Goal: Task Accomplishment & Management: Manage account settings

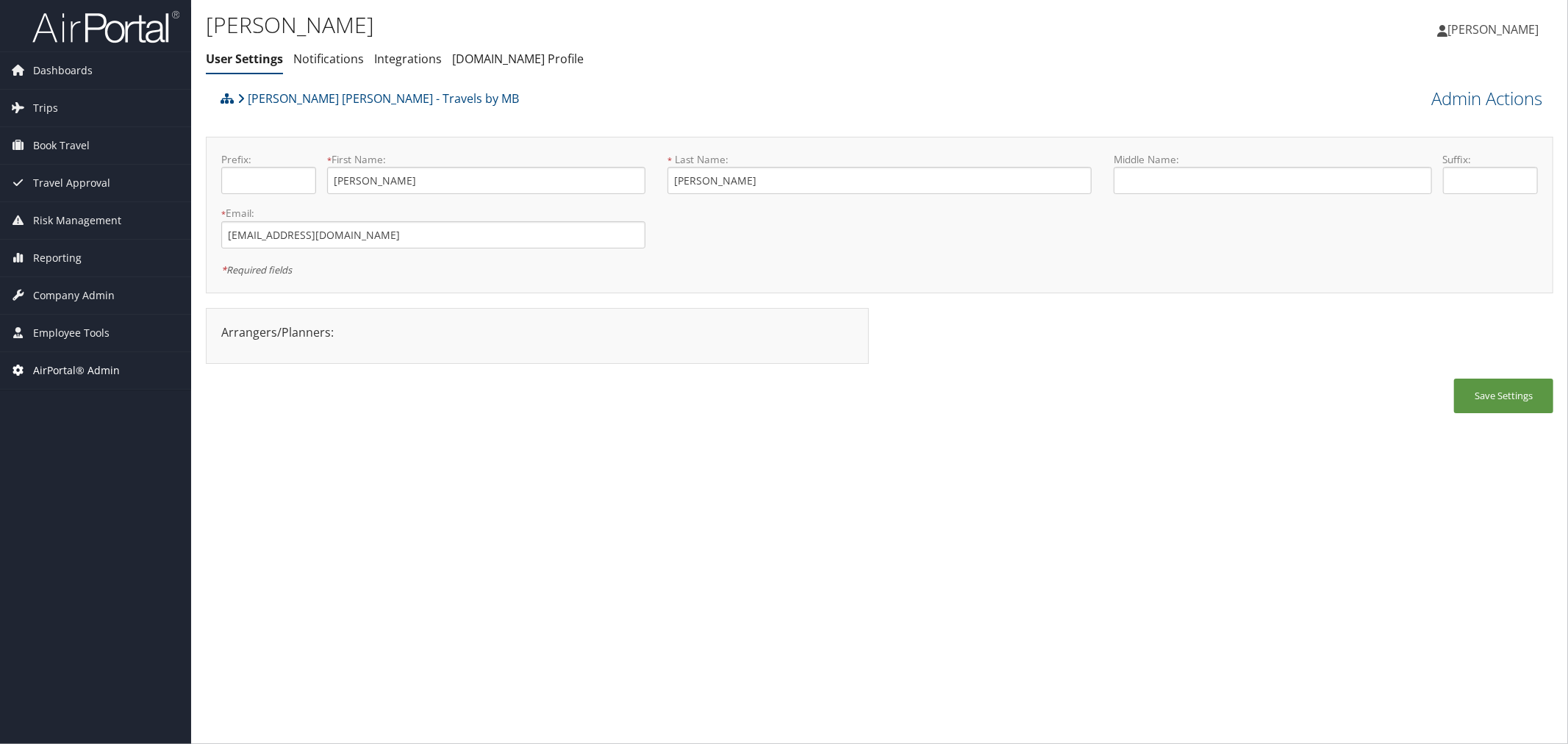
click at [49, 373] on span "AirPortal® Admin" at bounding box center [77, 370] width 87 height 37
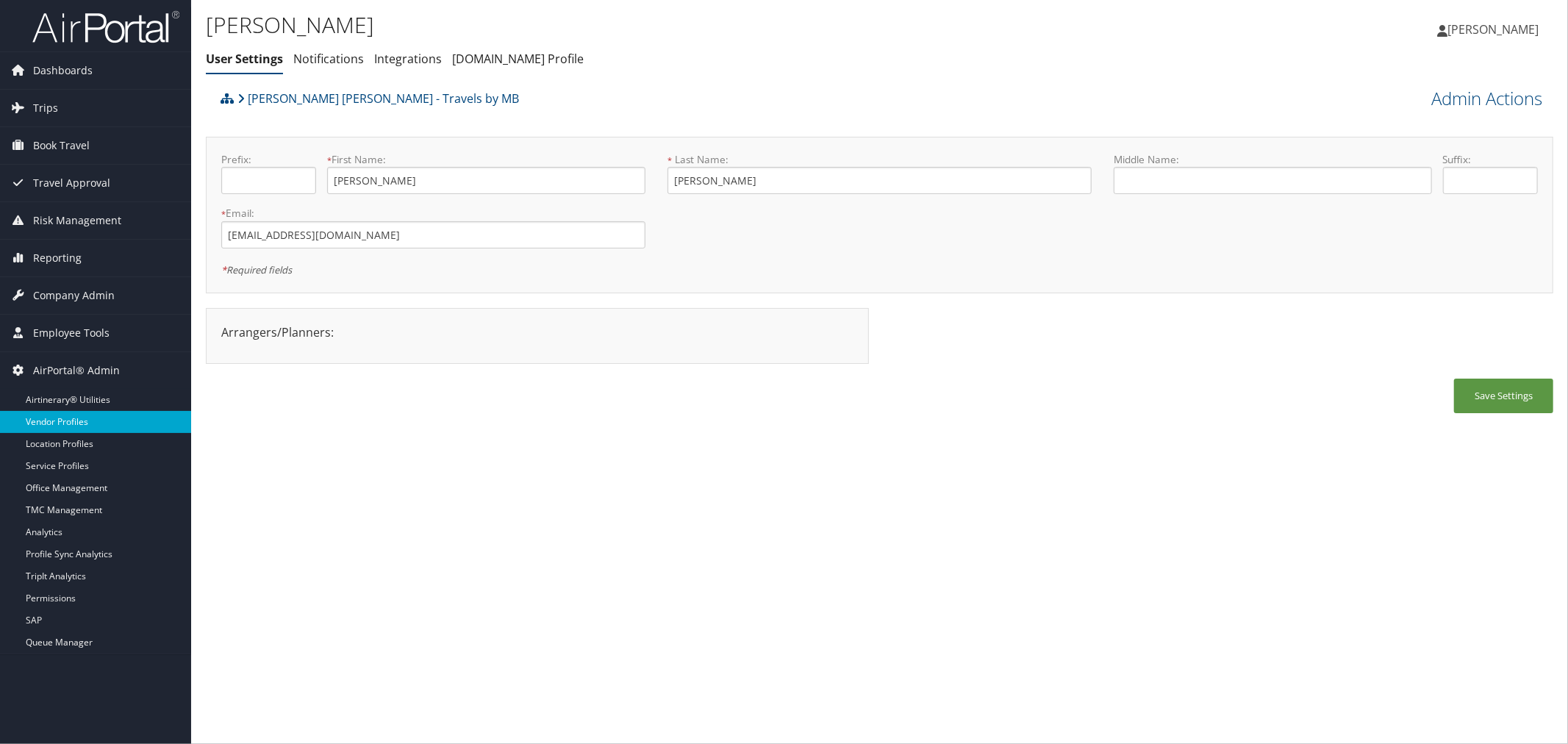
click at [83, 428] on link "Vendor Profiles" at bounding box center [95, 422] width 191 height 22
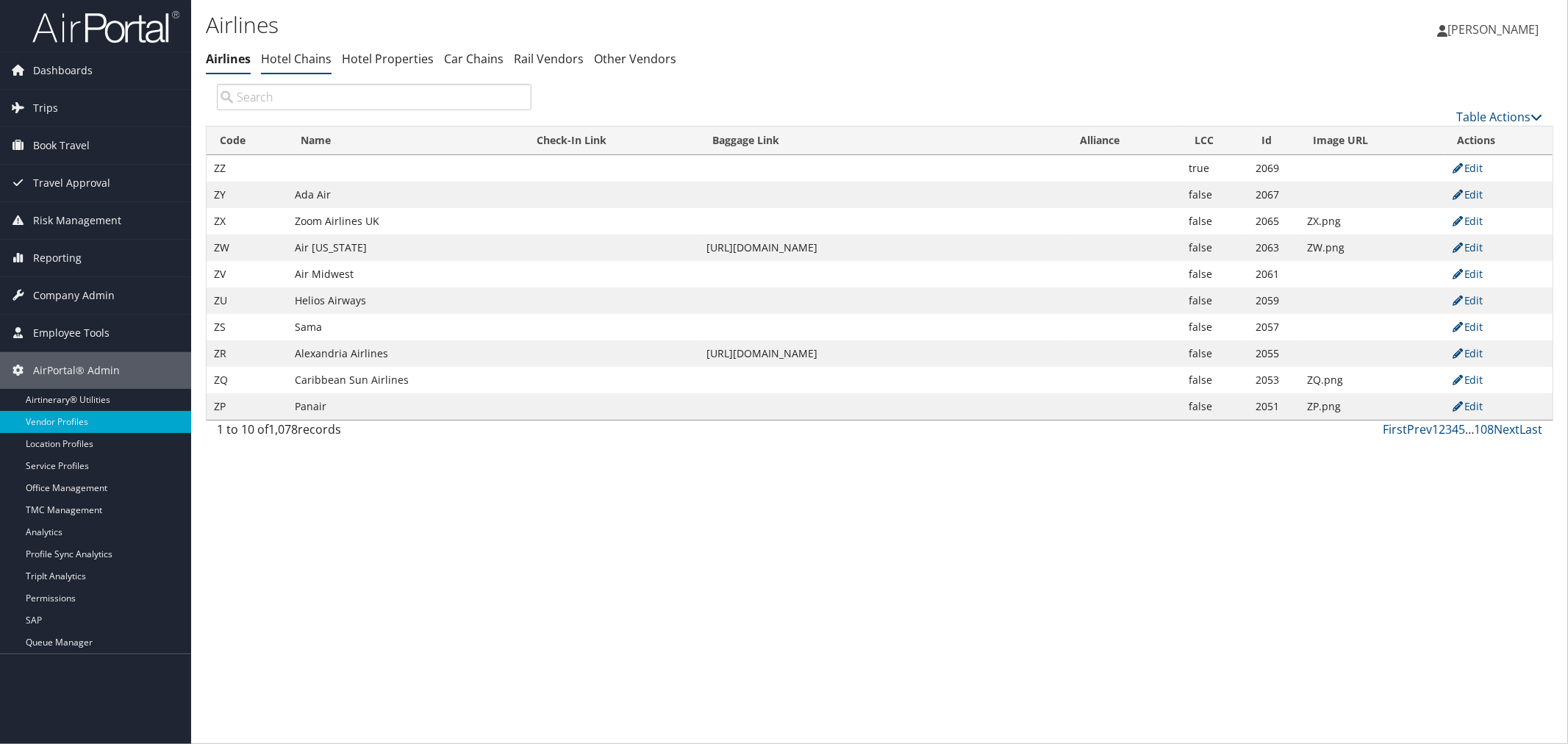
click at [304, 60] on link "Hotel Chains" at bounding box center [296, 58] width 71 height 16
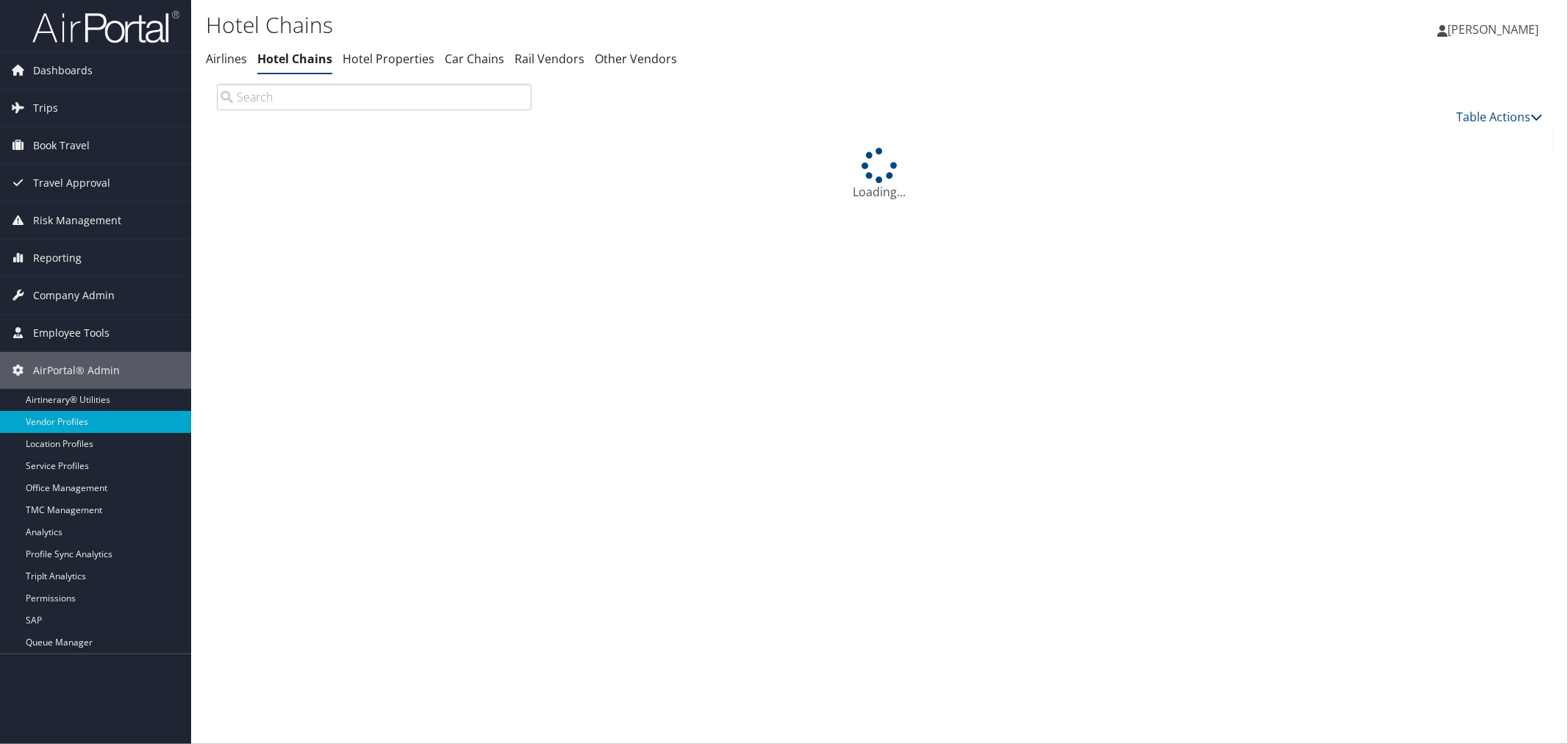
click at [322, 99] on input "search" at bounding box center [373, 96] width 315 height 26
drag, startPoint x: 321, startPoint y: 106, endPoint x: 221, endPoint y: 101, distance: 100.1
click at [221, 101] on input "2022897600" at bounding box center [373, 96] width 315 height 26
paste input "900 8458"
type input "2029008458"
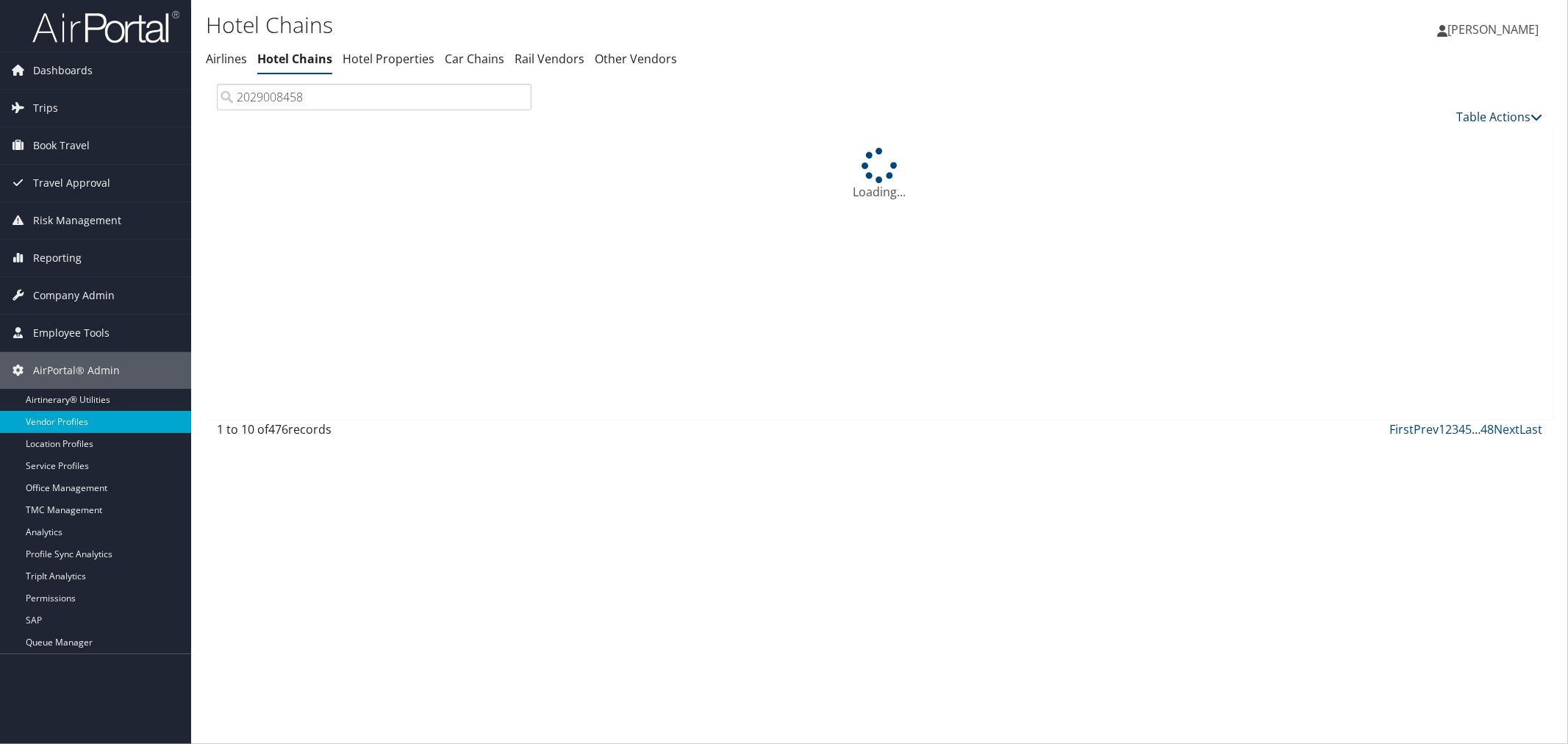
click at [1495, 111] on link "Table Actions" at bounding box center [1499, 117] width 86 height 16
click at [1415, 137] on link "New Record" at bounding box center [1450, 138] width 194 height 25
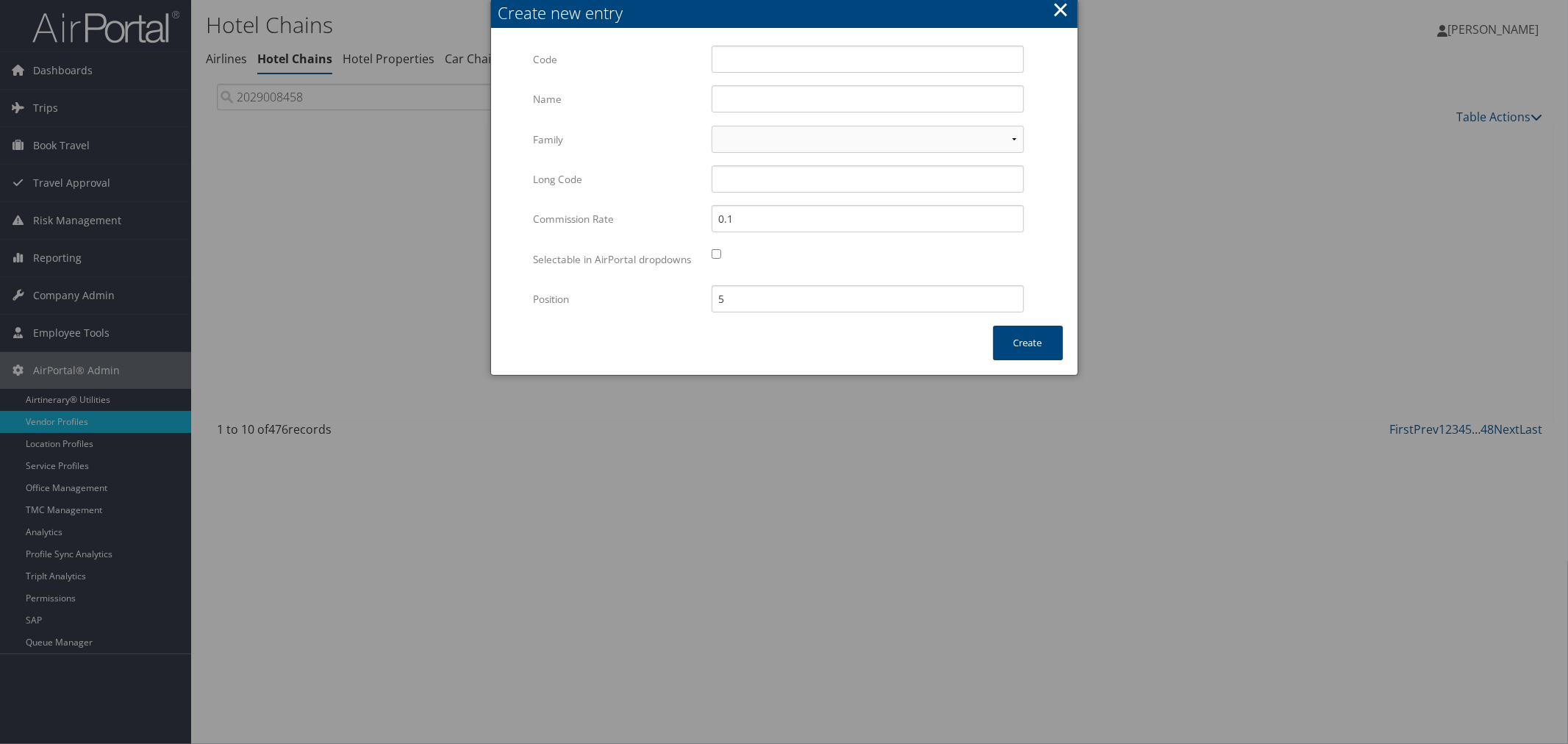
click at [1057, 9] on button "×" at bounding box center [1061, 9] width 17 height 29
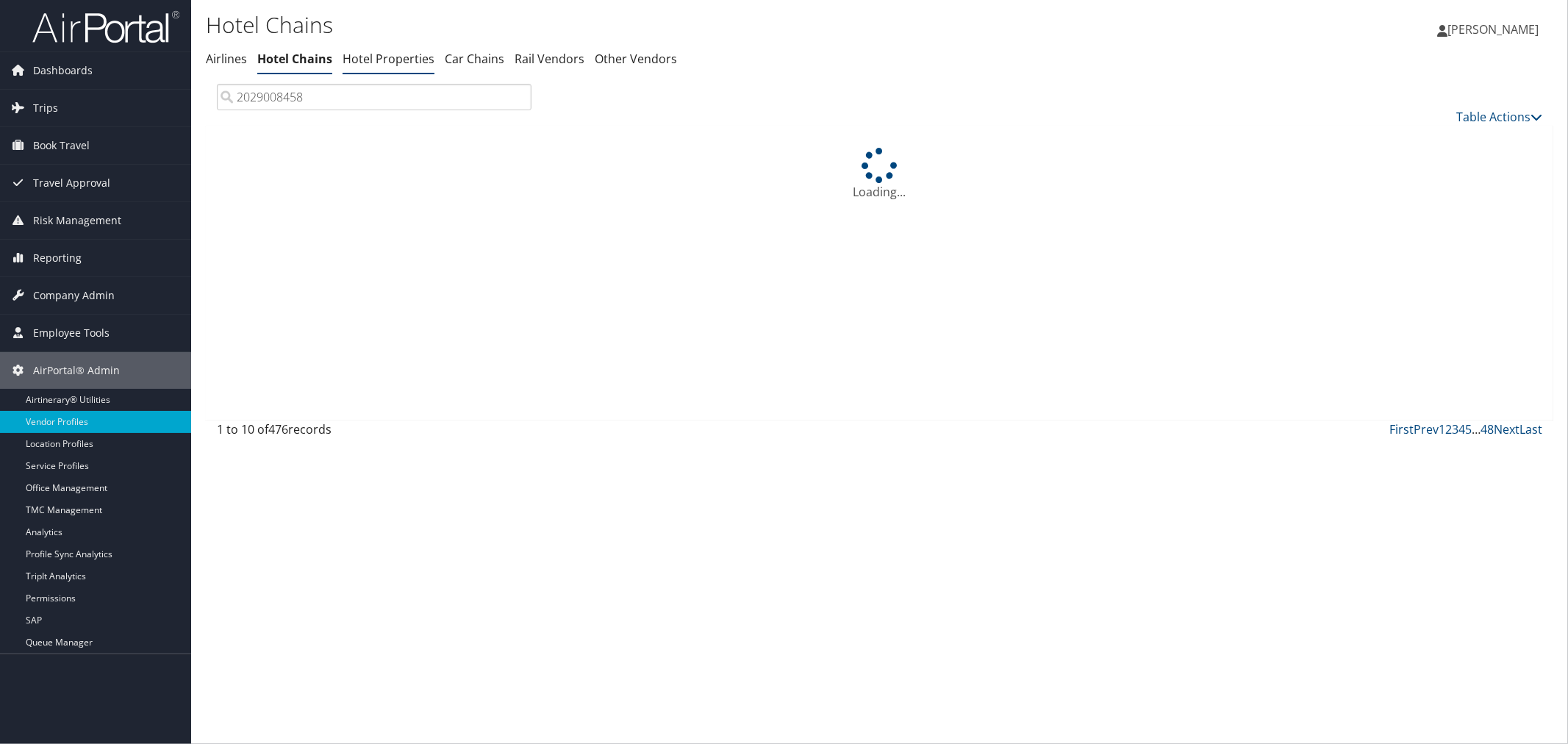
click at [404, 56] on link "Hotel Properties" at bounding box center [389, 58] width 92 height 16
click at [321, 100] on input "search" at bounding box center [373, 96] width 315 height 26
paste input "[PHONE_NUMBER]"
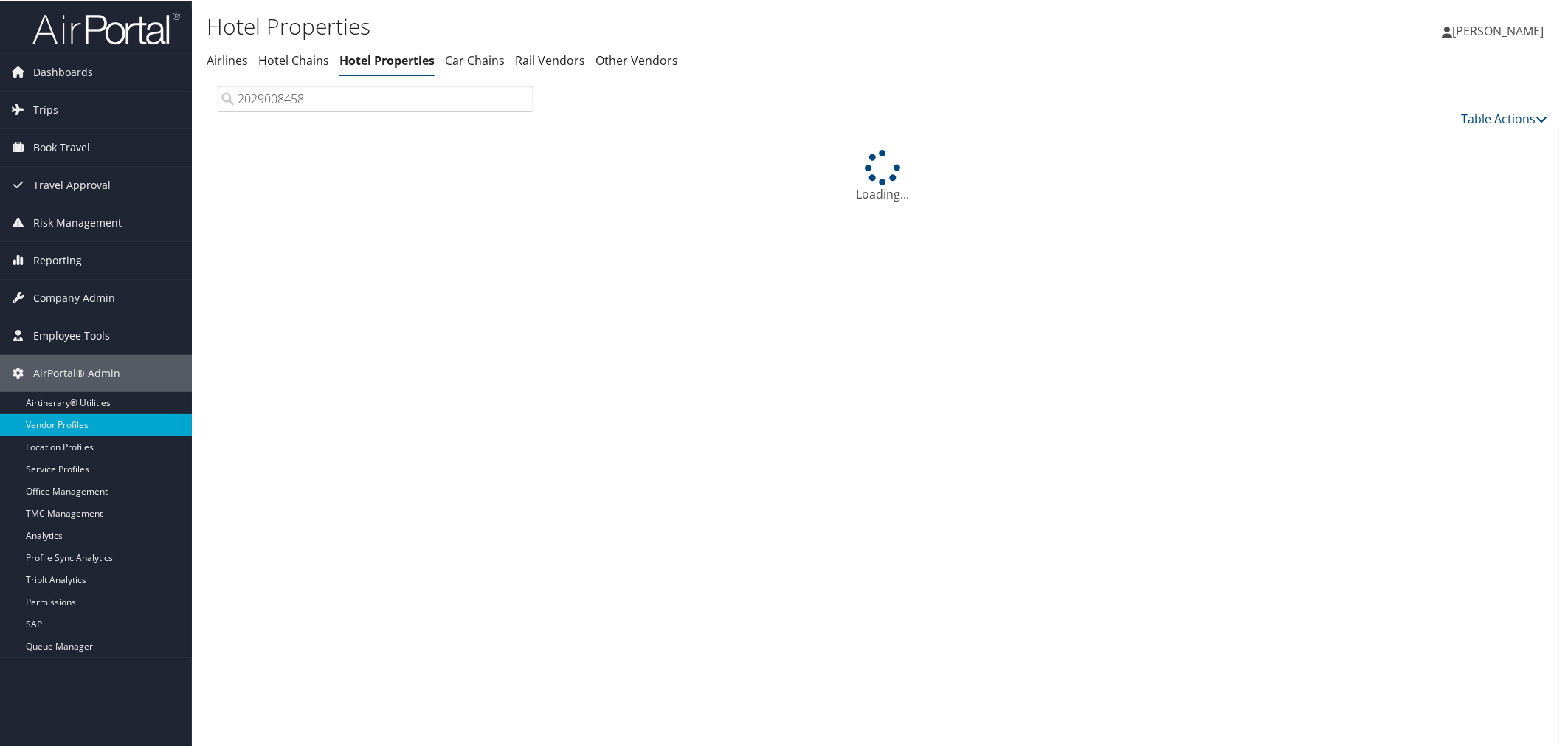
drag, startPoint x: 318, startPoint y: 97, endPoint x: 202, endPoint y: 97, distance: 116.0
click at [202, 97] on div "Hotel Properties Airlines Hotel Chains Hotel Properties Car Chains" at bounding box center [882, 755] width 1382 height 1509
paste input "-289-7600"
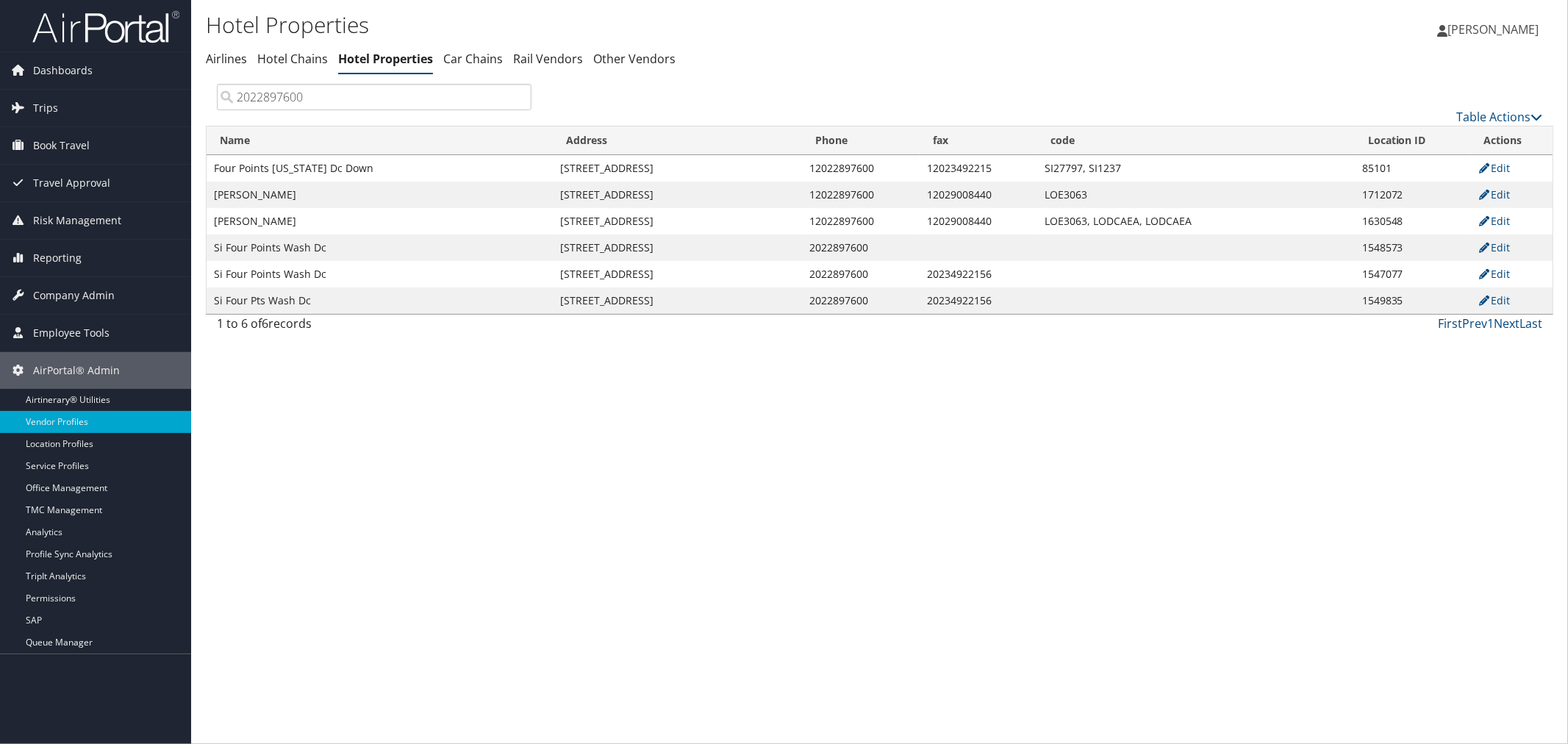
type input "2022897600"
click at [1497, 214] on link "Edit" at bounding box center [1495, 221] width 32 height 14
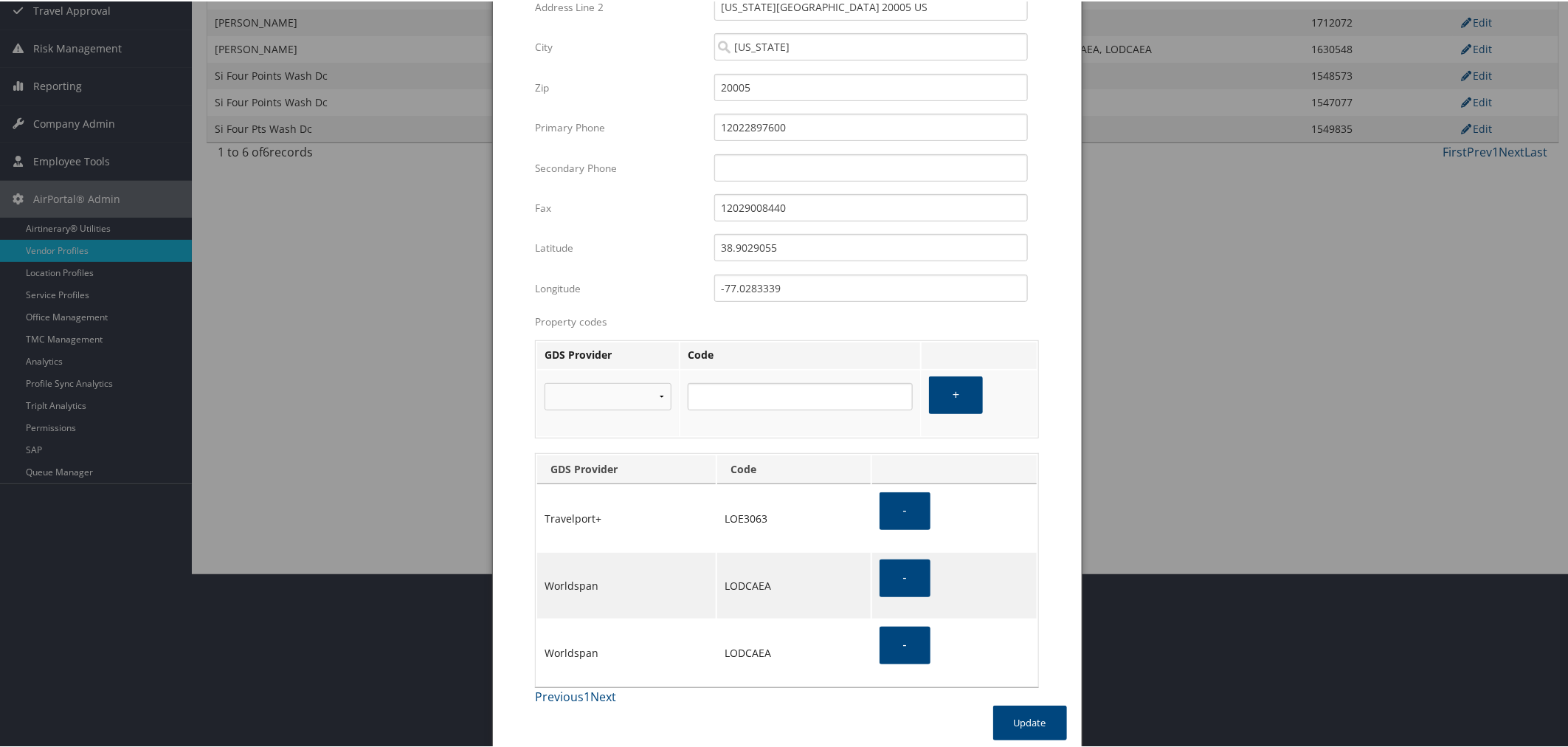
scroll to position [175, 0]
click at [651, 394] on select "Amadeus Sabre Travelport+ Apollo Worldspan Abacus" at bounding box center [608, 394] width 127 height 27
select select "3"
click at [544, 381] on select "Amadeus Sabre Travelport+ Apollo Worldspan Abacus" at bounding box center [608, 394] width 127 height 27
click at [769, 392] on input "text" at bounding box center [800, 394] width 225 height 27
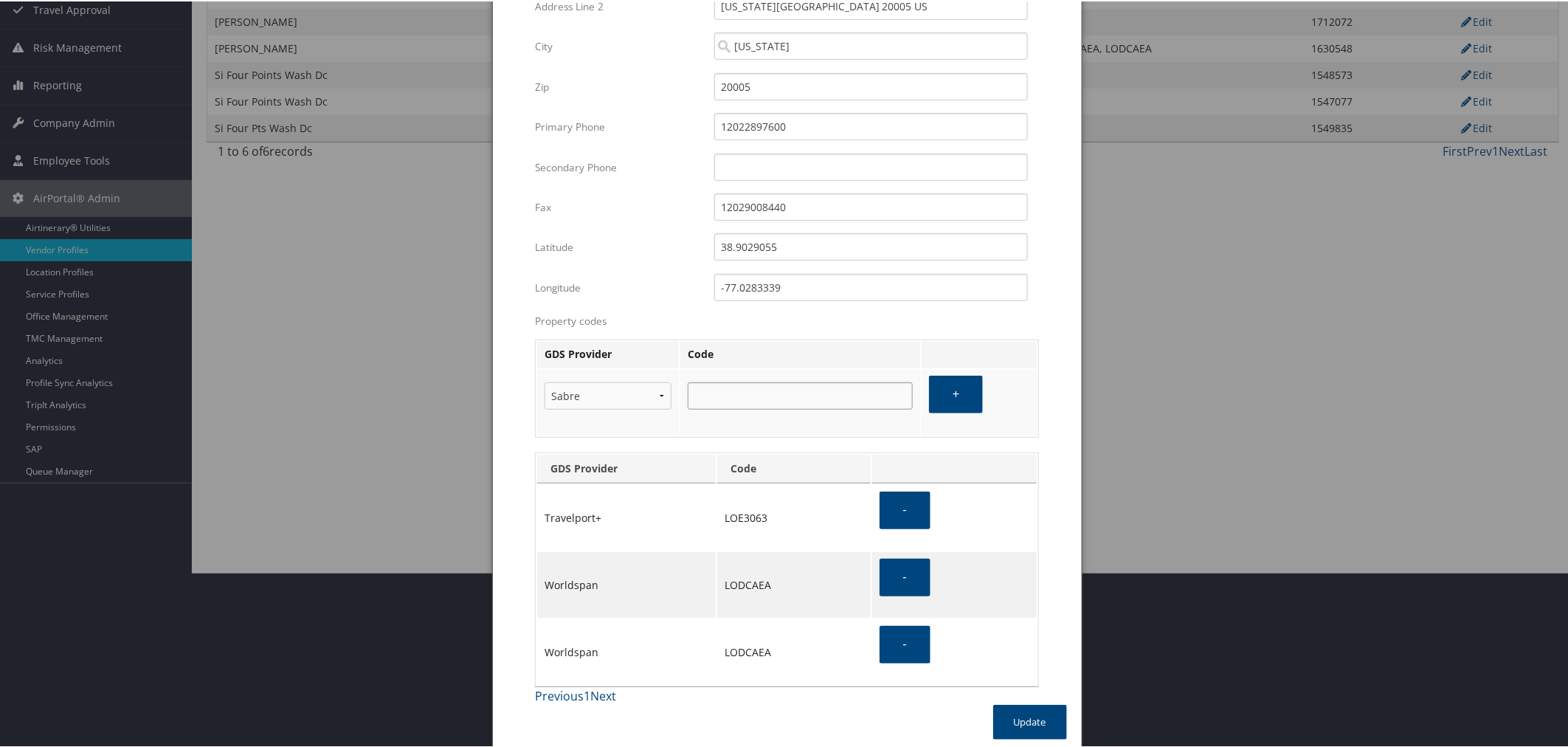
paste input "LO 317730"
click at [704, 392] on input "LO 317730" at bounding box center [800, 394] width 225 height 27
type input "LO317730"
click at [958, 394] on button "+" at bounding box center [956, 393] width 54 height 38
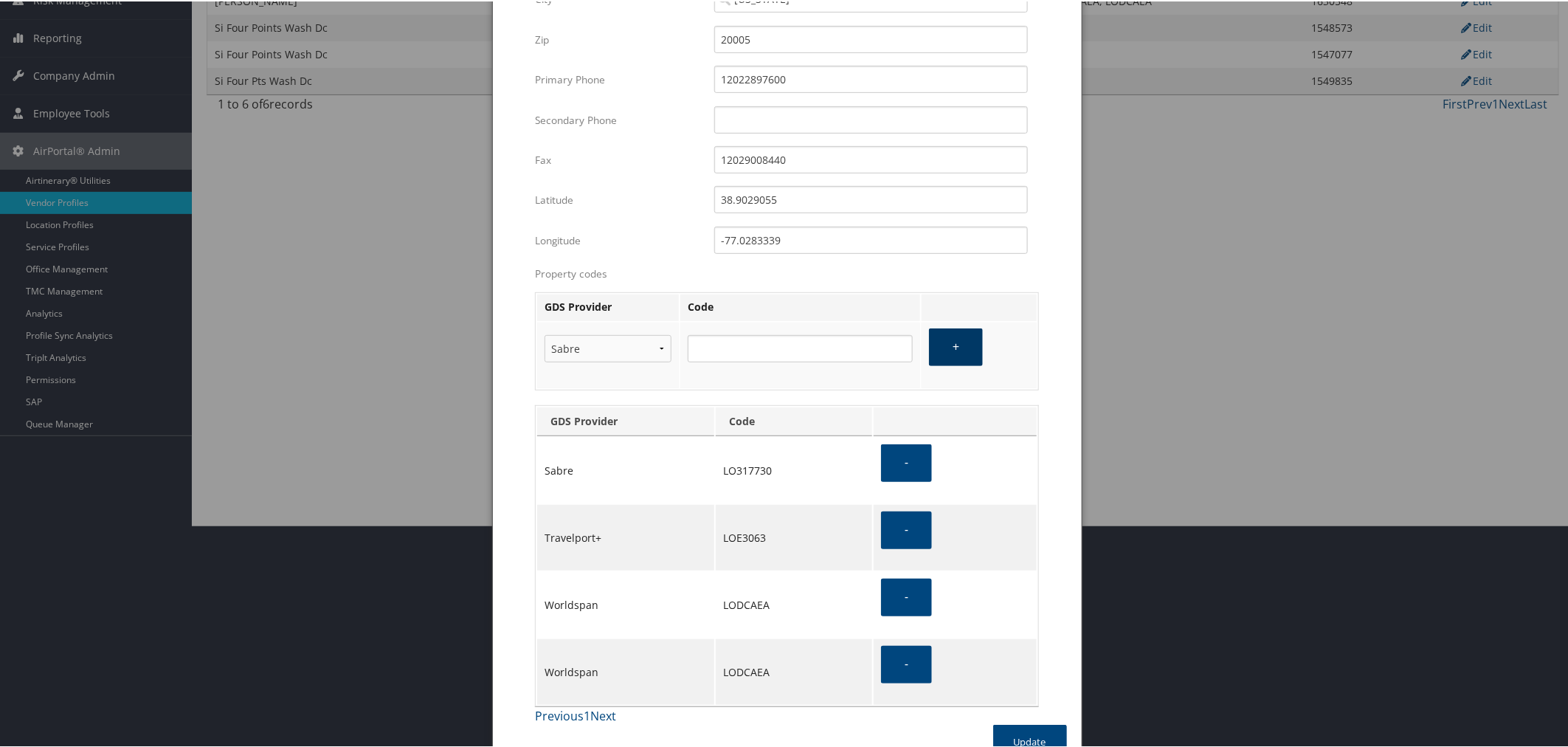
scroll to position [241, 0]
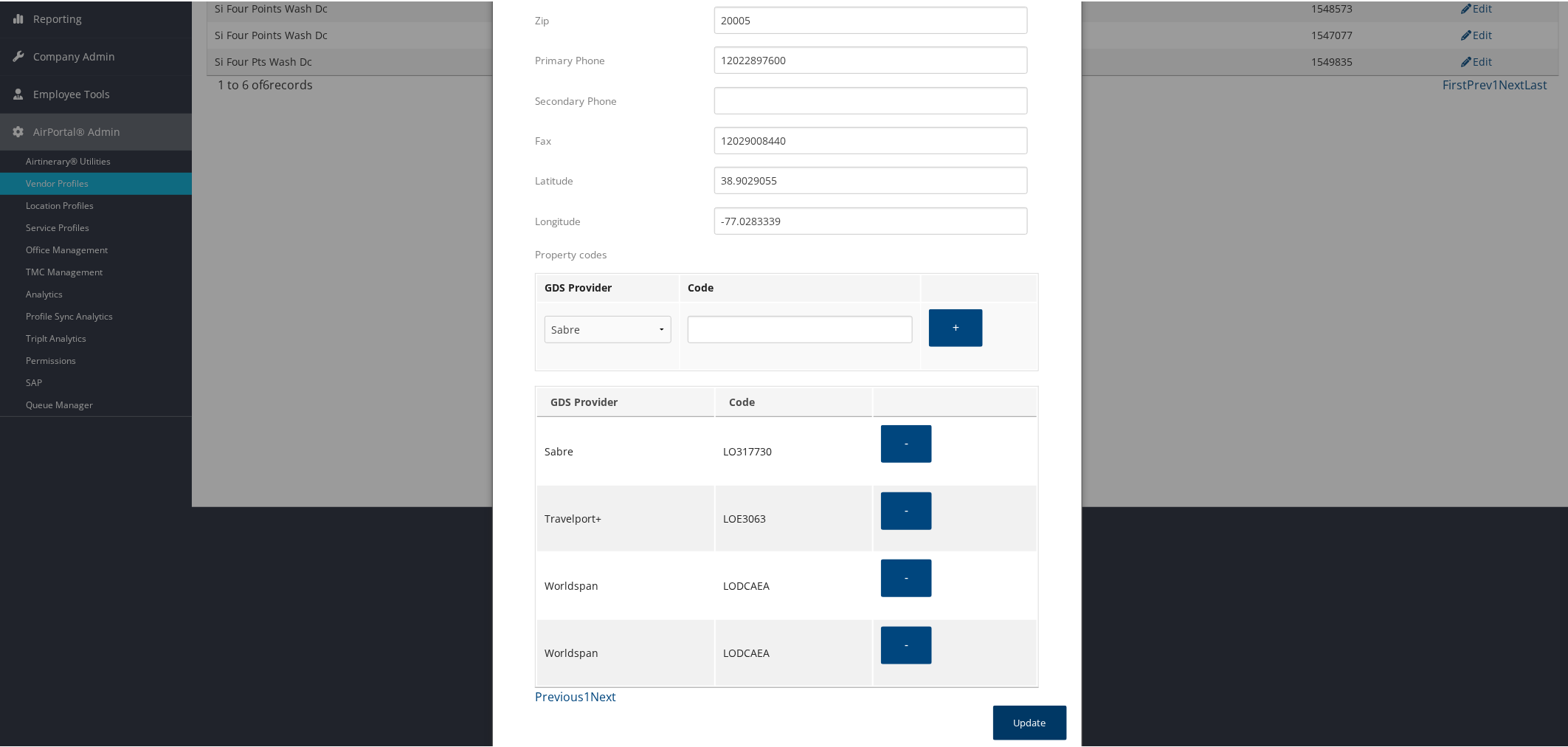
click at [1027, 704] on button "Update" at bounding box center [1030, 721] width 74 height 35
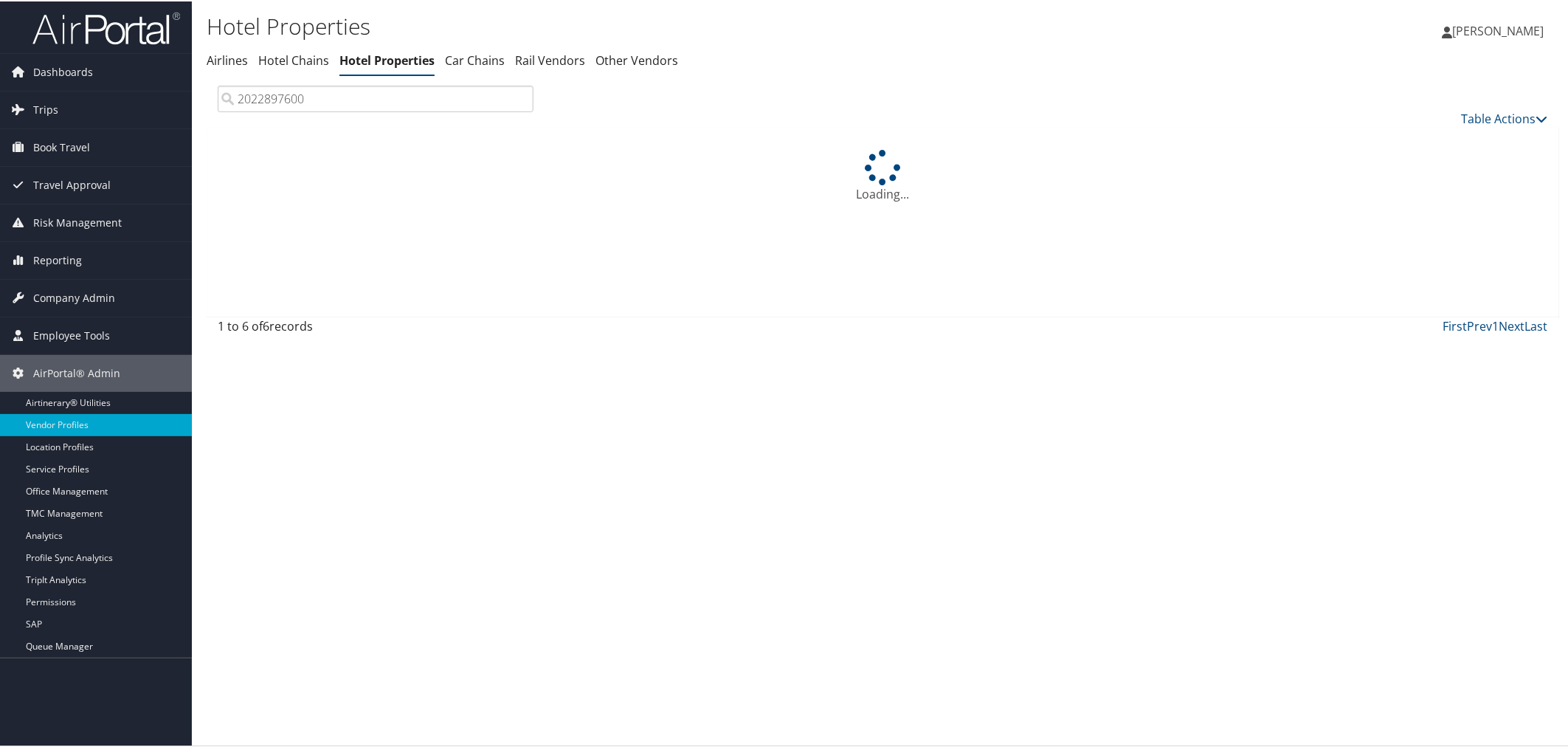
scroll to position [0, 0]
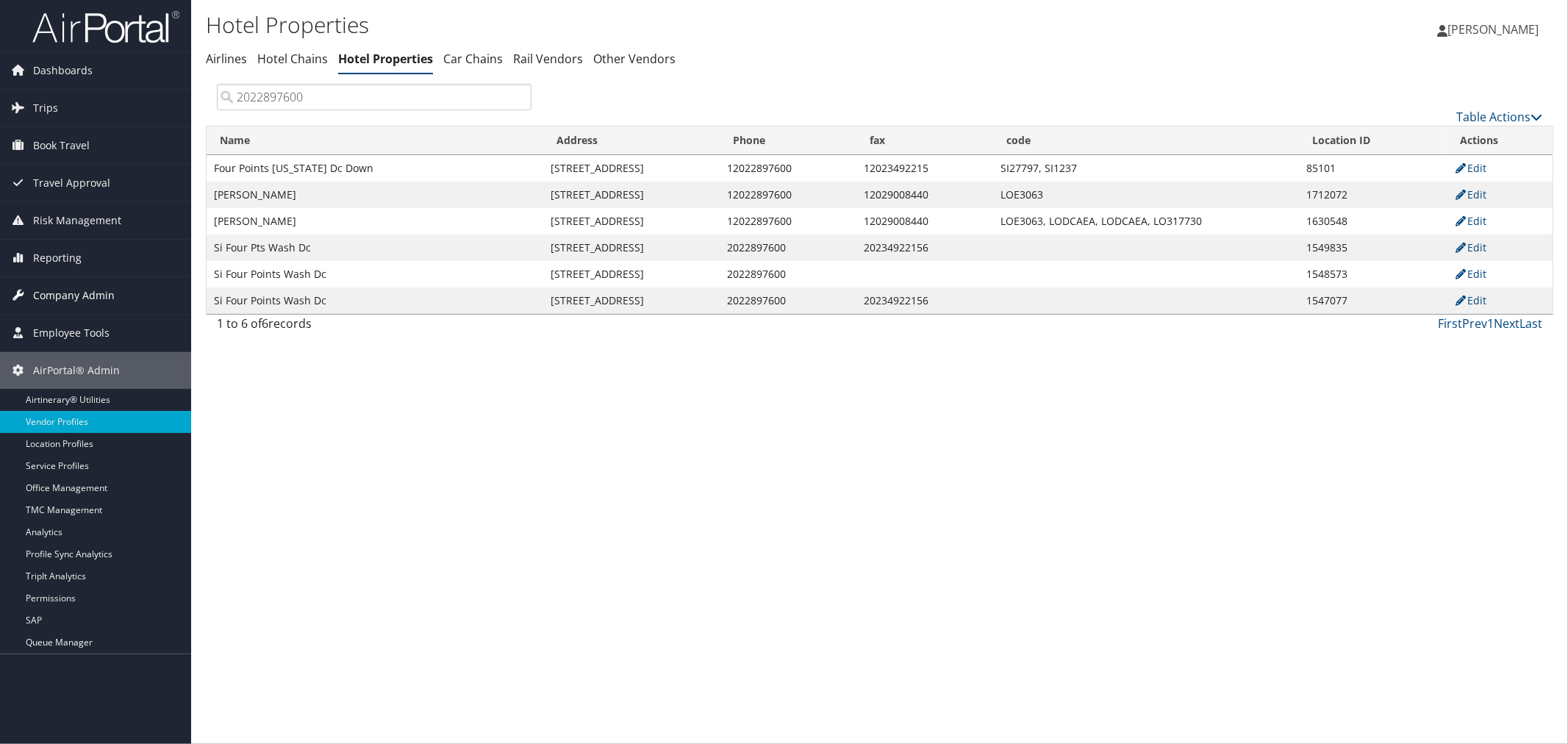
click at [83, 290] on span "Company Admin" at bounding box center [74, 295] width 82 height 37
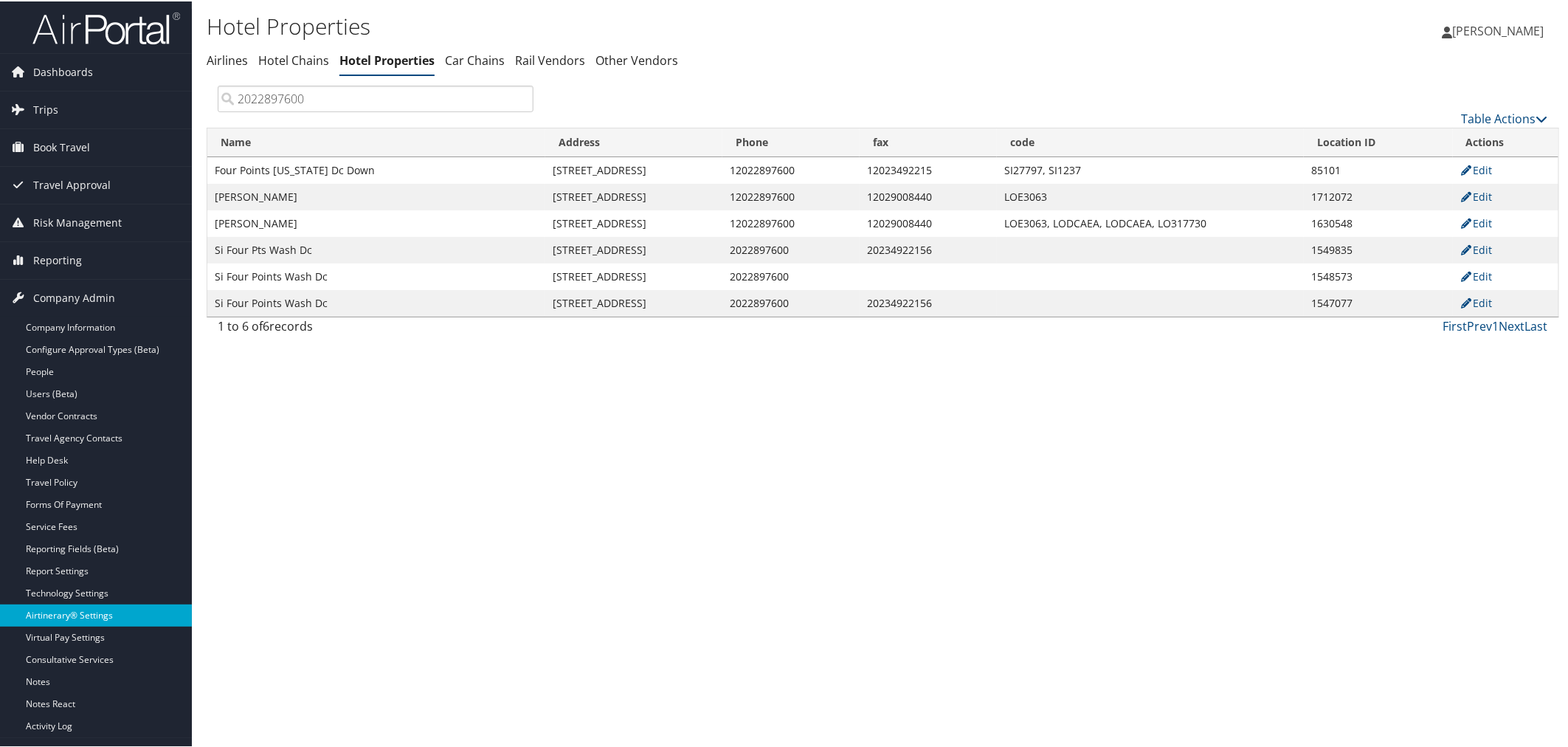
click at [91, 618] on link "Airtinerary® Settings" at bounding box center [96, 614] width 192 height 22
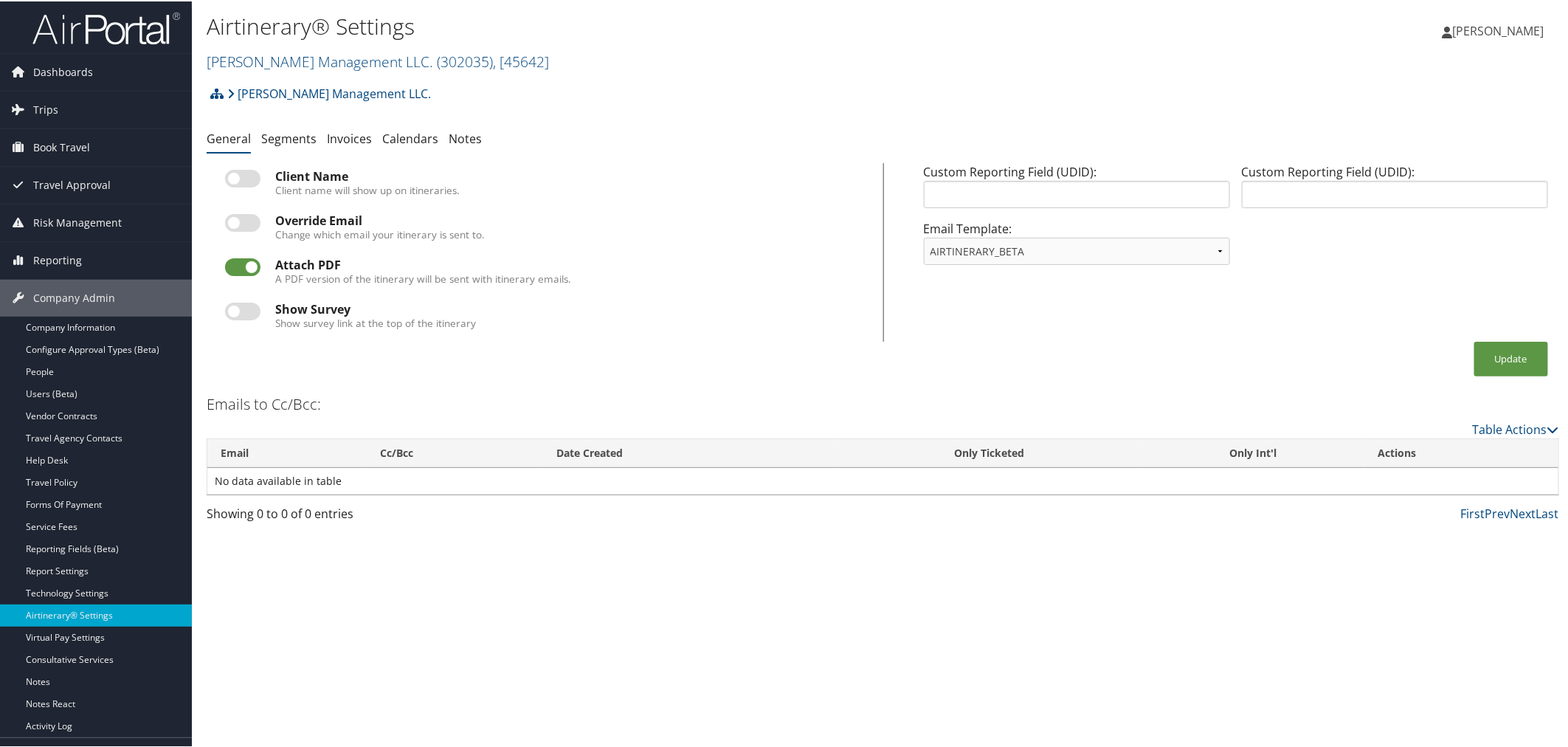
drag, startPoint x: 353, startPoint y: 57, endPoint x: 350, endPoint y: 72, distance: 15.3
click at [353, 59] on link "[PERSON_NAME] Management LLC. ( 302035 ) , [ 45642 ]" at bounding box center [377, 60] width 342 height 20
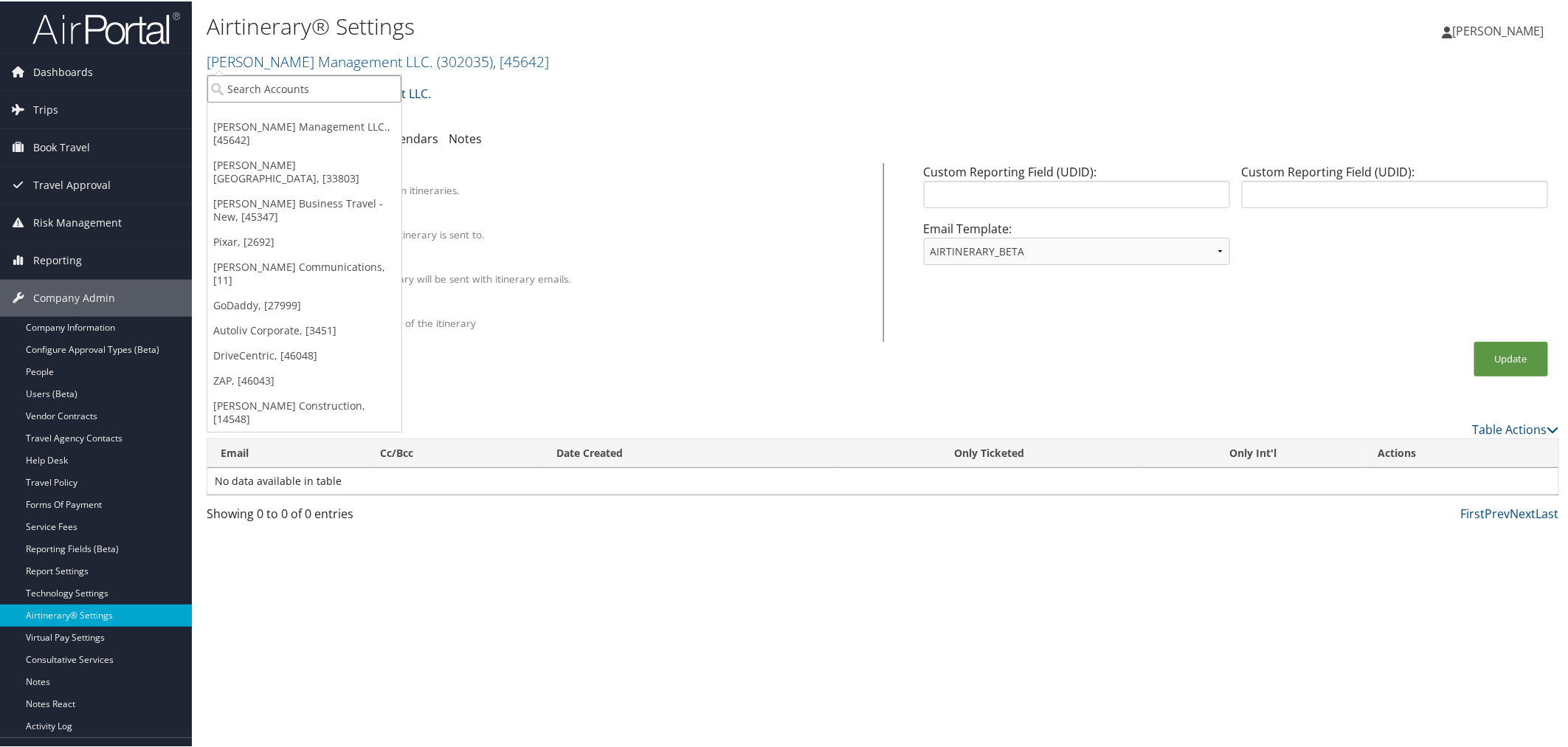
click at [345, 79] on input "search" at bounding box center [304, 87] width 194 height 27
paste input "0000216118"
type input "0000216118"
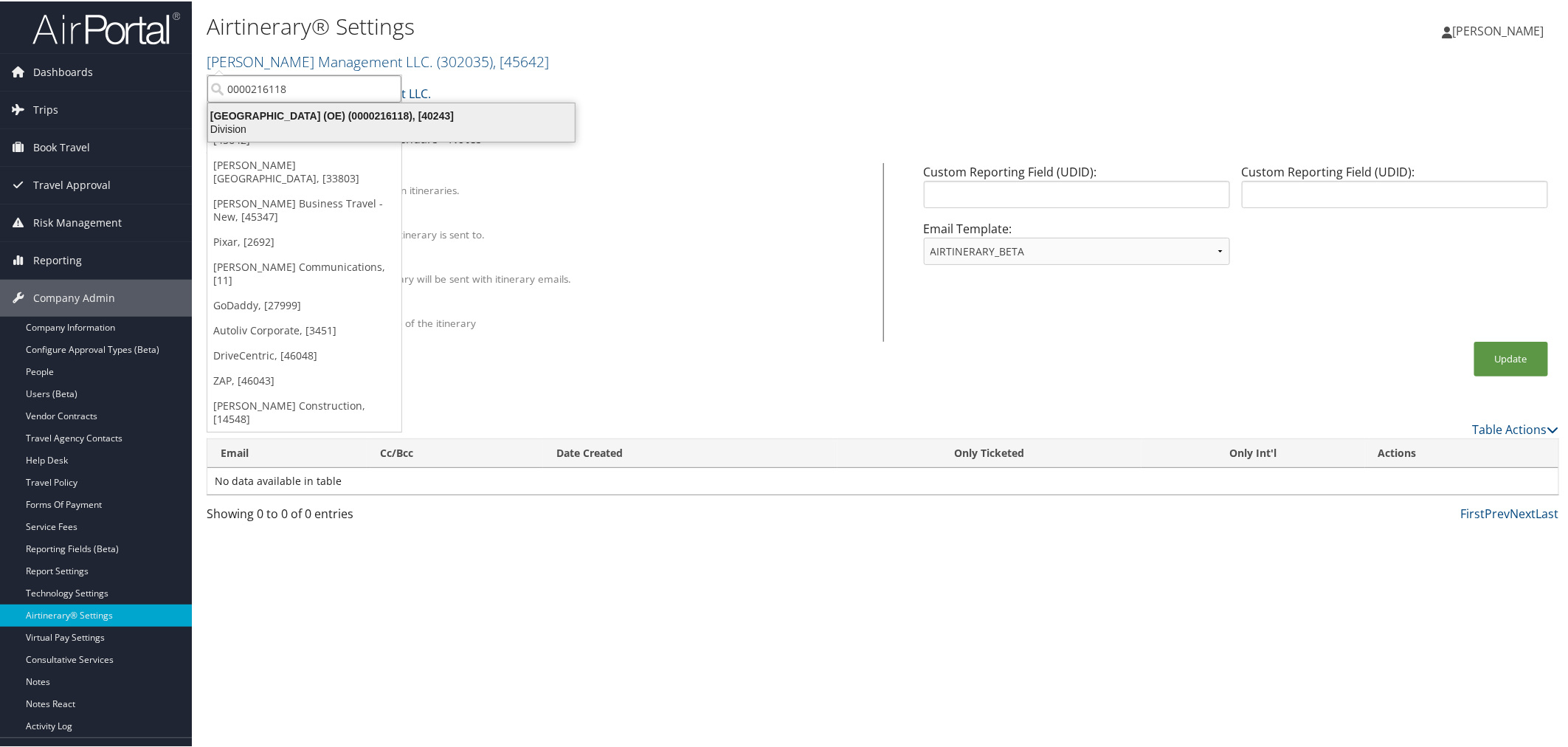
click at [306, 120] on div "Mountainland Technical College (OE) (0000216118), [40243]" at bounding box center [391, 115] width 384 height 14
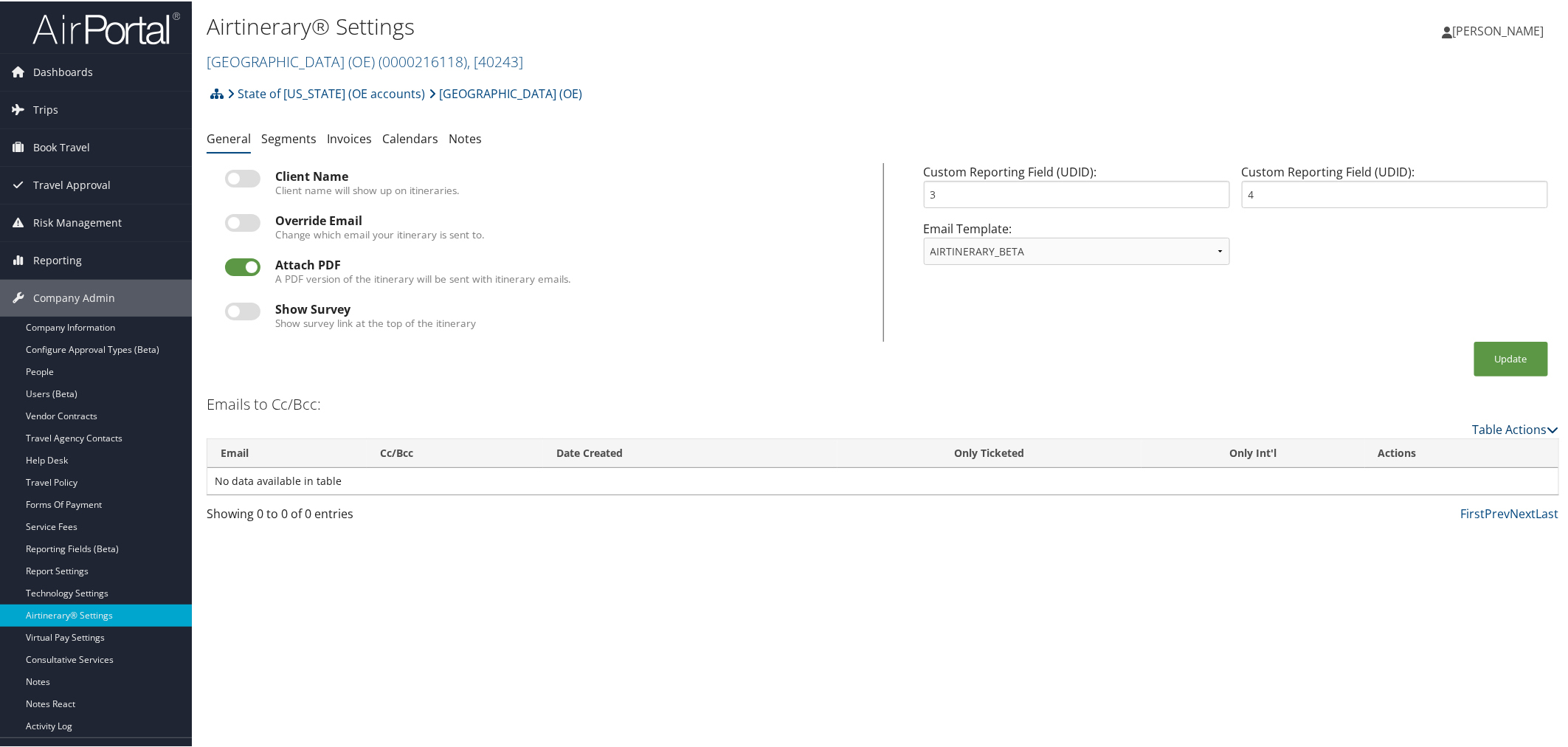
click at [1501, 430] on link "Table Actions" at bounding box center [1516, 428] width 86 height 16
click at [1449, 442] on link "Add New Cc Email" at bounding box center [1456, 449] width 194 height 25
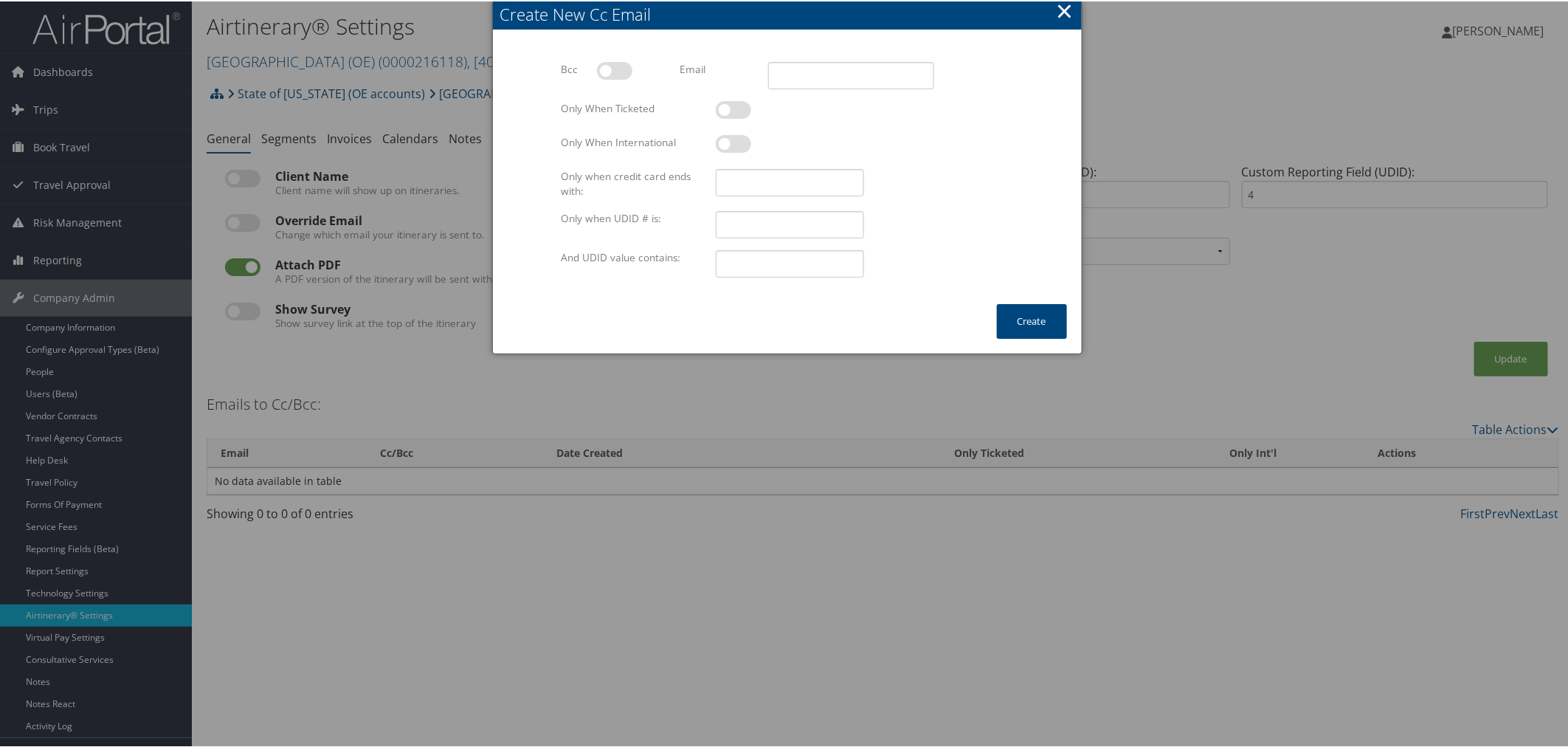
drag, startPoint x: 1224, startPoint y: 130, endPoint x: 1215, endPoint y: 126, distance: 9.8
click at [1223, 127] on div at bounding box center [787, 373] width 1574 height 747
click at [1064, 8] on button "×" at bounding box center [1065, 9] width 17 height 29
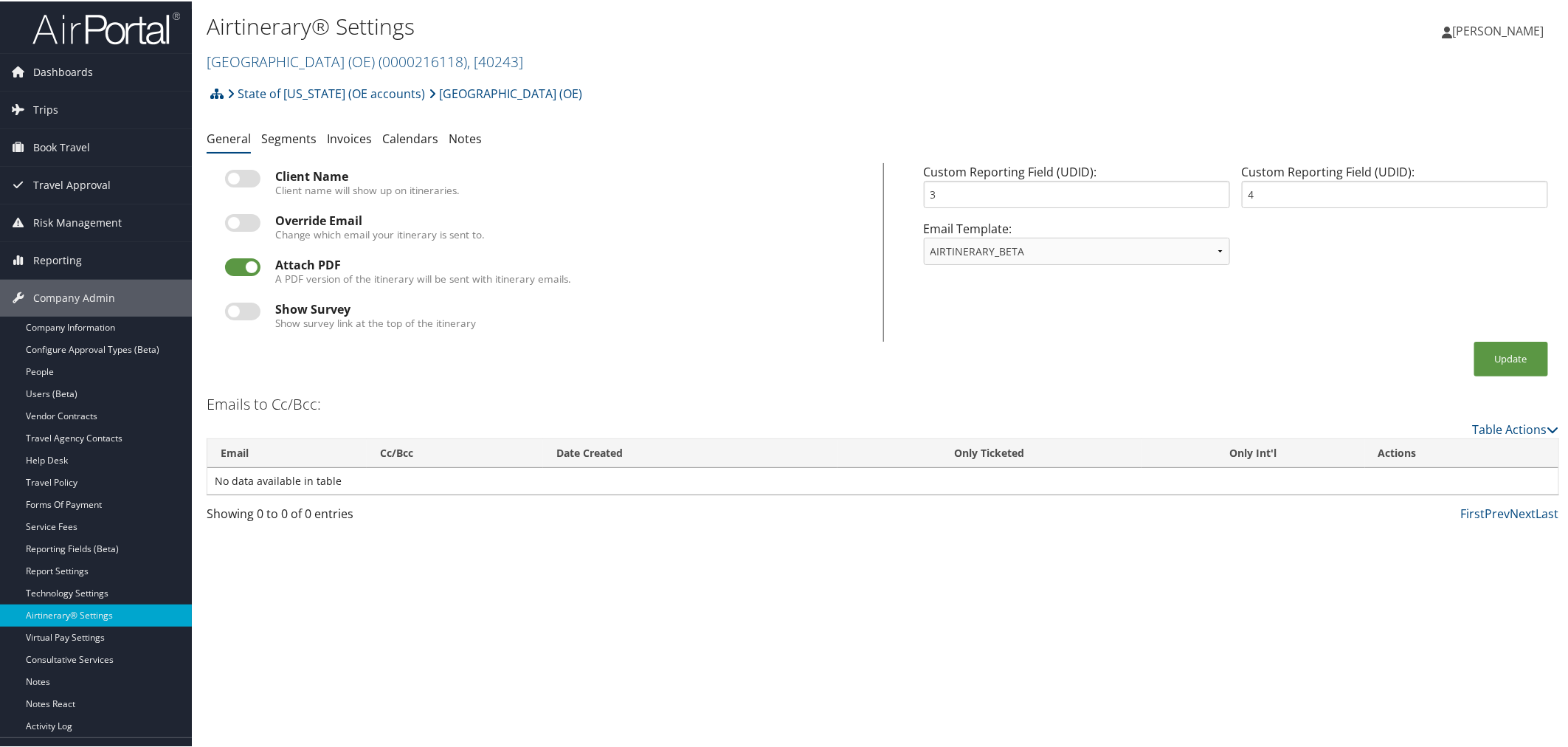
click at [683, 126] on ul "General Segments Invoices Calendars Notes" at bounding box center [882, 138] width 1353 height 27
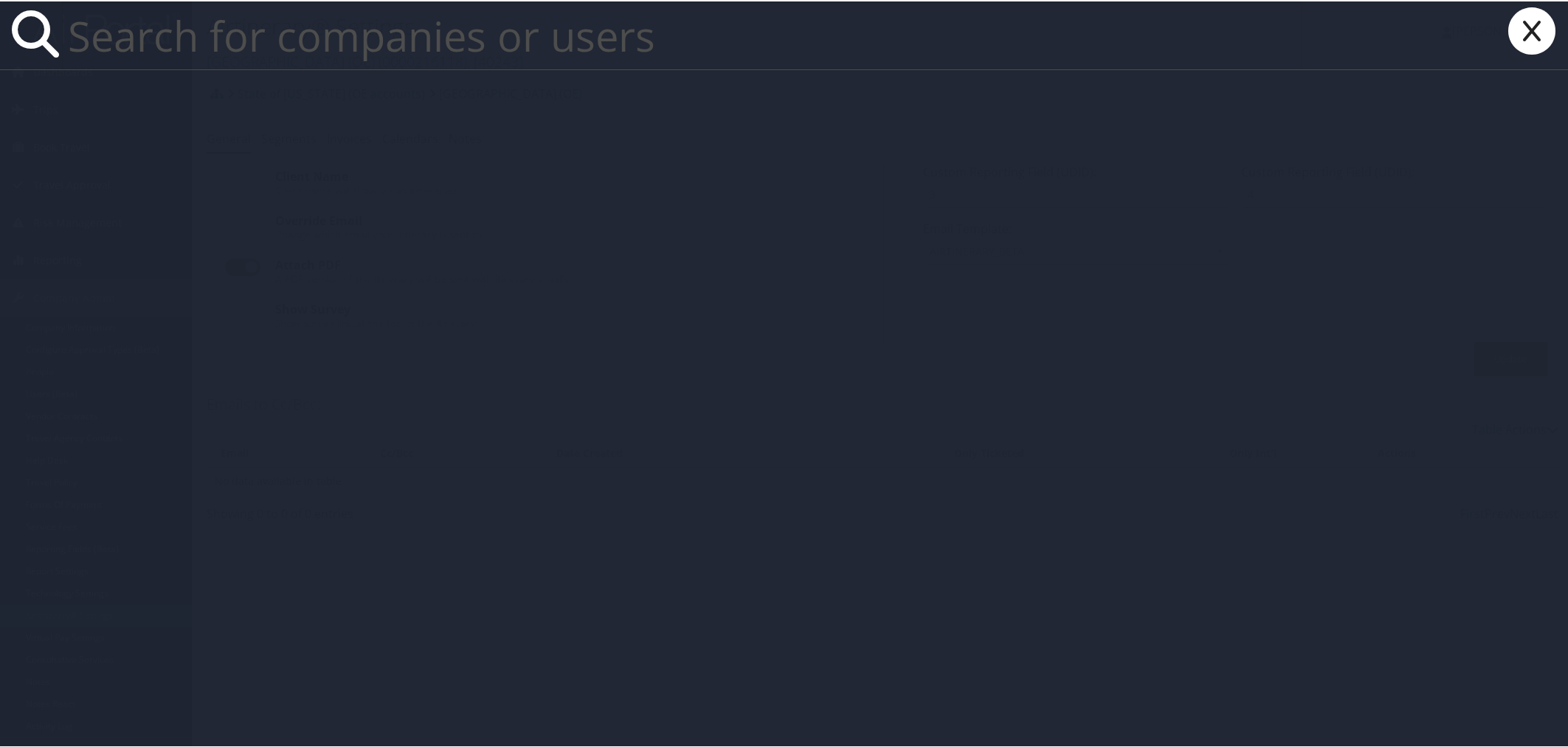
paste input "Melissa Tresidder"
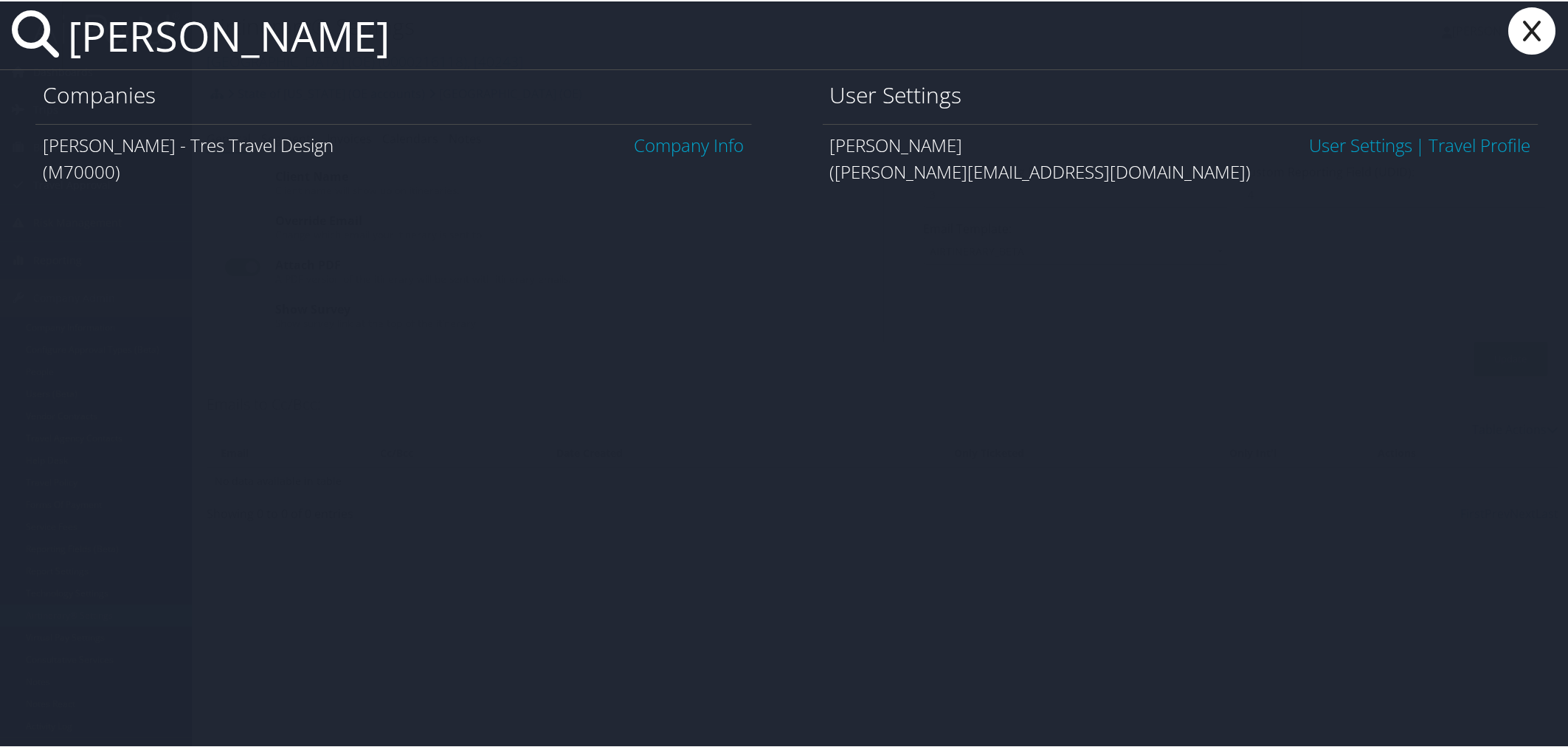
type input "Melissa Tresidder"
click at [1324, 140] on link "User Settings" at bounding box center [1361, 143] width 104 height 24
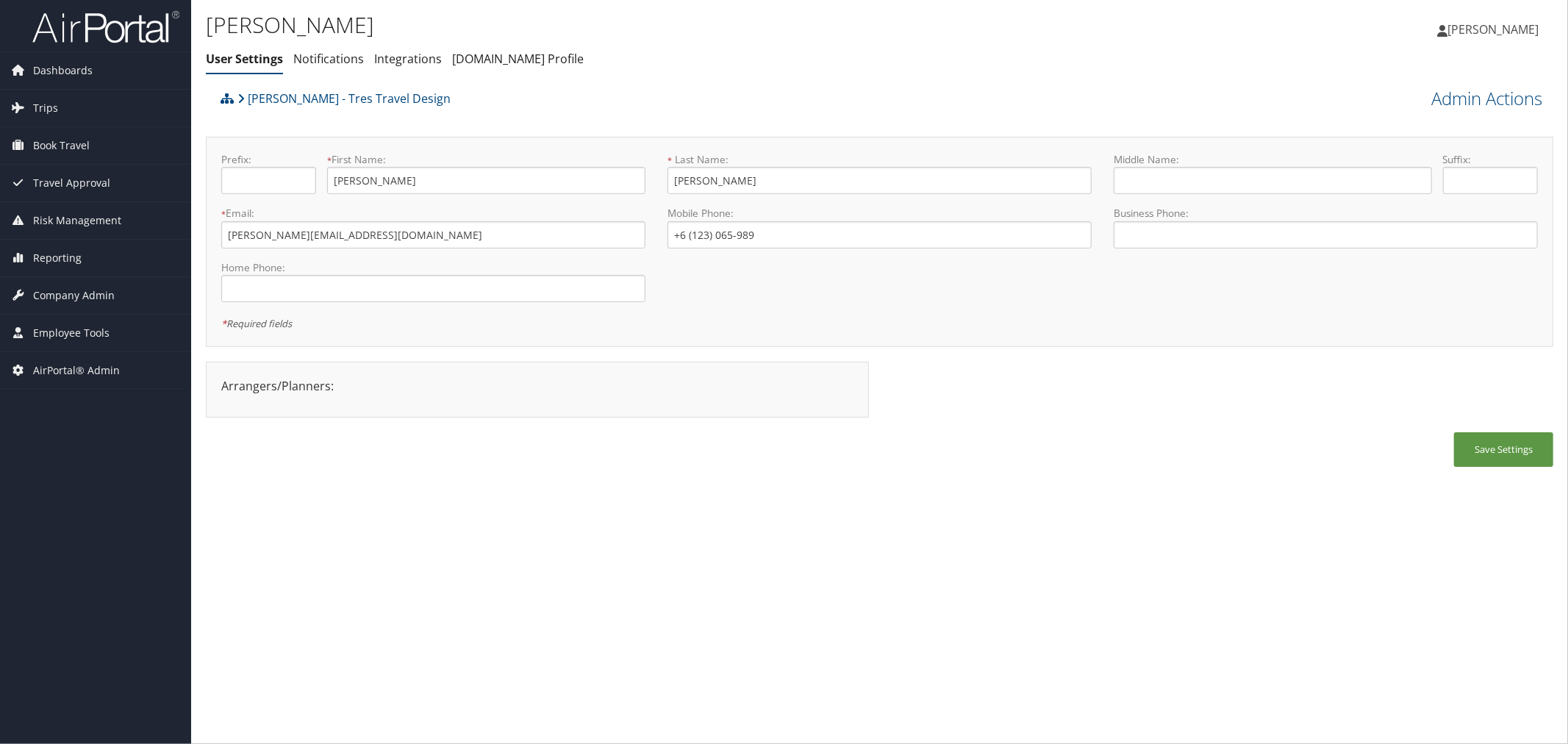
click at [676, 98] on div "[PERSON_NAME] - Tres Travel Design" at bounding box center [711, 103] width 989 height 40
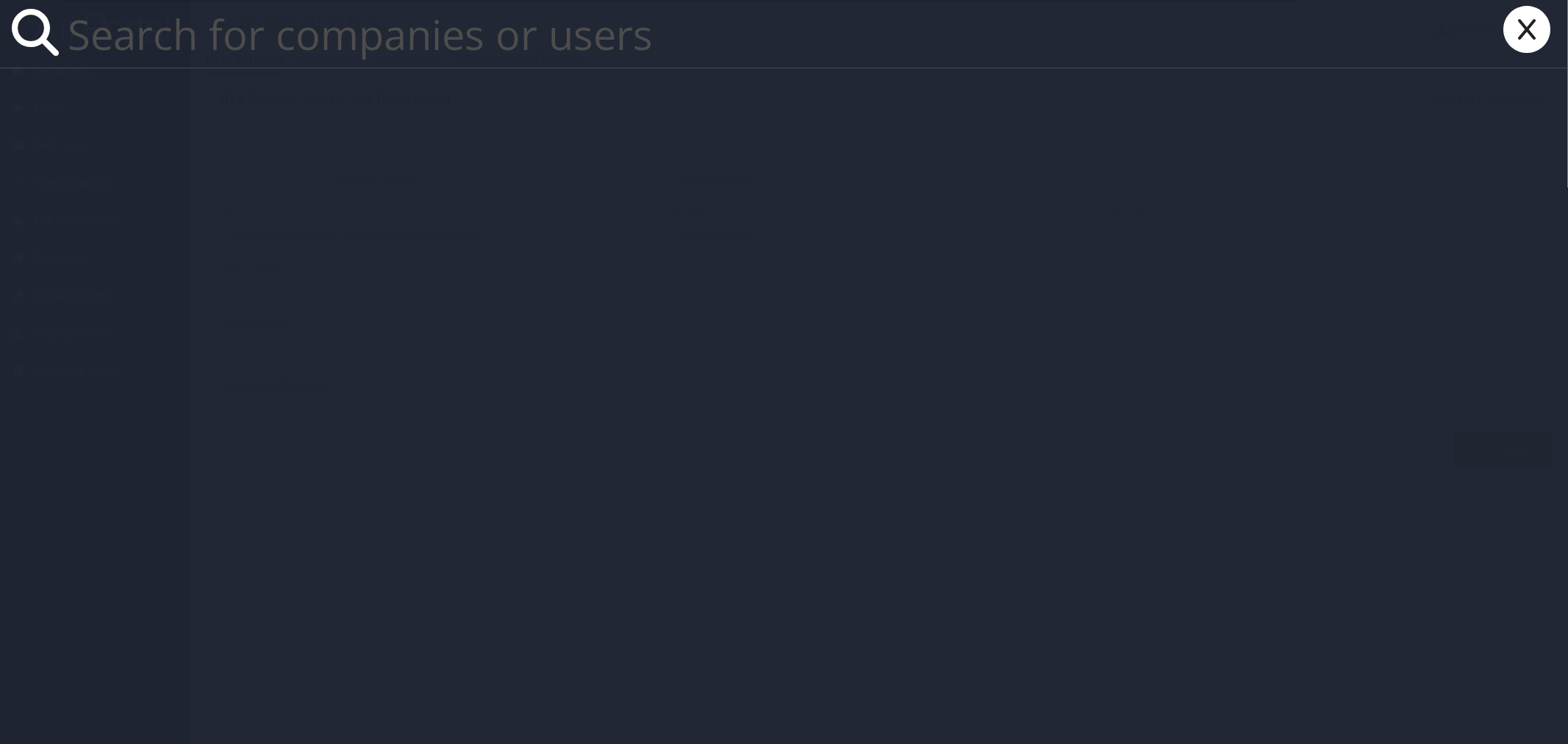
paste input "Colorado"
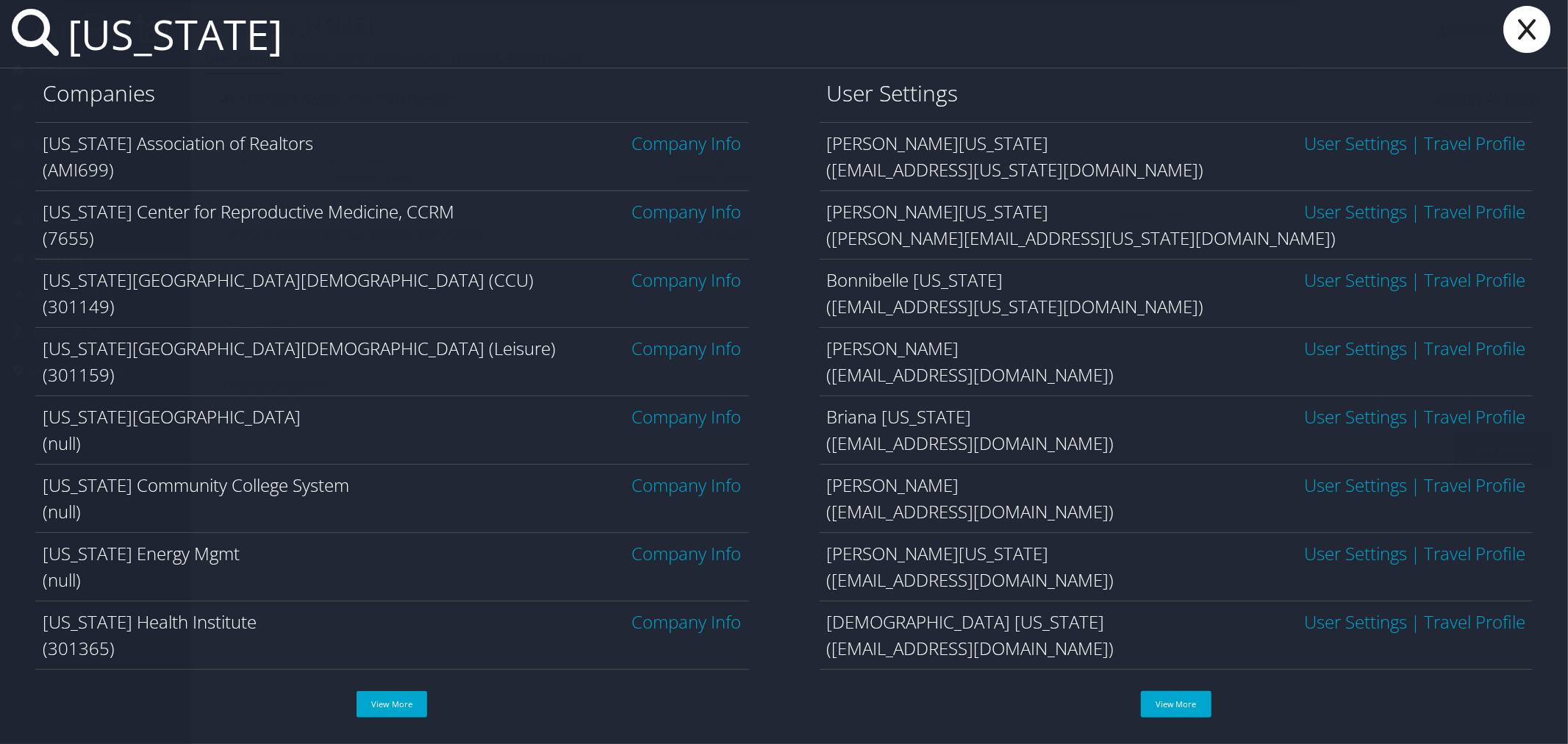
drag, startPoint x: 290, startPoint y: 32, endPoint x: 42, endPoint y: 34, distance: 248.0
click at [48, 32] on div "Colorado" at bounding box center [784, 34] width 1568 height 68
paste input "Marisa Gylling"
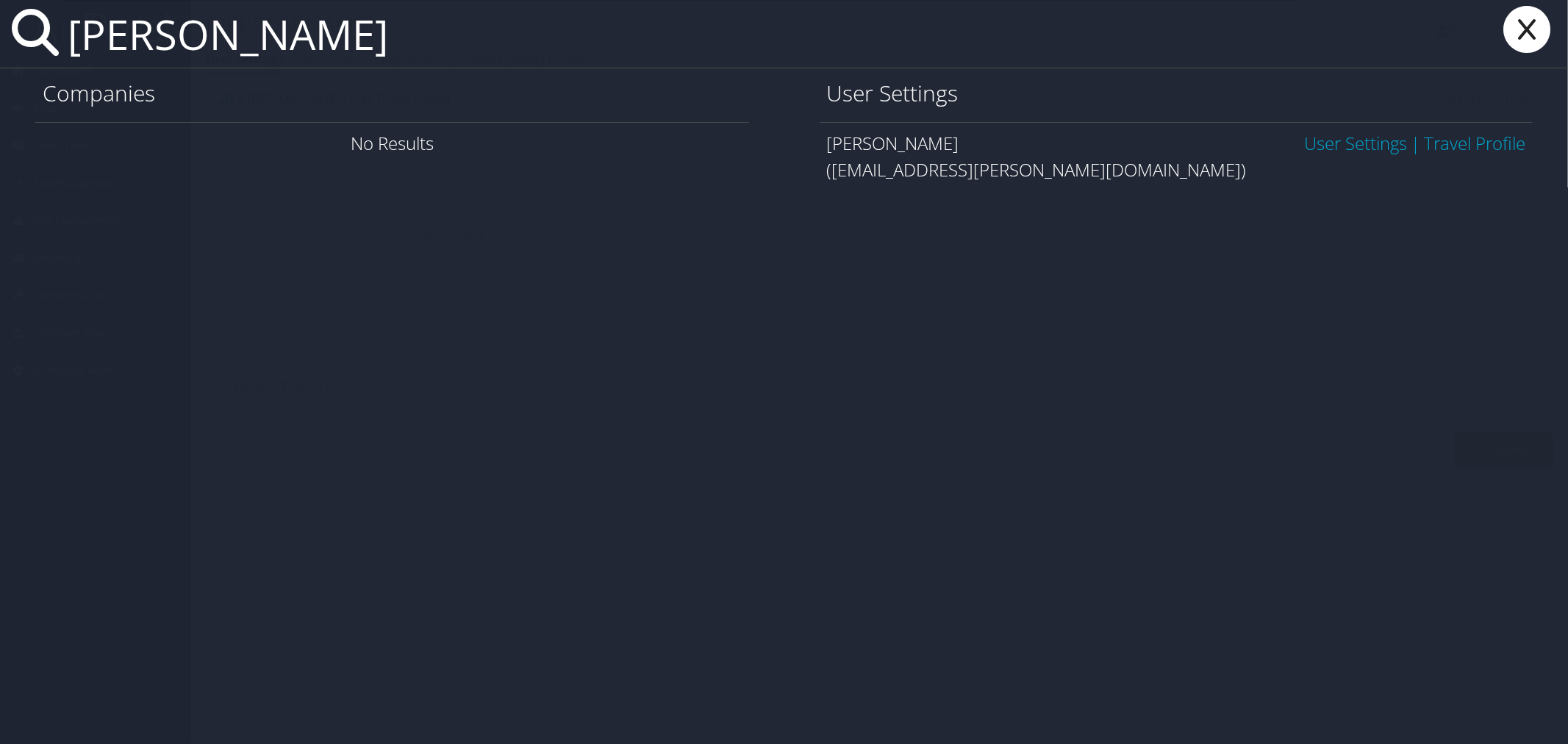
type input "Marisa Gylling"
click at [1356, 147] on link "User Settings" at bounding box center [1356, 142] width 103 height 24
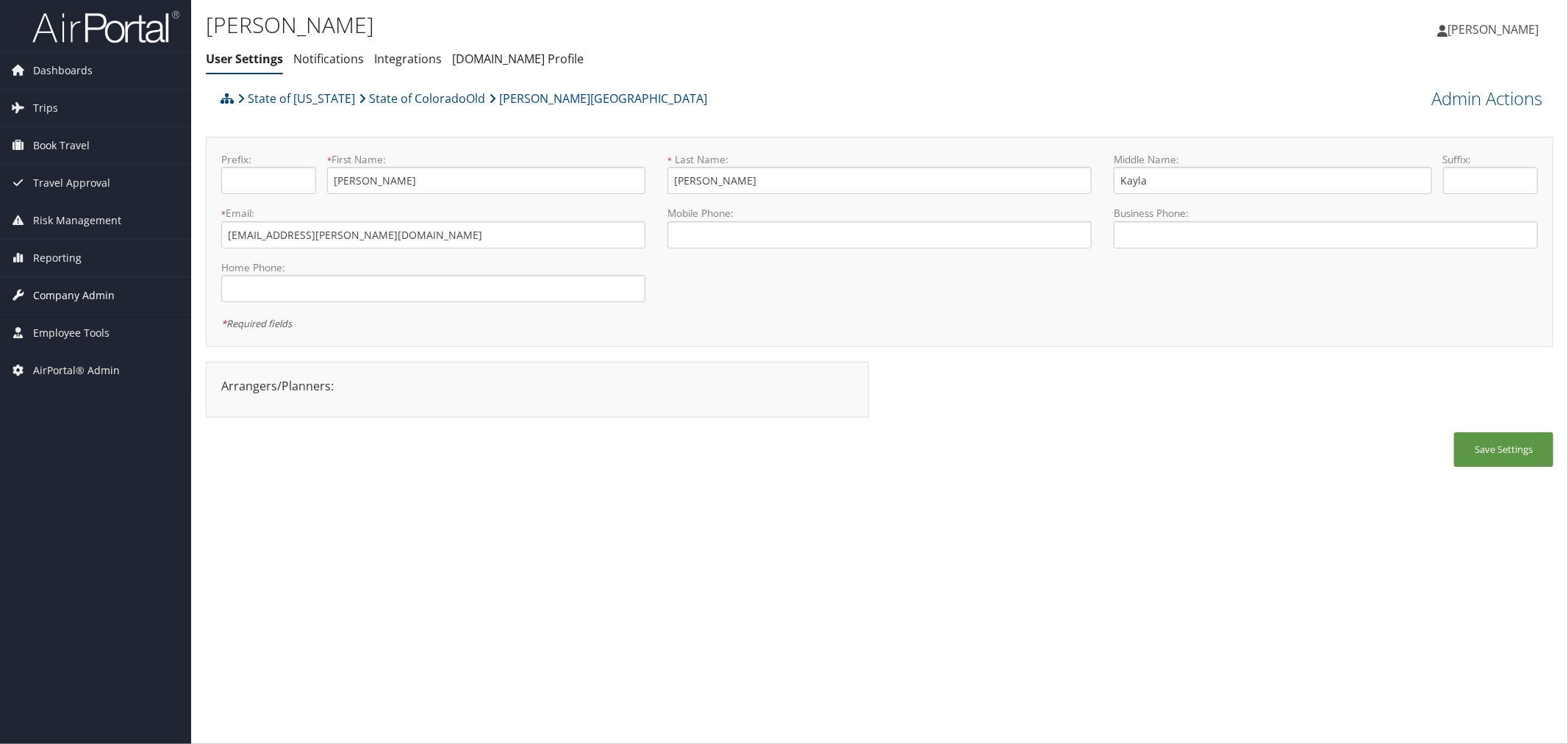
click at [99, 292] on span "Company Admin" at bounding box center [74, 295] width 82 height 37
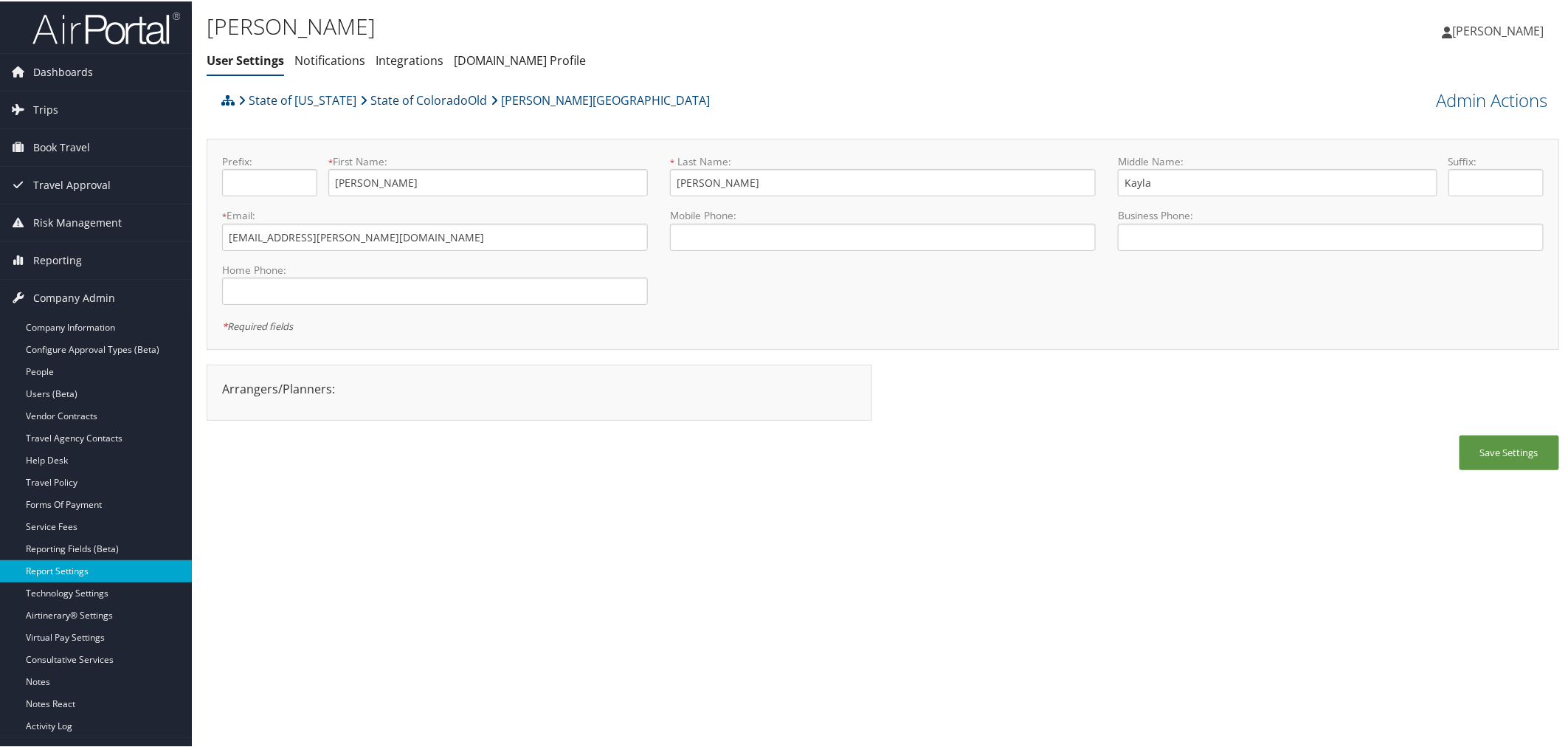
click at [47, 569] on link "Report Settings" at bounding box center [96, 570] width 192 height 22
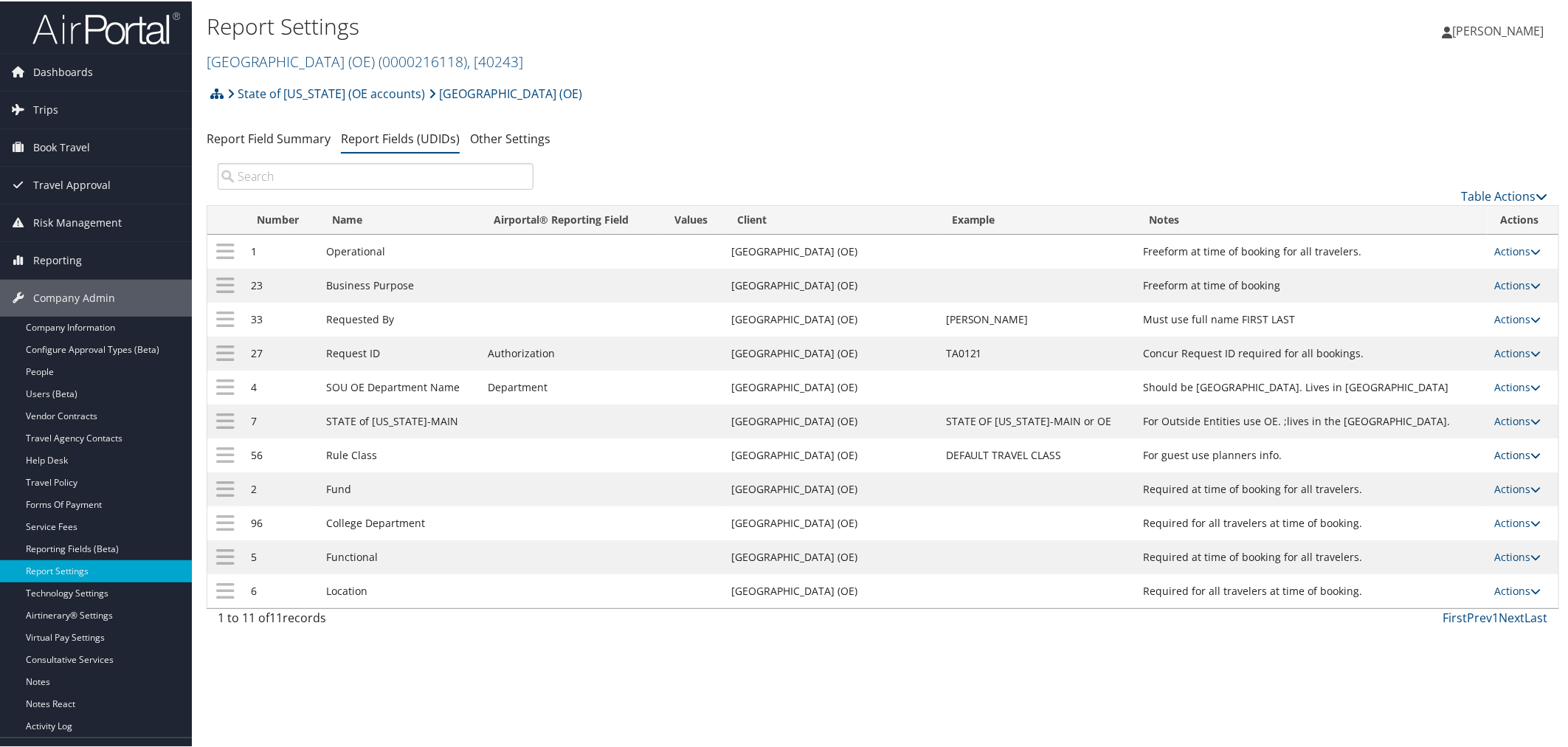
click at [1495, 460] on link "Actions" at bounding box center [1518, 454] width 46 height 14
click at [1460, 473] on link "Update Report Field Values" at bounding box center [1452, 481] width 159 height 25
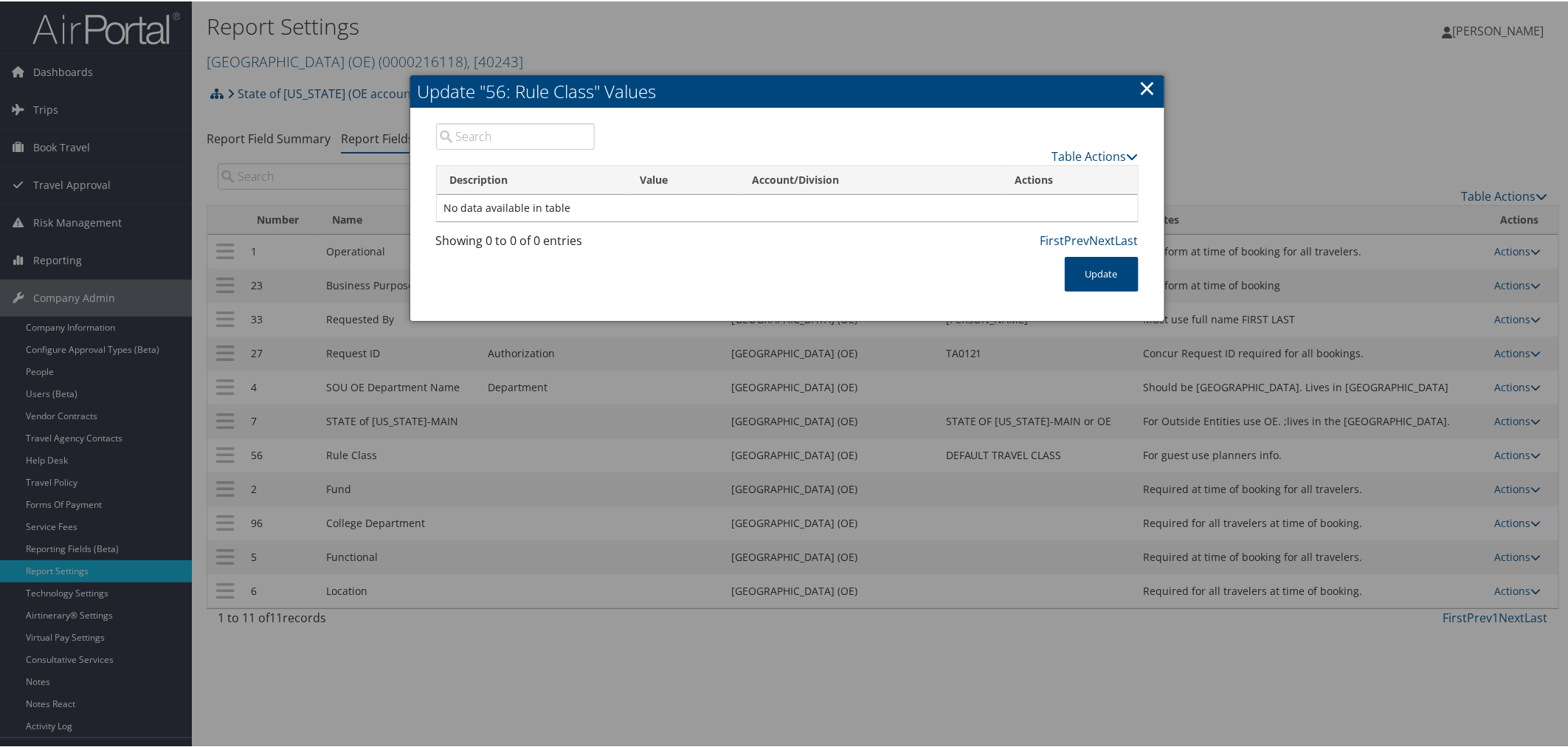
click at [1139, 82] on link "×" at bounding box center [1148, 86] width 17 height 29
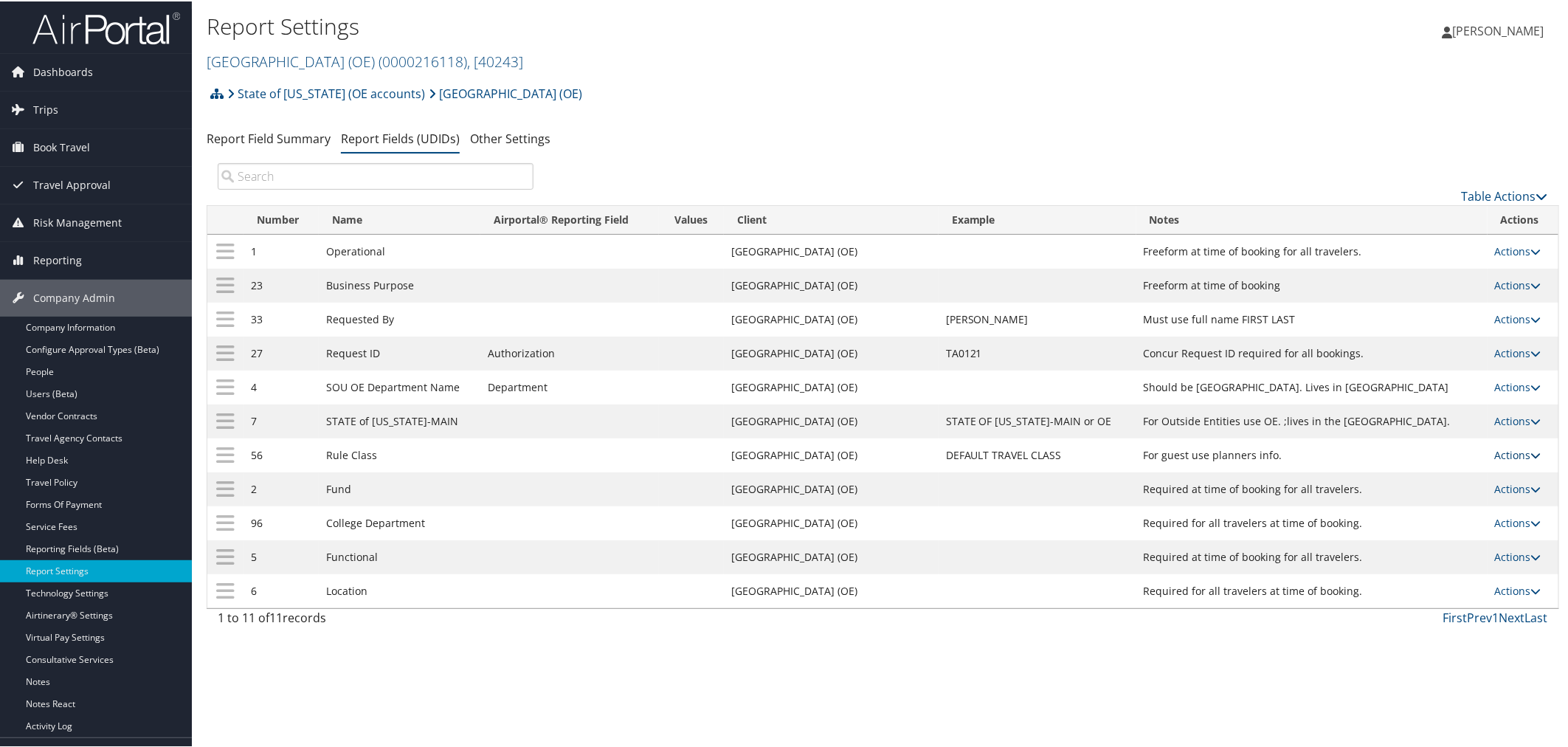
click at [1501, 459] on link "Actions" at bounding box center [1518, 454] width 46 height 14
click at [1450, 528] on link "Edit" at bounding box center [1452, 531] width 159 height 25
select select "both"
select select "profiled"
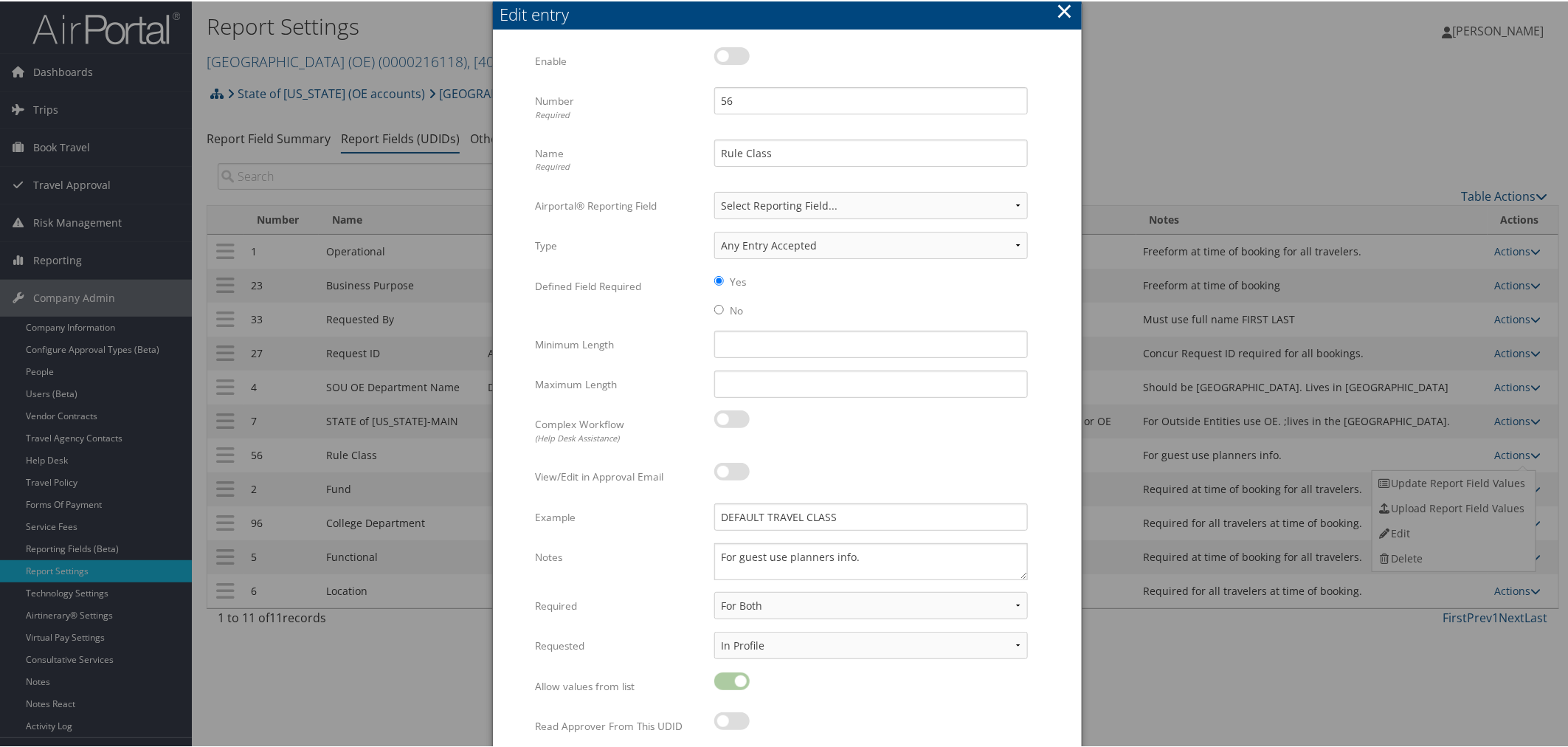
click at [1060, 9] on button "×" at bounding box center [1065, 9] width 17 height 29
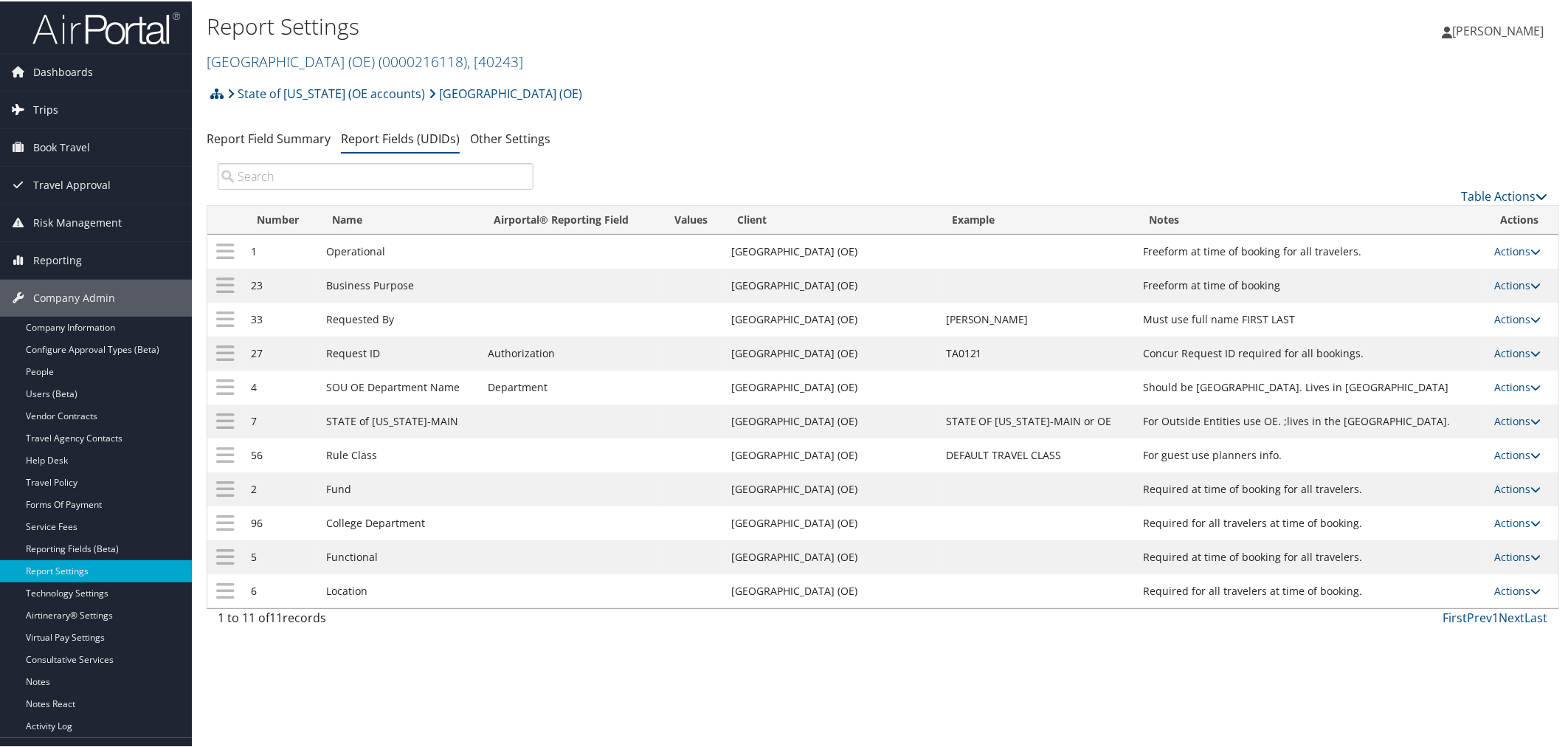
click at [52, 104] on span "Trips" at bounding box center [45, 108] width 25 height 37
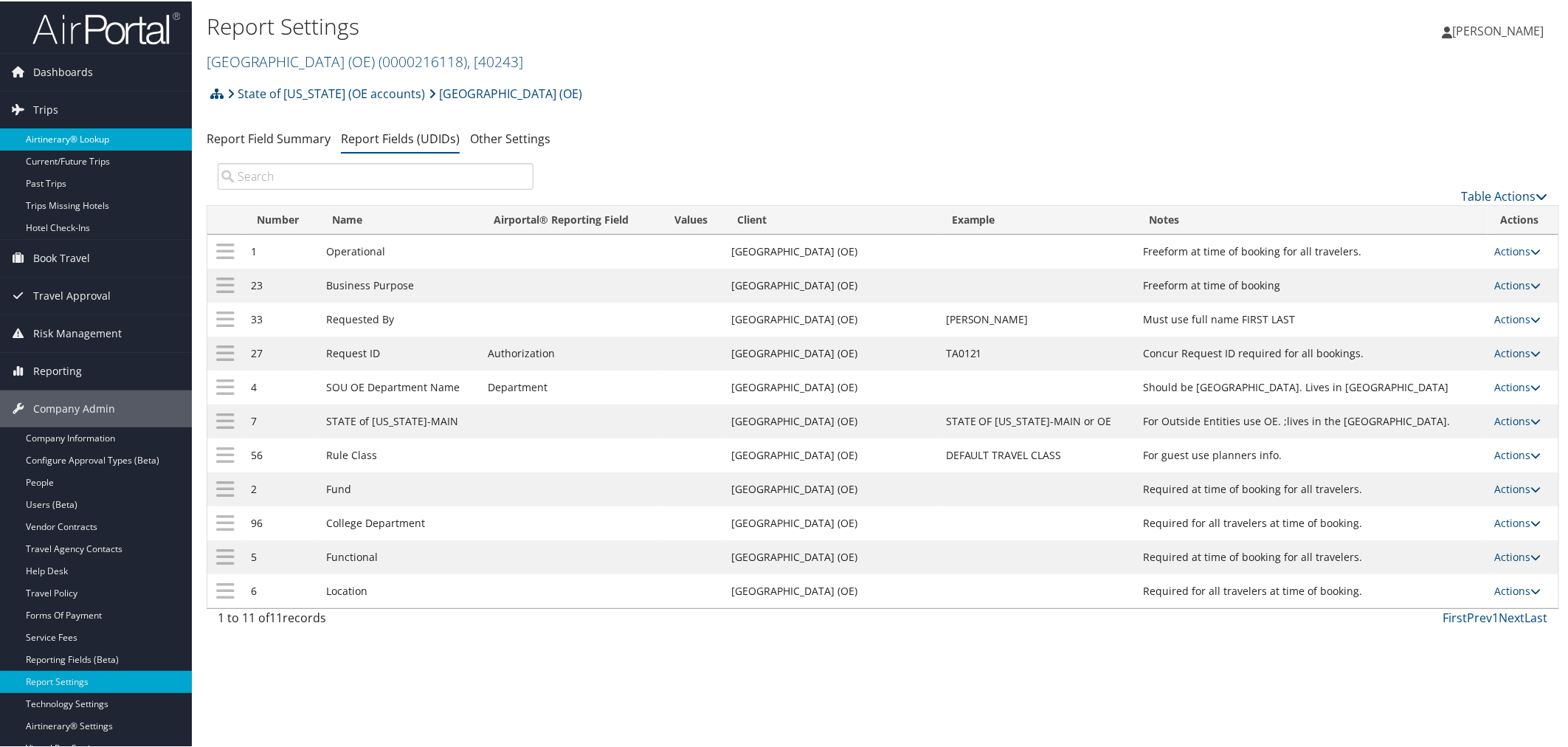
click at [71, 139] on link "Airtinerary® Lookup" at bounding box center [96, 138] width 192 height 22
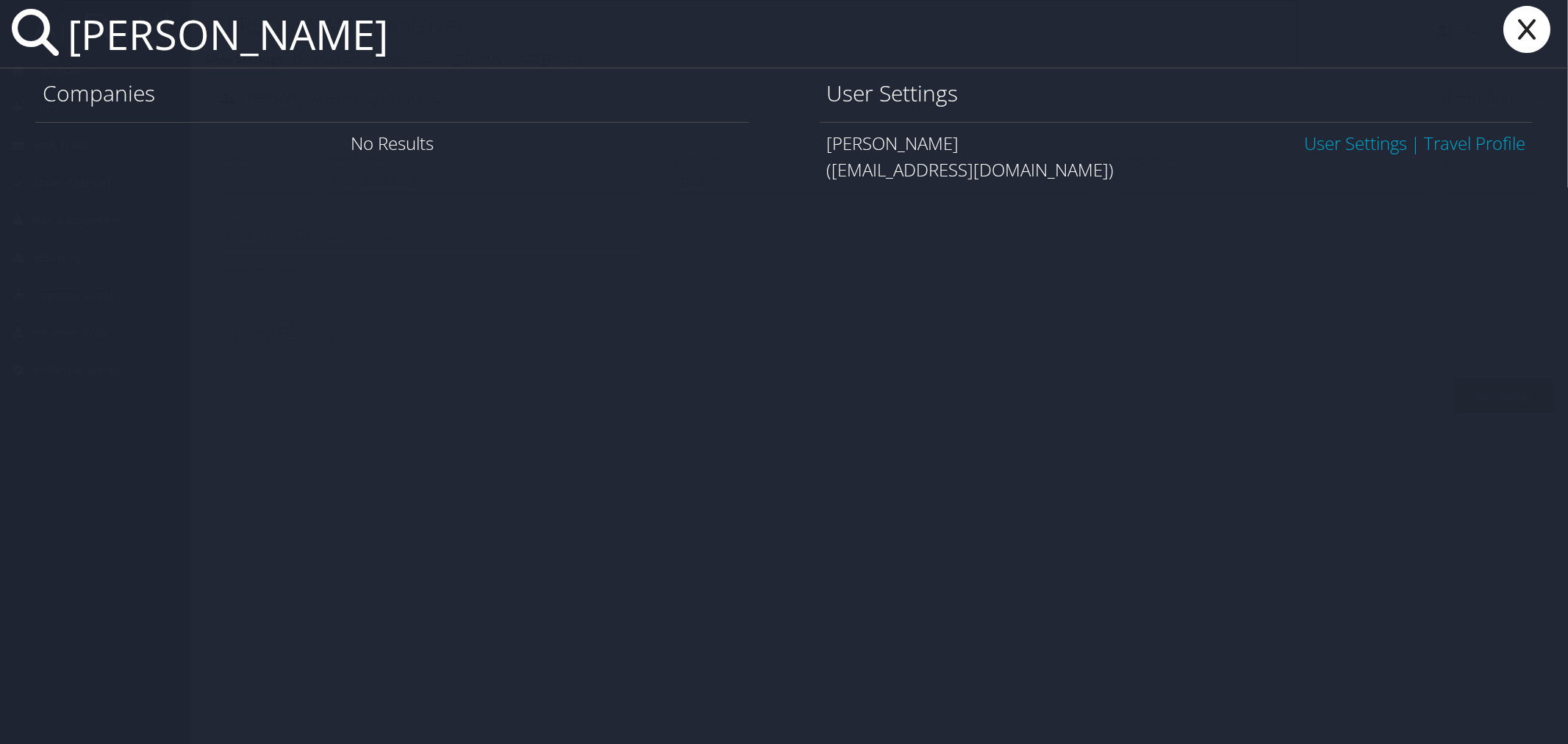
paste input "[PERSON_NAME]"
drag, startPoint x: 461, startPoint y: 27, endPoint x: 9, endPoint y: 40, distance: 452.2
click at [9, 40] on div "Marisa Gylling" at bounding box center [784, 34] width 1568 height 68
type input "Marisa Gylling"
click at [1326, 141] on link "User Settings" at bounding box center [1356, 142] width 103 height 24
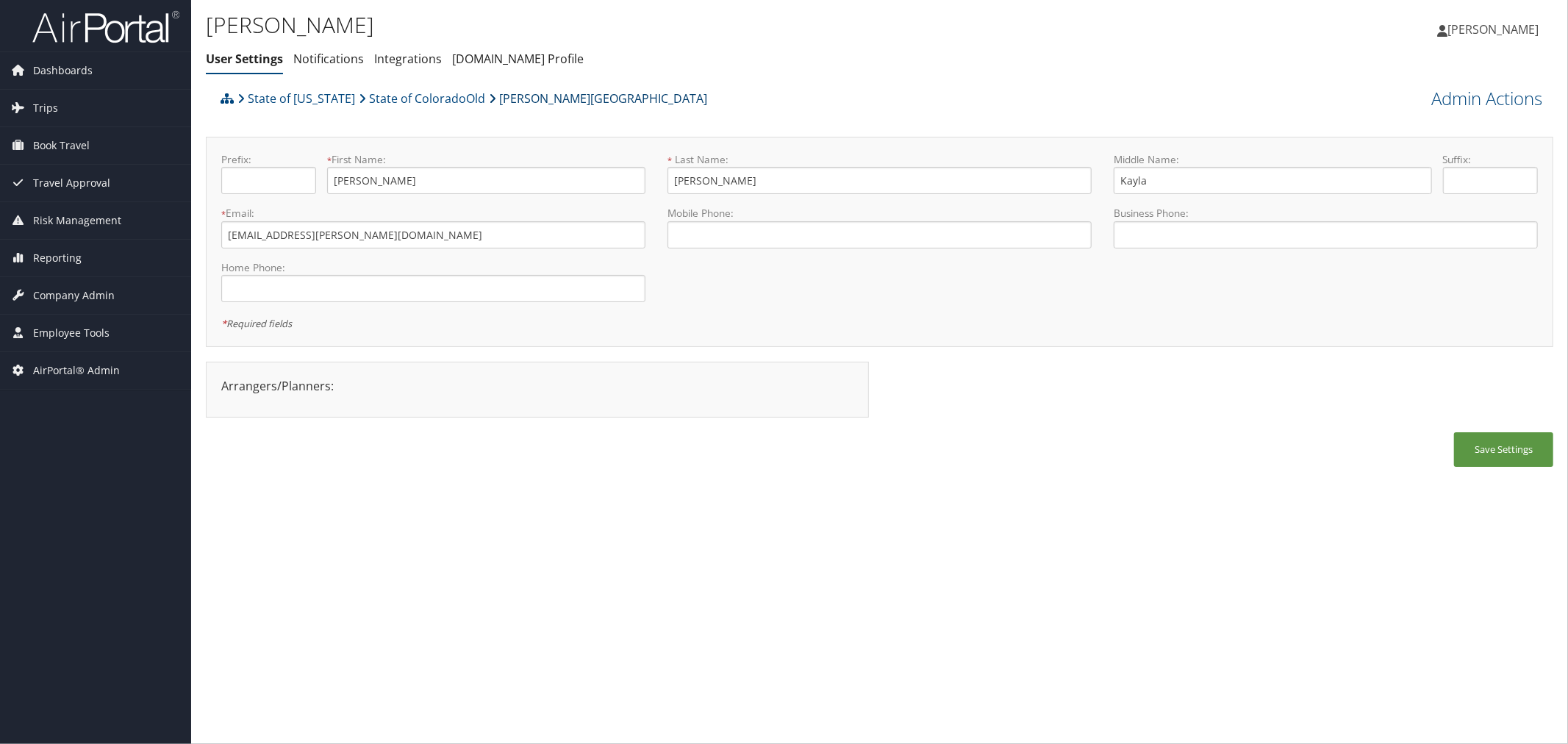
click at [512, 99] on link "[PERSON_NAME][GEOGRAPHIC_DATA]" at bounding box center [598, 98] width 218 height 29
click at [1438, 93] on link "Admin Actions" at bounding box center [1487, 98] width 111 height 25
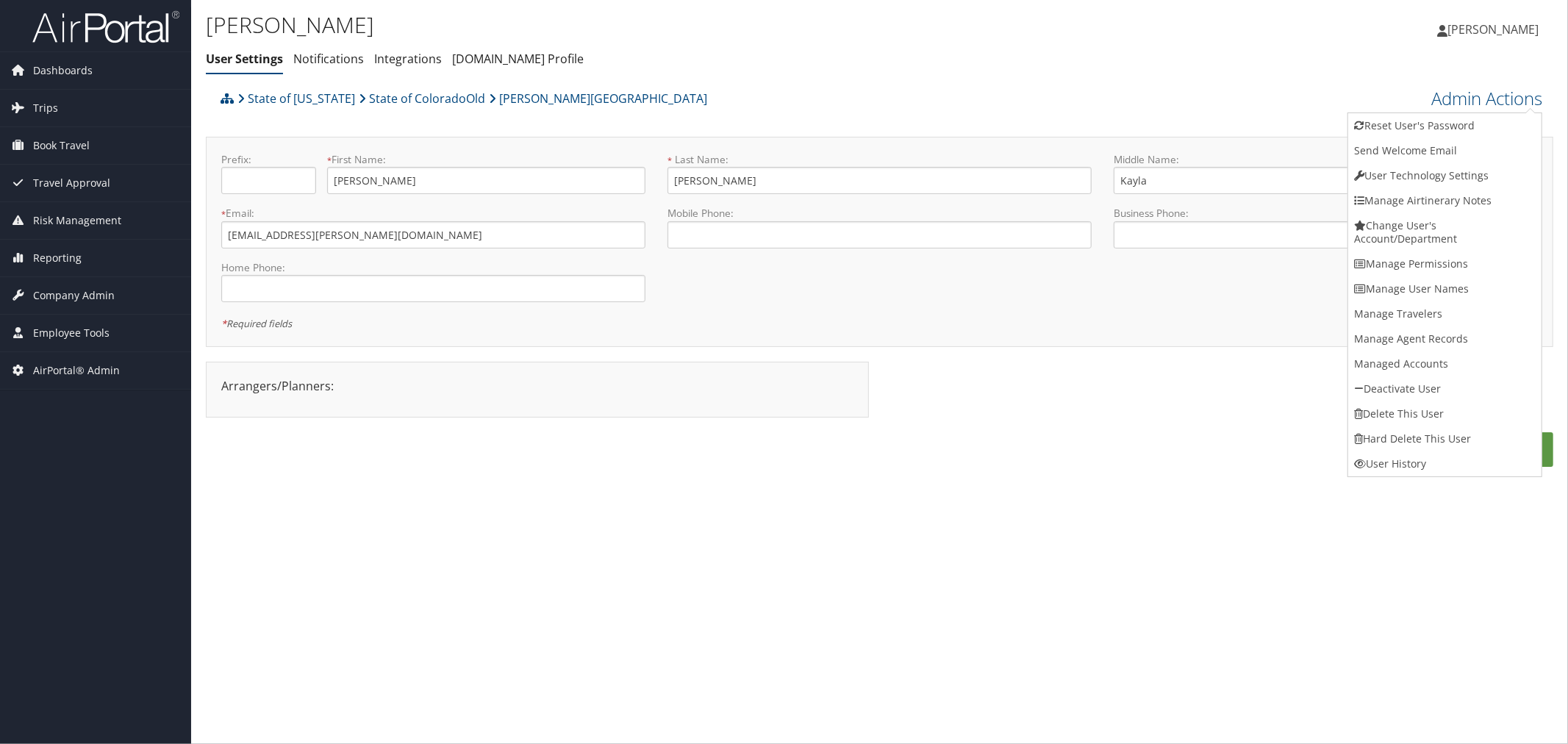
click at [1079, 97] on div "State of Colorado State of ColoradoOld Adams State University" at bounding box center [711, 103] width 989 height 40
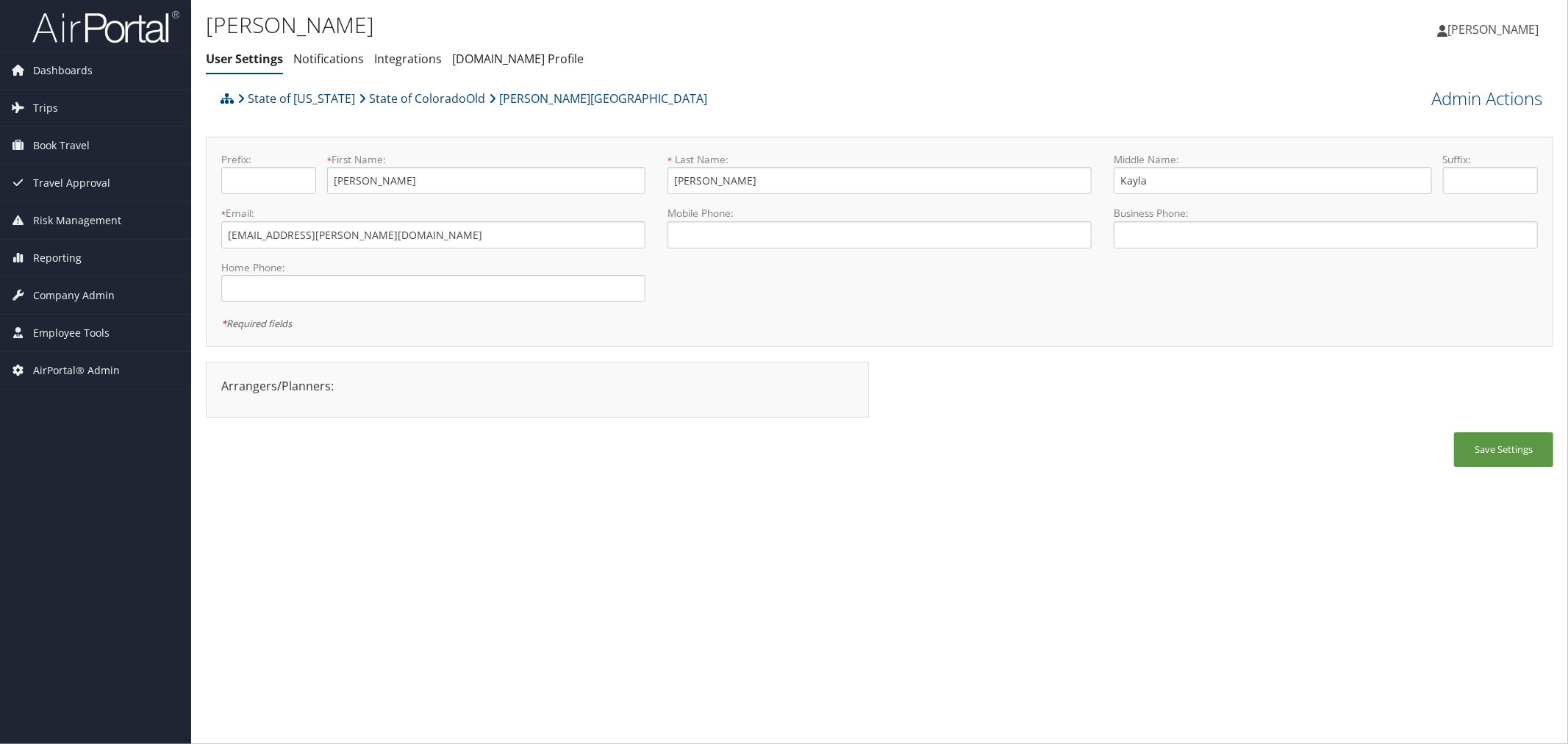
click at [1471, 104] on link "Admin Actions" at bounding box center [1487, 98] width 111 height 25
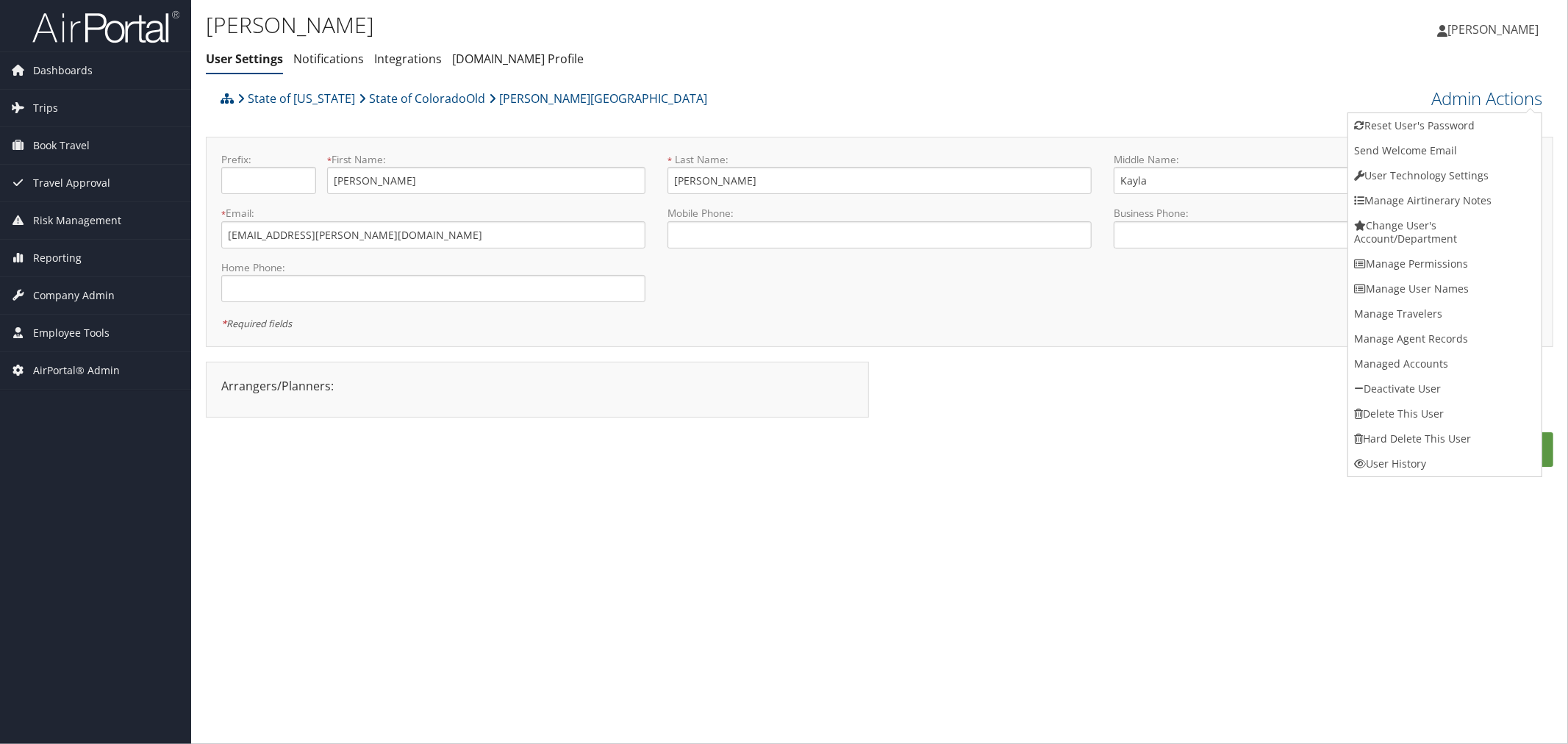
drag, startPoint x: 1206, startPoint y: 98, endPoint x: 1187, endPoint y: 104, distance: 19.9
click at [1206, 99] on div "State of Colorado State of ColoradoOld Adams State University" at bounding box center [711, 99] width 1011 height 31
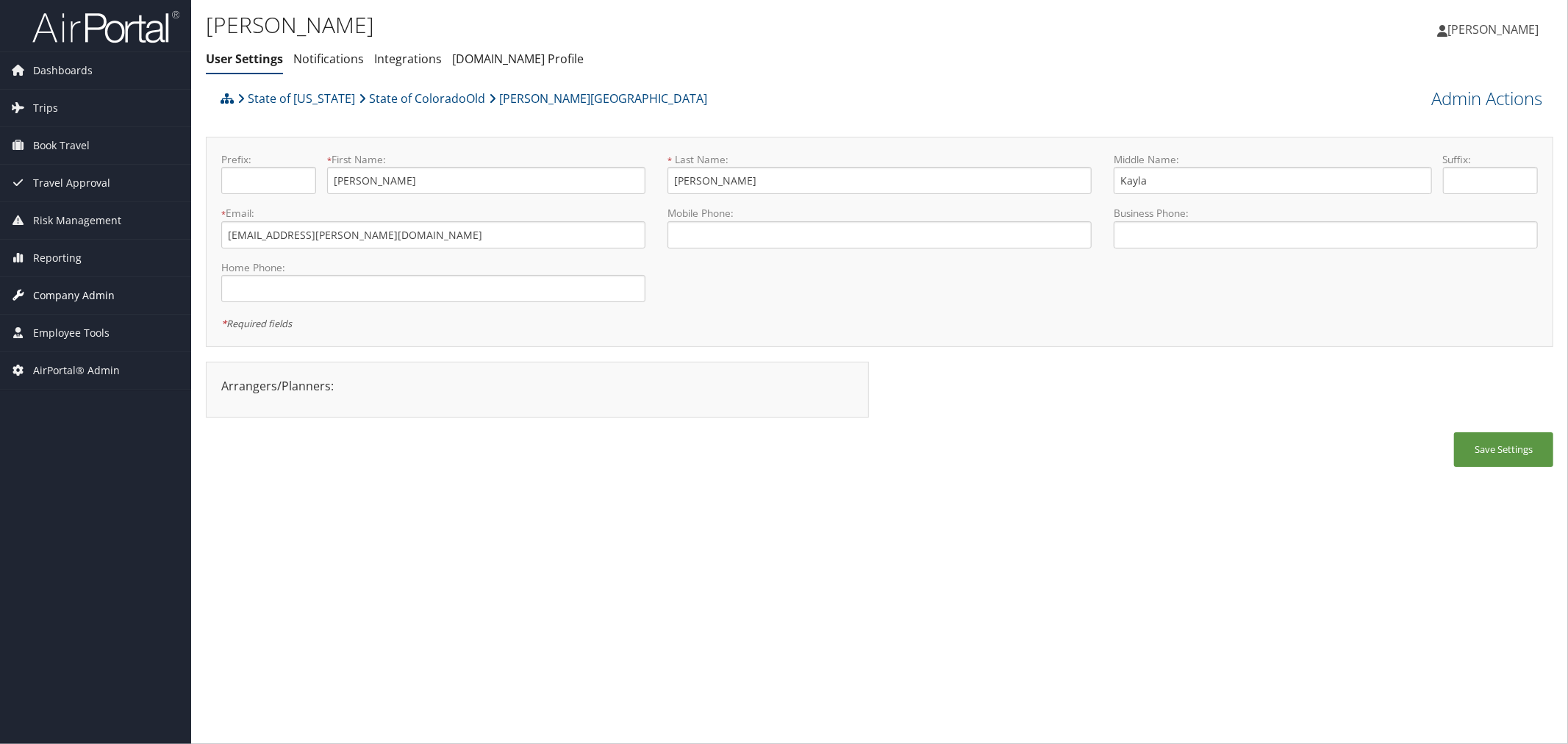
click at [93, 292] on span "Company Admin" at bounding box center [74, 295] width 82 height 37
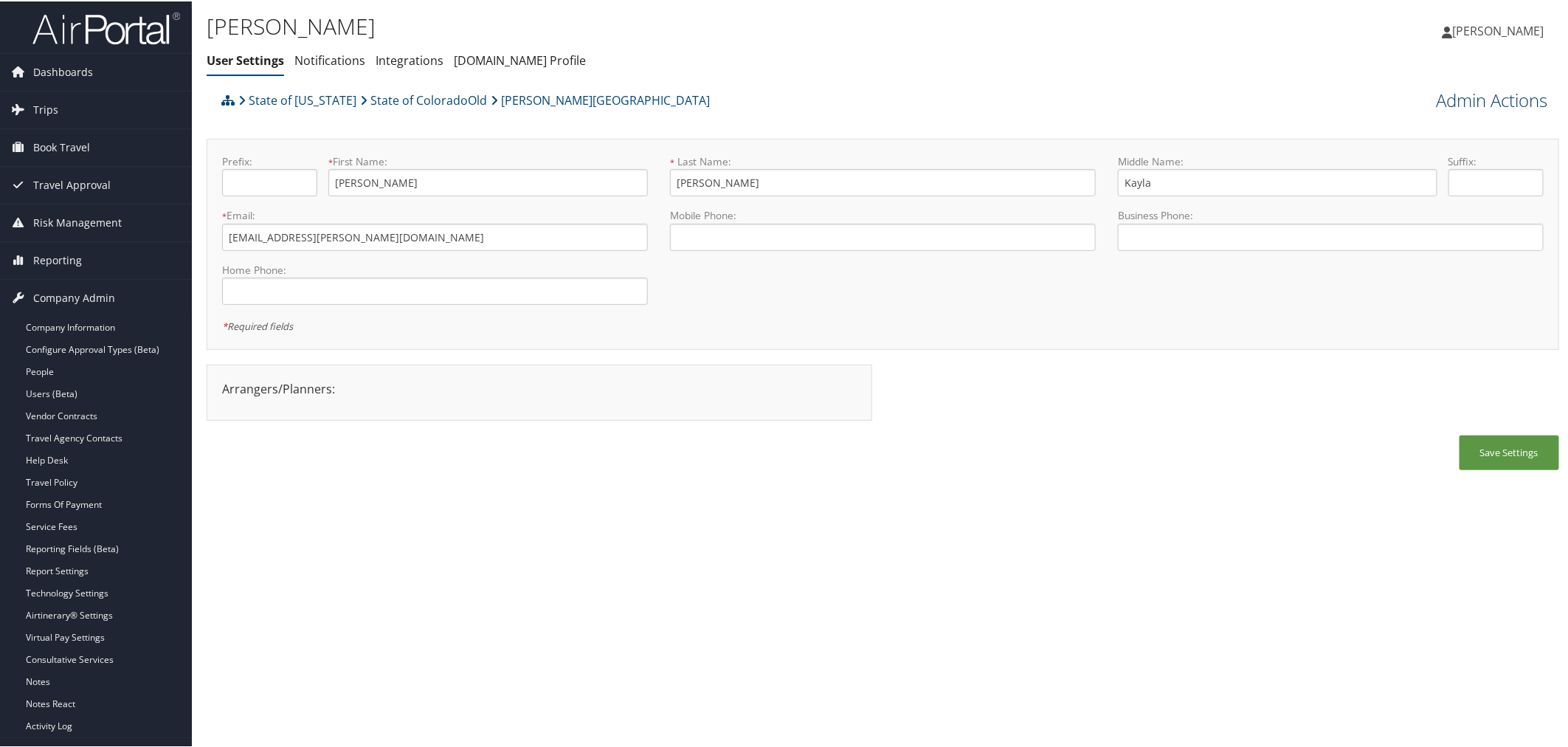
drag, startPoint x: 1473, startPoint y: 93, endPoint x: 1463, endPoint y: 98, distance: 11.2
click at [1472, 93] on link "Admin Actions" at bounding box center [1493, 98] width 111 height 25
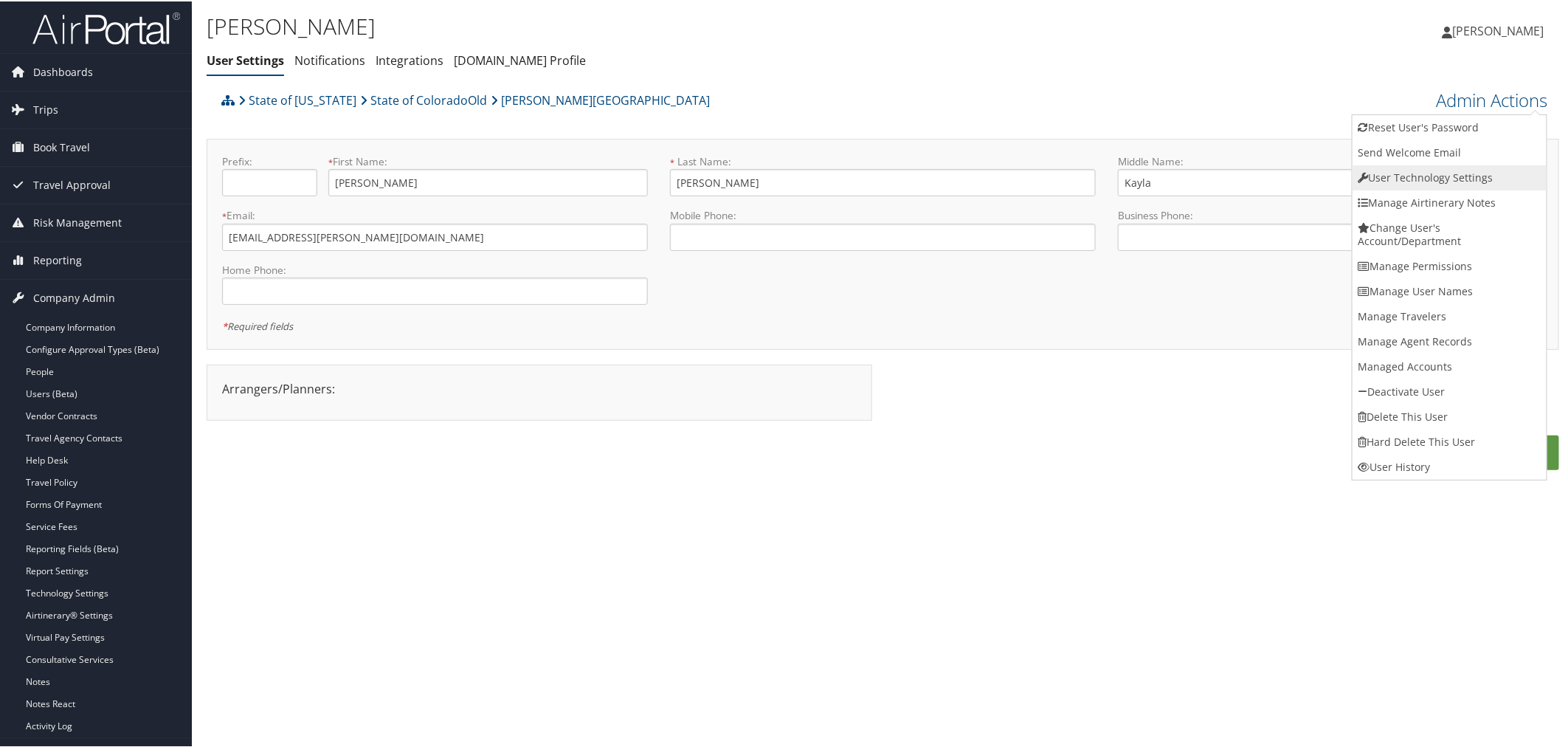
click at [1398, 168] on link "User Technology Settings" at bounding box center [1450, 175] width 194 height 25
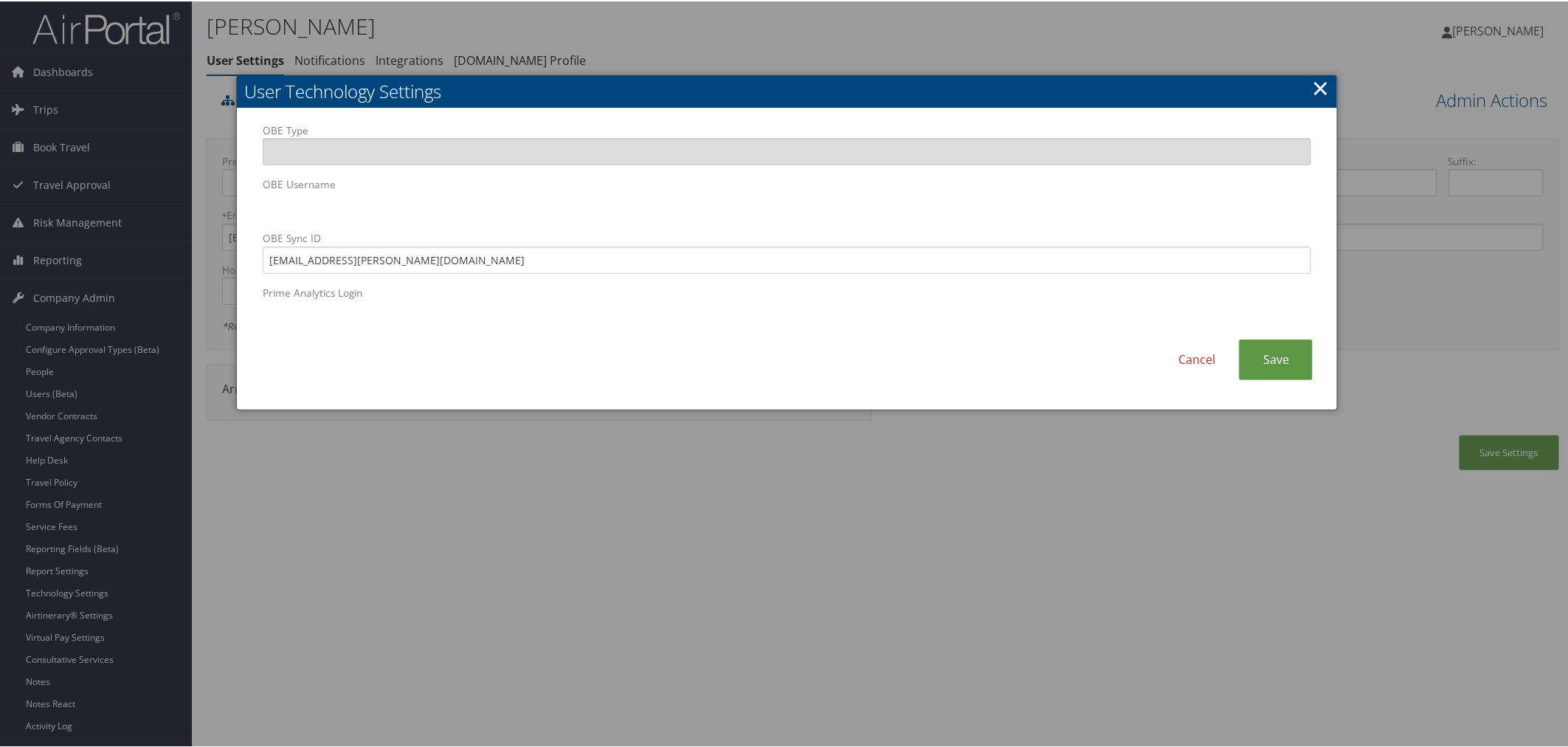
click at [252, 211] on div "OBE Type OBE Username OBE Sync ID mgylling@adams.edu Prime Analytics Login" at bounding box center [787, 229] width 1071 height 216
click at [1318, 86] on link "×" at bounding box center [1321, 86] width 17 height 29
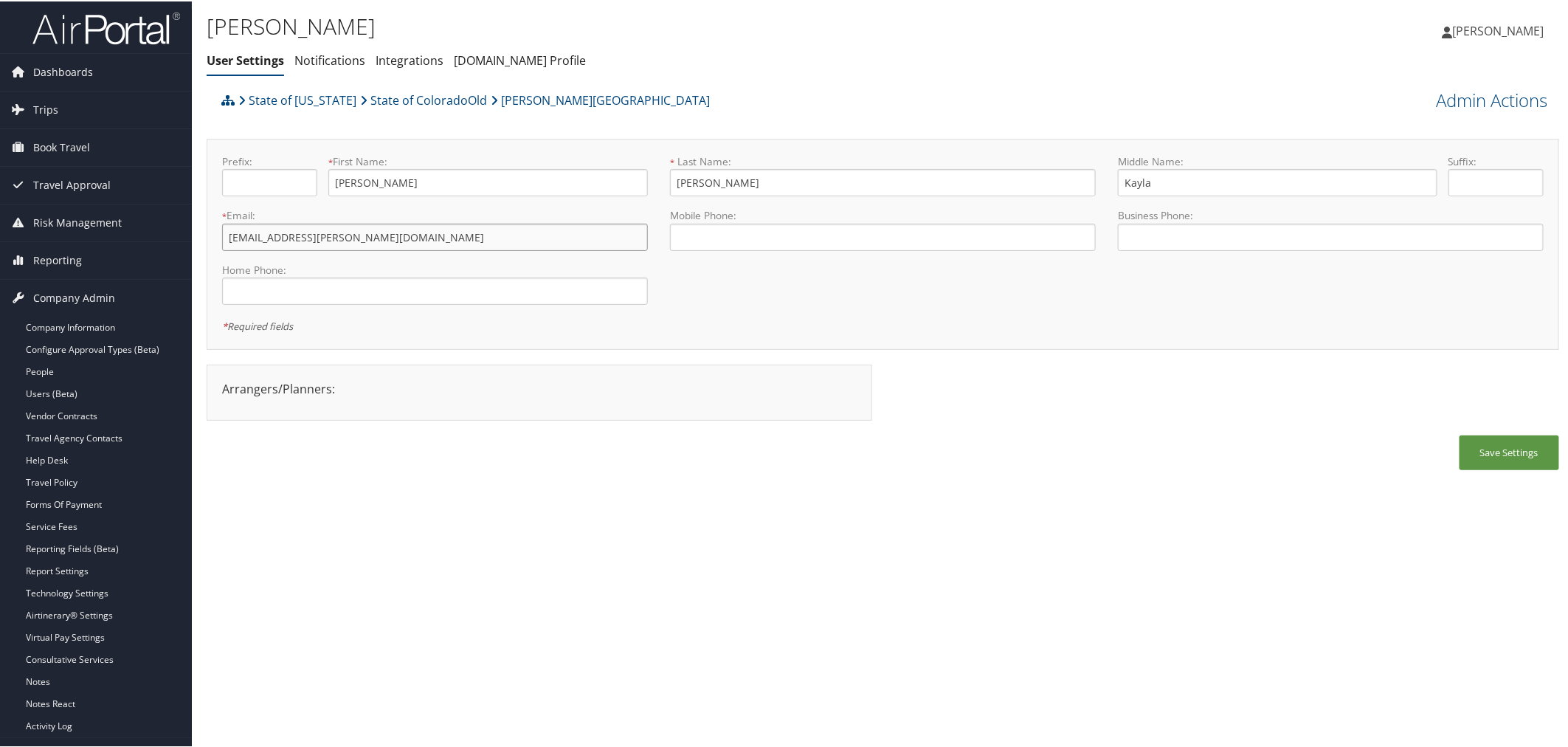
drag, startPoint x: 323, startPoint y: 233, endPoint x: 223, endPoint y: 237, distance: 100.1
click at [223, 237] on input "[EMAIL_ADDRESS][PERSON_NAME][DOMAIN_NAME]" at bounding box center [436, 236] width 426 height 27
click at [1464, 94] on link "Admin Actions" at bounding box center [1493, 98] width 111 height 25
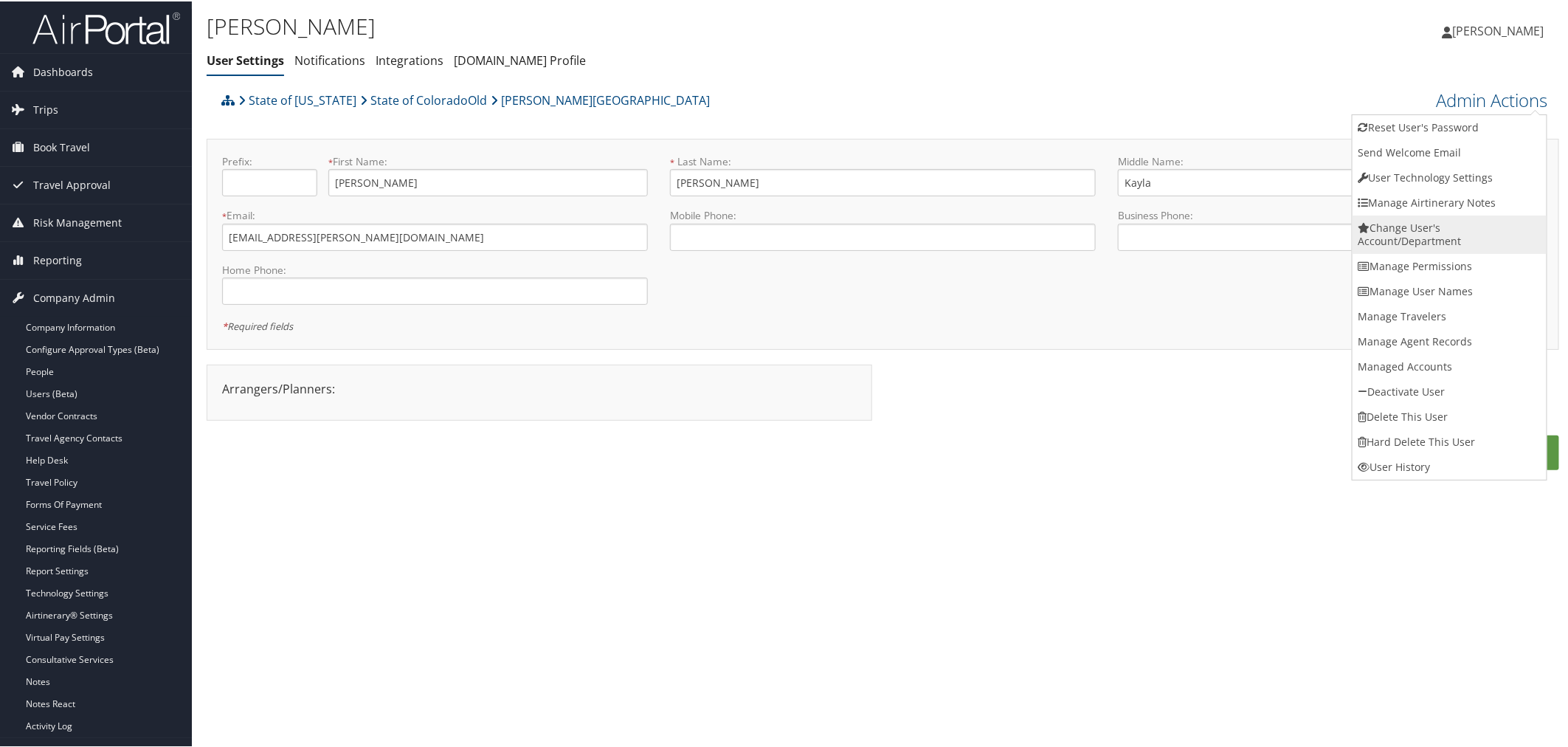
click at [1396, 240] on link "Change User's Account/Department" at bounding box center [1450, 233] width 194 height 39
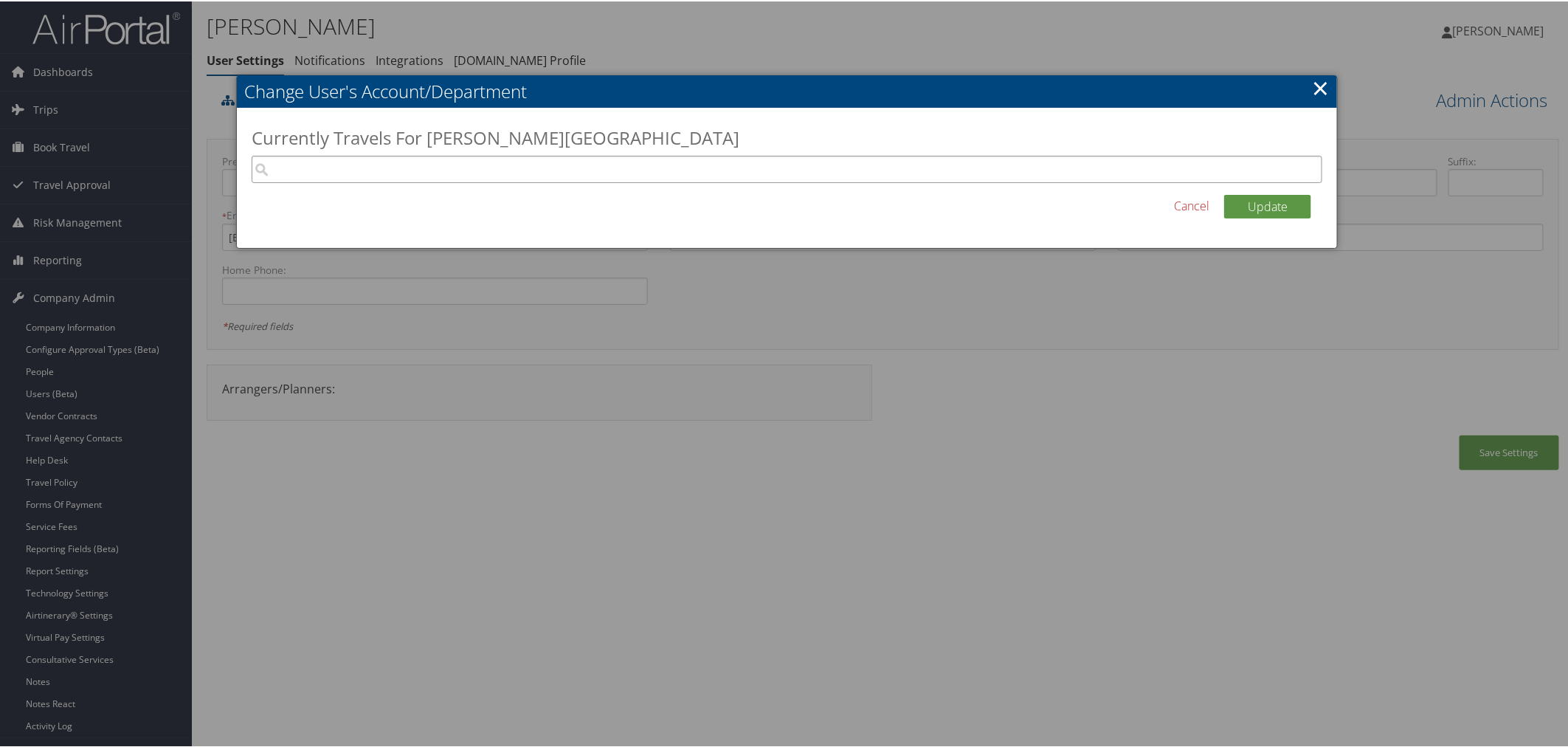
click at [501, 169] on input "search" at bounding box center [787, 168] width 1071 height 27
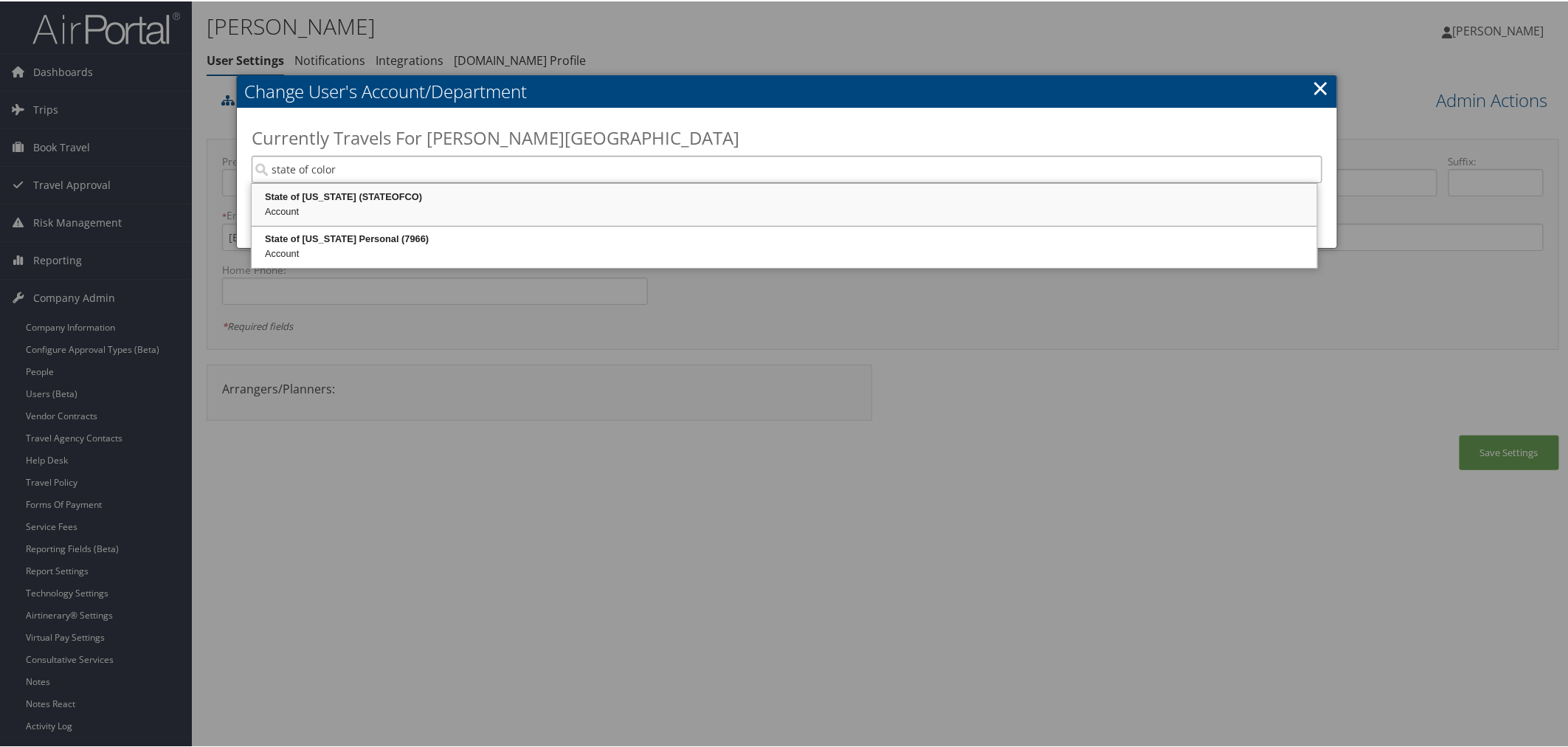
click at [426, 205] on div "Account" at bounding box center [785, 210] width 1061 height 15
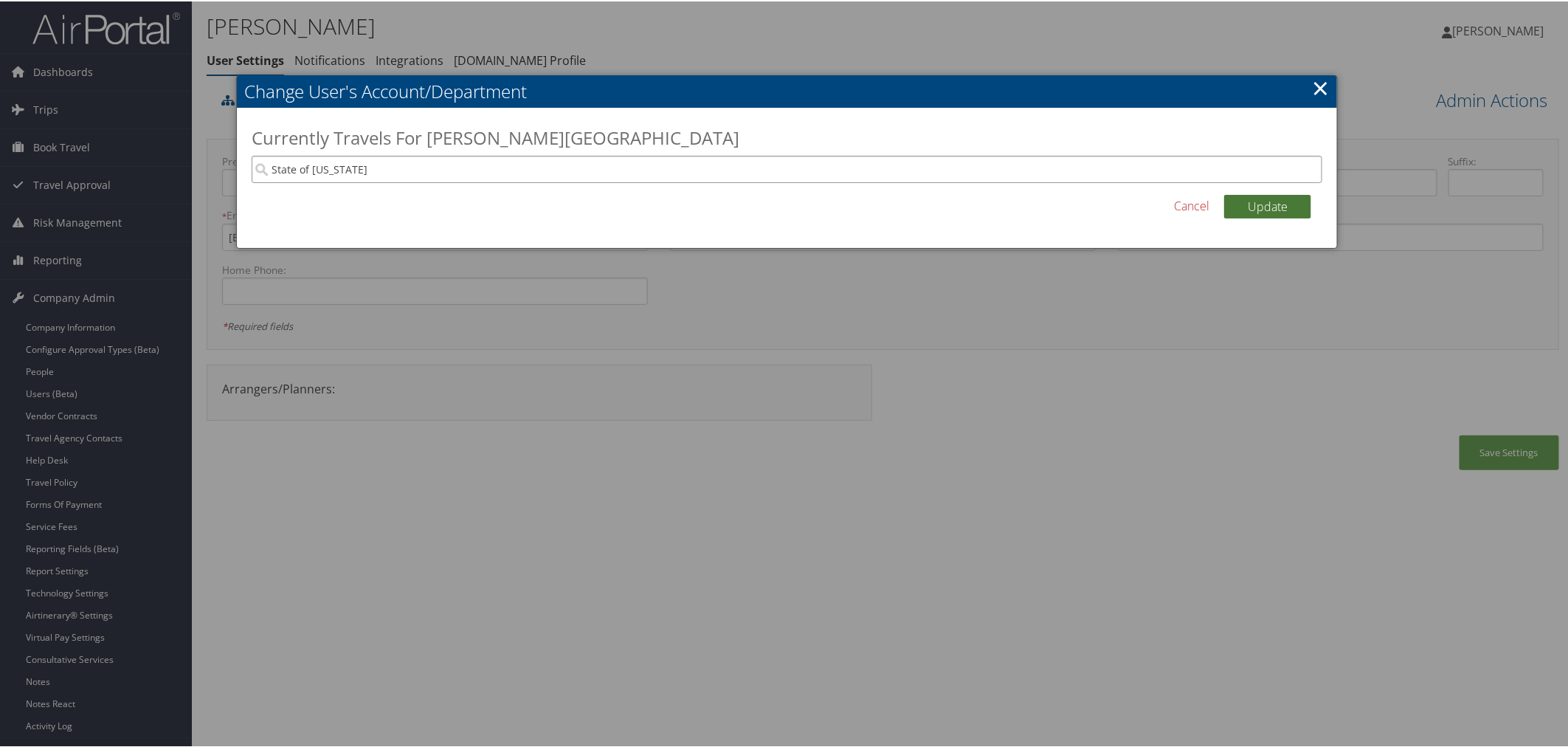
type input "State of [US_STATE]"
click at [1258, 201] on button "Update" at bounding box center [1268, 205] width 87 height 24
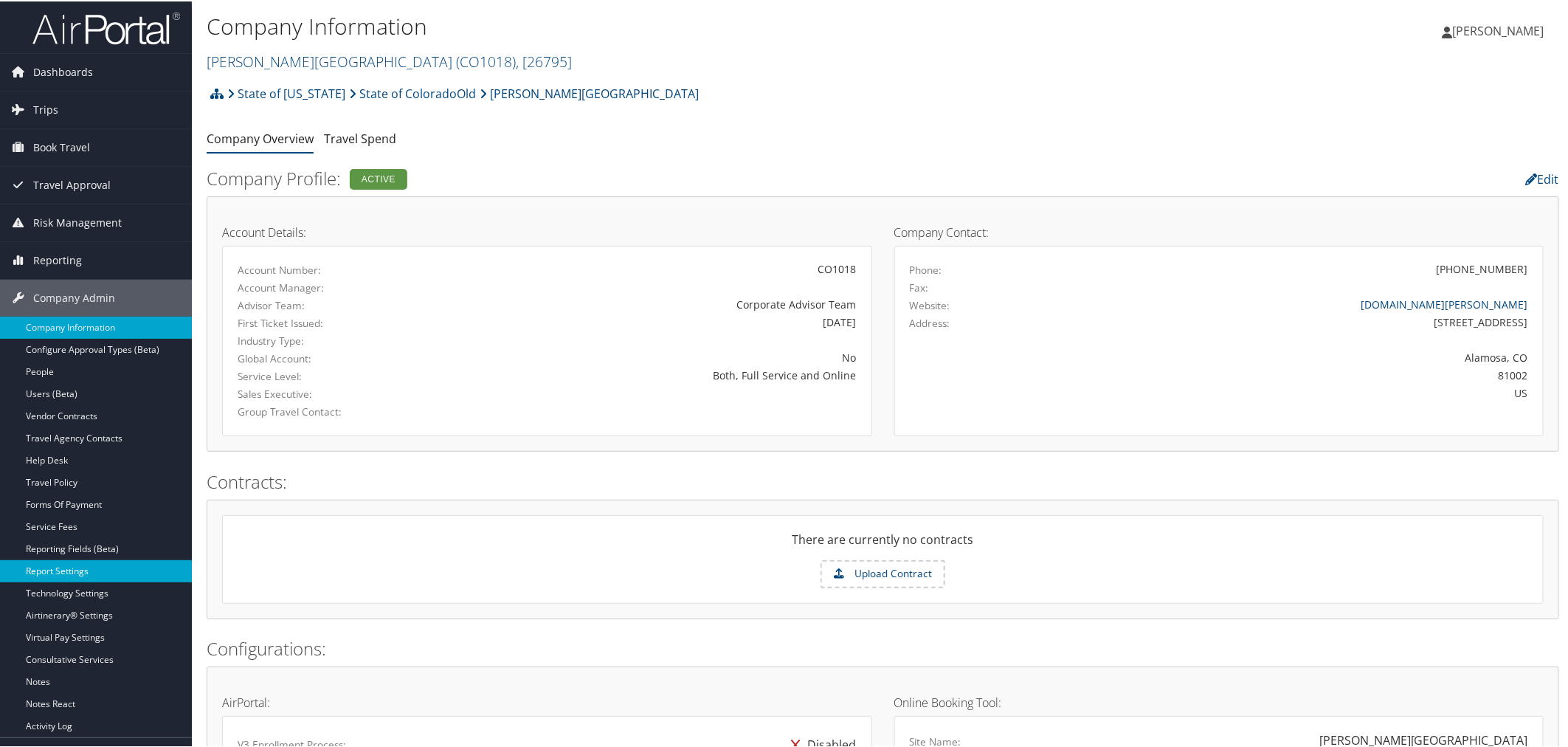
click at [78, 565] on link "Report Settings" at bounding box center [96, 570] width 192 height 22
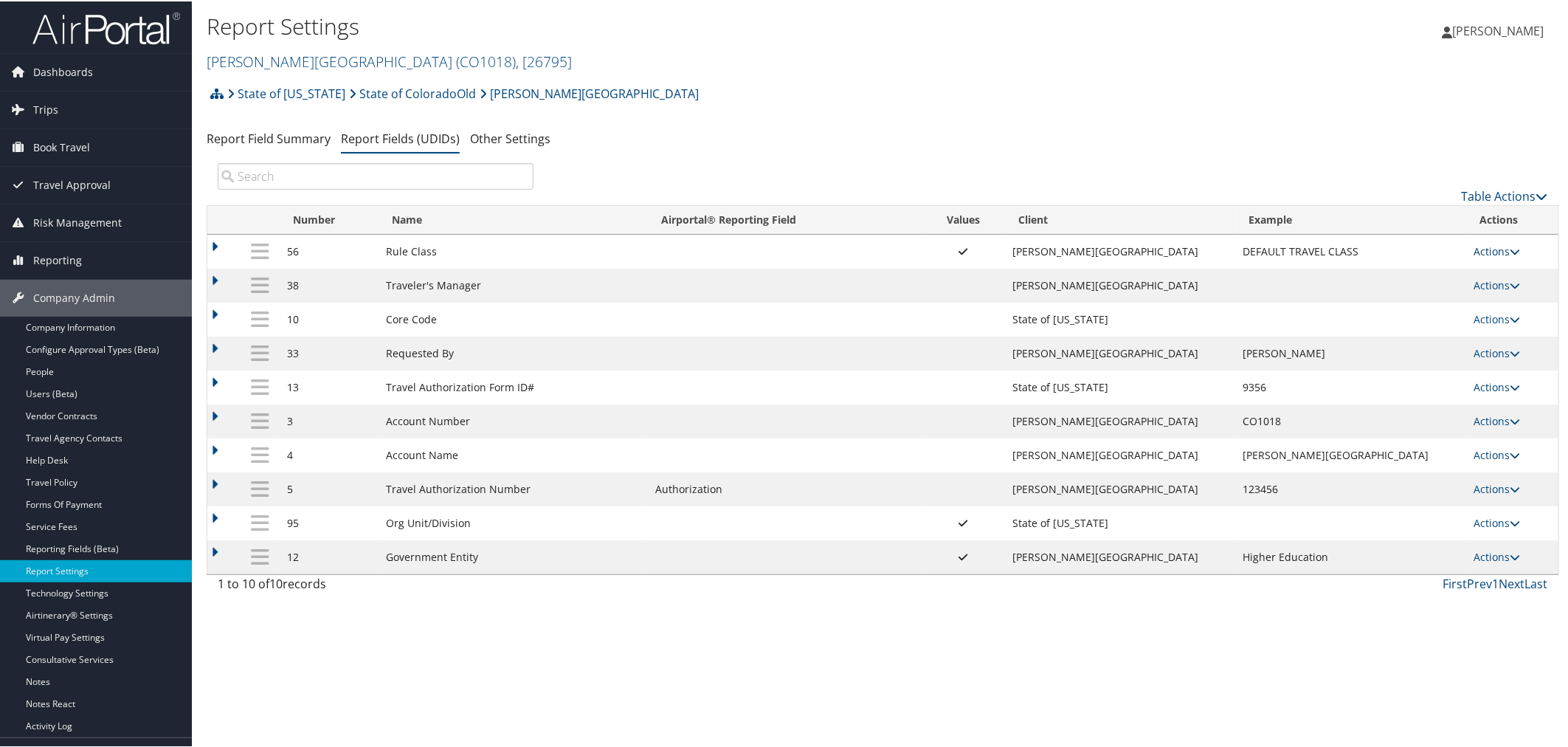
click at [1488, 244] on link "Actions" at bounding box center [1498, 250] width 46 height 14
click at [1450, 266] on link "Update Report Field Values" at bounding box center [1432, 272] width 159 height 25
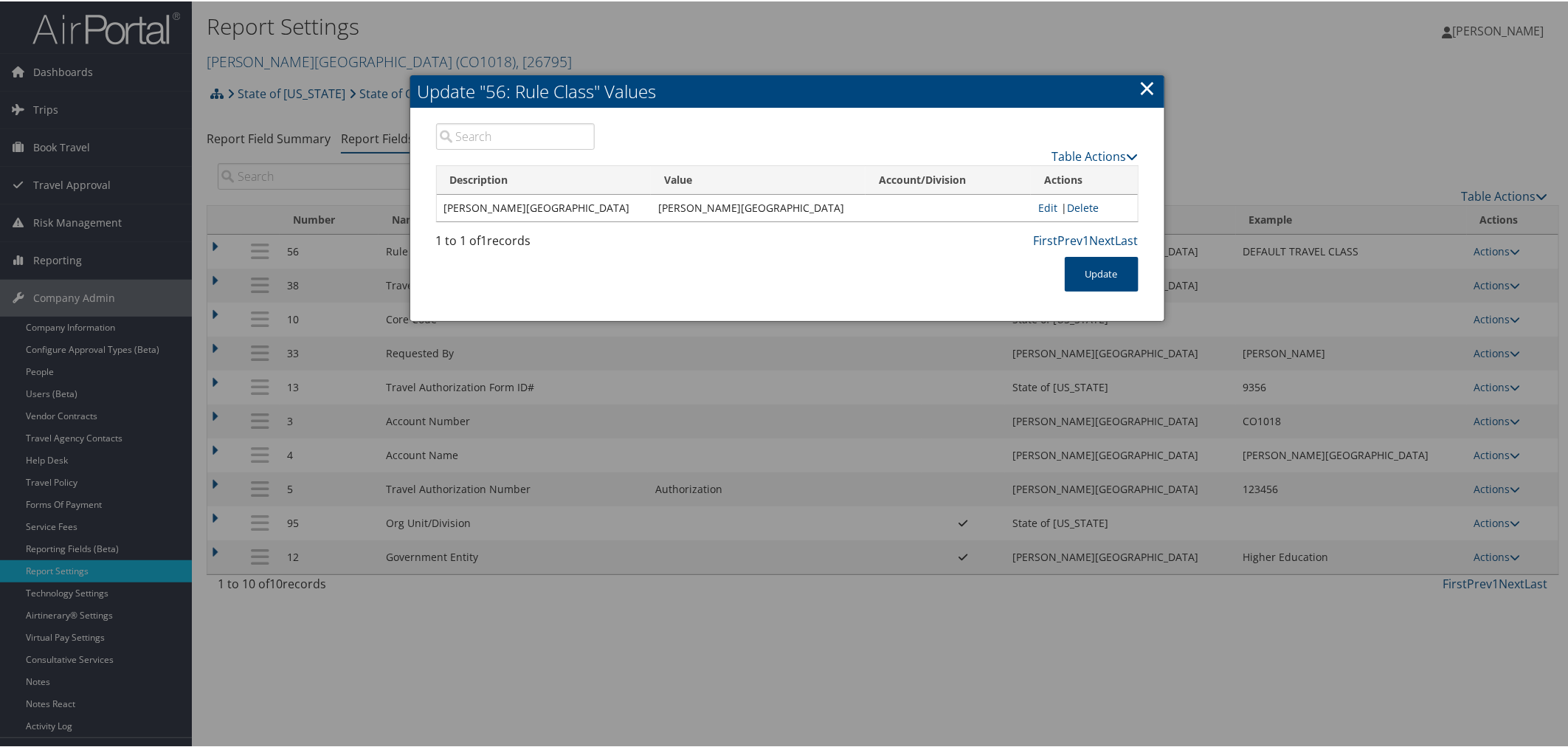
click at [1145, 84] on link "×" at bounding box center [1148, 86] width 17 height 29
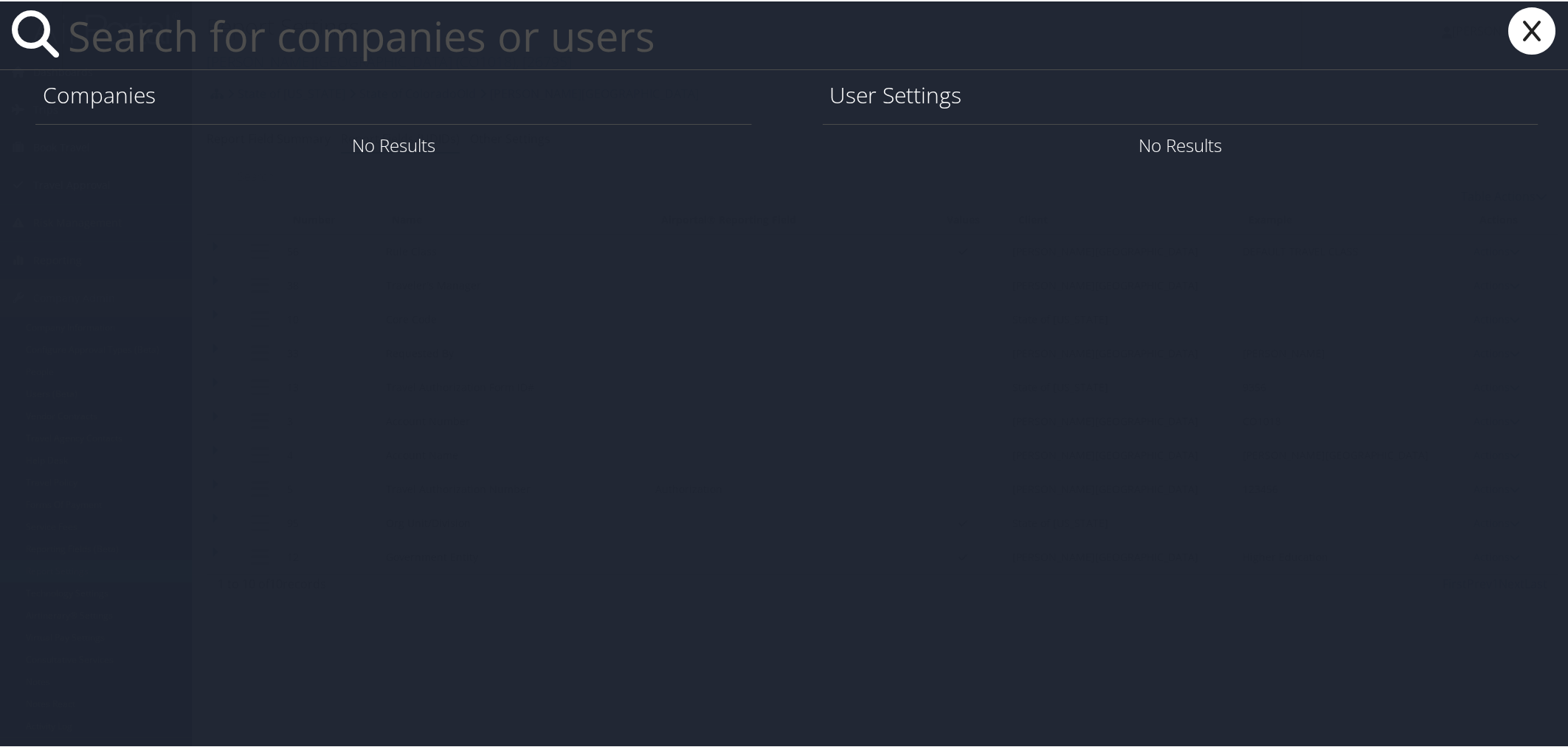
click at [1517, 31] on icon at bounding box center [1532, 29] width 59 height 47
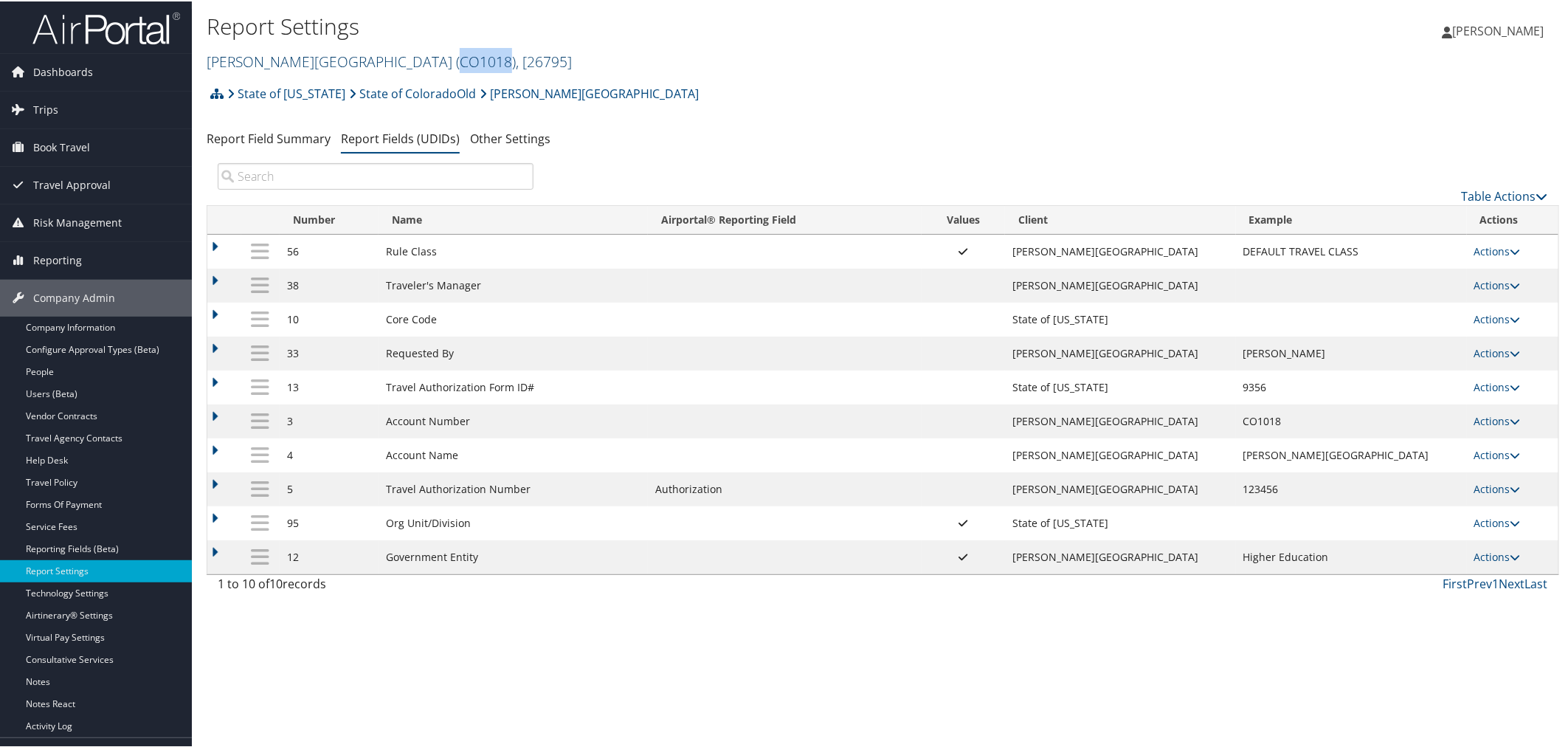
drag, startPoint x: 411, startPoint y: 61, endPoint x: 367, endPoint y: 68, distance: 44.6
click at [456, 63] on span "( CO1018 )" at bounding box center [486, 60] width 60 height 20
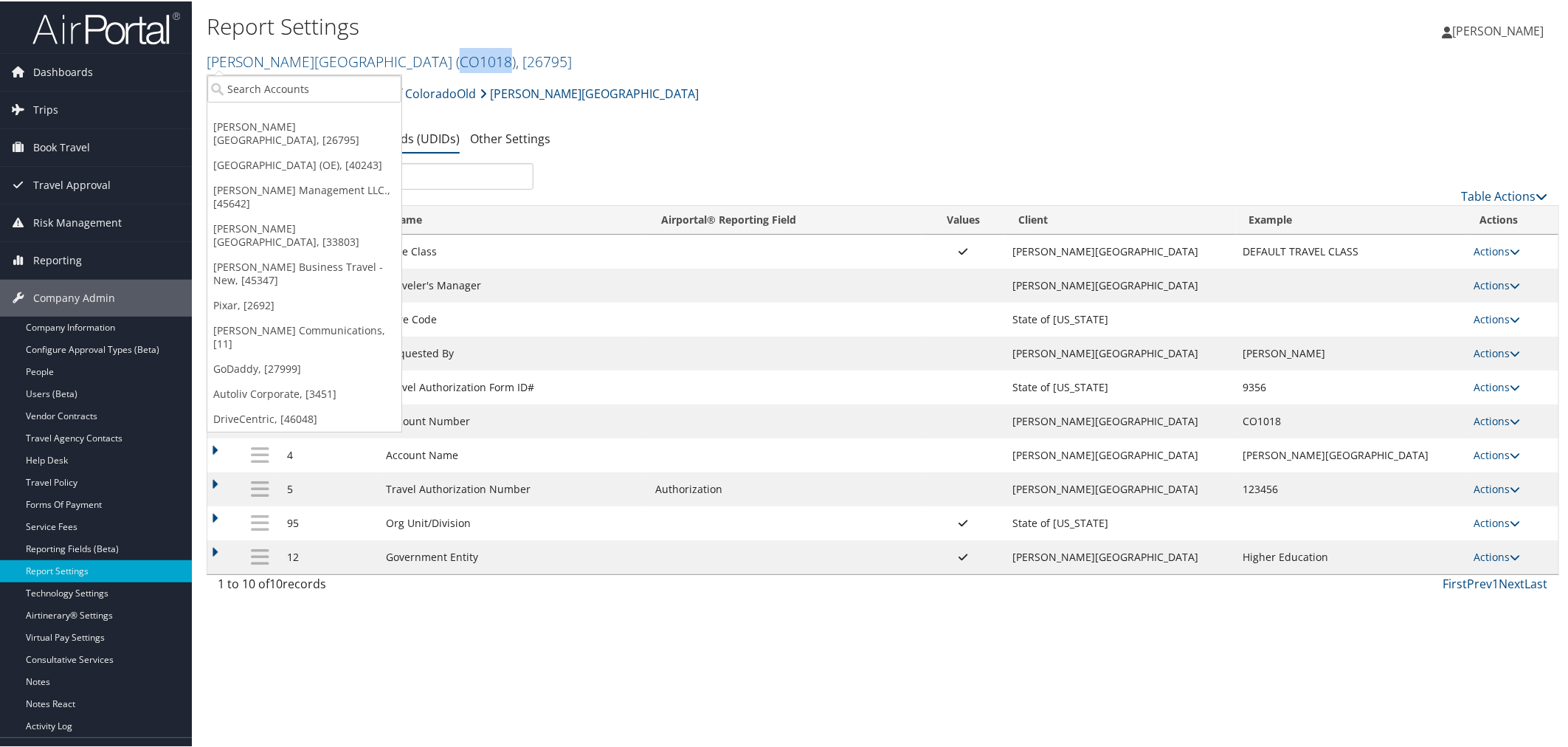
copy span "CO1018"
drag, startPoint x: 1016, startPoint y: 97, endPoint x: 932, endPoint y: 19, distance: 114.6
click at [1012, 92] on div "State of Colorado State of ColoradoOld Adams State University Account Structure…" at bounding box center [882, 98] width 1353 height 40
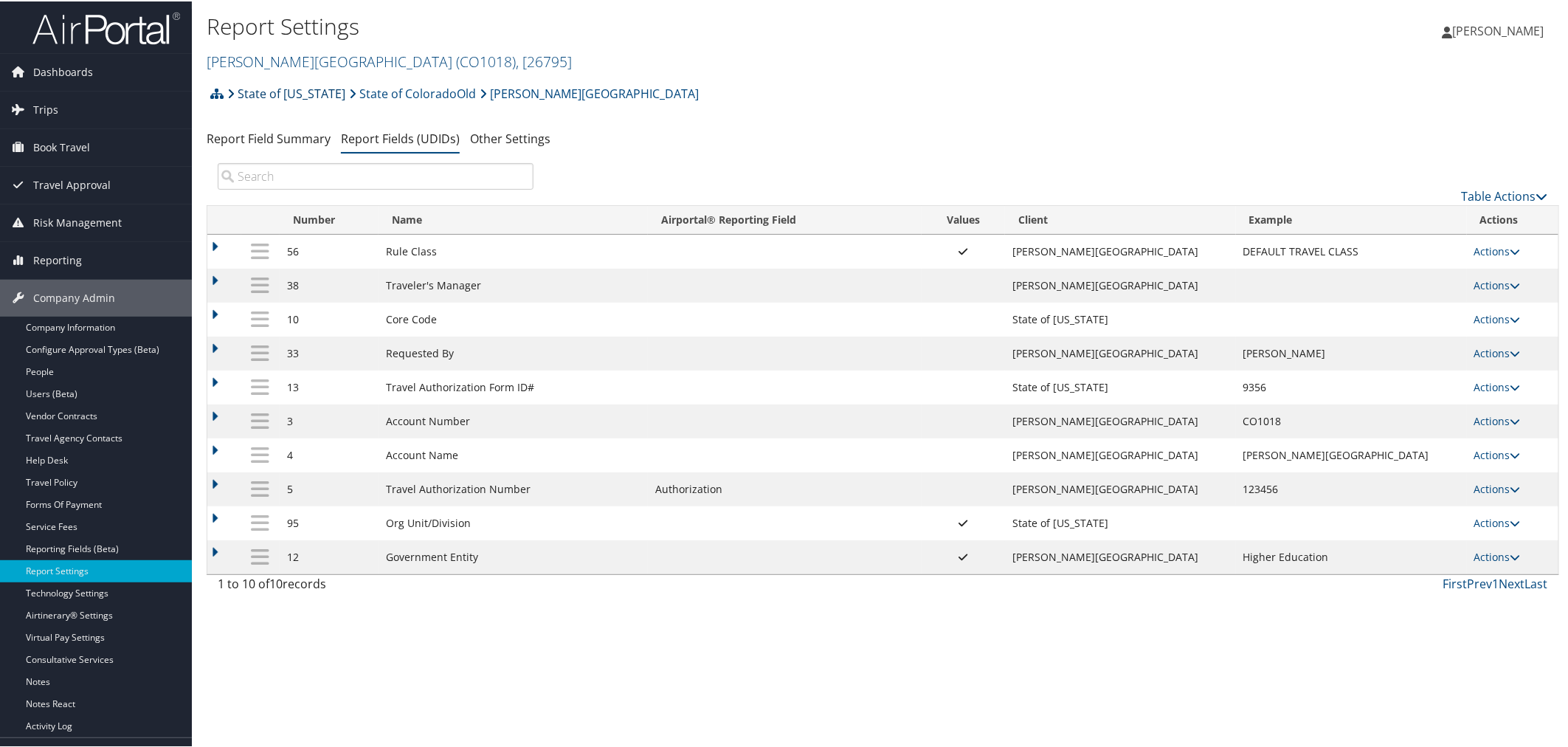
click at [299, 97] on link "State of [US_STATE]" at bounding box center [287, 92] width 118 height 29
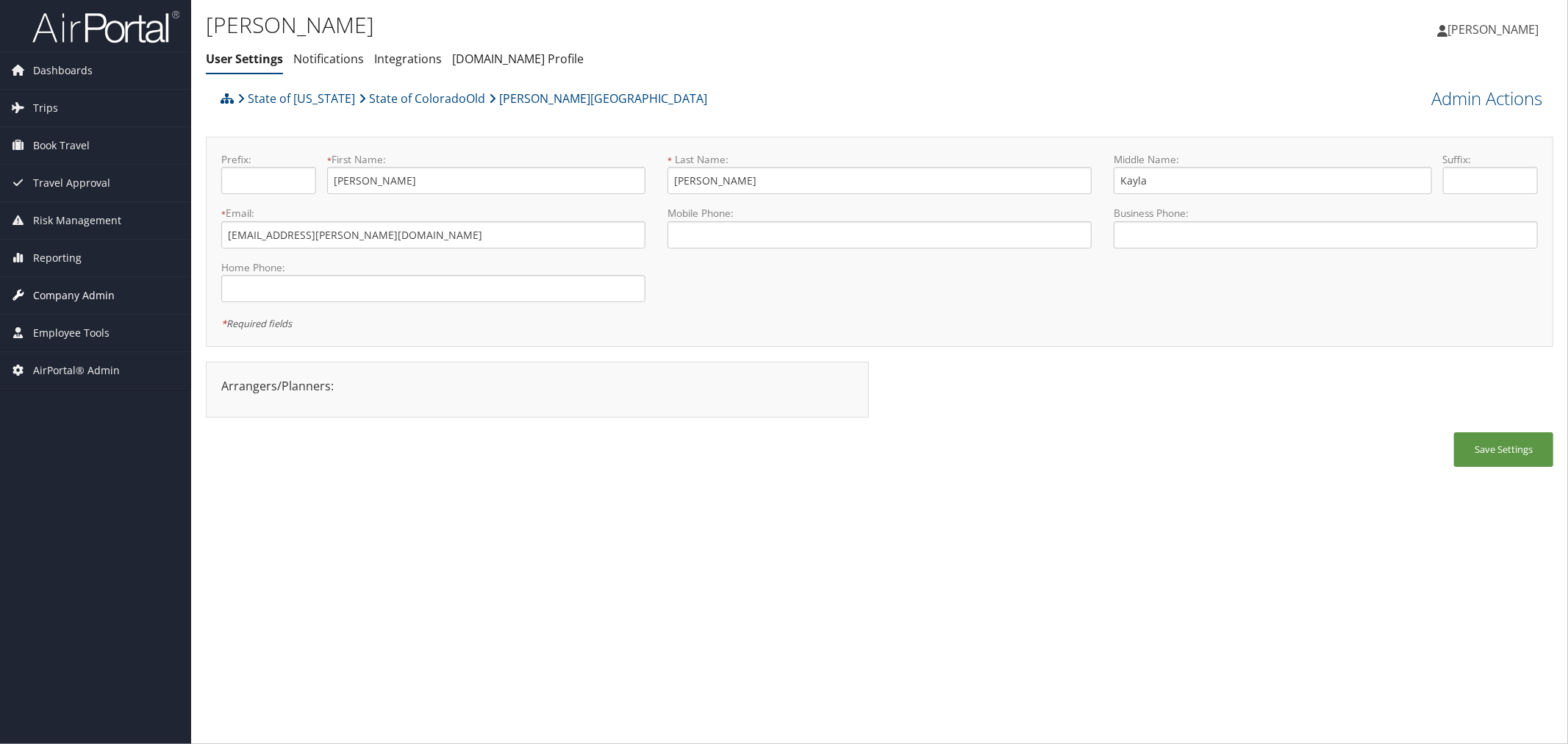
click at [83, 292] on span "Company Admin" at bounding box center [74, 295] width 82 height 37
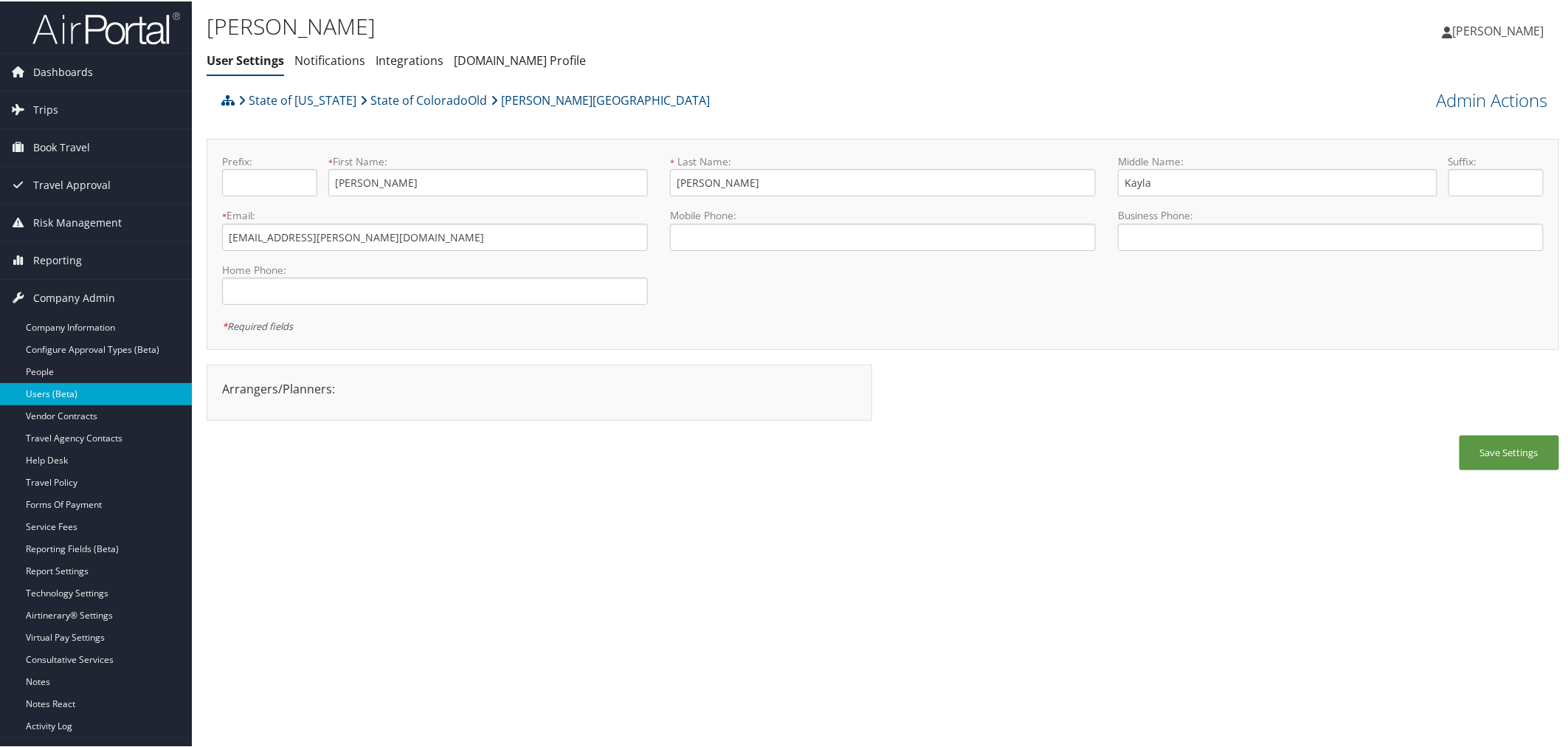
click at [61, 389] on link "Users (Beta)" at bounding box center [96, 393] width 192 height 22
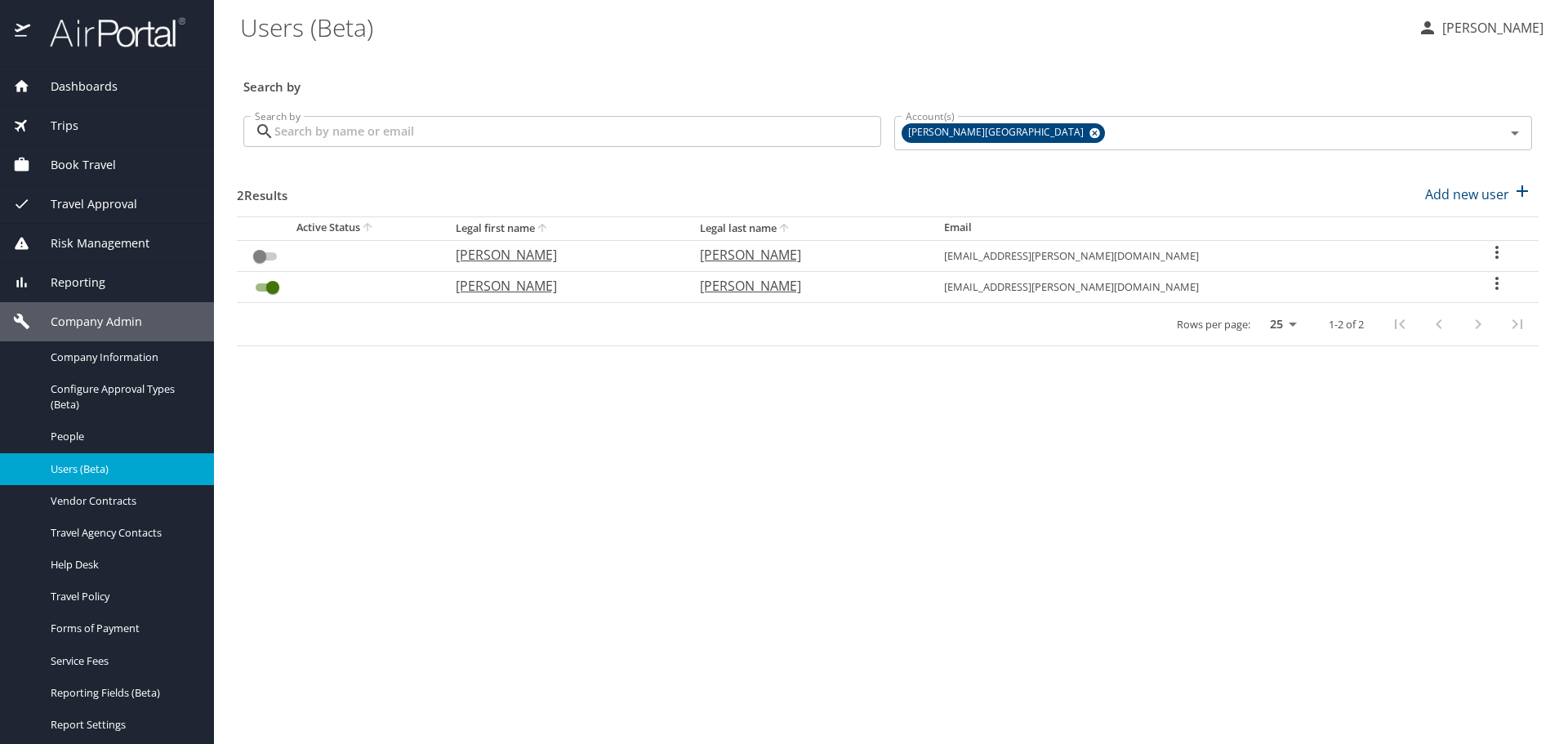
click at [1495, 282] on icon "User Search Table" at bounding box center [1496, 283] width 3 height 13
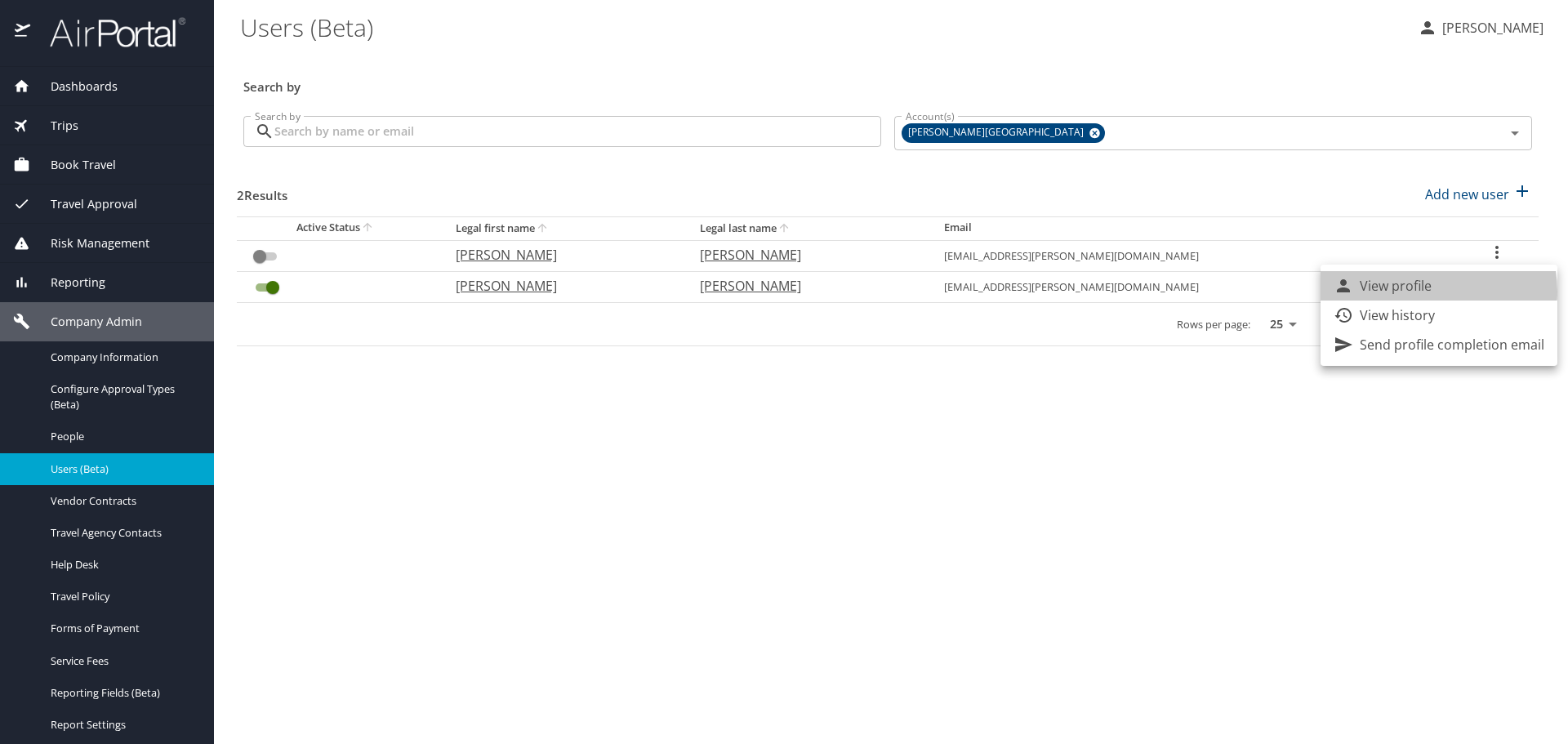
click at [1422, 292] on p "View profile" at bounding box center [1396, 285] width 72 height 20
select select "US"
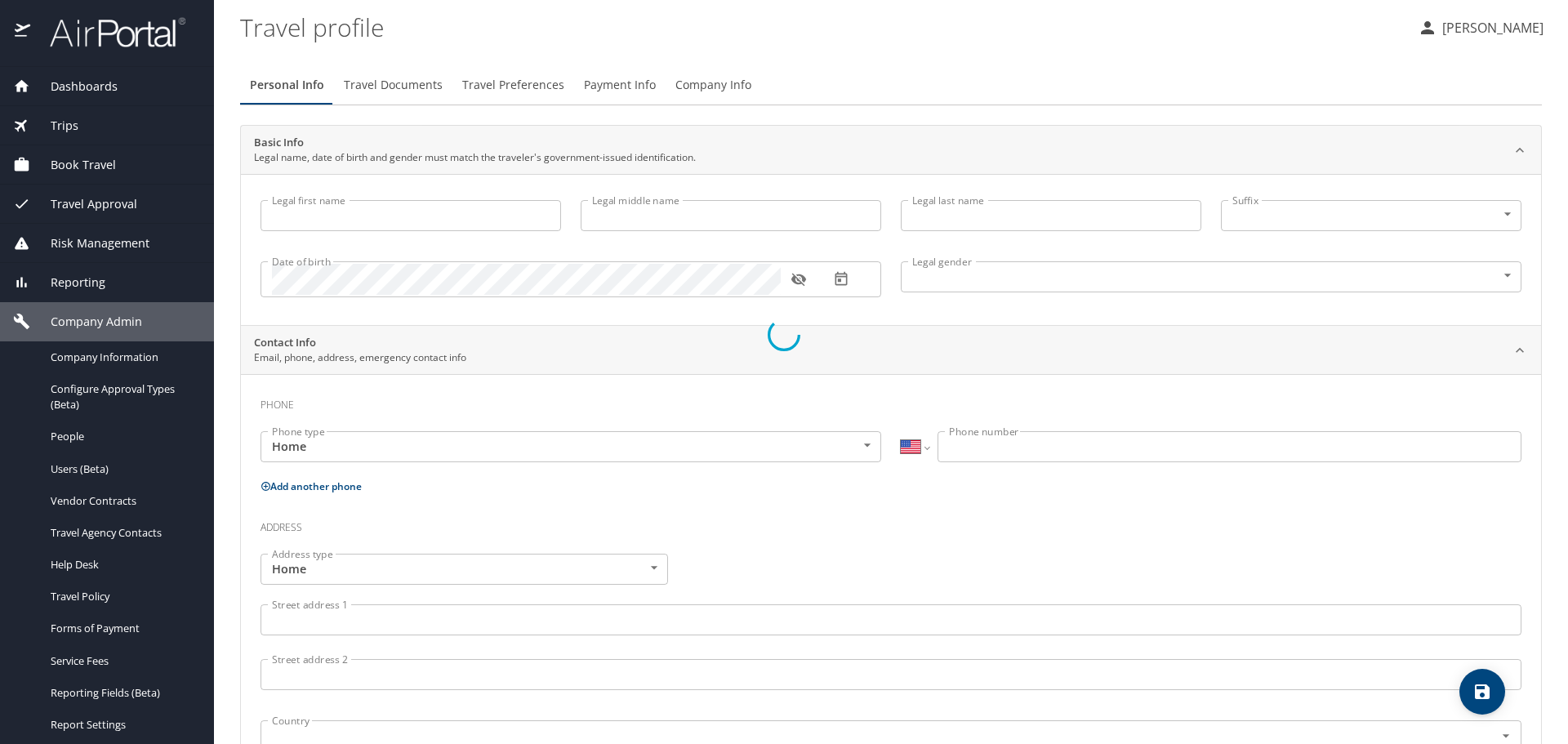
type input "[PERSON_NAME]"
type input "Kayla"
type input "[PERSON_NAME]"
select select "US"
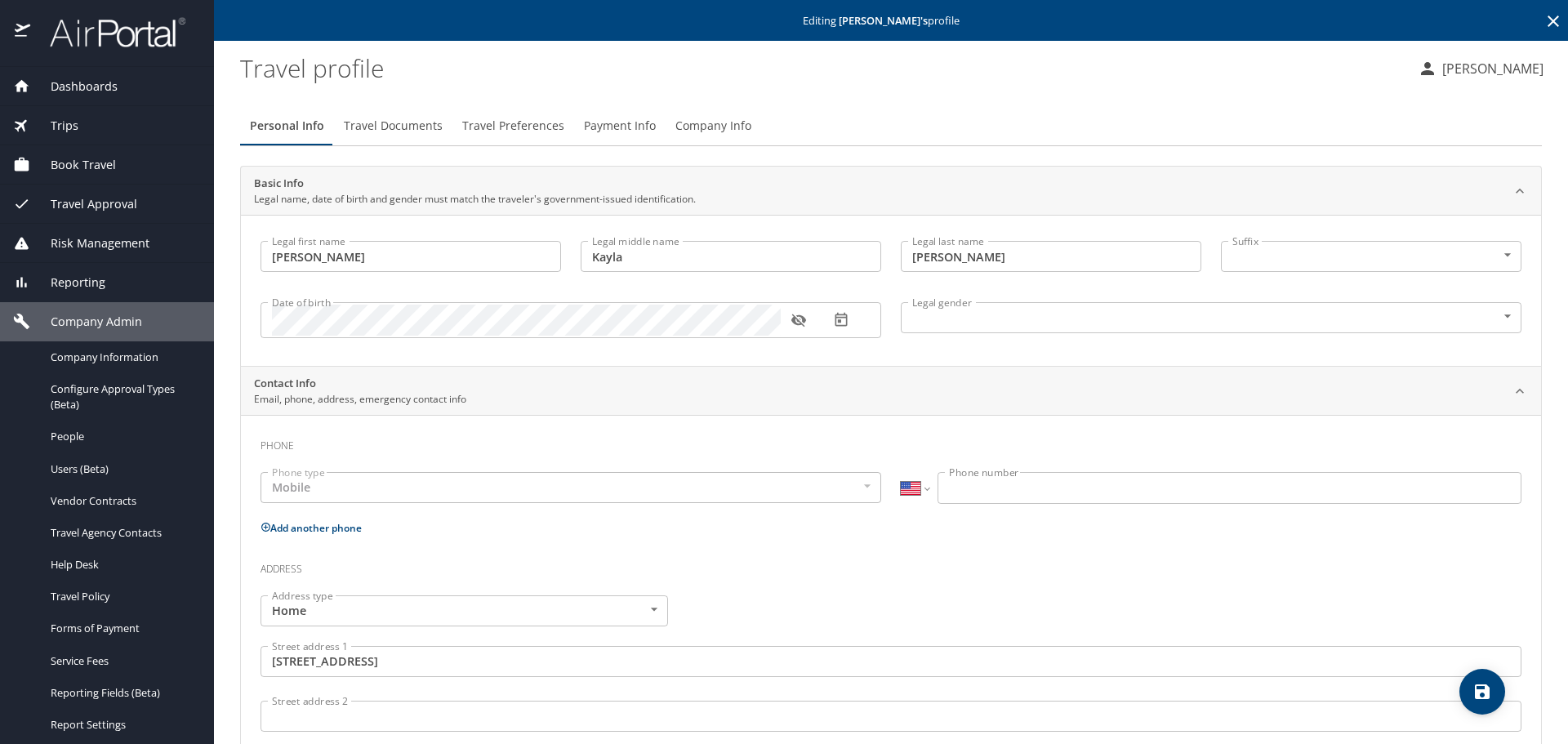
click at [1547, 24] on icon at bounding box center [1553, 21] width 11 height 11
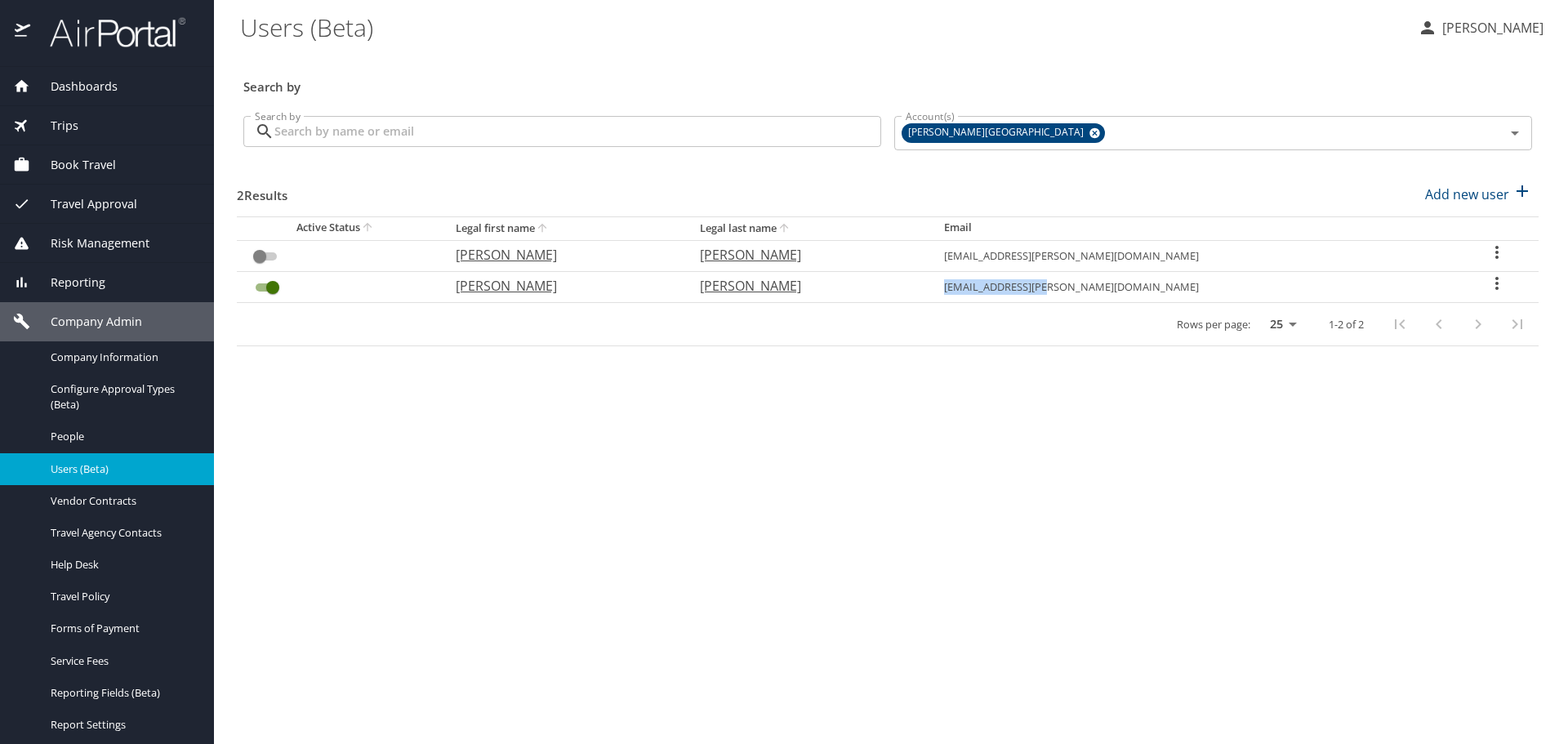
drag, startPoint x: 1233, startPoint y: 286, endPoint x: 1131, endPoint y: 288, distance: 102.0
click at [1131, 288] on td "mgylling@adams.edu" at bounding box center [1193, 287] width 525 height 31
copy td "mgylling@adams.edu"
click at [1487, 278] on icon "User Search Table" at bounding box center [1496, 283] width 20 height 20
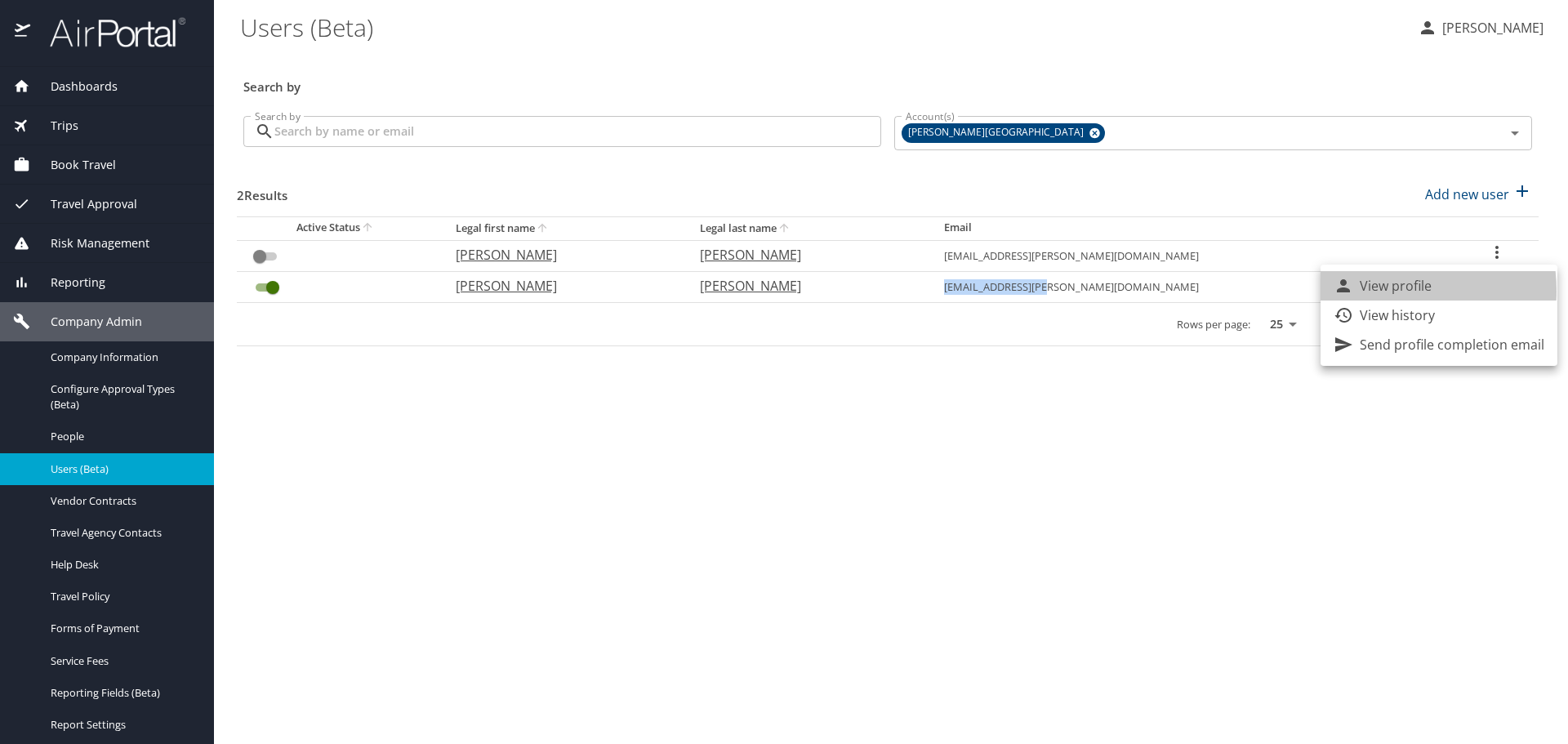
click at [1376, 291] on p "View profile" at bounding box center [1396, 285] width 72 height 20
select select "US"
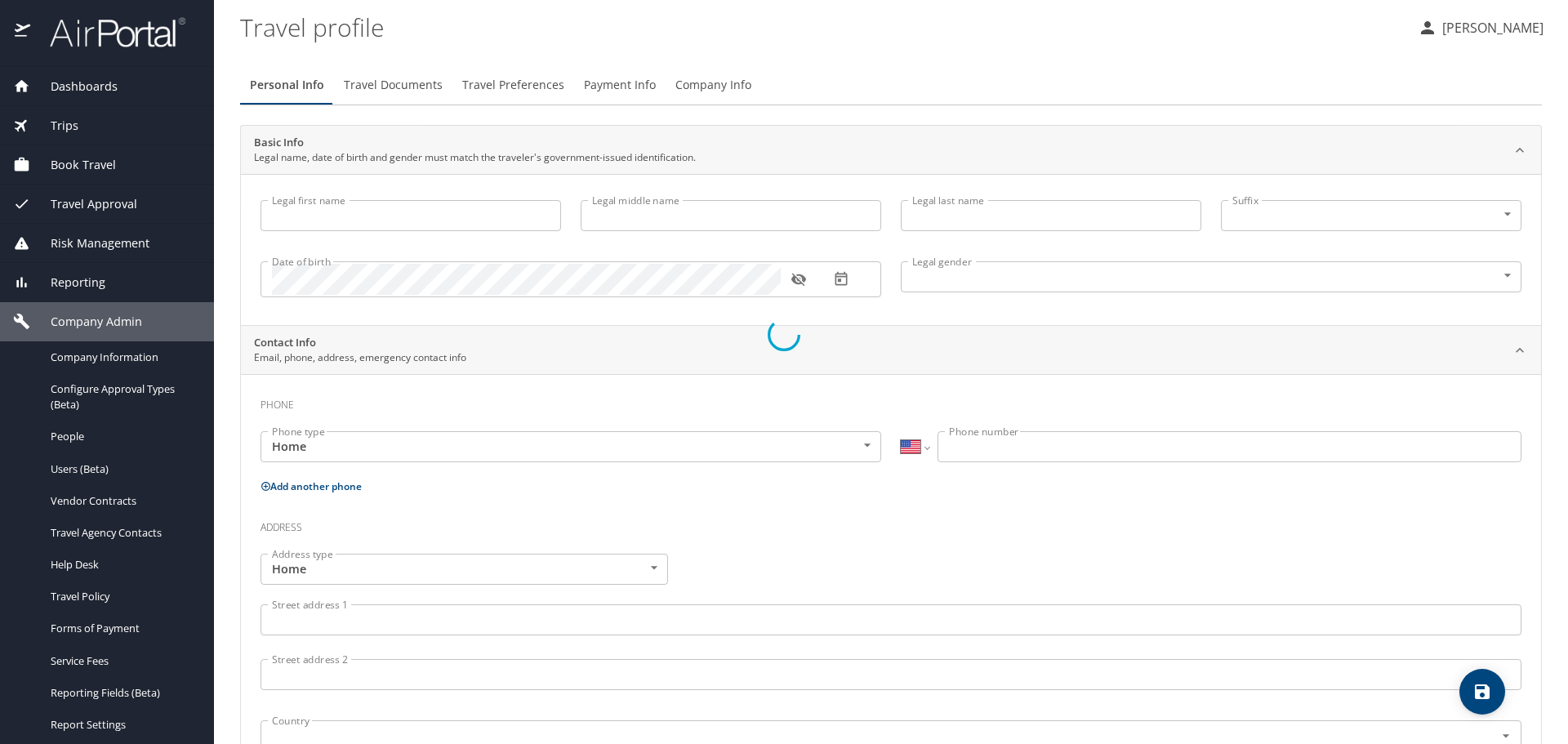
type input "Marisa"
type input "Kayla"
type input "Gylling"
select select "US"
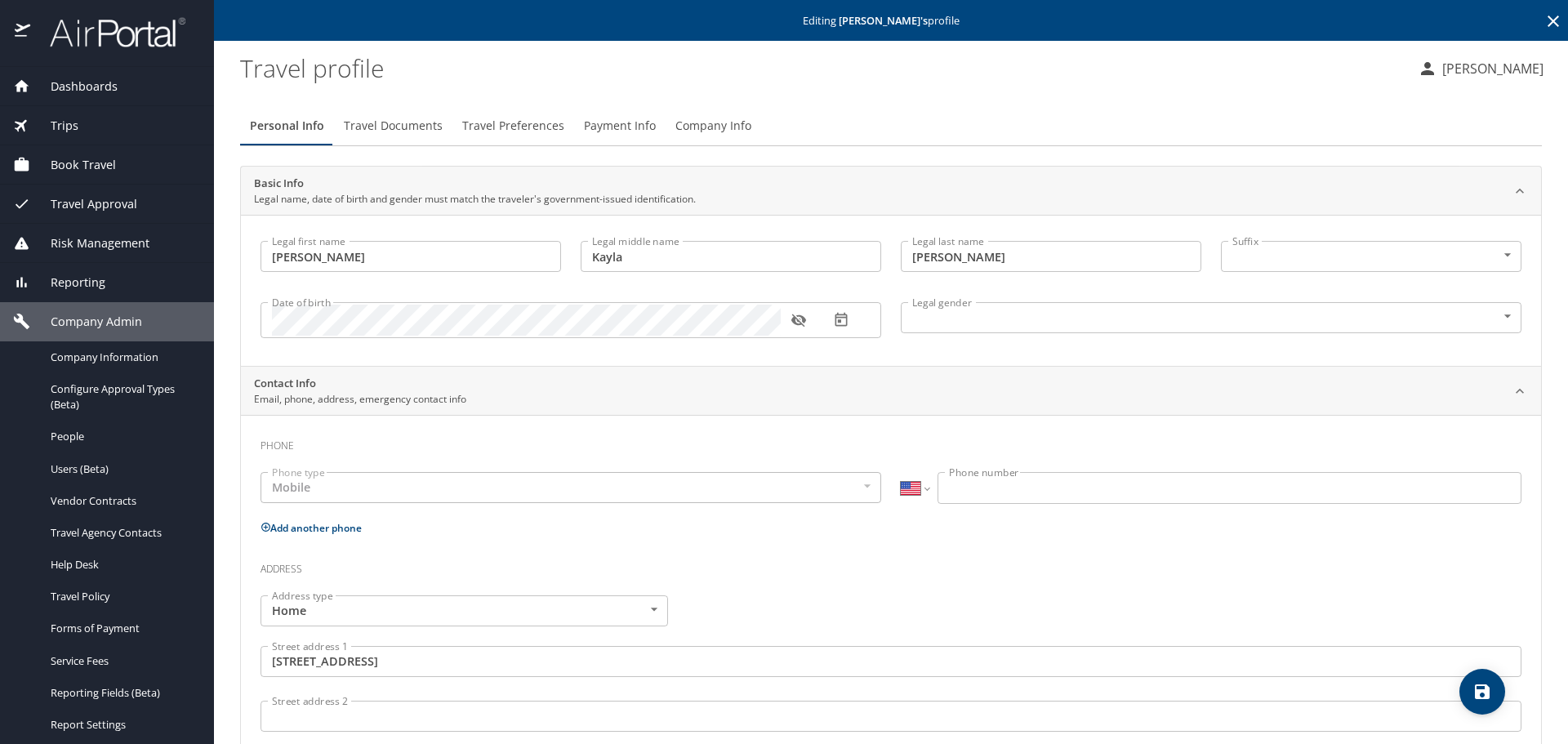
click at [1543, 22] on icon at bounding box center [1553, 21] width 20 height 20
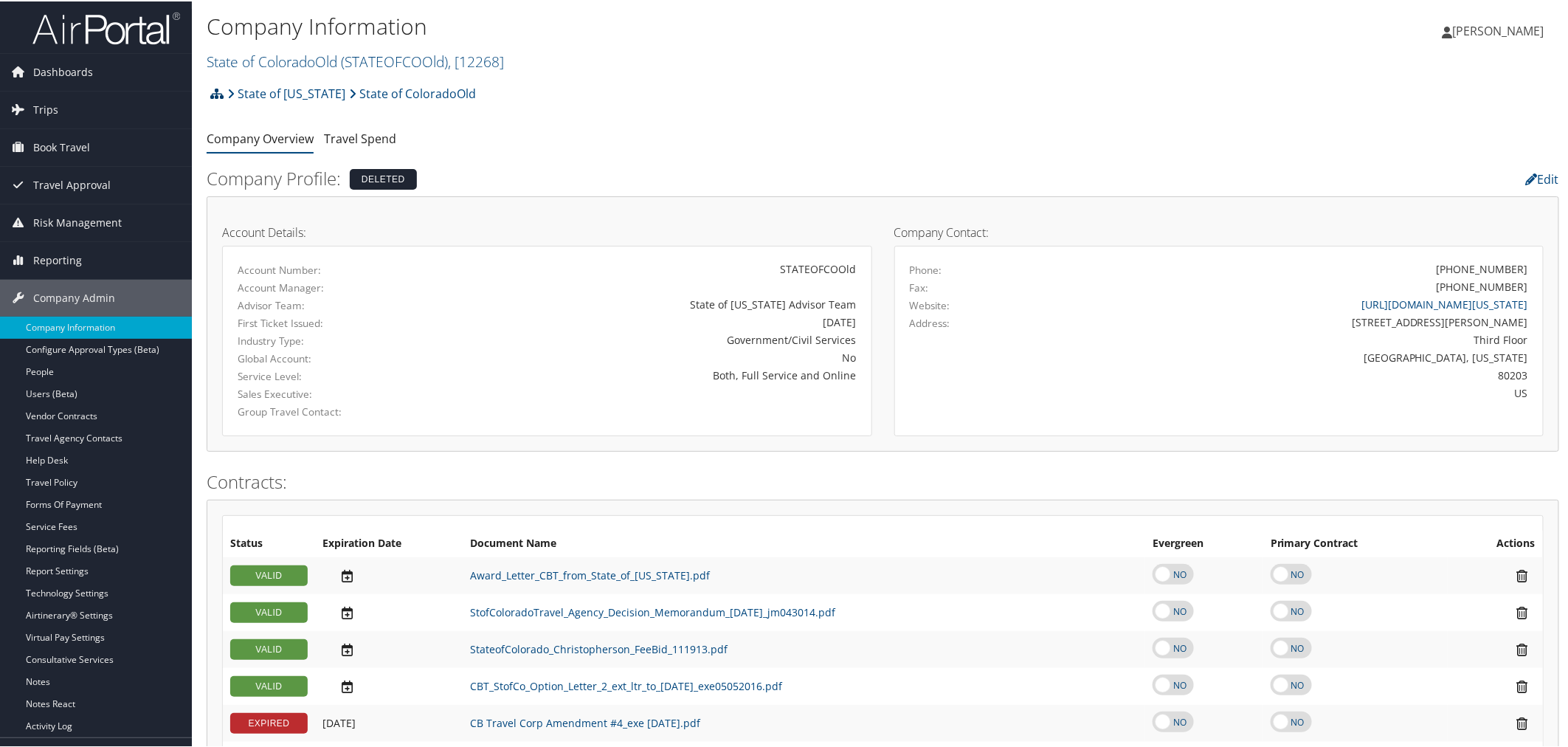
click at [219, 92] on icon at bounding box center [217, 92] width 14 height 12
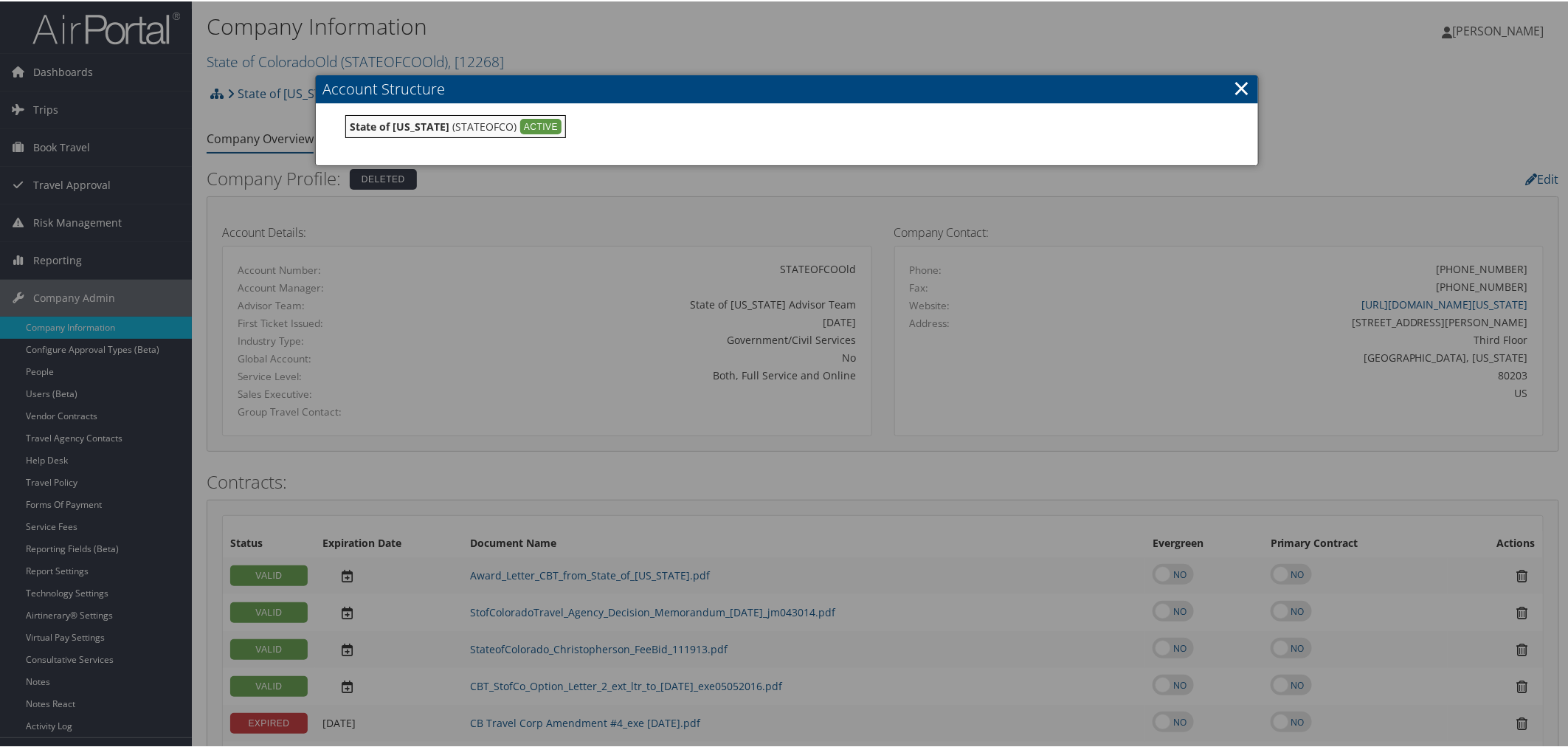
click at [573, 62] on div at bounding box center [787, 373] width 1574 height 747
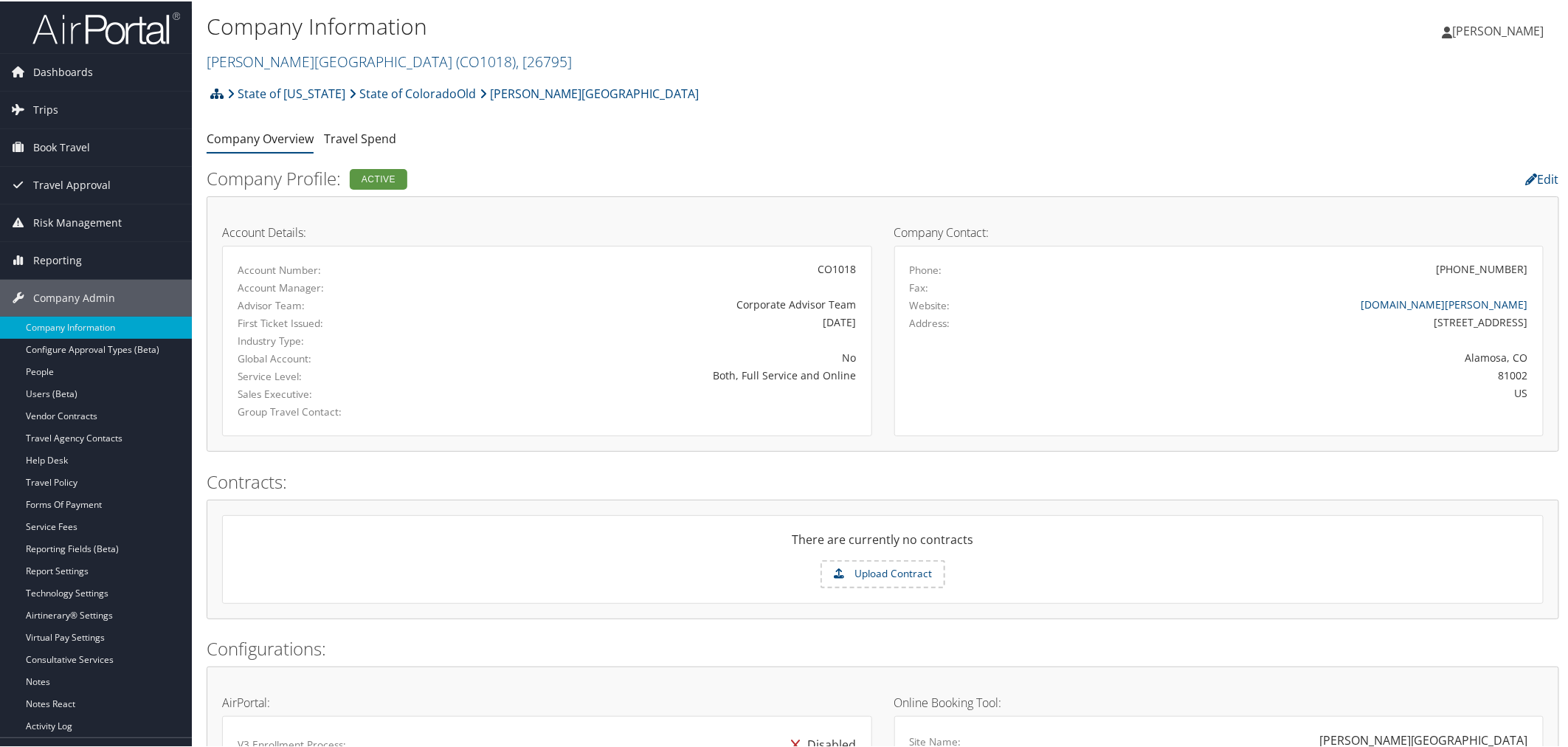
click at [217, 90] on icon at bounding box center [217, 92] width 14 height 12
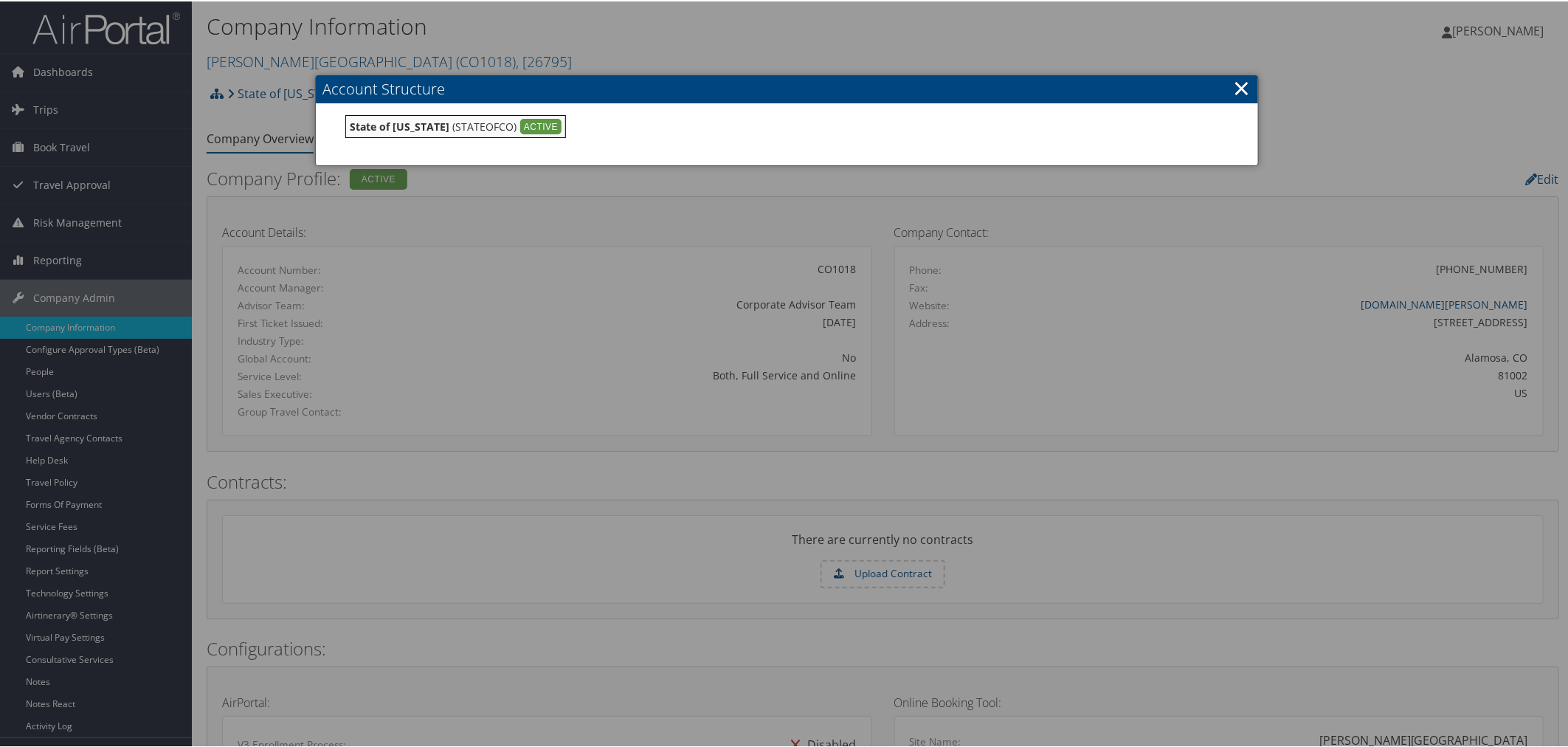
click at [579, 55] on div at bounding box center [787, 373] width 1574 height 747
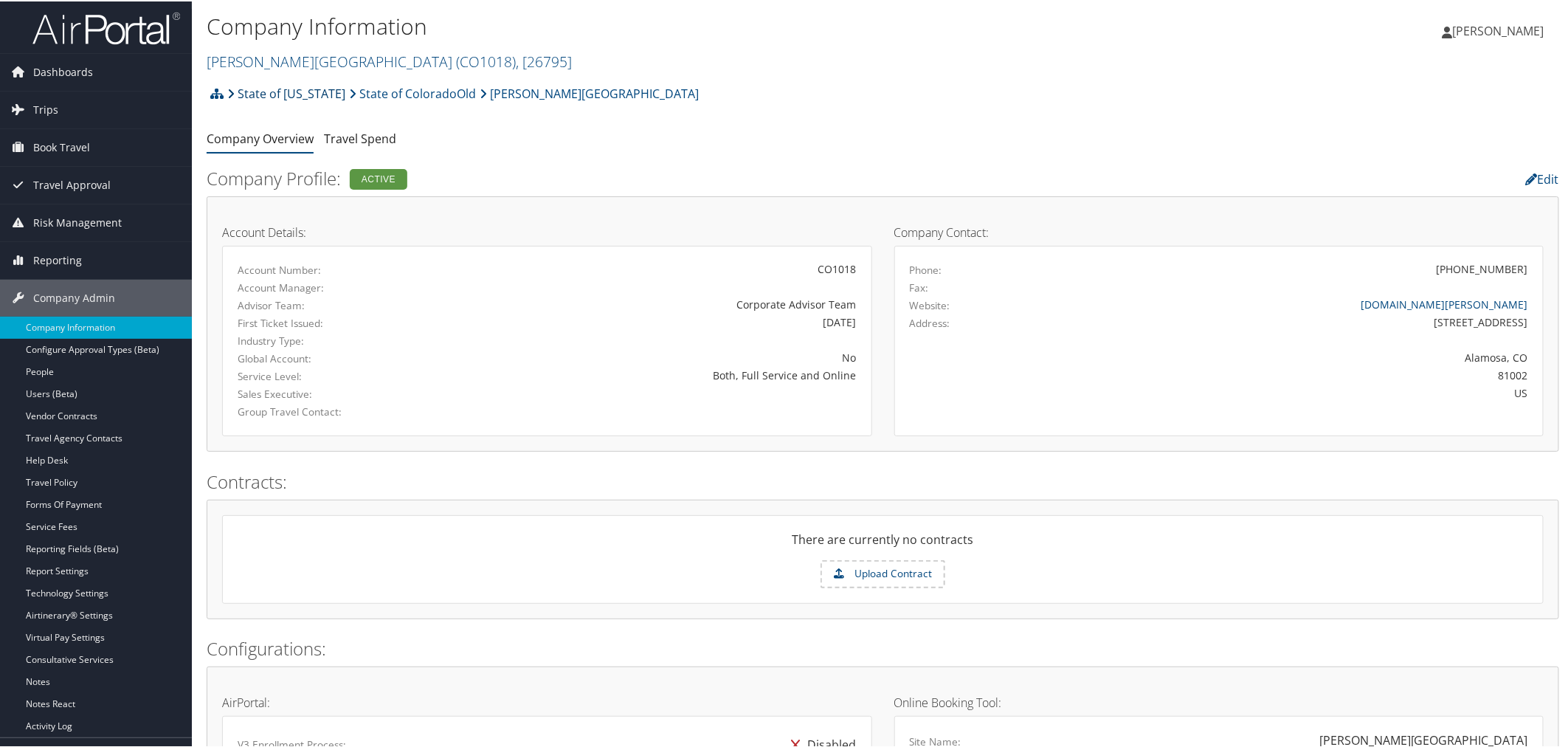
click at [326, 97] on link "State of [US_STATE]" at bounding box center [287, 92] width 118 height 29
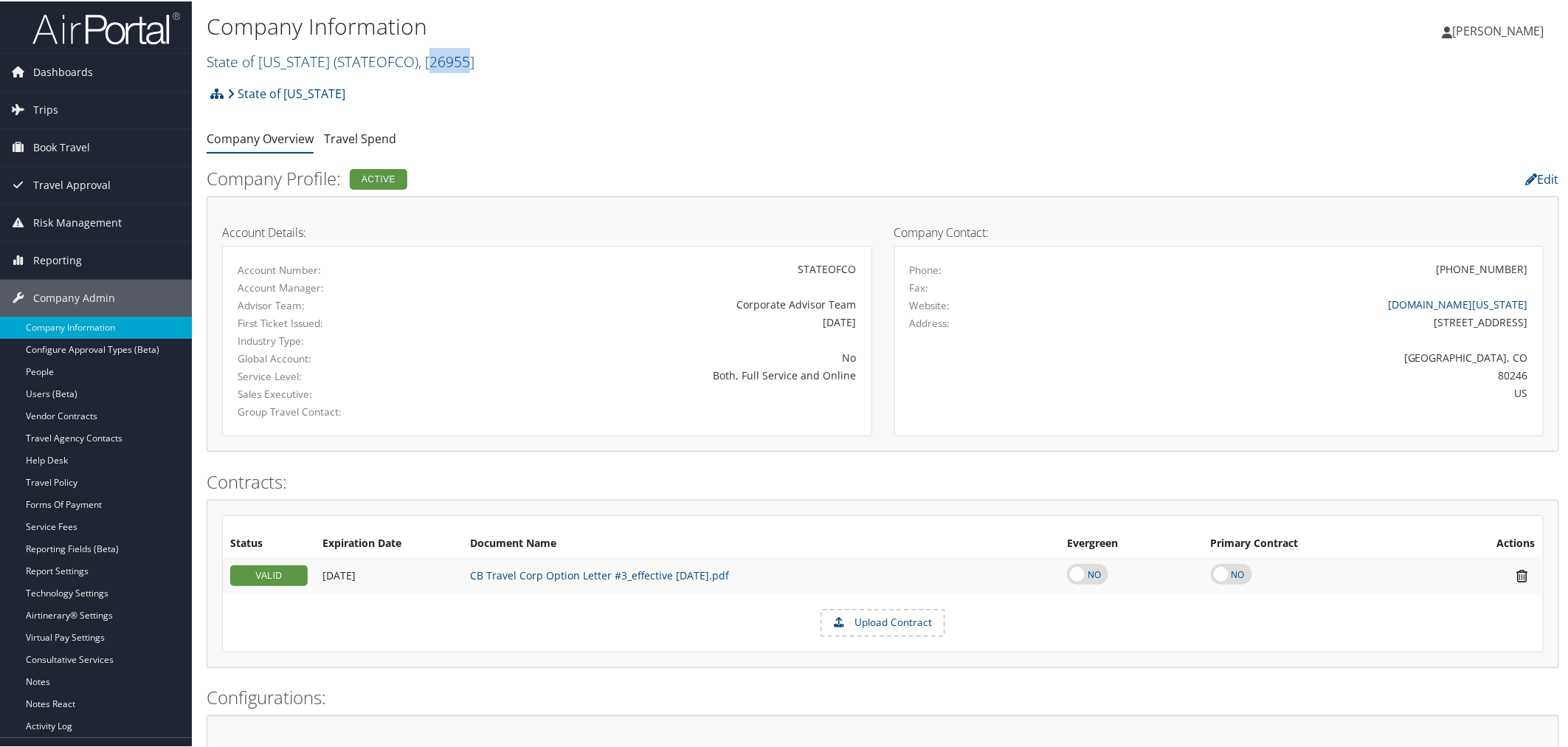
drag, startPoint x: 460, startPoint y: 62, endPoint x: 423, endPoint y: 62, distance: 37.0
click at [423, 62] on span ", [ 26955 ]" at bounding box center [447, 60] width 56 height 20
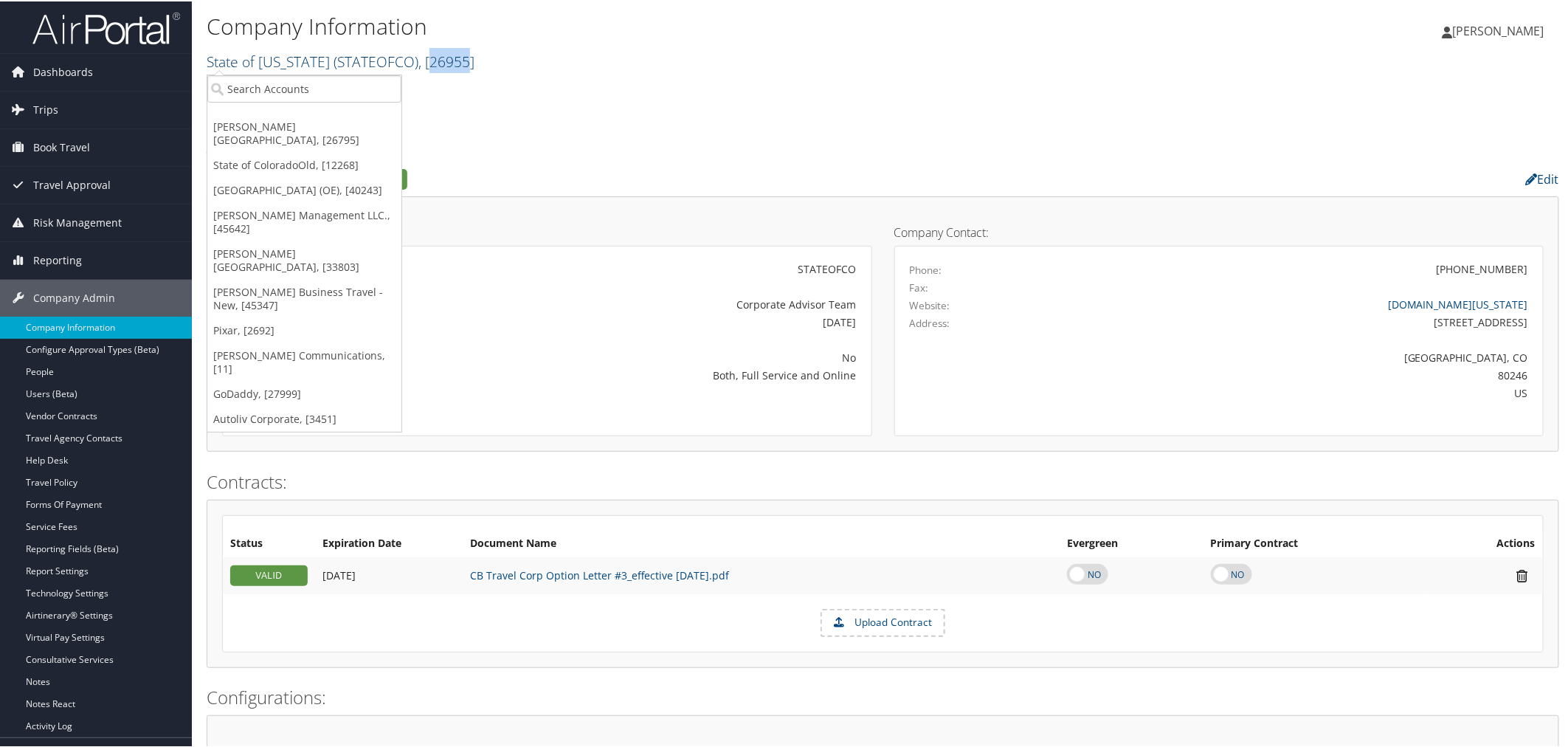
copy span "26955"
drag, startPoint x: 396, startPoint y: 59, endPoint x: 325, endPoint y: 62, distance: 71.1
click at [334, 62] on span "( STATEOFCO )" at bounding box center [376, 60] width 85 height 20
copy span "STATEOFCO"
drag, startPoint x: 549, startPoint y: 155, endPoint x: 532, endPoint y: 150, distance: 17.7
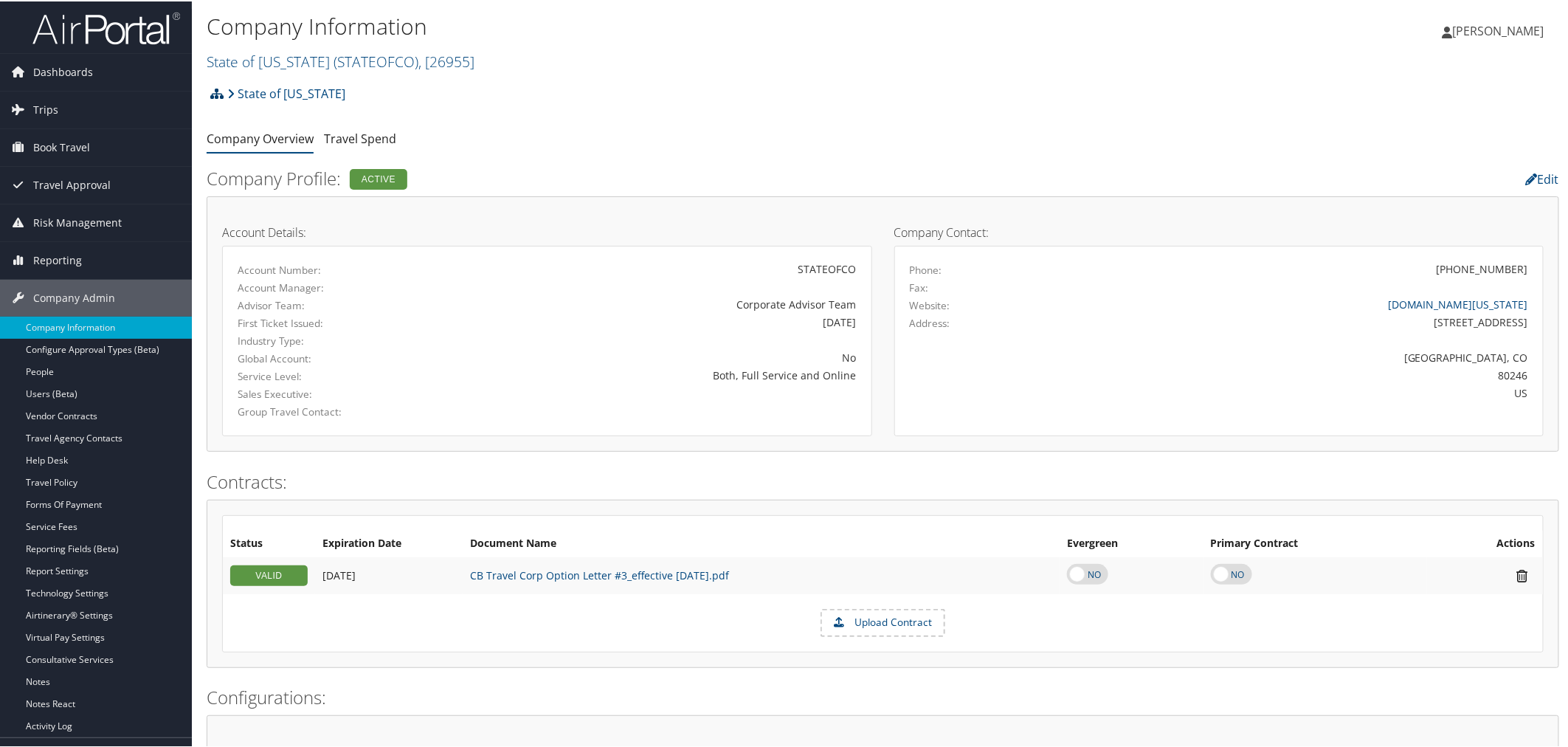
click at [222, 91] on icon at bounding box center [217, 92] width 14 height 12
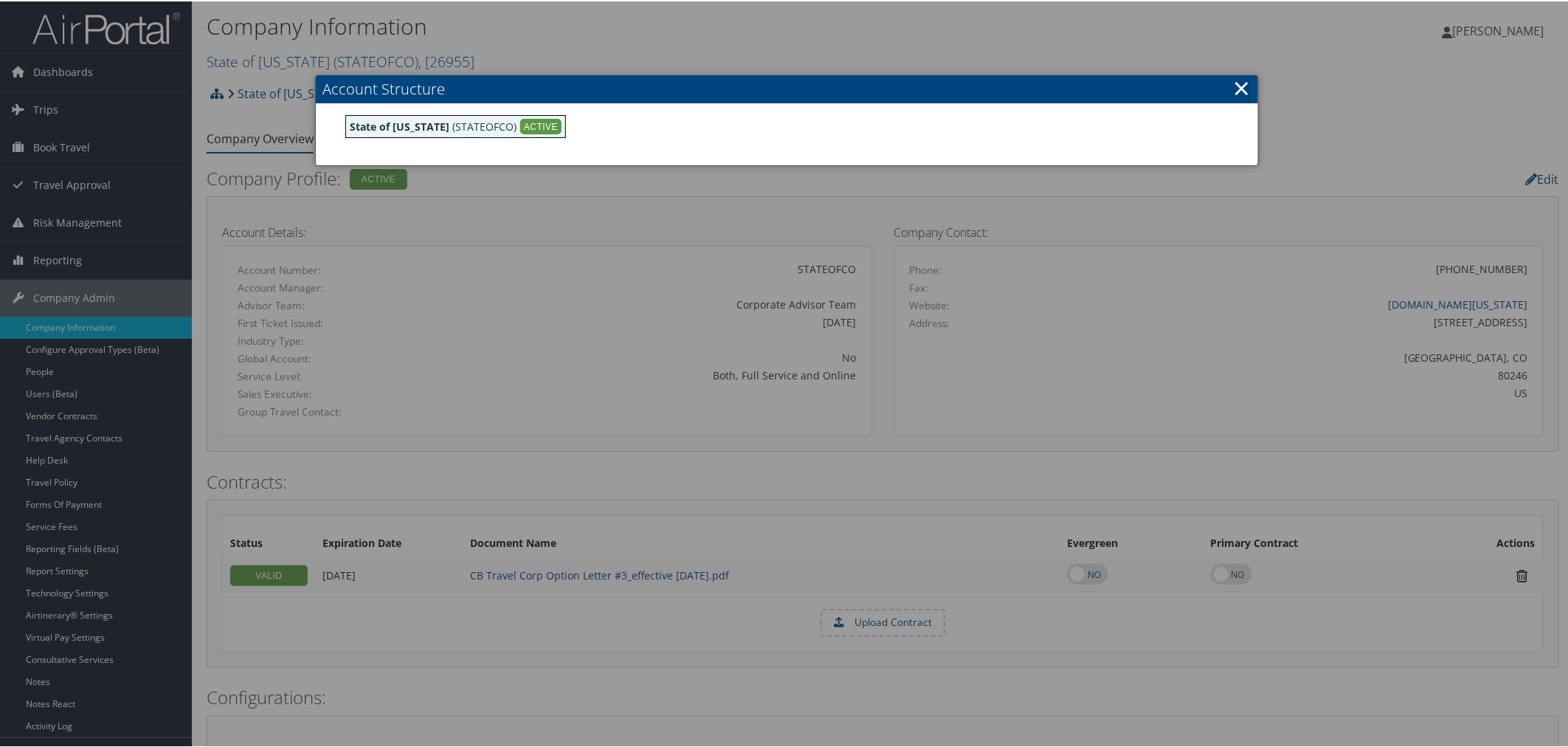
click at [584, 61] on div at bounding box center [787, 373] width 1574 height 747
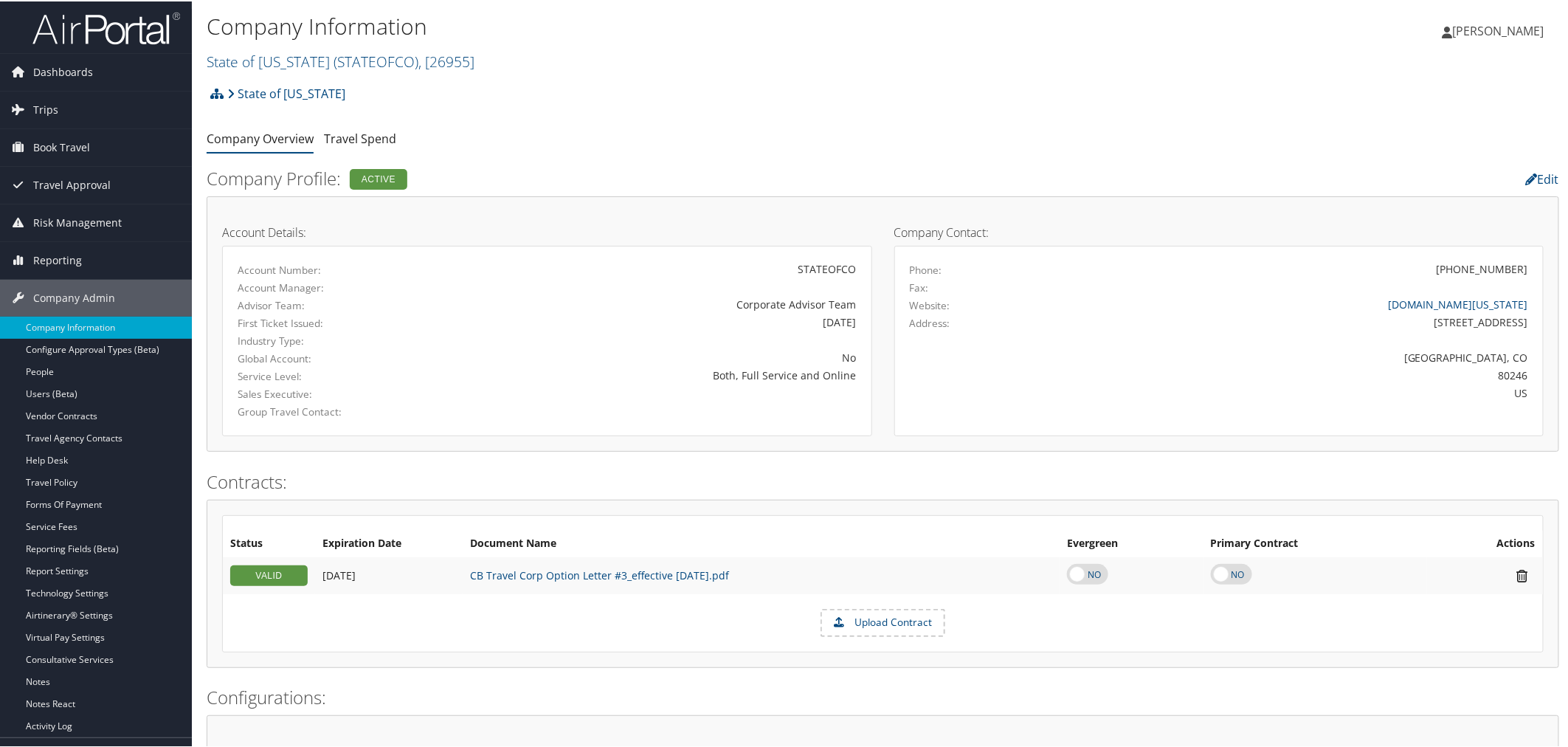
click at [585, 136] on ul "Company Overview Travel Spend" at bounding box center [882, 138] width 1353 height 27
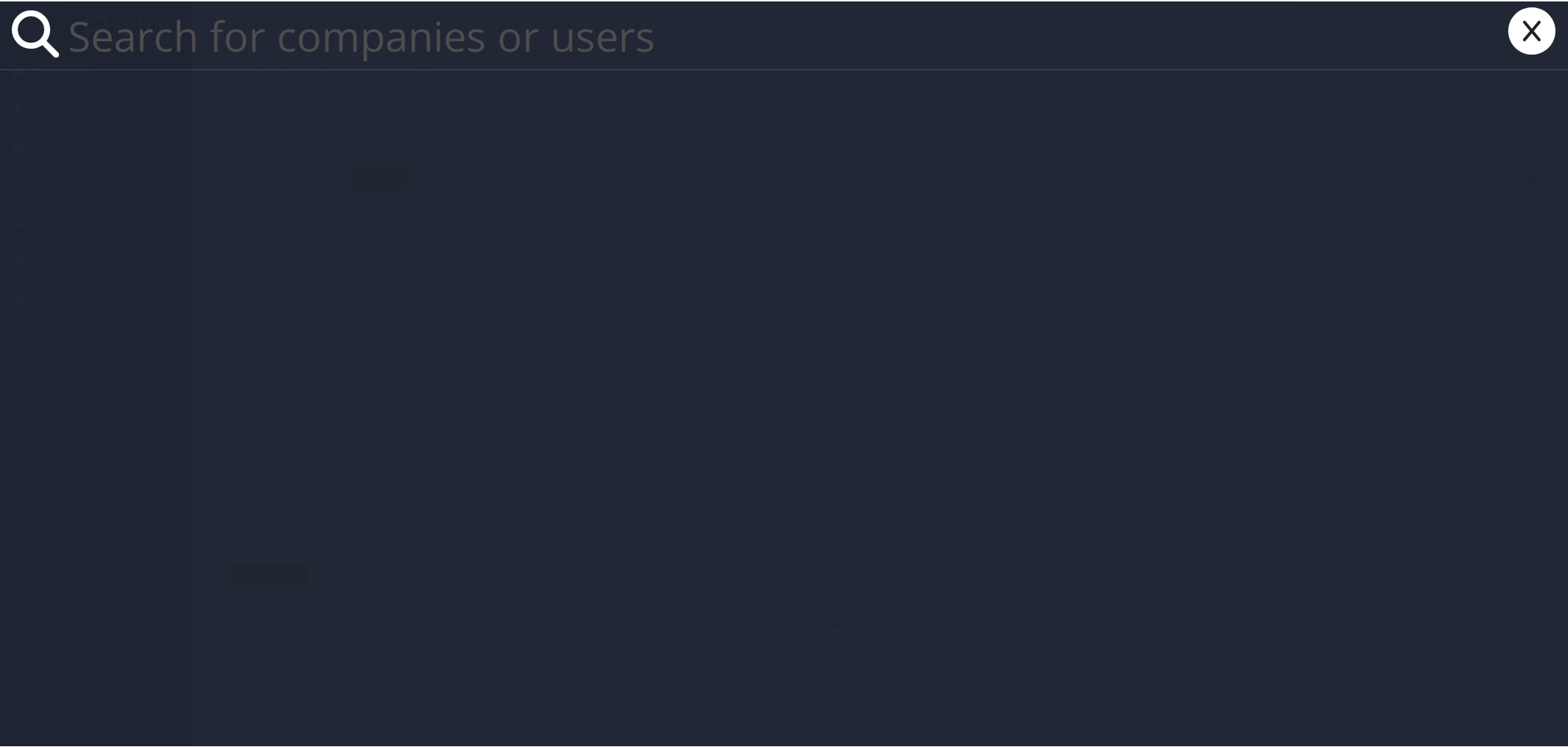
paste input "CO1001"
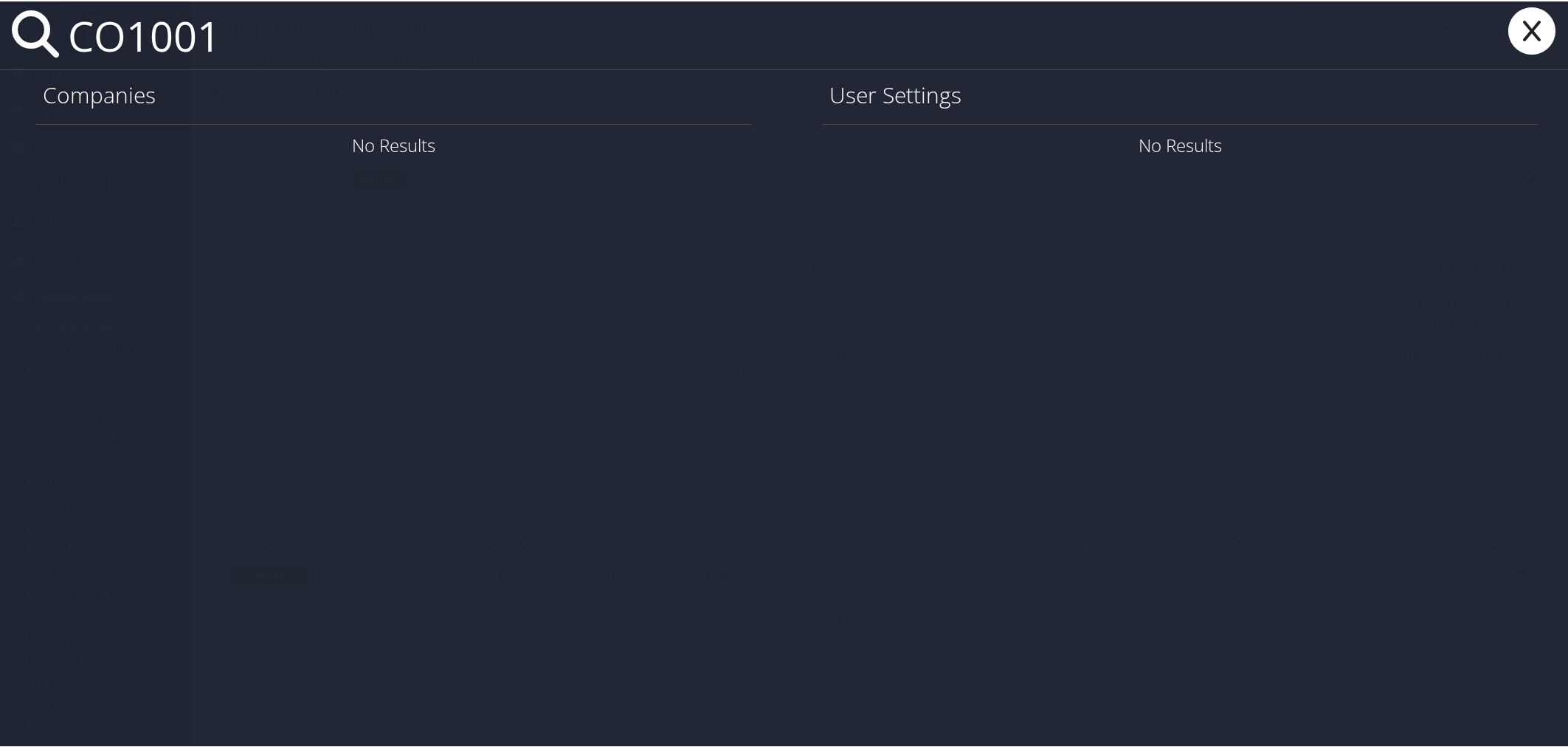
paste input "STATEOFCO"
drag, startPoint x: 306, startPoint y: 27, endPoint x: 69, endPoint y: 39, distance: 237.3
click at [69, 39] on input "STATEOFCO" at bounding box center [681, 33] width 1240 height 68
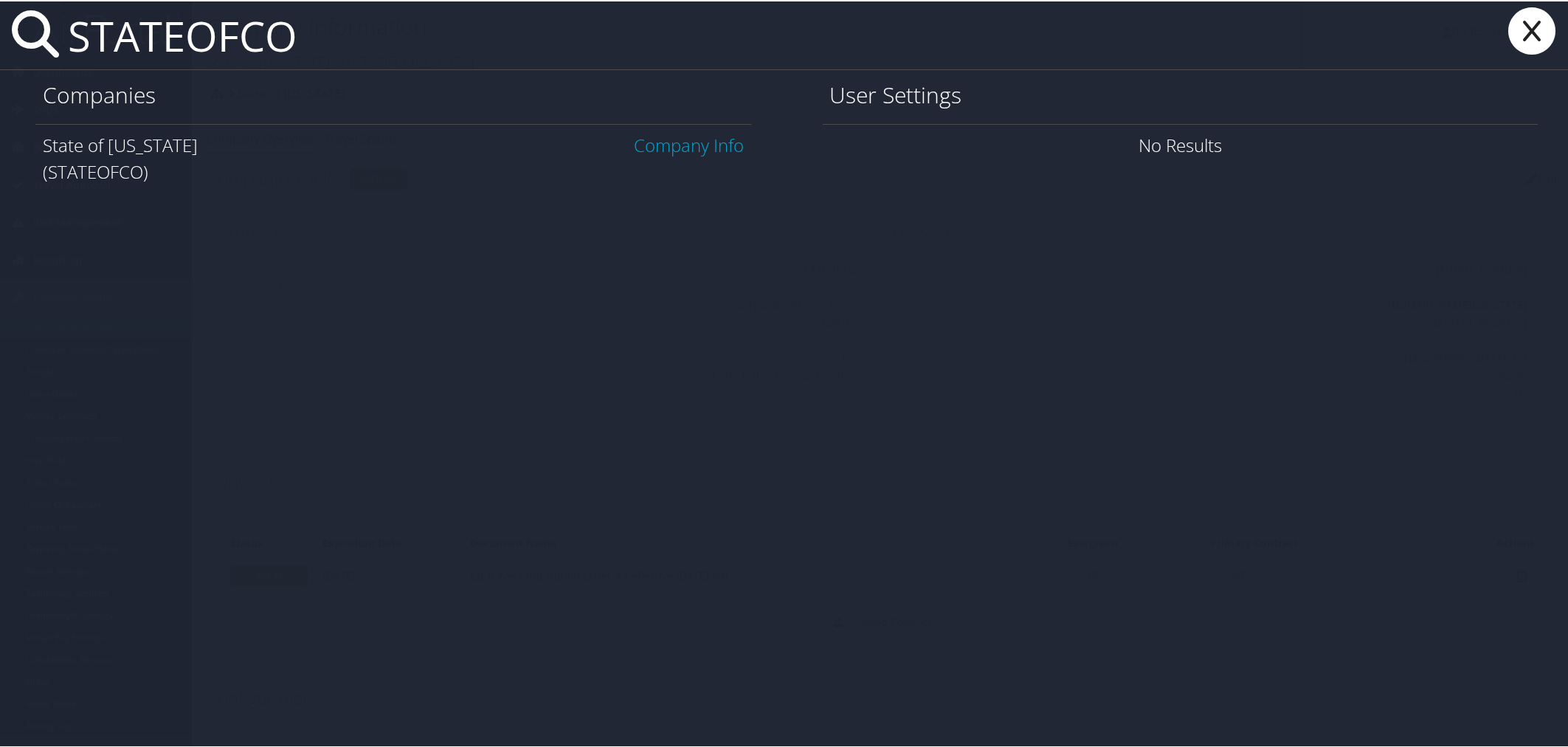
type input "STATEOFCO"
click at [645, 144] on link "Company Info" at bounding box center [690, 143] width 110 height 24
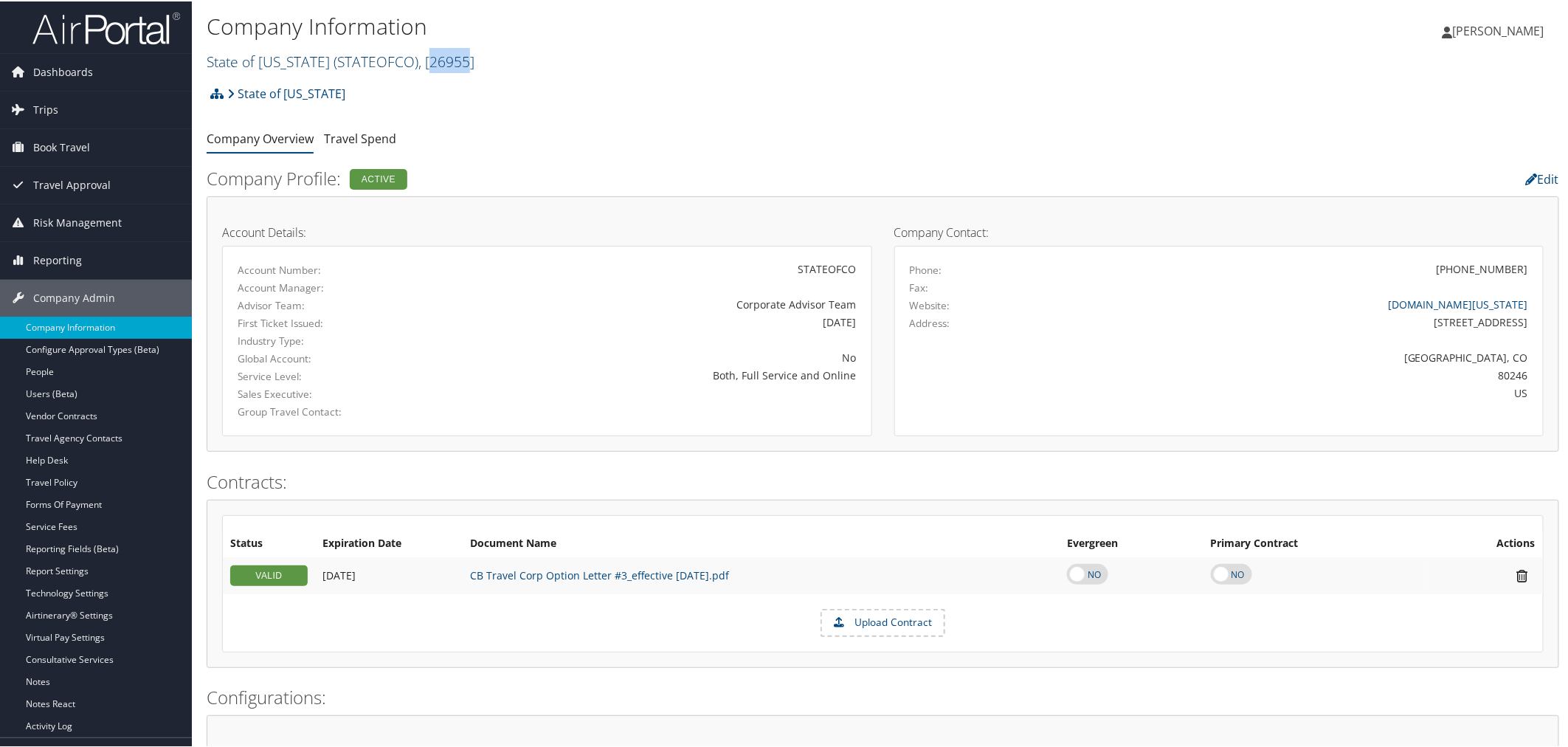
drag, startPoint x: 458, startPoint y: 67, endPoint x: 423, endPoint y: 67, distance: 35.0
click at [423, 67] on span ", [ 26955 ]" at bounding box center [447, 60] width 56 height 20
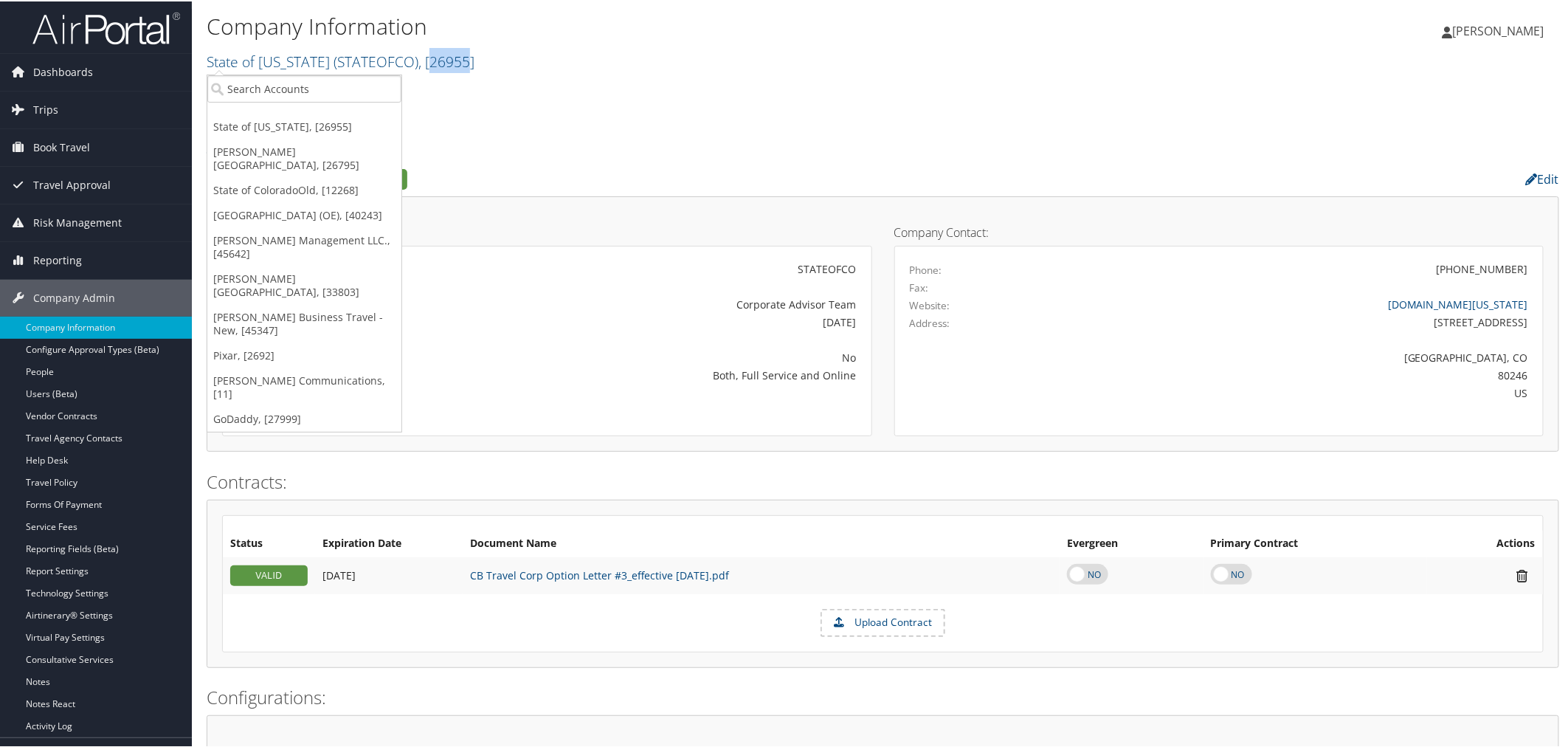
copy span "26955"
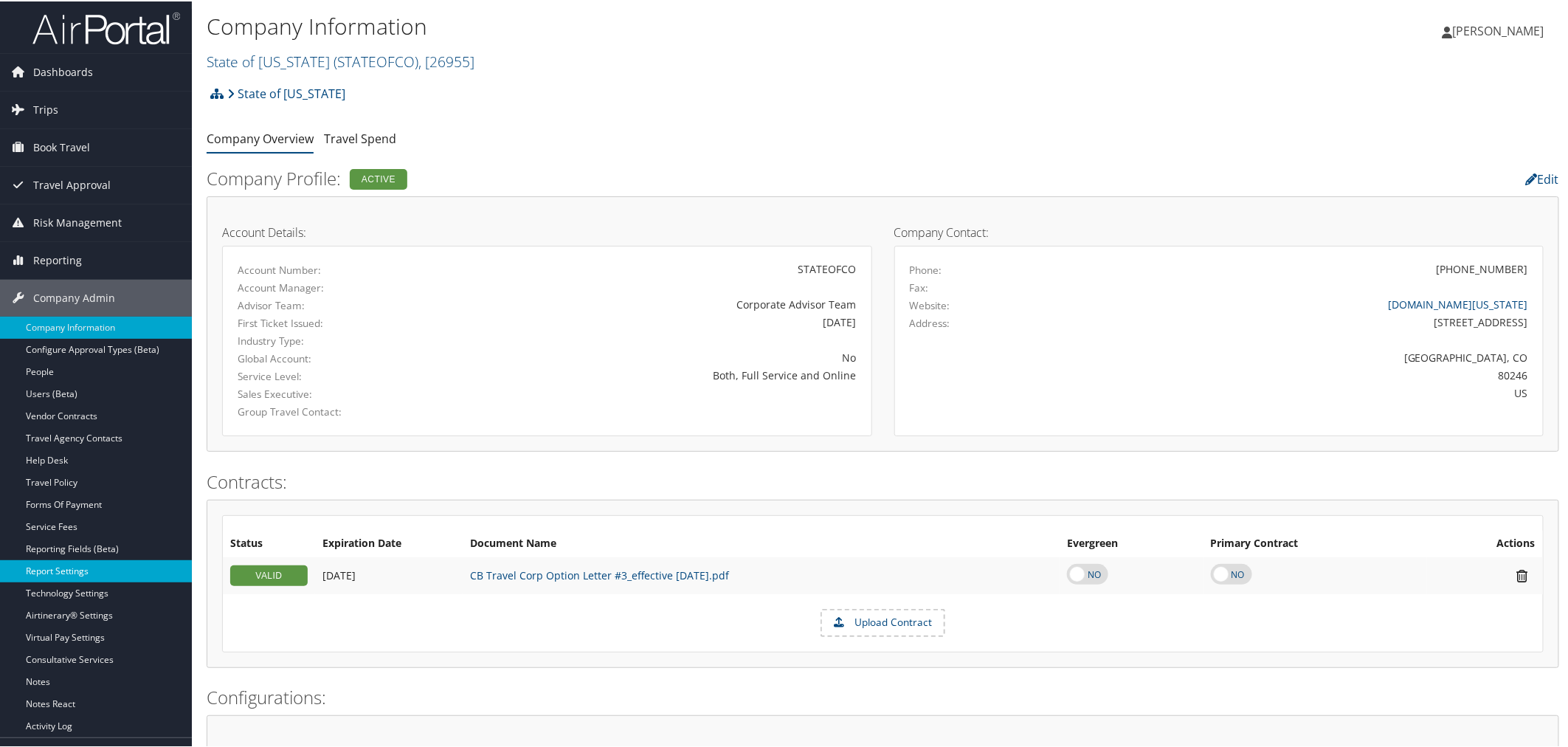
drag, startPoint x: 68, startPoint y: 574, endPoint x: 109, endPoint y: 465, distance: 116.5
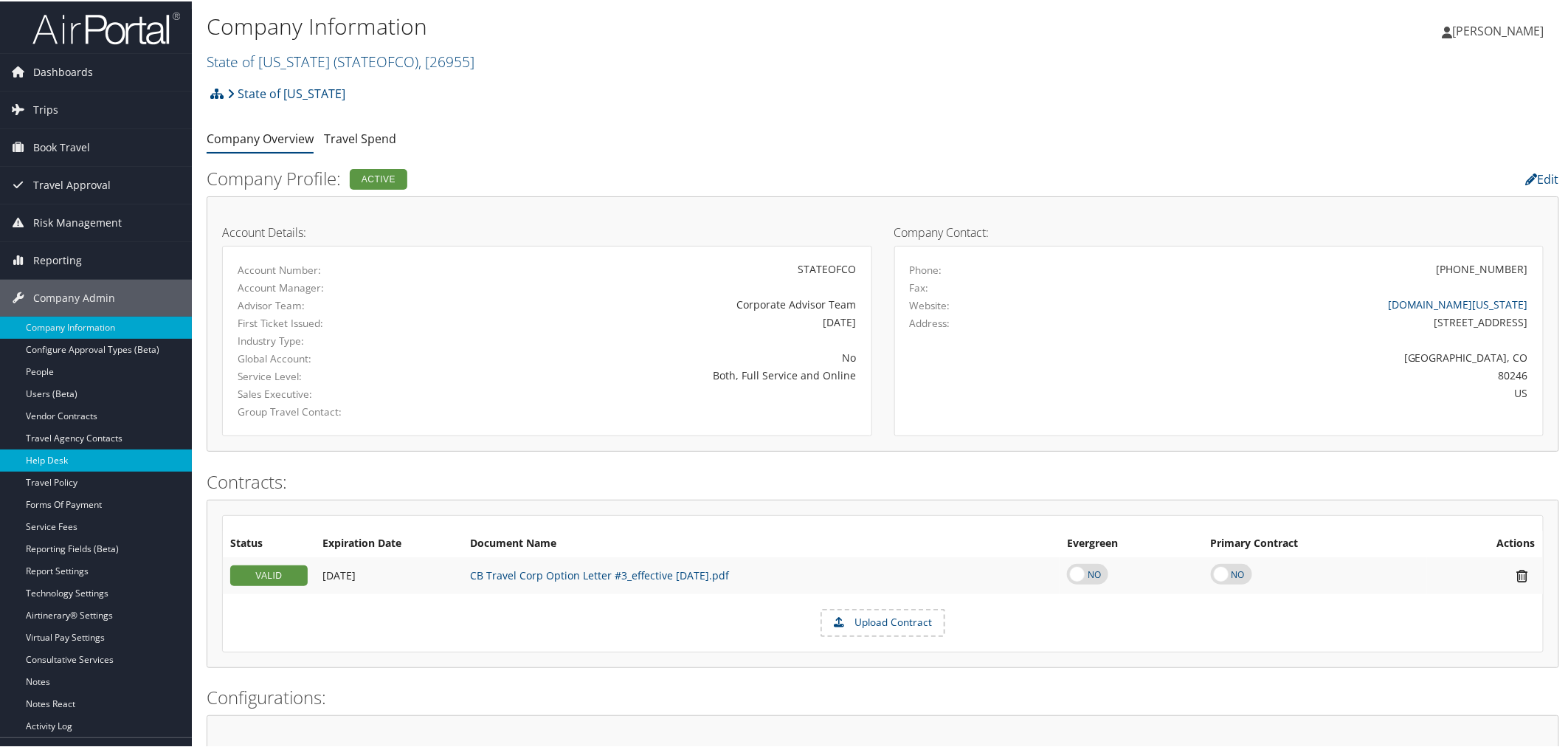
click at [69, 573] on link "Report Settings" at bounding box center [96, 570] width 192 height 22
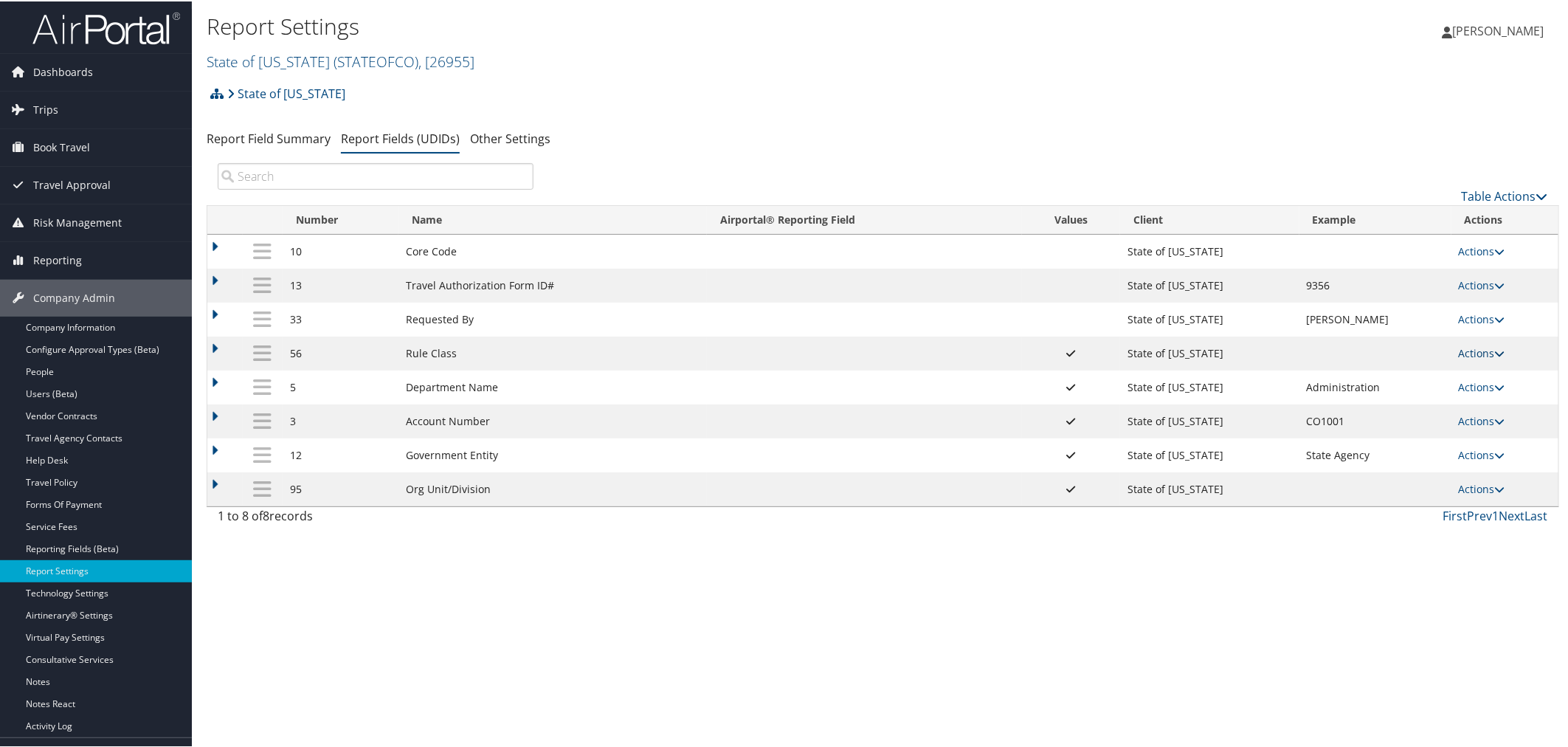
click at [1469, 351] on link "Actions" at bounding box center [1482, 352] width 46 height 14
click at [1422, 374] on link "Update Report Field Values" at bounding box center [1420, 376] width 159 height 25
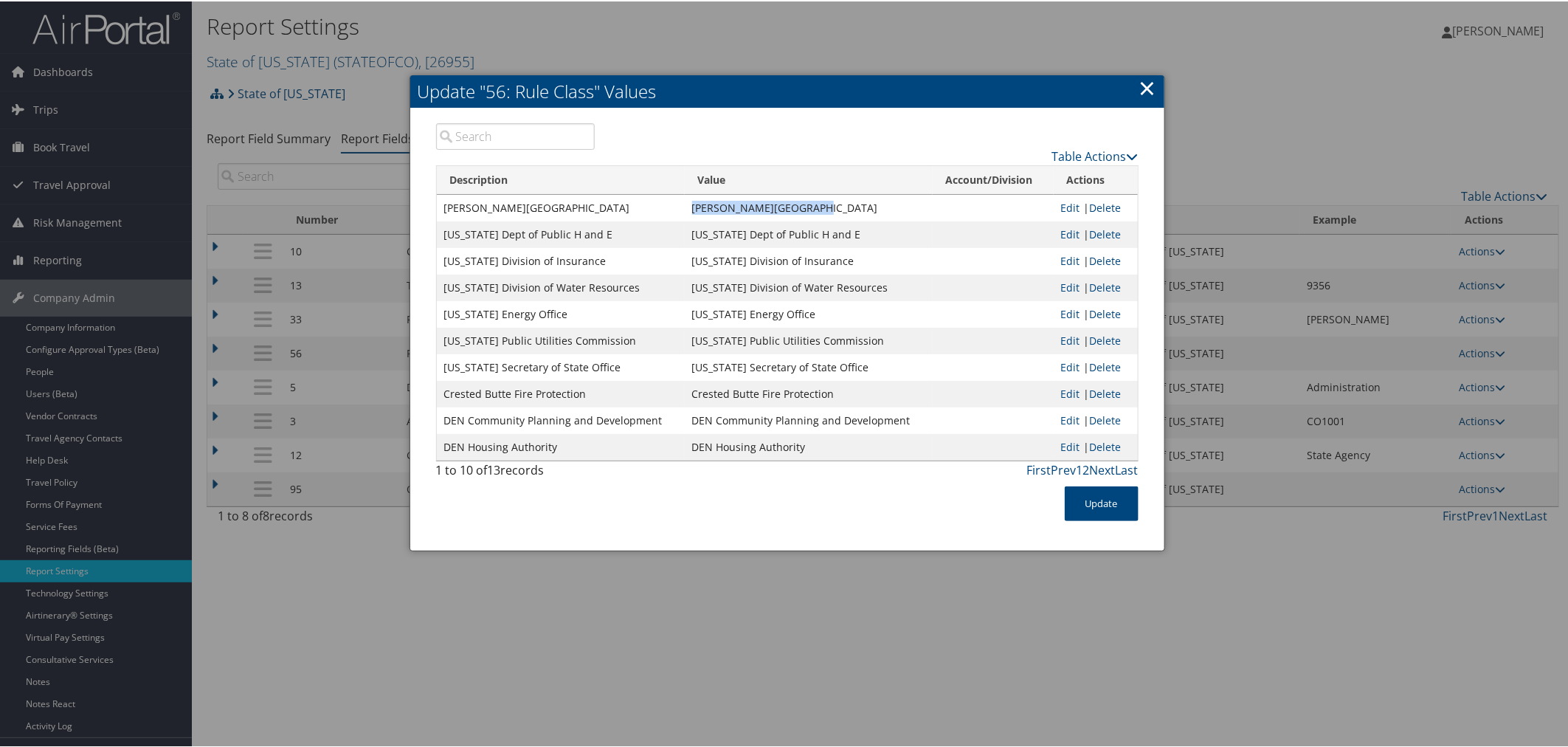
drag, startPoint x: 798, startPoint y: 206, endPoint x: 688, endPoint y: 208, distance: 110.0
click at [688, 208] on td "Adams State University" at bounding box center [809, 206] width 248 height 27
copy td "Adams State University"
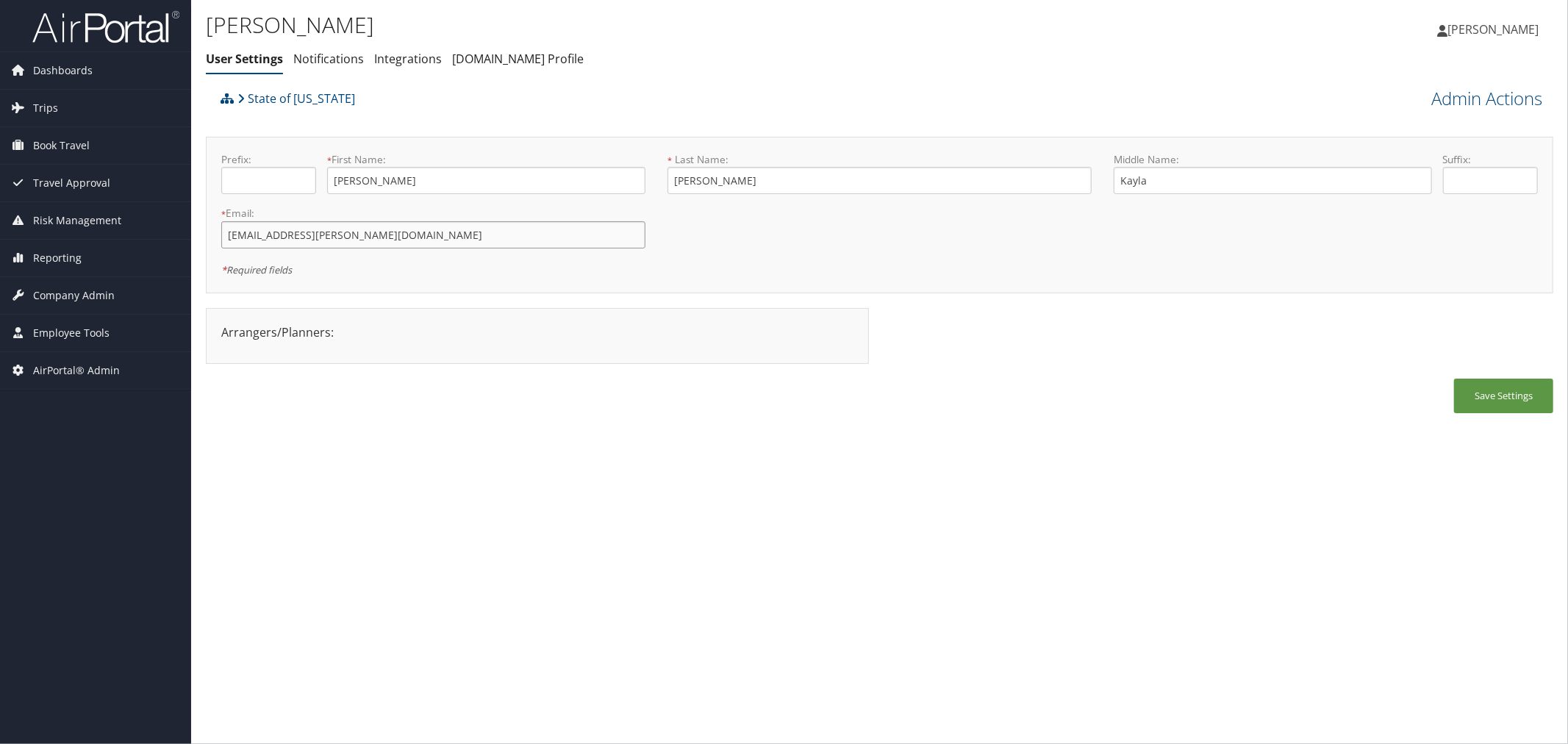
drag, startPoint x: 323, startPoint y: 239, endPoint x: 222, endPoint y: 240, distance: 101.0
click at [222, 240] on input "[EMAIL_ADDRESS][PERSON_NAME][DOMAIN_NAME]" at bounding box center [434, 235] width 425 height 27
drag, startPoint x: 416, startPoint y: 172, endPoint x: 334, endPoint y: 176, distance: 82.1
click at [334, 176] on input "[PERSON_NAME]" at bounding box center [486, 181] width 318 height 27
drag, startPoint x: 702, startPoint y: 184, endPoint x: 674, endPoint y: 184, distance: 28.0
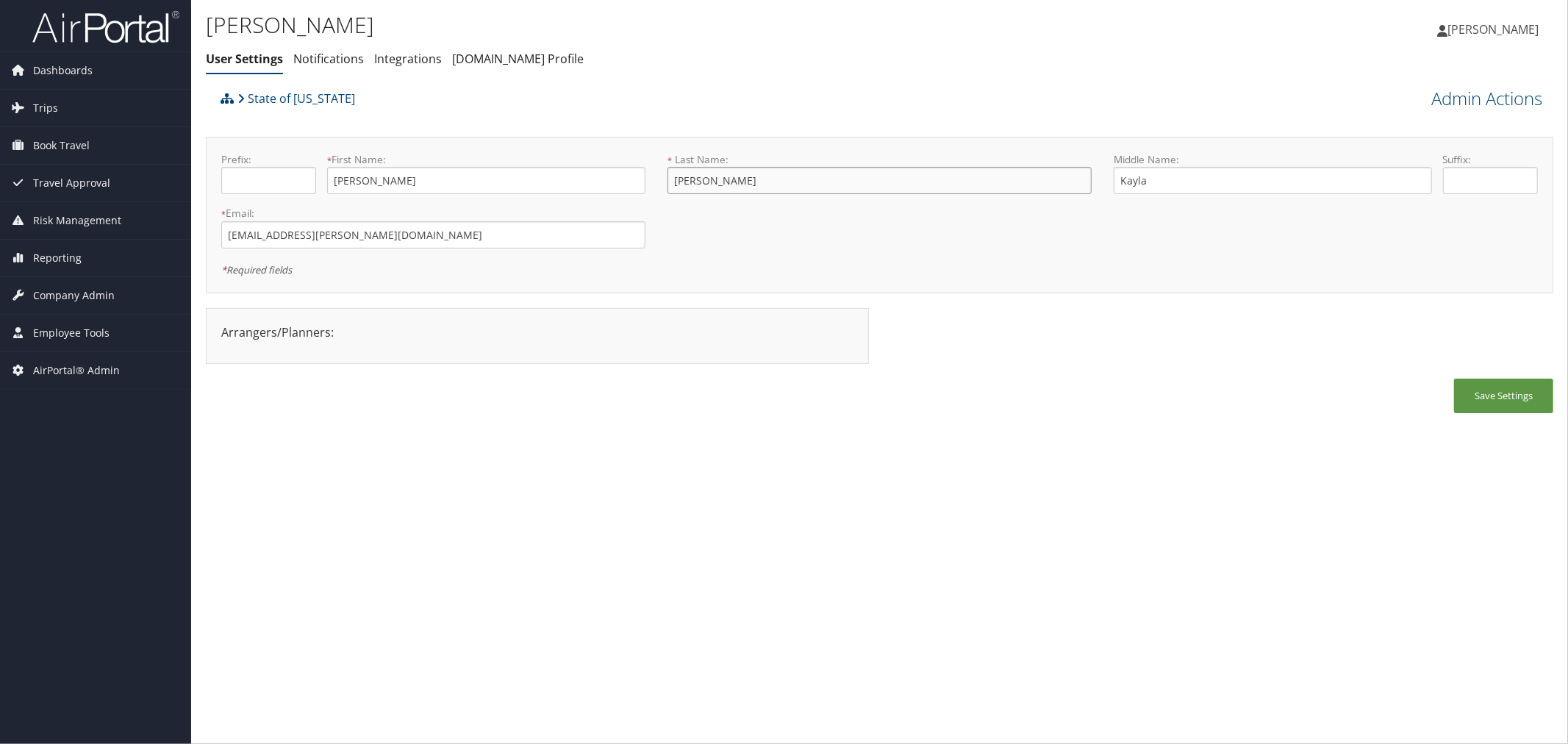
click at [674, 184] on input "[PERSON_NAME]" at bounding box center [880, 181] width 425 height 27
drag, startPoint x: 1149, startPoint y: 179, endPoint x: 1119, endPoint y: 181, distance: 30.1
click at [1119, 181] on input "Kayla" at bounding box center [1272, 181] width 318 height 27
click at [403, 118] on div "State of [US_STATE]" at bounding box center [711, 103] width 989 height 40
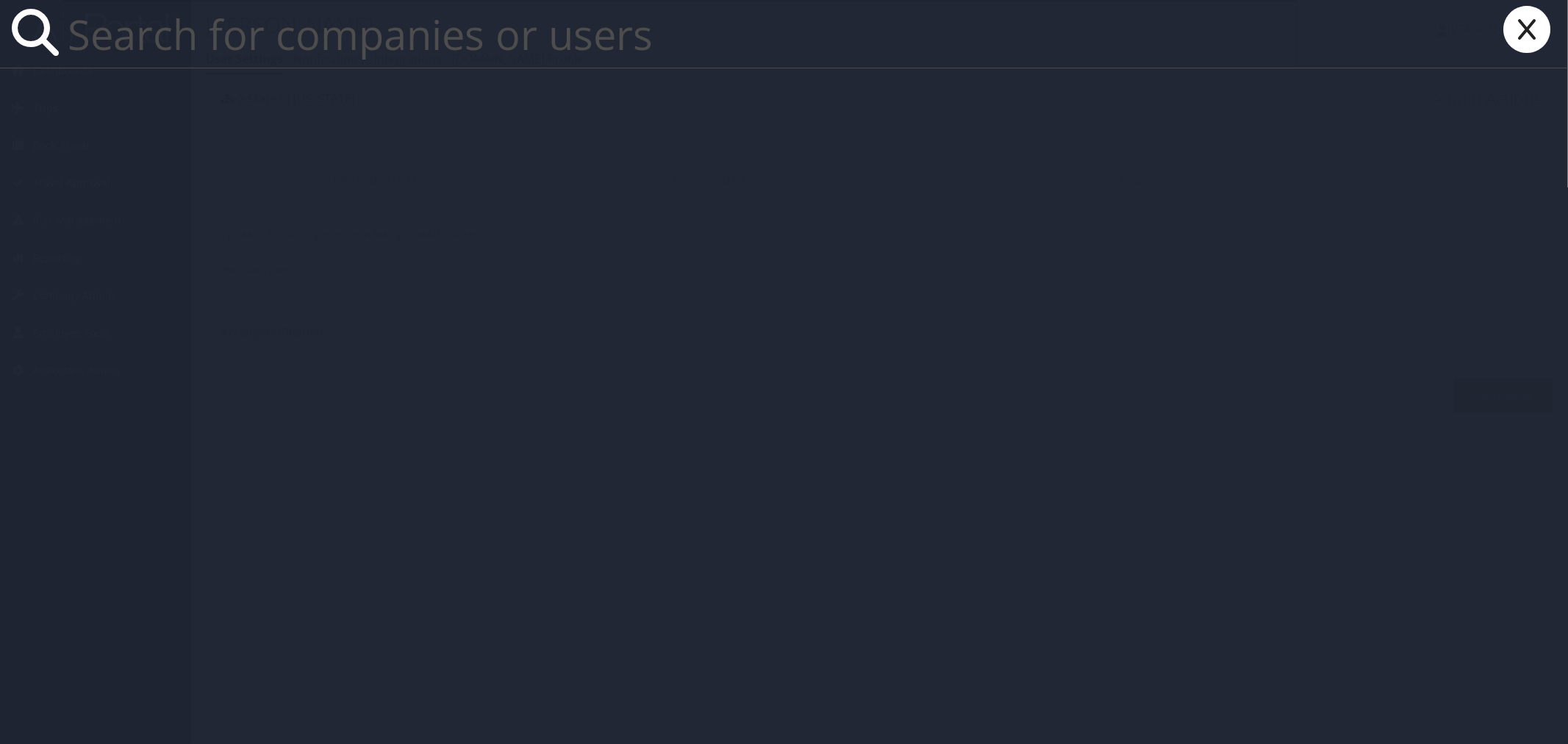
paste input "Belcan"
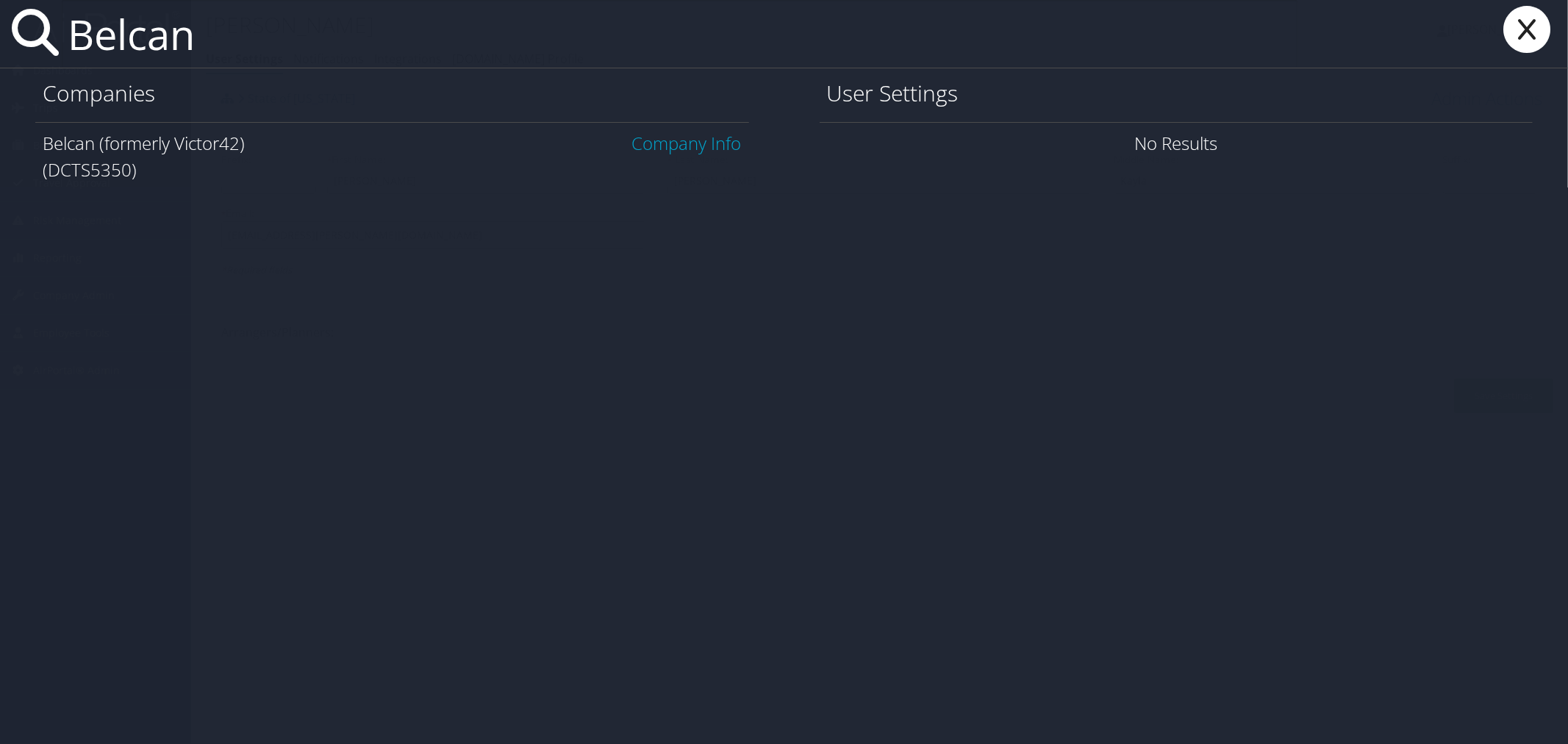
type input "Belcan"
click at [711, 143] on link "Company Info" at bounding box center [687, 142] width 109 height 24
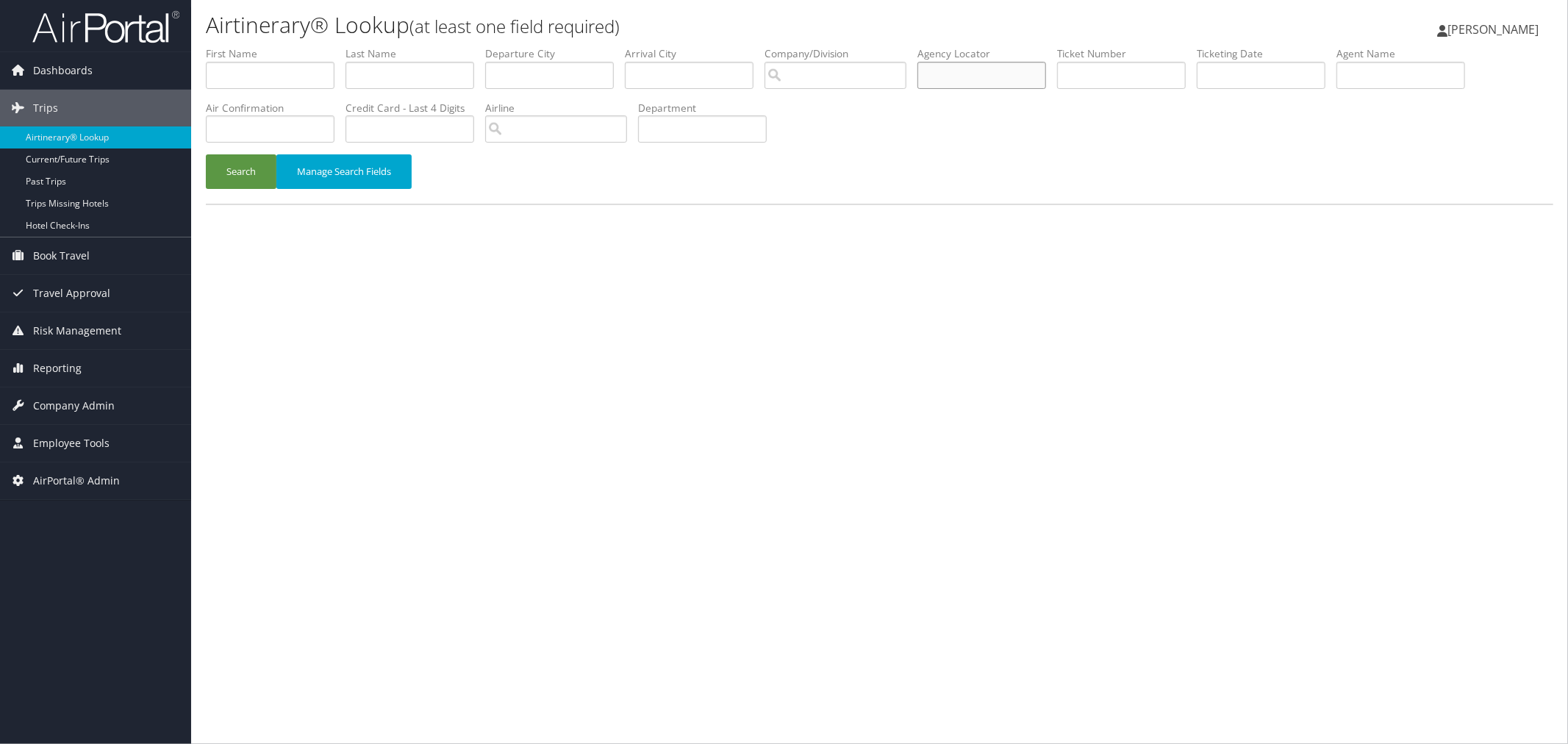
click at [1011, 70] on input "text" at bounding box center [981, 75] width 129 height 27
click at [251, 170] on button "Search" at bounding box center [240, 171] width 71 height 35
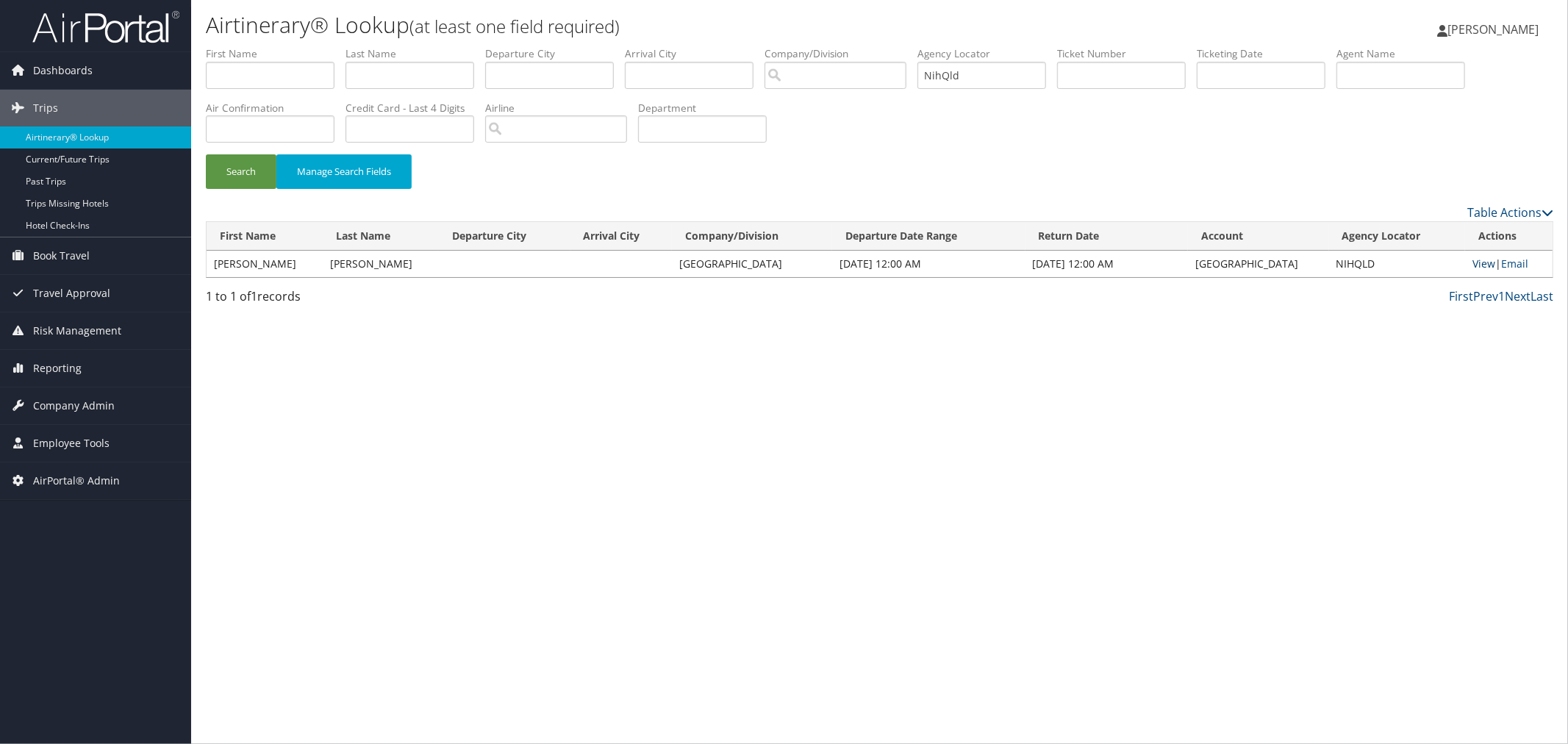
click at [1486, 264] on link "View" at bounding box center [1484, 263] width 23 height 14
drag, startPoint x: 1033, startPoint y: 78, endPoint x: 957, endPoint y: 74, distance: 76.1
click at [957, 46] on ul "First Name Last Name Departure City Arrival City Company/Division Airport/City …" at bounding box center [879, 46] width 1348 height 0
paste input "DBDZ91"
type input "DBDZ91"
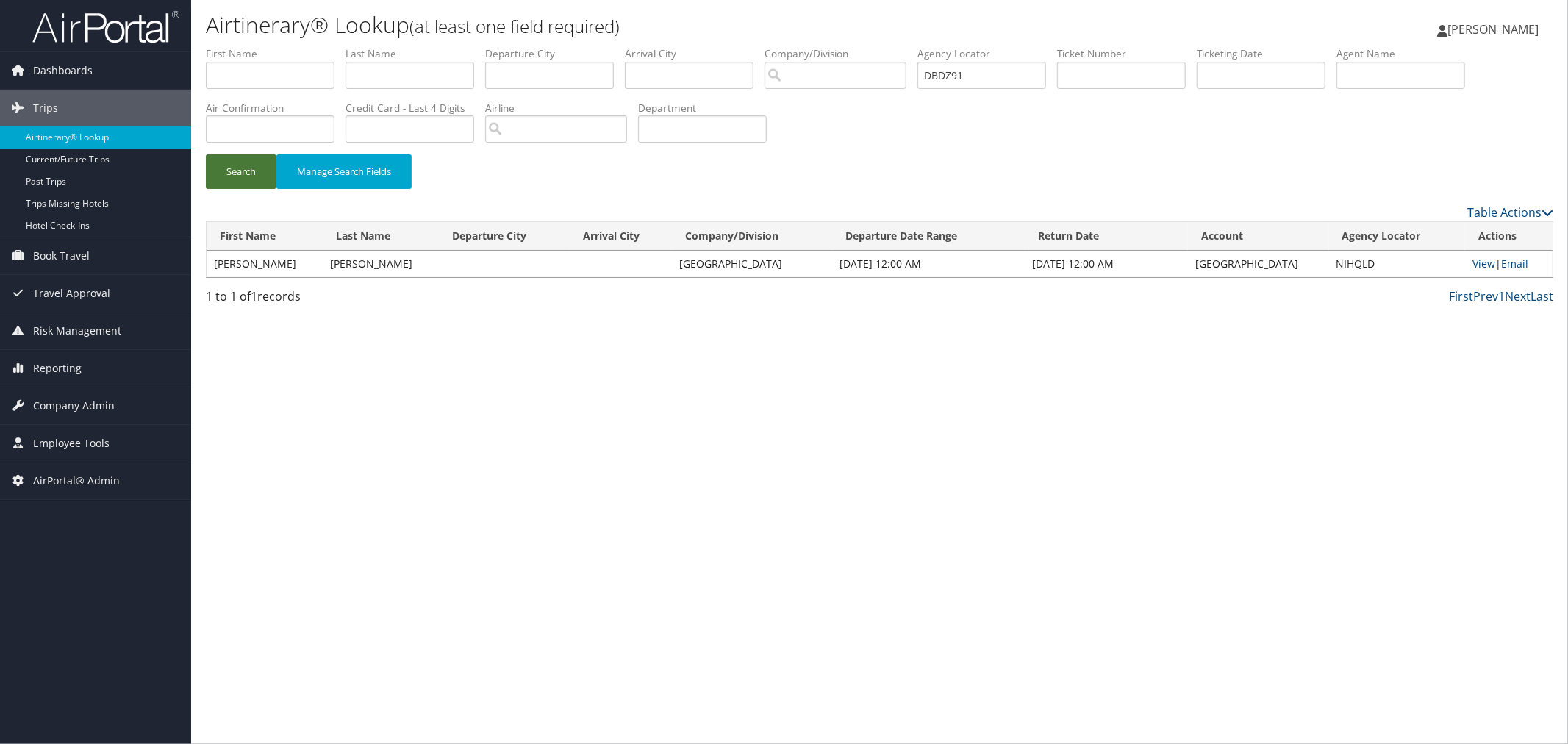
click at [233, 173] on button "Search" at bounding box center [240, 171] width 71 height 35
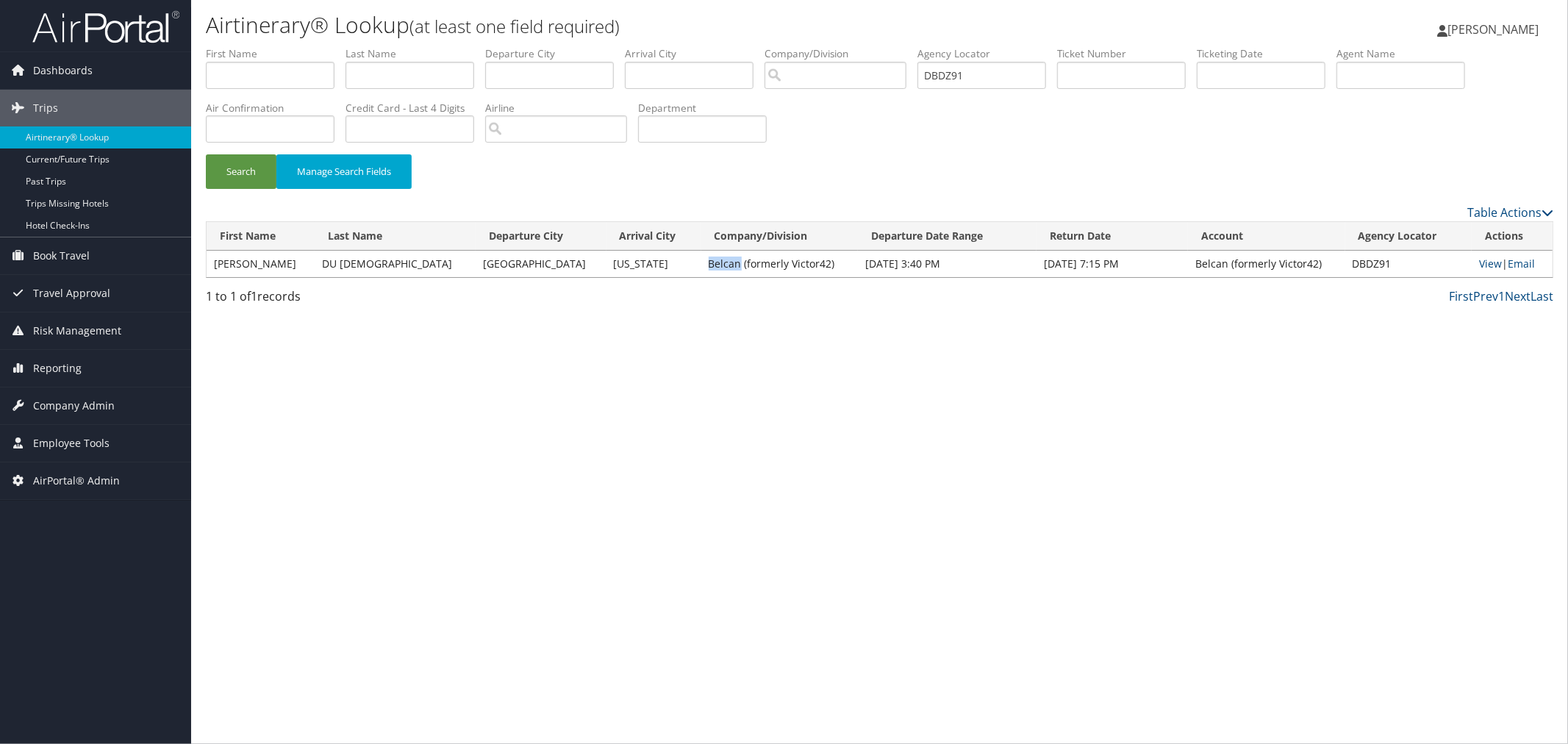
drag, startPoint x: 700, startPoint y: 263, endPoint x: 664, endPoint y: 262, distance: 36.0
click at [702, 262] on td "Belcan (formerly Victor42)" at bounding box center [780, 263] width 157 height 26
copy td "Belcan"
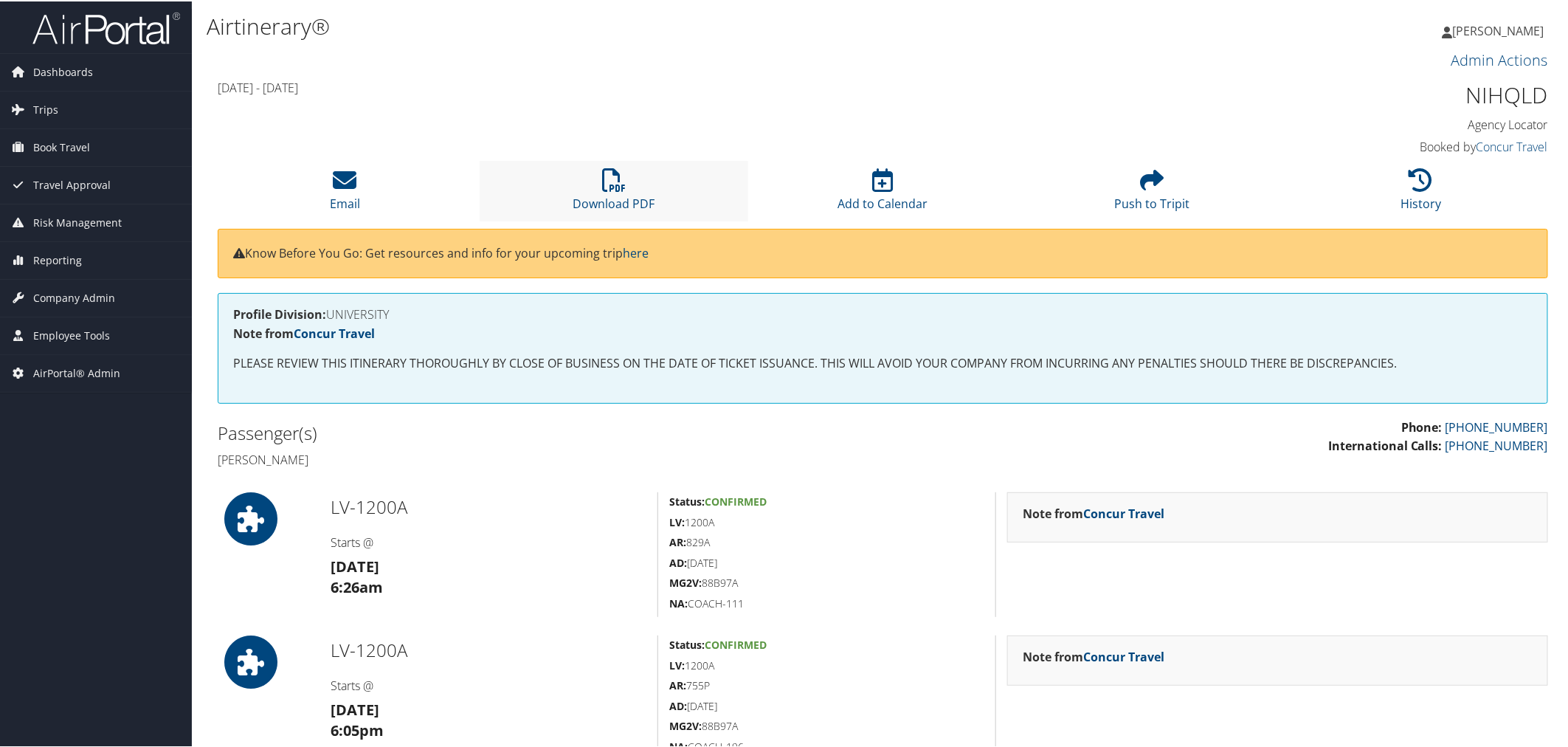
click at [621, 192] on li "Download PDF" at bounding box center [614, 189] width 270 height 60
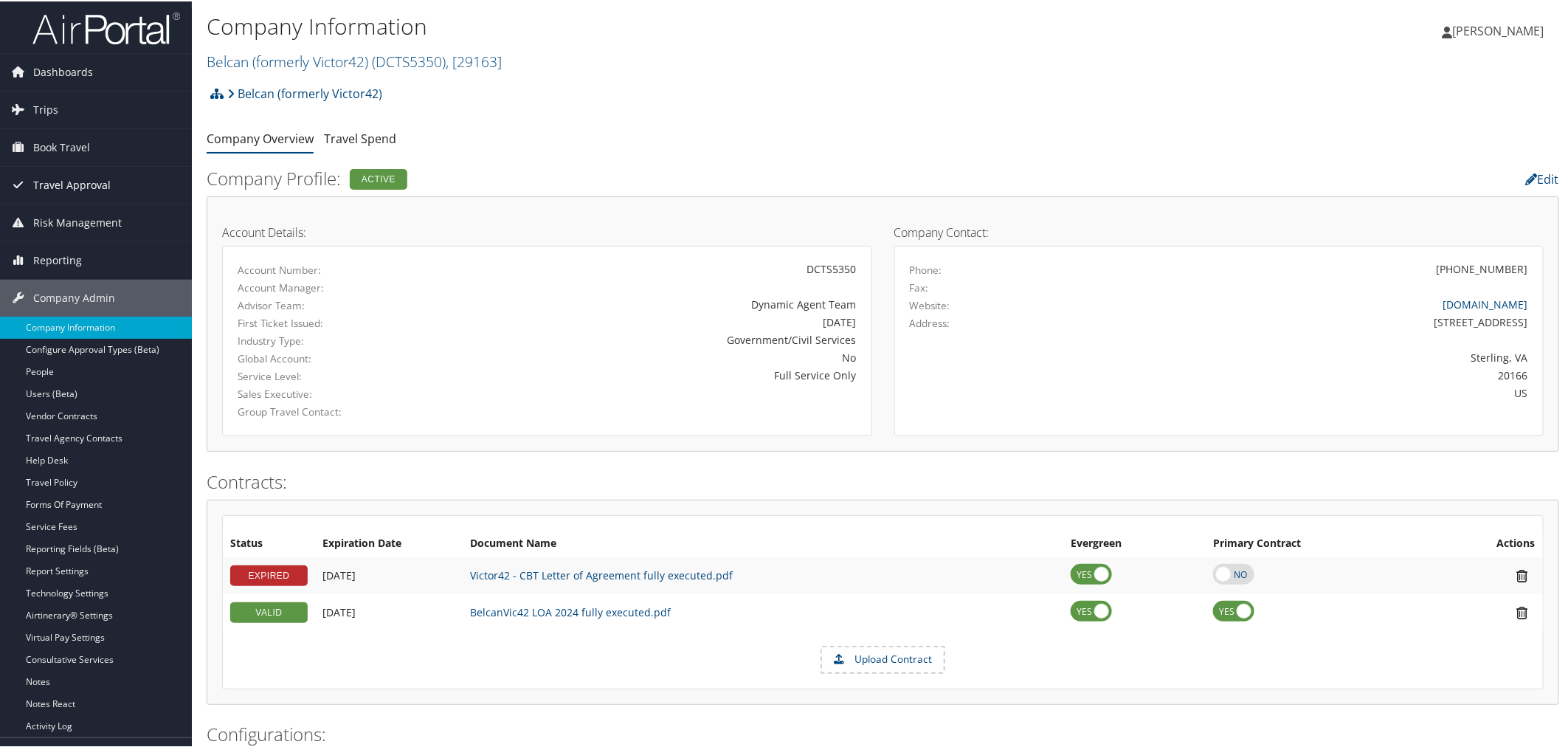
click at [60, 180] on span "Travel Approval" at bounding box center [72, 183] width 78 height 37
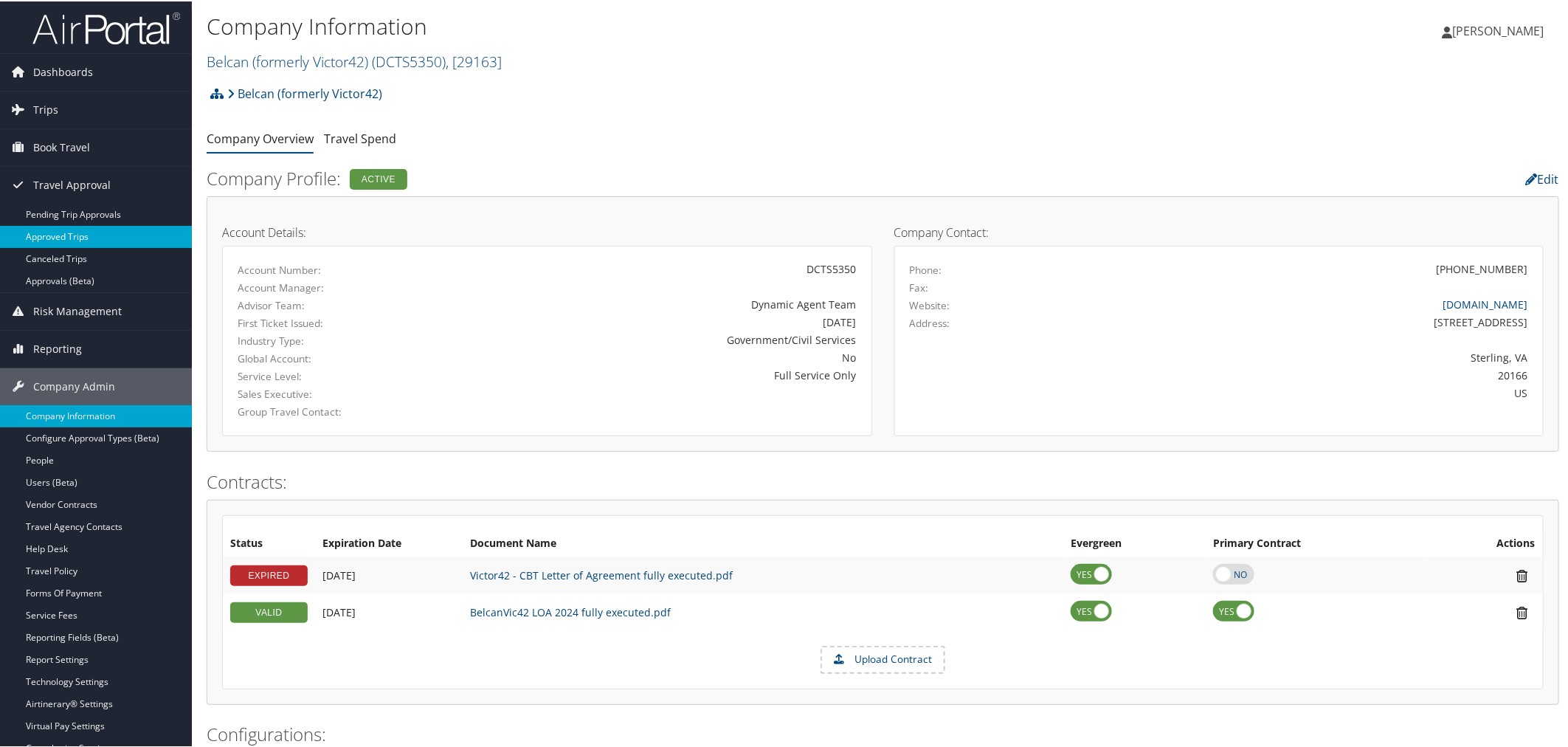
click at [77, 228] on link "Approved Trips" at bounding box center [96, 235] width 192 height 22
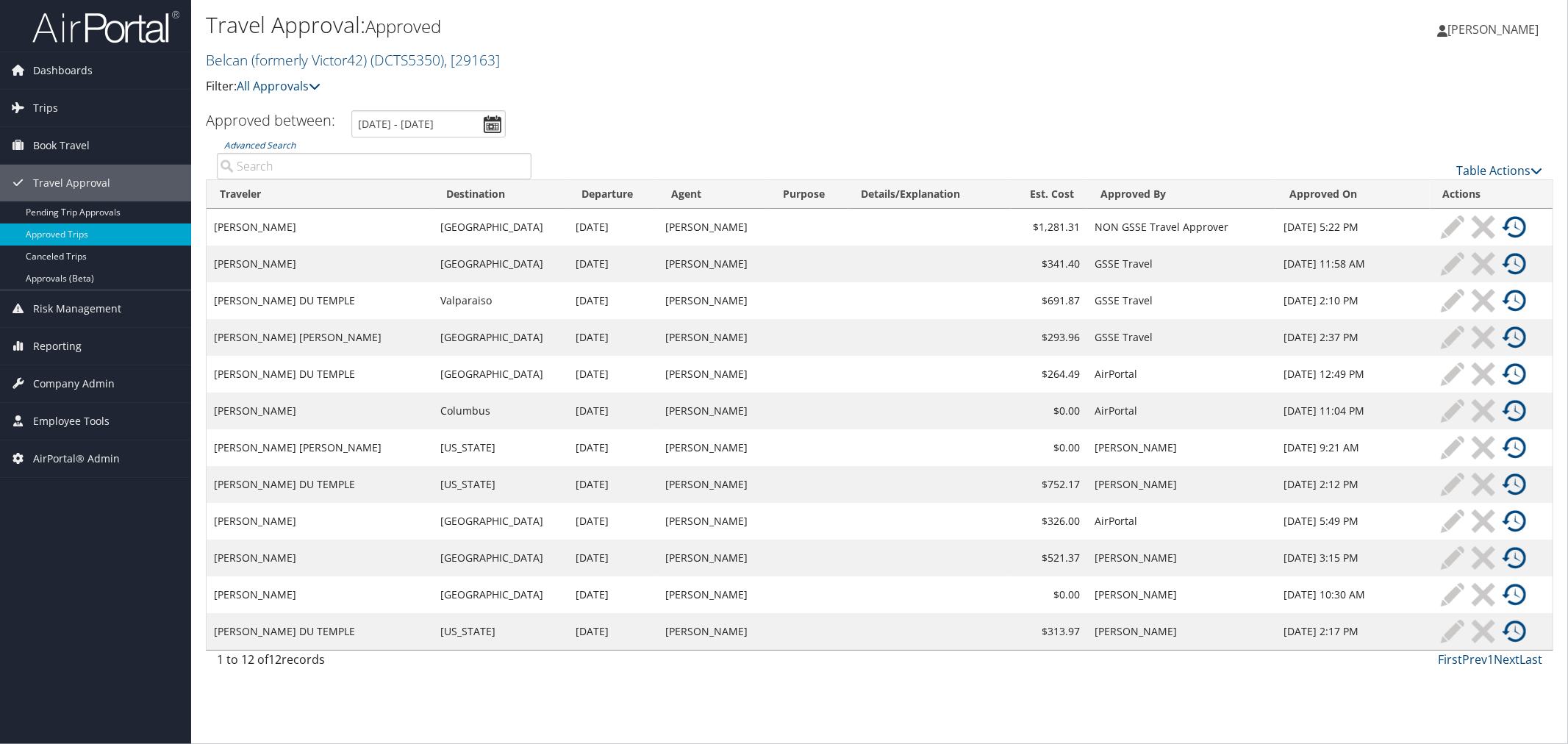
click at [321, 168] on input "Advanced Search" at bounding box center [373, 165] width 315 height 26
click at [813, 635] on td at bounding box center [809, 631] width 78 height 37
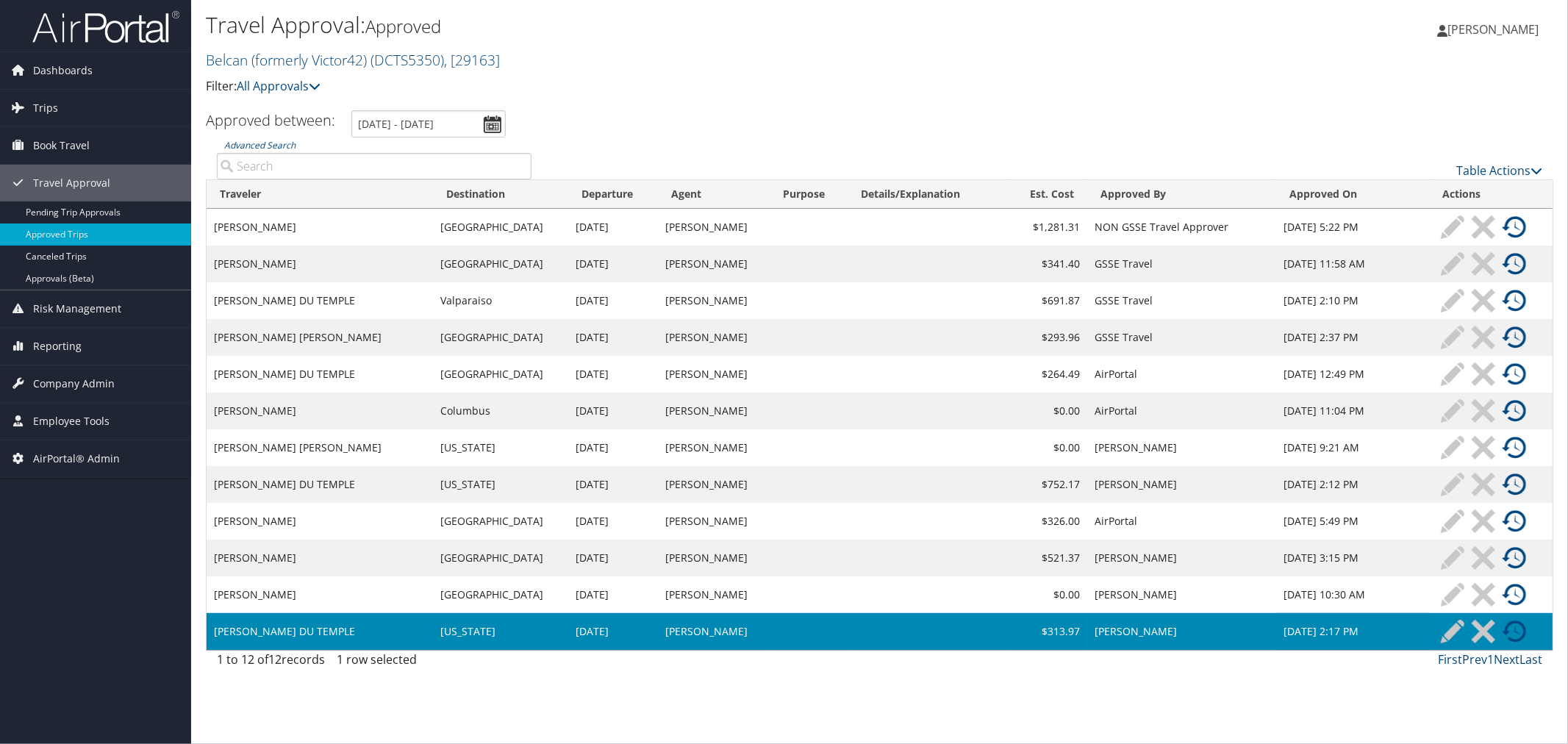
click at [1510, 626] on img at bounding box center [1514, 632] width 24 height 24
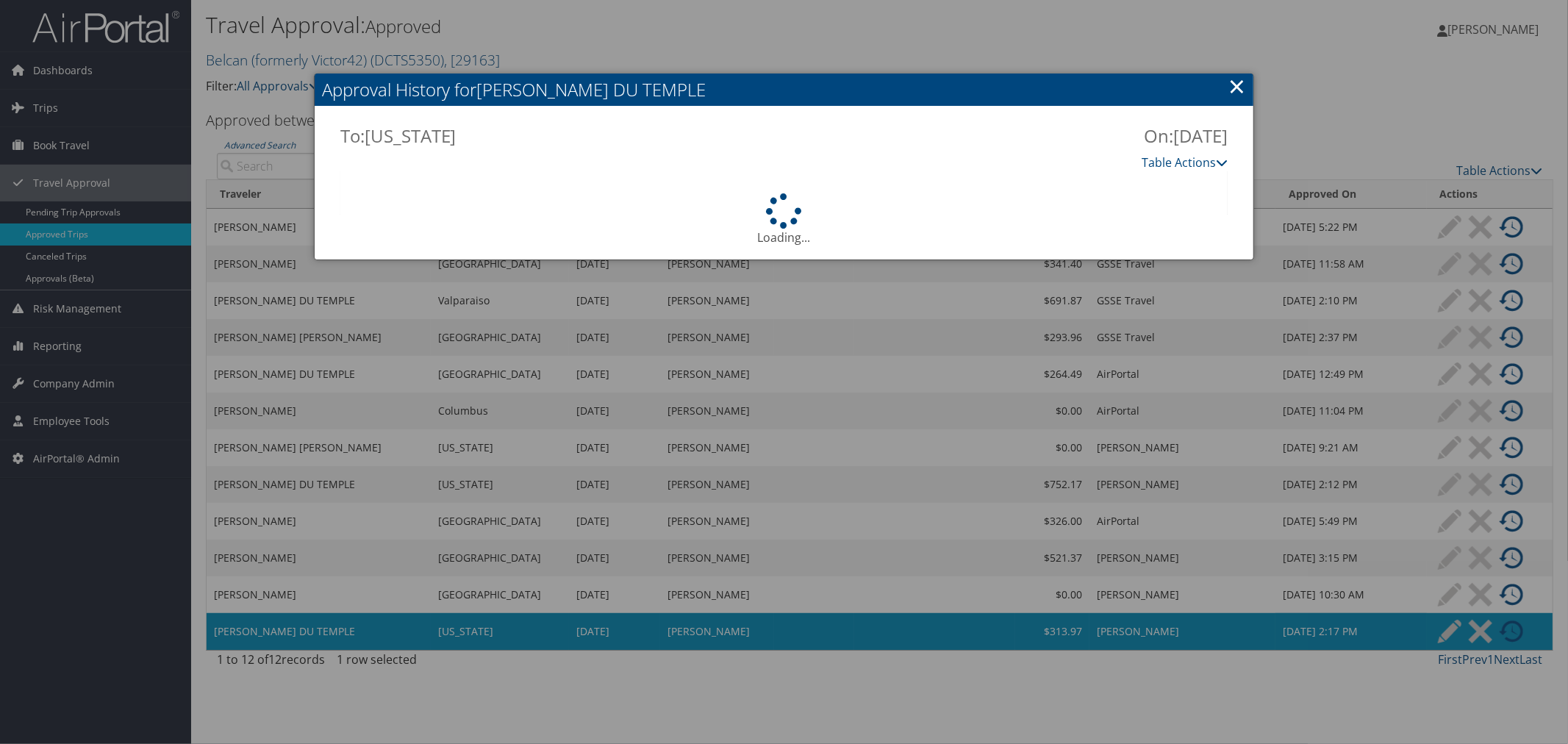
click at [1240, 86] on link "×" at bounding box center [1237, 86] width 17 height 29
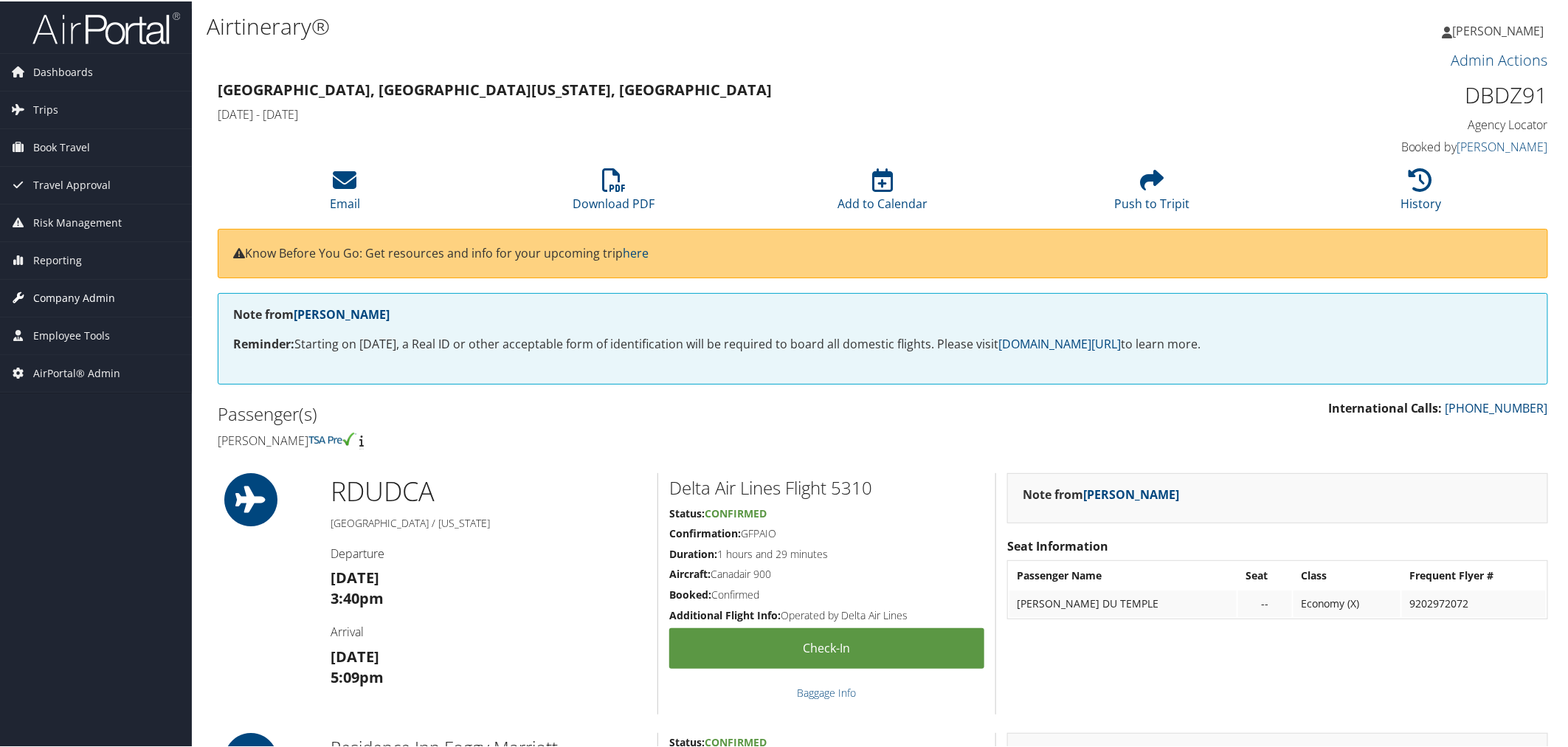
click at [68, 290] on span "Company Admin" at bounding box center [74, 296] width 82 height 37
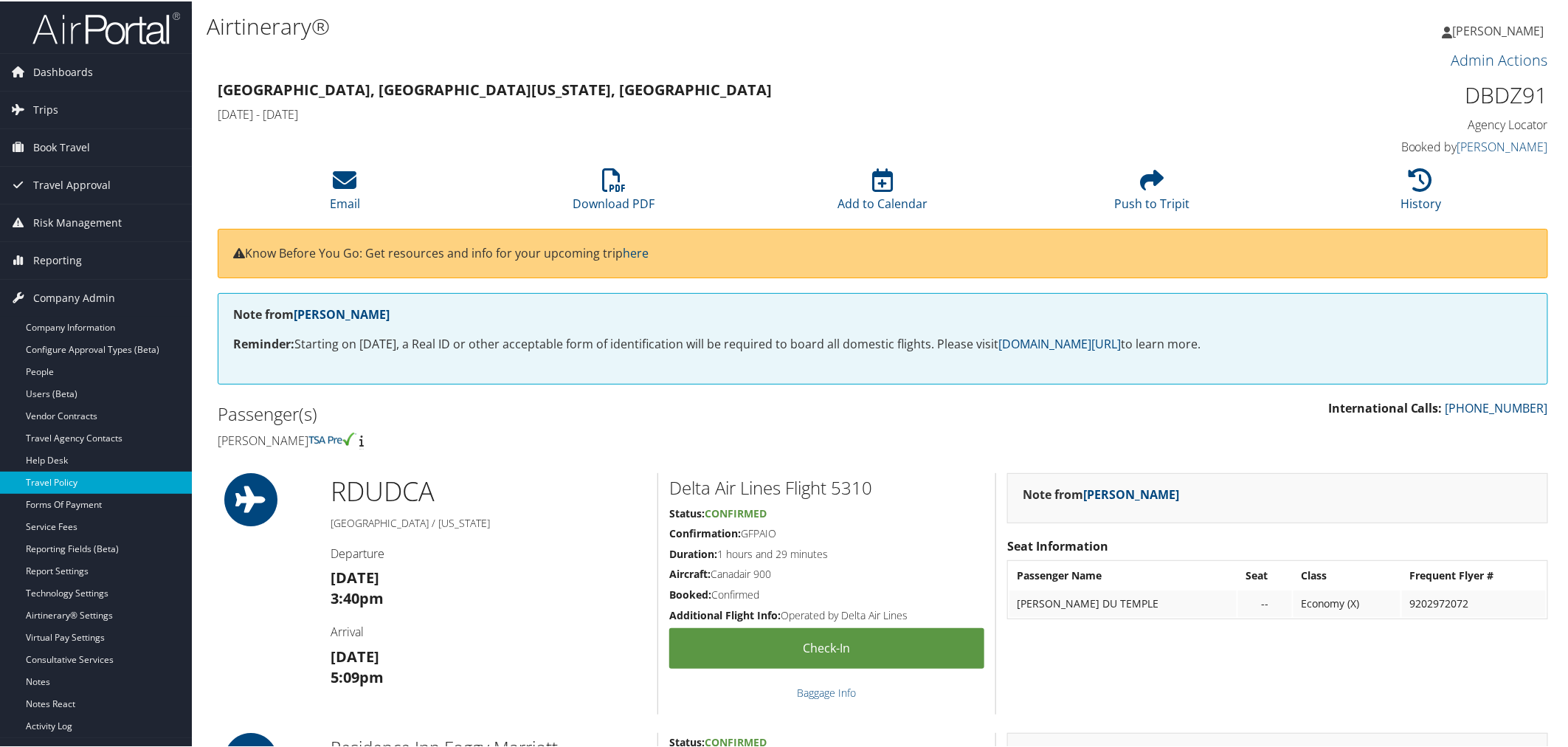
click at [75, 485] on link "Travel Policy" at bounding box center [96, 481] width 192 height 22
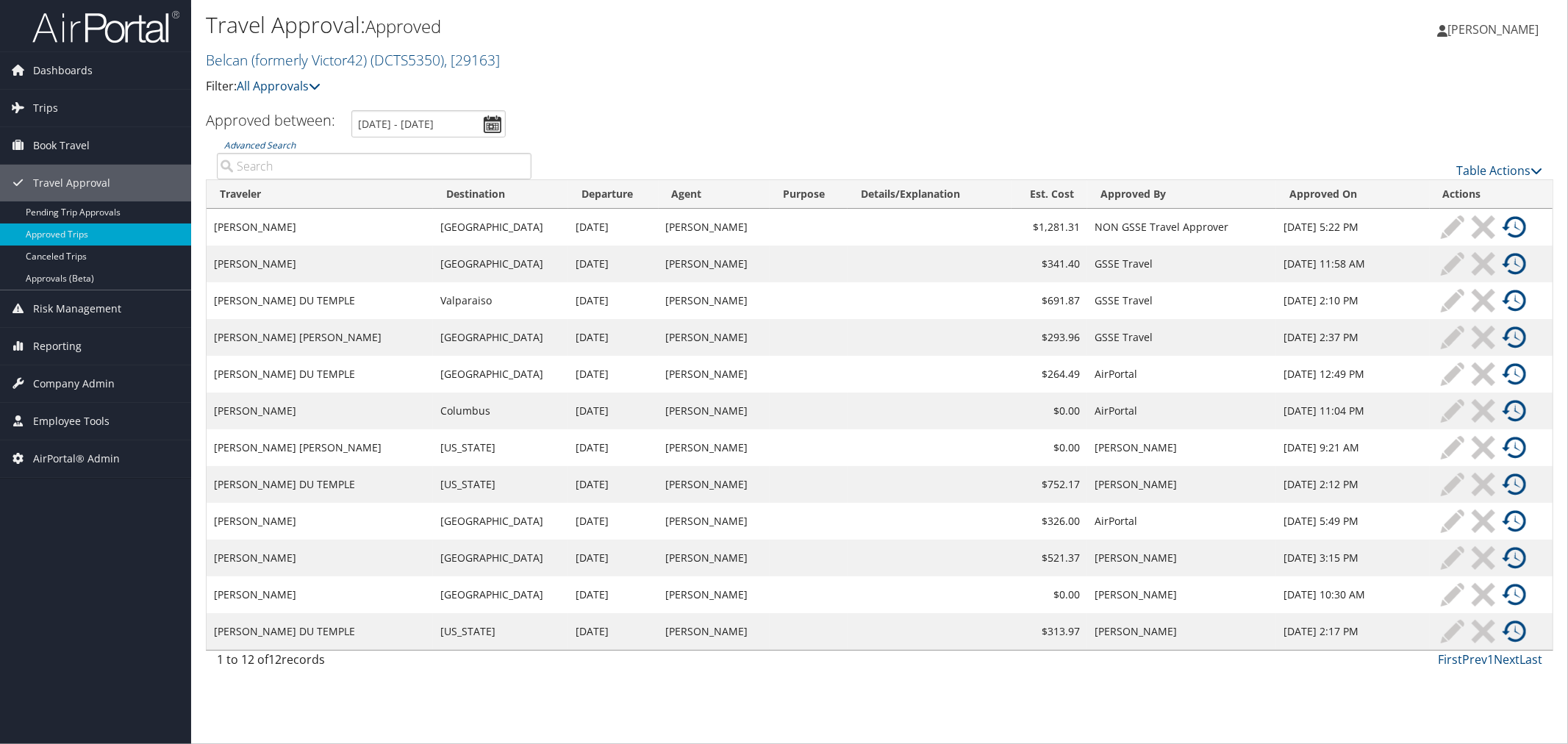
click at [1513, 633] on img at bounding box center [1514, 632] width 24 height 24
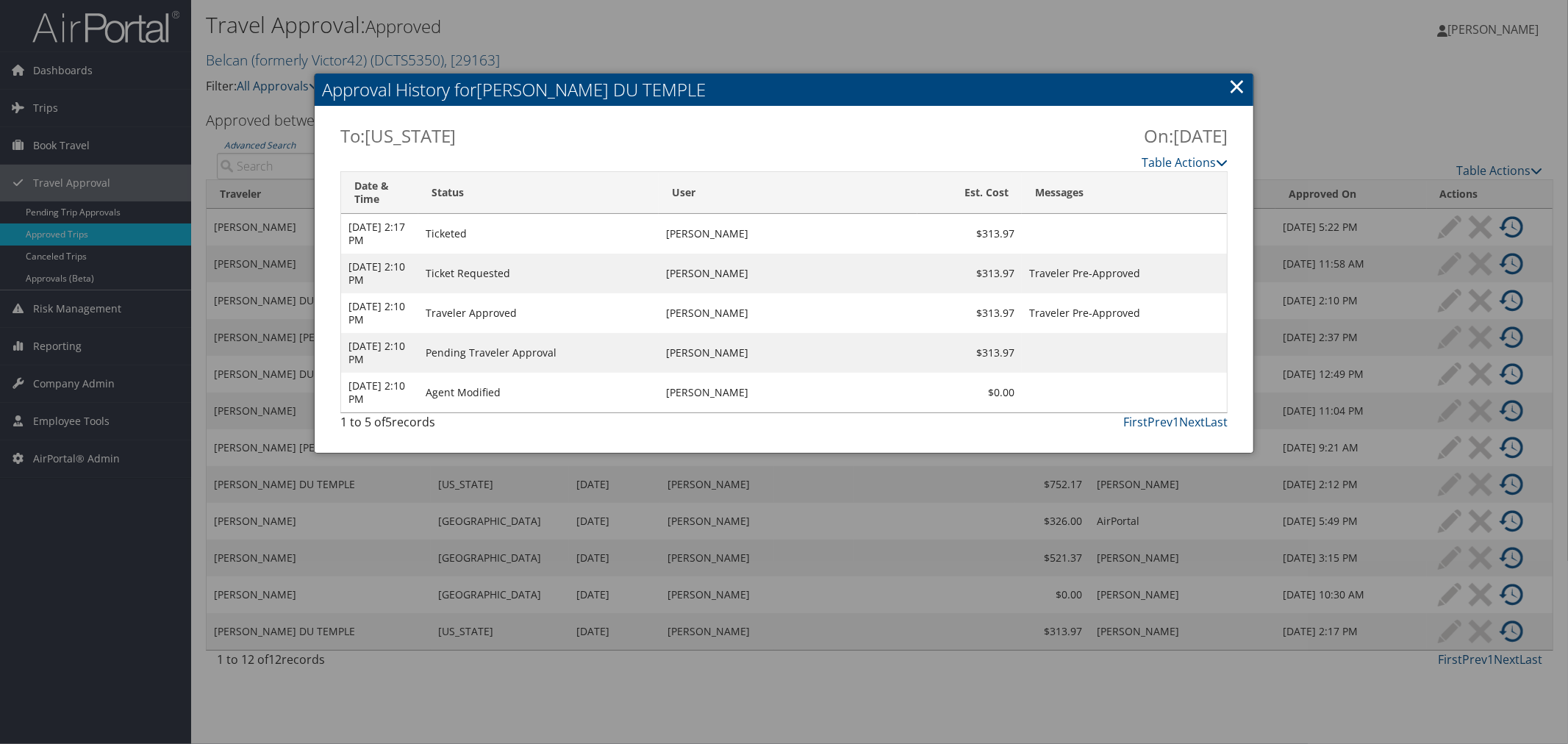
click at [630, 32] on div at bounding box center [784, 372] width 1568 height 744
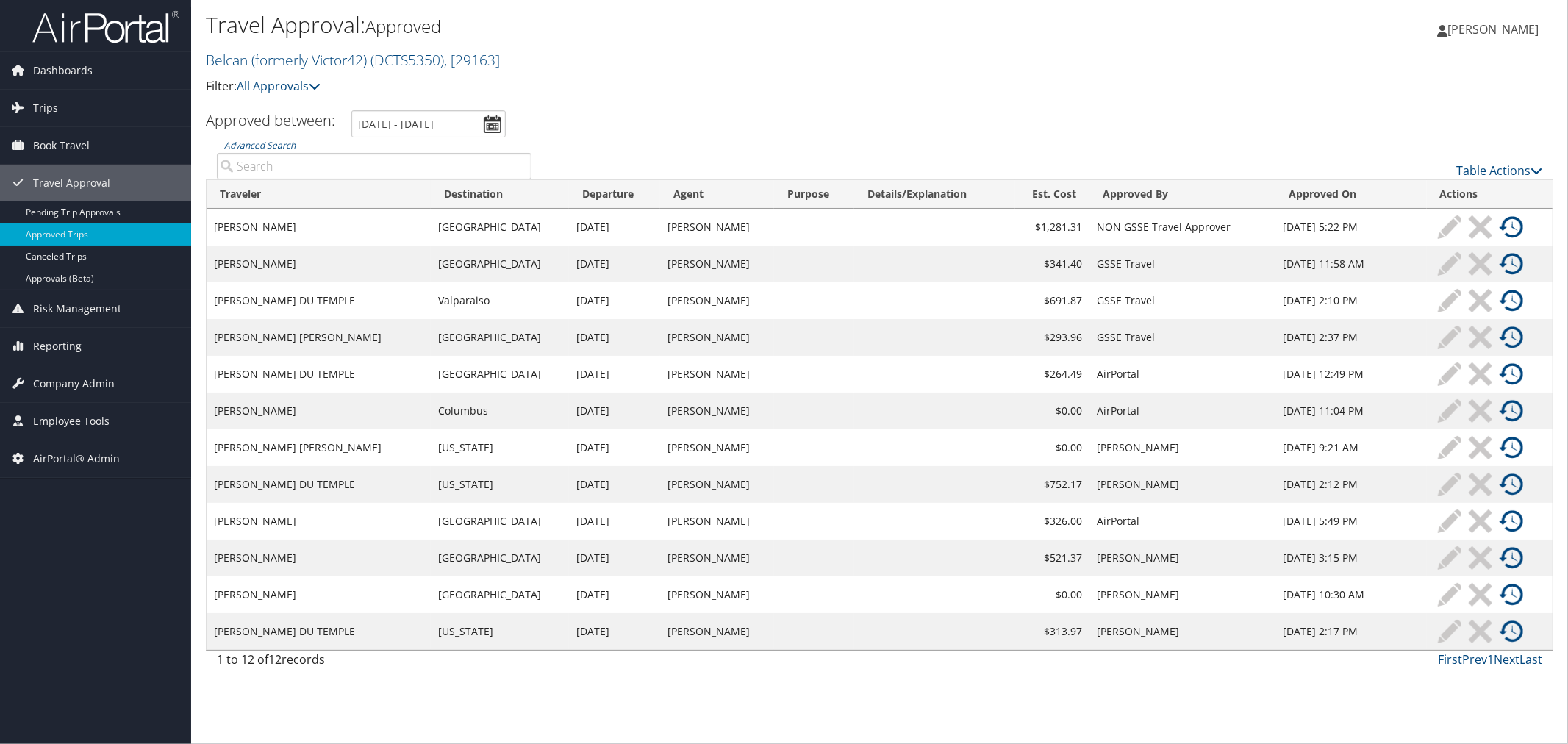
click at [1500, 366] on img at bounding box center [1512, 374] width 24 height 24
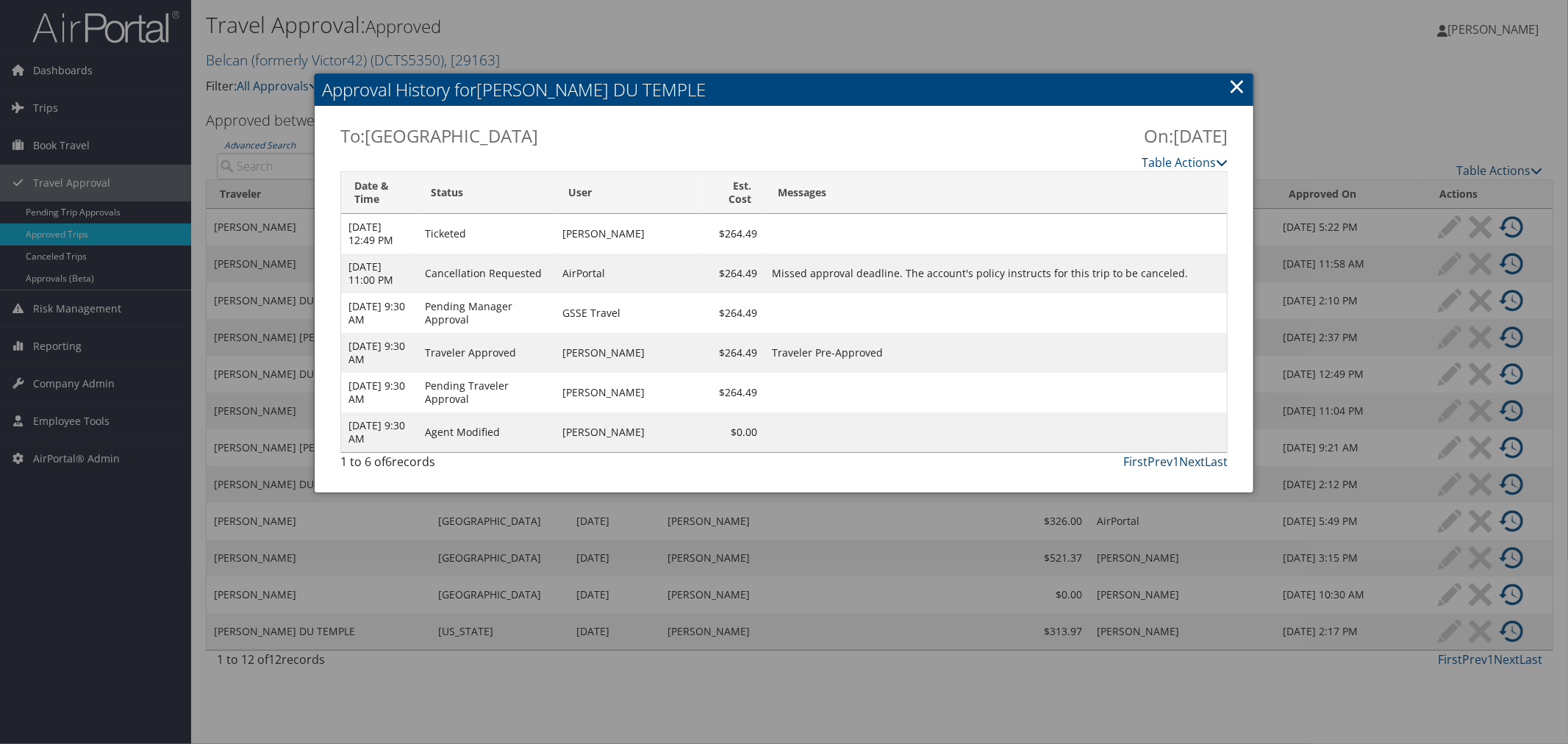
click at [1238, 88] on link "×" at bounding box center [1237, 86] width 17 height 29
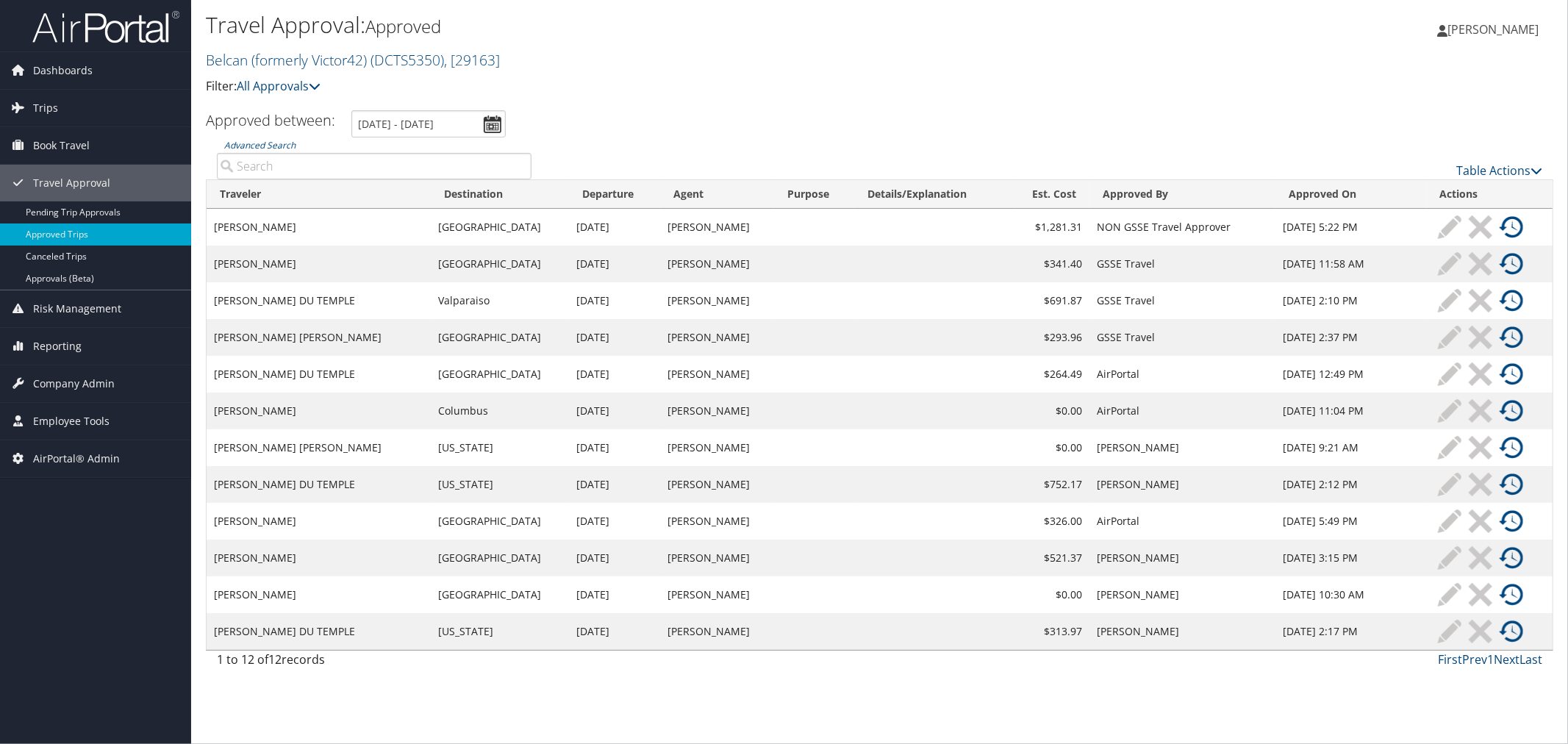
click at [1513, 626] on img at bounding box center [1512, 632] width 24 height 24
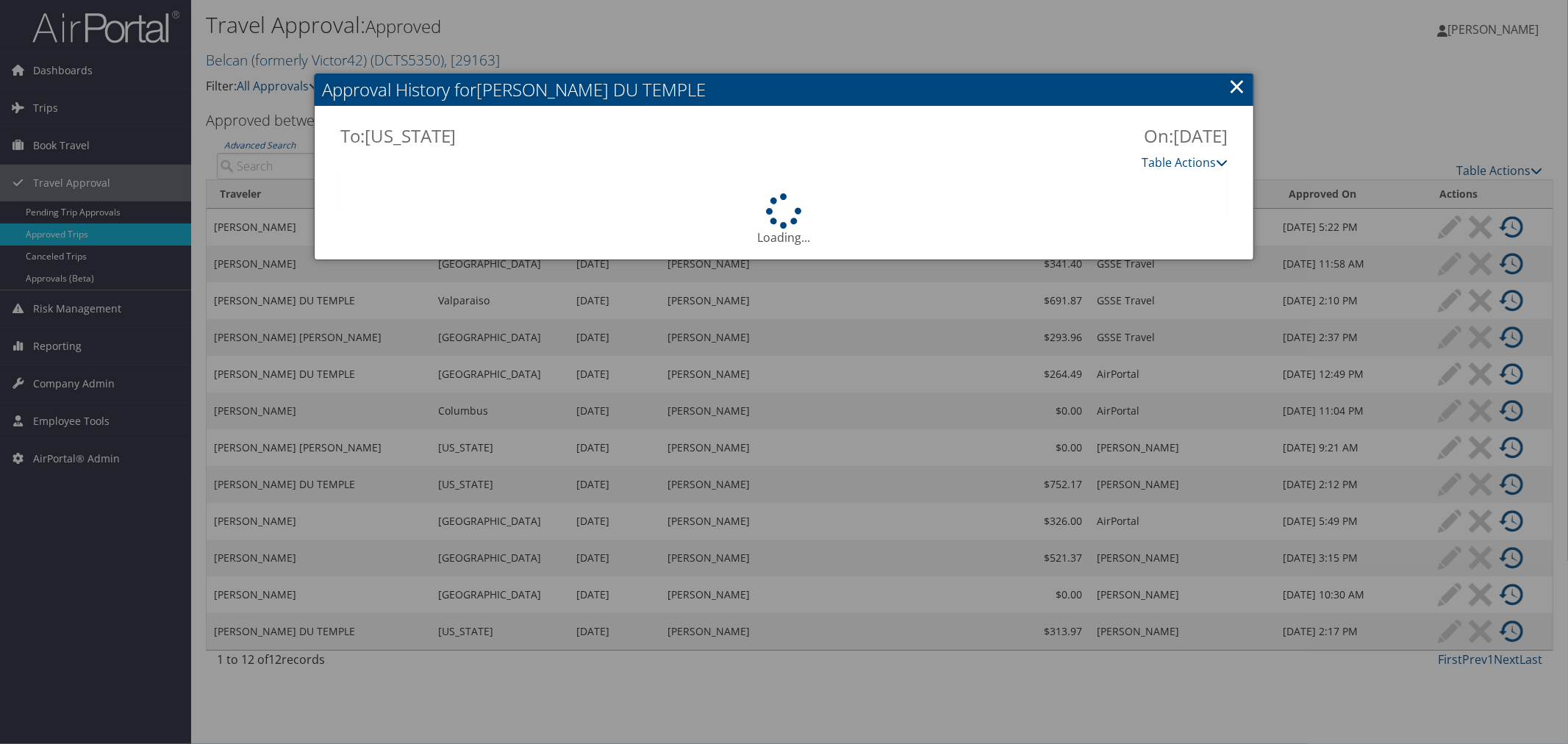
click at [1237, 86] on link "×" at bounding box center [1237, 86] width 17 height 29
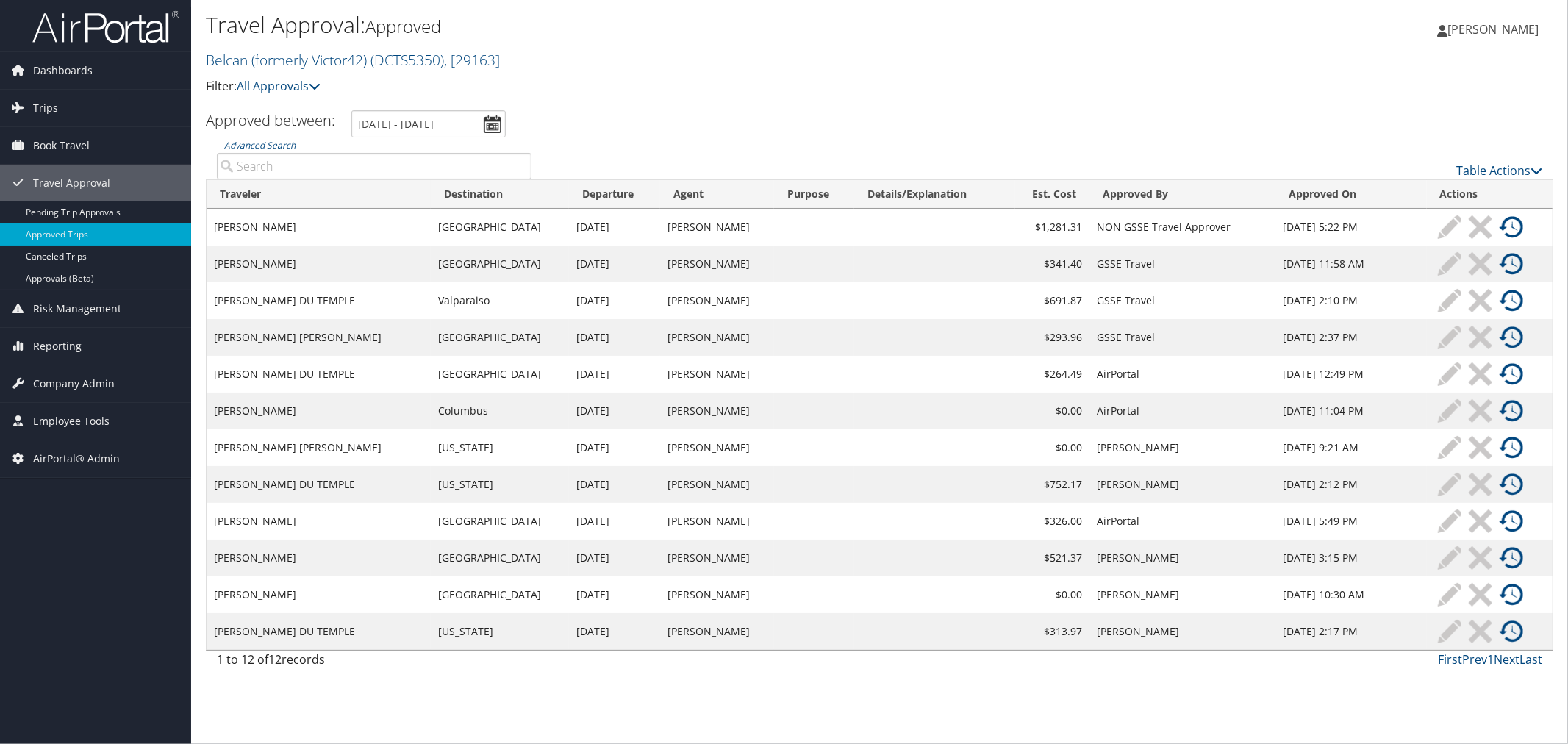
click at [350, 164] on input "Advanced Search" at bounding box center [373, 165] width 315 height 26
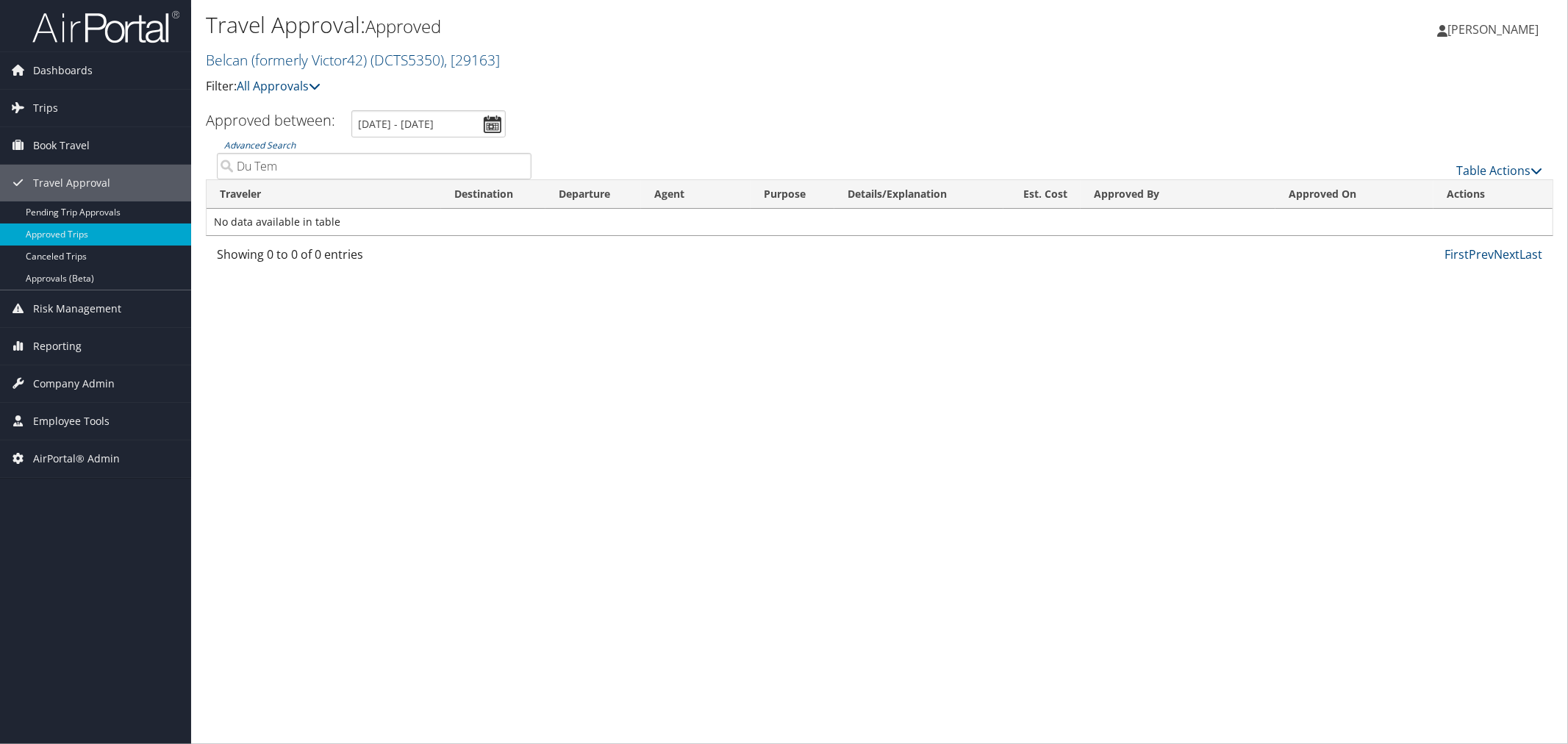
drag, startPoint x: 298, startPoint y: 164, endPoint x: 252, endPoint y: 168, distance: 46.2
click at [252, 168] on input "Du Tem" at bounding box center [373, 165] width 315 height 26
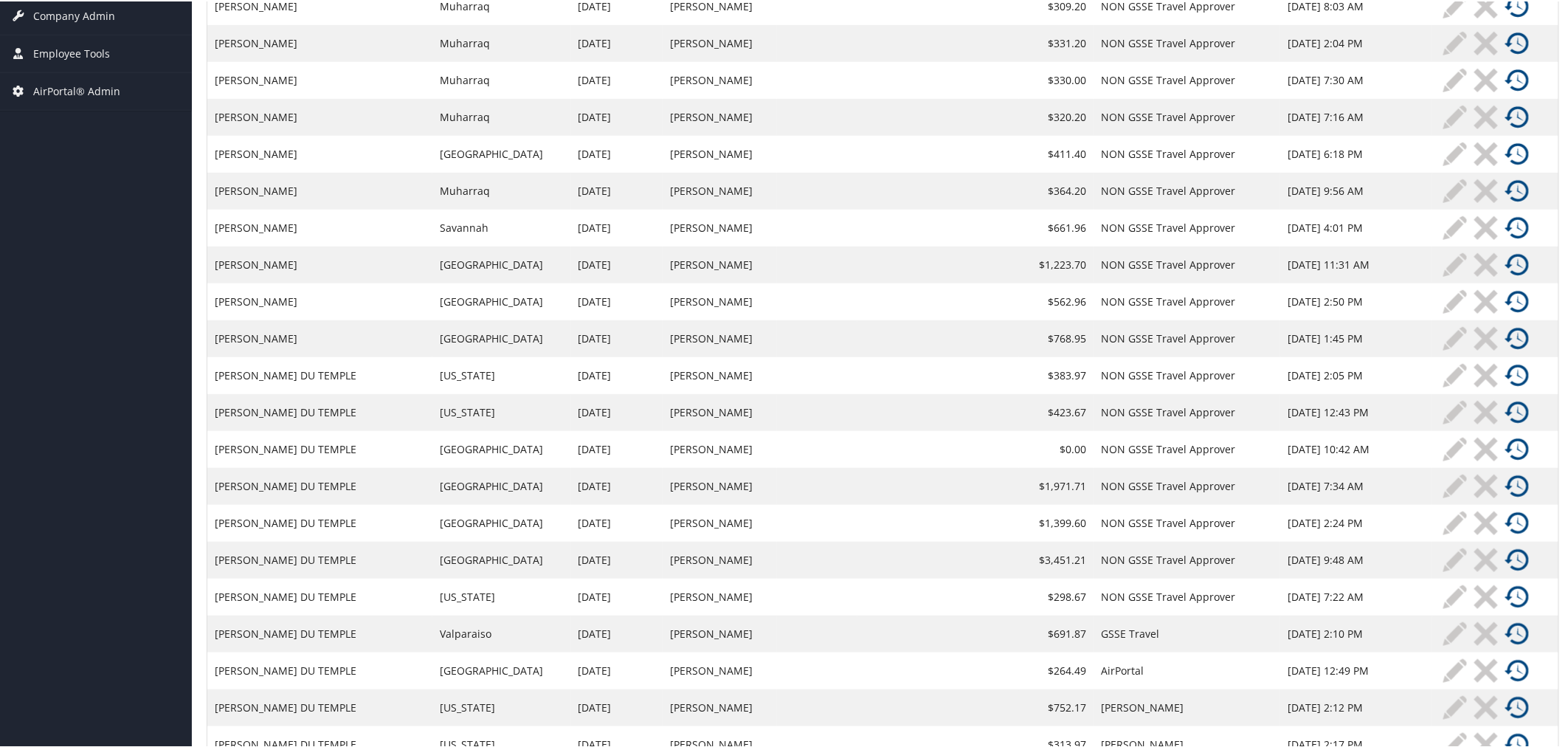
scroll to position [410, 0]
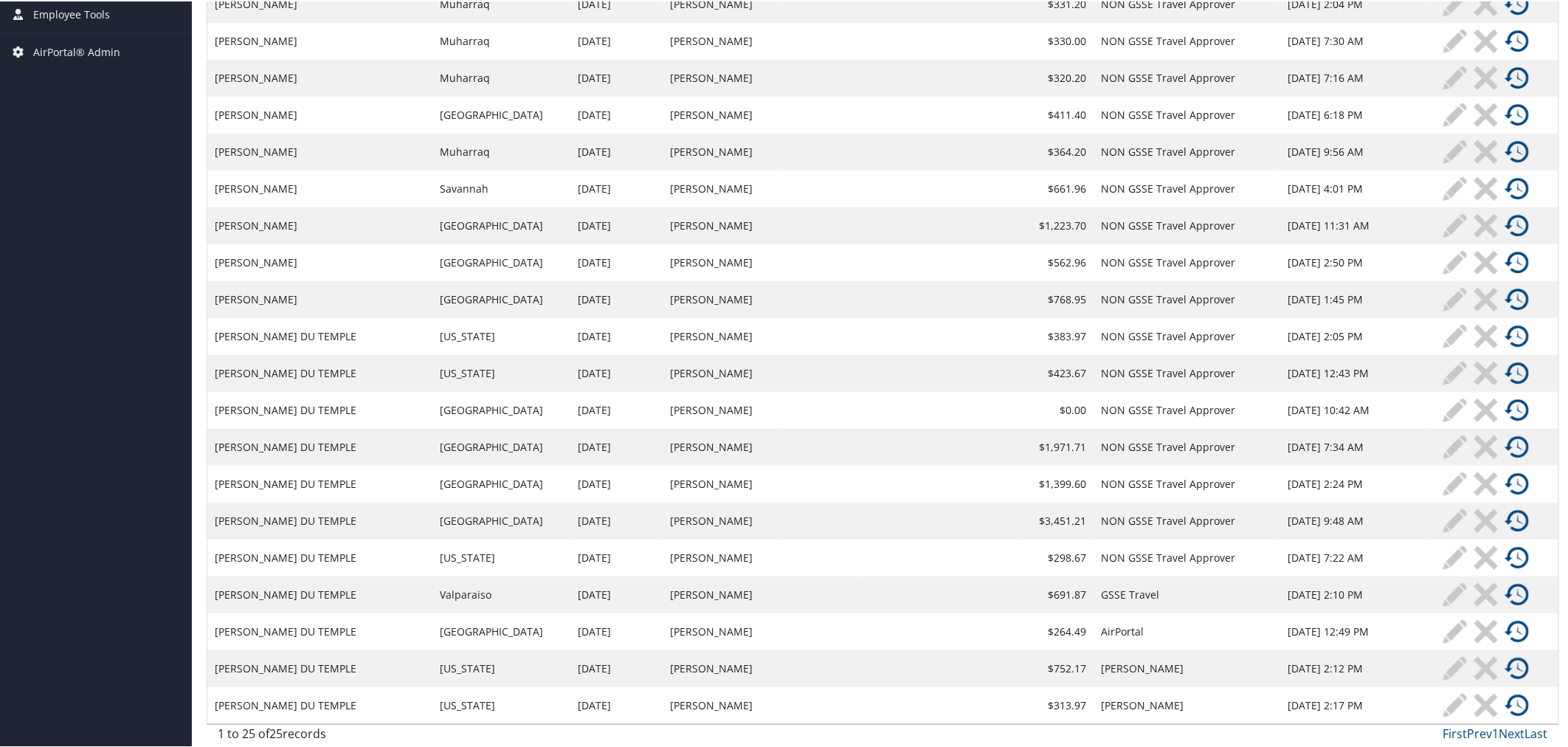
type input "Du"
click at [630, 668] on td "Sep 1, 2025" at bounding box center [616, 667] width 92 height 37
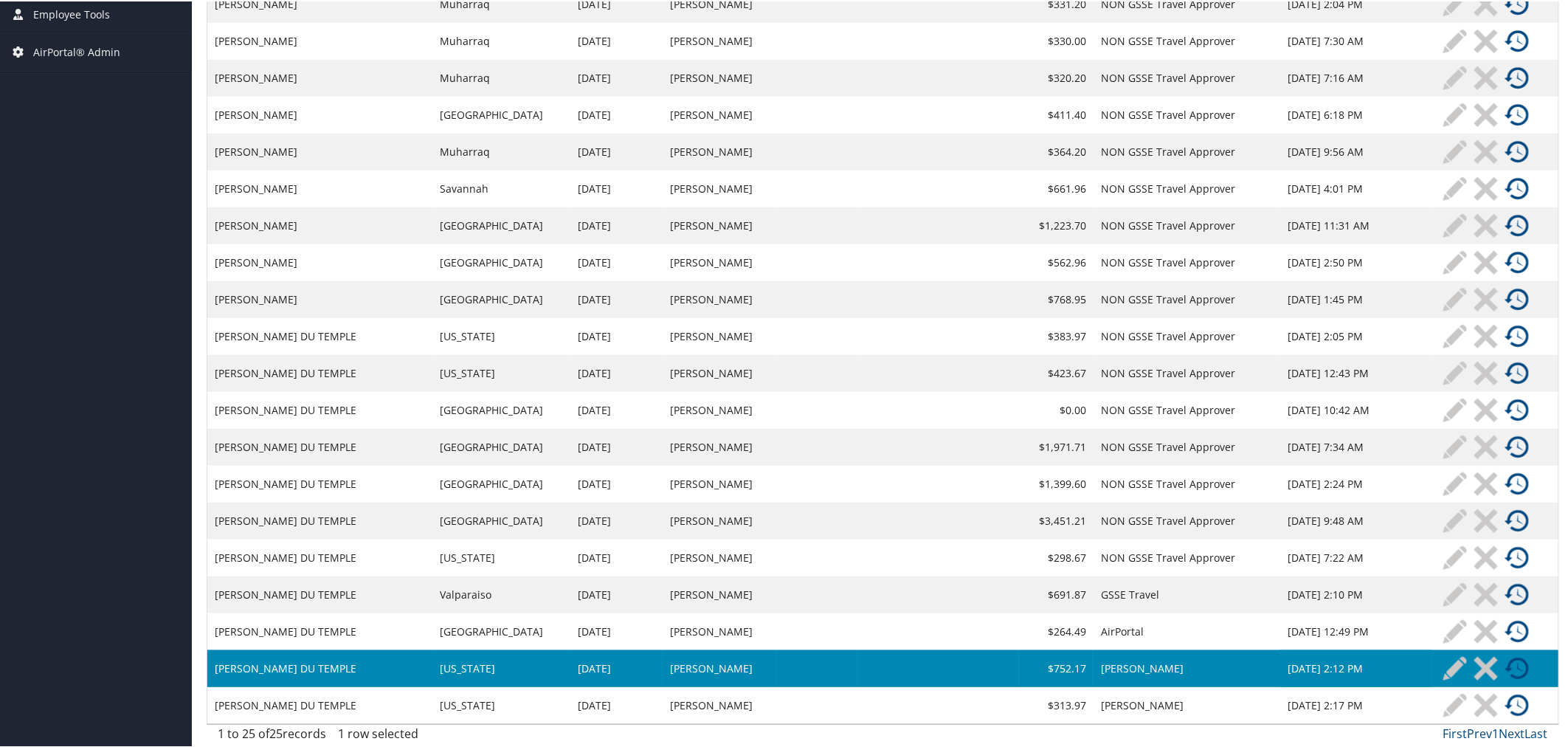
click at [1523, 661] on td at bounding box center [1495, 667] width 126 height 37
click at [1517, 661] on img at bounding box center [1518, 667] width 24 height 24
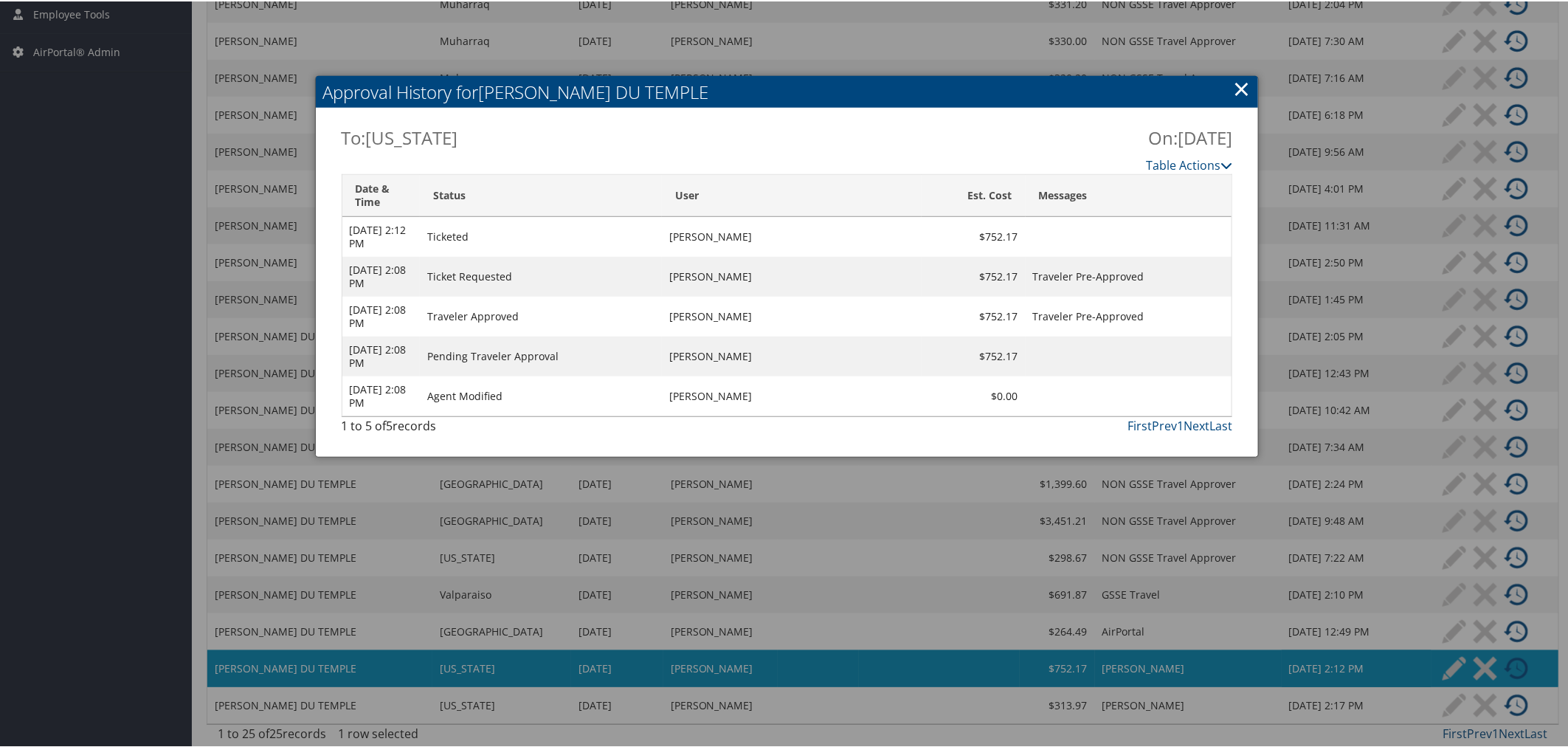
click at [1233, 86] on link "×" at bounding box center [1242, 87] width 17 height 29
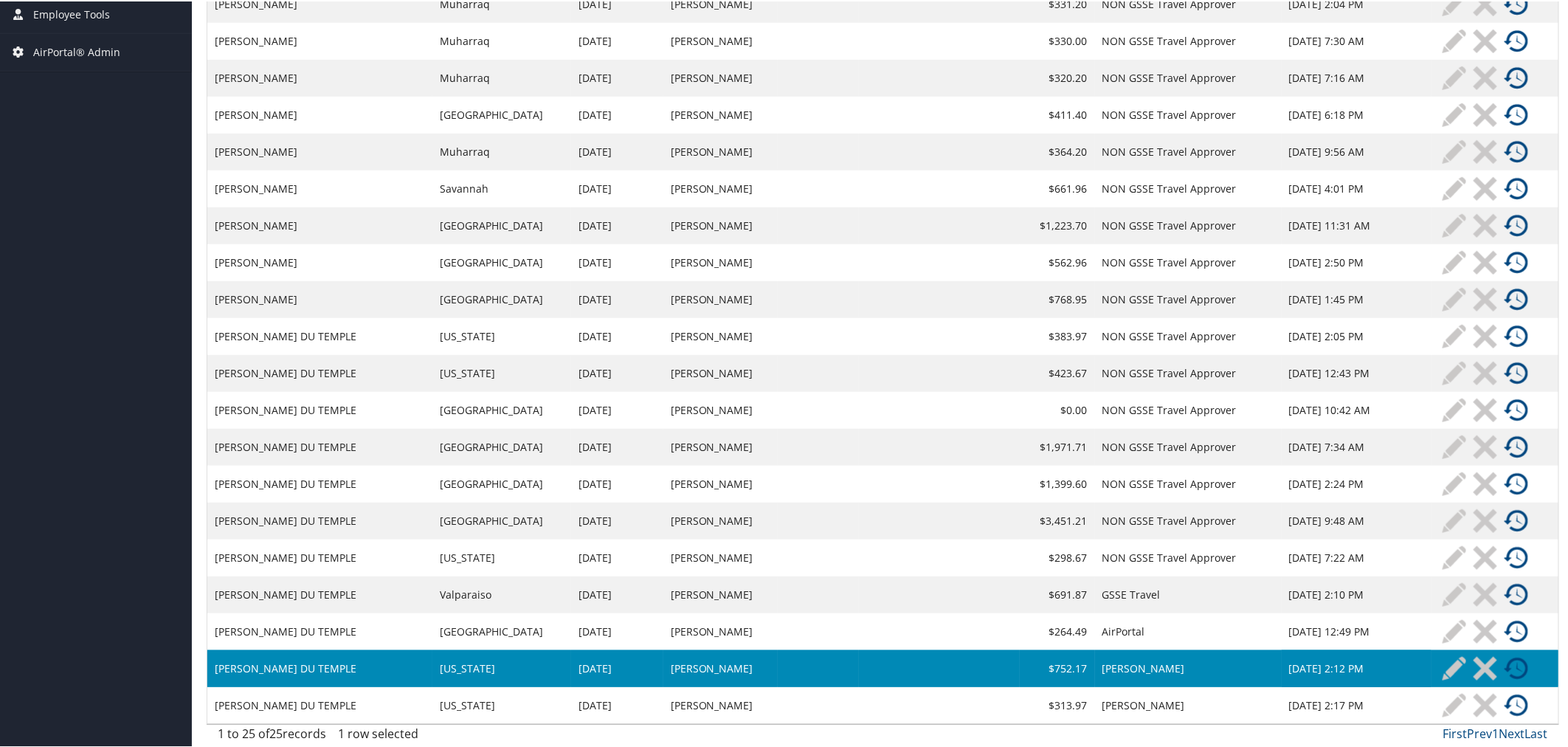
click at [1505, 632] on img at bounding box center [1517, 631] width 24 height 24
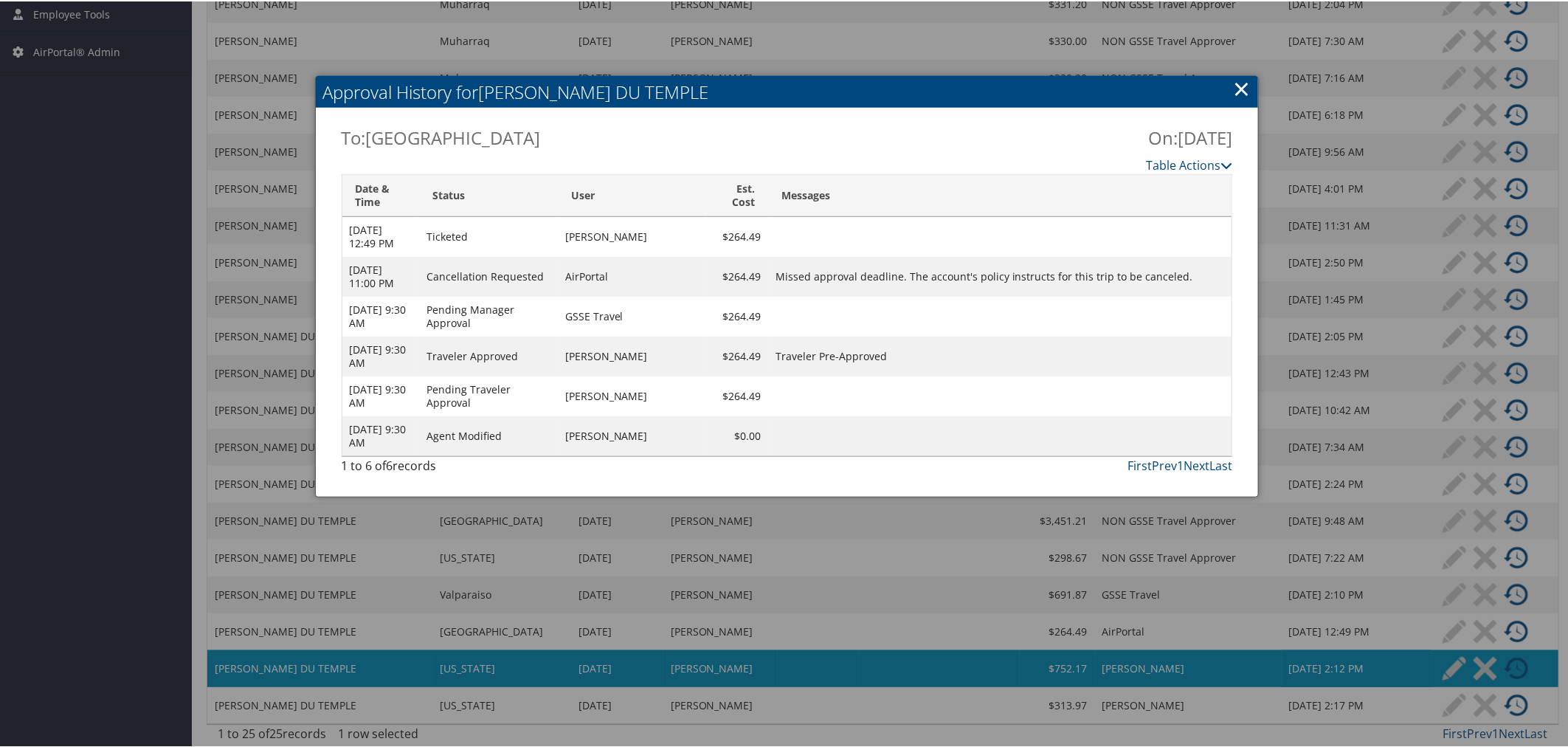
click at [1235, 88] on link "×" at bounding box center [1242, 87] width 17 height 29
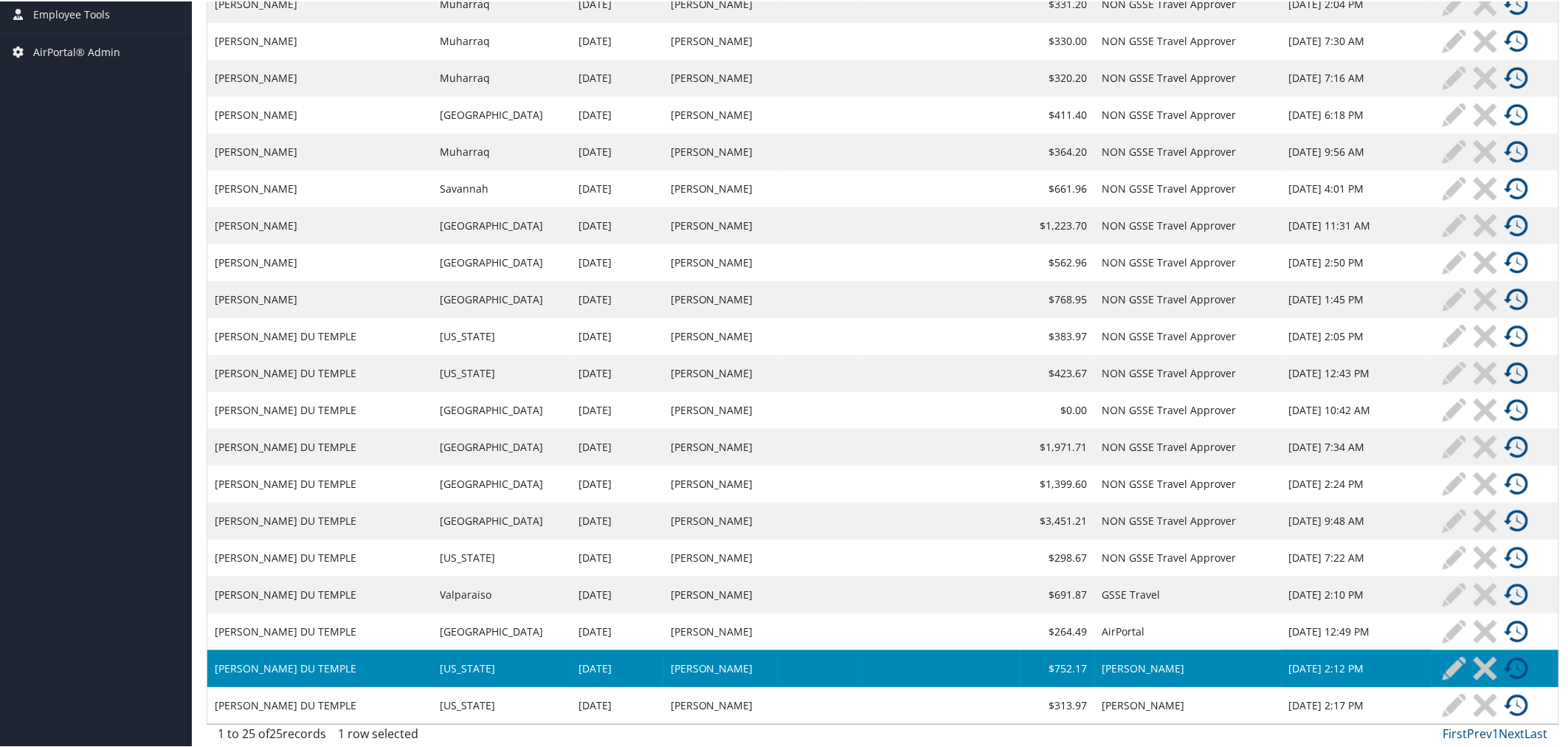
click at [817, 697] on td at bounding box center [818, 703] width 80 height 37
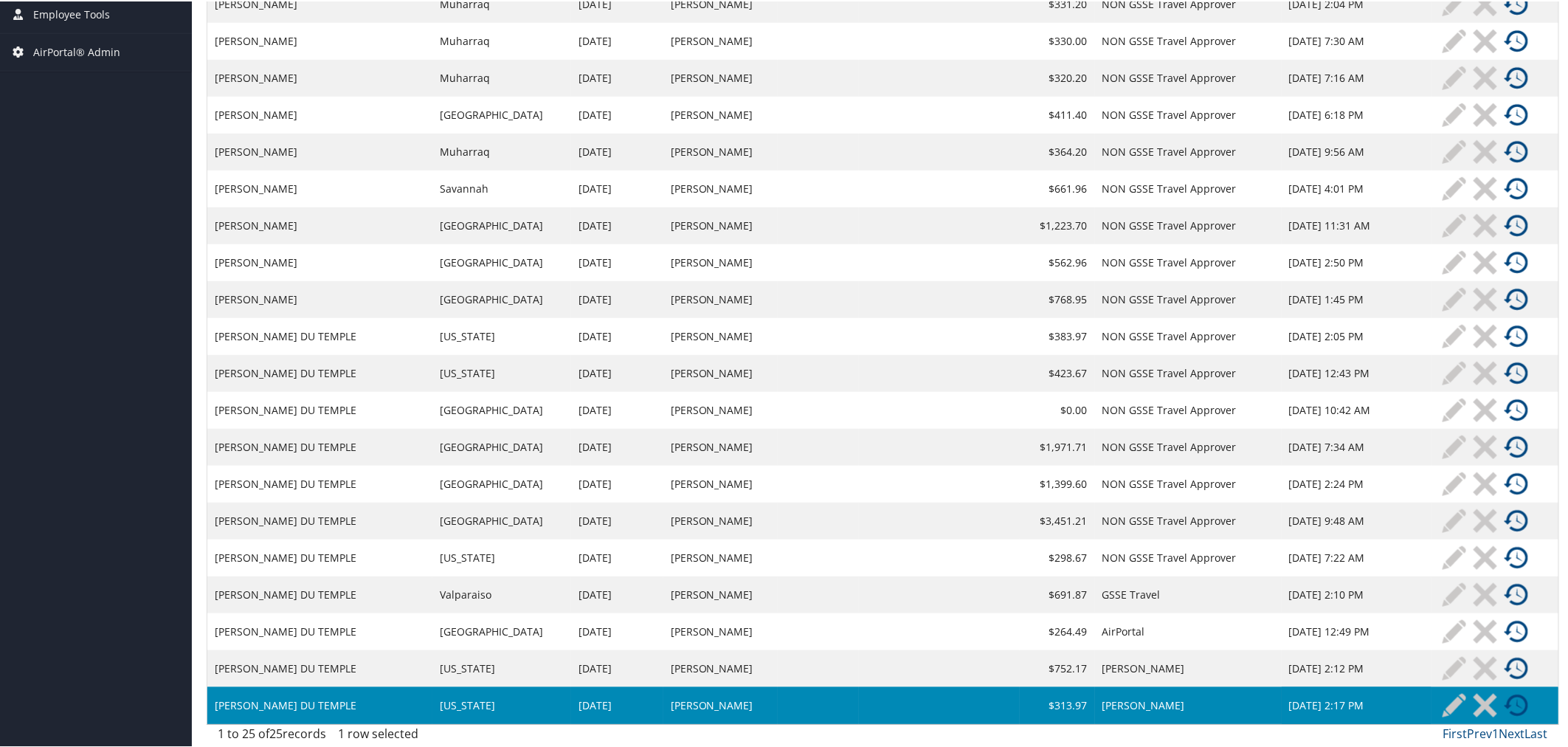
click at [1510, 702] on img at bounding box center [1517, 704] width 24 height 24
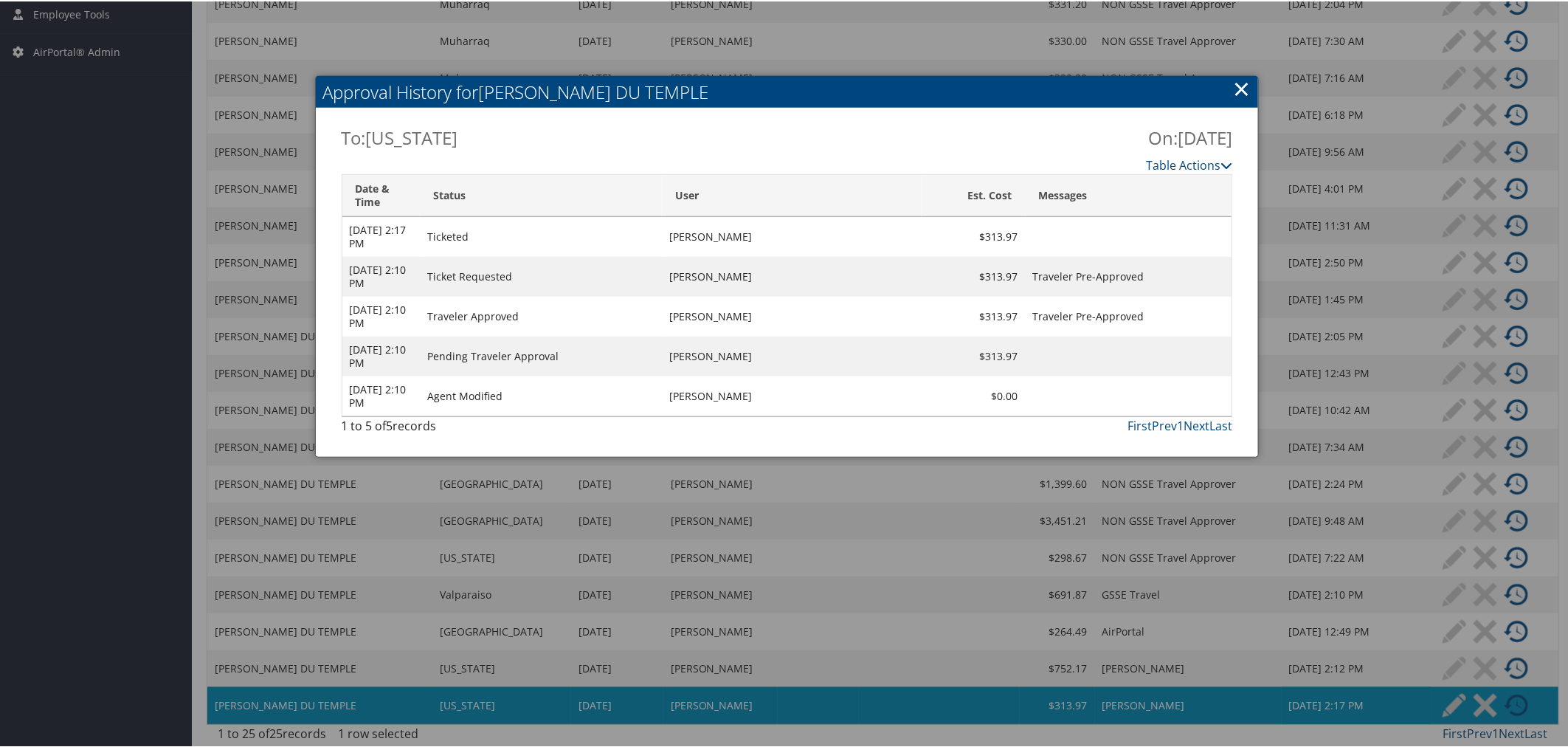
click at [751, 512] on div at bounding box center [787, 373] width 1574 height 747
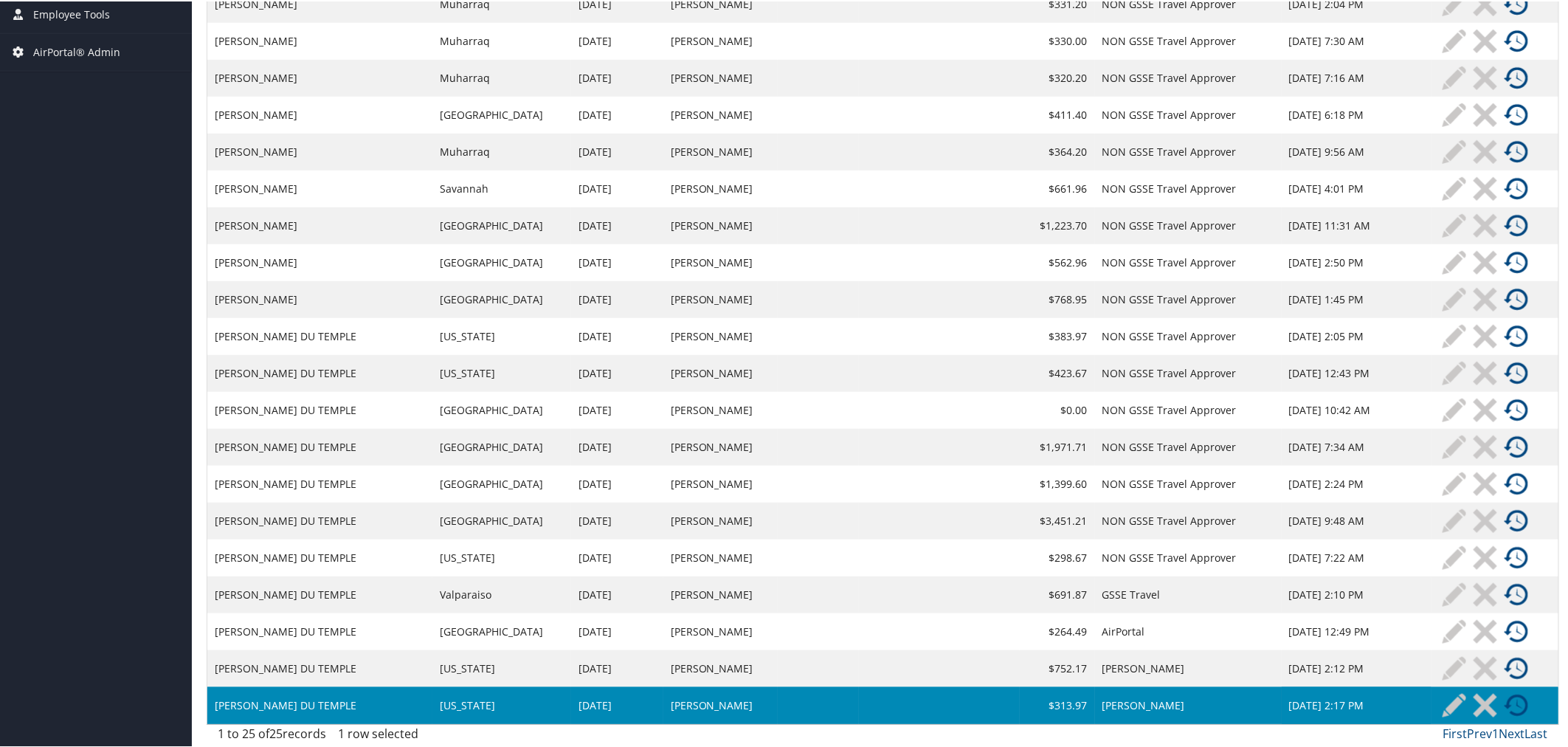
click at [747, 703] on td "Mandi Bollinger" at bounding box center [721, 703] width 115 height 37
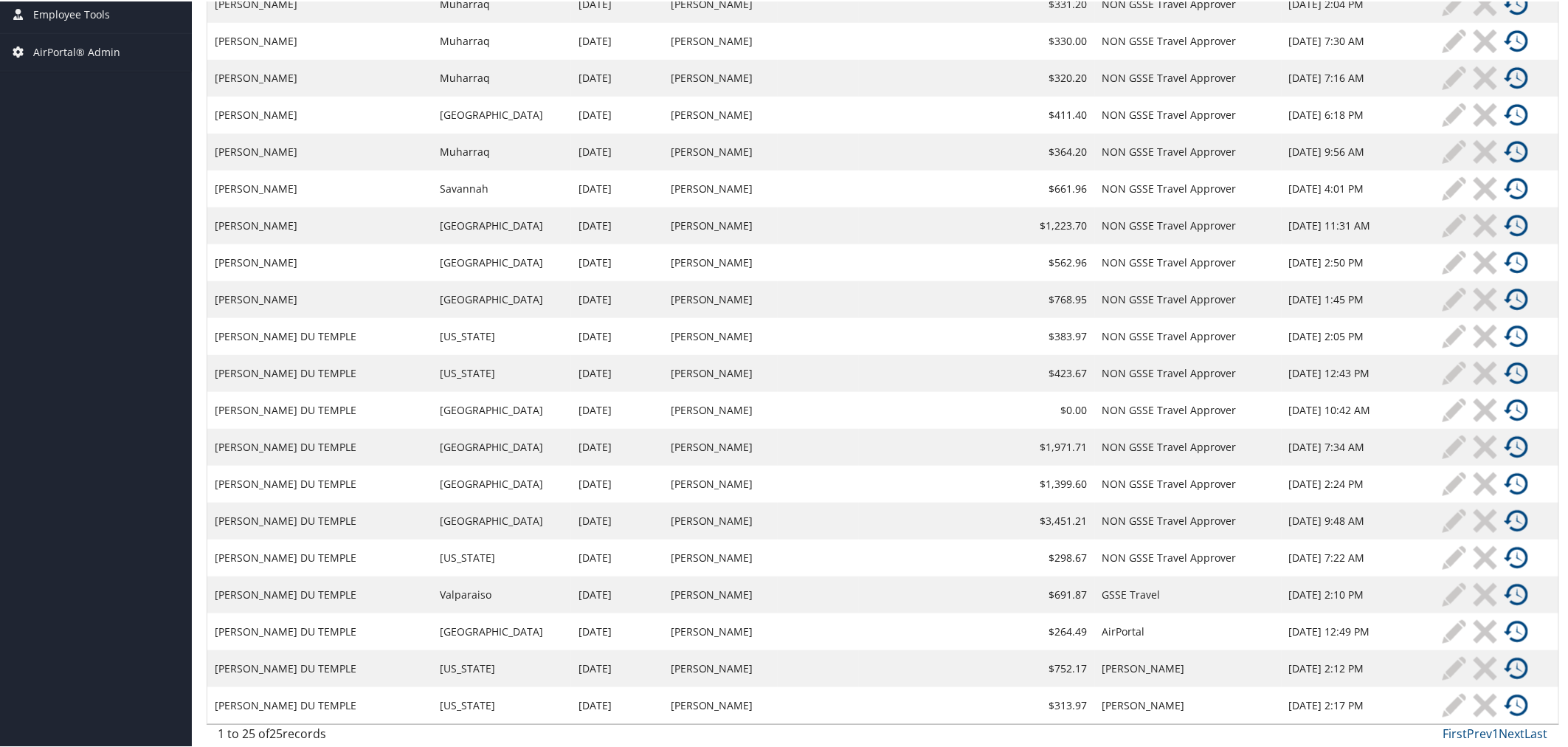
click at [732, 705] on td "Mandi Bollinger" at bounding box center [721, 703] width 115 height 37
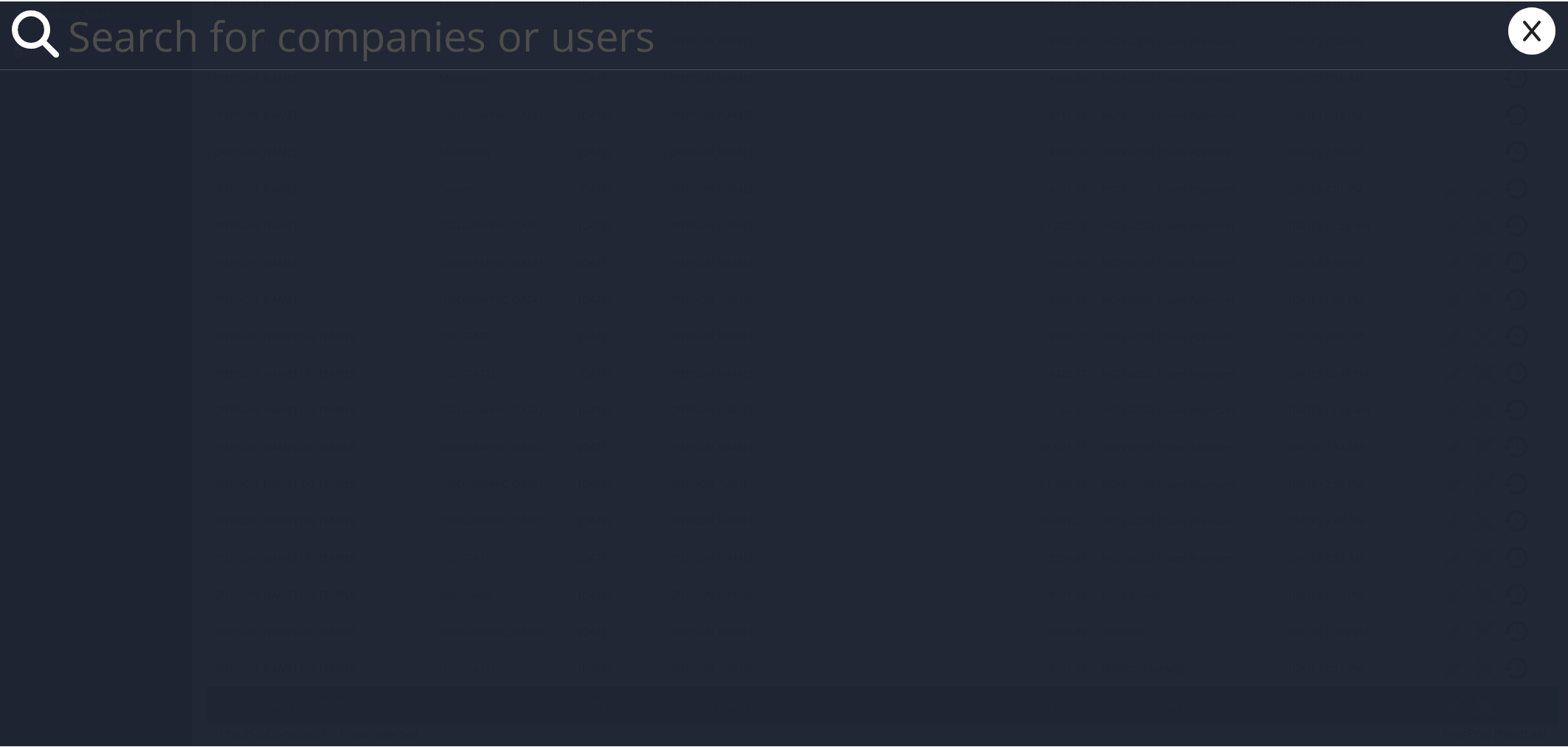
paste input "[PERSON_NAME][EMAIL_ADDRESS][DOMAIN_NAME]"
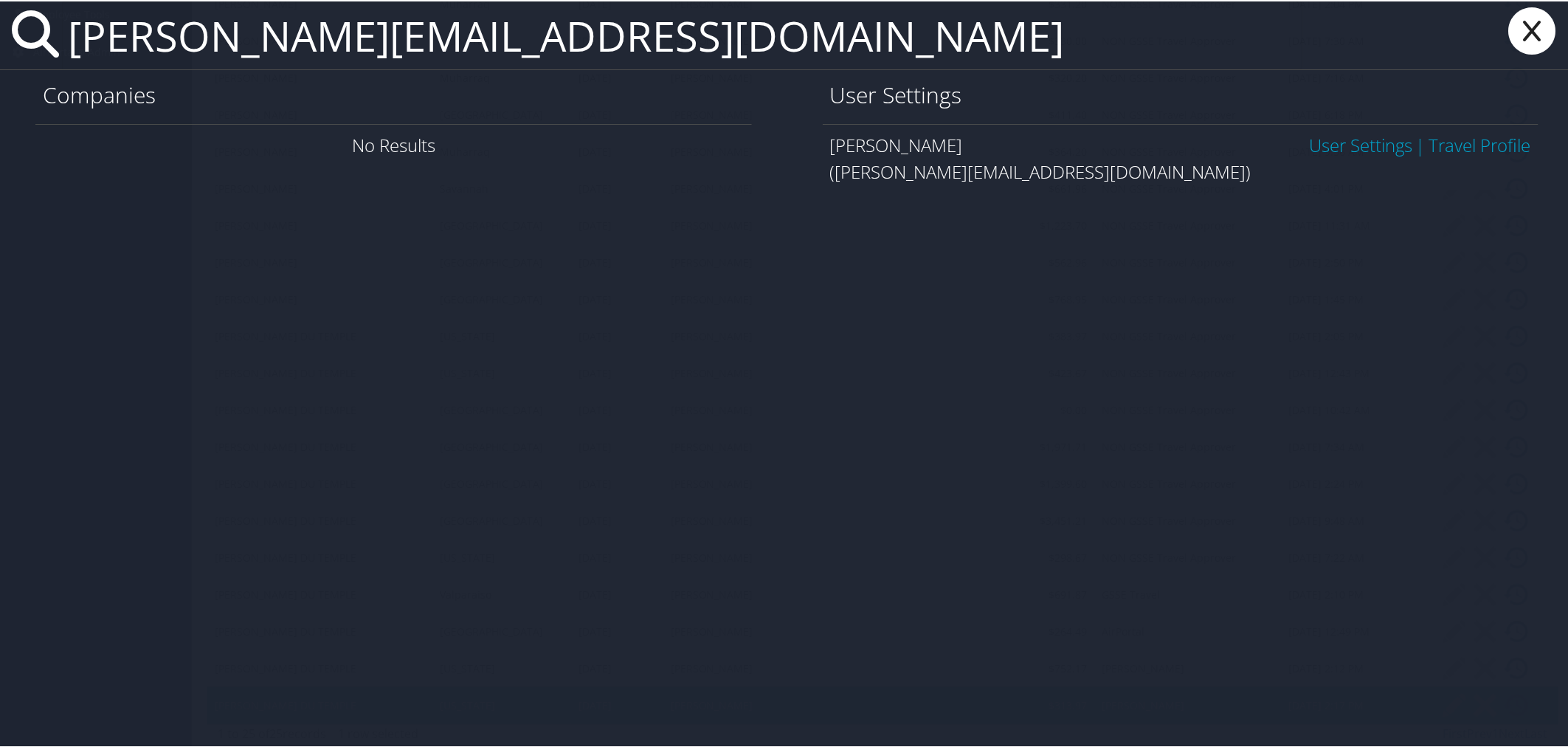
type input "[PERSON_NAME][EMAIL_ADDRESS][DOMAIN_NAME]"
click at [1319, 142] on link "User Settings" at bounding box center [1361, 143] width 104 height 24
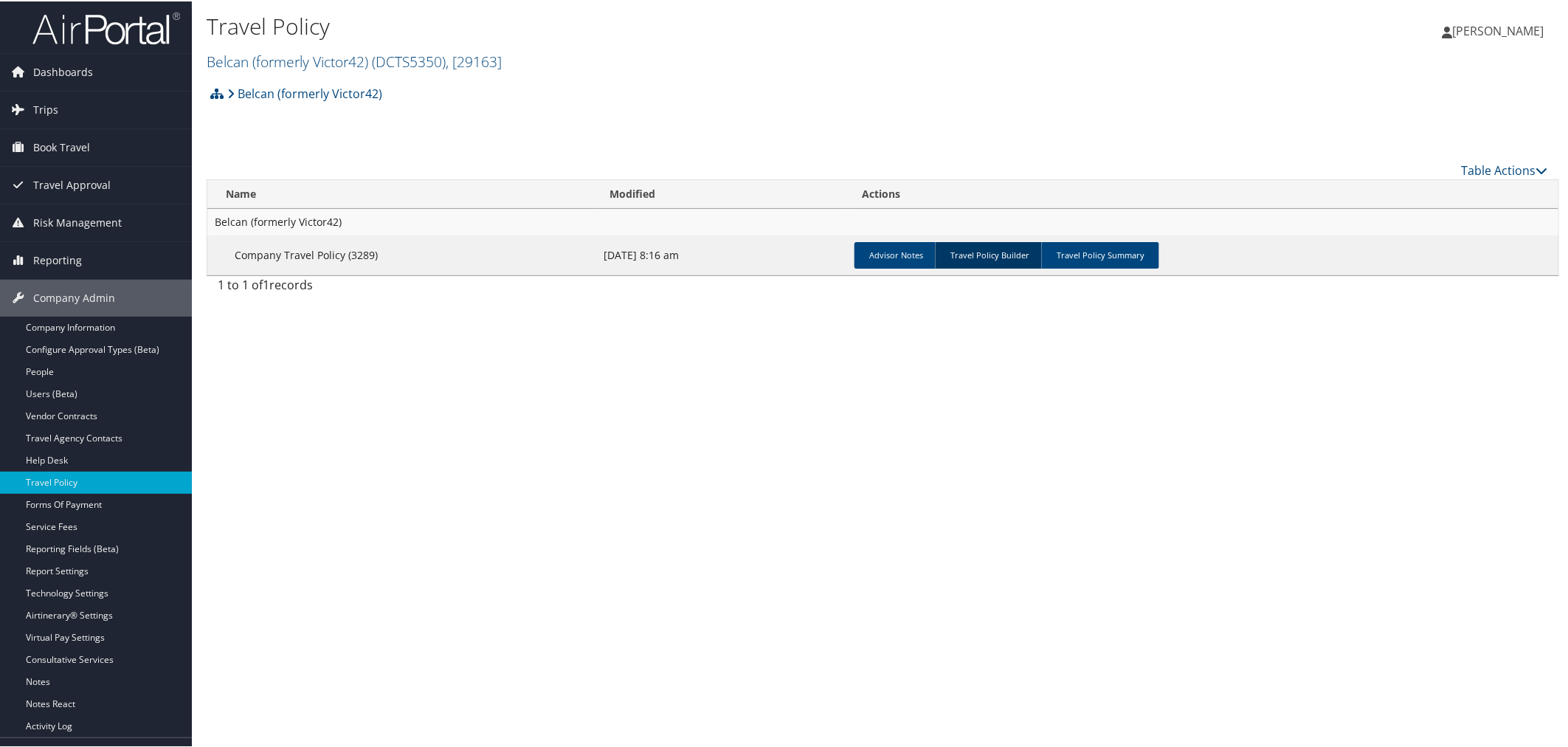
click at [977, 252] on link "Travel Policy Builder" at bounding box center [989, 253] width 110 height 27
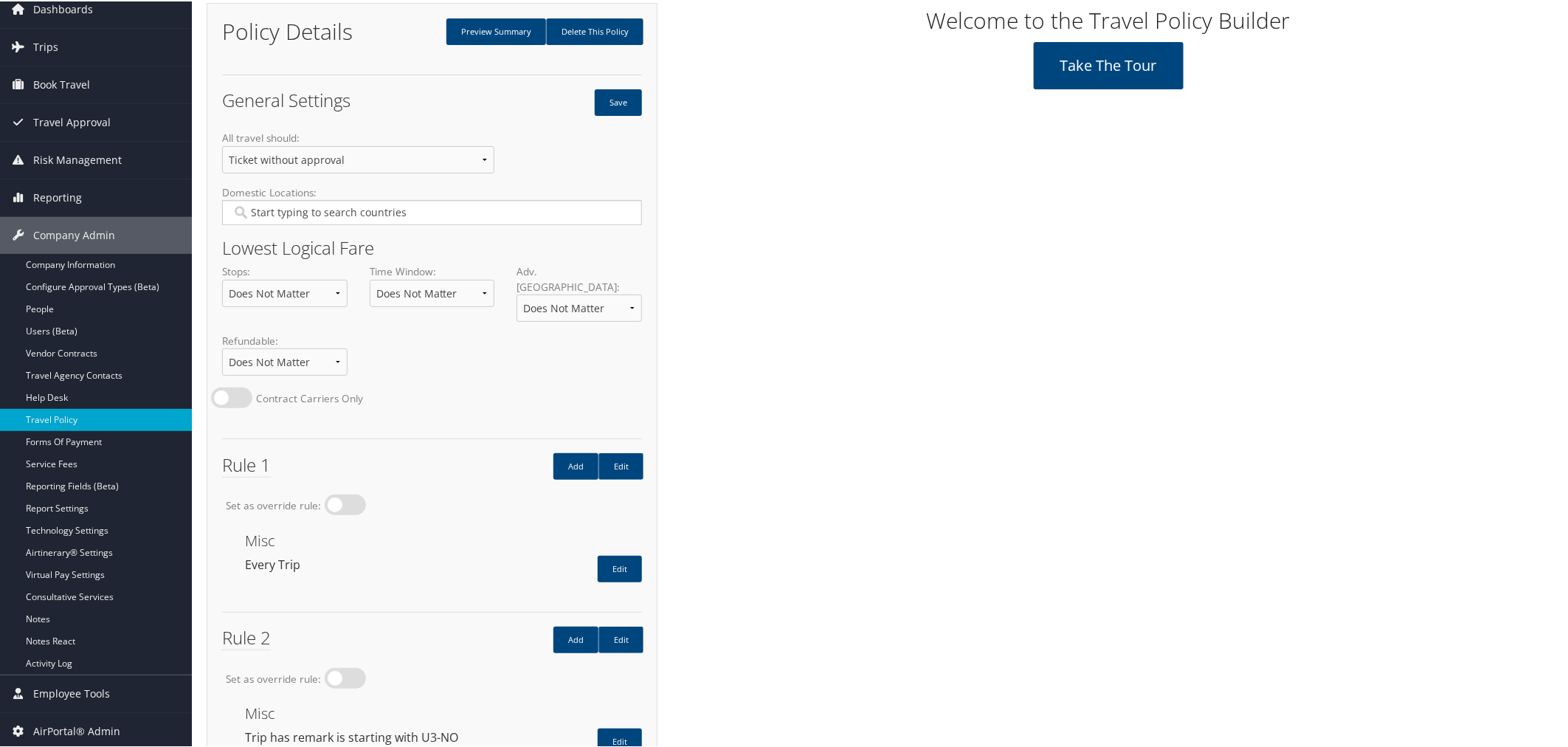
scroll to position [172, 0]
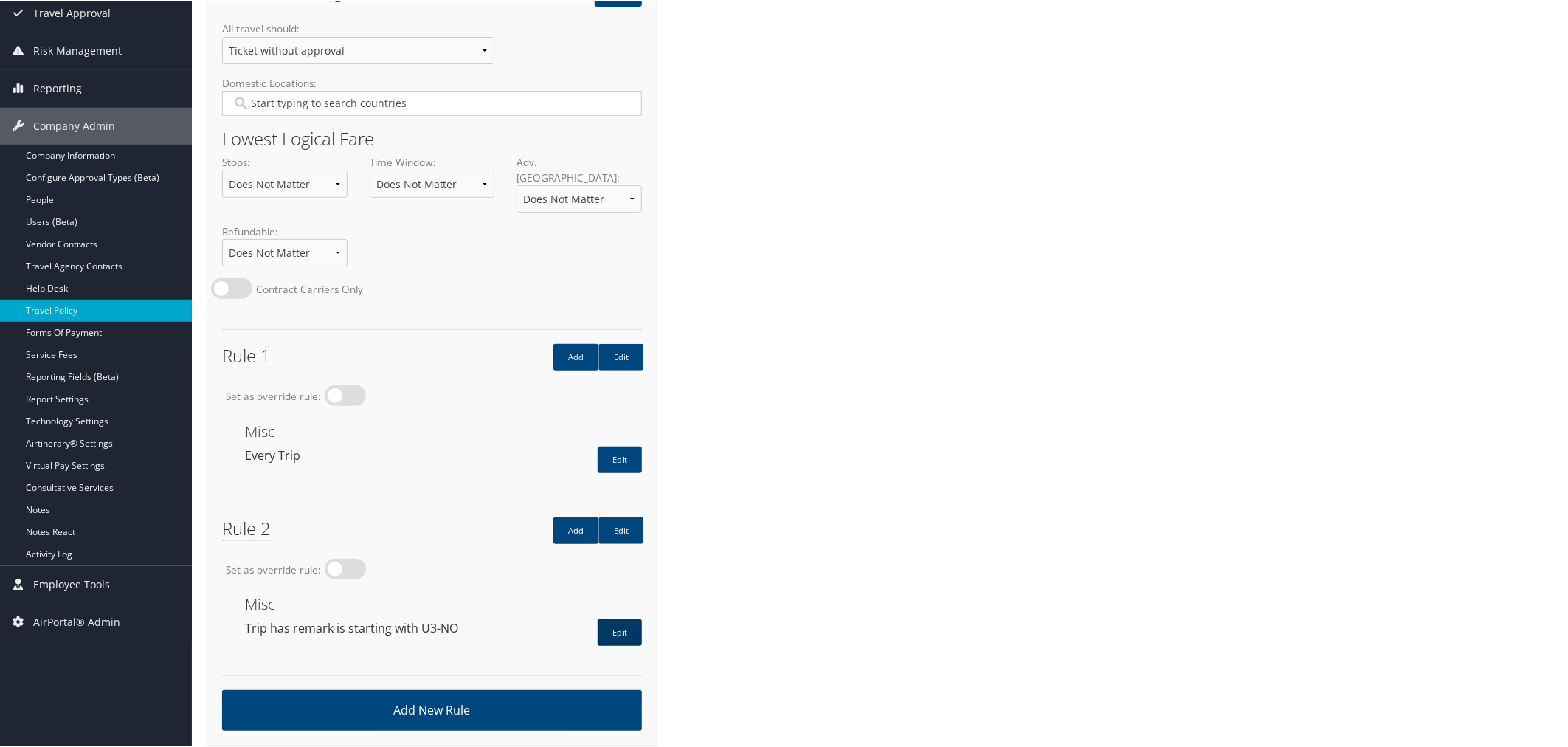
click at [623, 620] on link "Edit" at bounding box center [620, 631] width 45 height 27
click at [561, 578] on div "Set as override rule:" at bounding box center [432, 575] width 442 height 36
click at [1381, 67] on link "Cancel" at bounding box center [1382, 67] width 70 height 35
click at [626, 517] on link "Edit" at bounding box center [621, 529] width 45 height 27
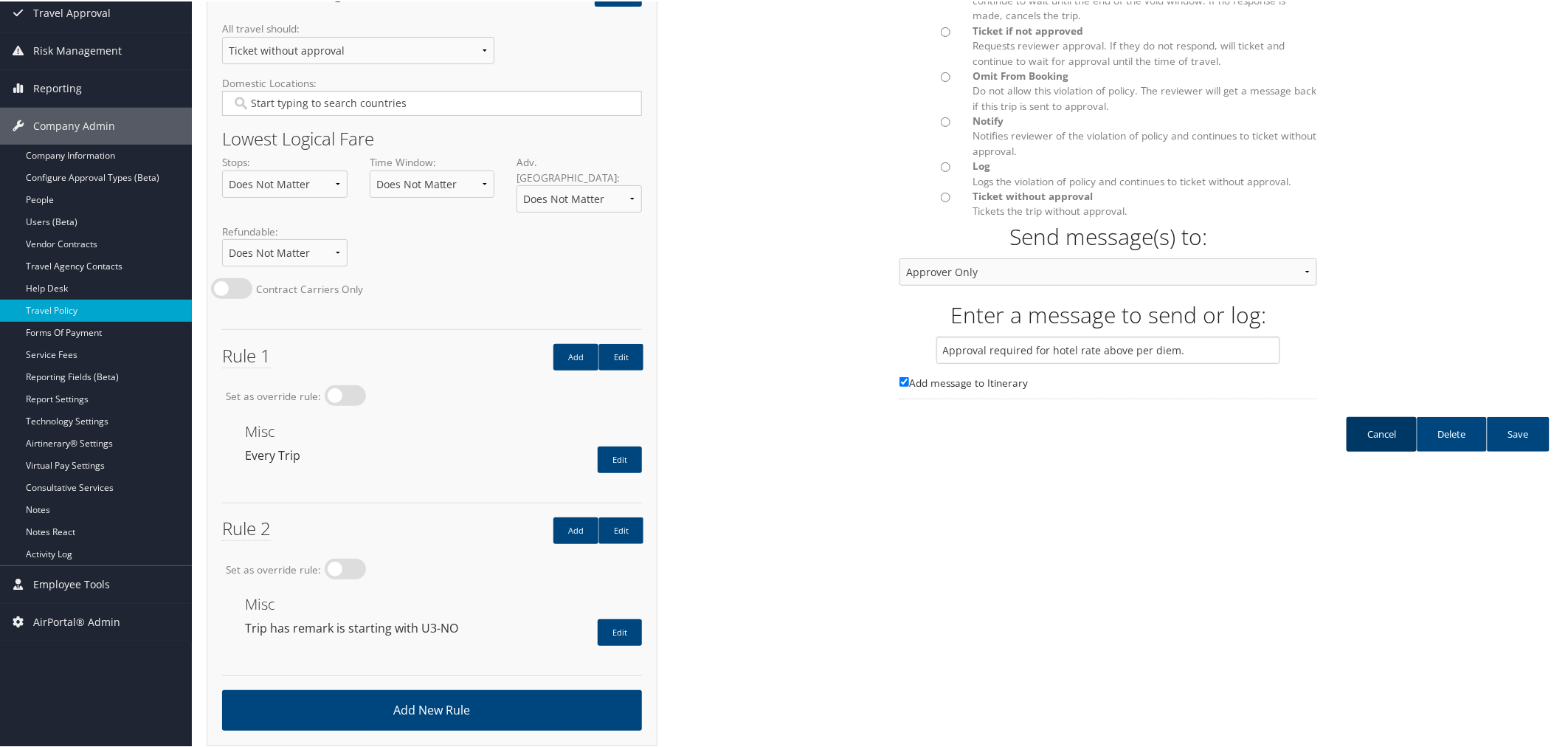
click at [1385, 430] on link "Cancel" at bounding box center [1382, 432] width 70 height 35
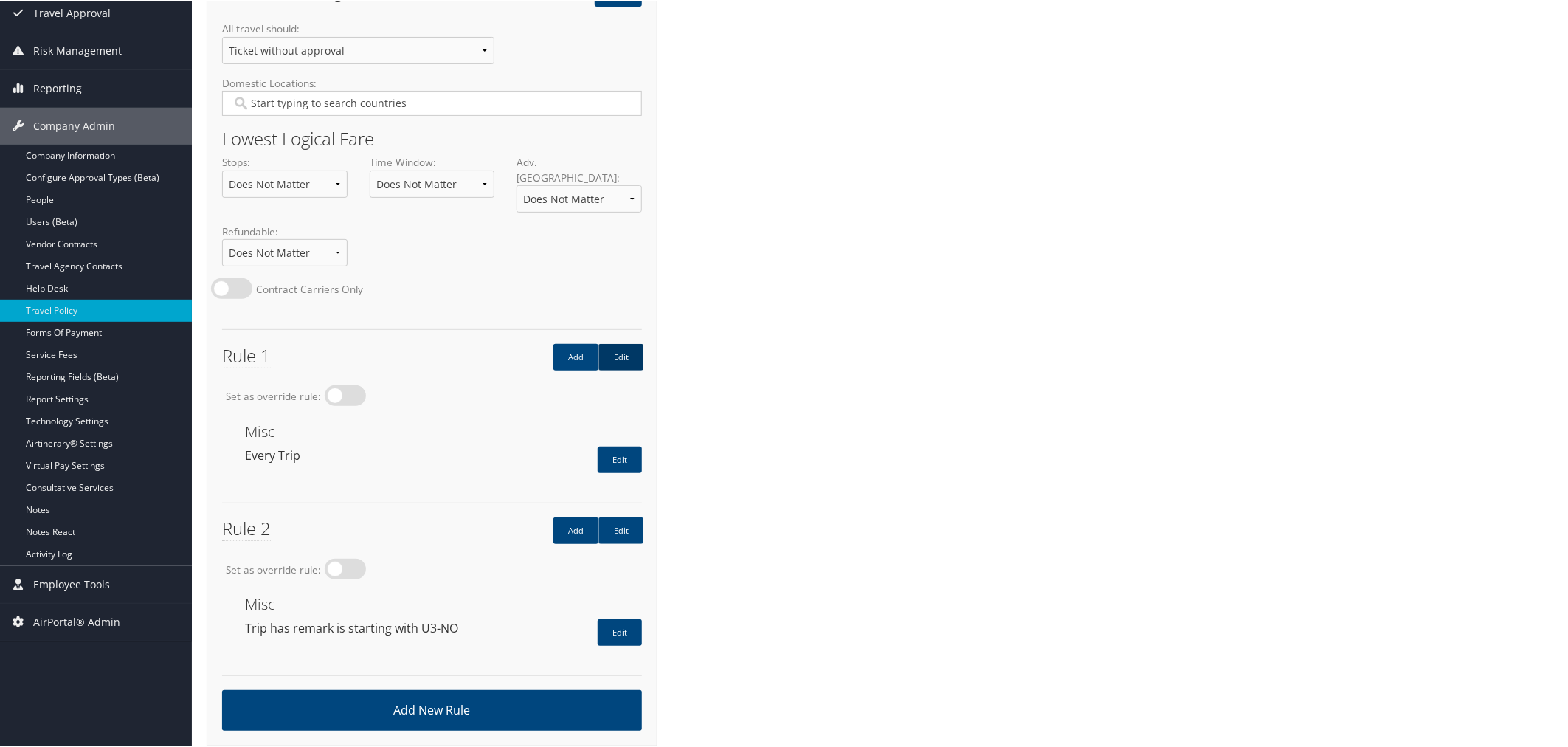
click at [621, 345] on link "Edit" at bounding box center [621, 355] width 45 height 27
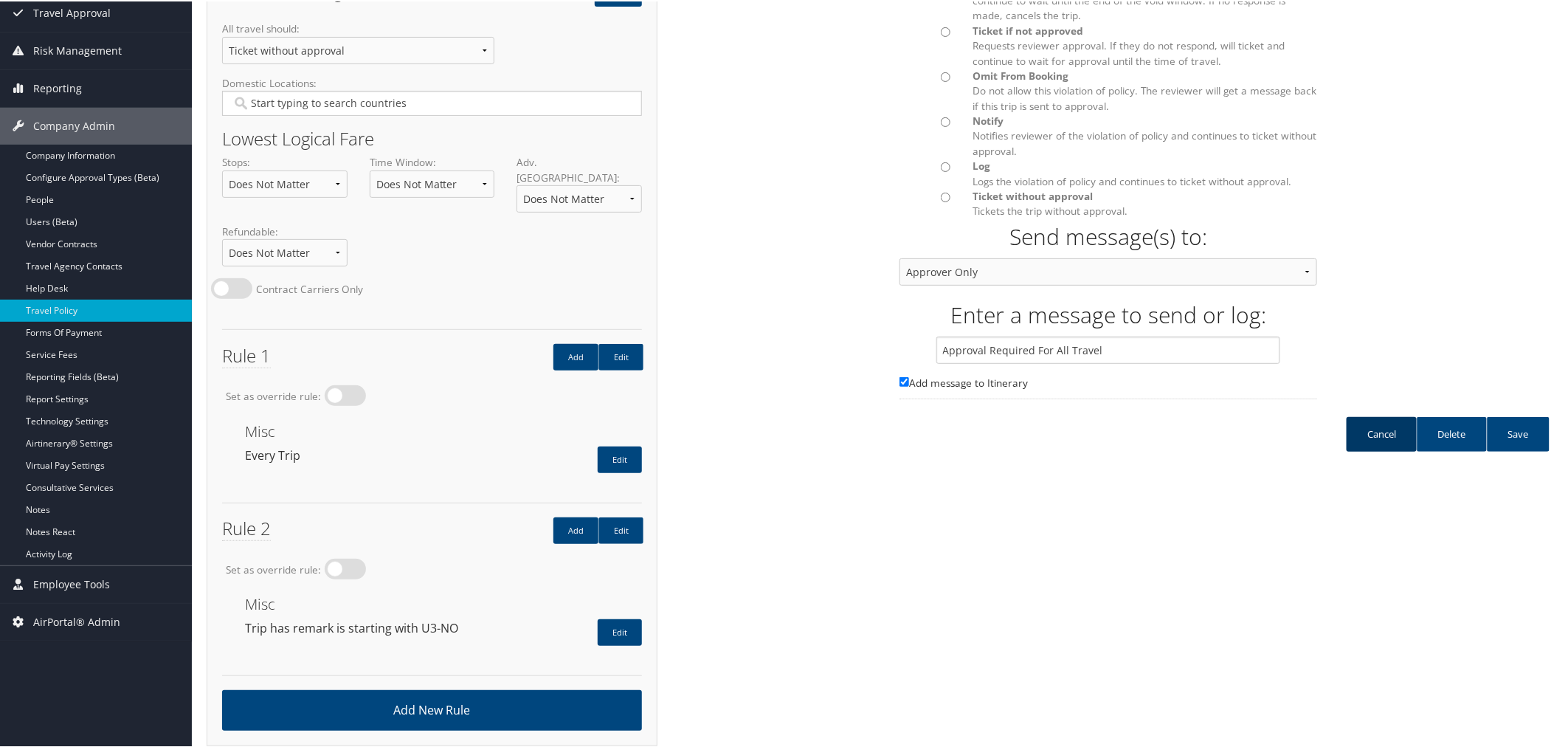
click at [1381, 431] on link "Cancel" at bounding box center [1382, 432] width 70 height 35
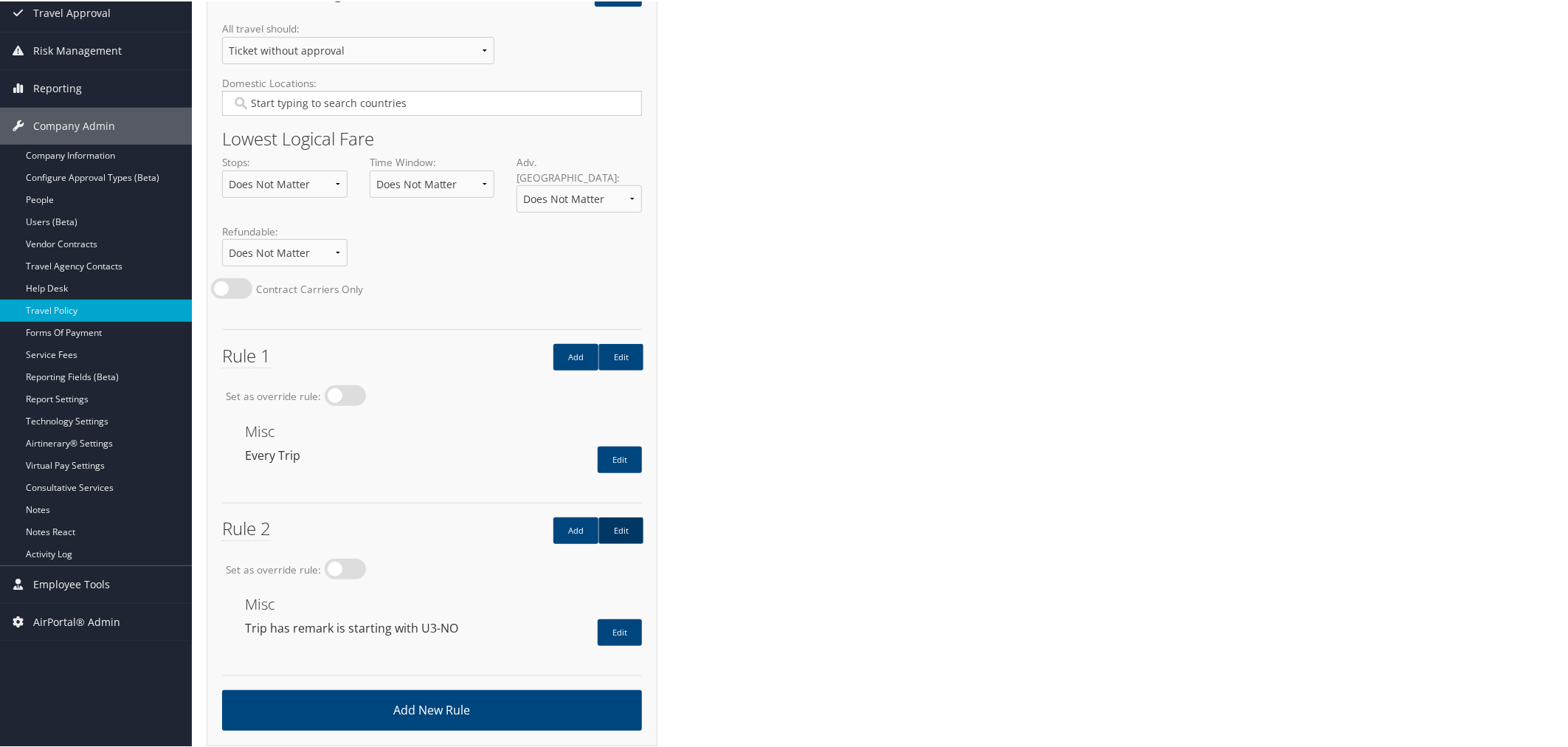
click at [626, 516] on link "Edit" at bounding box center [621, 529] width 45 height 27
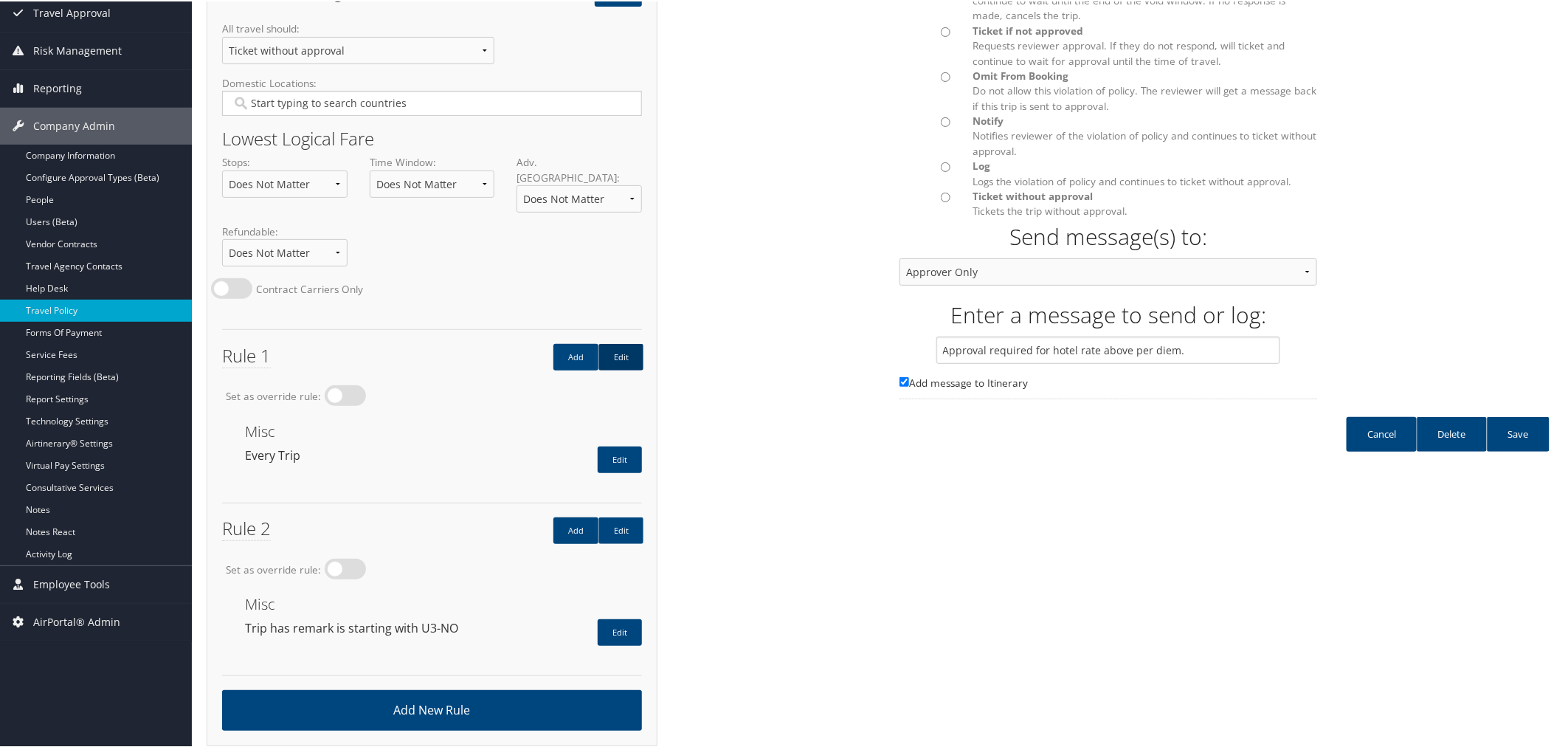
click at [625, 347] on link "Edit" at bounding box center [621, 355] width 45 height 27
click at [626, 516] on link "Edit" at bounding box center [621, 529] width 45 height 27
click at [625, 346] on link "Edit" at bounding box center [621, 355] width 45 height 27
click at [1382, 426] on link "Cancel" at bounding box center [1382, 432] width 70 height 35
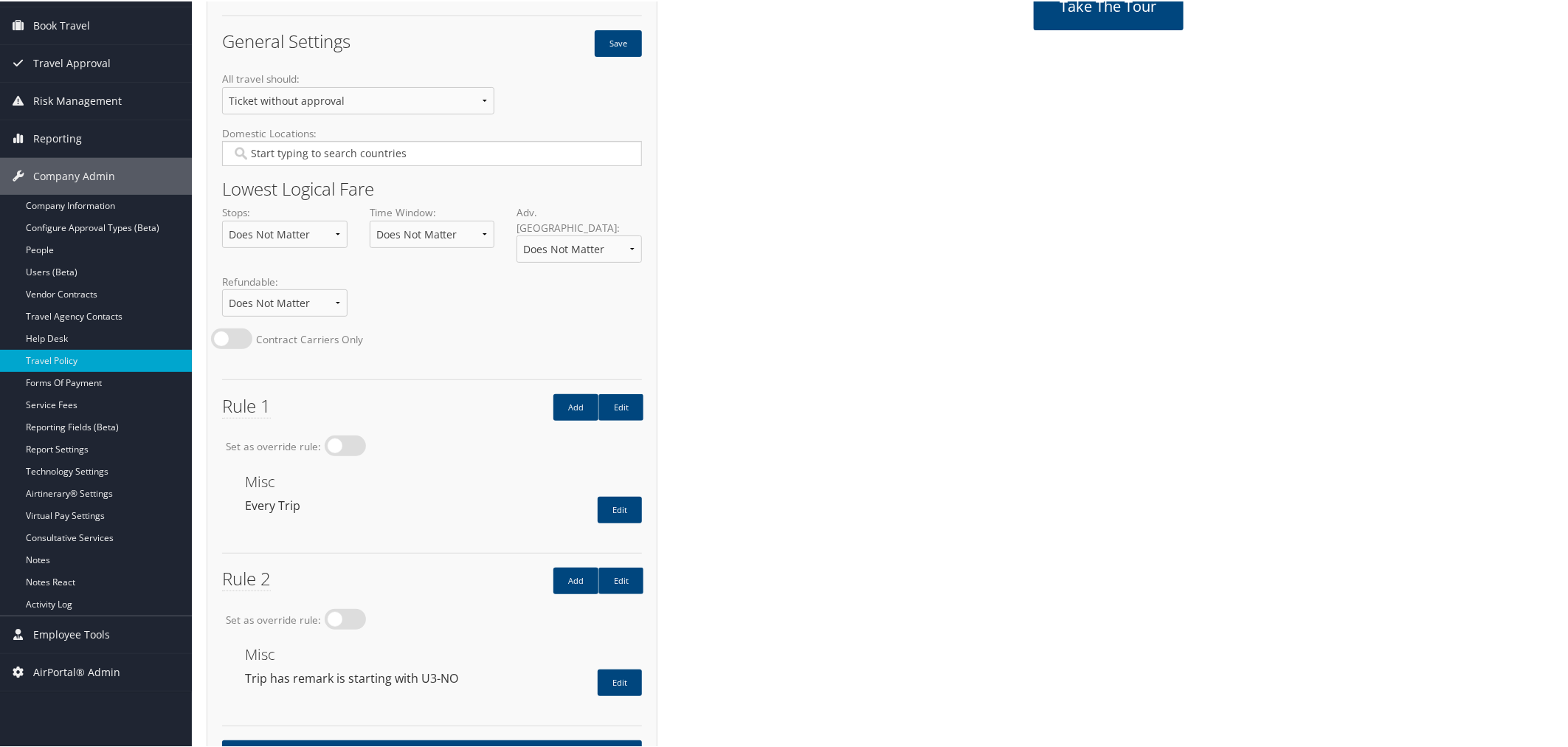
scroll to position [0, 0]
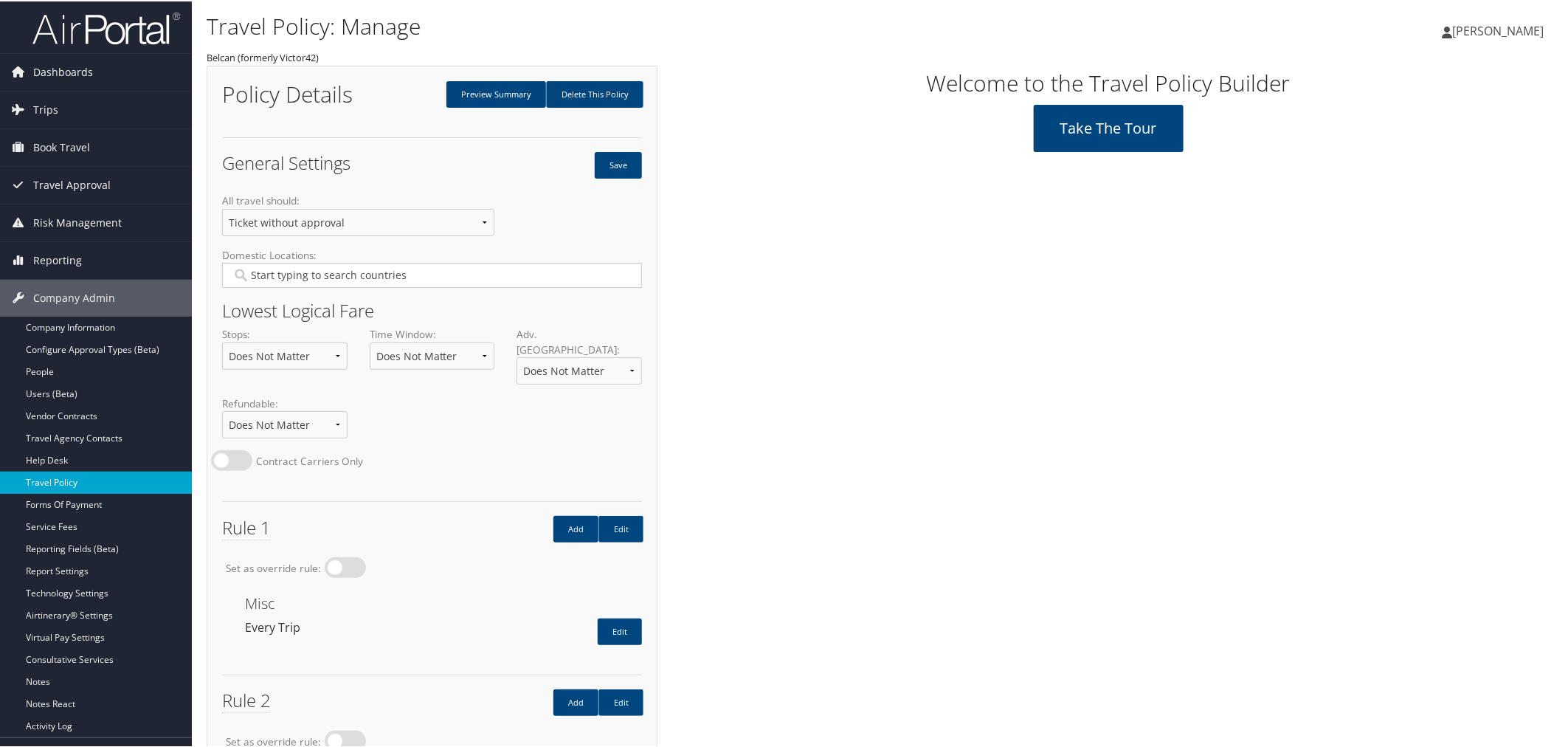
click at [78, 477] on link "Travel Policy" at bounding box center [96, 481] width 192 height 22
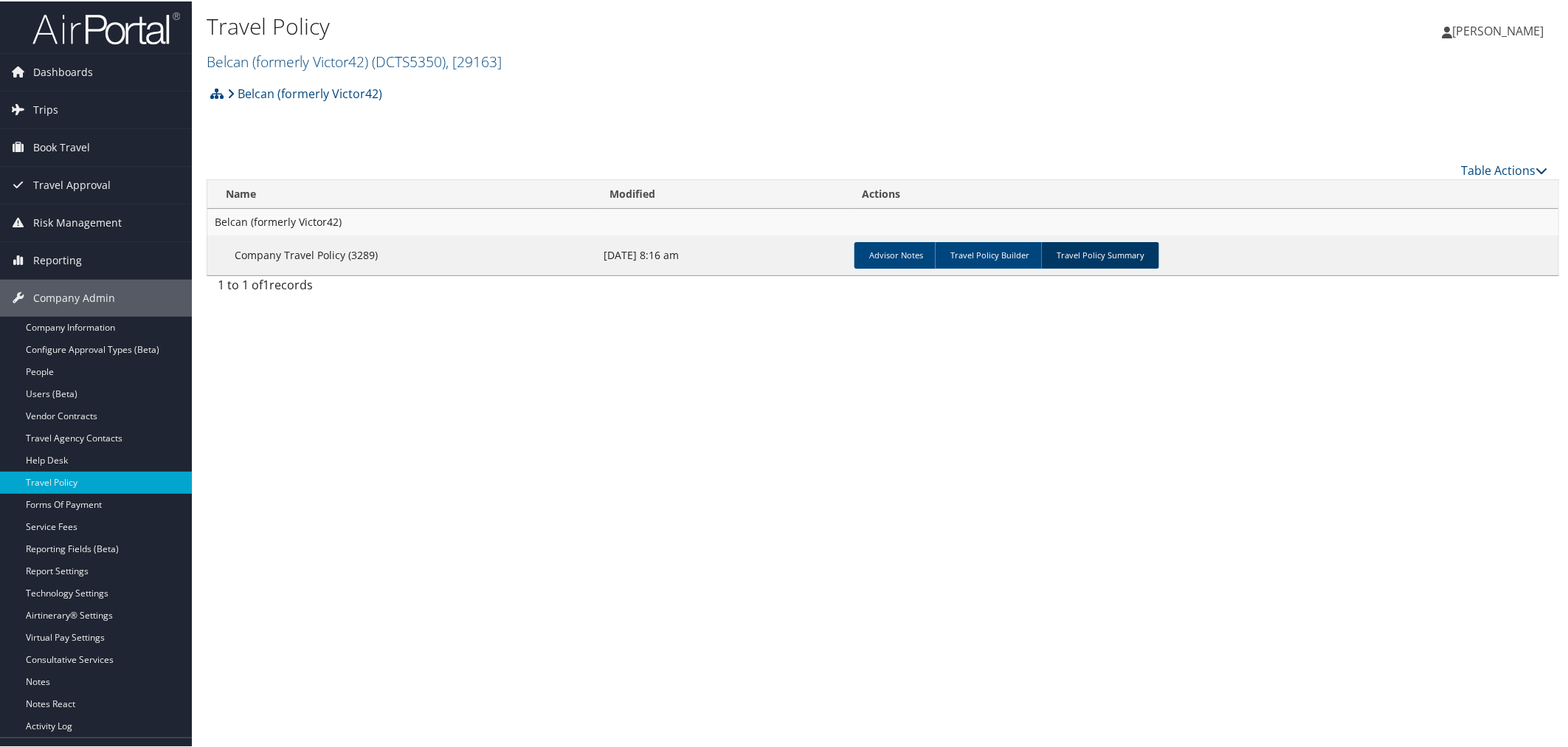
click at [1126, 260] on link "Travel Policy Summary" at bounding box center [1101, 253] width 118 height 27
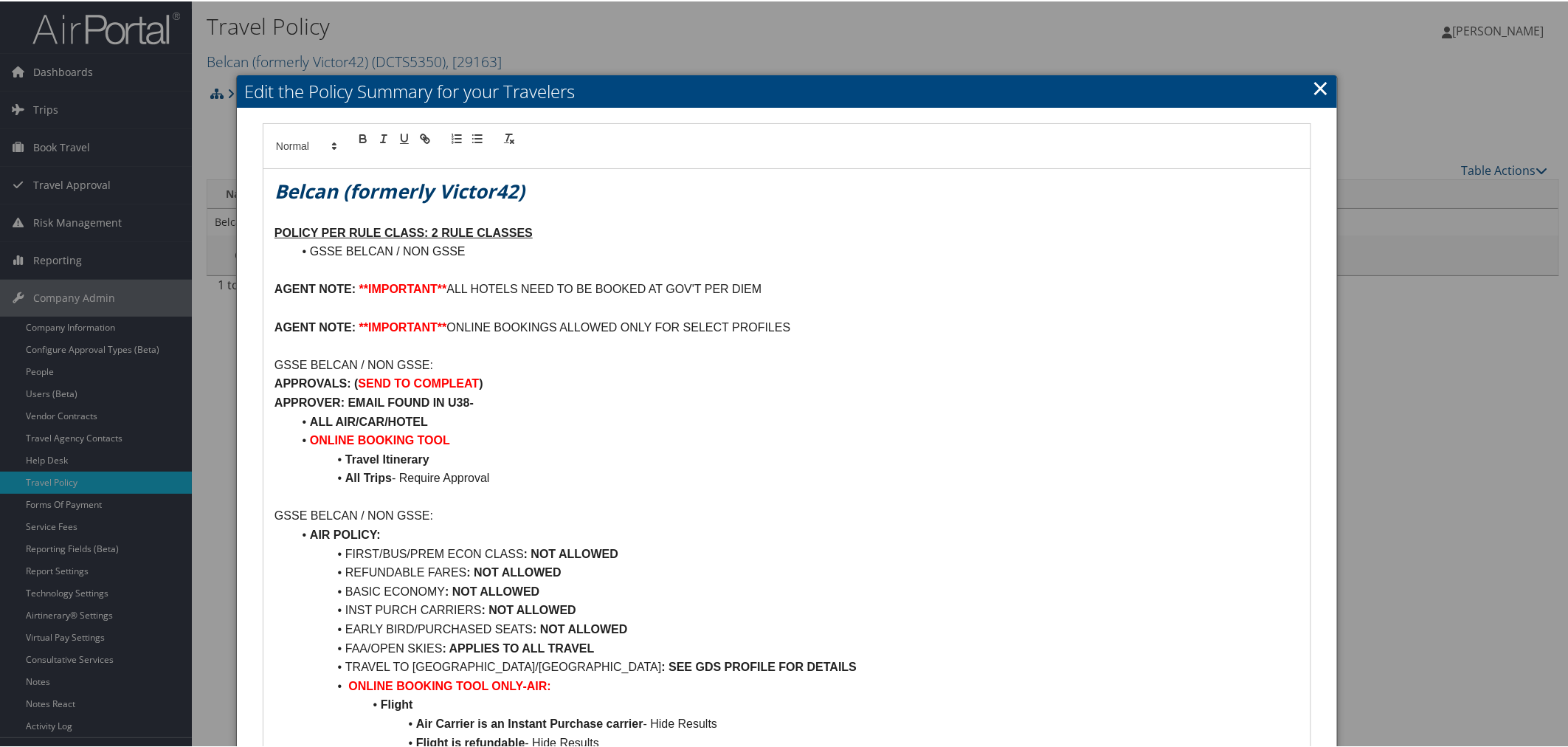
click at [446, 20] on div at bounding box center [787, 373] width 1574 height 747
click at [1312, 84] on link "×" at bounding box center [1321, 86] width 17 height 29
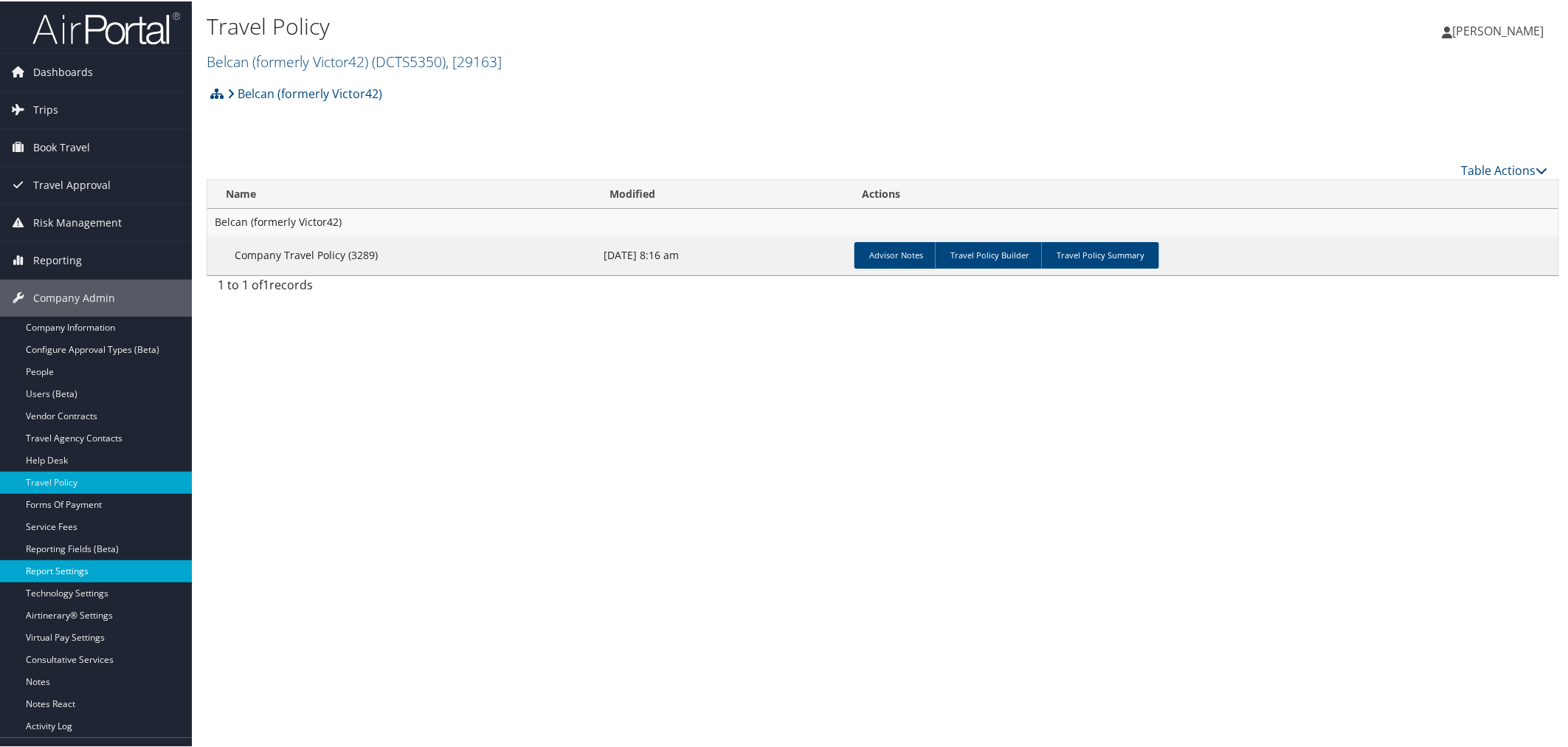
click at [57, 563] on link "Report Settings" at bounding box center [96, 570] width 192 height 22
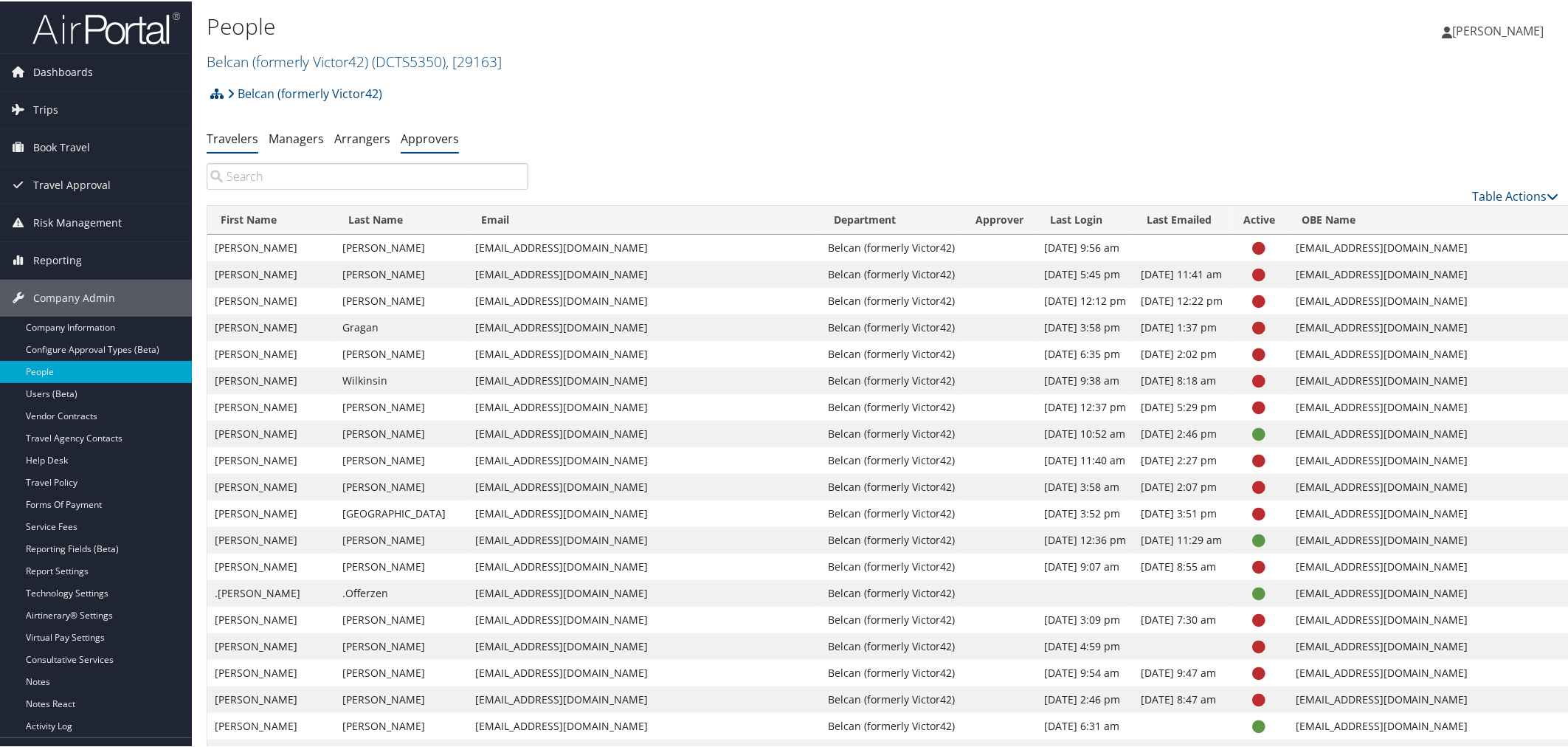
click at [429, 139] on link "Approvers" at bounding box center [430, 137] width 58 height 16
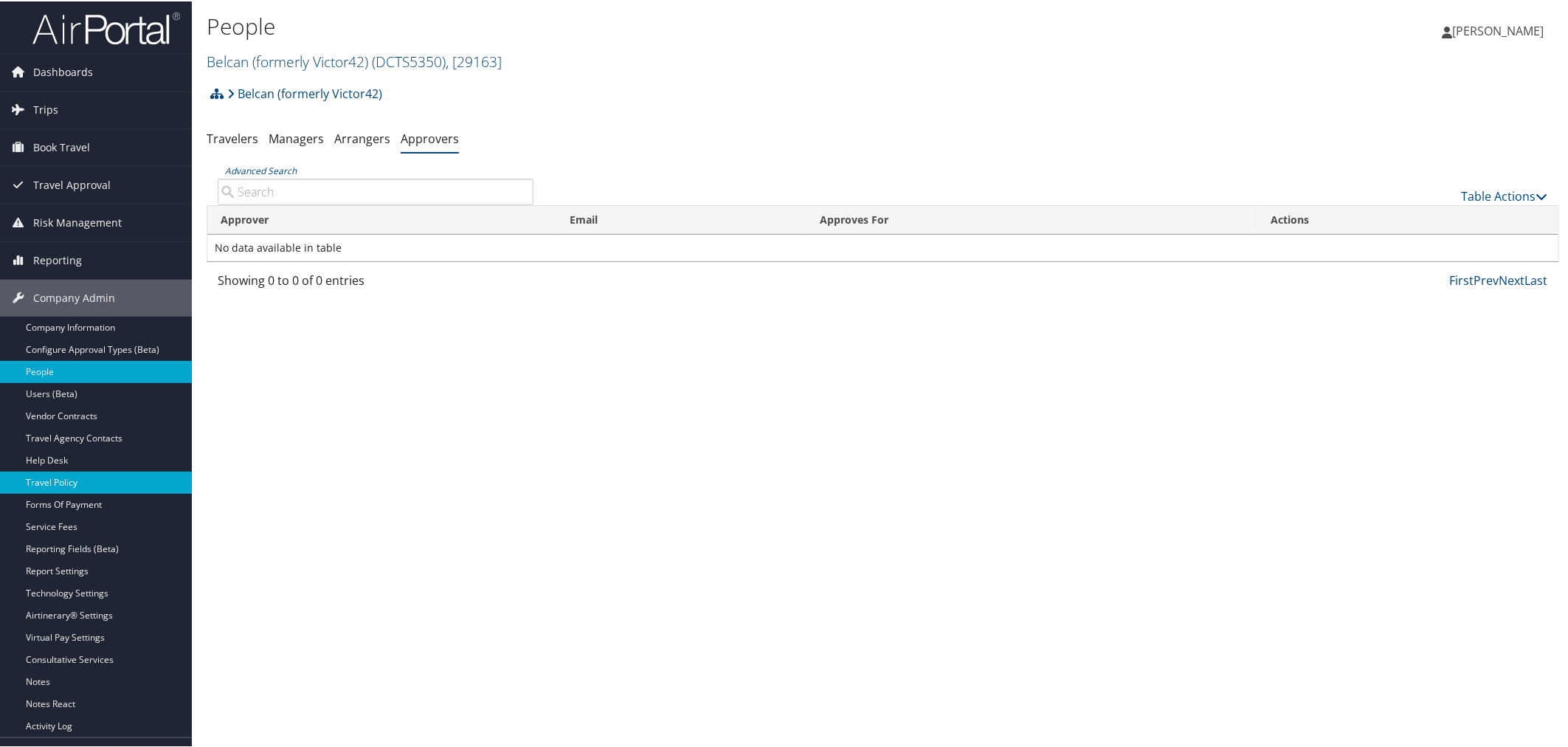
click at [86, 477] on link "Travel Policy" at bounding box center [96, 481] width 192 height 22
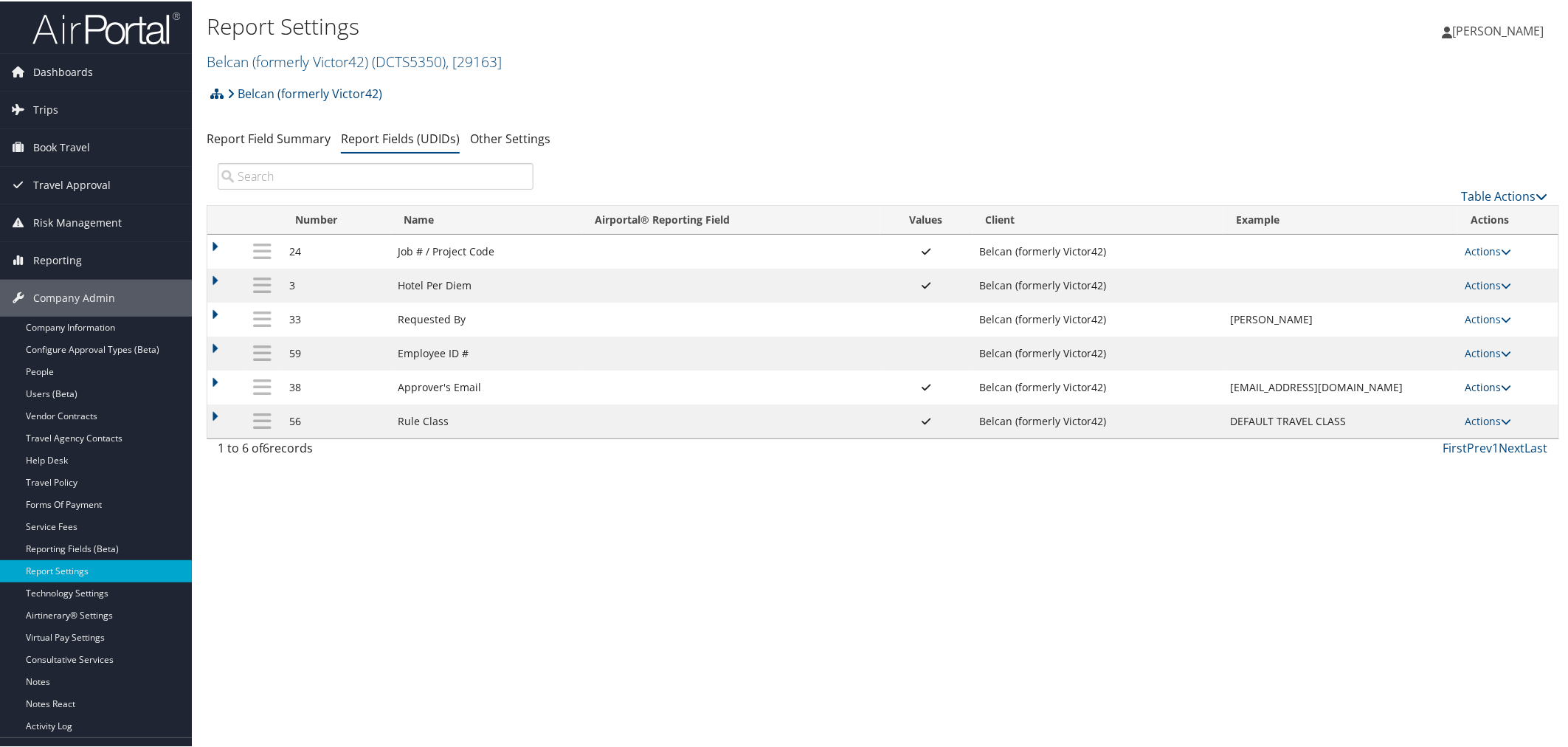
click at [1475, 388] on link "Actions" at bounding box center [1488, 385] width 46 height 14
click at [1417, 410] on link "Update Report Field Values" at bounding box center [1426, 411] width 159 height 25
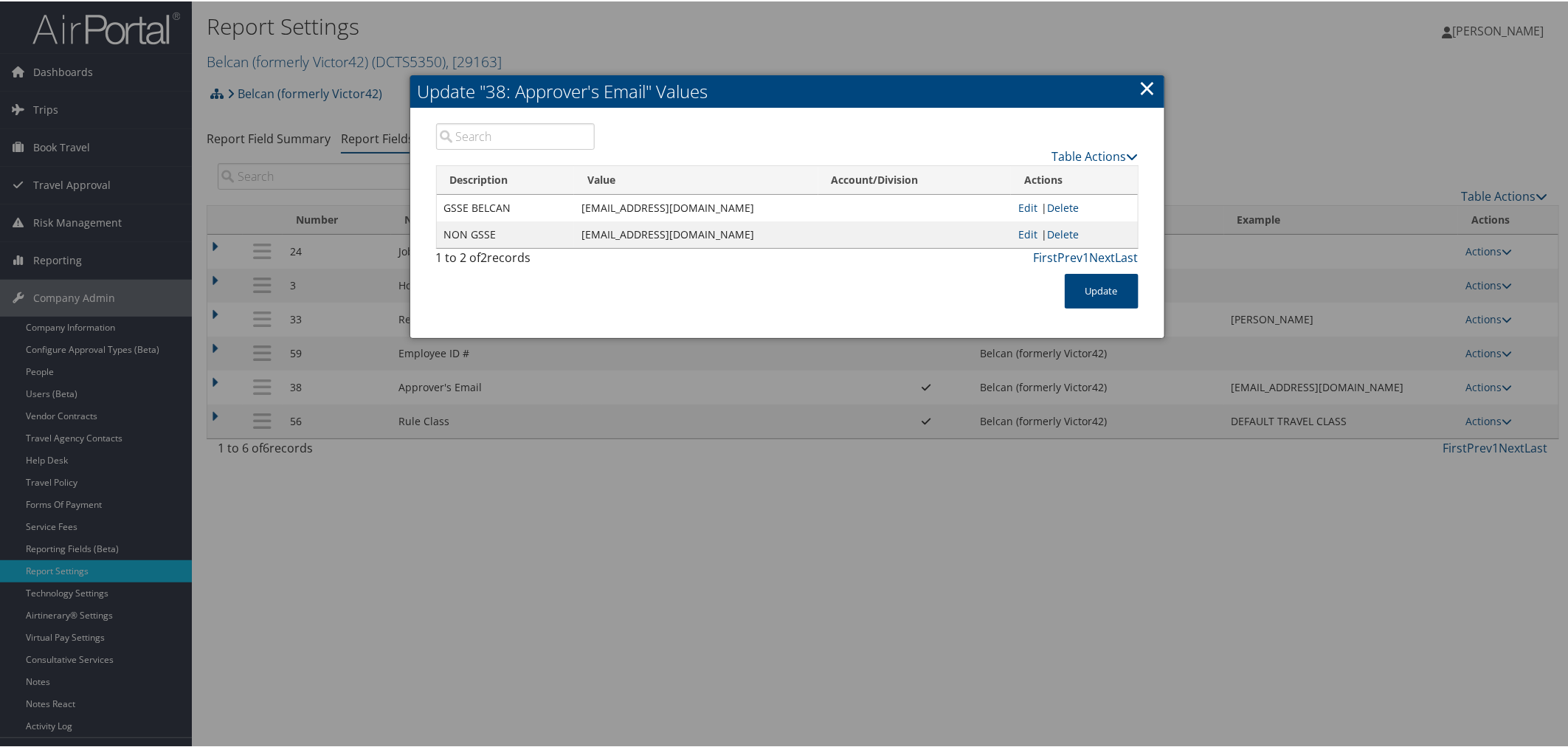
click at [1139, 85] on link "×" at bounding box center [1148, 86] width 17 height 29
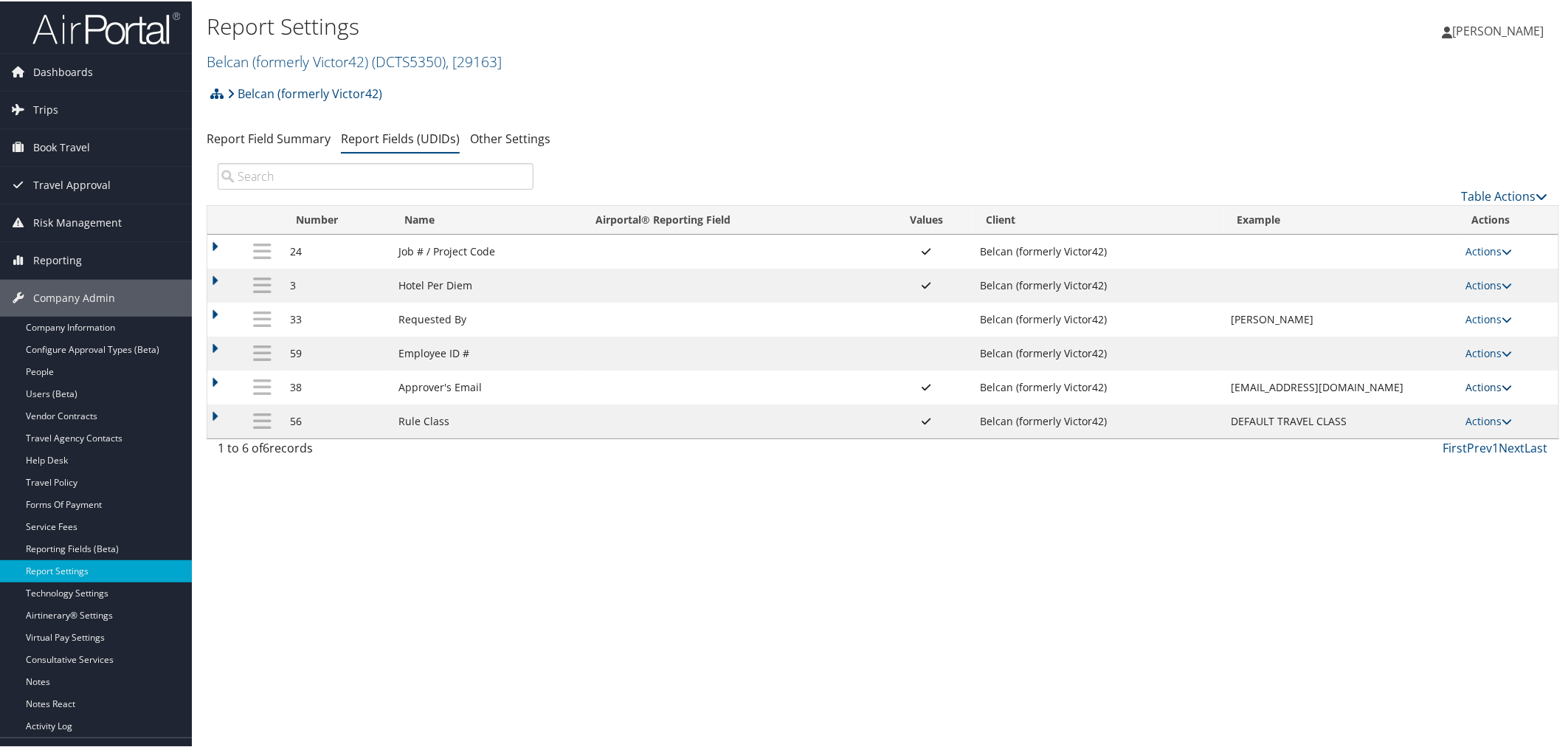
click at [1477, 393] on link "Actions" at bounding box center [1488, 385] width 46 height 14
click at [1451, 400] on link "Update Report Field Values" at bounding box center [1427, 411] width 159 height 25
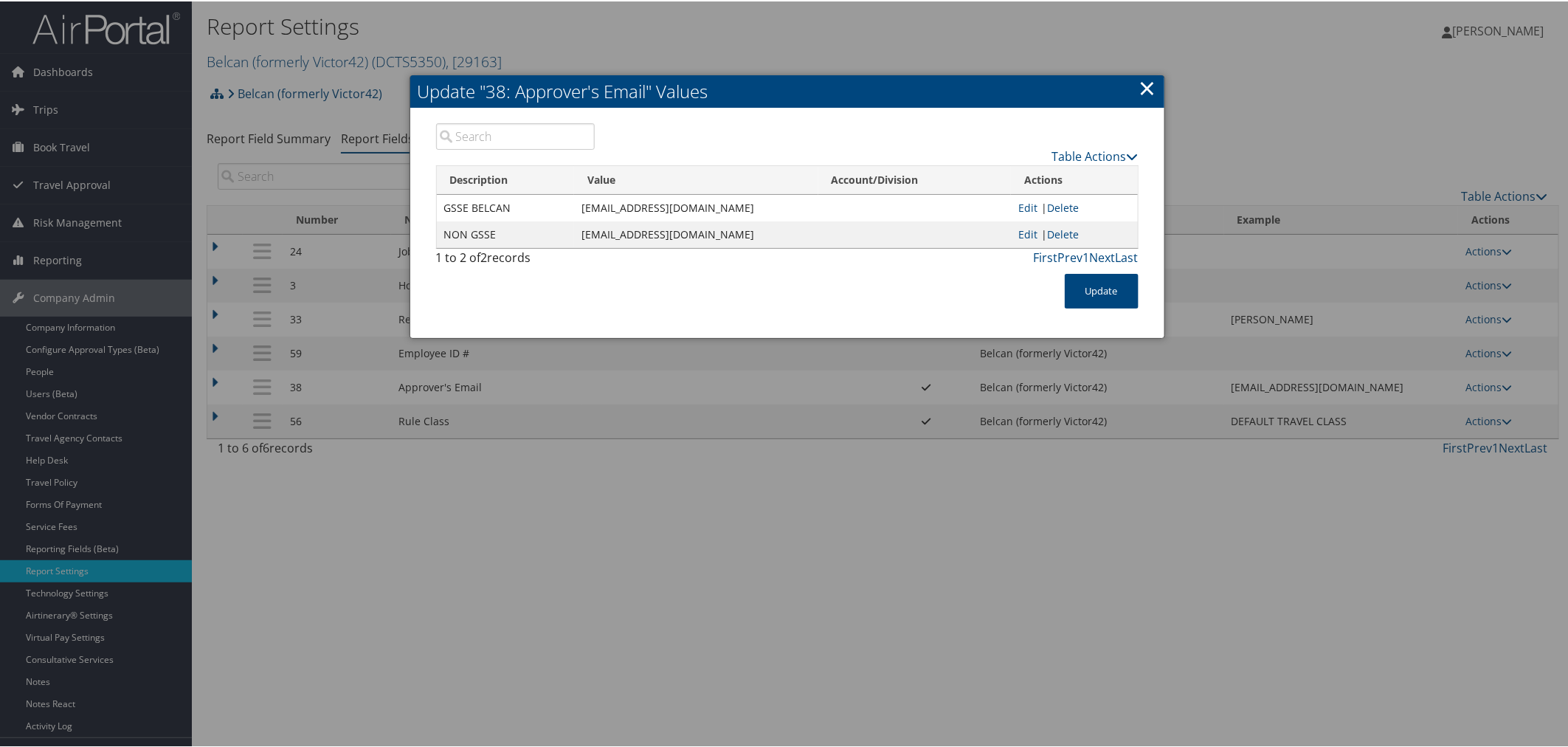
click at [1146, 83] on link "×" at bounding box center [1148, 86] width 17 height 29
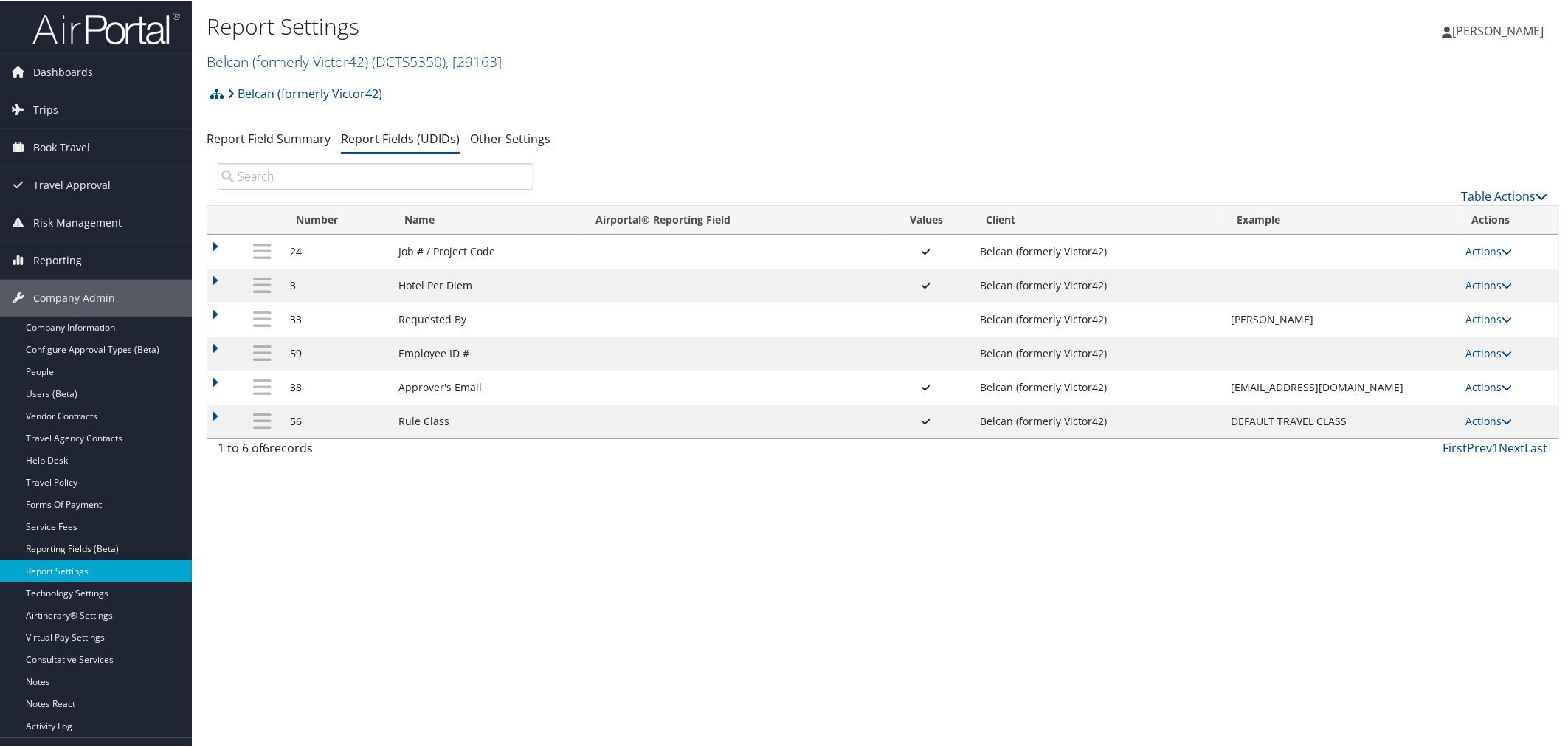
click at [1485, 385] on link "Actions" at bounding box center [1488, 385] width 46 height 14
click at [1427, 453] on link "Edit" at bounding box center [1427, 461] width 159 height 25
select select "both"
select select "profiled"
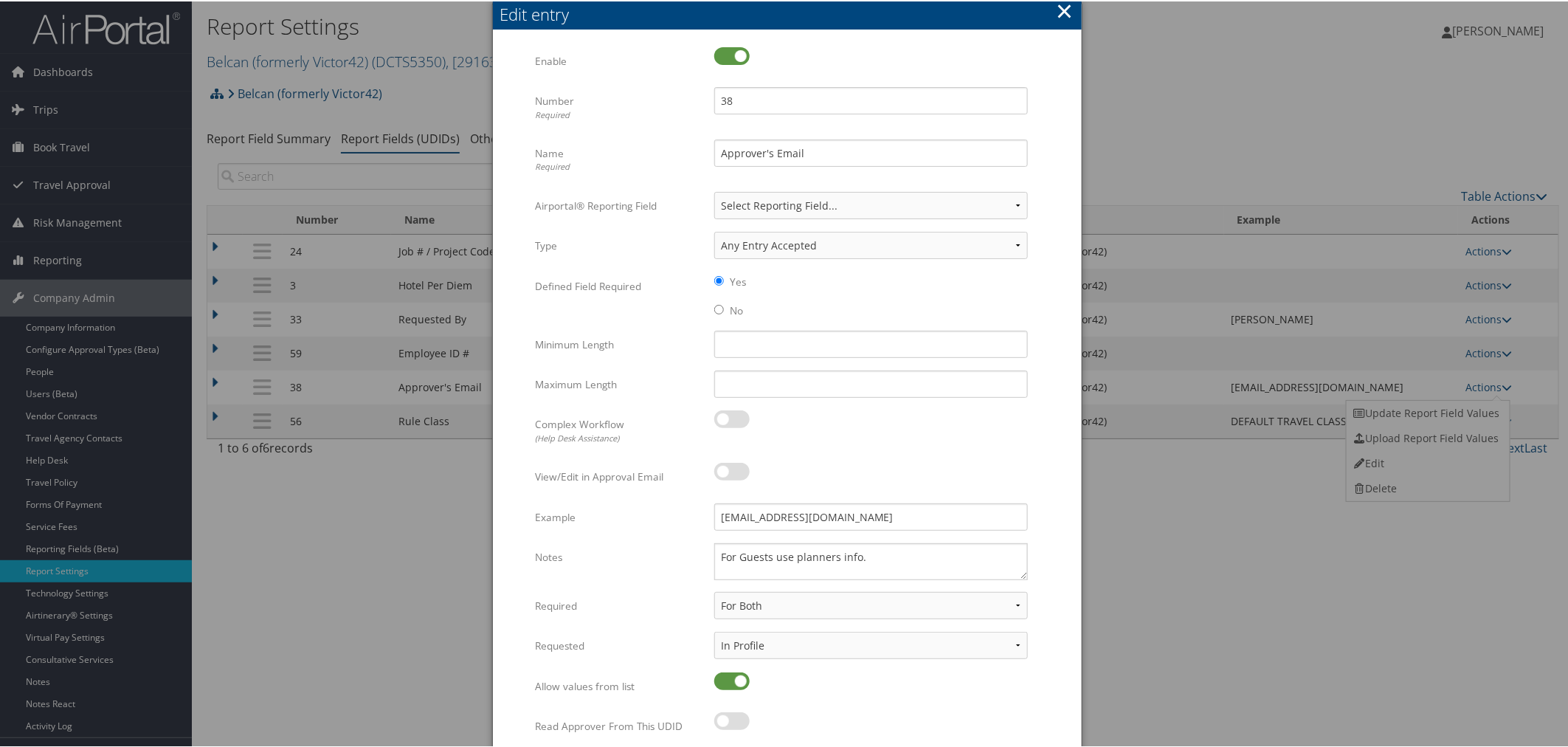
click at [1059, 10] on button "×" at bounding box center [1065, 9] width 17 height 29
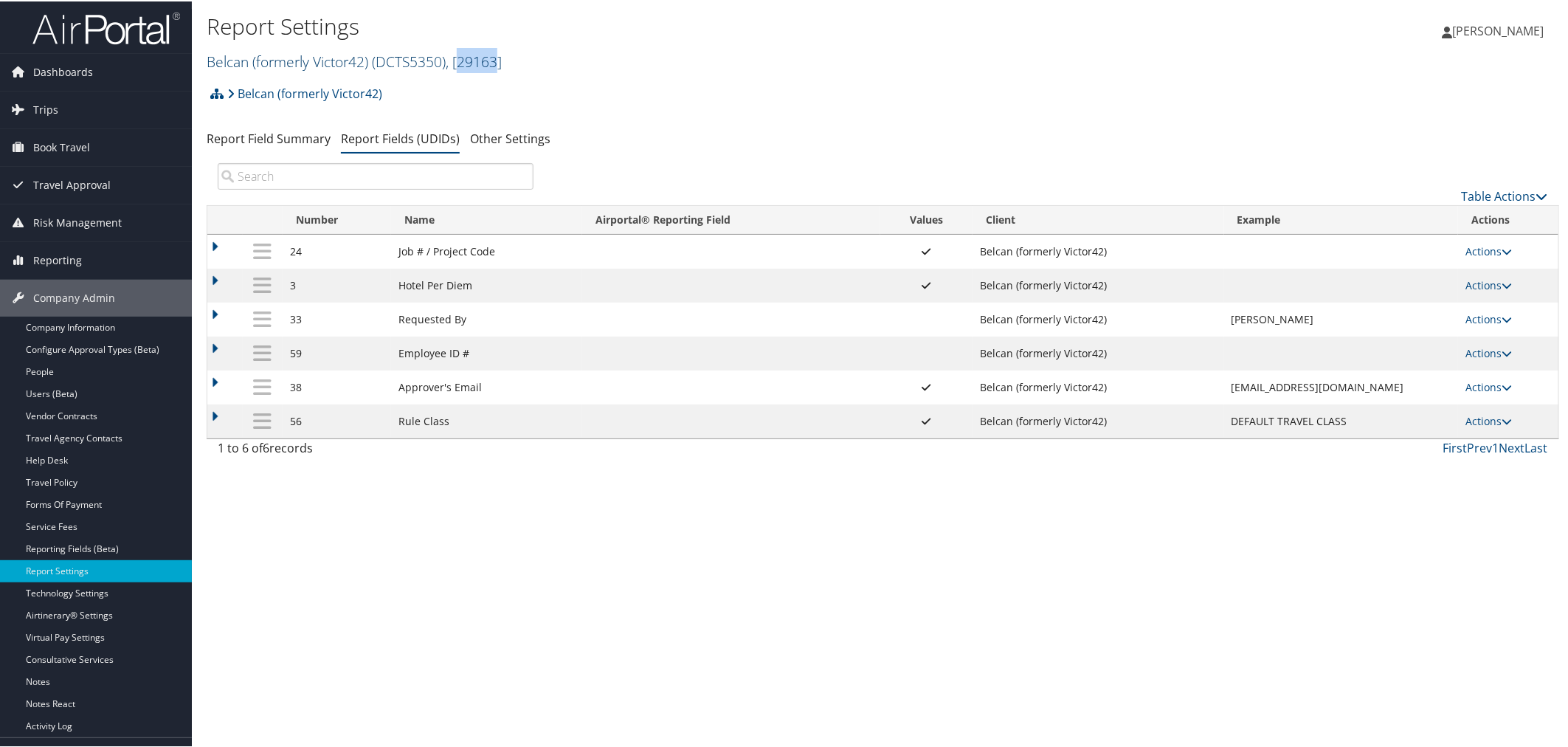
drag, startPoint x: 503, startPoint y: 60, endPoint x: 463, endPoint y: 59, distance: 40.0
click at [463, 59] on span ", [ 29163 ]" at bounding box center [474, 60] width 56 height 20
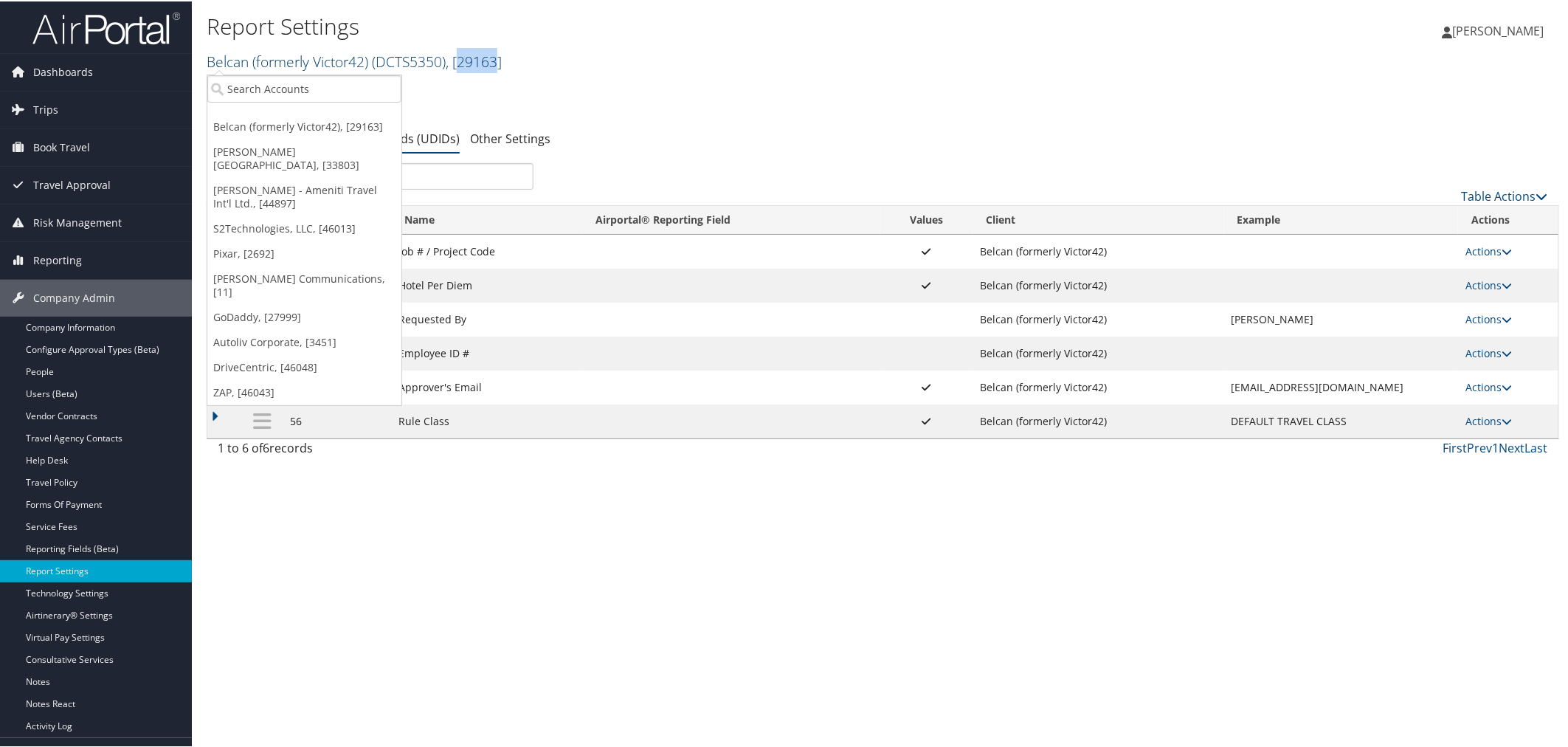
copy span "29163"
click at [790, 74] on div "Report Settings Belcan (formerly Victor42) ( DCTS5350 ) , [ 29163 ] Belcan (for…" at bounding box center [657, 43] width 902 height 70
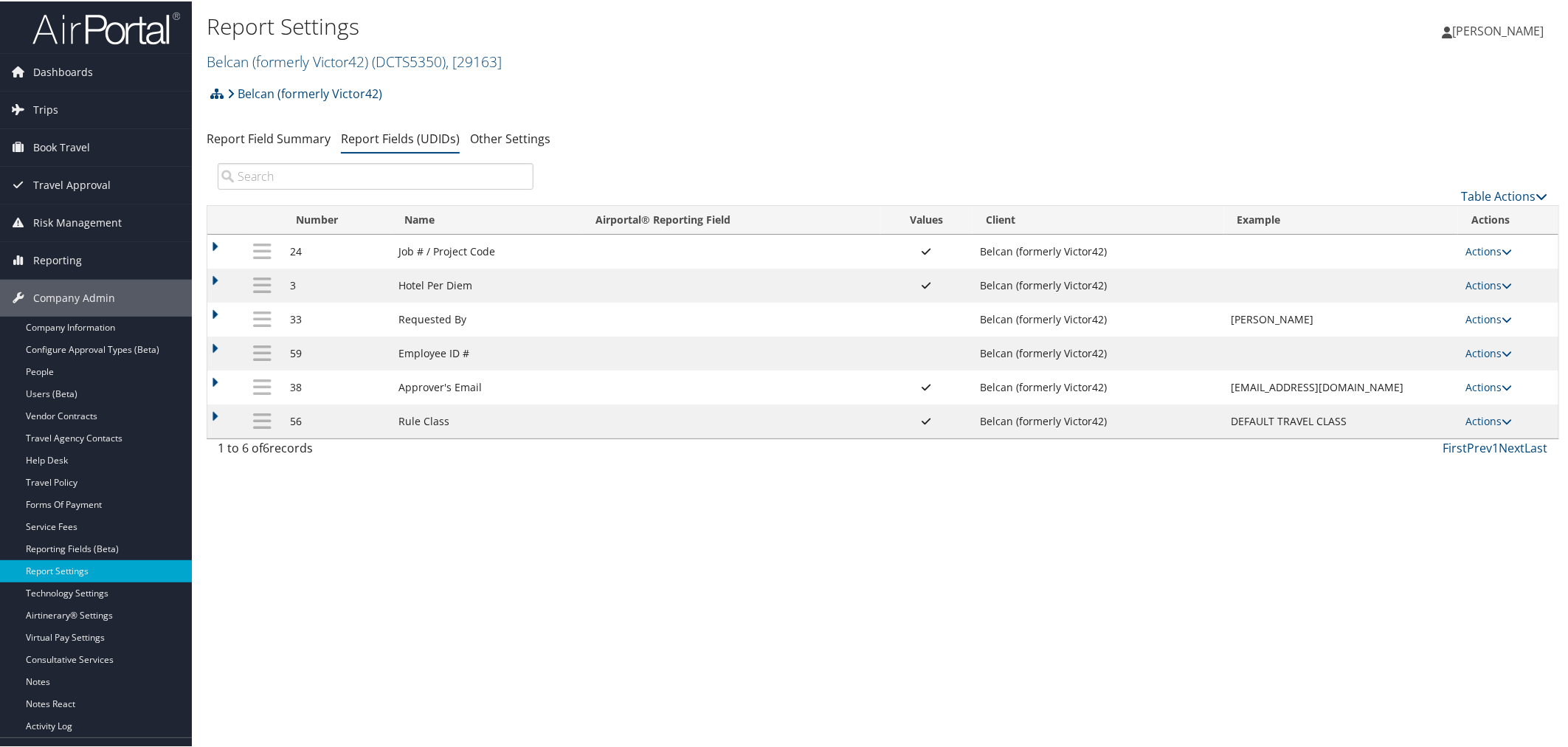
click at [1494, 381] on td "Actions Update Report Field Values Upload Report Field Values Edit Delete" at bounding box center [1508, 386] width 100 height 34
click at [1489, 388] on link "Actions" at bounding box center [1488, 385] width 46 height 14
click at [1452, 410] on link "Update Report Field Values" at bounding box center [1427, 411] width 159 height 25
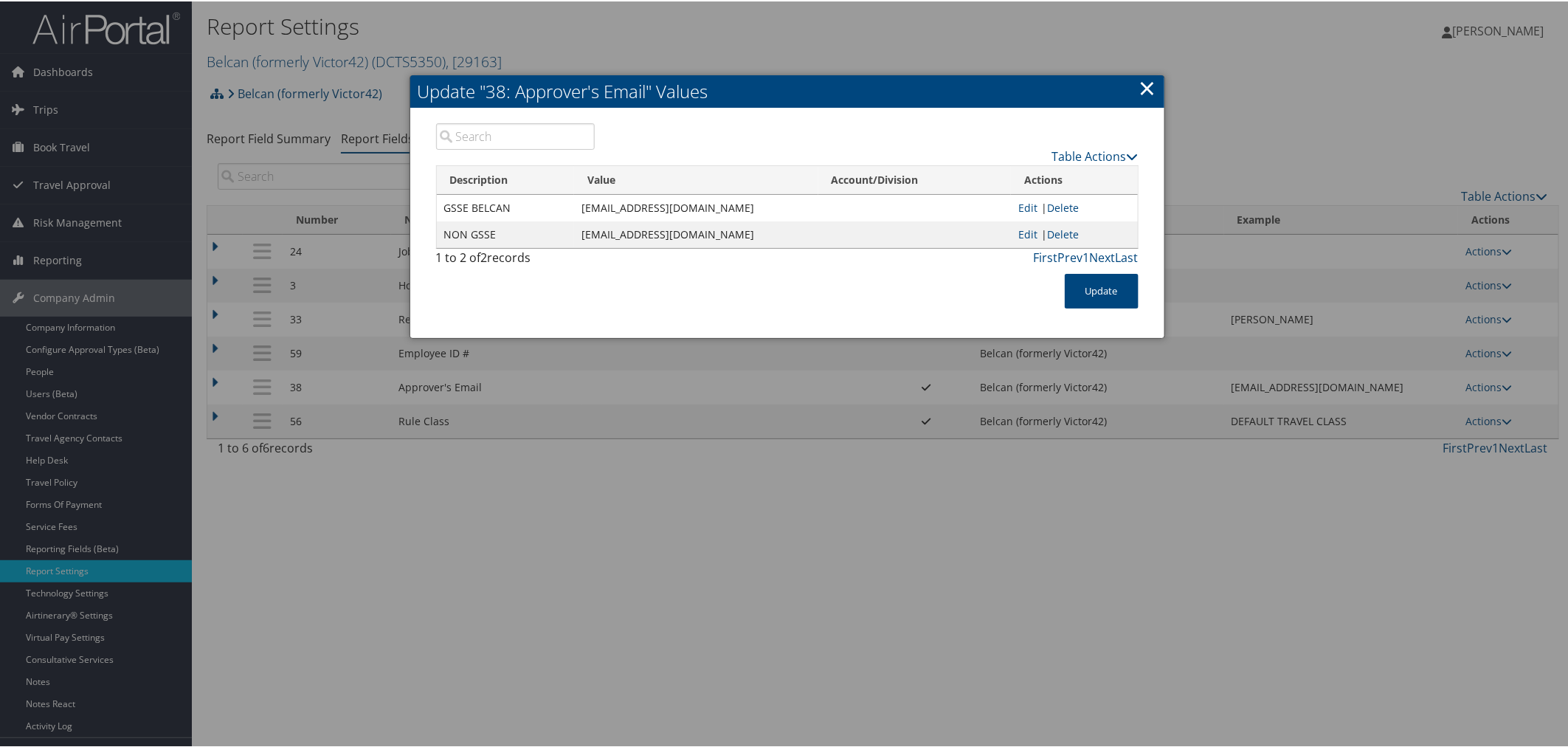
click at [1142, 79] on link "×" at bounding box center [1148, 86] width 17 height 29
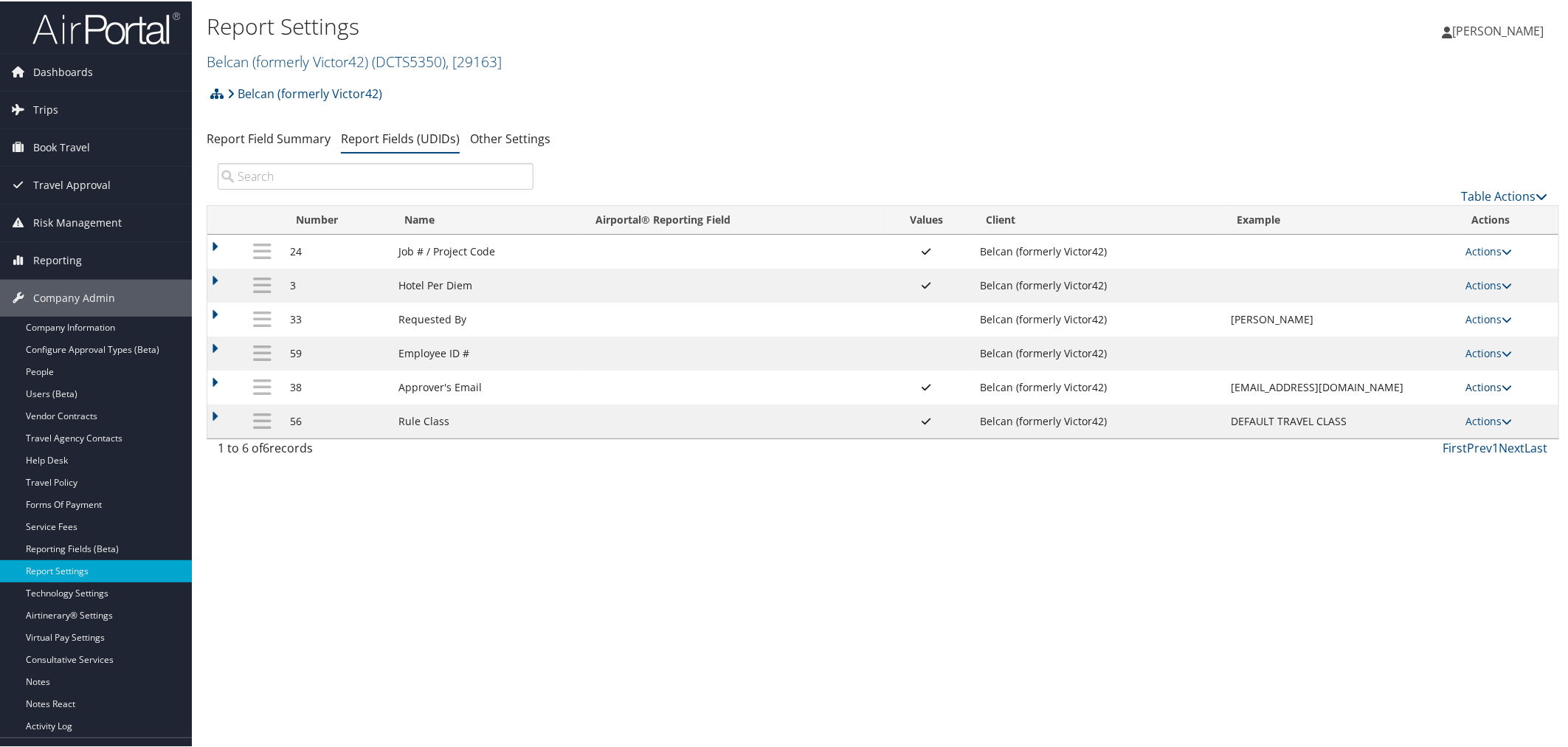
click at [1485, 393] on link "Actions" at bounding box center [1488, 385] width 46 height 14
click at [1452, 436] on link "Upload Report Field Values" at bounding box center [1427, 436] width 159 height 25
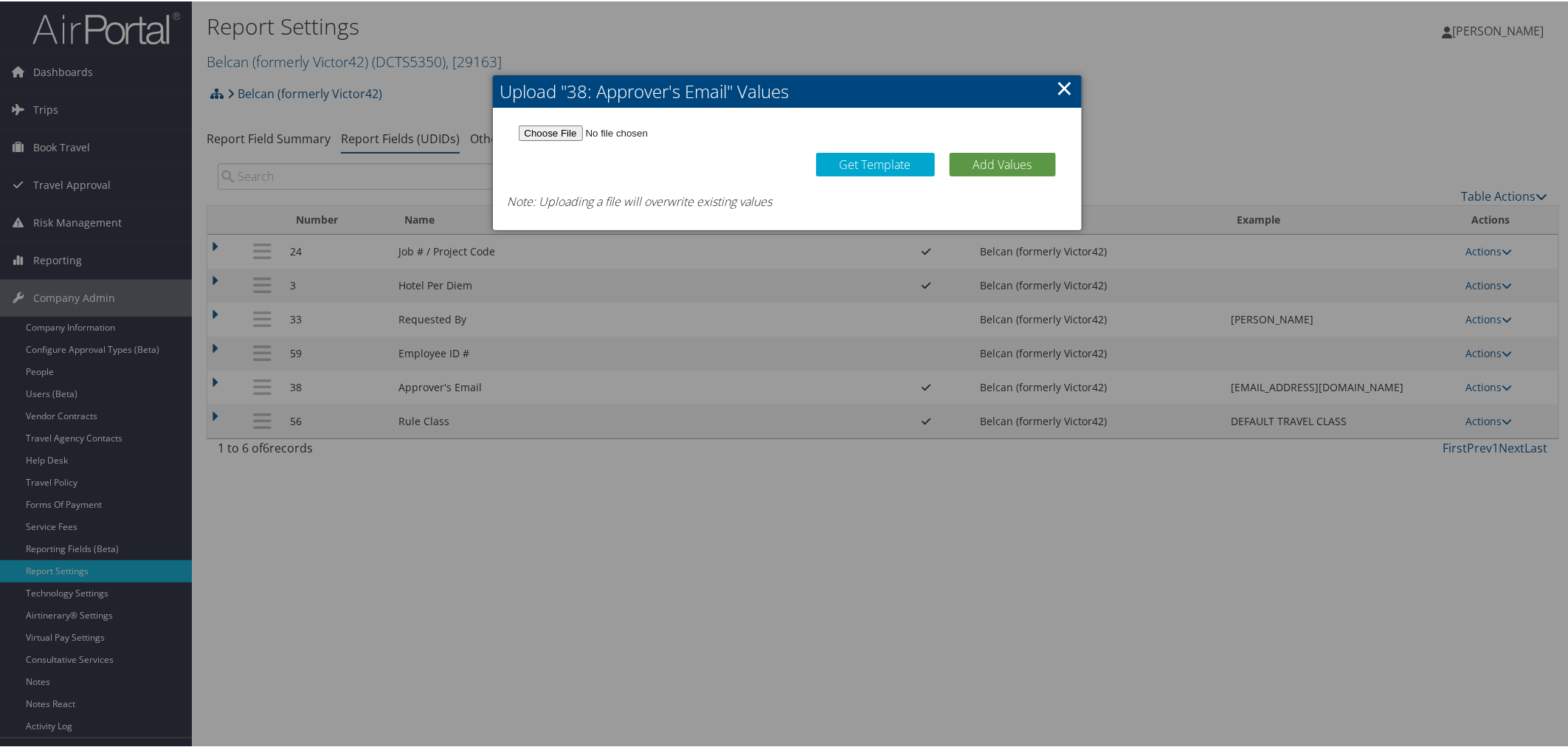
drag, startPoint x: 1058, startPoint y: 83, endPoint x: 1290, endPoint y: 196, distance: 258.1
click at [1059, 83] on link "×" at bounding box center [1066, 86] width 17 height 29
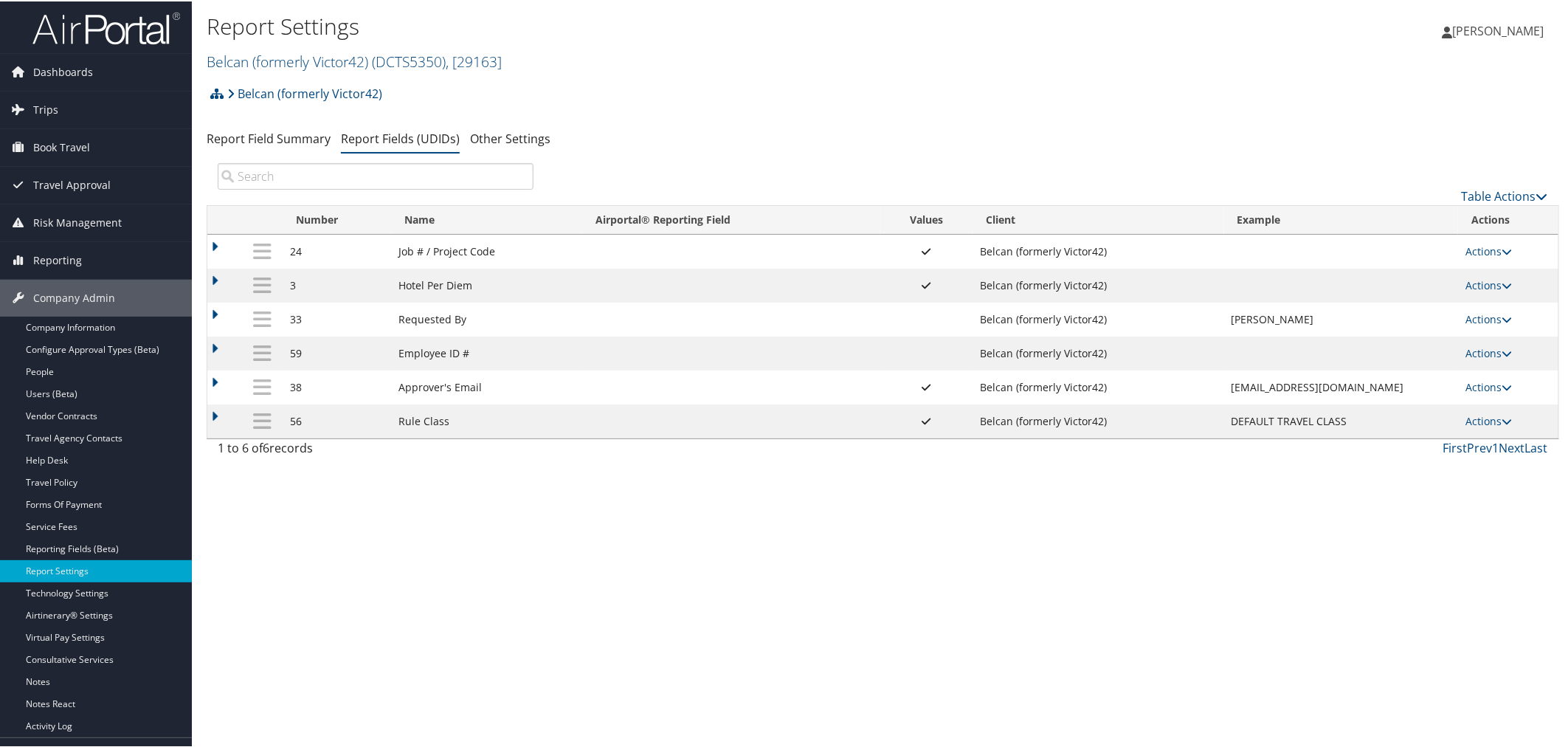
click at [1486, 382] on td "Actions Update Report Field Values Upload Report Field Values Edit Delete" at bounding box center [1508, 386] width 100 height 34
click at [1485, 382] on link "Actions" at bounding box center [1488, 385] width 46 height 14
click at [1406, 465] on link "Edit" at bounding box center [1427, 461] width 159 height 25
select select "both"
select select "profiled"
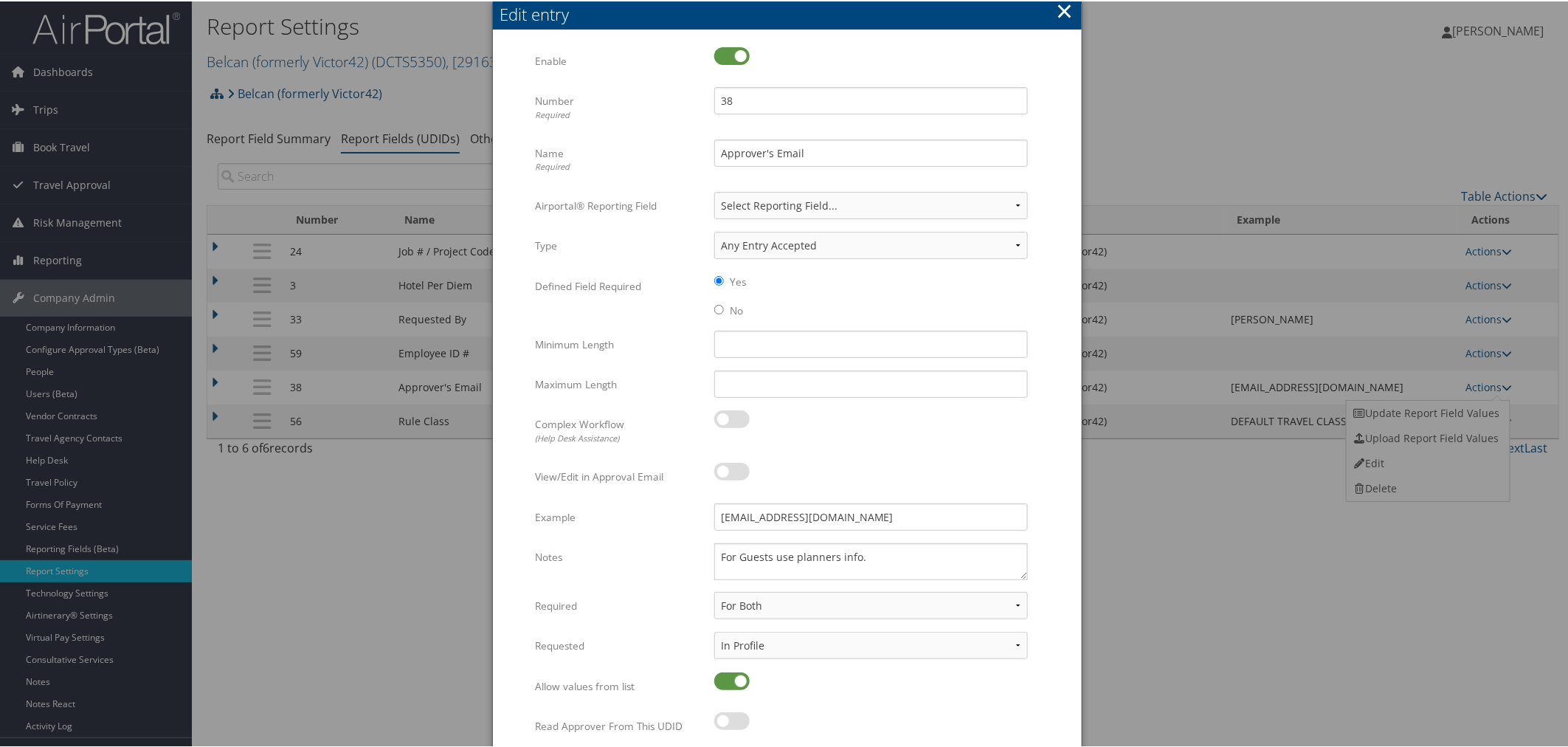
click at [1064, 8] on button "×" at bounding box center [1065, 9] width 17 height 29
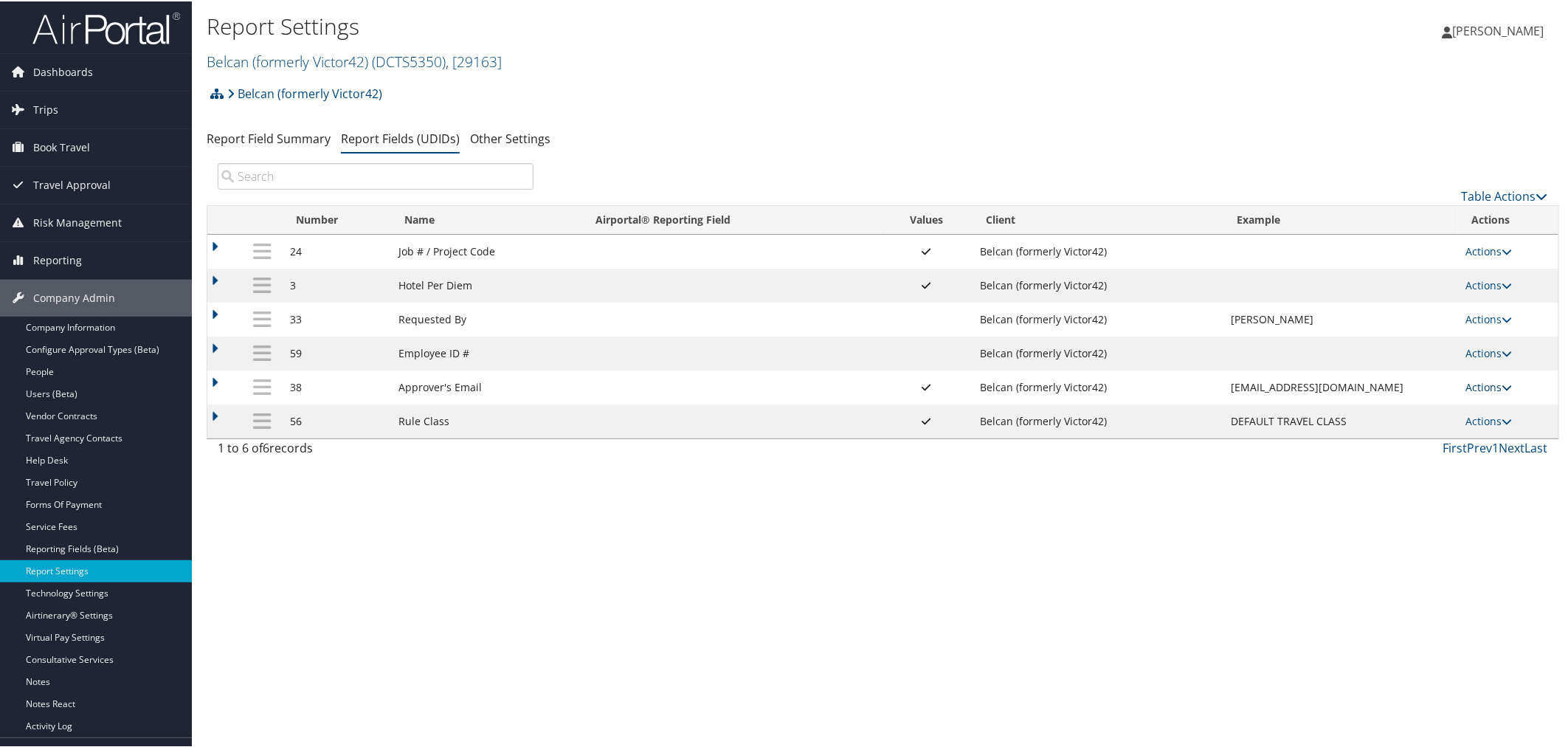
drag, startPoint x: 1485, startPoint y: 391, endPoint x: 1470, endPoint y: 393, distance: 15.1
click at [1484, 391] on link "Actions" at bounding box center [1488, 385] width 46 height 14
drag, startPoint x: 1433, startPoint y: 407, endPoint x: 1393, endPoint y: 389, distance: 43.9
click at [1433, 404] on link "Update Report Field Values" at bounding box center [1427, 411] width 159 height 25
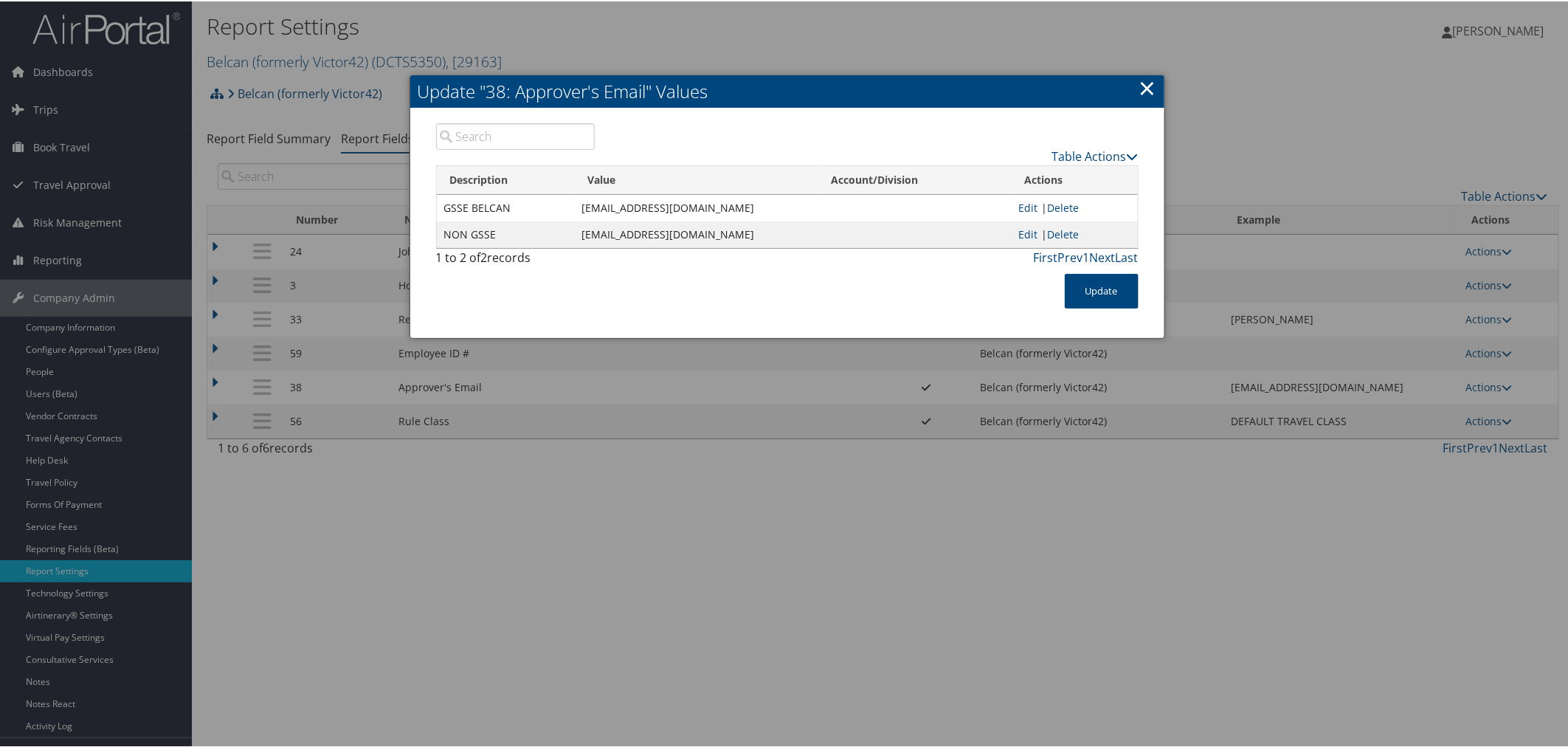
click at [460, 31] on div at bounding box center [787, 373] width 1574 height 747
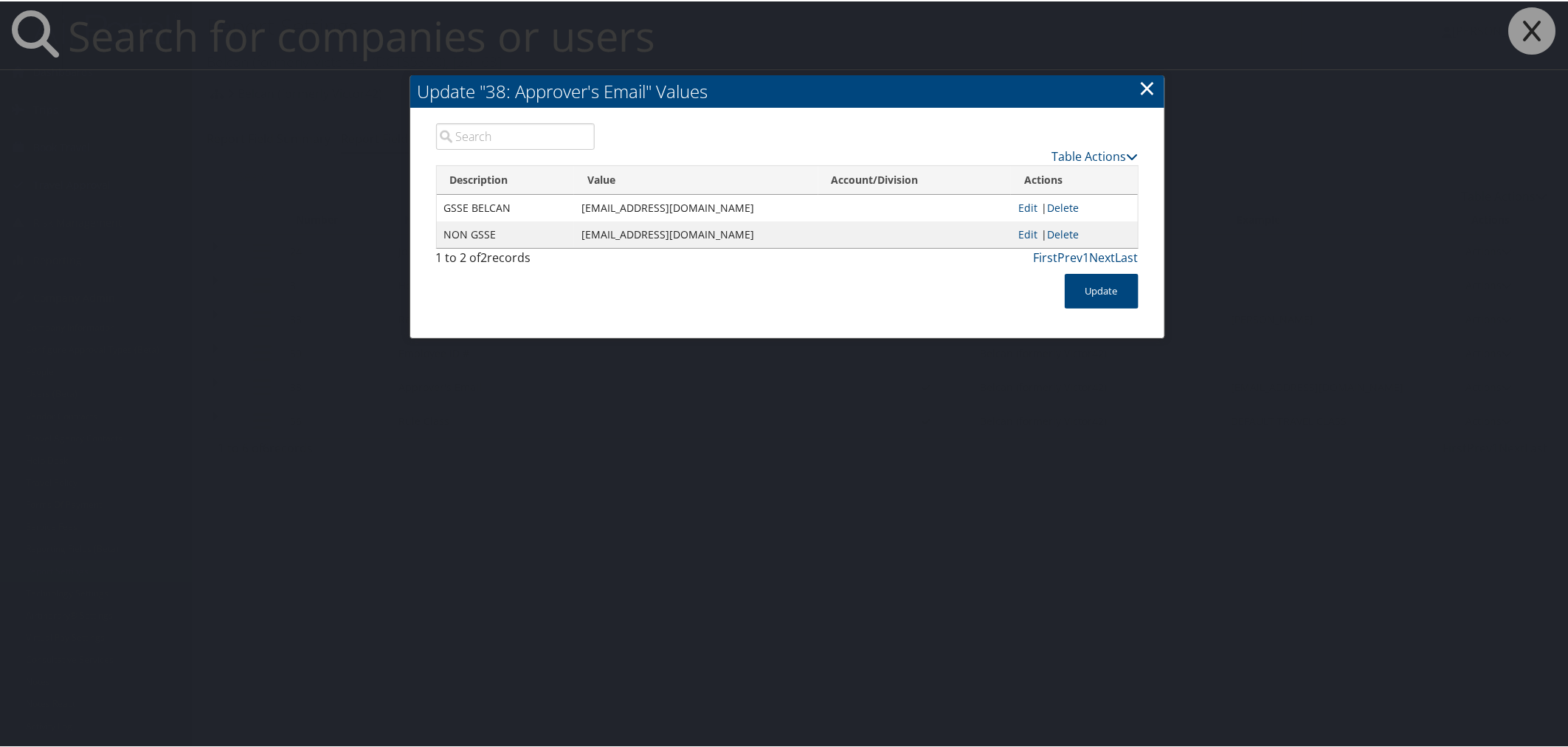
paste input "jed.champagne@la.gov"
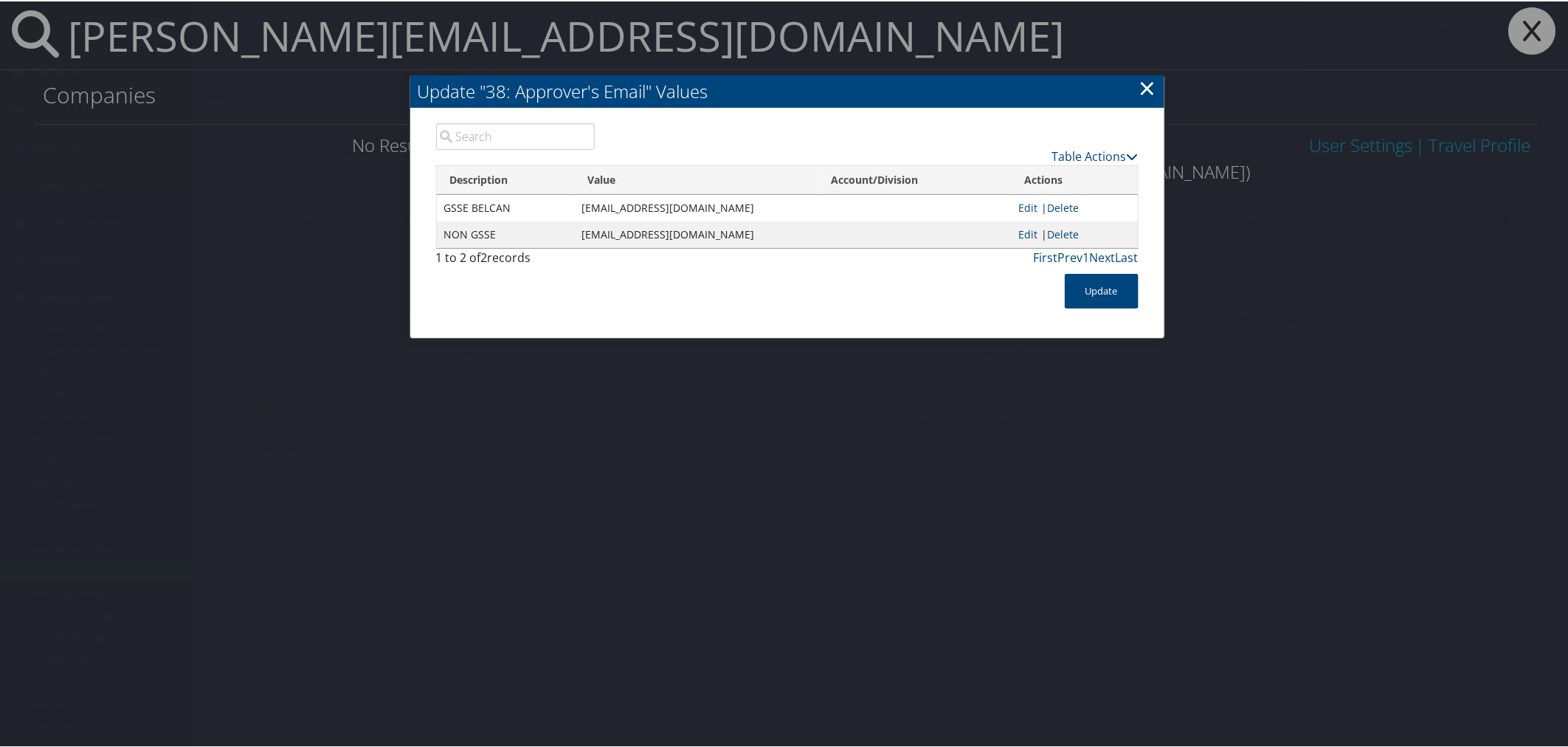
type input "jed.champagne@la.gov"
click at [1145, 86] on link "×" at bounding box center [1148, 86] width 17 height 29
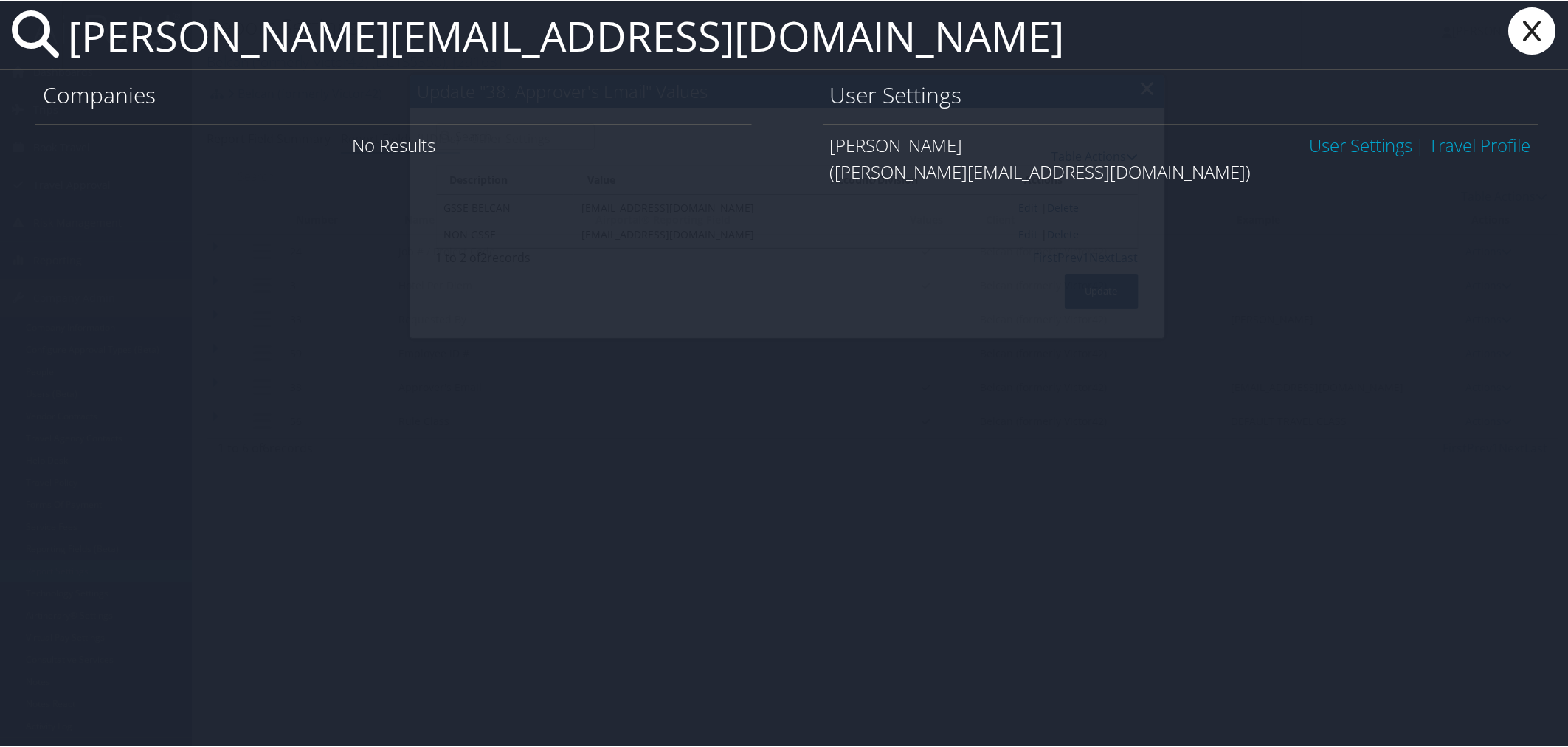
click at [1310, 142] on link "User Settings" at bounding box center [1361, 143] width 104 height 24
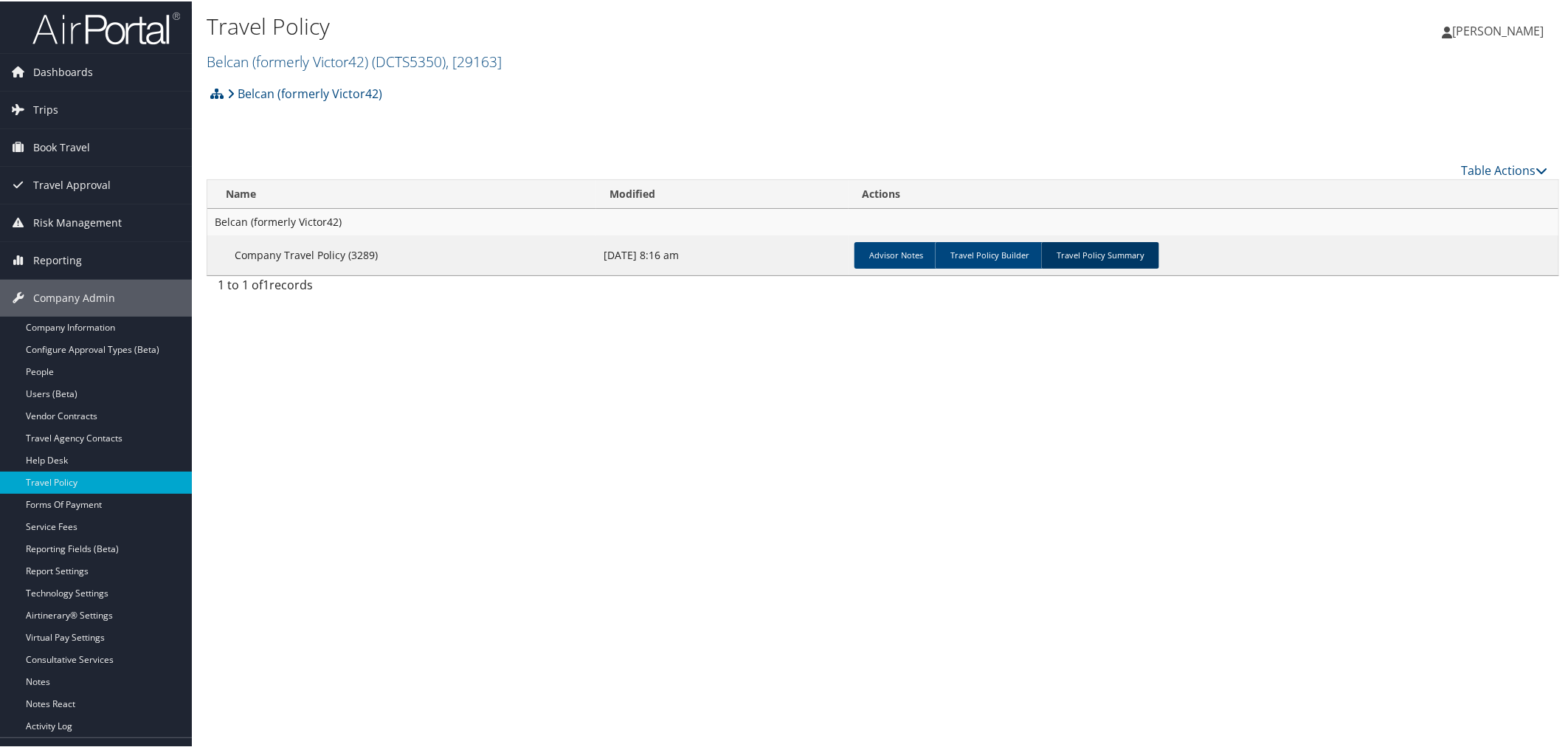
click at [1096, 249] on link "Travel Policy Summary" at bounding box center [1101, 253] width 118 height 27
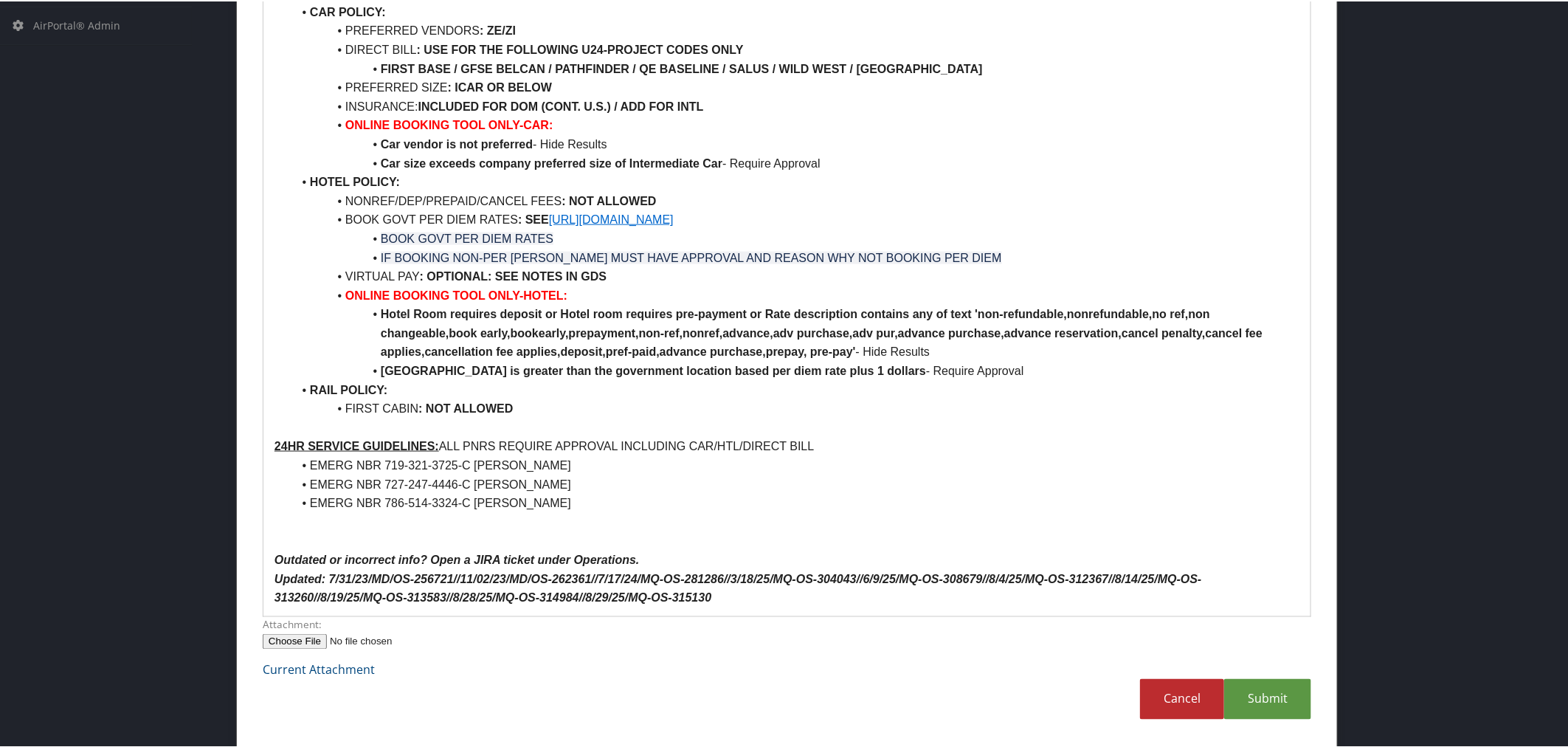
scroll to position [768, 0]
drag, startPoint x: 710, startPoint y: 594, endPoint x: 654, endPoint y: 596, distance: 56.0
click at [654, 596] on em "Updated: 7/31/23/MD/OS-256721//11/02/23/MD/OS-262361//7/17/24/MQ-OS-281286//3/1…" at bounding box center [739, 586] width 928 height 32
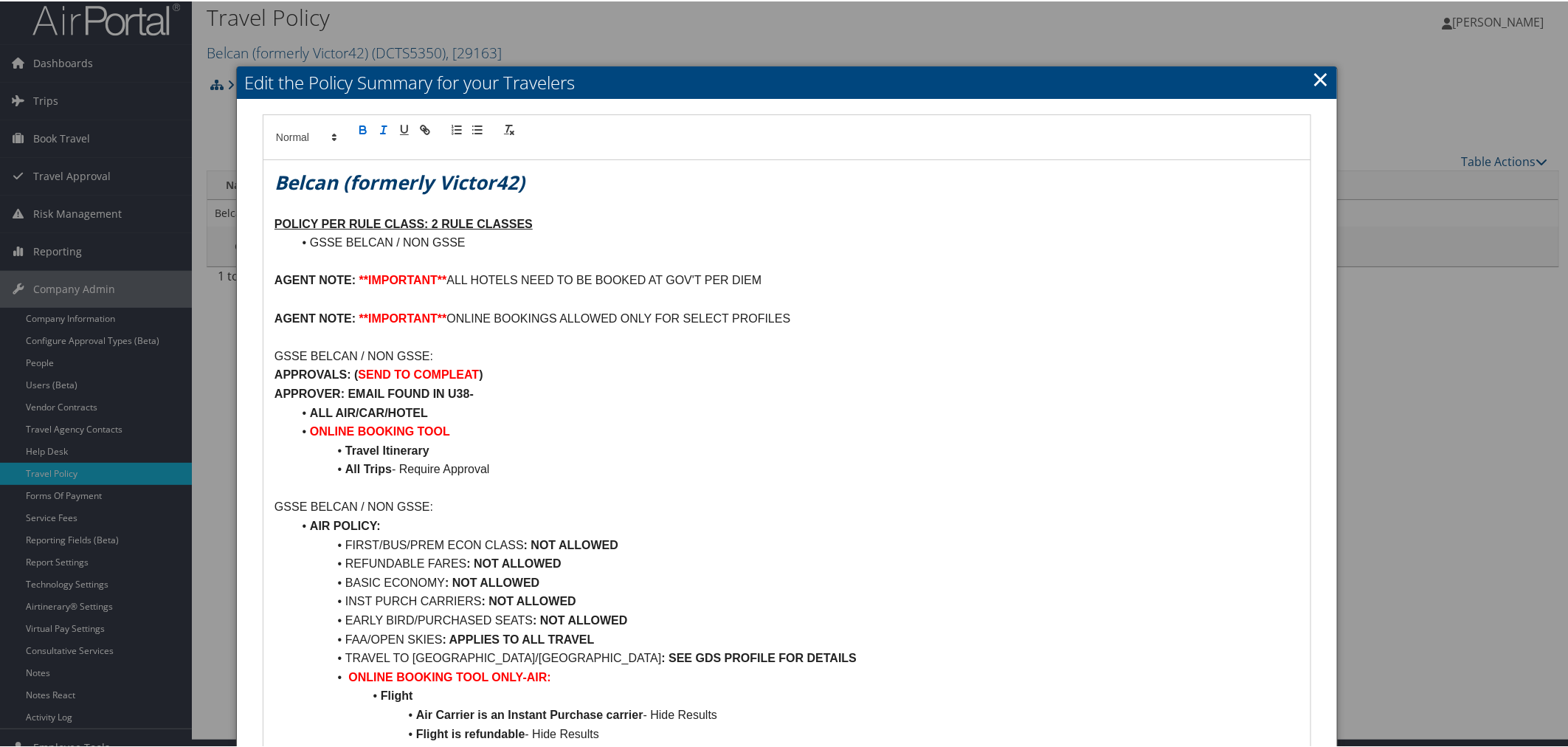
scroll to position [0, 0]
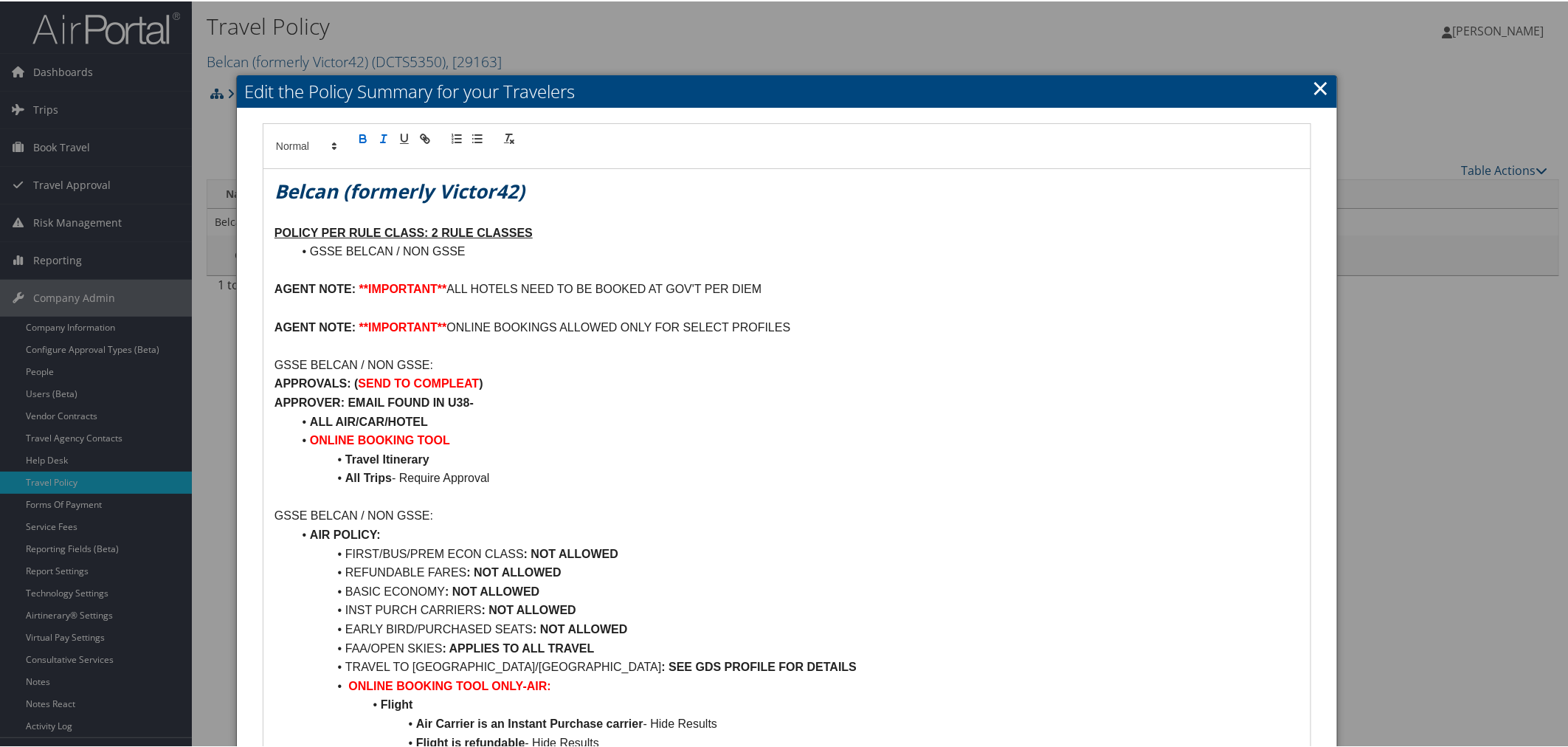
click at [866, 53] on div at bounding box center [787, 373] width 1574 height 747
click at [1317, 84] on link "×" at bounding box center [1321, 86] width 17 height 29
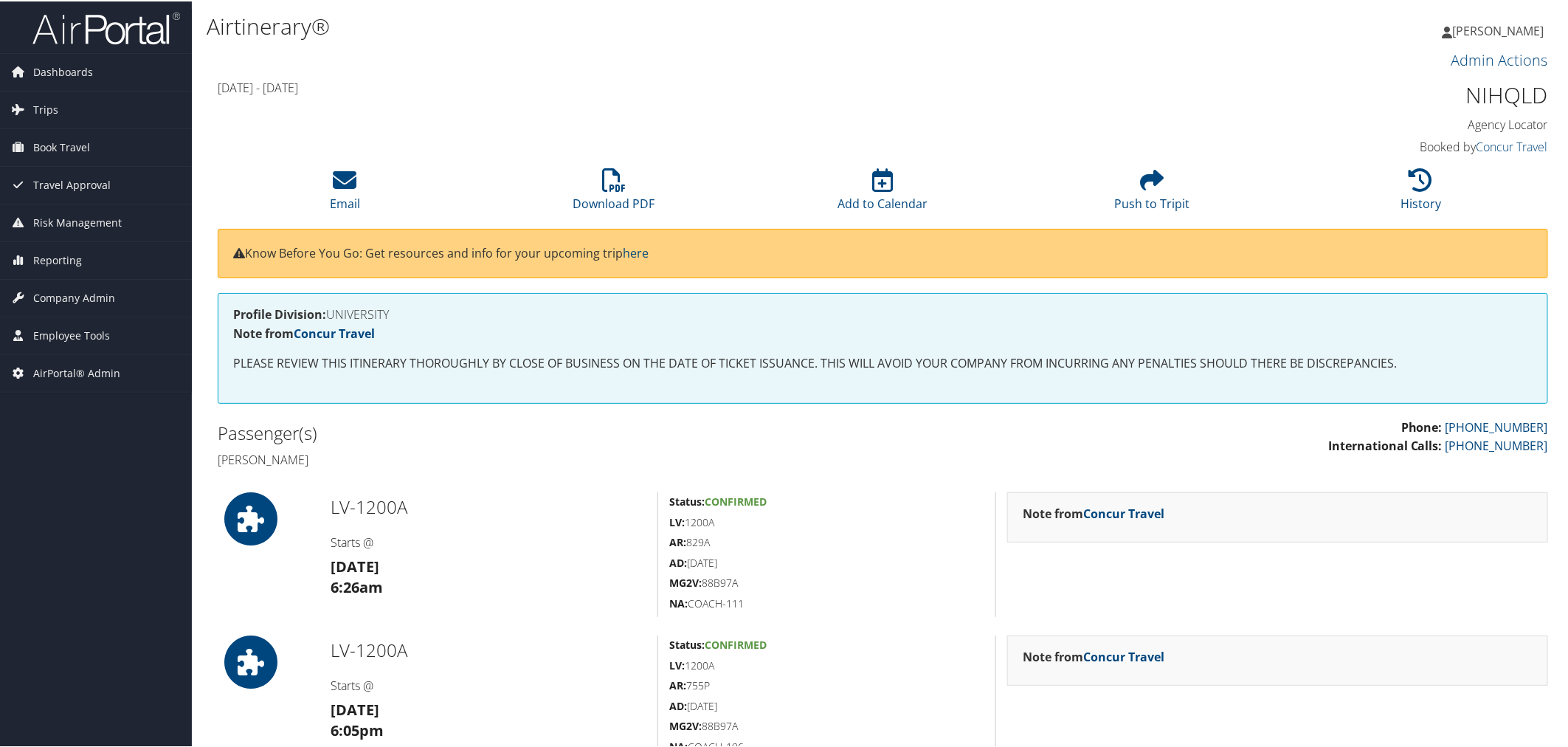
click at [454, 77] on div "[DATE] - [DATE]" at bounding box center [714, 87] width 1015 height 25
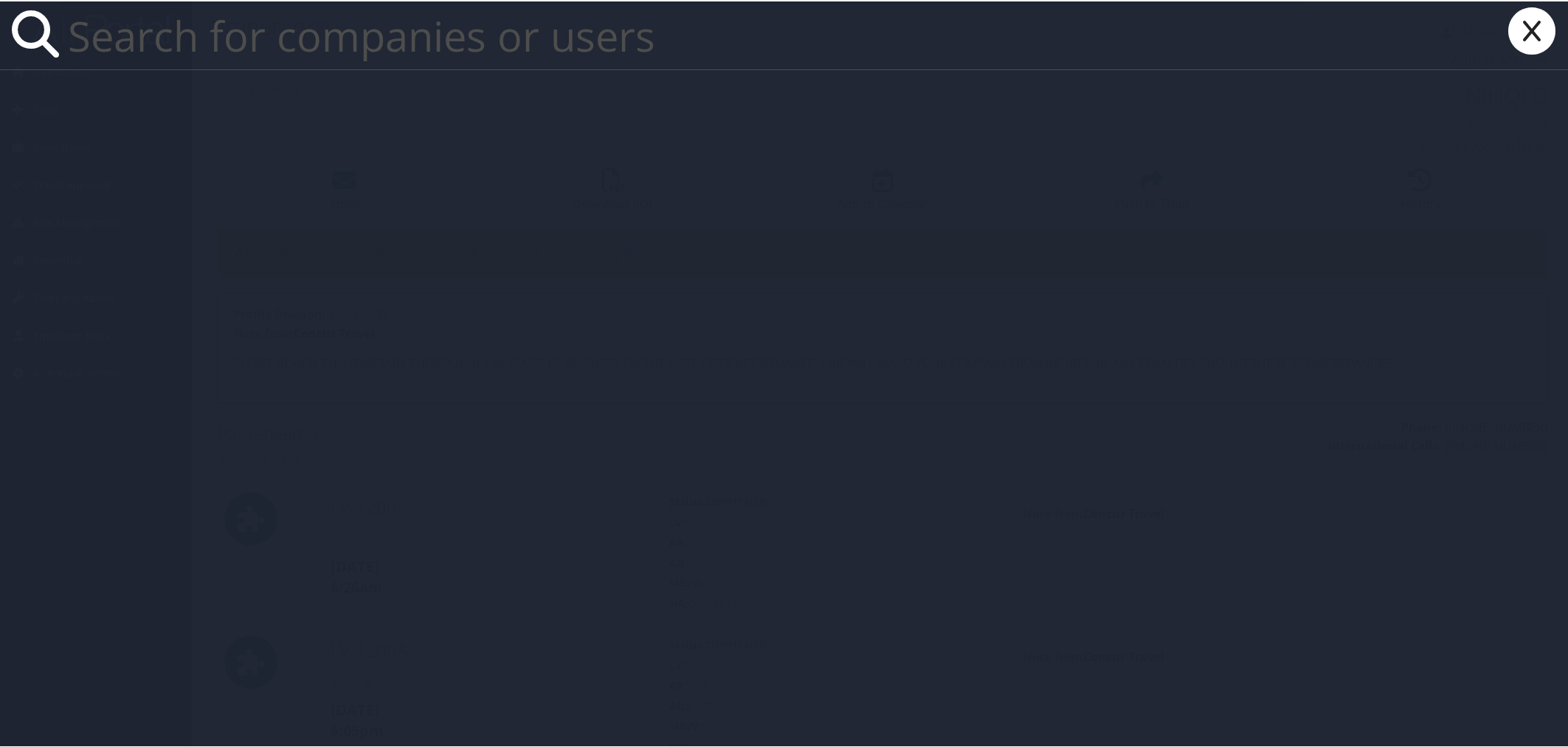
paste input "[PERSON_NAME][EMAIL_ADDRESS][DOMAIN_NAME]"
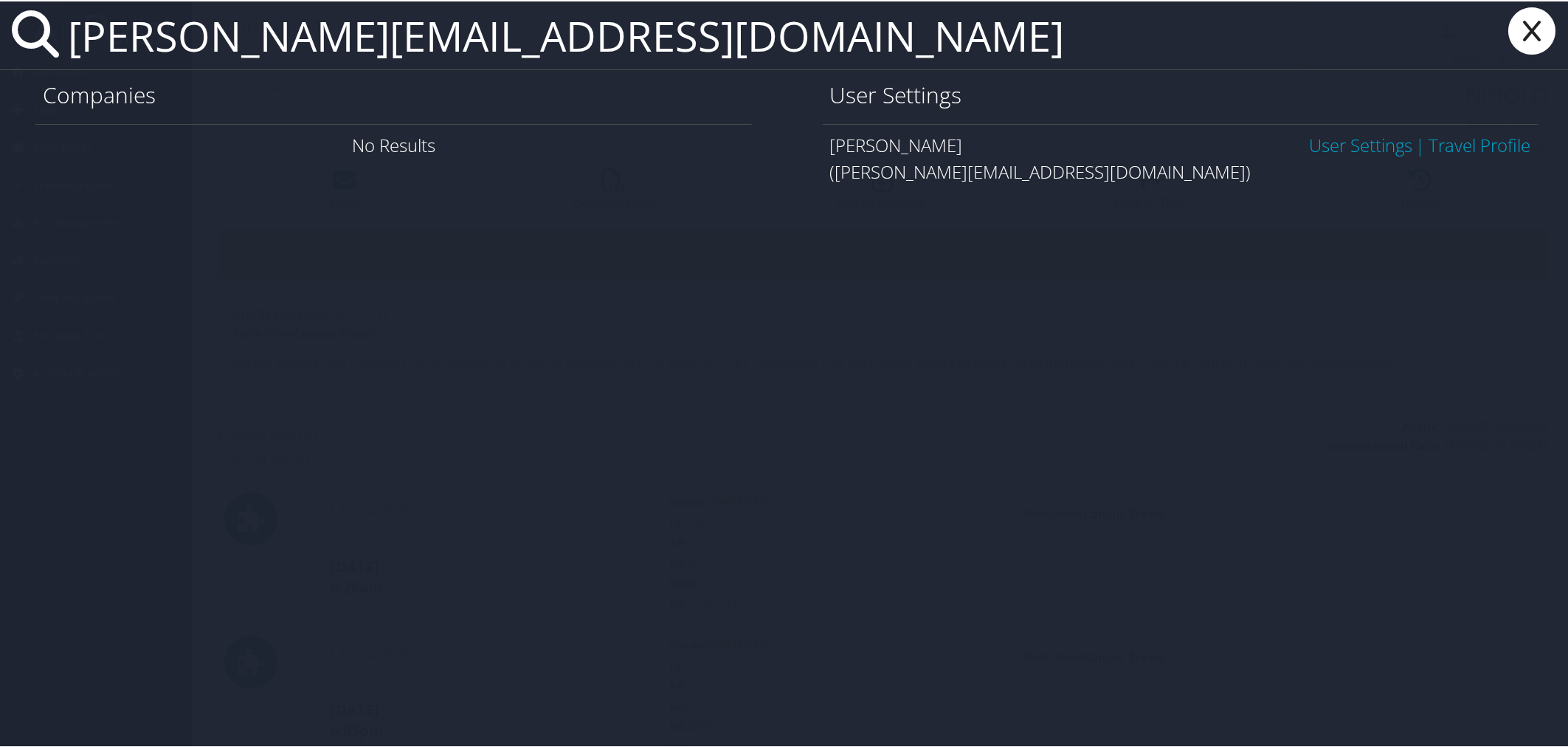
type input "[PERSON_NAME][EMAIL_ADDRESS][DOMAIN_NAME]"
click at [1328, 142] on link "User Settings" at bounding box center [1361, 143] width 104 height 24
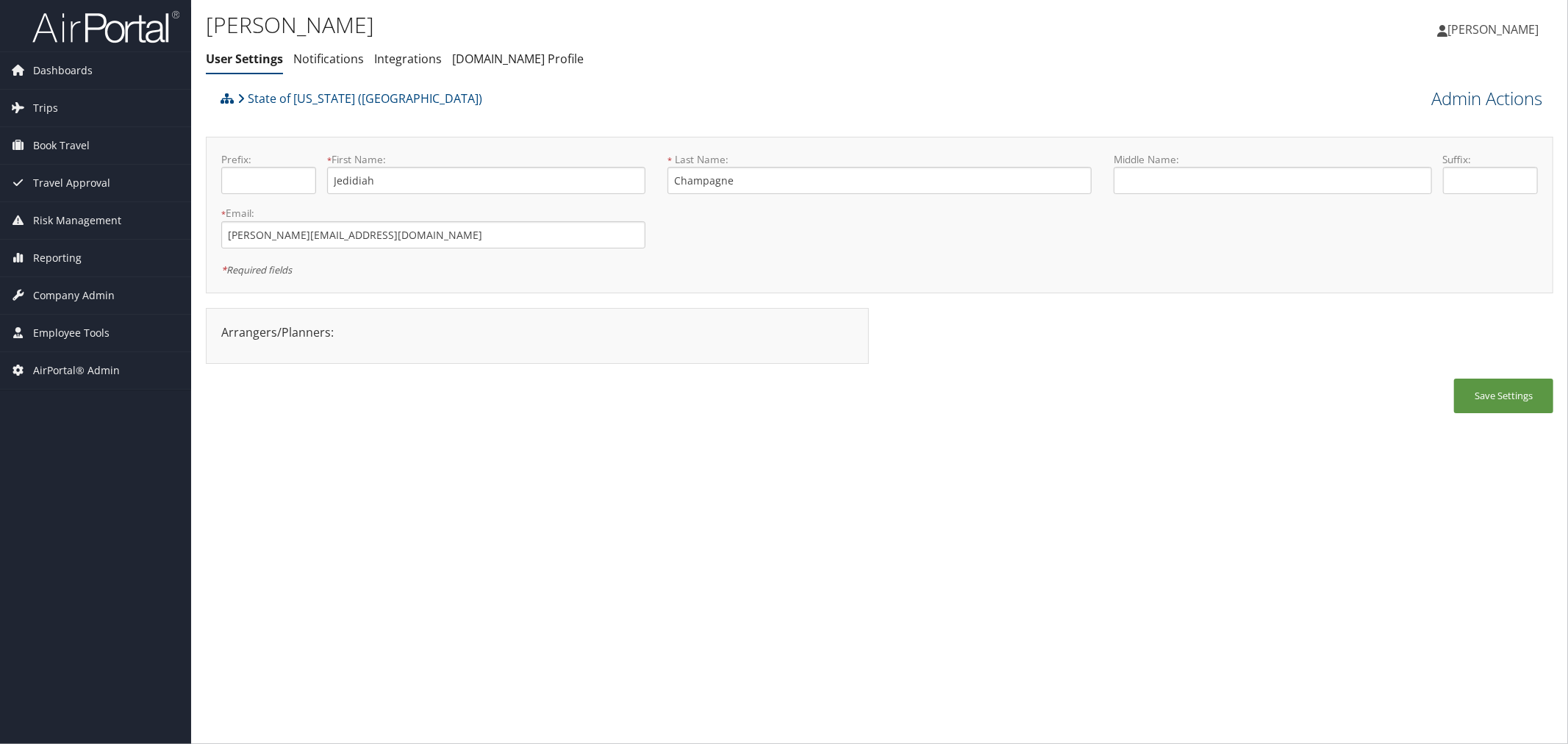
click at [1438, 90] on link "Admin Actions" at bounding box center [1487, 98] width 111 height 25
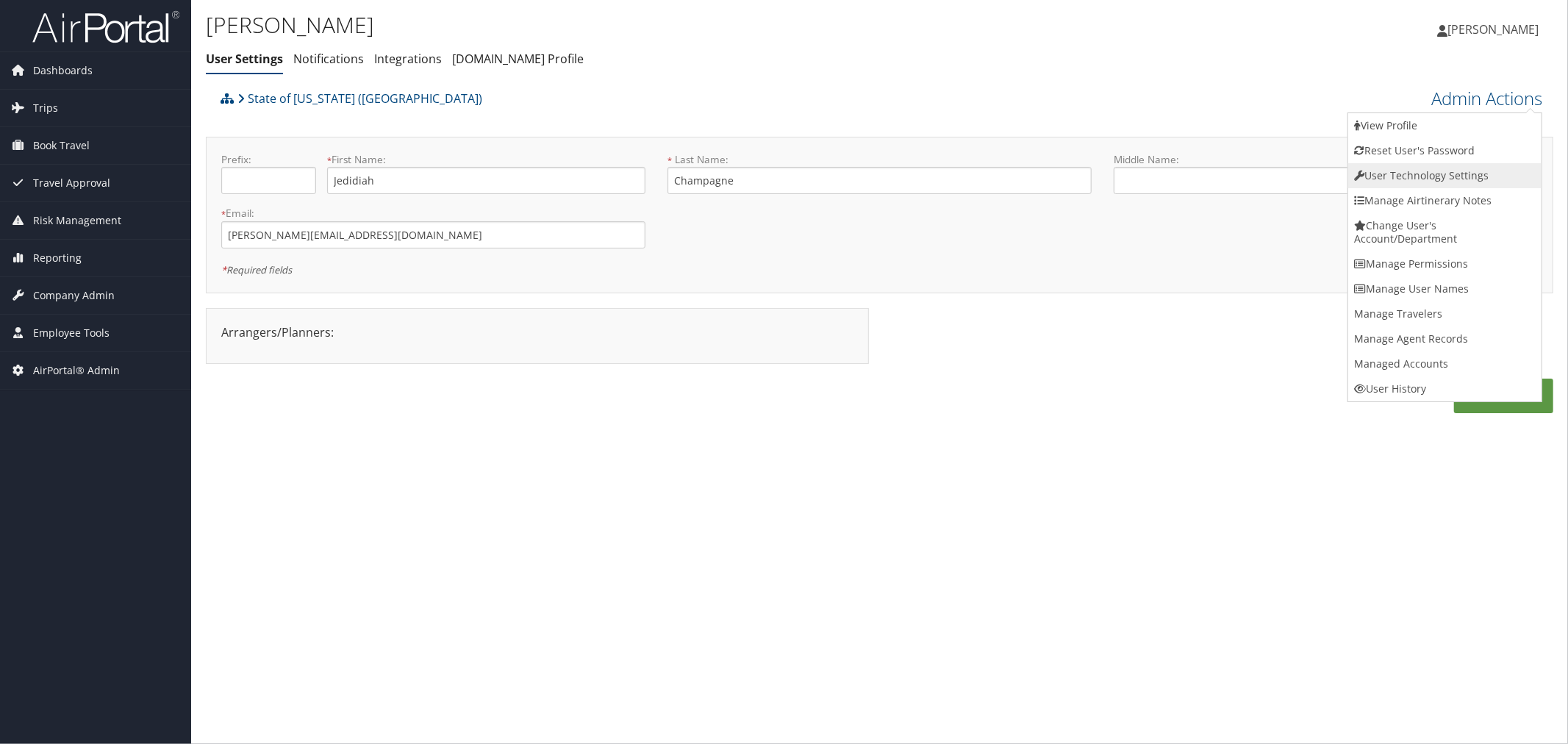
click at [1382, 165] on link "User Technology Settings" at bounding box center [1444, 175] width 194 height 25
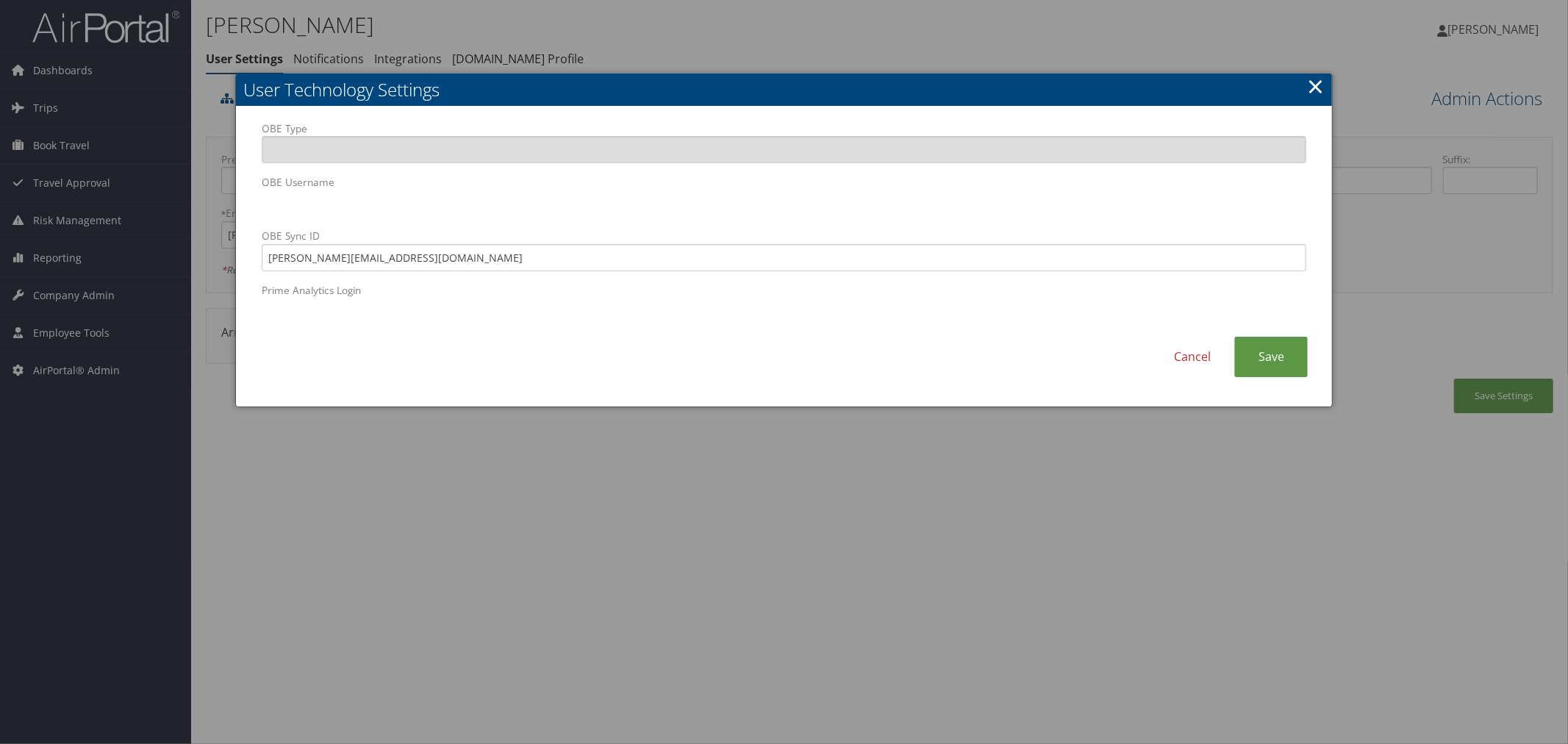
click at [685, 30] on div at bounding box center [784, 372] width 1568 height 744
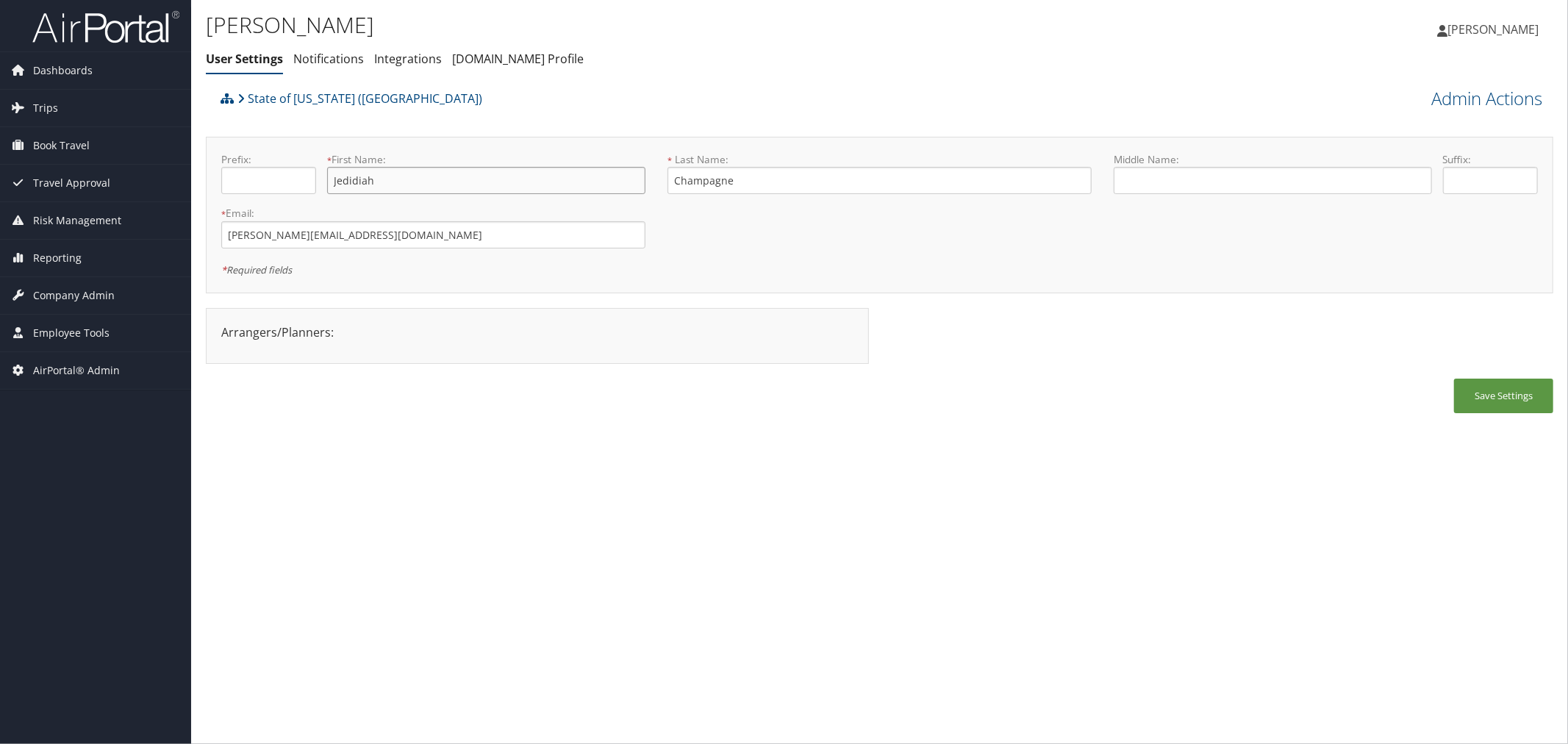
drag, startPoint x: 375, startPoint y: 182, endPoint x: 333, endPoint y: 182, distance: 42.0
click at [333, 182] on input "Jedidiah" at bounding box center [486, 181] width 318 height 27
drag, startPoint x: 739, startPoint y: 184, endPoint x: 672, endPoint y: 181, distance: 67.1
click at [672, 181] on input "Champagne" at bounding box center [880, 181] width 425 height 27
click at [491, 115] on div "State of Louisiana (SOLA)" at bounding box center [711, 103] width 989 height 40
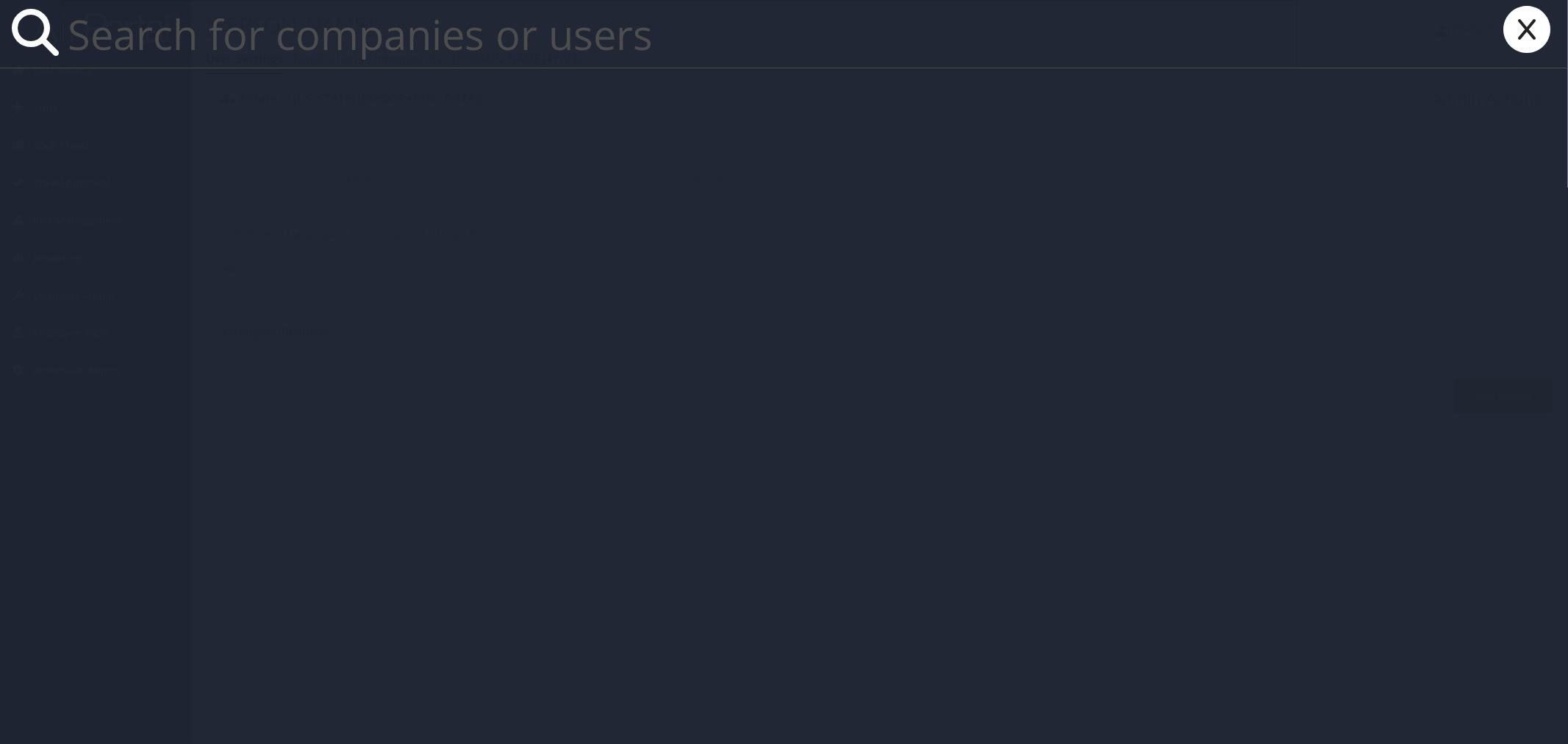
paste input "[EMAIL_ADDRESS][DOMAIN_NAME]"
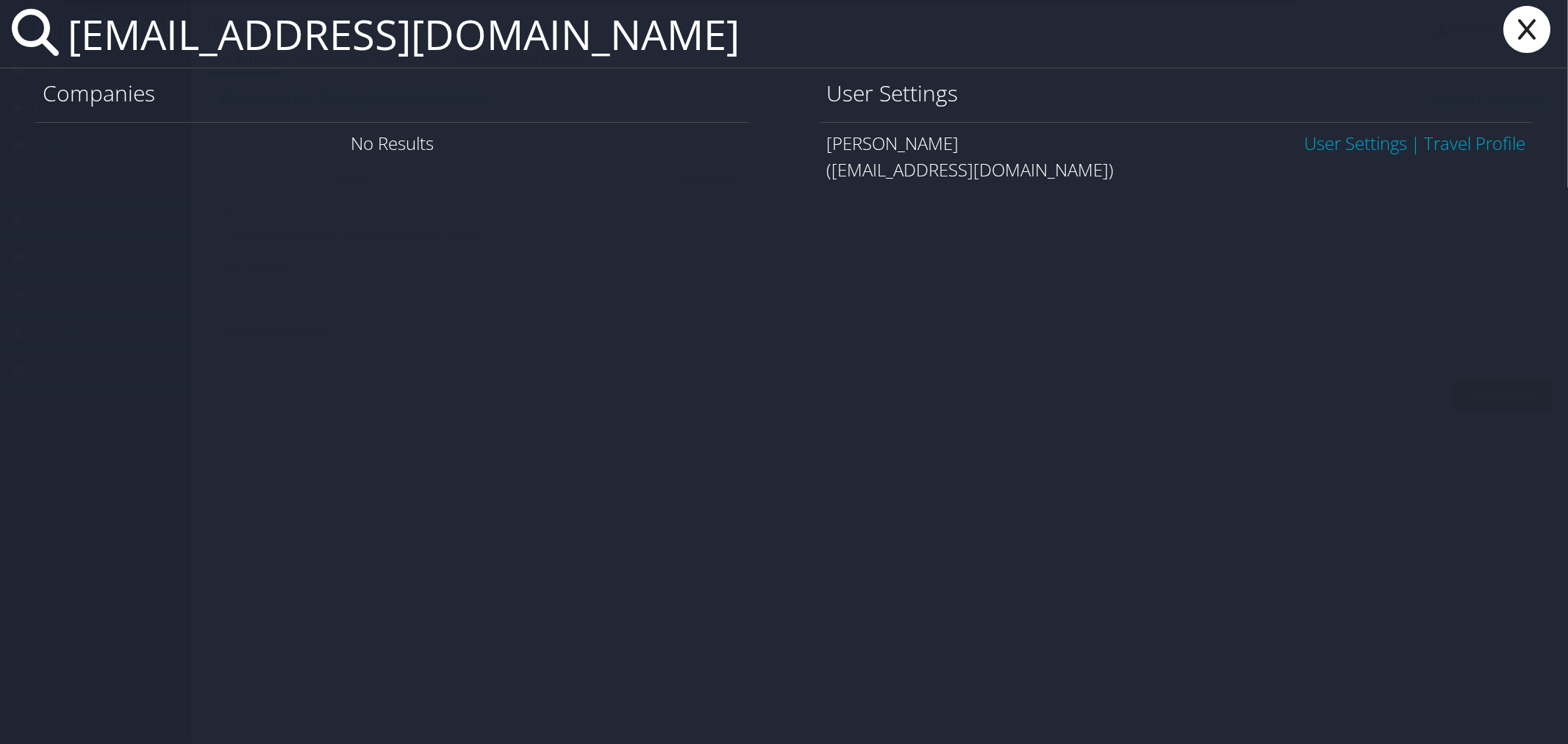
type input "[EMAIL_ADDRESS][DOMAIN_NAME]"
click at [1321, 143] on link "User Settings" at bounding box center [1356, 142] width 103 height 24
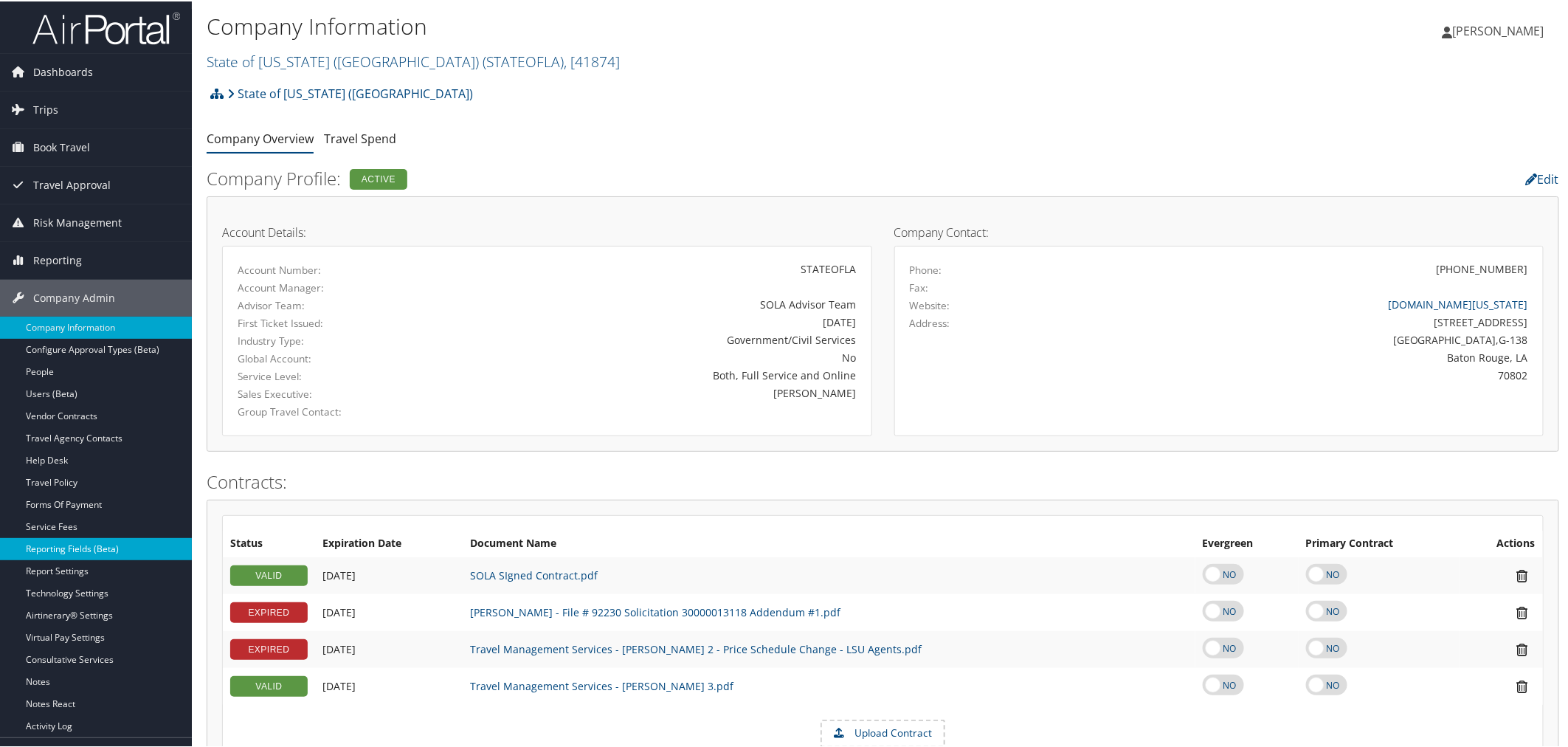
drag, startPoint x: 97, startPoint y: 565, endPoint x: 110, endPoint y: 554, distance: 17.0
click at [96, 565] on link "Report Settings" at bounding box center [96, 570] width 192 height 22
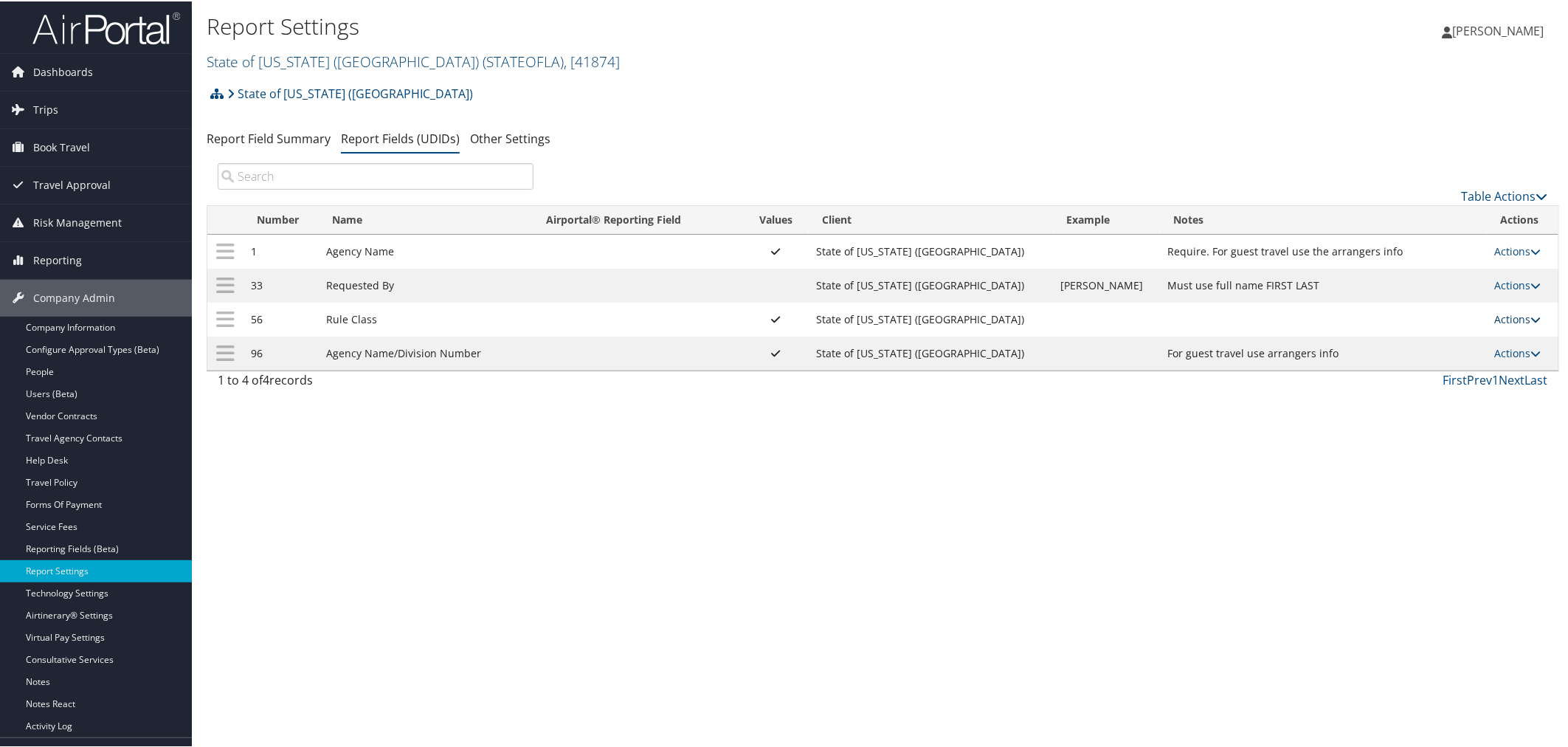
click at [1497, 313] on link "Actions" at bounding box center [1518, 317] width 46 height 14
click at [1437, 338] on link "Update Report Field Values" at bounding box center [1450, 341] width 159 height 25
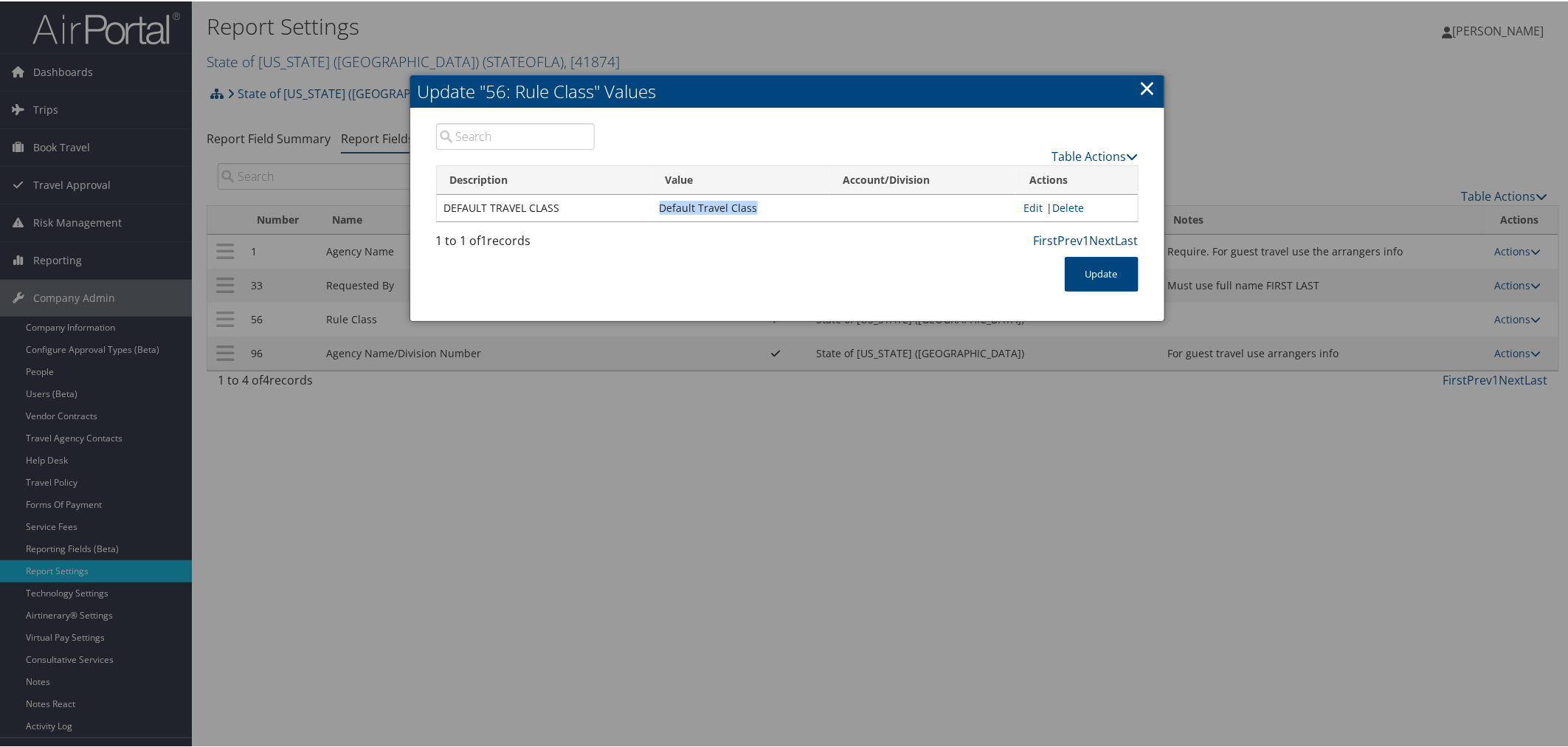
drag, startPoint x: 751, startPoint y: 206, endPoint x: 659, endPoint y: 210, distance: 92.1
click at [659, 210] on td "Default Travel Class" at bounding box center [740, 206] width 177 height 27
copy td "Default Travel Class"
click at [503, 57] on div at bounding box center [787, 373] width 1574 height 747
click at [520, 55] on div at bounding box center [787, 373] width 1574 height 747
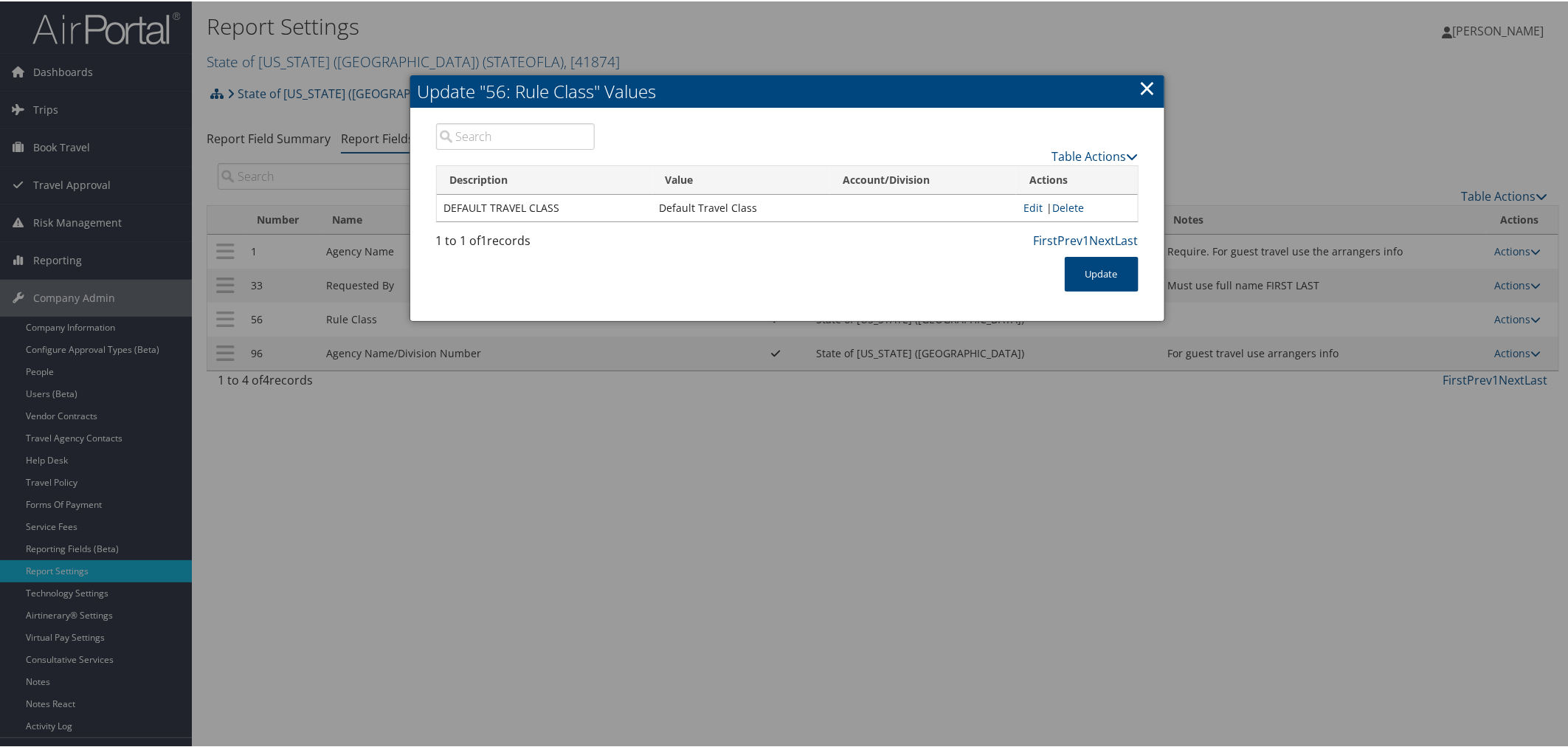
click at [1151, 86] on link "×" at bounding box center [1148, 86] width 17 height 29
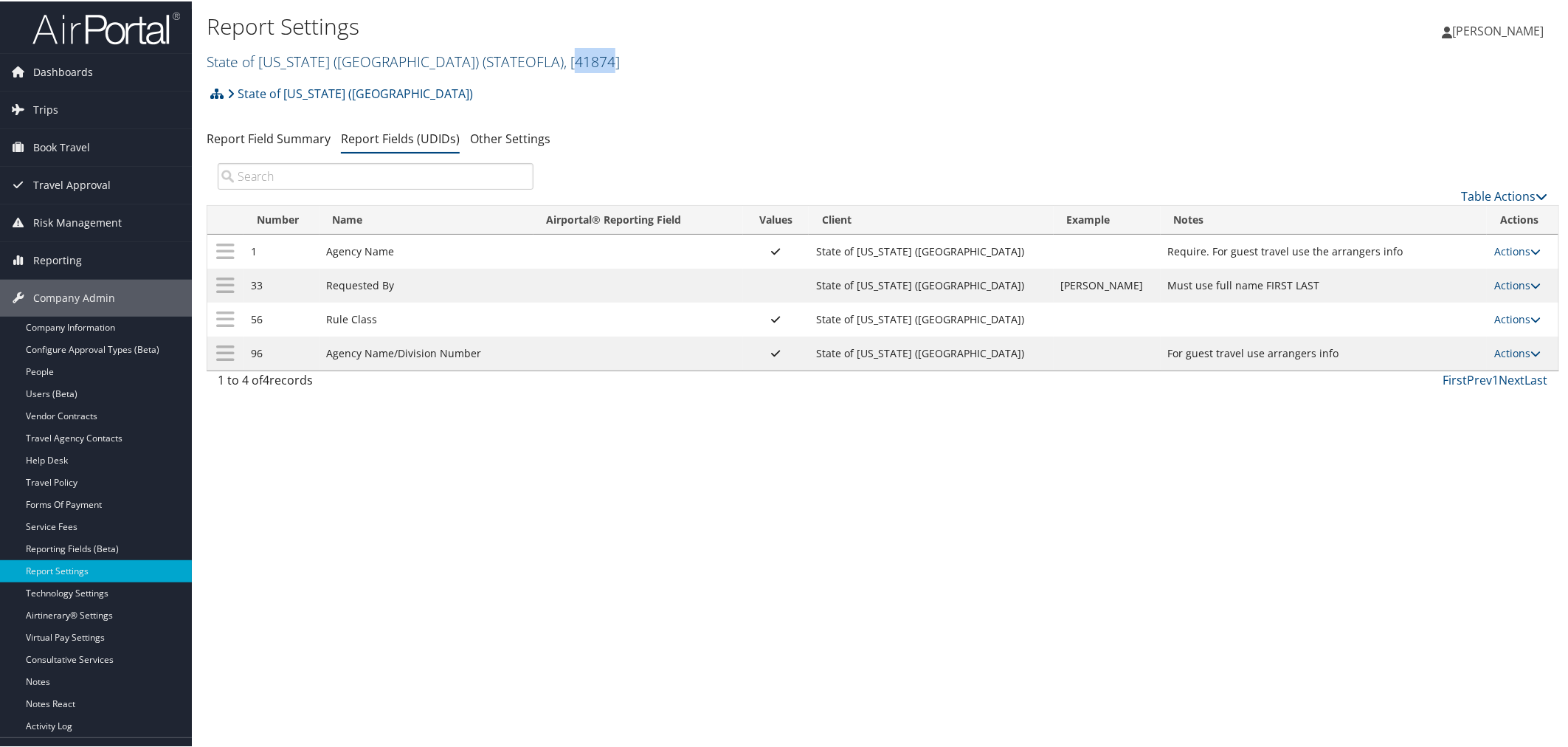
drag, startPoint x: 504, startPoint y: 62, endPoint x: 466, endPoint y: 62, distance: 38.0
click at [564, 62] on span ", [ 41874 ]" at bounding box center [592, 60] width 56 height 20
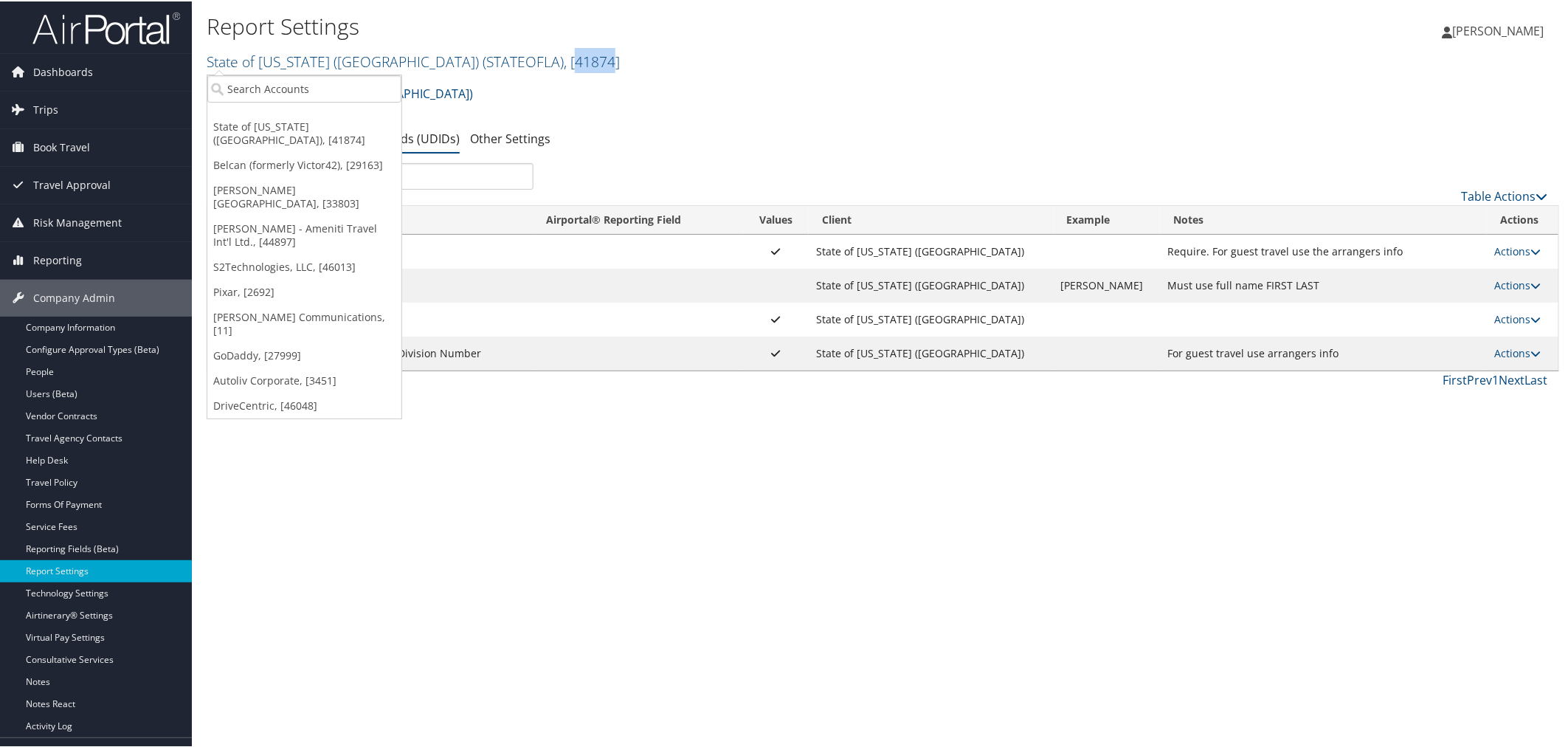
copy span "41874"
click at [662, 121] on div "State of Louisiana (SOLA) Account Structure State of Louisiana (SOLA) (STATEOFL…" at bounding box center [882, 237] width 1353 height 318
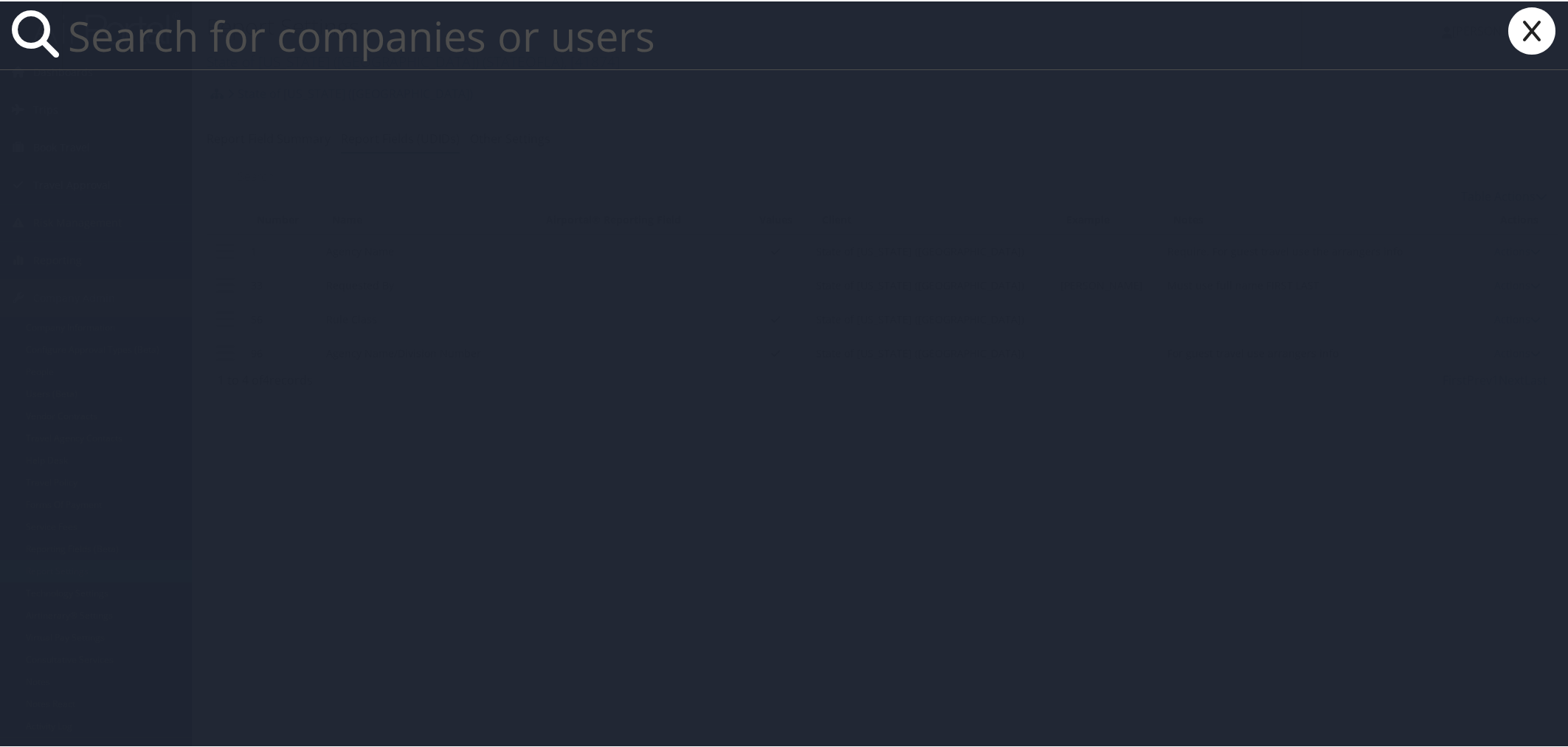
paste input "[EMAIL_ADDRESS][DOMAIN_NAME]"
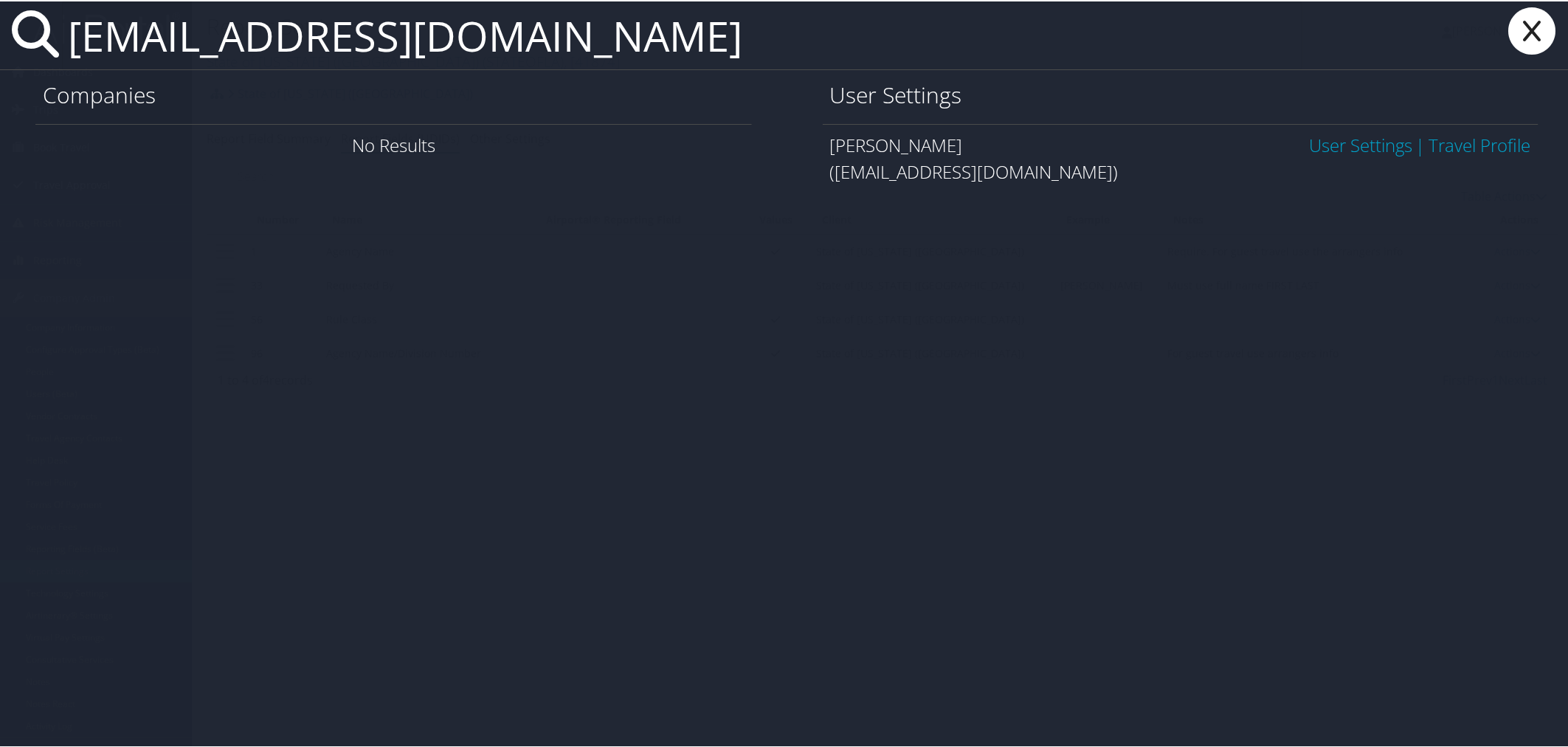
type input "[EMAIL_ADDRESS][DOMAIN_NAME]"
drag, startPoint x: 1326, startPoint y: 140, endPoint x: 938, endPoint y: 96, distance: 390.5
click at [1325, 140] on link "User Settings" at bounding box center [1361, 143] width 104 height 24
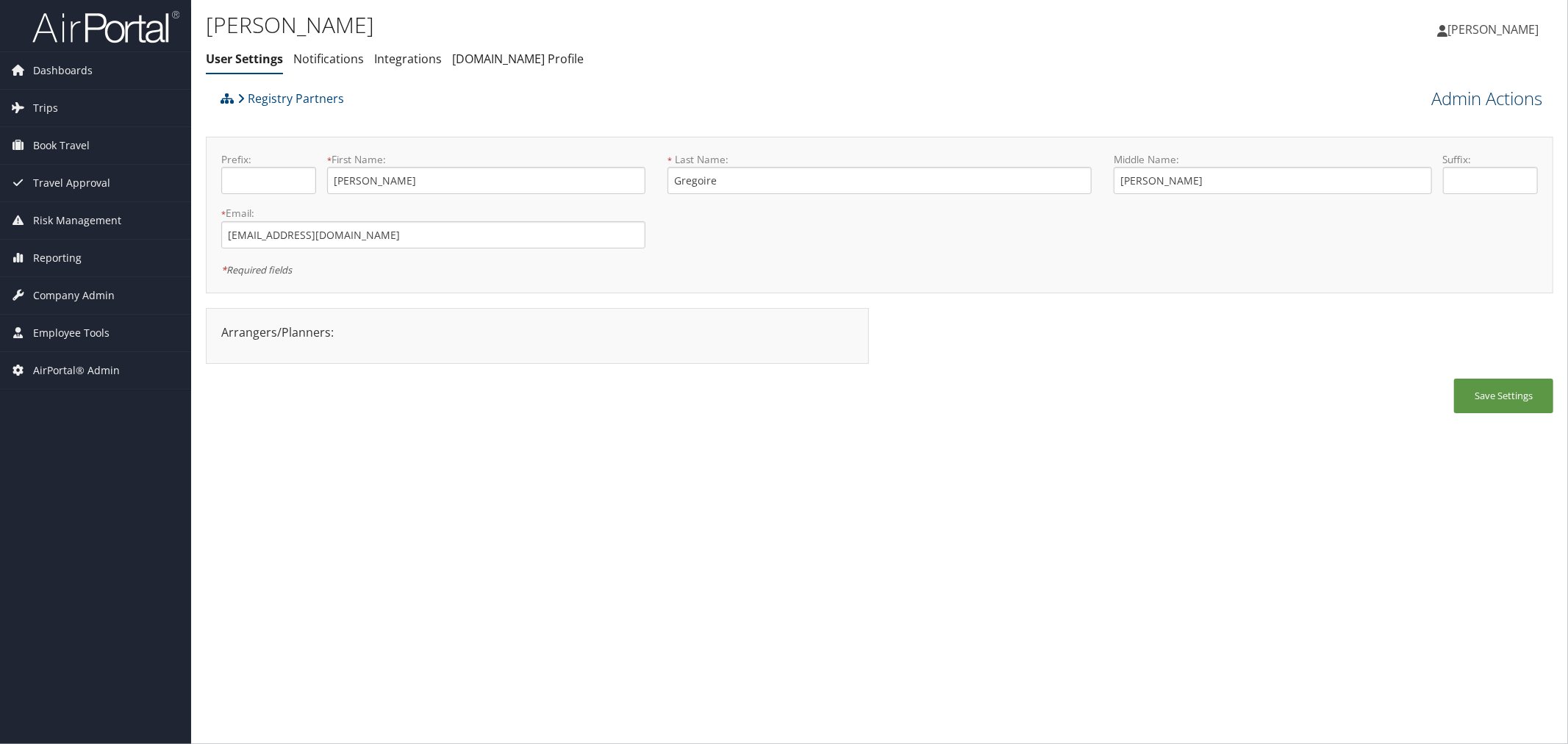
click at [1459, 91] on link "Admin Actions" at bounding box center [1487, 98] width 111 height 25
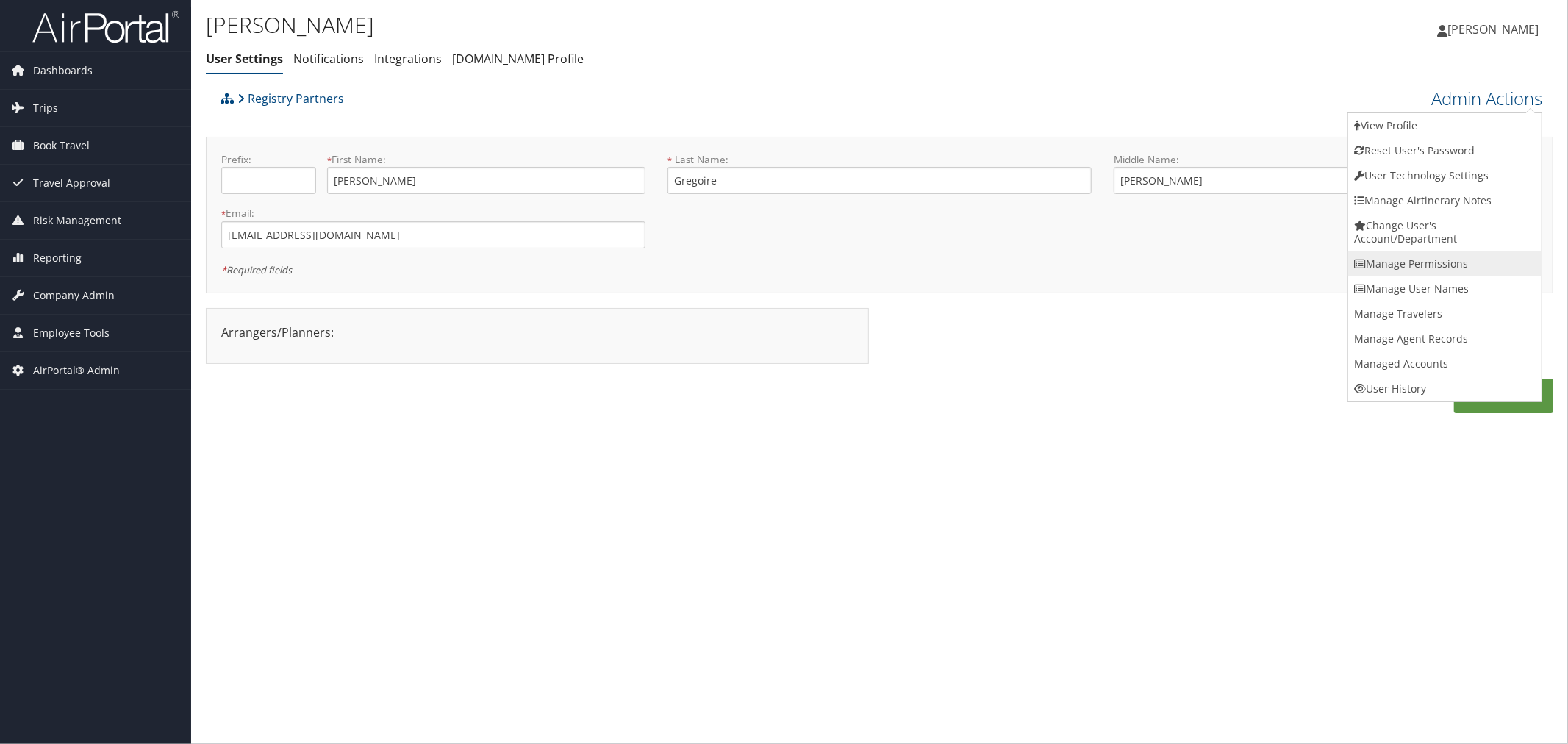
click at [1409, 255] on link "Manage Permissions" at bounding box center [1444, 263] width 194 height 25
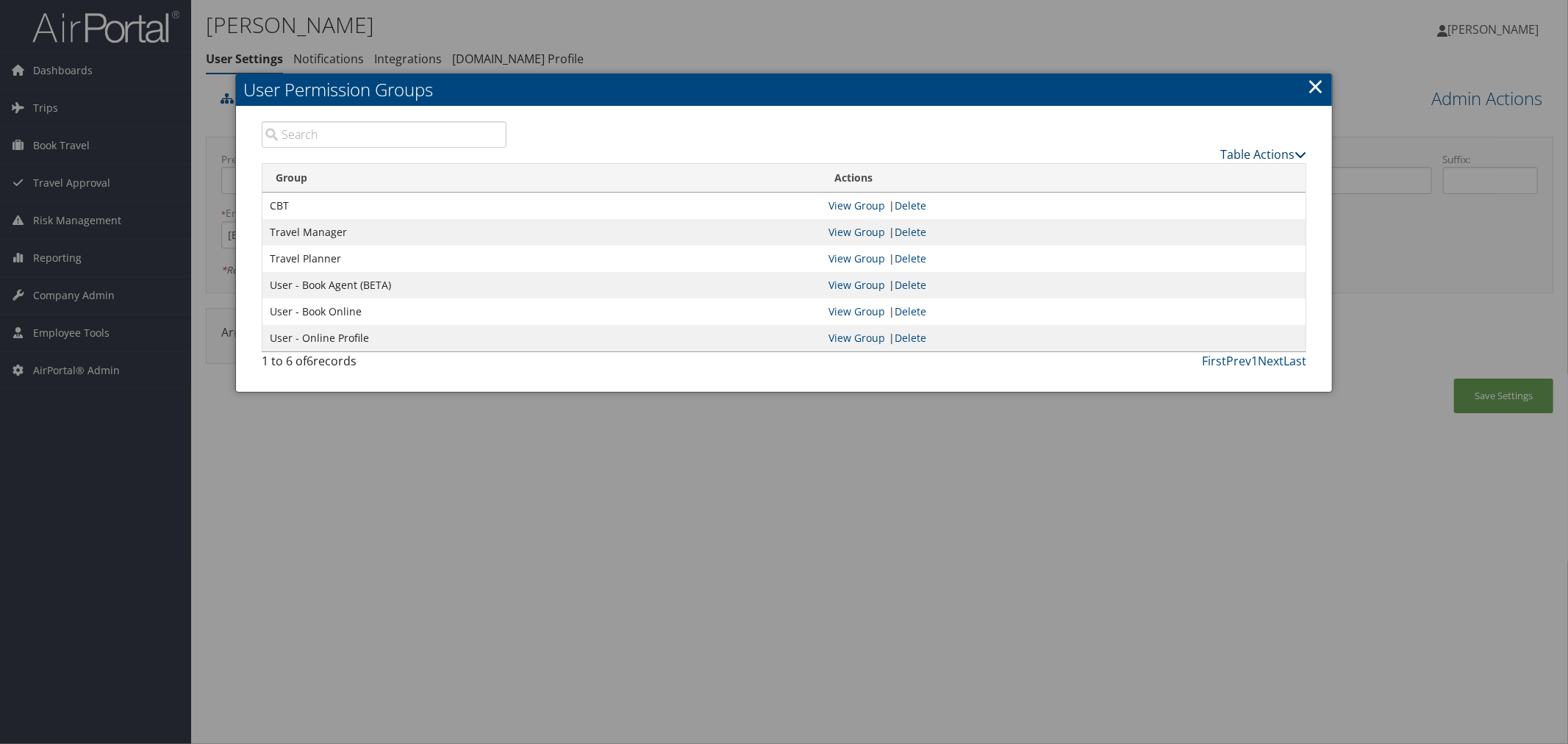
click at [1247, 149] on link "Table Actions" at bounding box center [1263, 154] width 86 height 16
click at [1189, 166] on link "New Record" at bounding box center [1209, 176] width 194 height 25
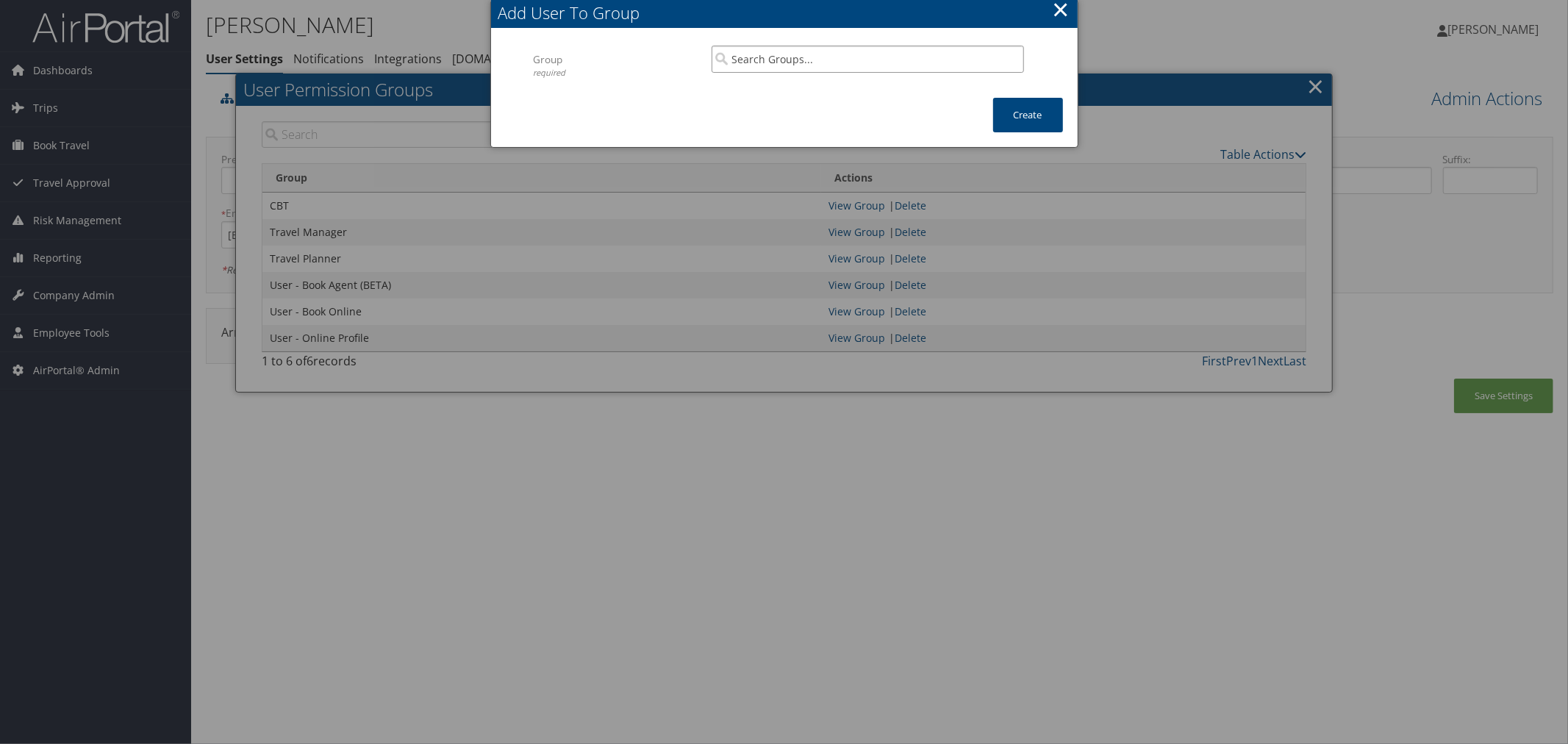
click at [761, 61] on input "search" at bounding box center [868, 59] width 312 height 27
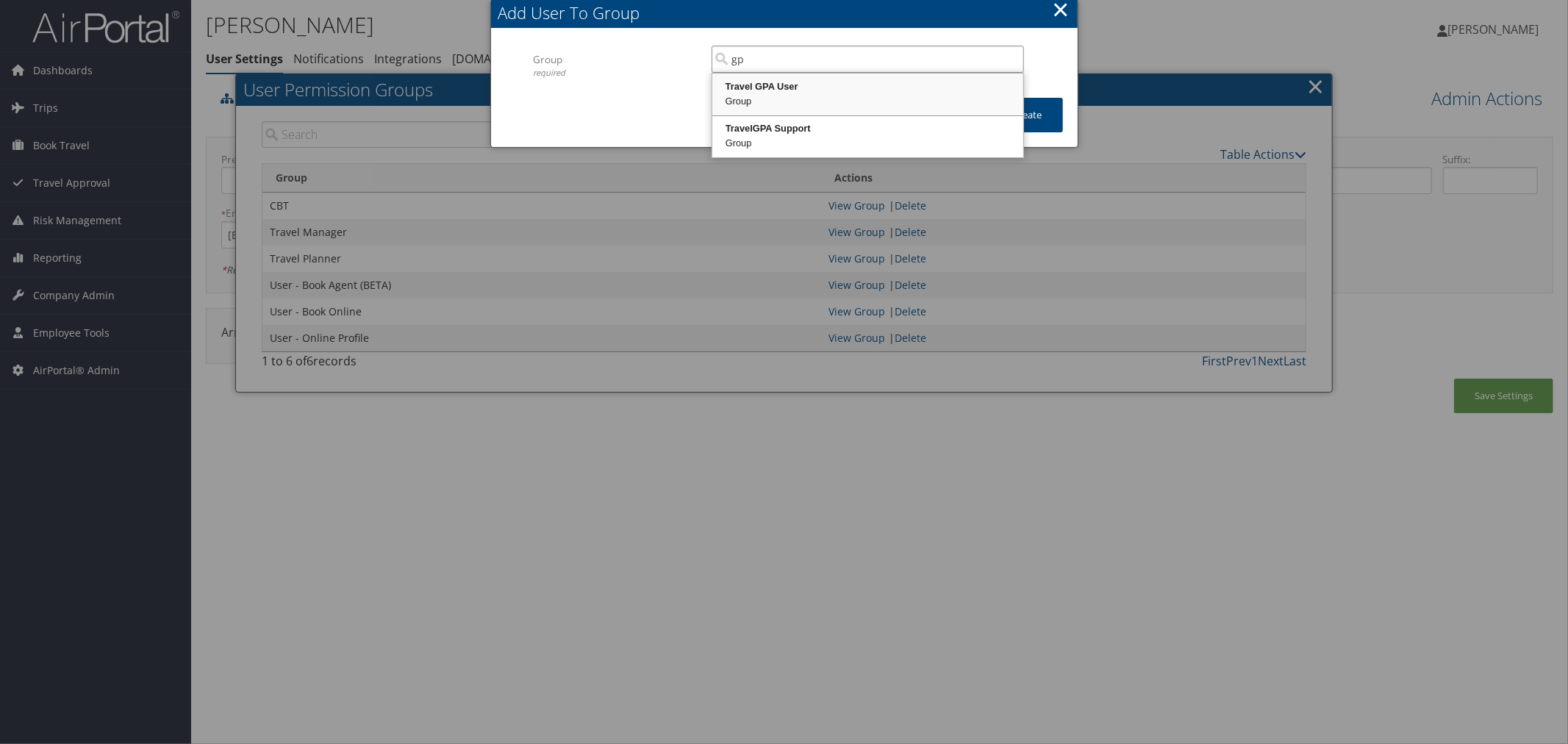
click at [766, 92] on div "Travel GPA User" at bounding box center [868, 86] width 307 height 14
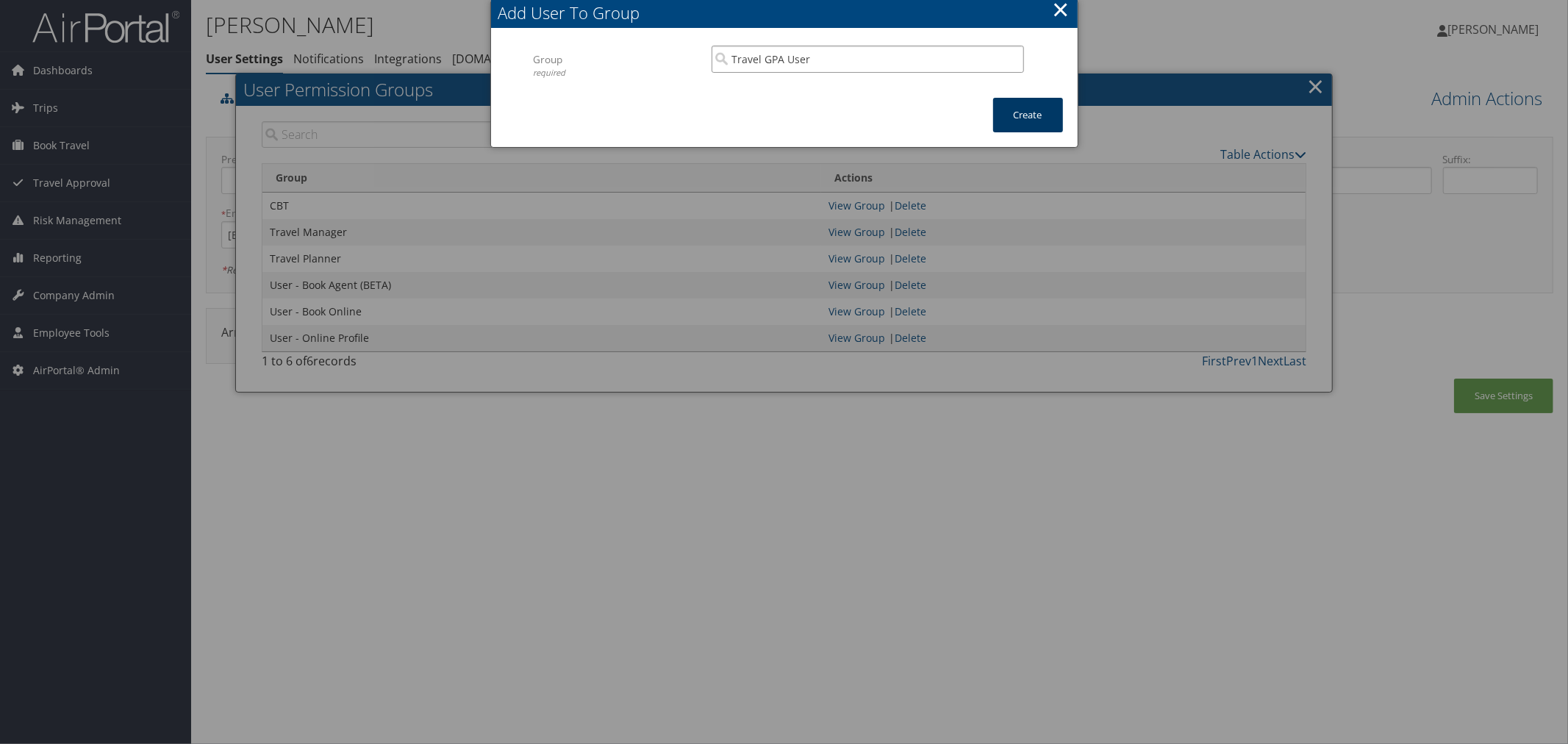
type input "Travel GPA User"
click at [1017, 108] on button "Create" at bounding box center [1028, 115] width 70 height 35
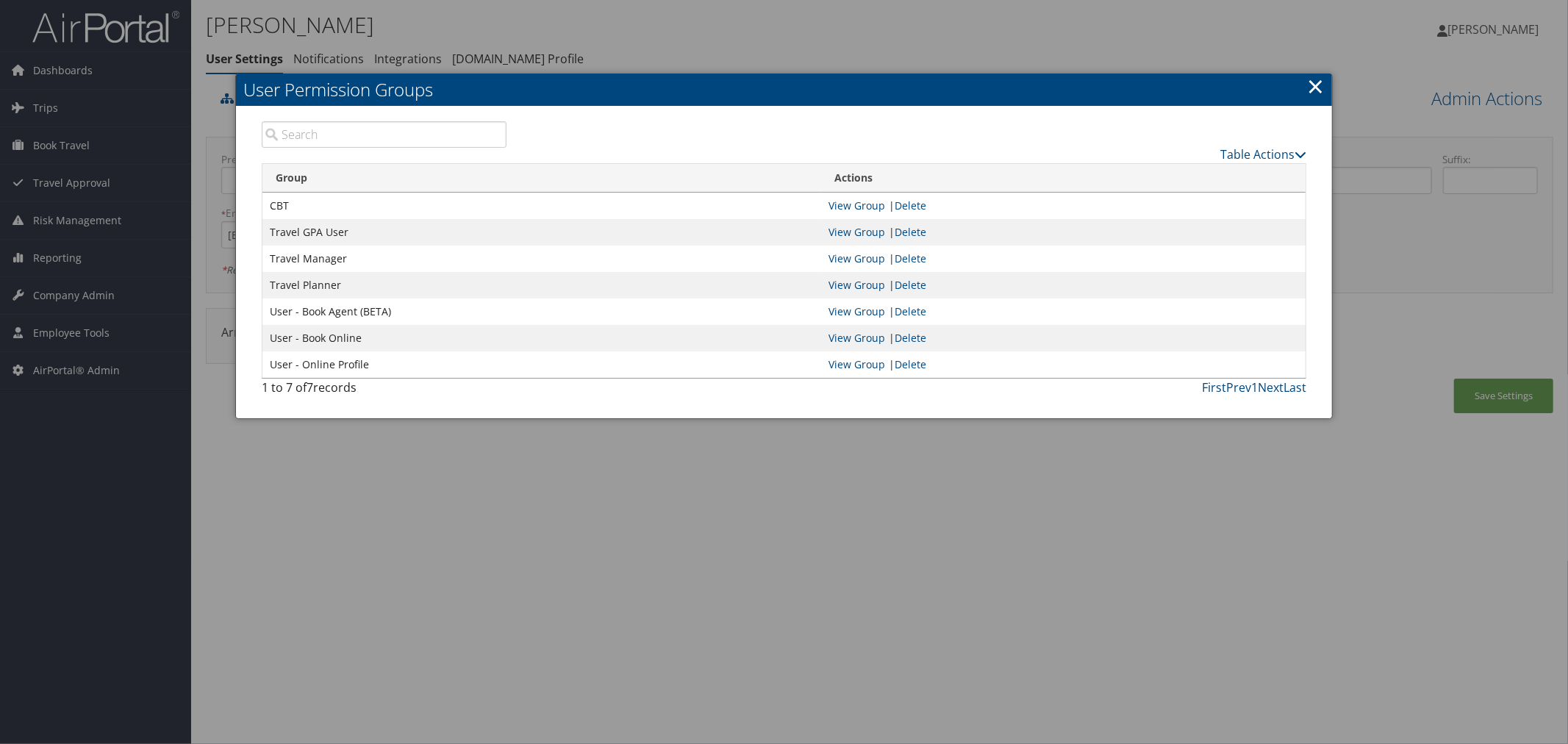
drag, startPoint x: 1319, startPoint y: 82, endPoint x: 1034, endPoint y: 122, distance: 287.8
click at [1318, 82] on link "×" at bounding box center [1316, 86] width 17 height 29
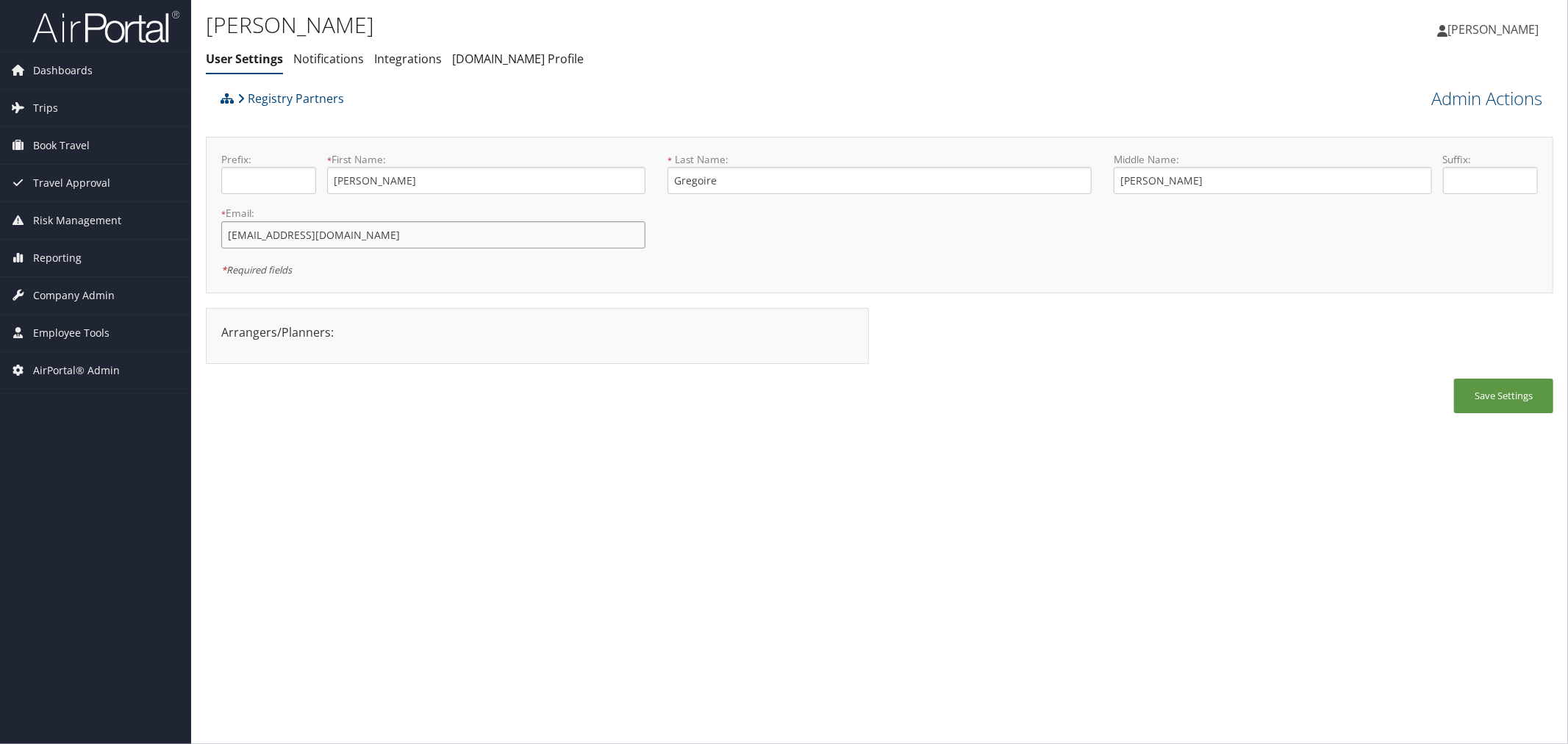
drag, startPoint x: 321, startPoint y: 238, endPoint x: 227, endPoint y: 239, distance: 94.0
click at [227, 239] on input "[EMAIL_ADDRESS][DOMAIN_NAME]" at bounding box center [434, 235] width 425 height 27
drag, startPoint x: 1498, startPoint y: 101, endPoint x: 1490, endPoint y: 104, distance: 8.5
click at [1498, 101] on link "Admin Actions" at bounding box center [1487, 98] width 111 height 25
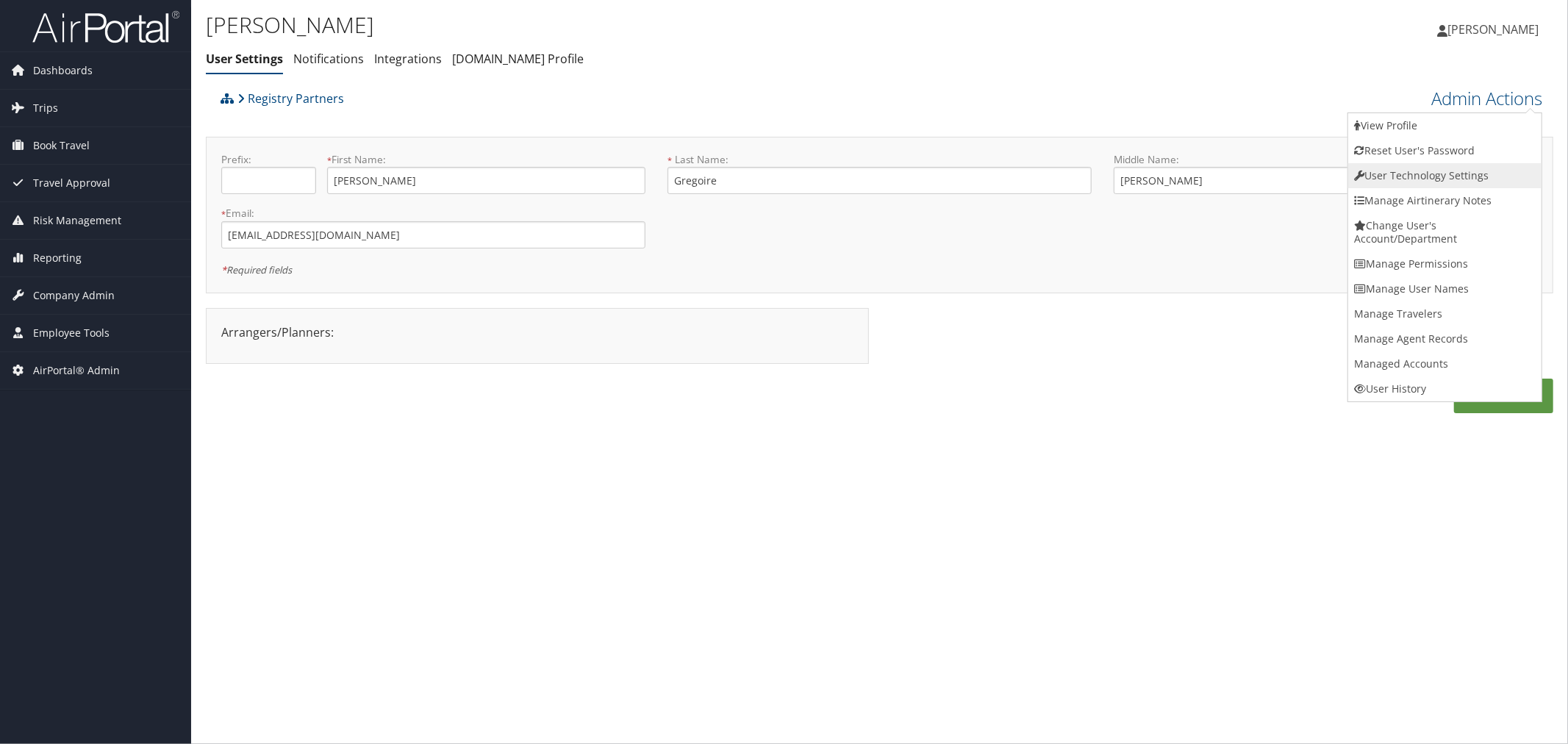
click at [1412, 180] on link "User Technology Settings" at bounding box center [1444, 175] width 194 height 25
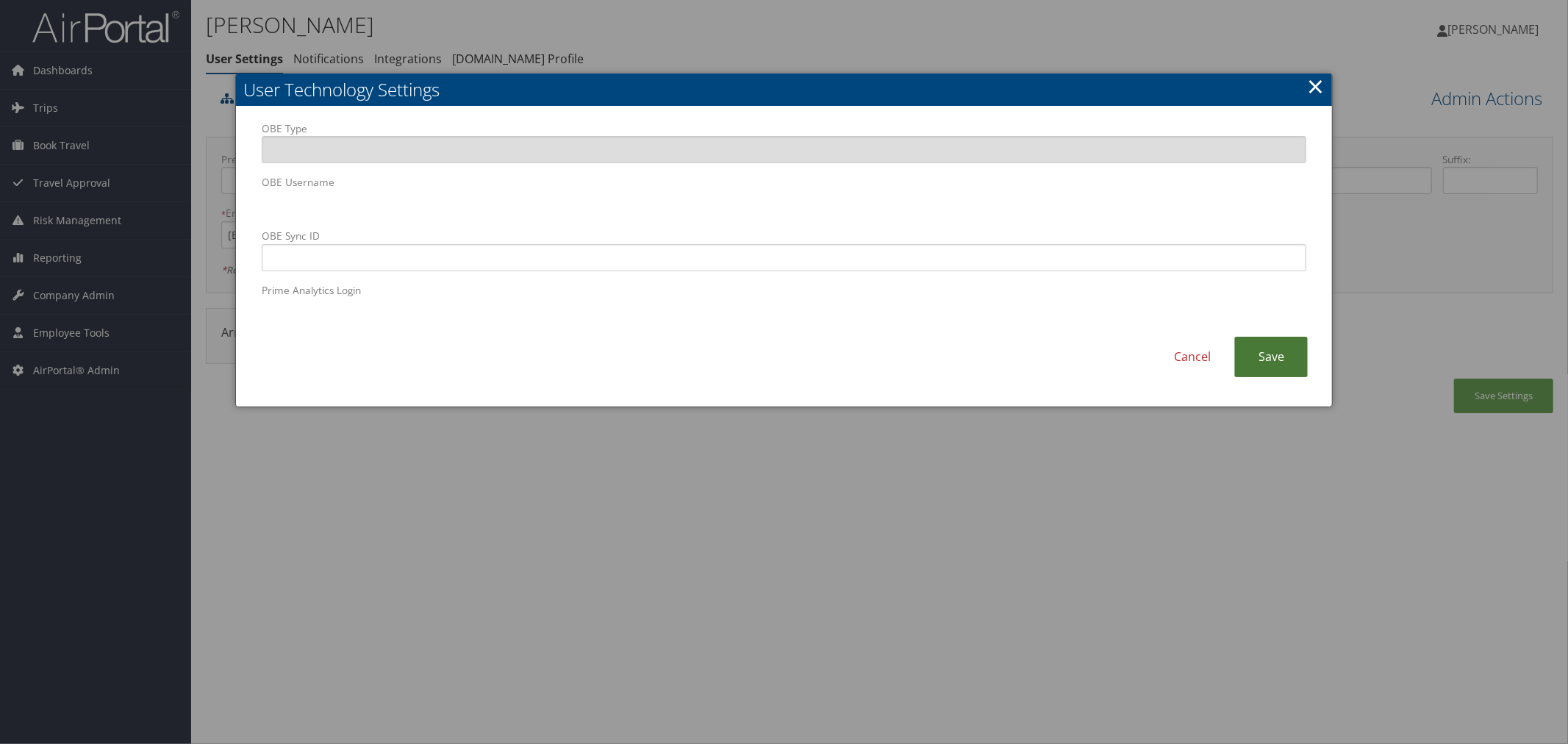
click at [1246, 348] on link "Save" at bounding box center [1271, 356] width 73 height 40
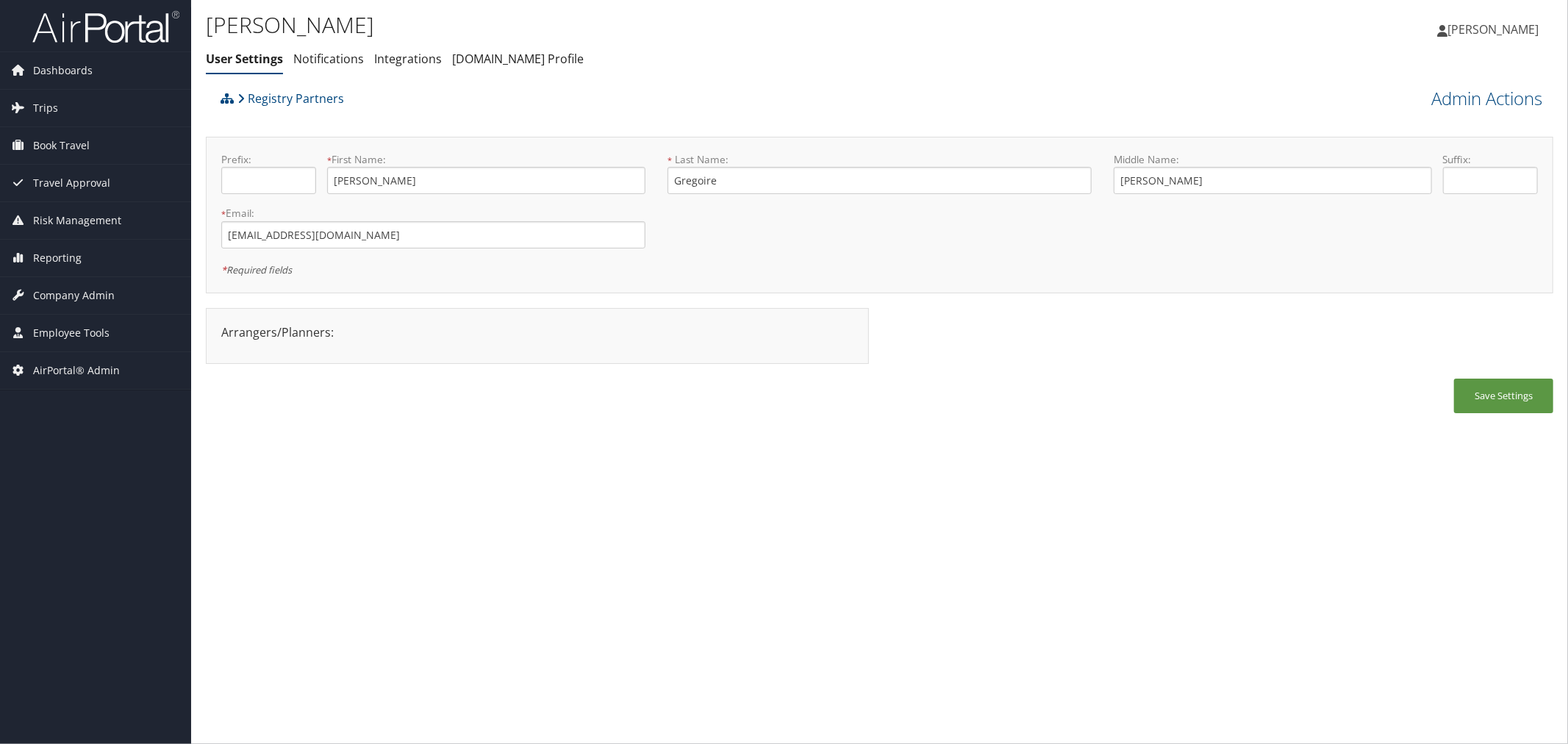
click at [418, 18] on h1 "Glenda Gregoire" at bounding box center [655, 25] width 899 height 31
drag, startPoint x: 283, startPoint y: 97, endPoint x: 292, endPoint y: 66, distance: 32.3
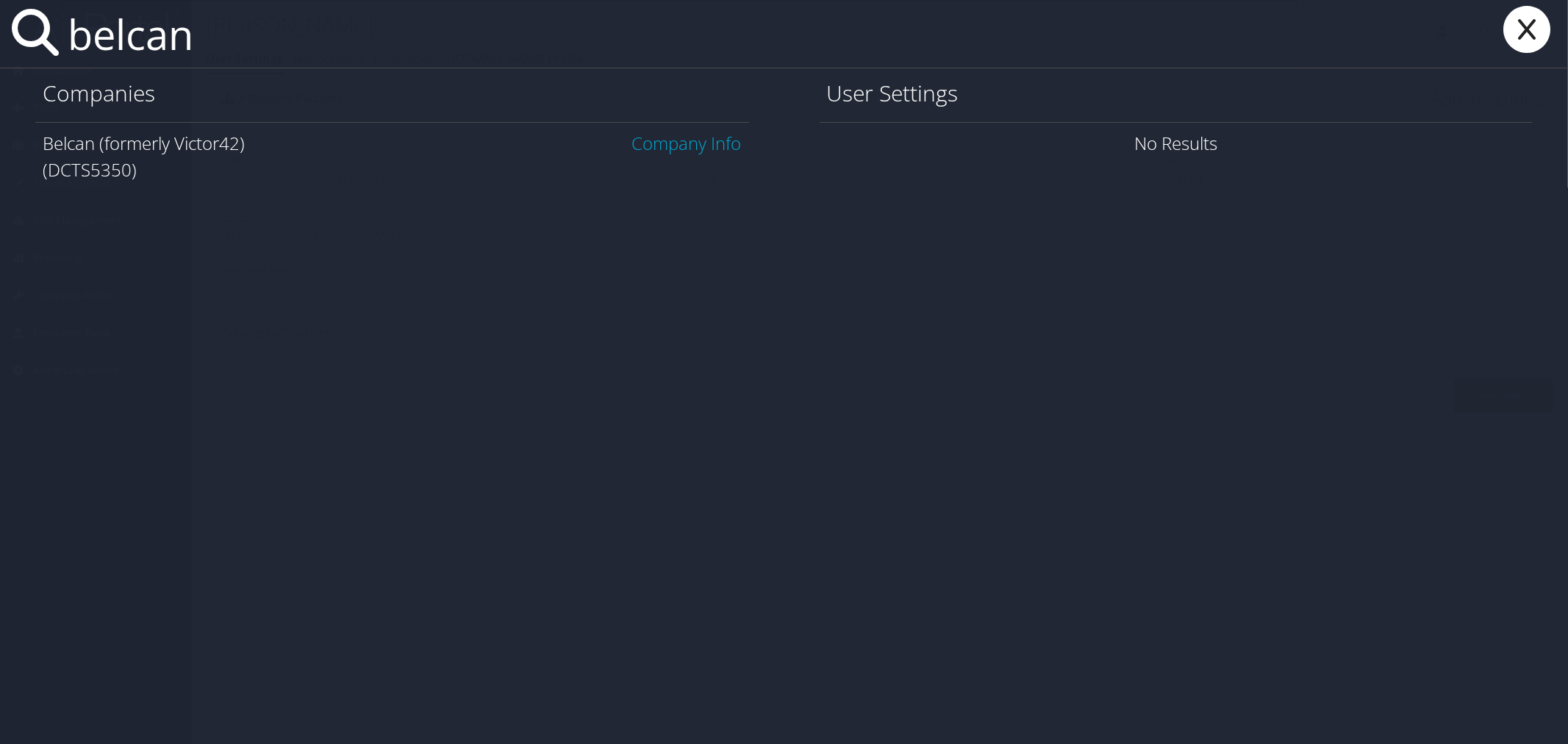
type input "belcan"
click at [695, 138] on link "Company Info" at bounding box center [687, 142] width 109 height 24
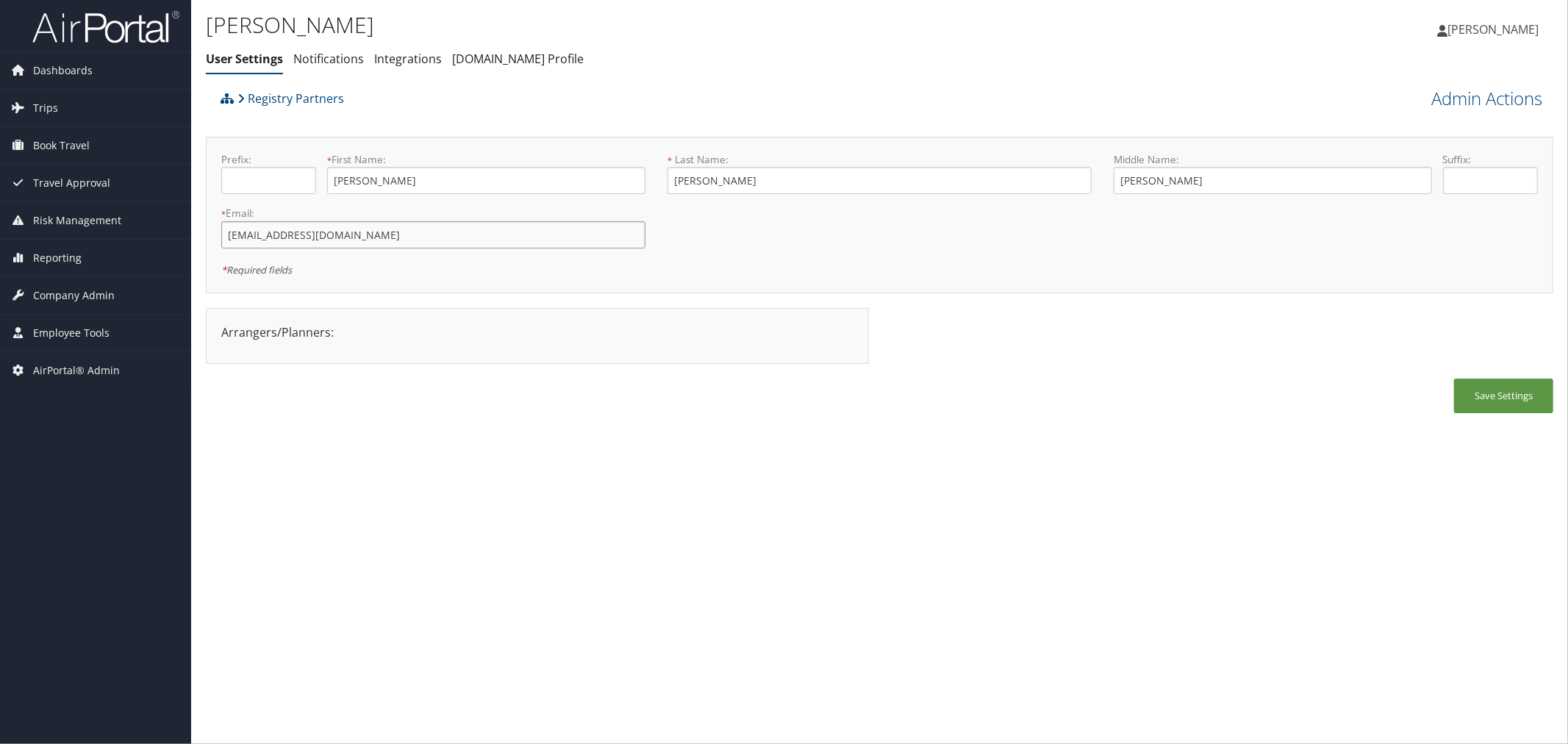
drag, startPoint x: 435, startPoint y: 232, endPoint x: 200, endPoint y: 230, distance: 235.0
click at [200, 230] on div "[PERSON_NAME] User Settings Notifications Integrations [DOMAIN_NAME] Profile Us…" at bounding box center [879, 372] width 1377 height 744
click at [1460, 96] on link "Admin Actions" at bounding box center [1487, 98] width 111 height 25
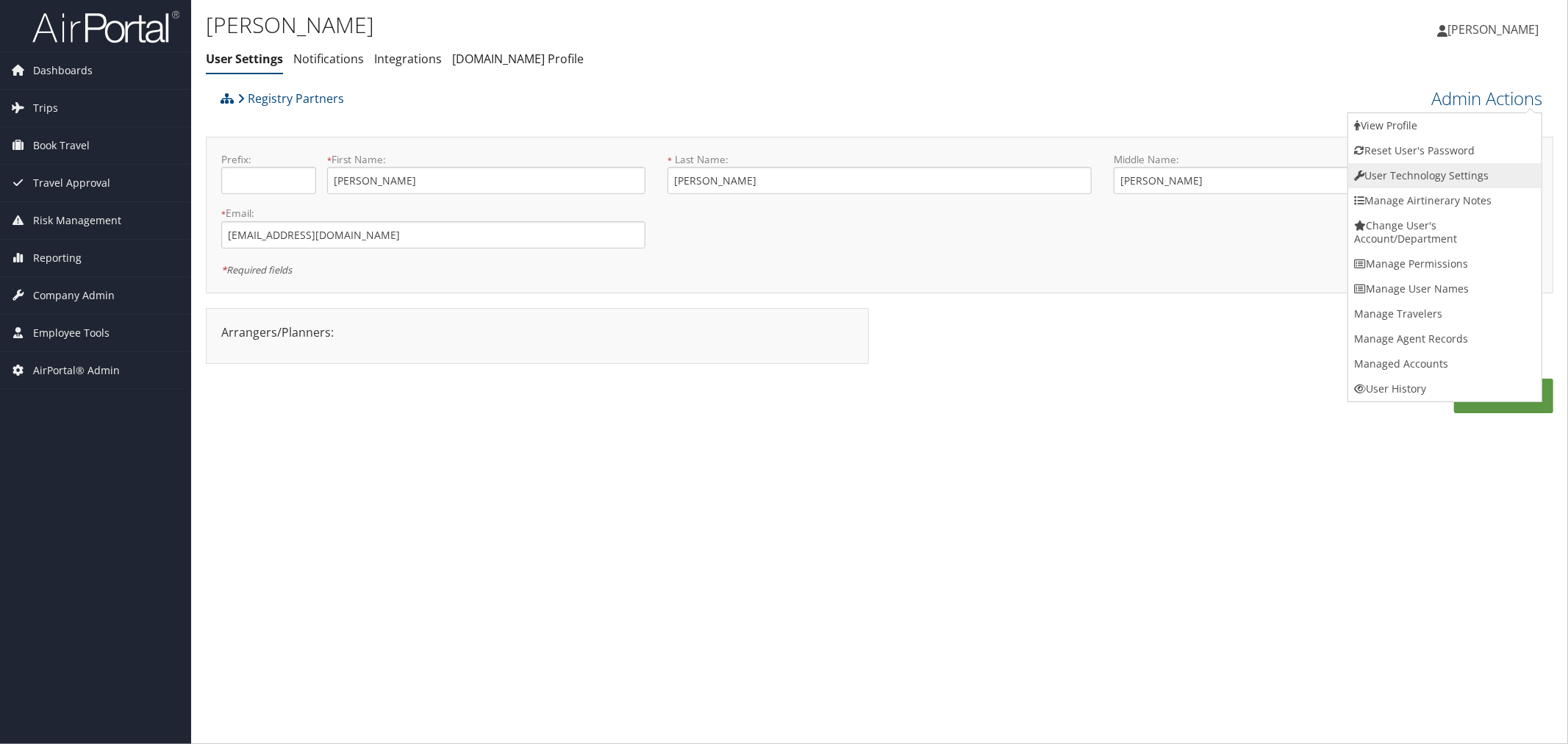
click at [1401, 173] on link "User Technology Settings" at bounding box center [1444, 175] width 194 height 25
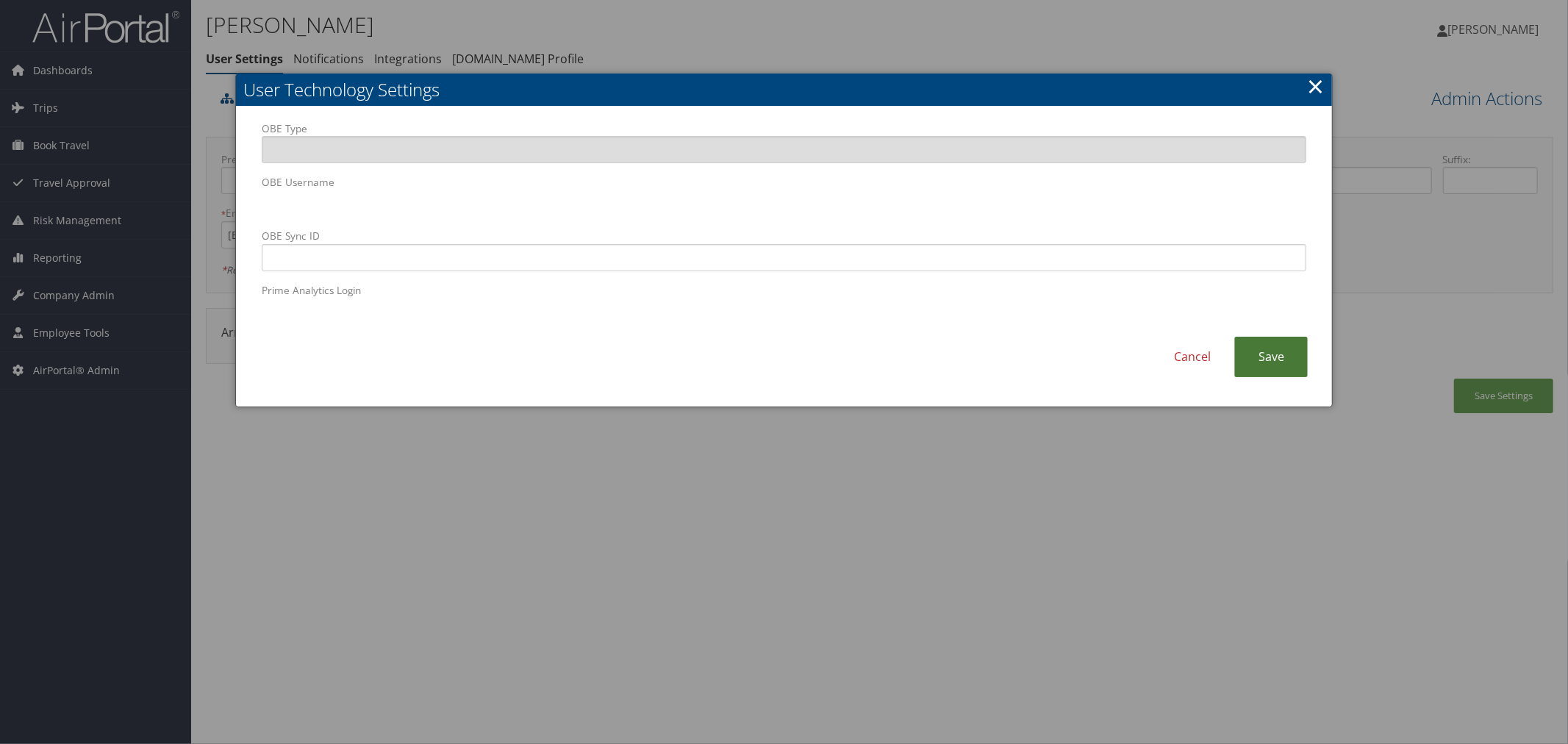
click at [1259, 348] on link "Save" at bounding box center [1271, 356] width 73 height 40
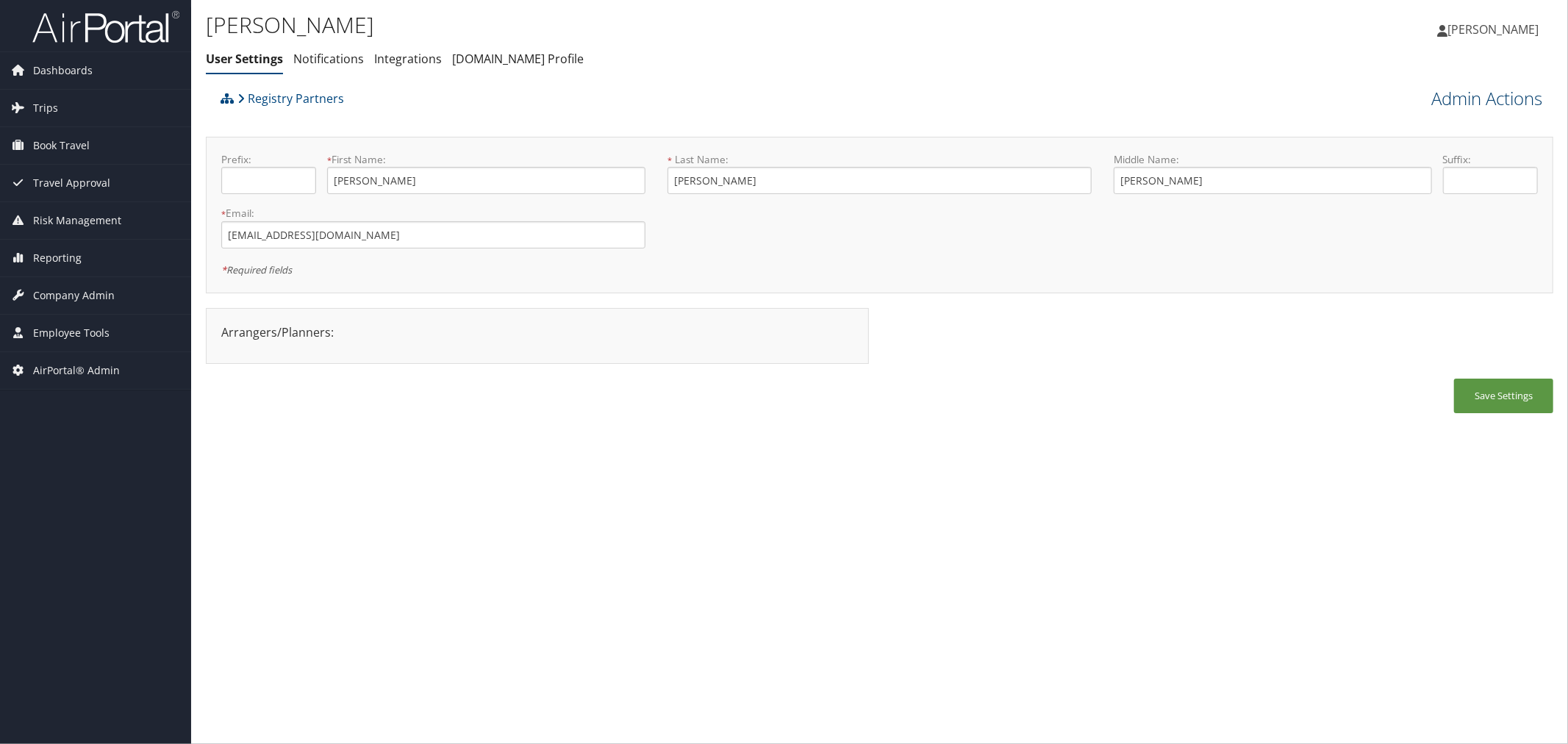
click at [1471, 99] on link "Admin Actions" at bounding box center [1487, 98] width 111 height 25
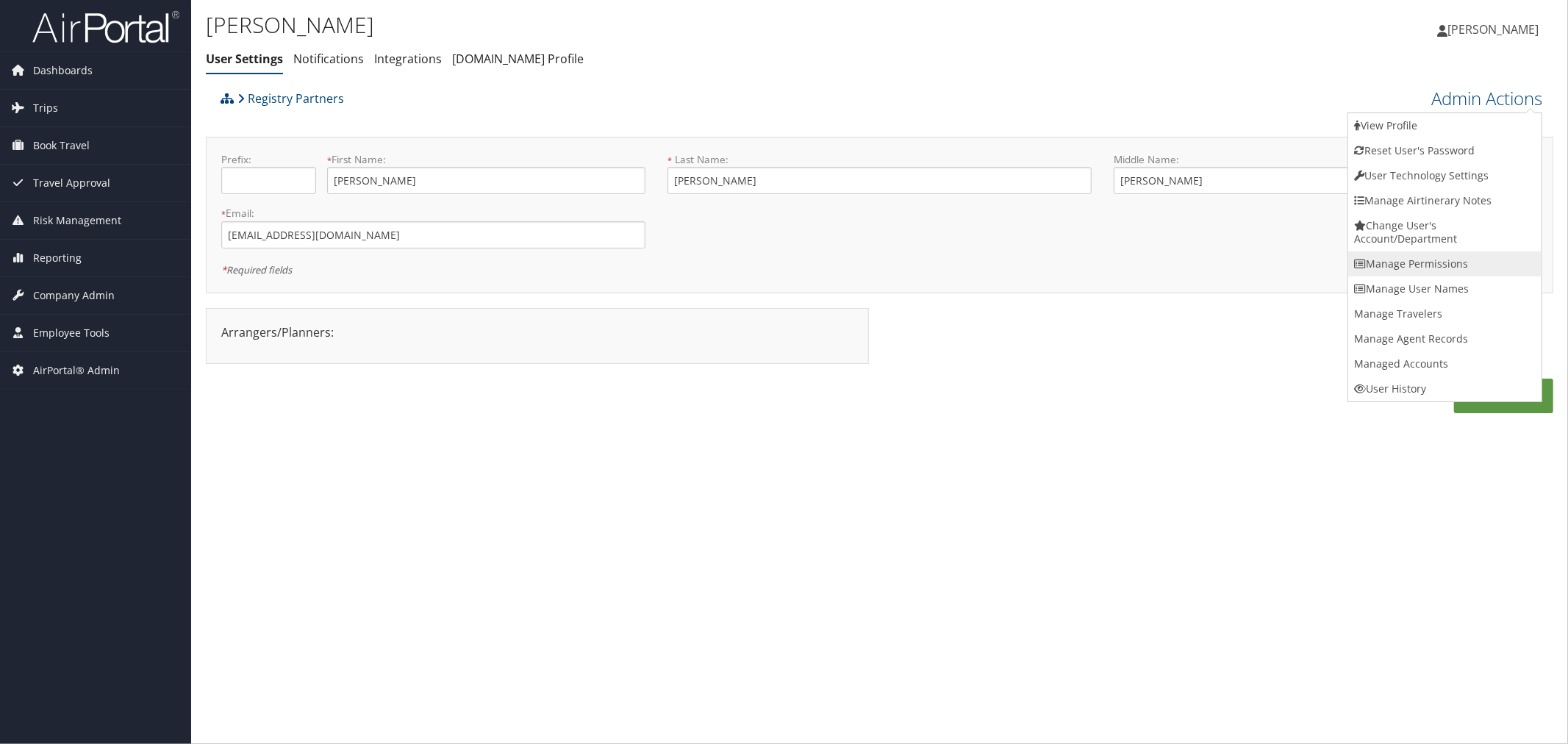
click at [1427, 265] on link "Manage Permissions" at bounding box center [1444, 263] width 194 height 25
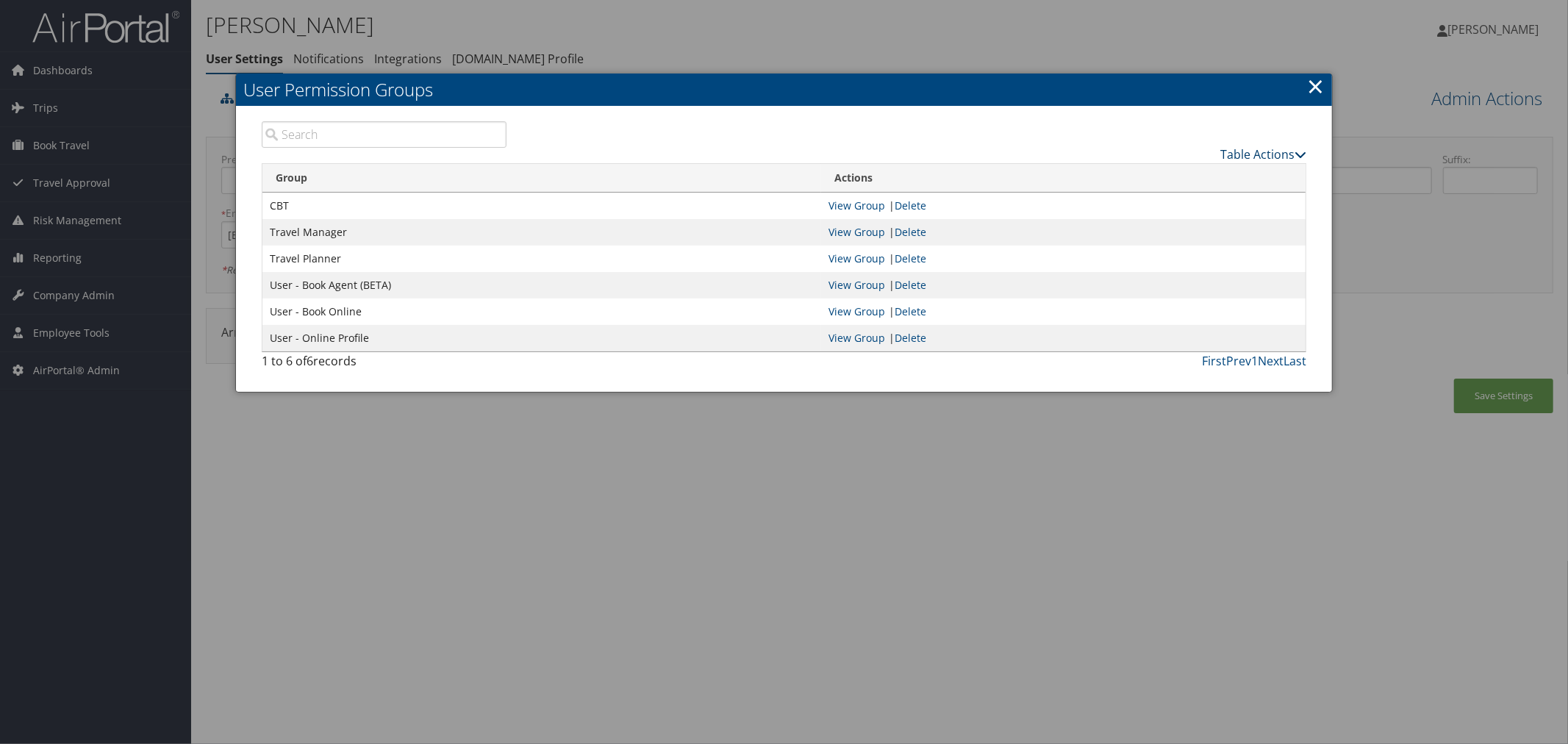
drag, startPoint x: 1255, startPoint y: 153, endPoint x: 1243, endPoint y: 152, distance: 12.0
click at [1254, 153] on link "Table Actions" at bounding box center [1263, 154] width 86 height 16
click at [1200, 173] on link "New Record" at bounding box center [1209, 176] width 194 height 25
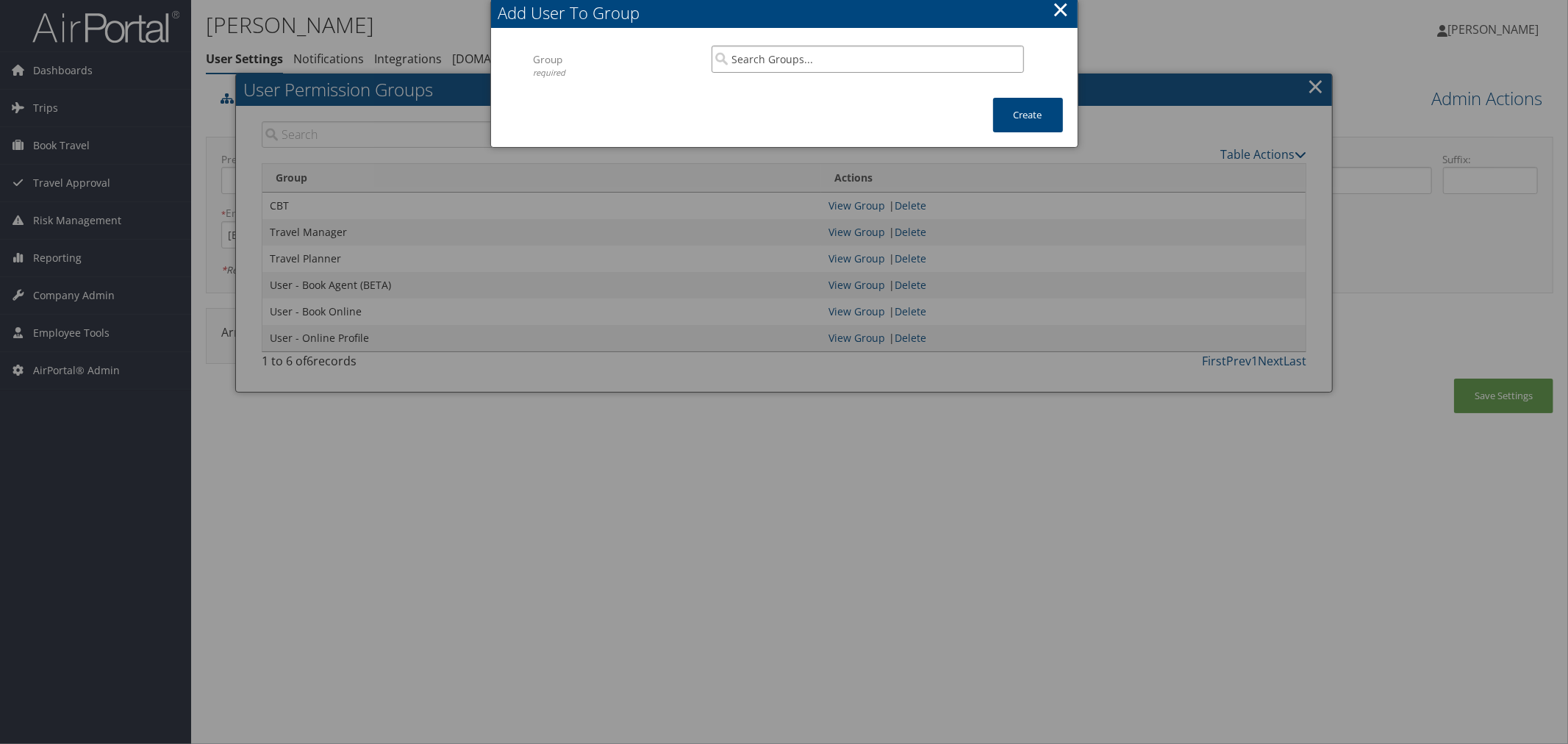
click at [963, 64] on input "search" at bounding box center [868, 59] width 312 height 27
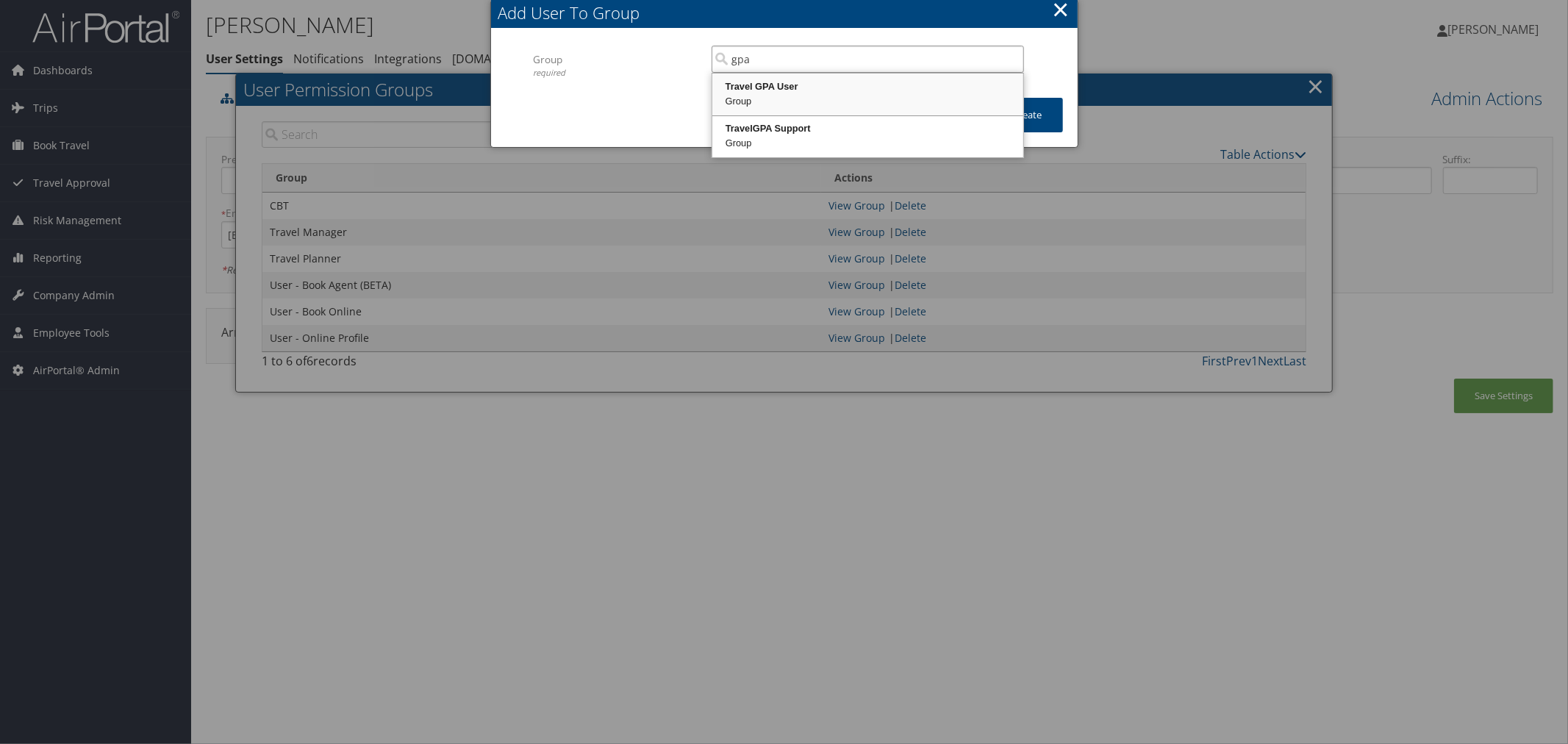
click at [870, 83] on div "Travel GPA User" at bounding box center [868, 86] width 307 height 14
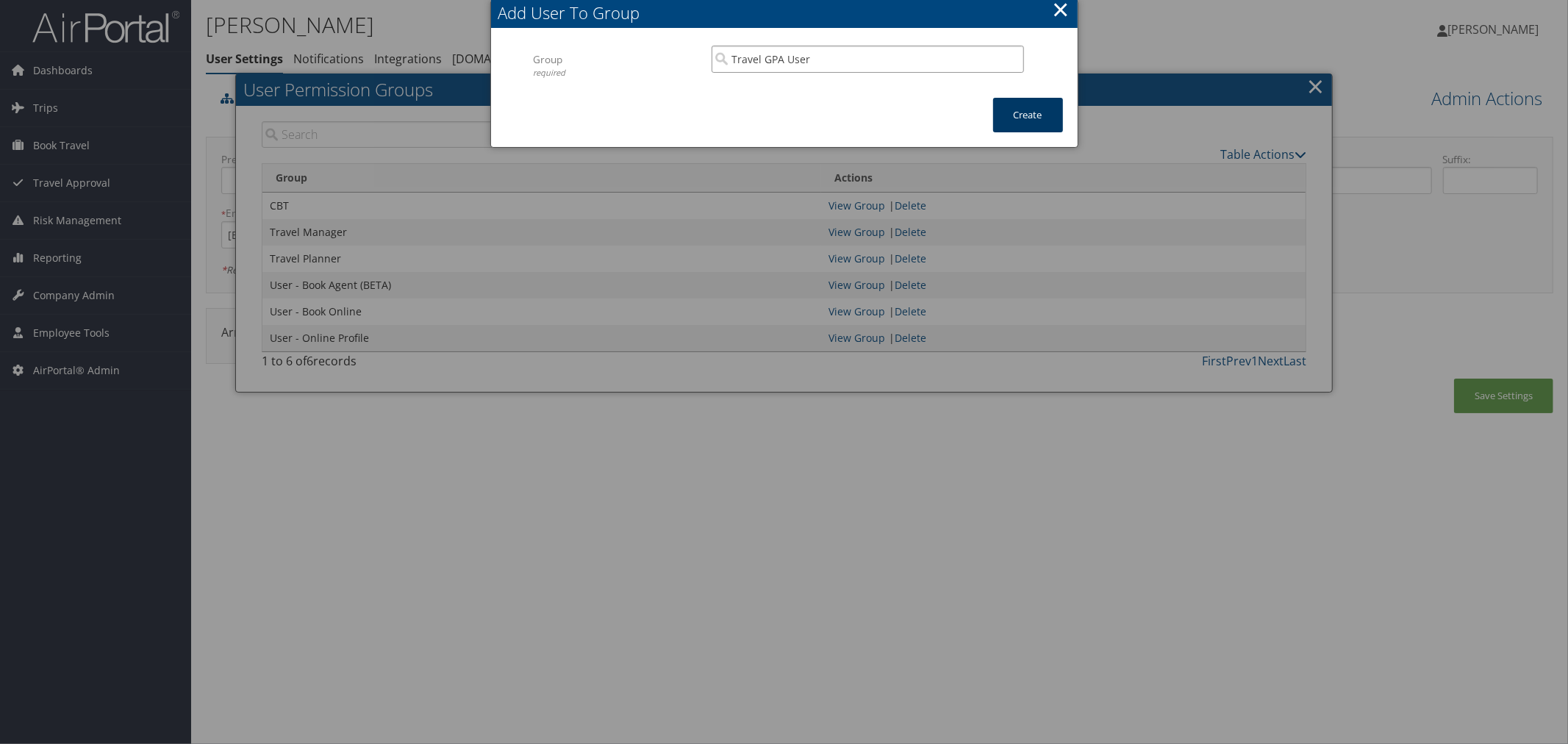
type input "Travel GPA User"
click at [1020, 118] on button "Create" at bounding box center [1028, 115] width 70 height 35
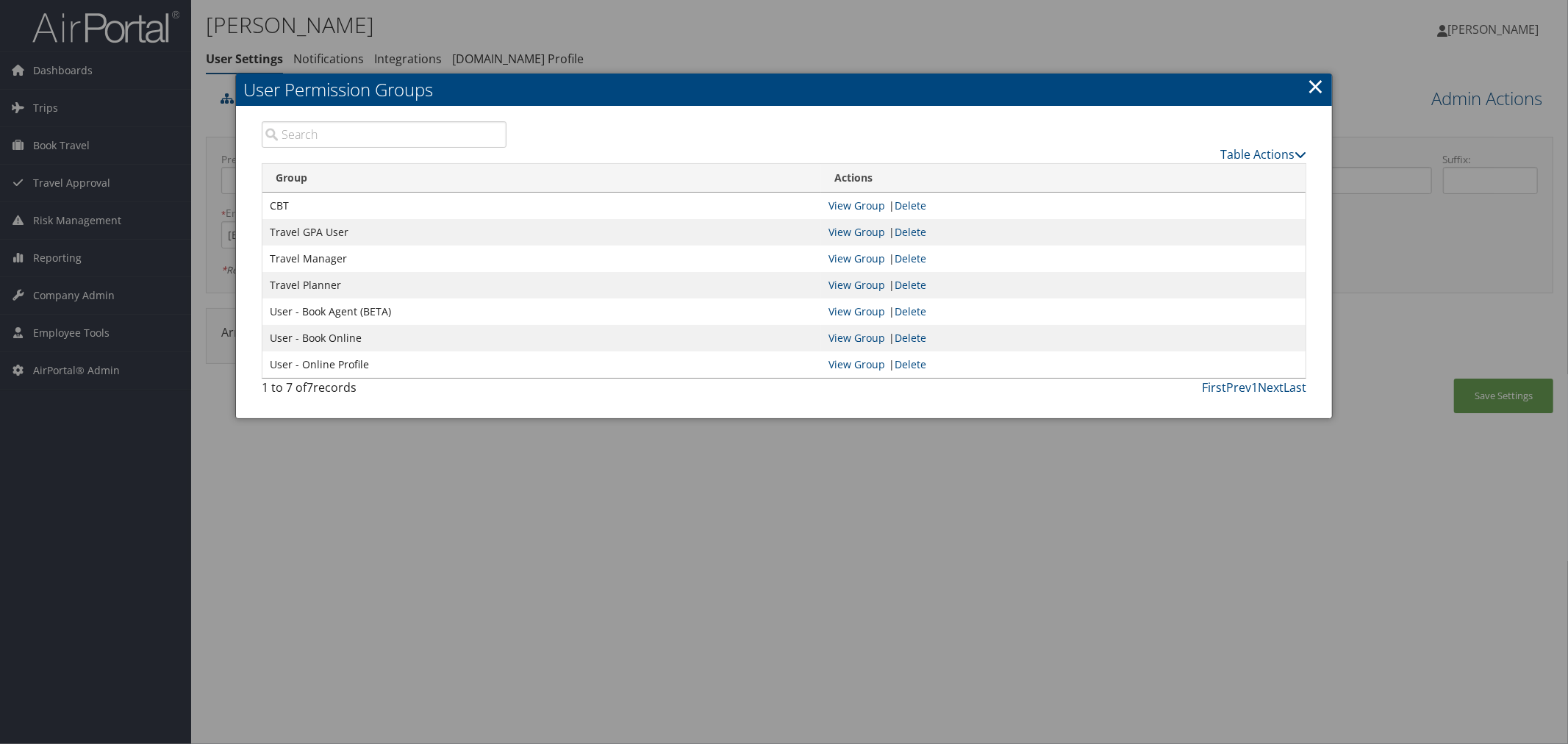
click at [922, 53] on div at bounding box center [784, 372] width 1568 height 744
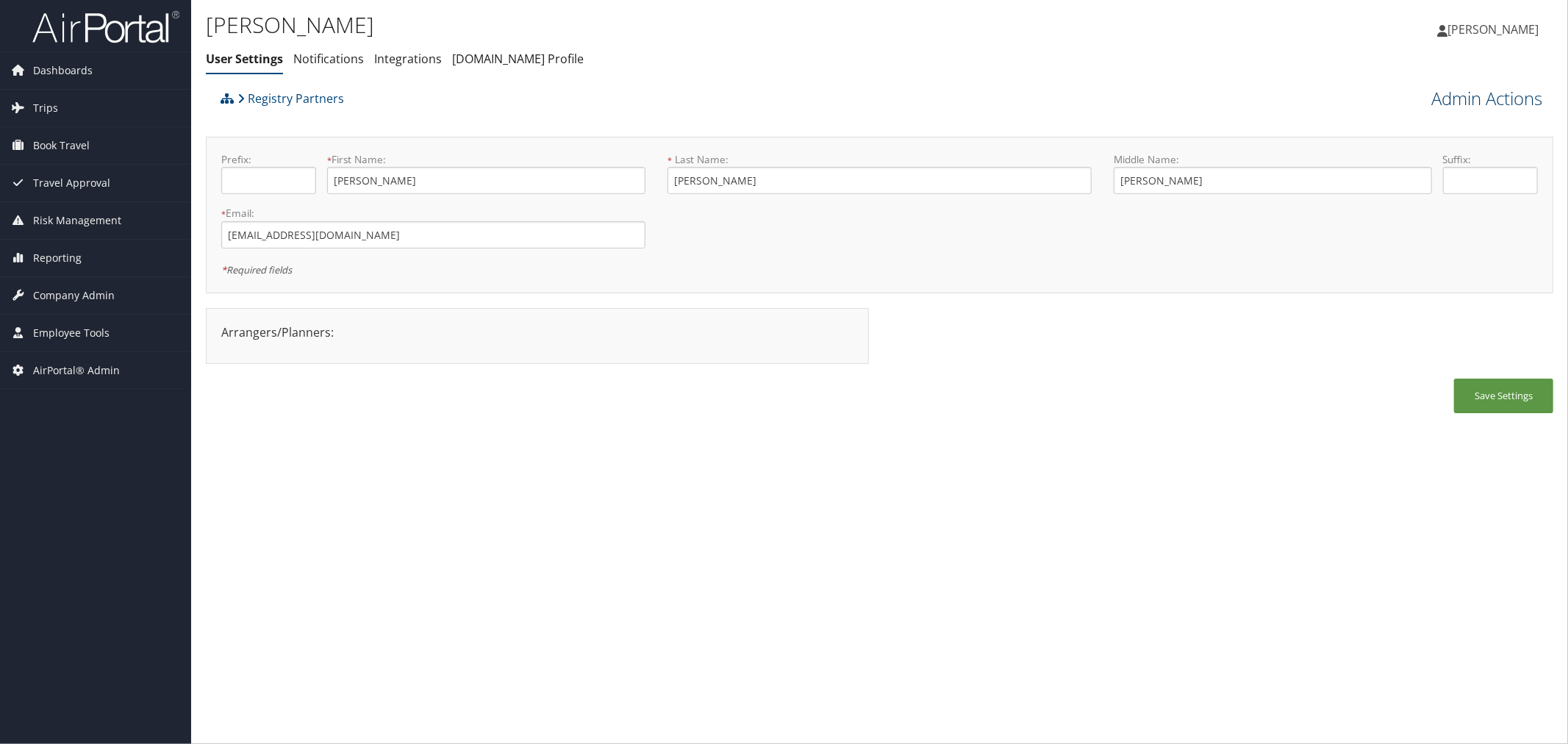
click at [1444, 105] on link "Admin Actions" at bounding box center [1487, 98] width 111 height 25
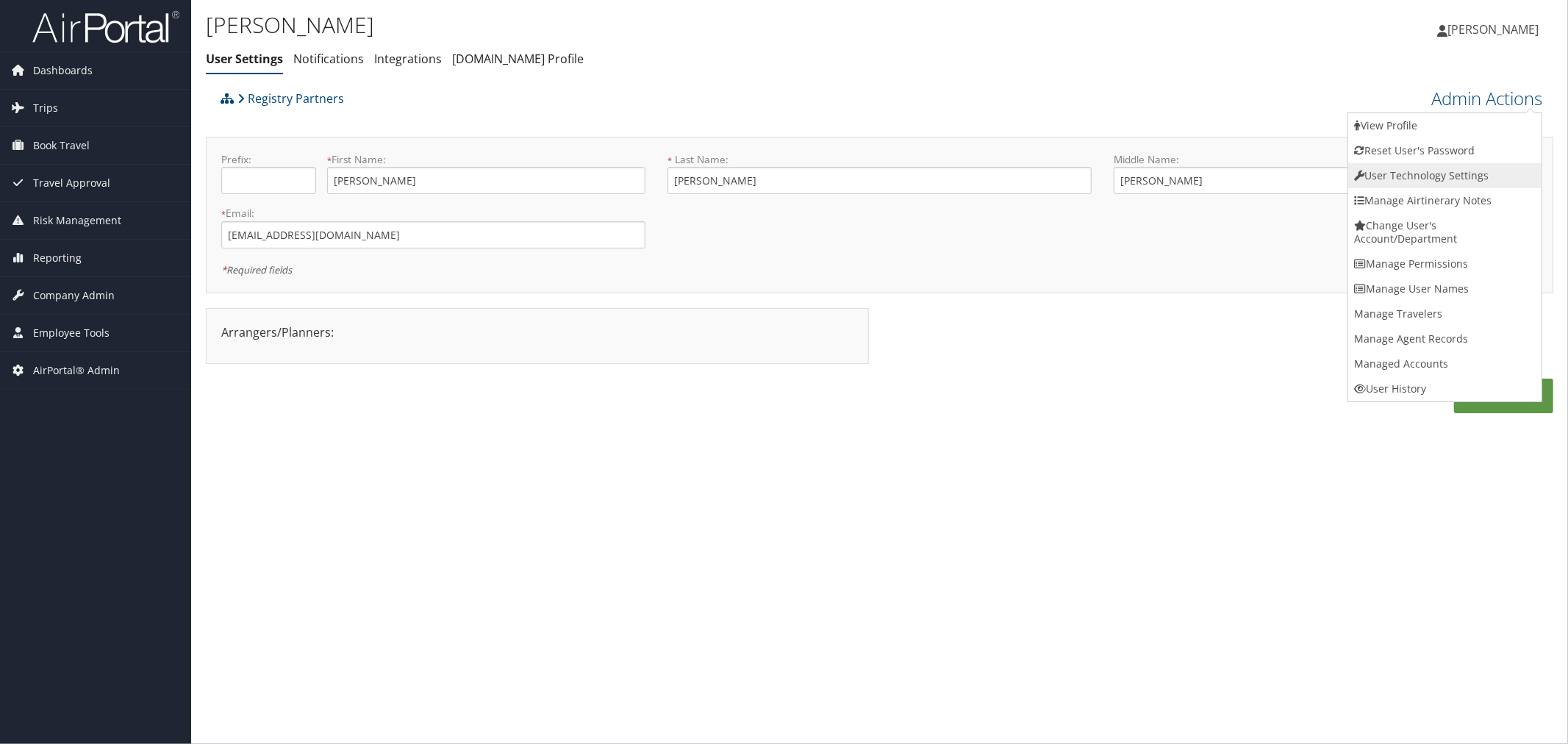
click at [1419, 179] on link "User Technology Settings" at bounding box center [1444, 175] width 194 height 25
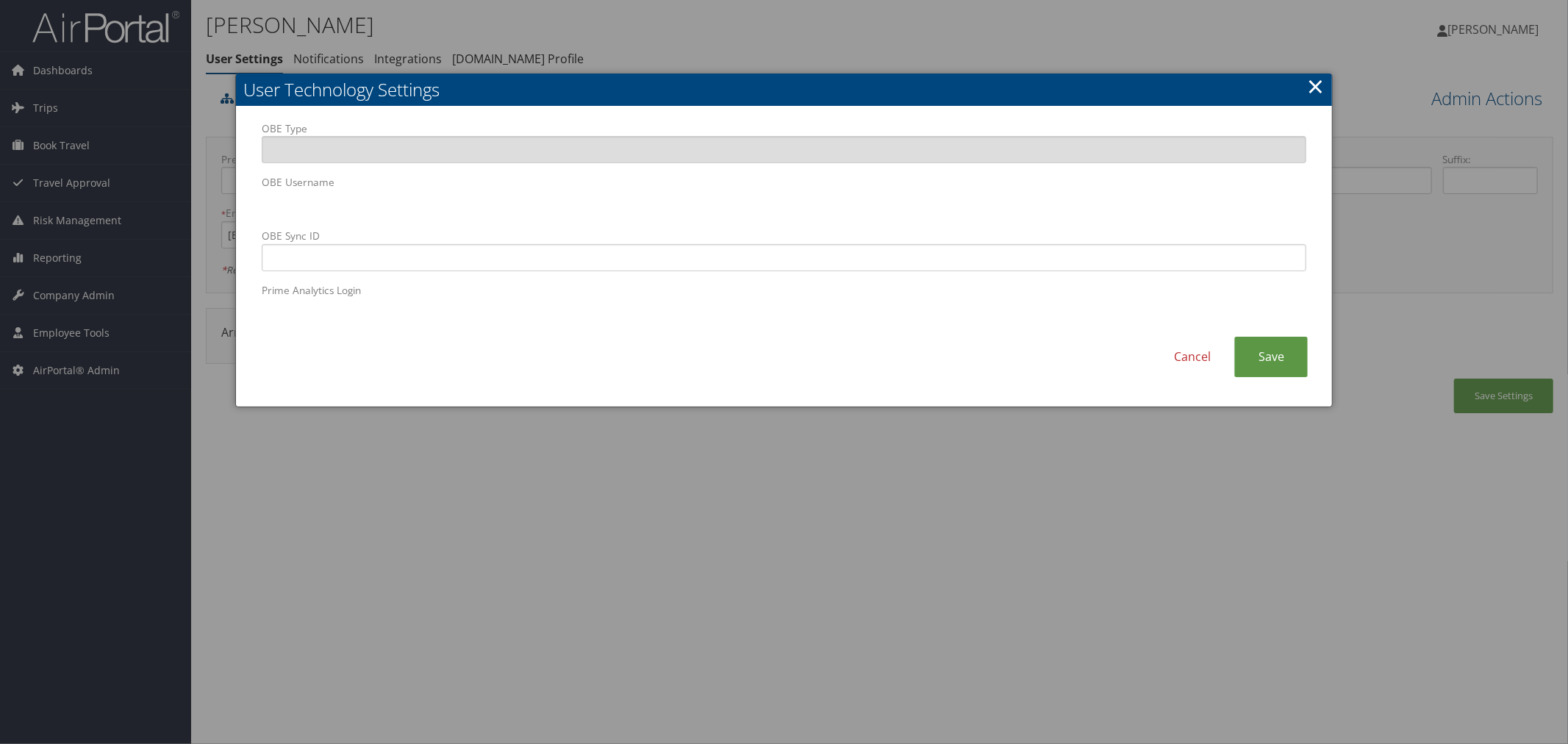
click at [843, 32] on div at bounding box center [784, 372] width 1568 height 744
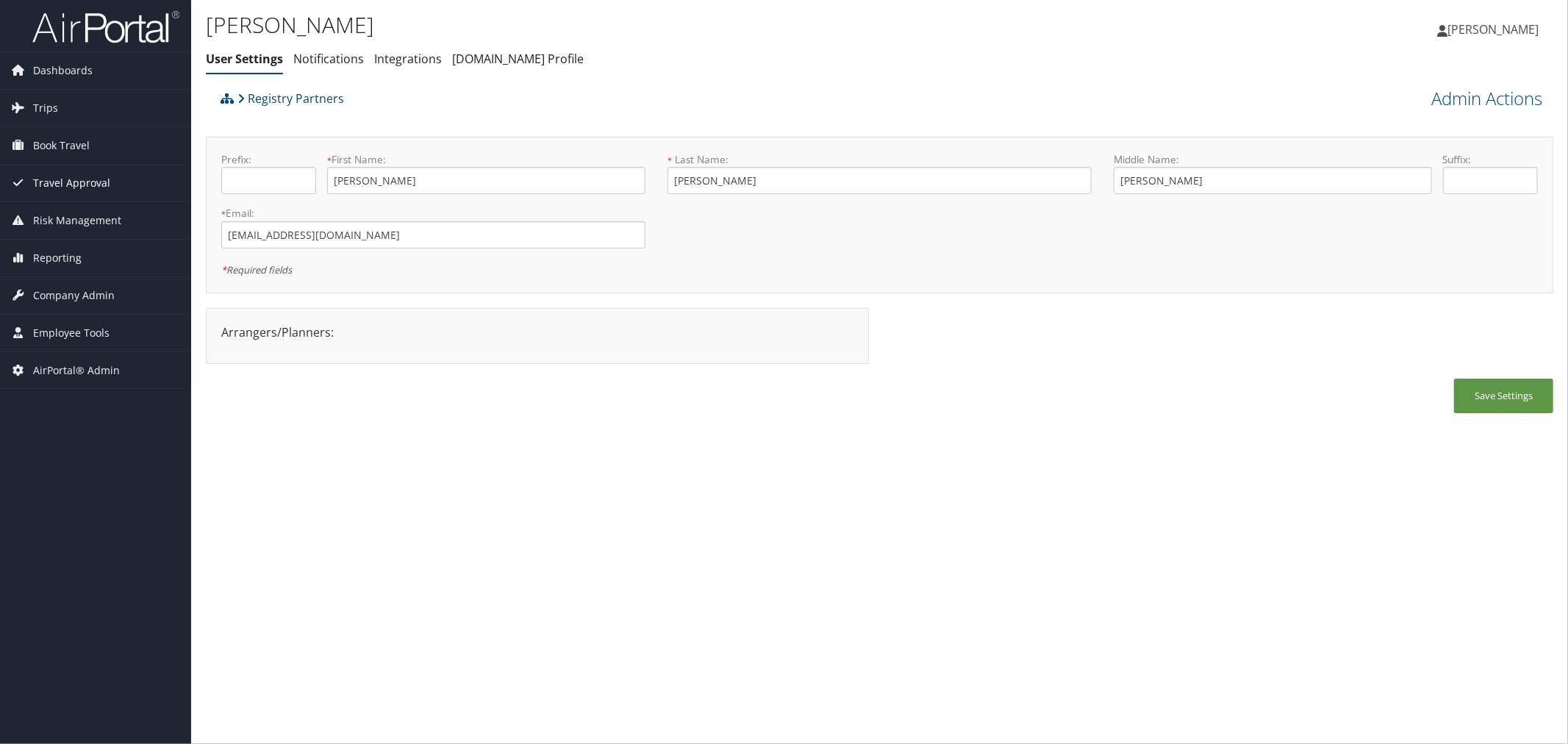
drag, startPoint x: 67, startPoint y: 177, endPoint x: 84, endPoint y: 182, distance: 17.7
click at [67, 178] on span "Travel Approval" at bounding box center [72, 182] width 78 height 37
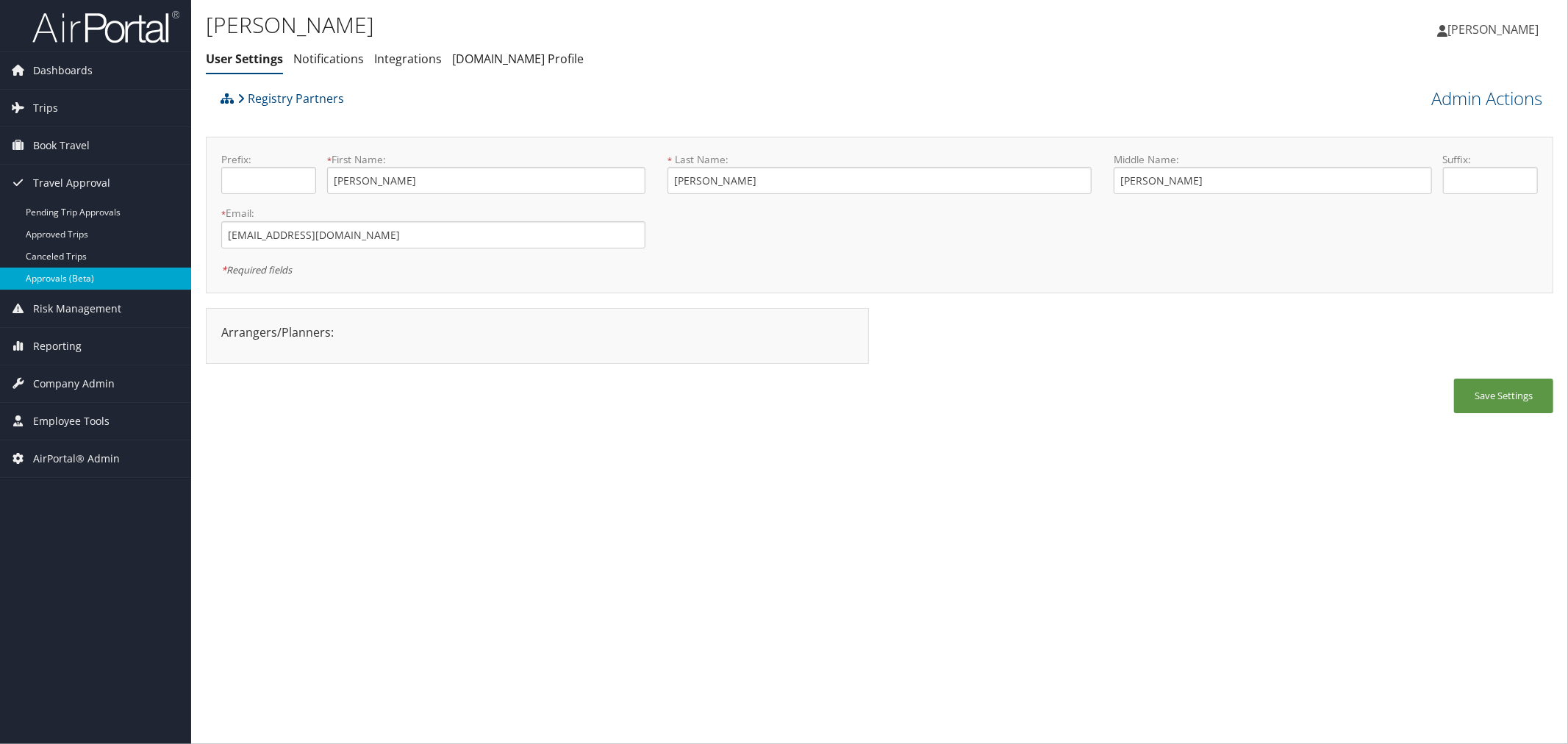
click at [70, 274] on link "Approvals (Beta)" at bounding box center [95, 279] width 191 height 22
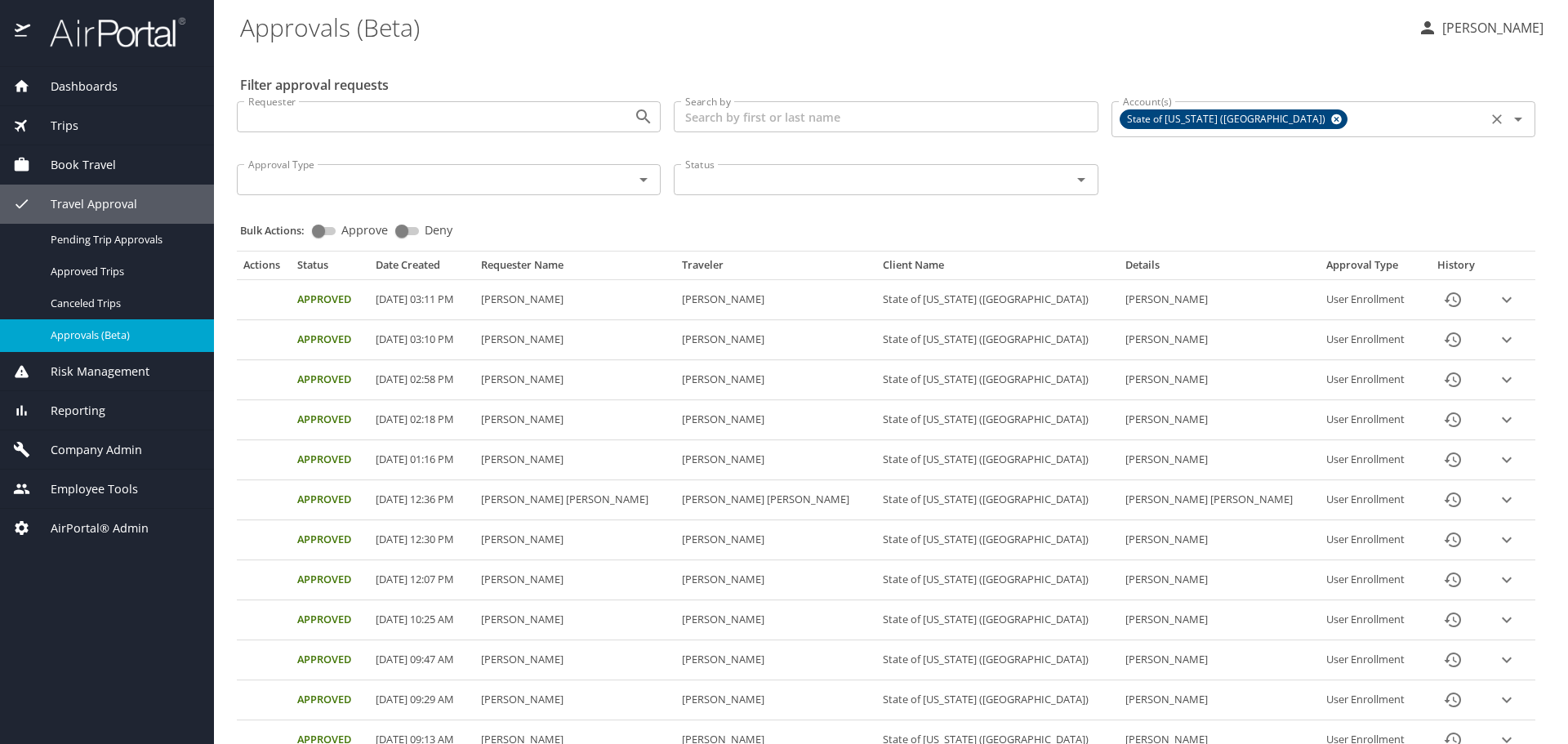
click at [1330, 115] on icon at bounding box center [1336, 118] width 12 height 18
click at [1350, 115] on input "Account(s)" at bounding box center [1416, 119] width 132 height 21
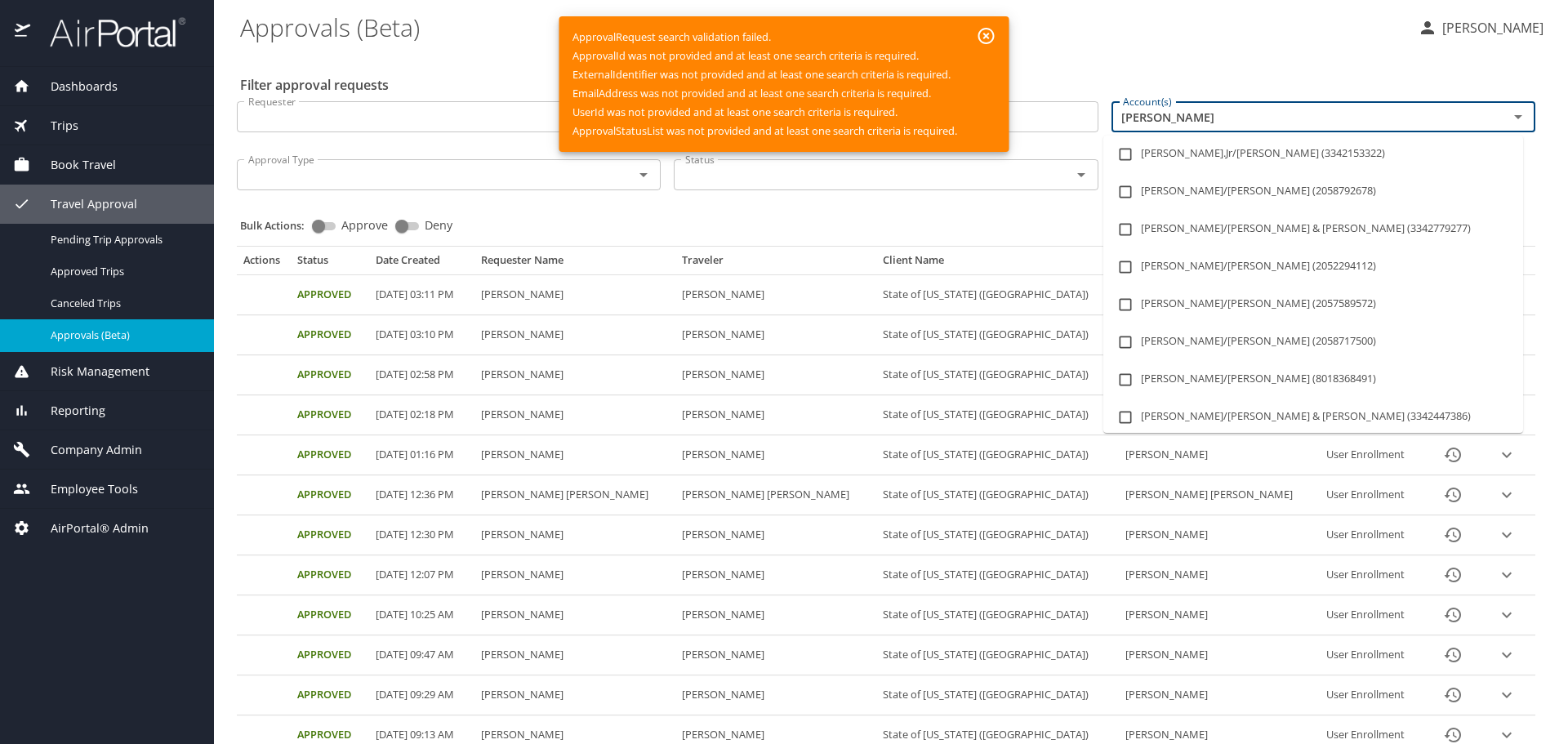
type input "jim"
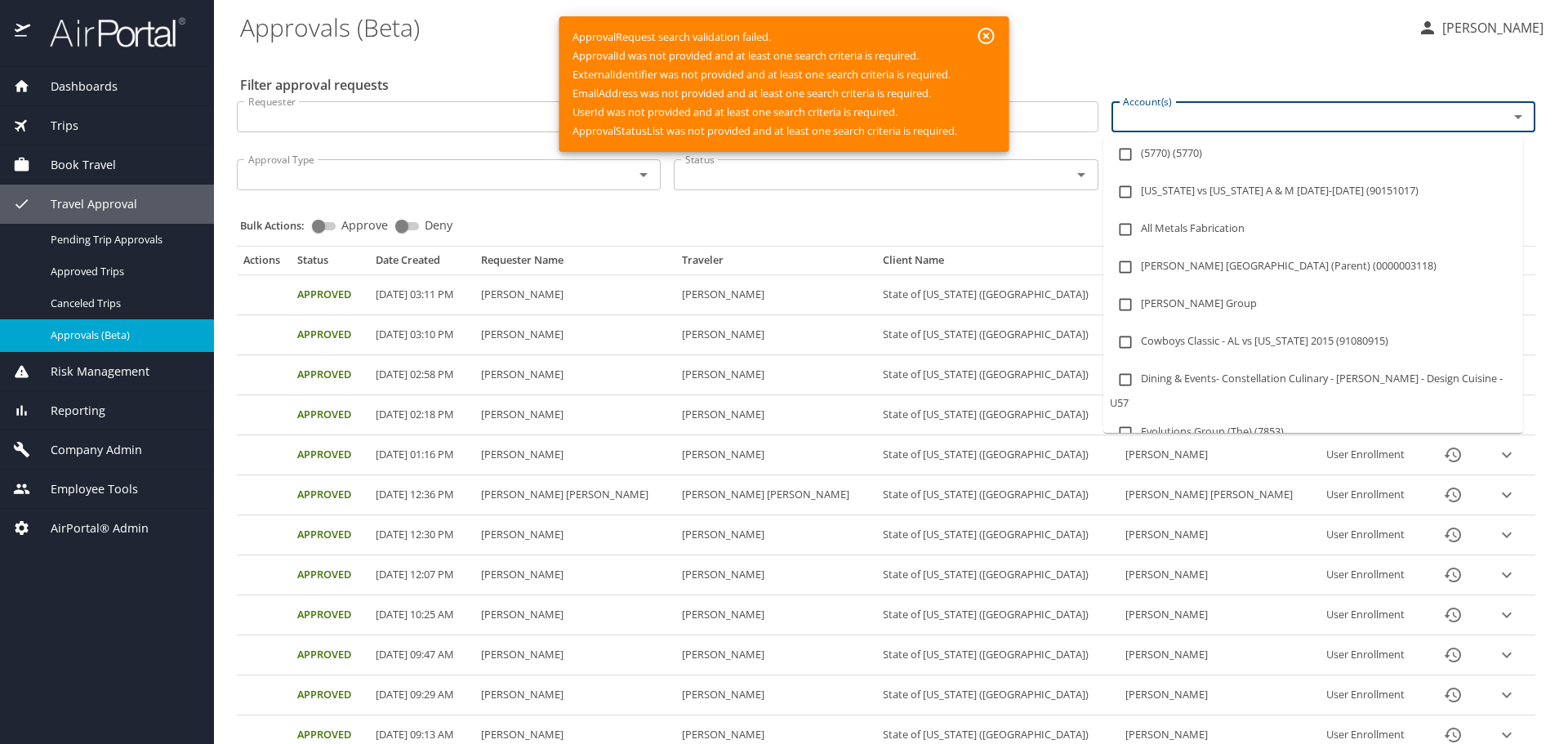
click at [1164, 122] on input "Account(s)" at bounding box center [1299, 116] width 365 height 21
paste input "302035"
type input "302035"
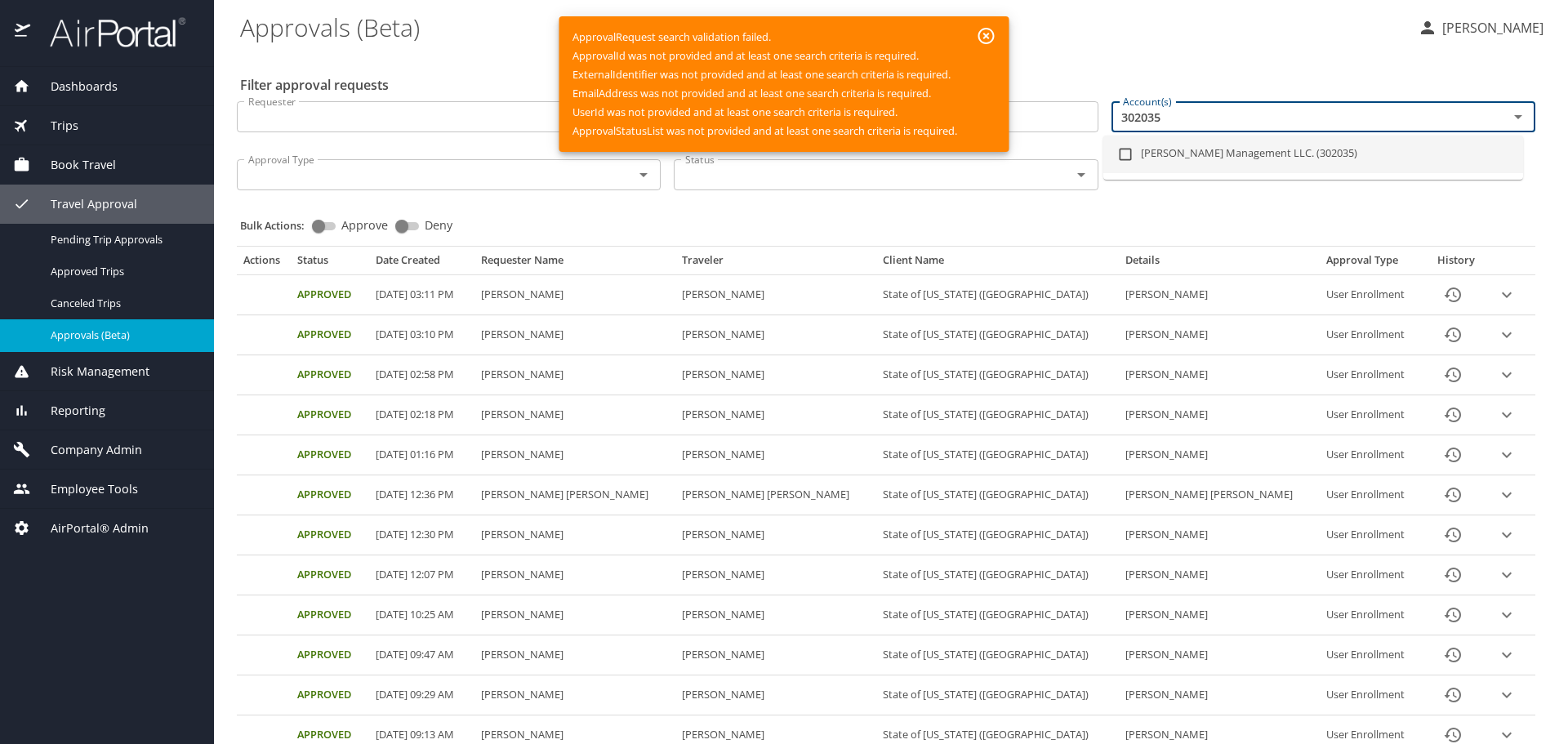
click at [1155, 153] on li "Jim N Nicks Management LLC. (302035)" at bounding box center [1312, 154] width 419 height 38
checkbox input "true"
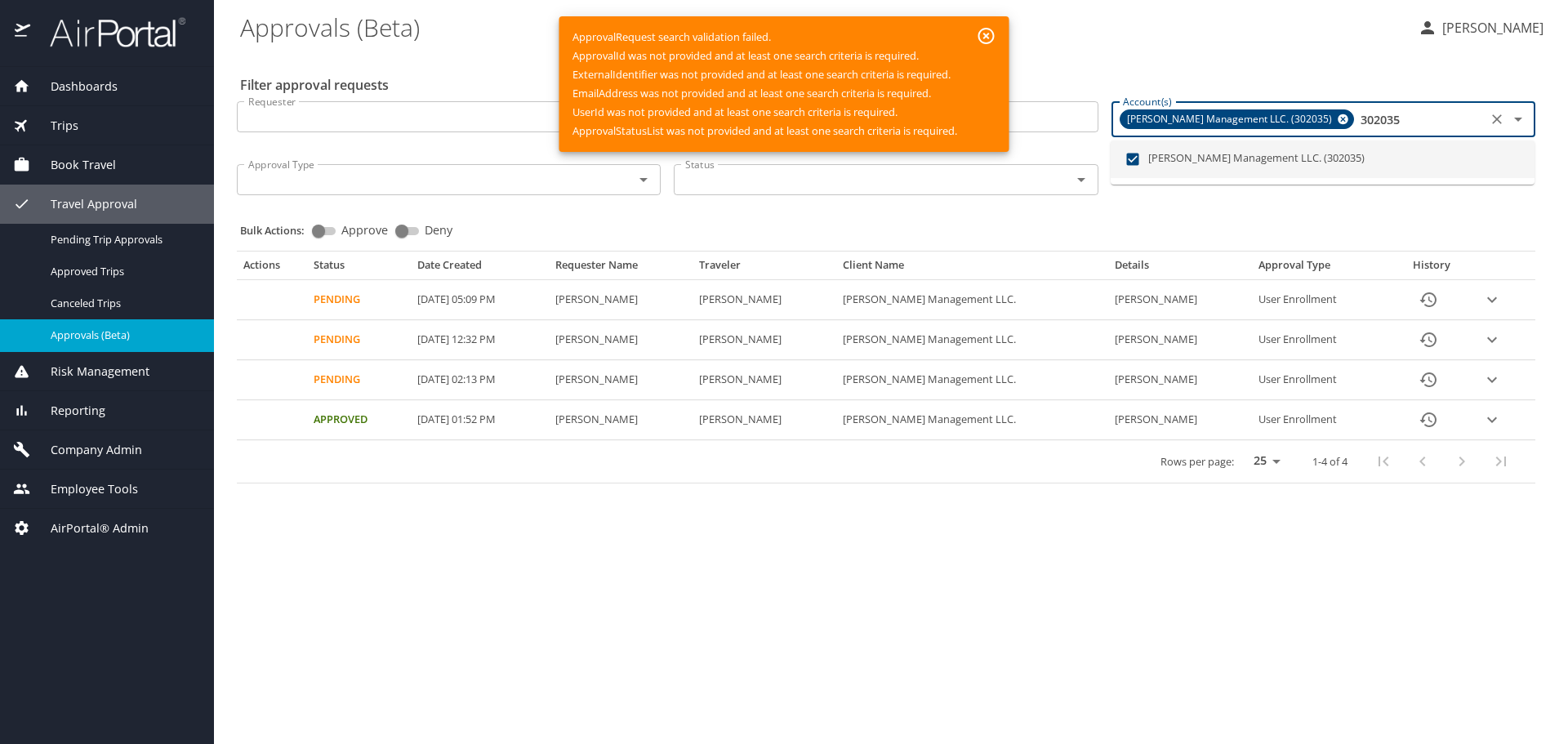
type input "302035"
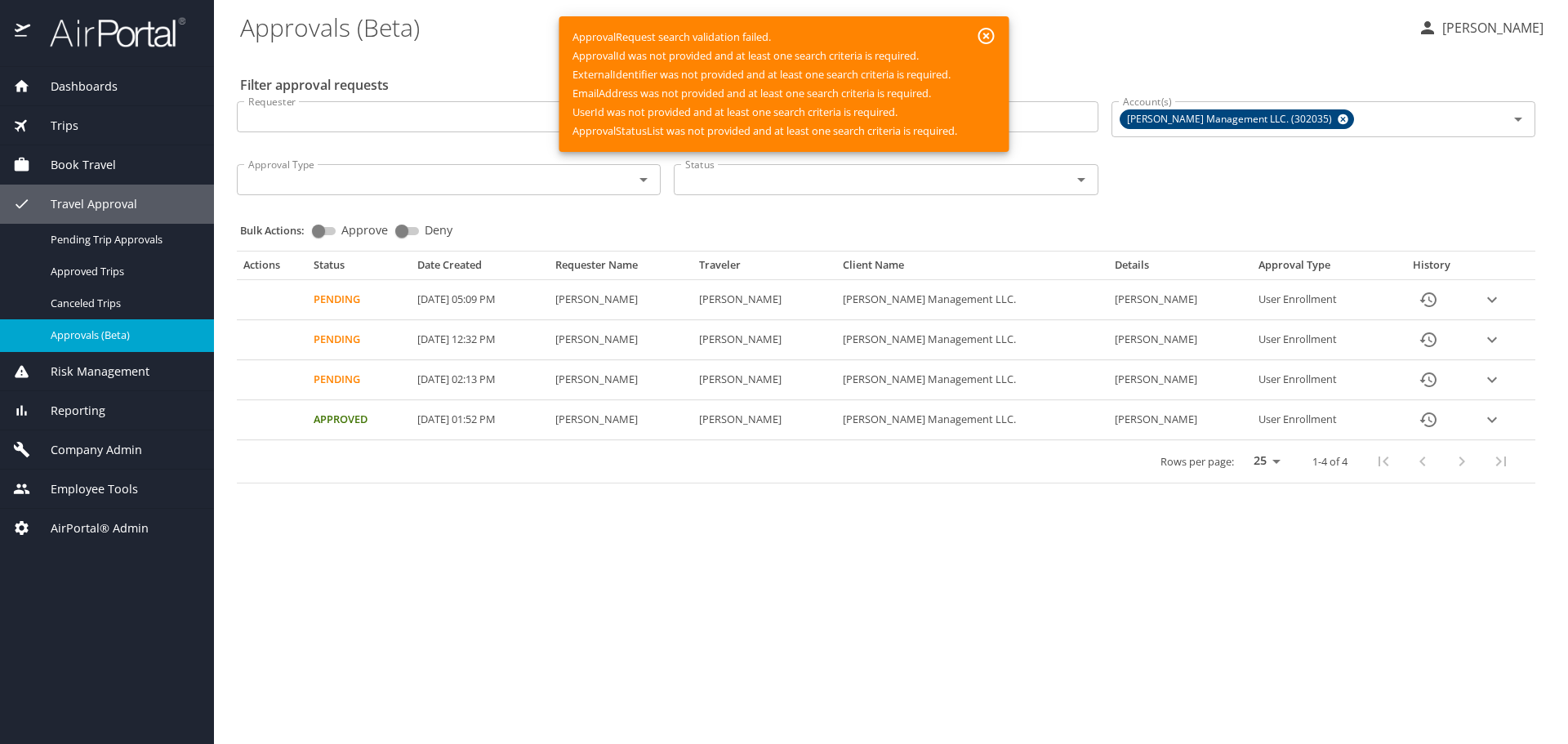
click at [1320, 73] on div "Filter approval requests Requester Requester Search by Search by Account(s) Jim…" at bounding box center [891, 271] width 1301 height 437
drag, startPoint x: 1187, startPoint y: 181, endPoint x: 1182, endPoint y: 173, distance: 9.4
click at [1186, 181] on div "Requester Requester Search by Search by Account(s) Jim N Nicks Management LLC. …" at bounding box center [885, 146] width 1311 height 116
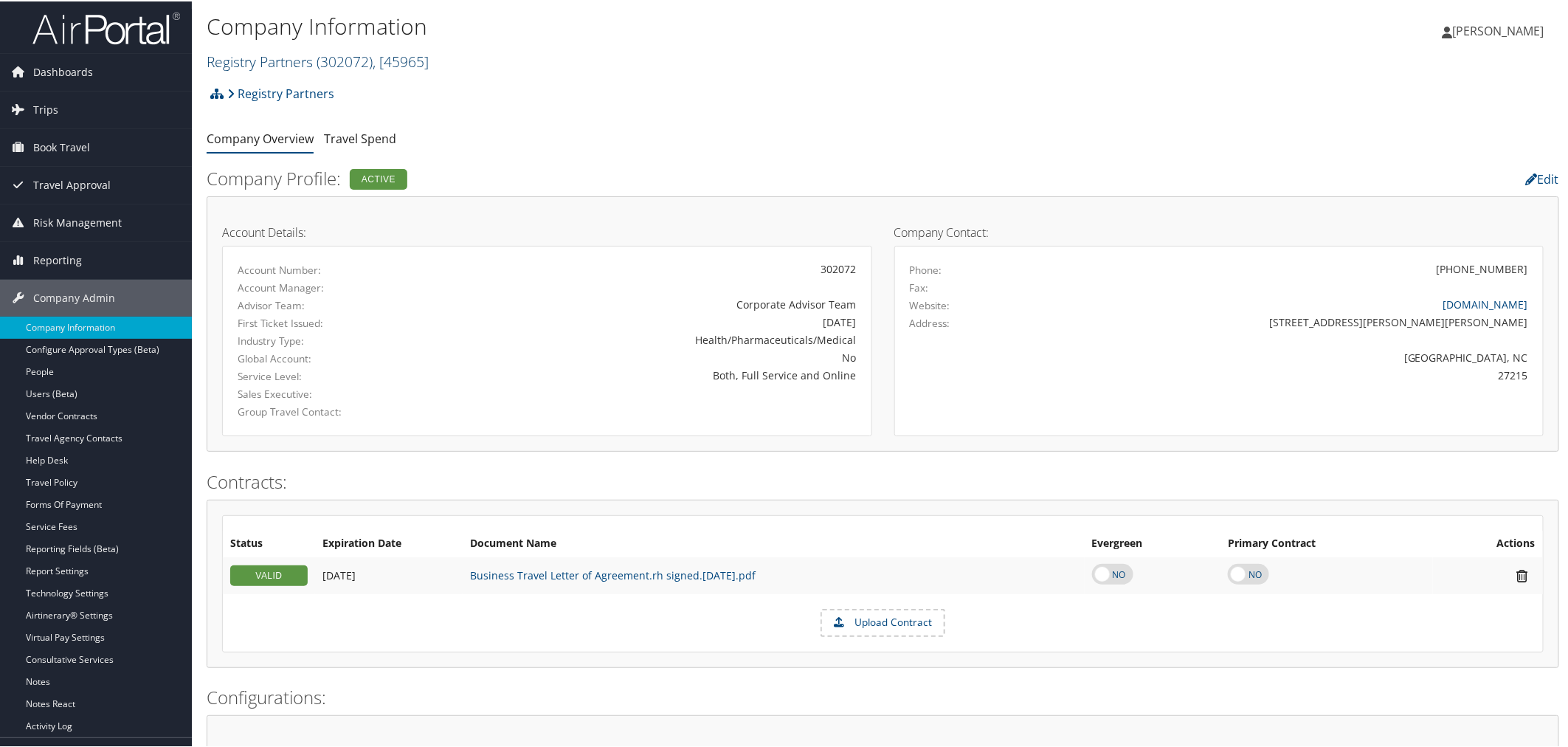
click at [297, 59] on link "Registry Partners ( 302072 ) , [ 45965 ]" at bounding box center [318, 60] width 223 height 20
click at [1057, 19] on div "Kyle Casaszza Kyle Casaszza My Settings Travel Agency Contacts Log Consulting T…" at bounding box center [1311, 36] width 525 height 56
click at [638, 61] on h2 "Registry Partners ( 302072 ) , [ 45965 ]" at bounding box center [657, 58] width 902 height 25
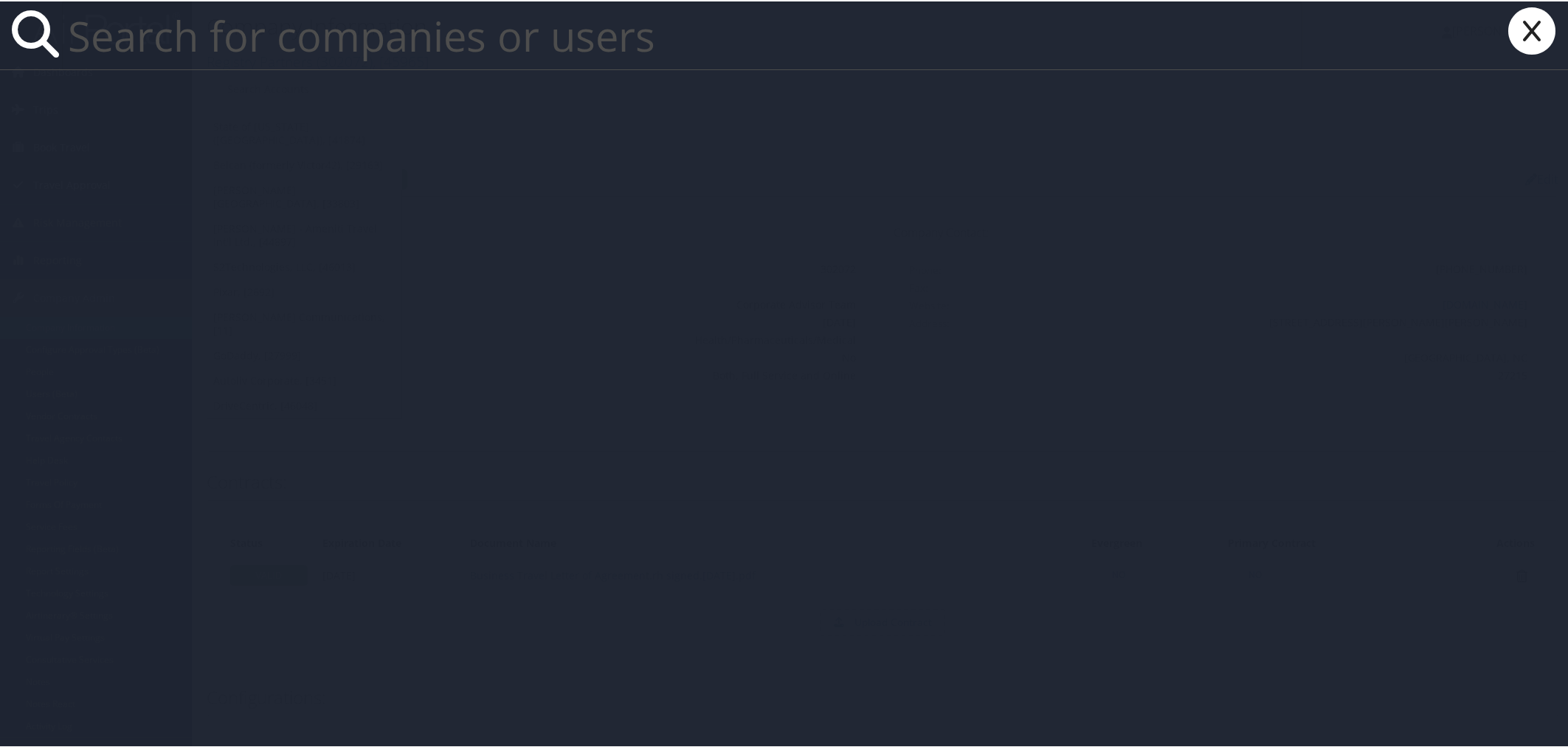
paste input "[EMAIL_ADDRESS][DOMAIN_NAME]"
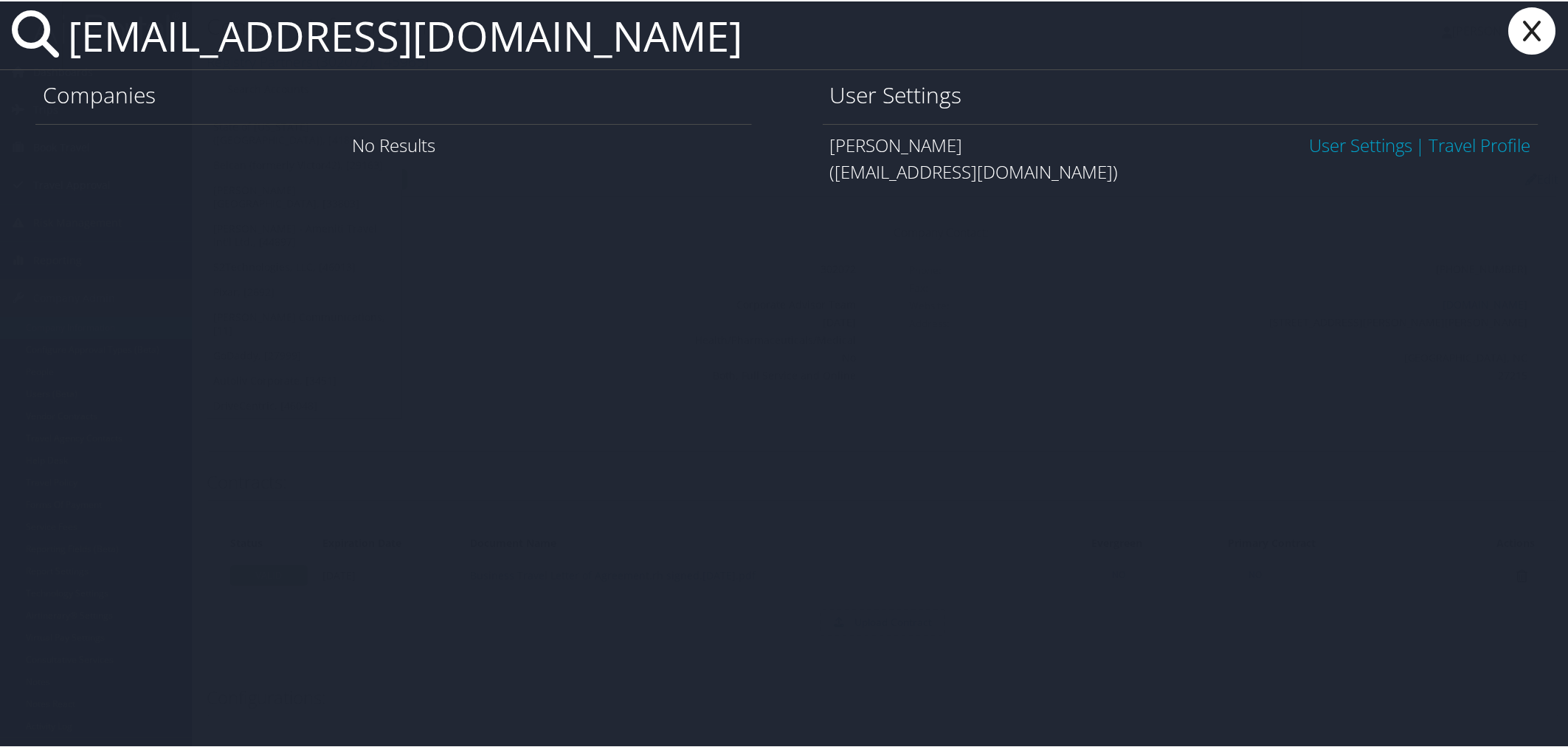
type input "[EMAIL_ADDRESS][DOMAIN_NAME]"
click at [1310, 145] on link "User Settings" at bounding box center [1361, 143] width 104 height 24
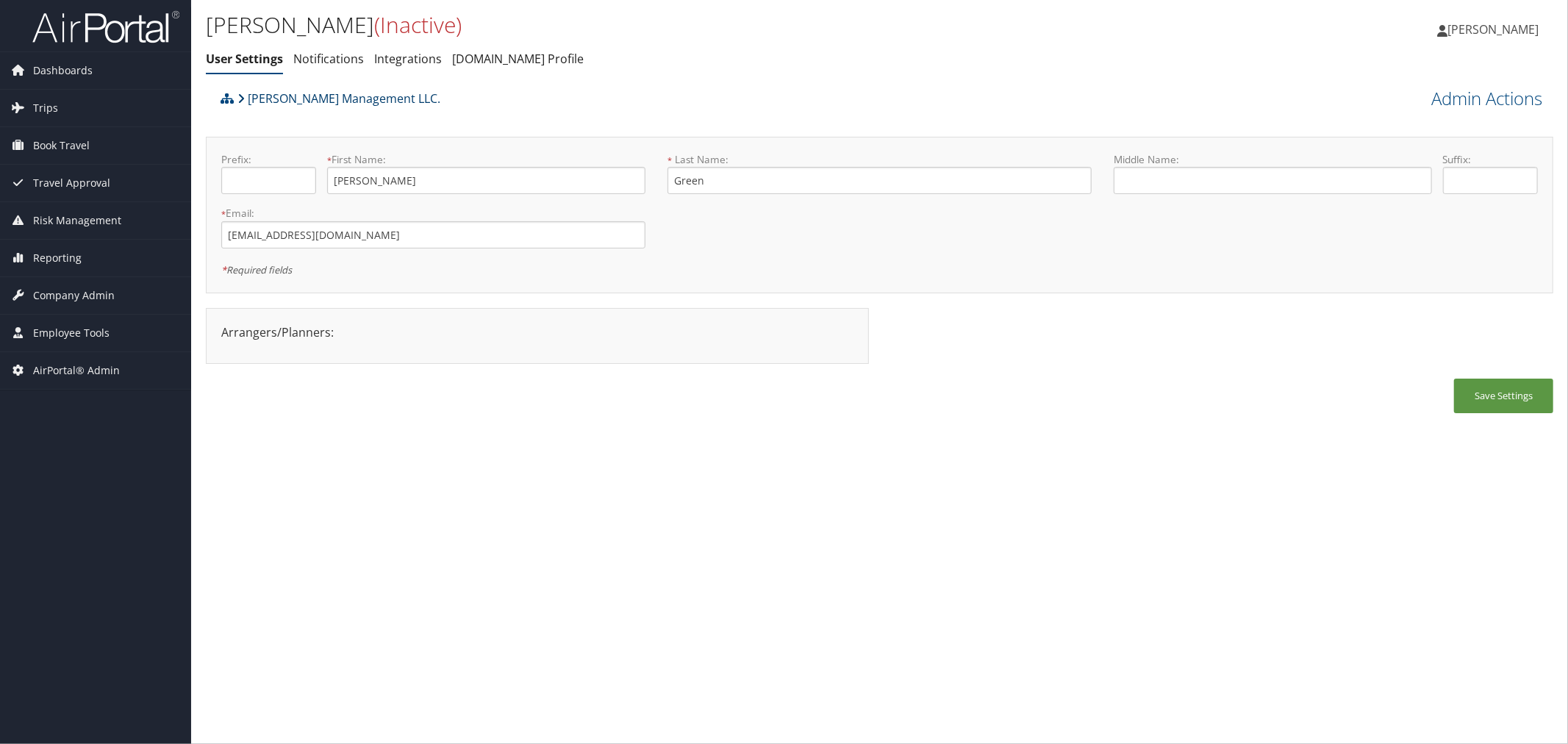
click at [272, 97] on link "[PERSON_NAME] Management LLC." at bounding box center [339, 98] width 203 height 29
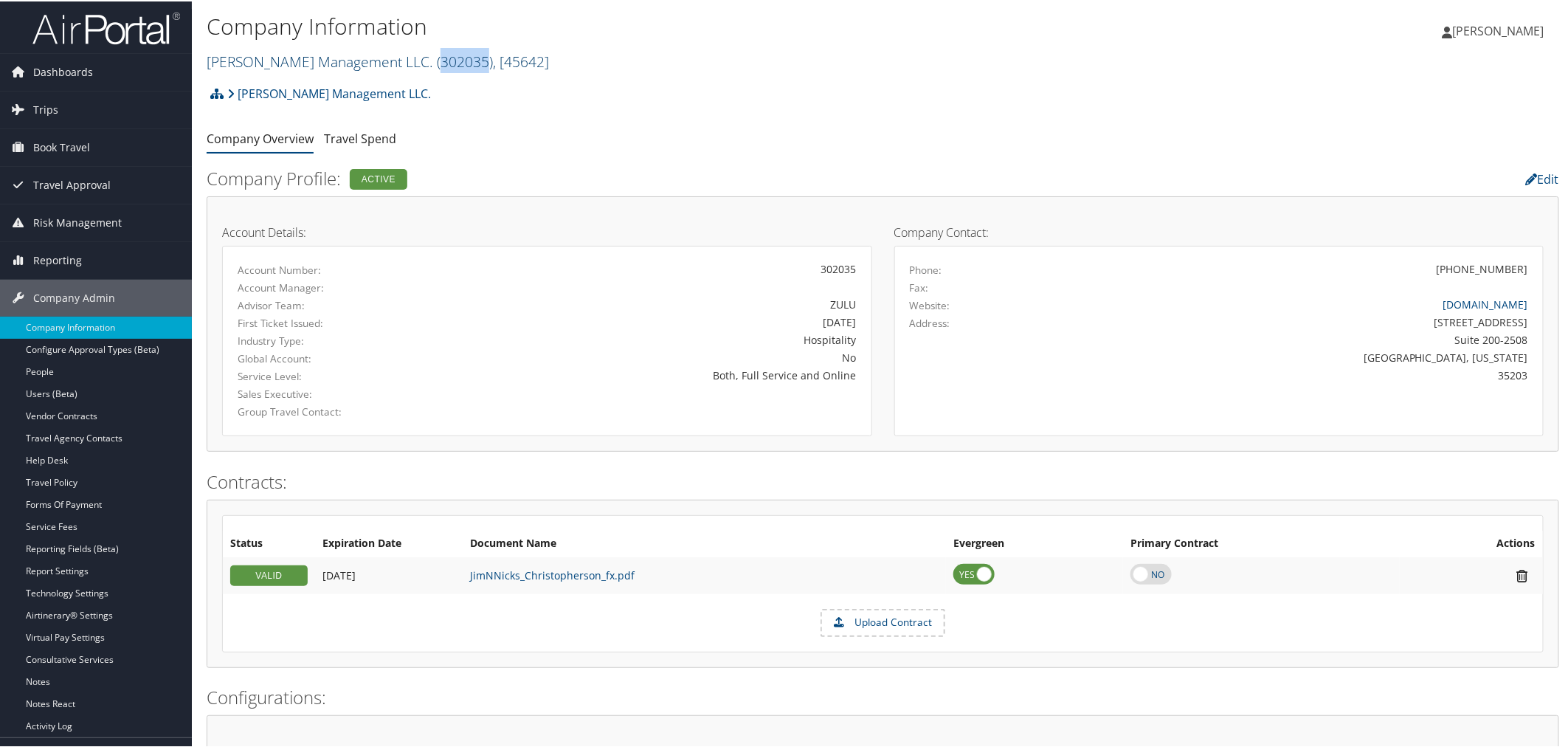
drag, startPoint x: 450, startPoint y: 62, endPoint x: 400, endPoint y: 64, distance: 50.0
click at [437, 63] on span "( 302035 )" at bounding box center [465, 60] width 56 height 20
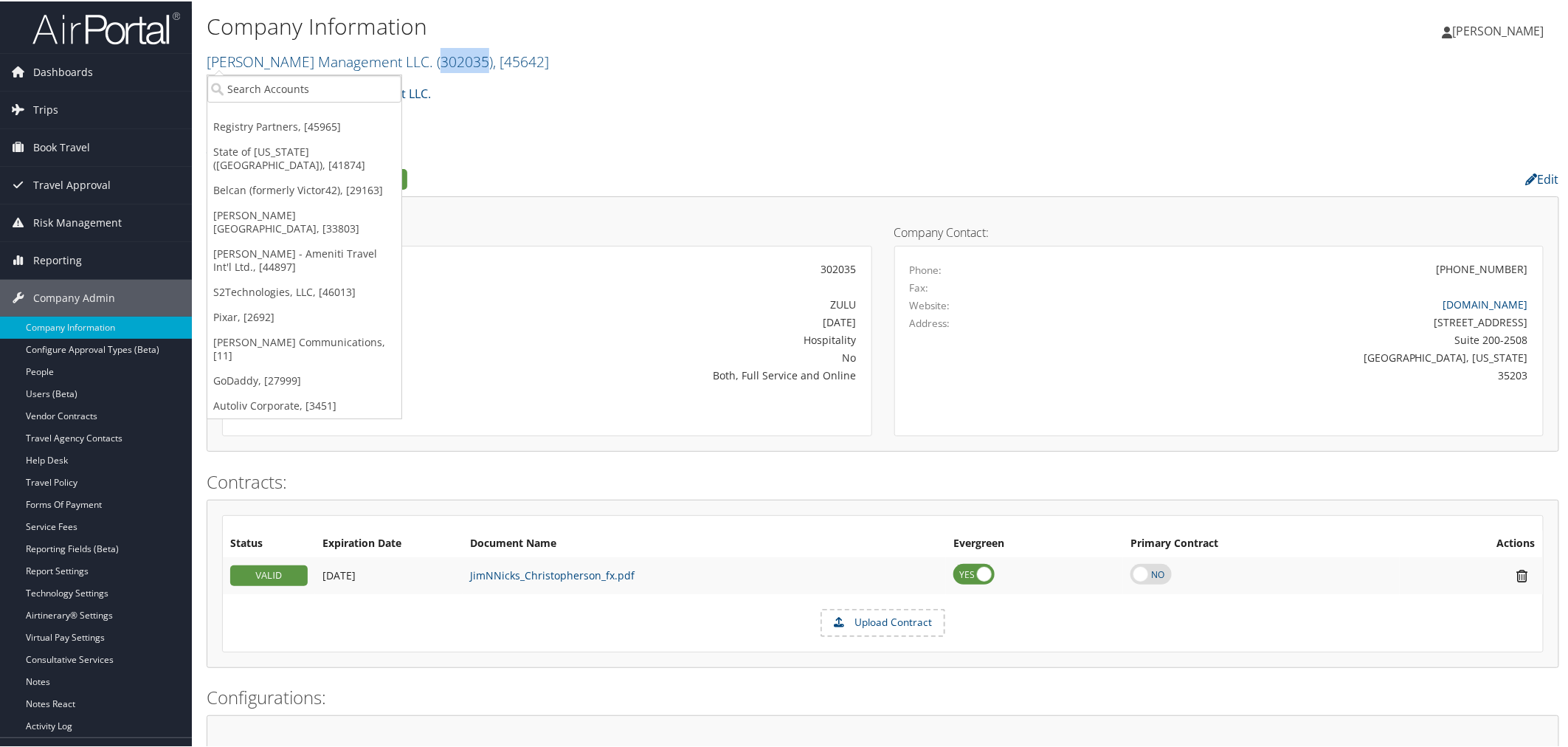
copy span "302035"
drag, startPoint x: 77, startPoint y: 172, endPoint x: 80, endPoint y: 192, distance: 20.2
click at [77, 172] on span "Travel Approval" at bounding box center [72, 183] width 78 height 37
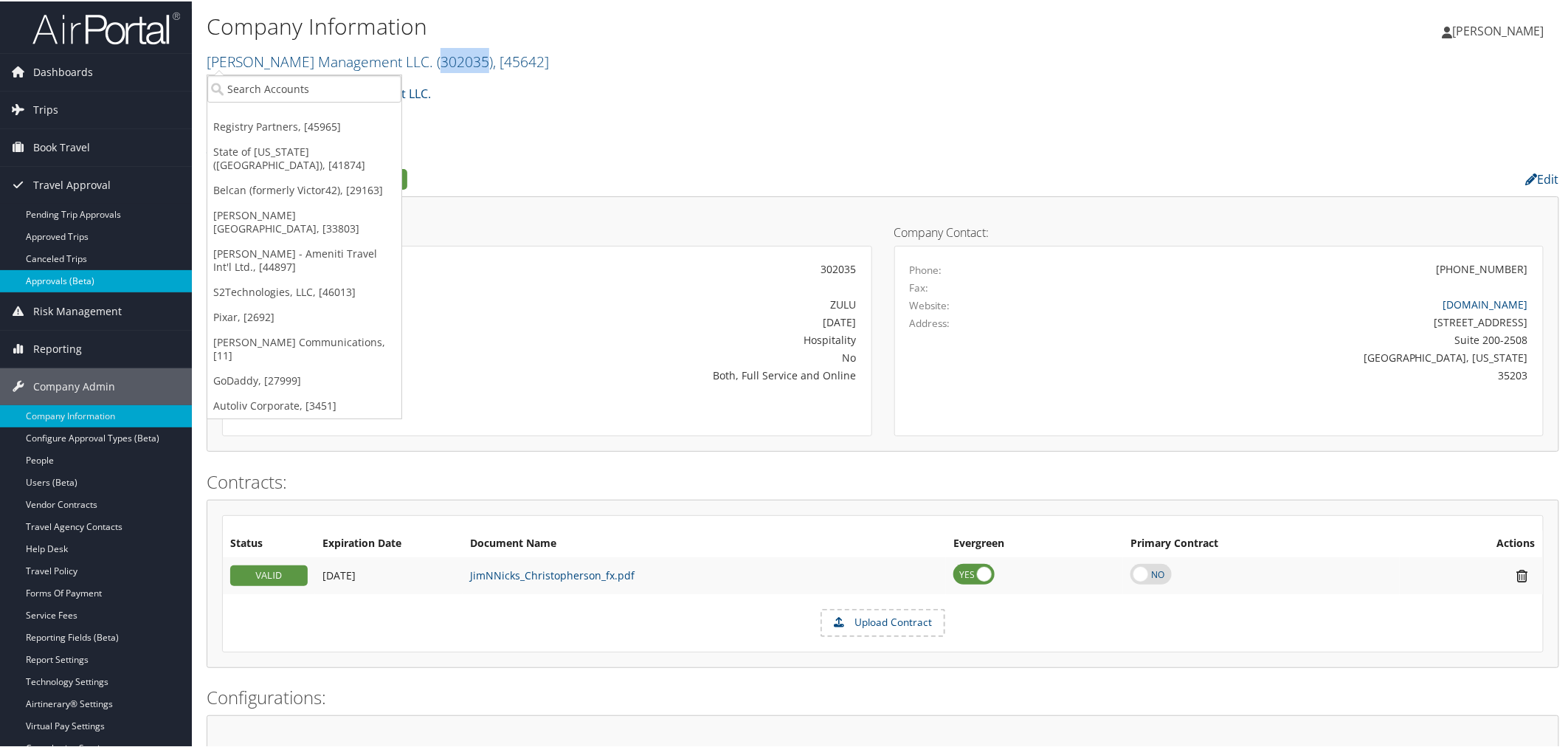
click at [68, 274] on link "Approvals (Beta)" at bounding box center [96, 280] width 192 height 22
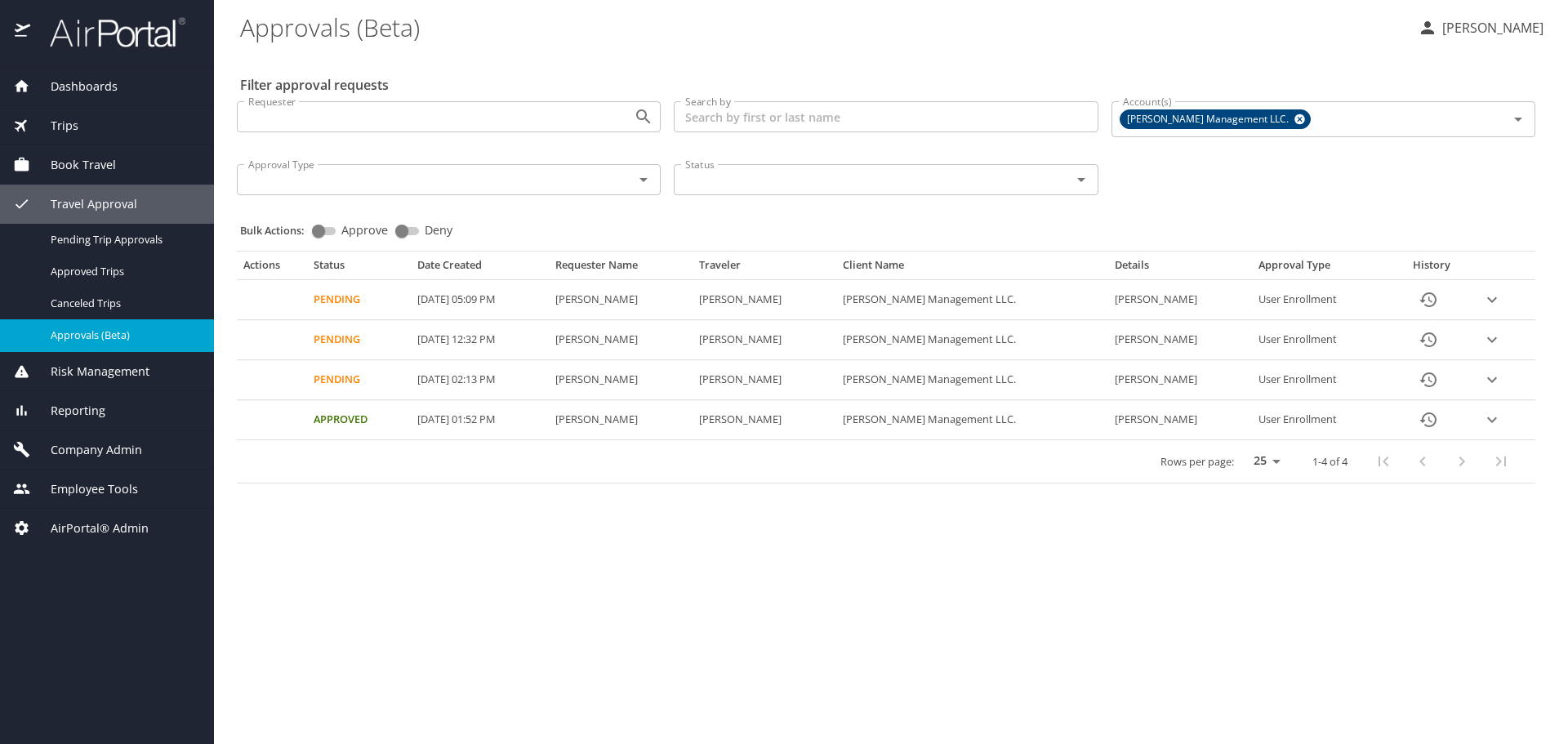
click at [116, 449] on span "Company Admin" at bounding box center [86, 450] width 112 height 18
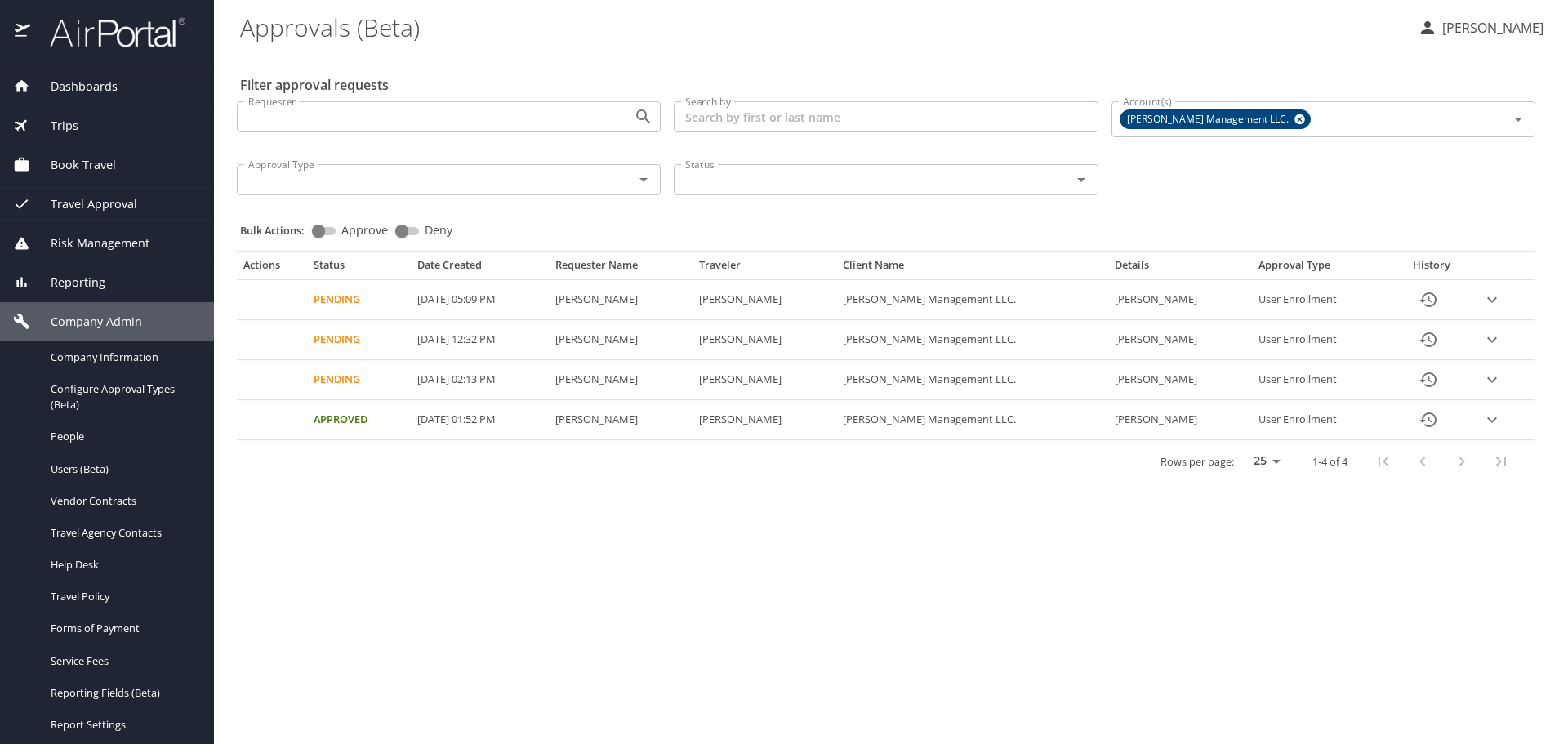
click at [101, 325] on span "Company Admin" at bounding box center [86, 321] width 112 height 18
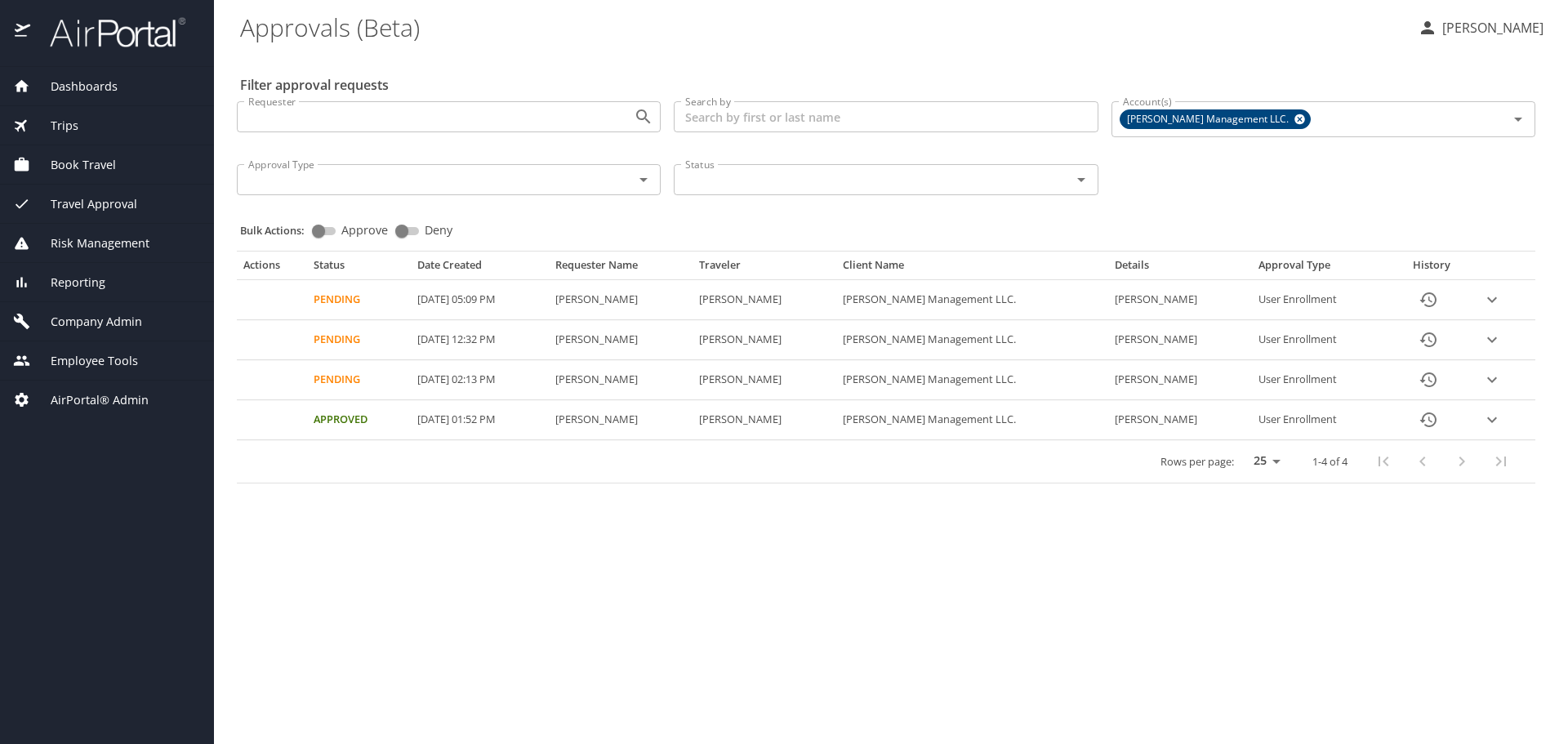
click at [99, 357] on span "Employee Tools" at bounding box center [84, 361] width 108 height 18
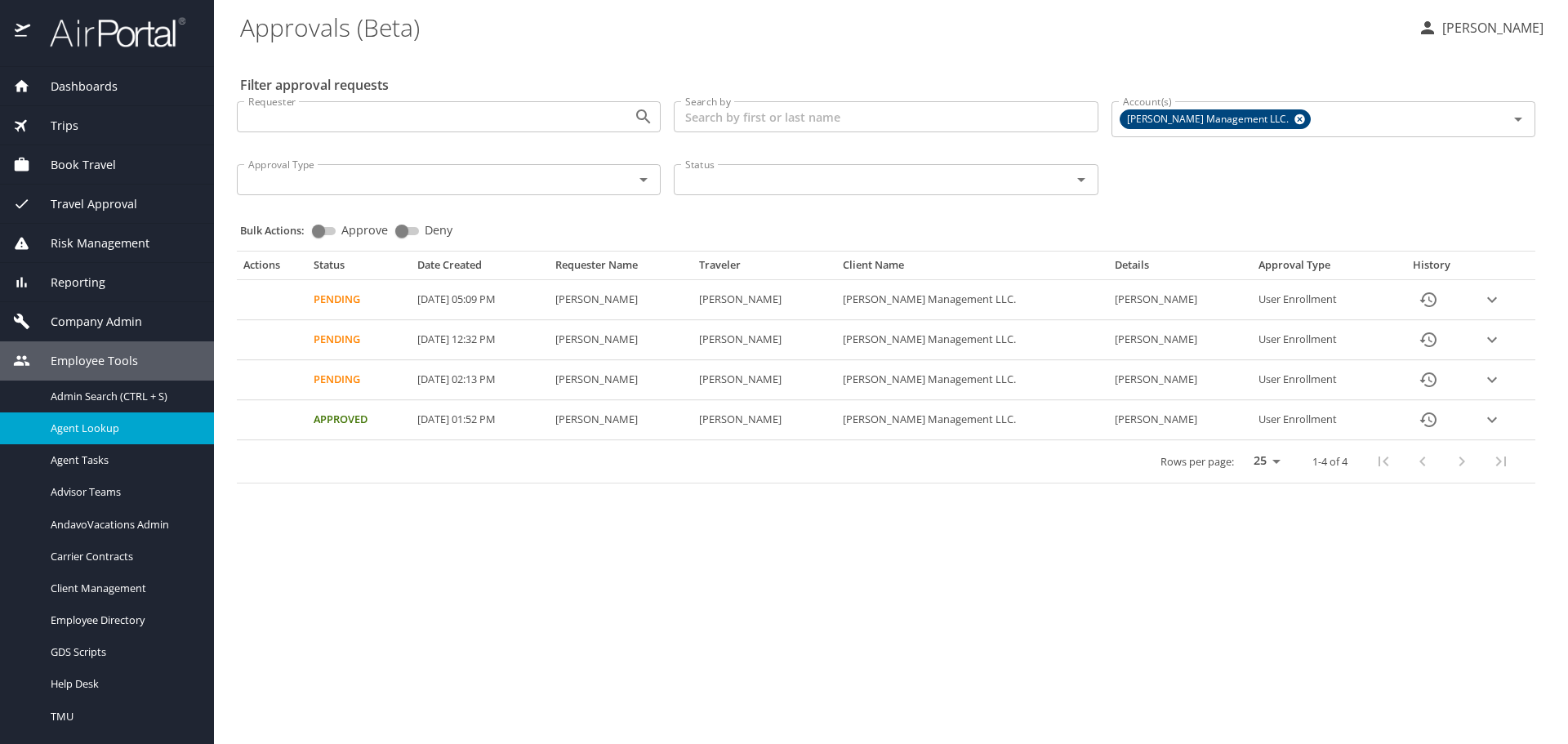
click at [109, 434] on span "Agent Lookup" at bounding box center [122, 428] width 144 height 15
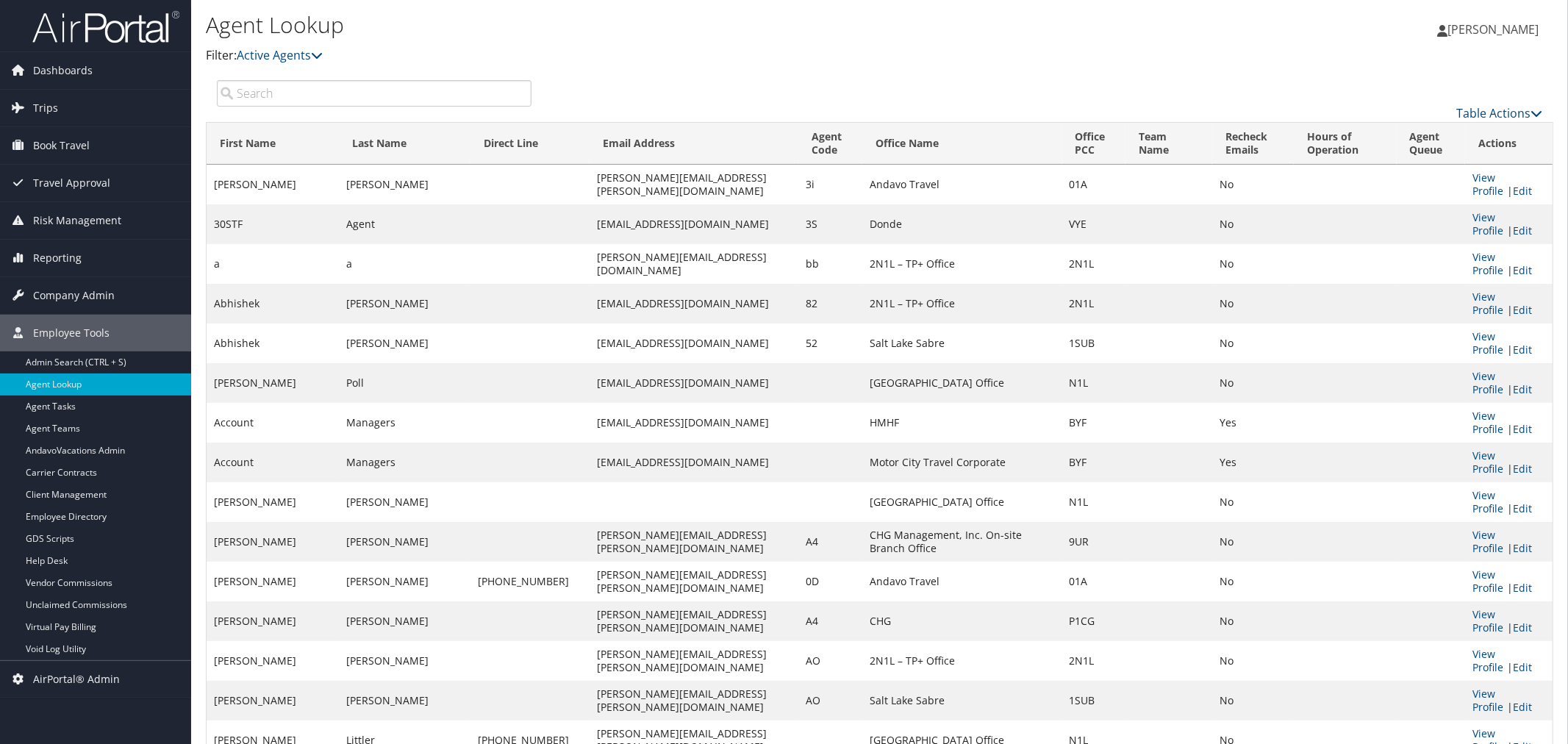
click at [362, 95] on input "search" at bounding box center [373, 93] width 315 height 26
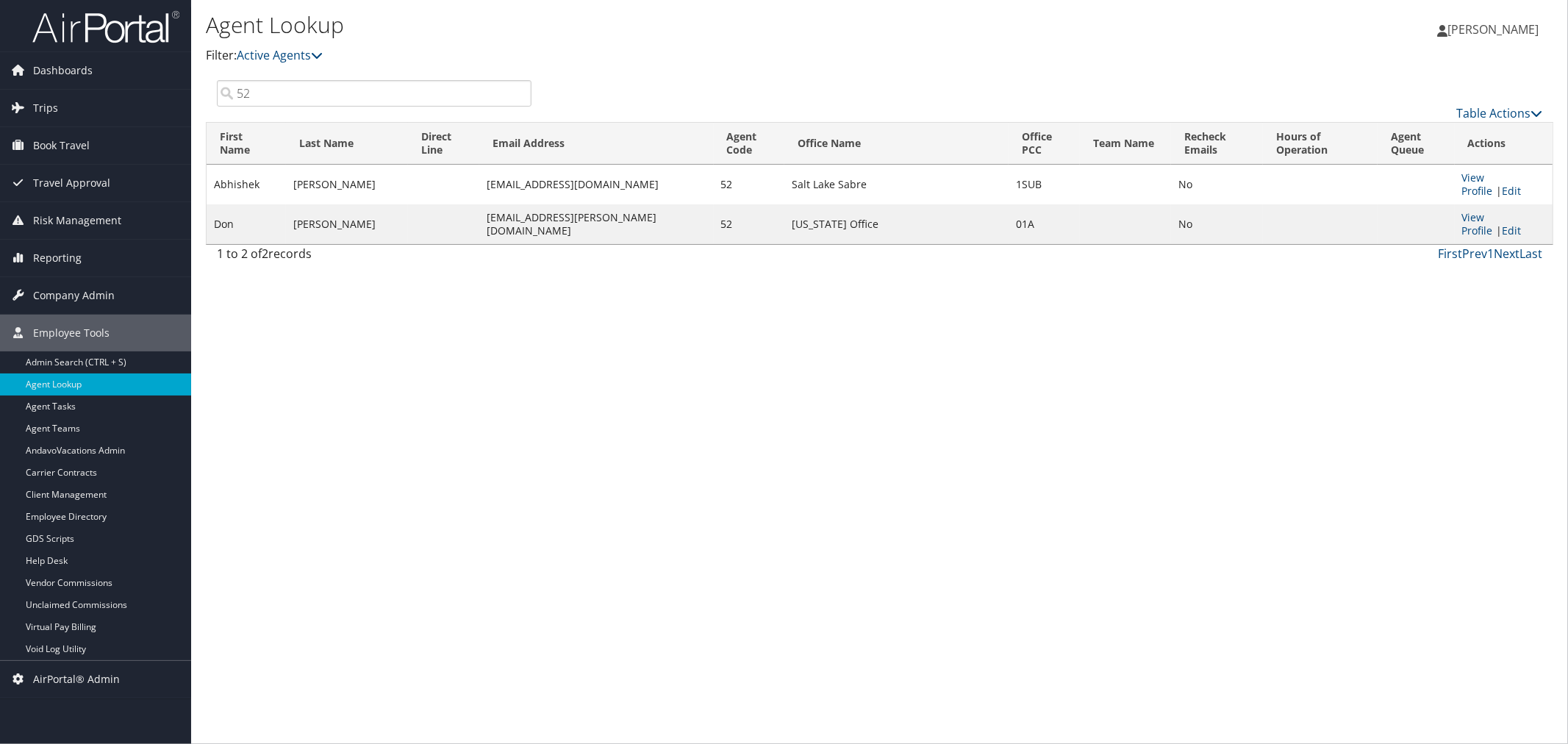
type input "52"
drag, startPoint x: 435, startPoint y: 34, endPoint x: 437, endPoint y: 10, distance: 24.1
click at [435, 34] on h1 "Agent Lookup" at bounding box center [655, 25] width 899 height 31
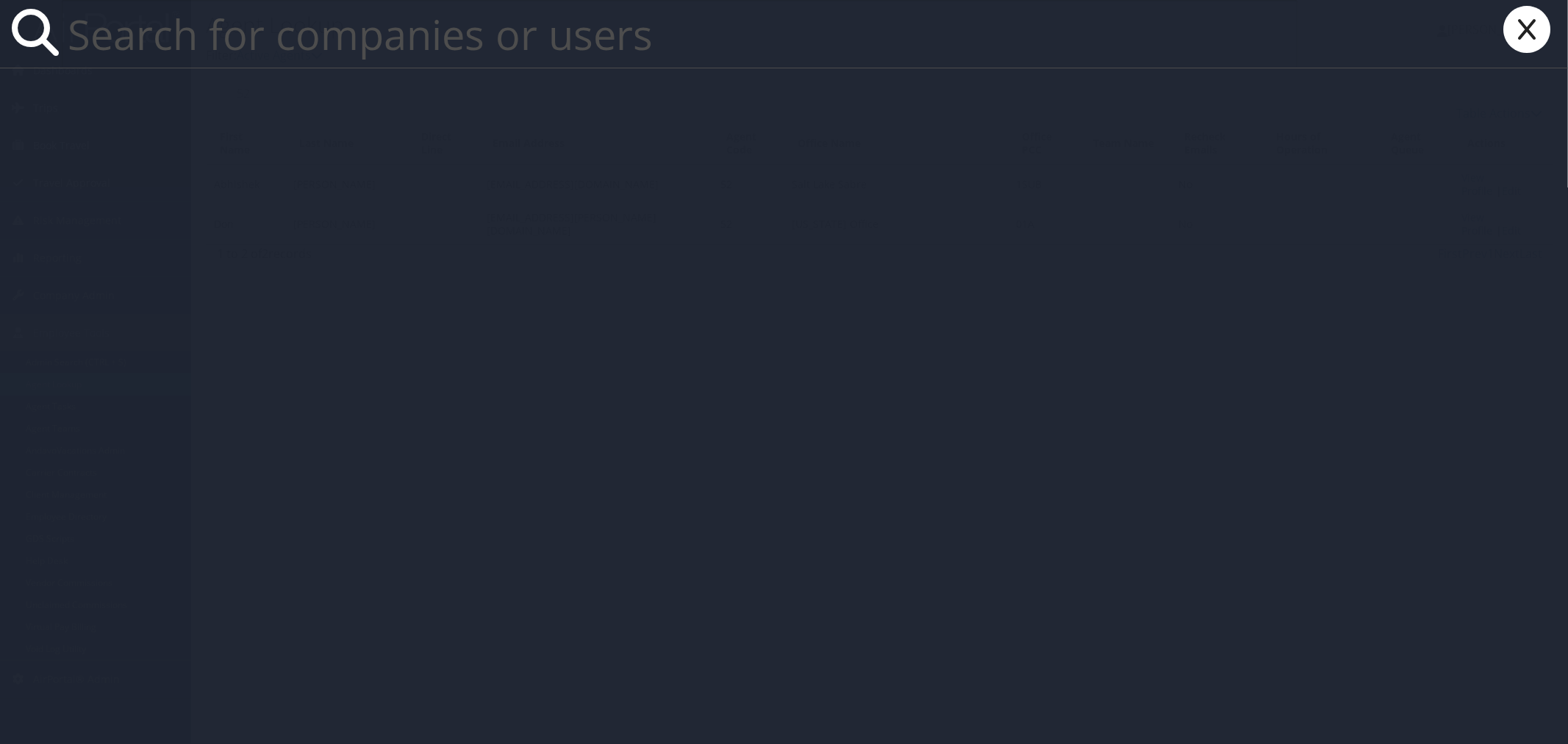
paste input "ABHISHEK SHARMA"
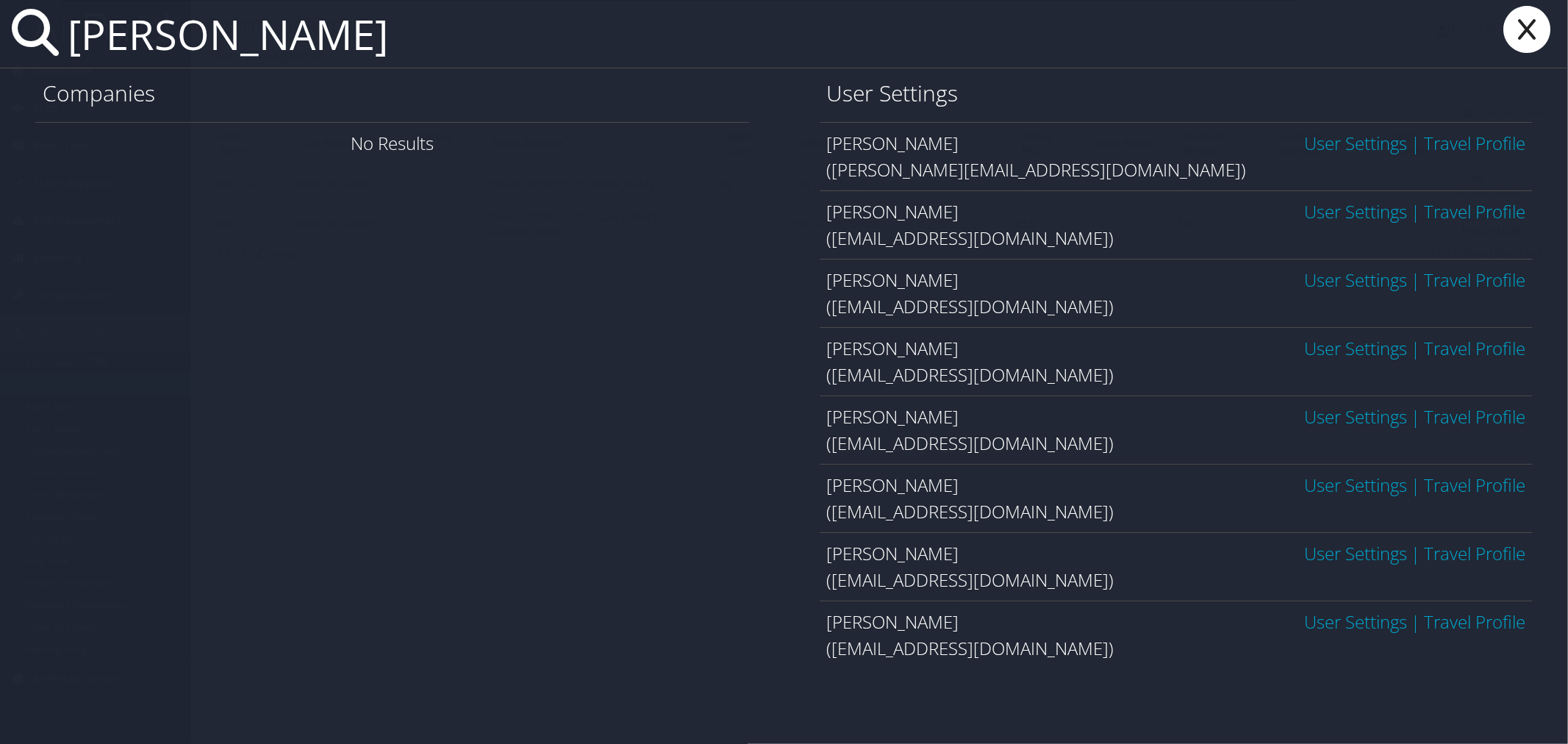
type input "ABHISHEK SHARMA"
drag, startPoint x: 1353, startPoint y: 414, endPoint x: 1337, endPoint y: 406, distance: 17.9
click at [1353, 413] on link "User Settings" at bounding box center [1356, 416] width 103 height 24
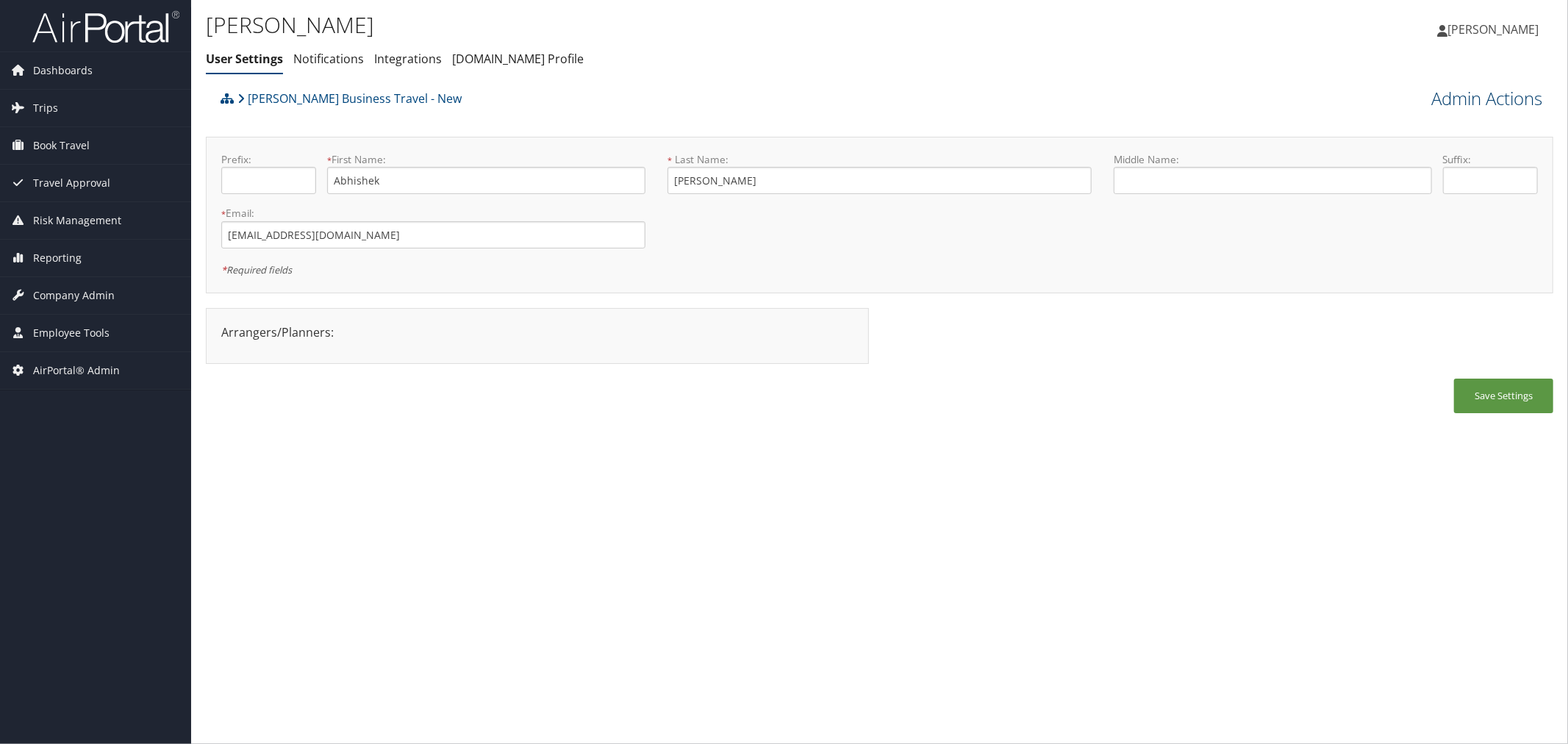
click at [1447, 105] on link "Admin Actions" at bounding box center [1487, 98] width 111 height 25
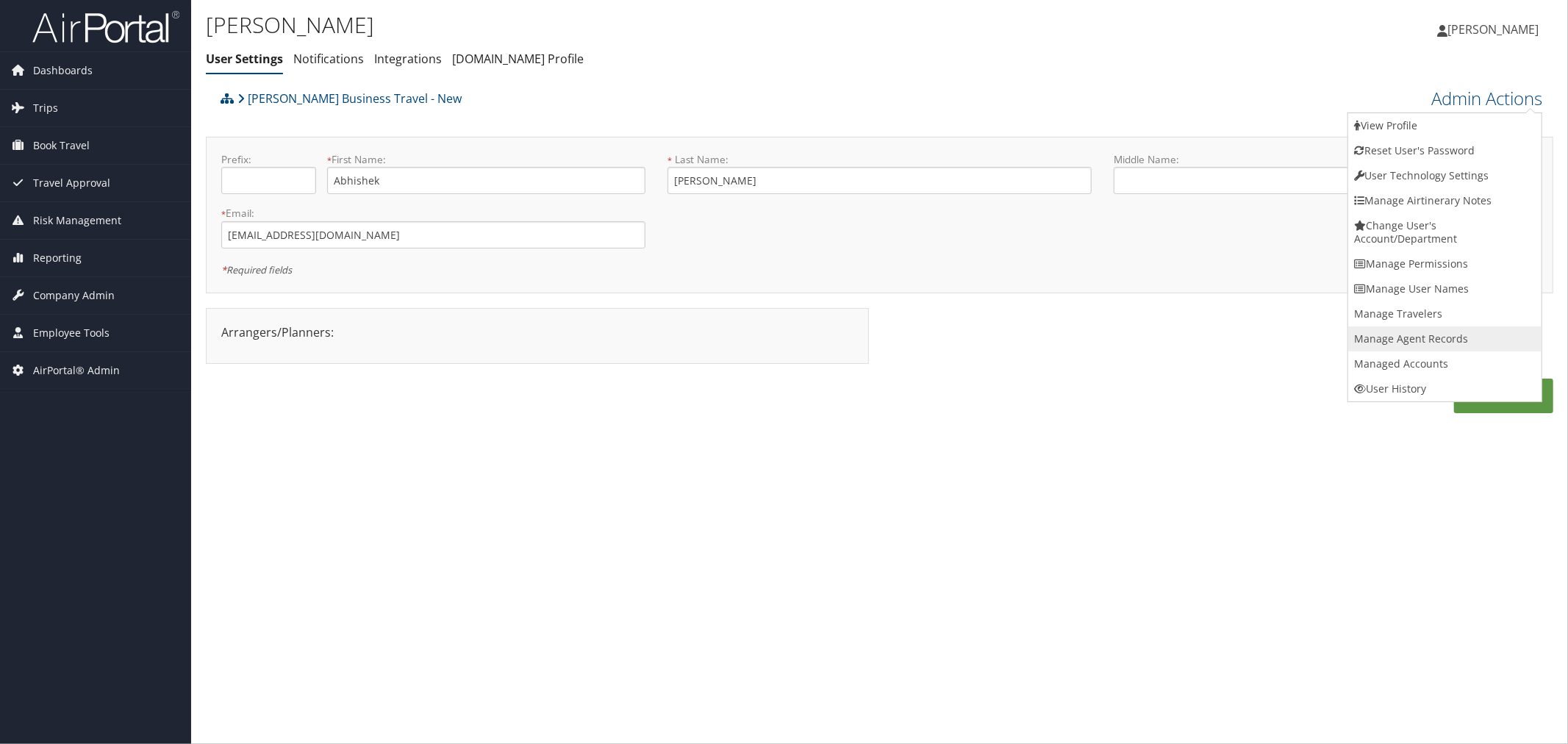
click at [1432, 332] on link "Manage Agent Records" at bounding box center [1444, 338] width 194 height 25
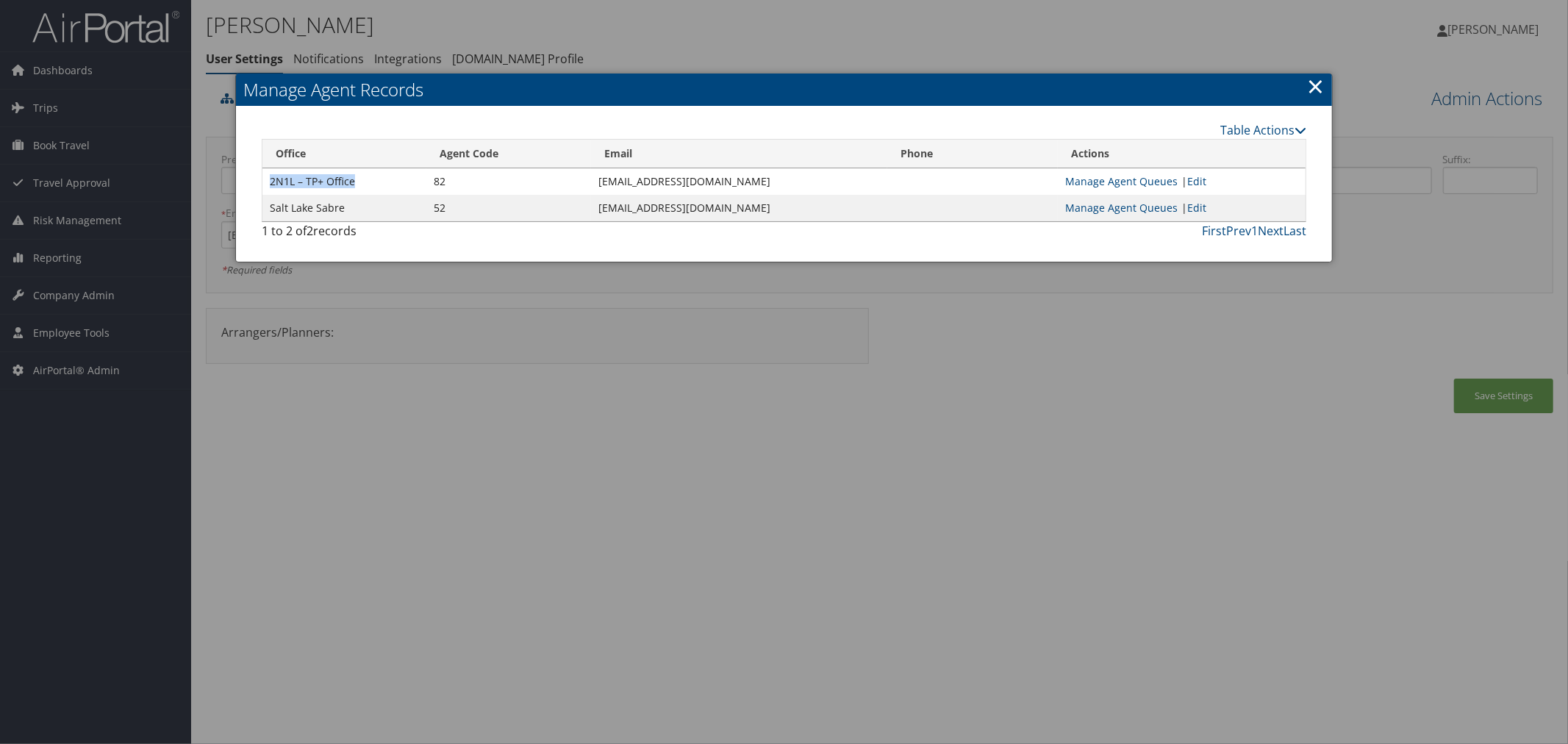
drag, startPoint x: 369, startPoint y: 182, endPoint x: 268, endPoint y: 184, distance: 101.0
click at [268, 184] on td "2N1L – TP+ Office" at bounding box center [344, 181] width 164 height 26
click at [1267, 121] on div "Table Actions" at bounding box center [917, 130] width 778 height 18
drag, startPoint x: 664, startPoint y: 186, endPoint x: 563, endPoint y: 187, distance: 101.0
click at [591, 187] on td "abhishek.sharma@cbtravel.com" at bounding box center [738, 181] width 296 height 26
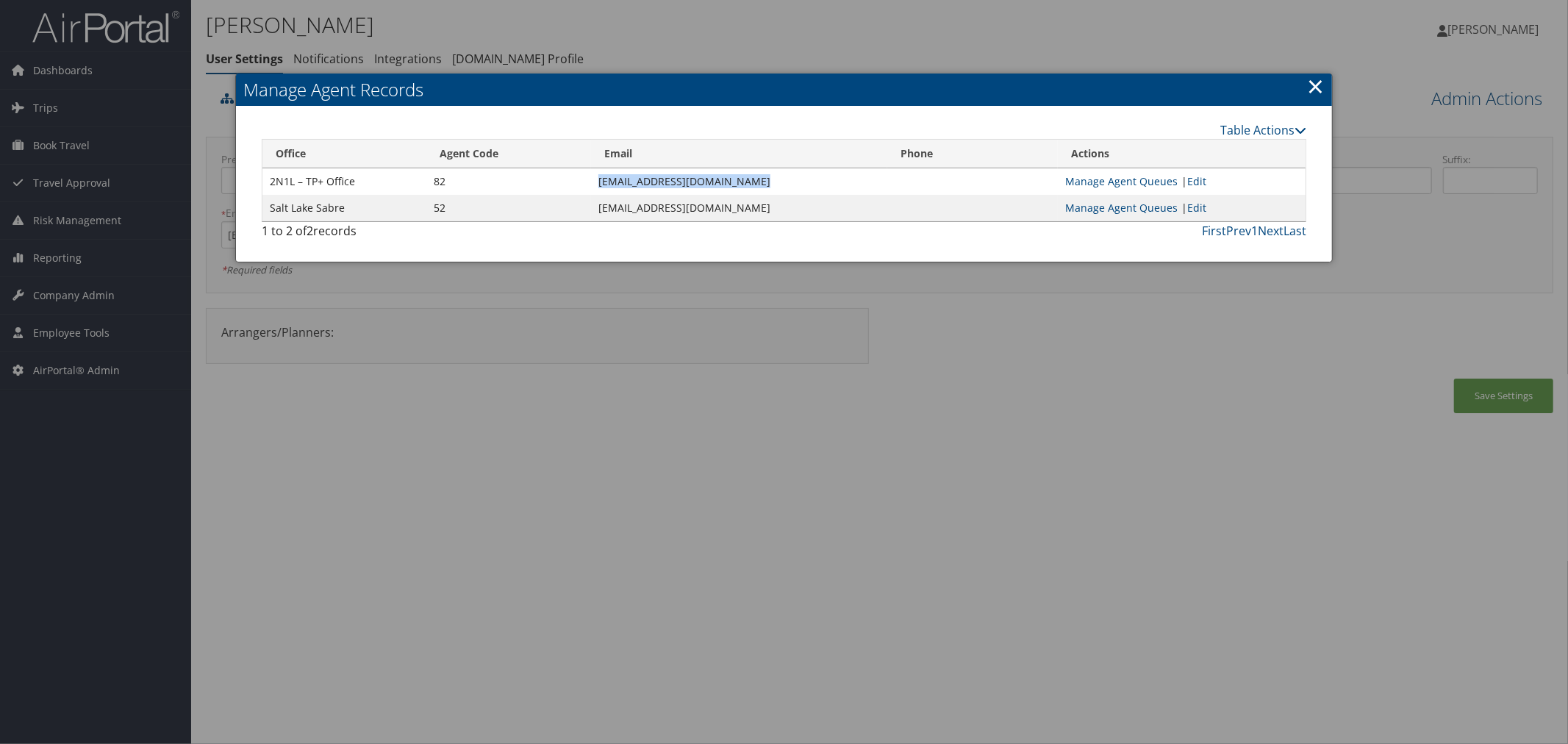
copy td "abhishek.sharma@cbtravel.com"
click at [1259, 130] on link "Table Actions" at bounding box center [1263, 130] width 86 height 16
drag, startPoint x: 1183, startPoint y: 151, endPoint x: 1167, endPoint y: 150, distance: 16.0
click at [1183, 151] on link "New Record" at bounding box center [1209, 152] width 194 height 25
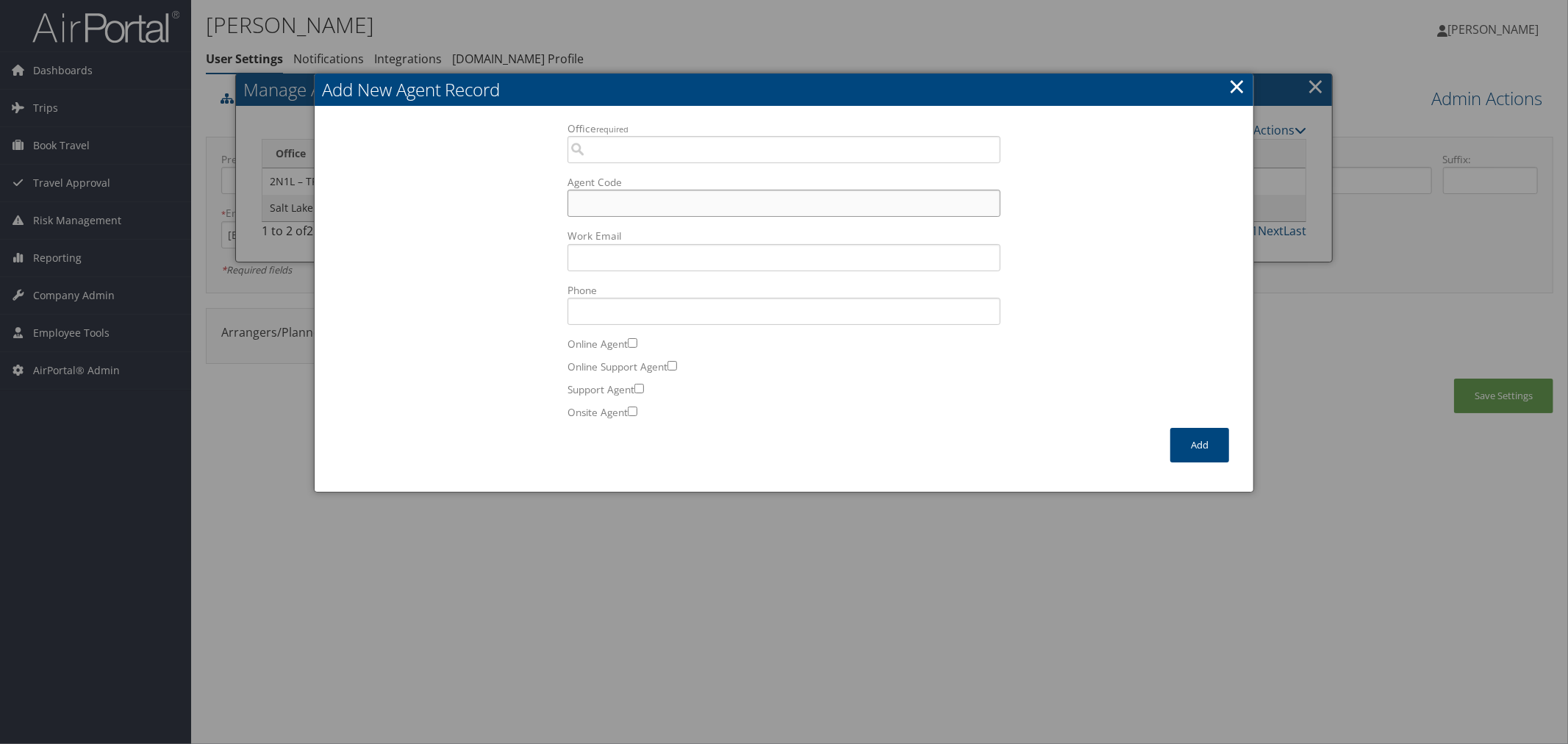
click at [619, 201] on input "Agent Code" at bounding box center [784, 203] width 433 height 27
type input "52"
click at [608, 257] on input "Work Email Incorrect format for email." at bounding box center [784, 257] width 433 height 27
paste input "abhishek.sharma@cbtravel.com"
type input "abhishek.sharma@cbtravel.com"
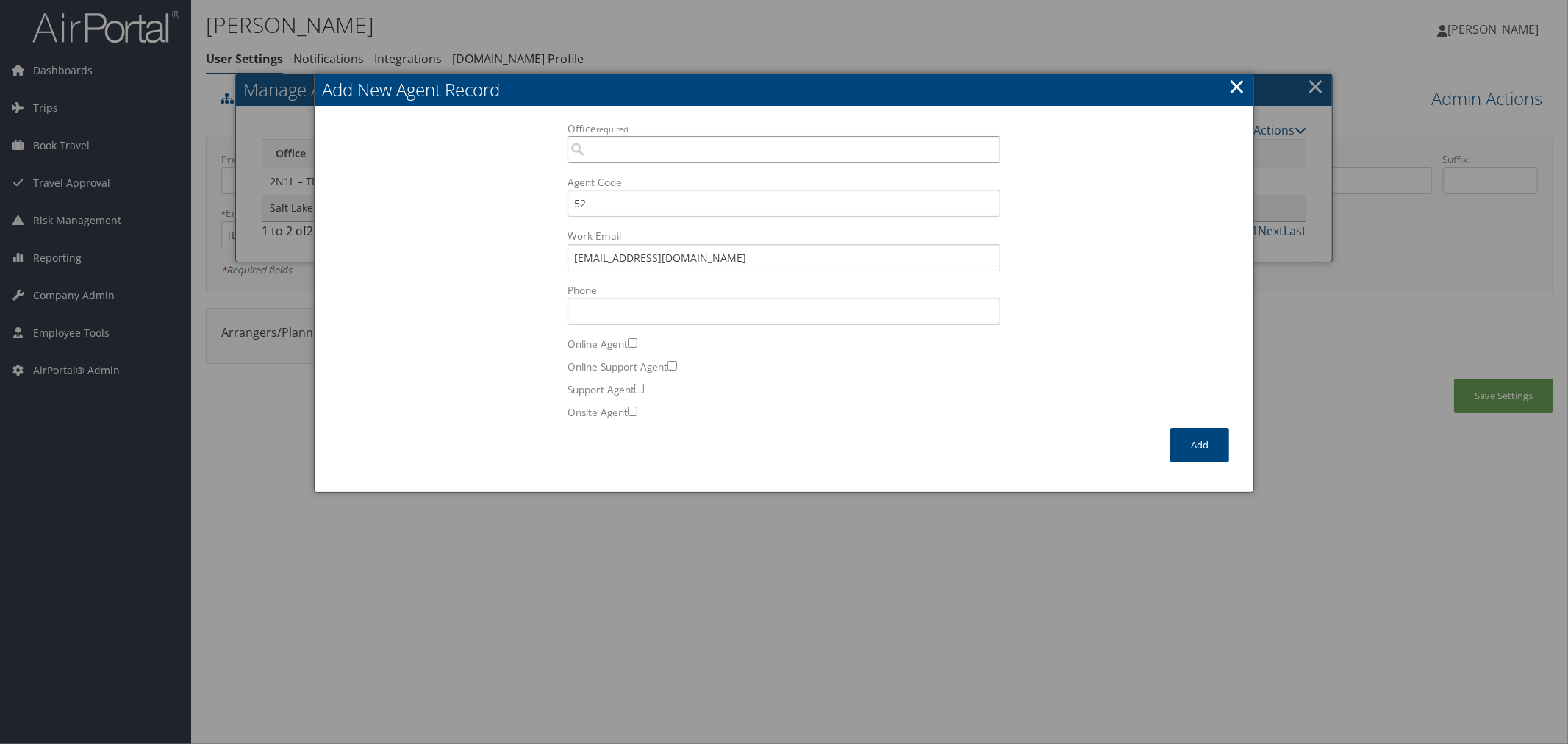
click at [634, 152] on input "Office required" at bounding box center [784, 150] width 433 height 27
click at [653, 178] on div "2N1L 2N1L – TP+ Office" at bounding box center [784, 176] width 427 height 14
type input "2N1L 2N1L – TP+ Office"
click at [1188, 435] on button "Add" at bounding box center [1200, 445] width 59 height 35
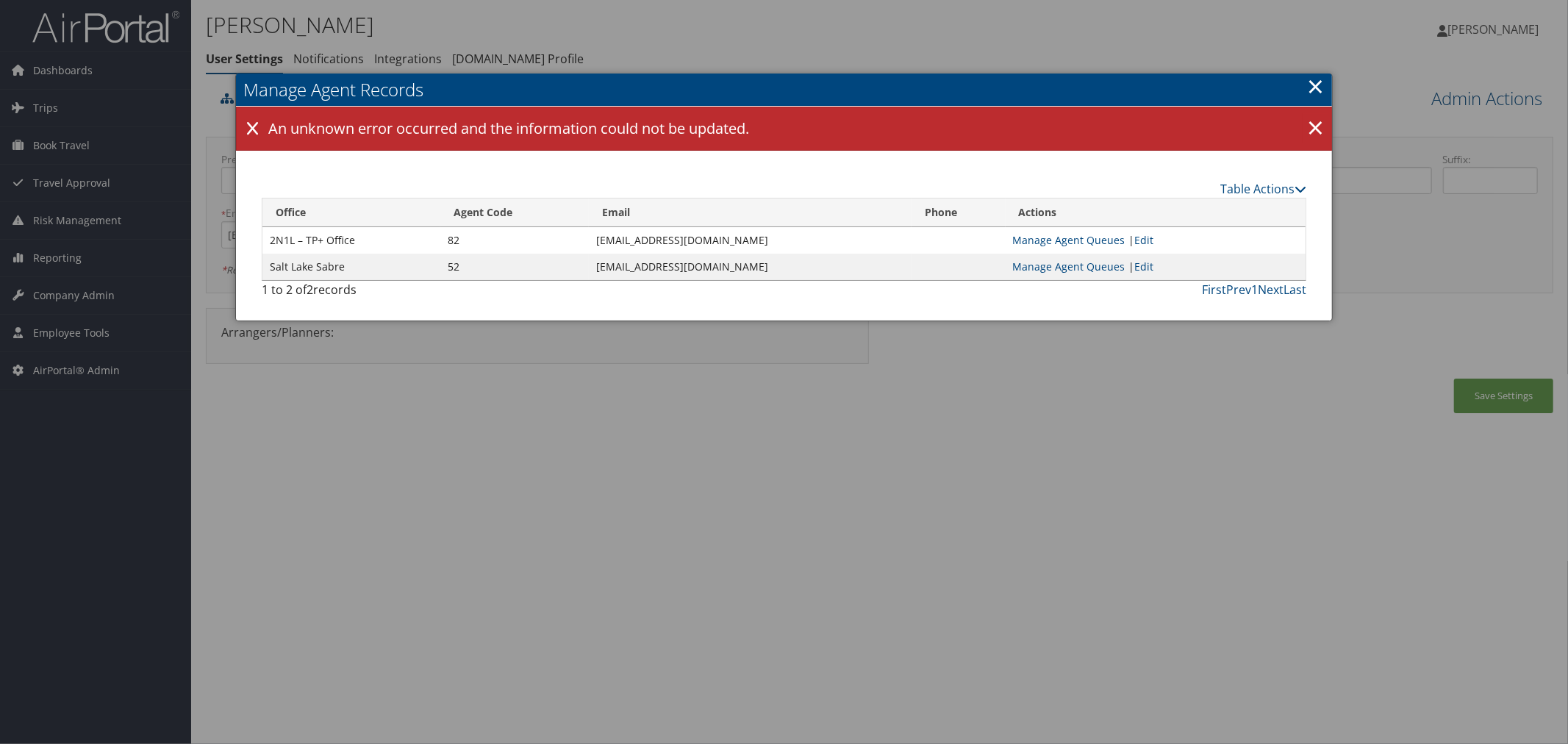
click at [1315, 77] on link "×" at bounding box center [1316, 86] width 17 height 29
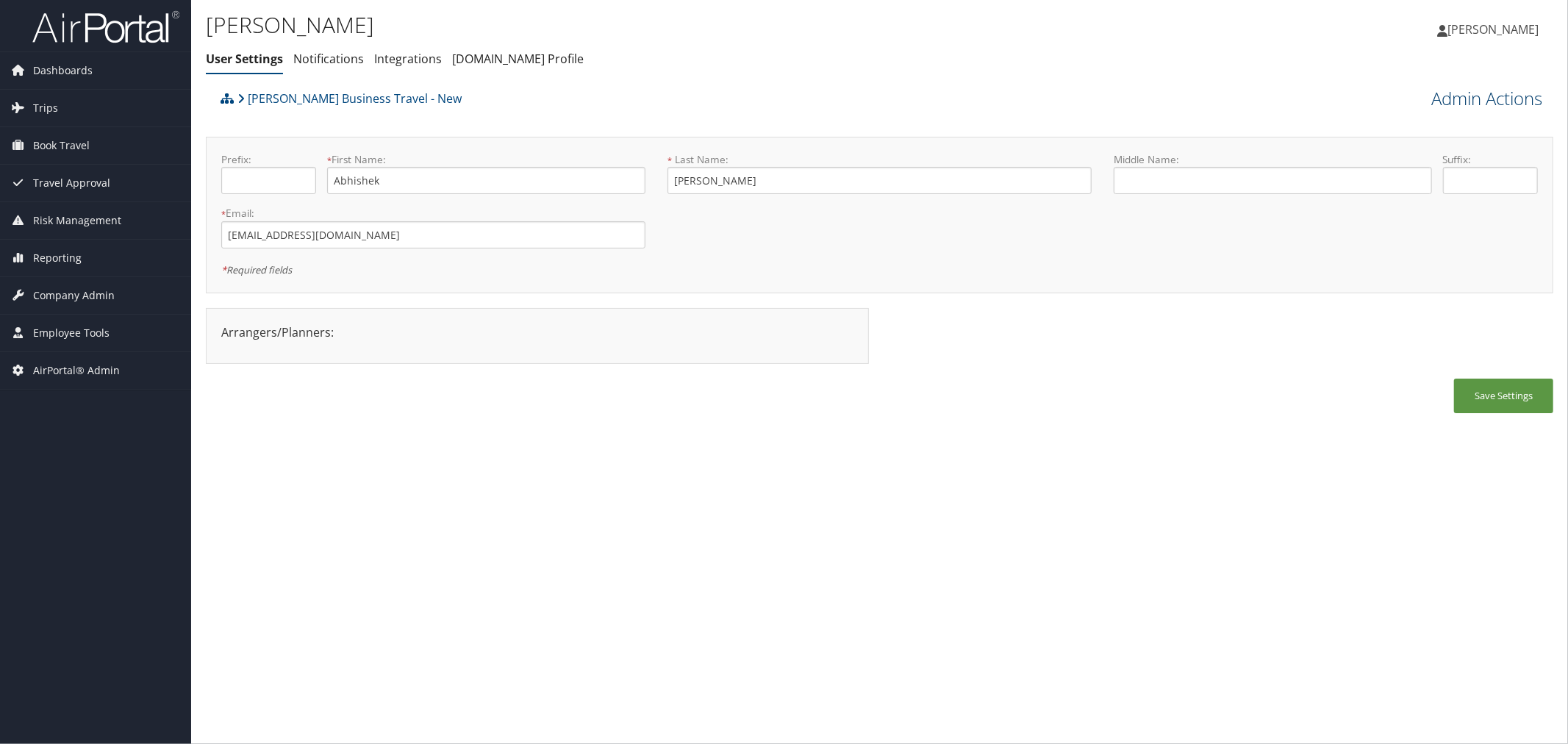
click at [1473, 92] on link "Admin Actions" at bounding box center [1487, 98] width 111 height 25
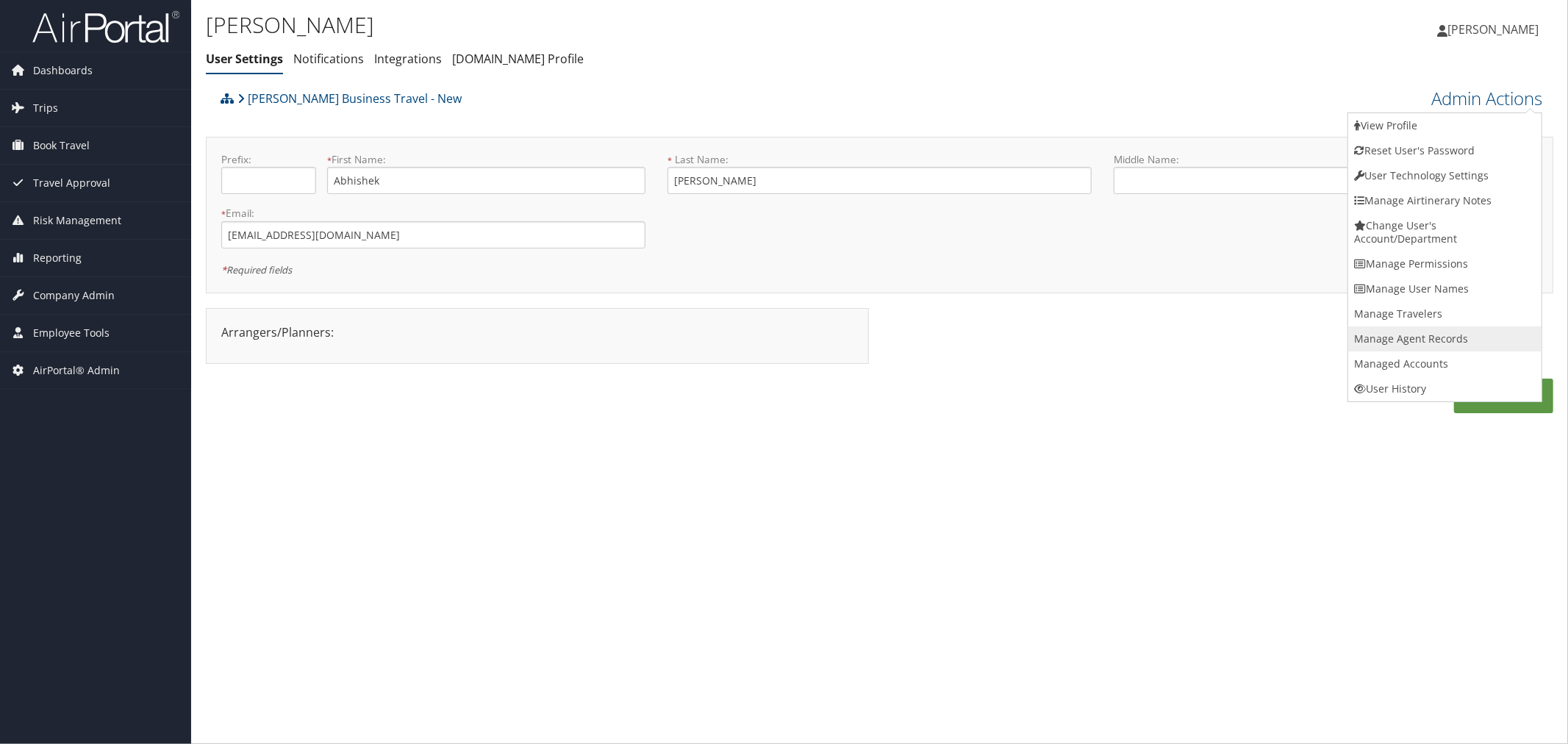
click at [1408, 336] on link "Manage Agent Records" at bounding box center [1444, 338] width 194 height 25
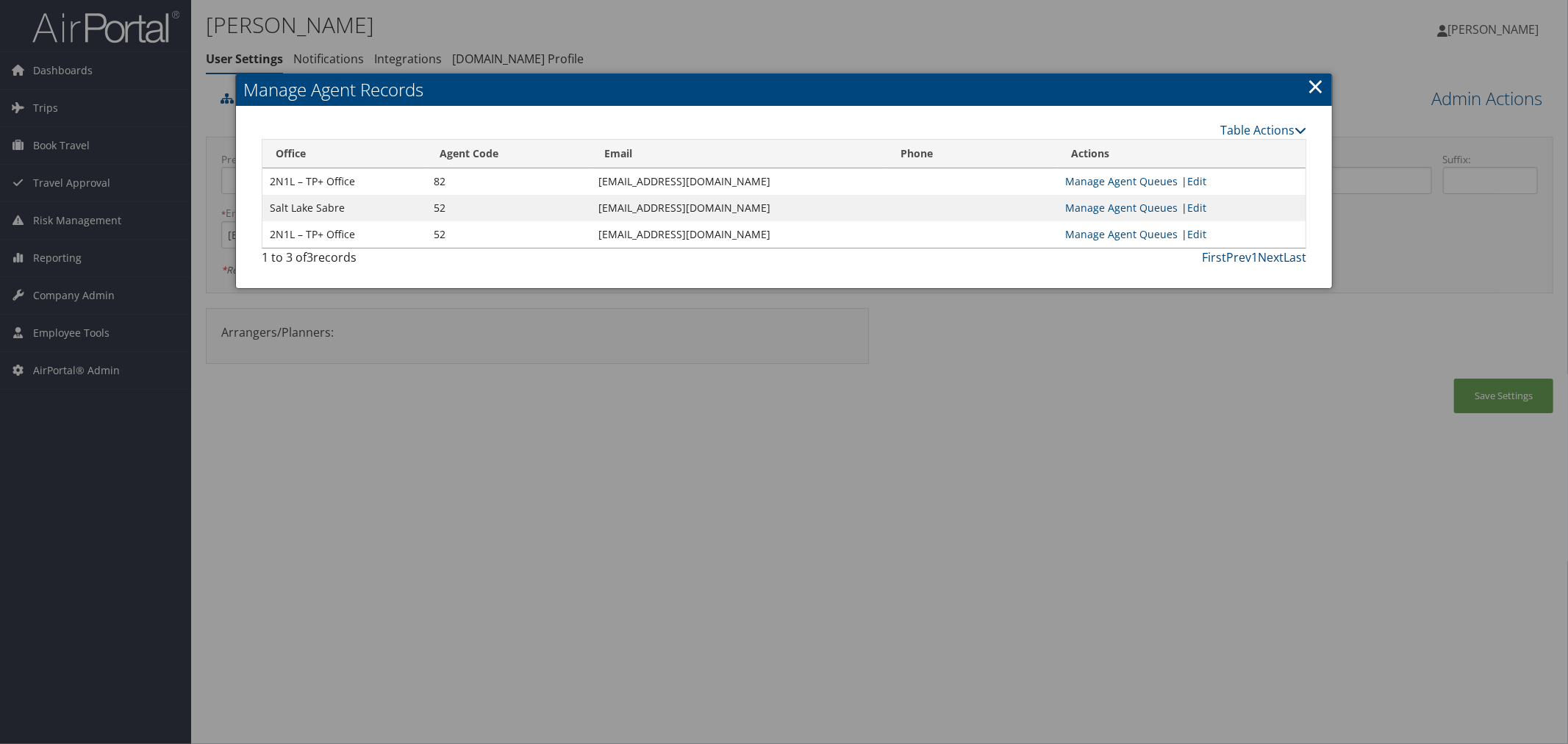
click at [1316, 82] on link "×" at bounding box center [1316, 86] width 17 height 29
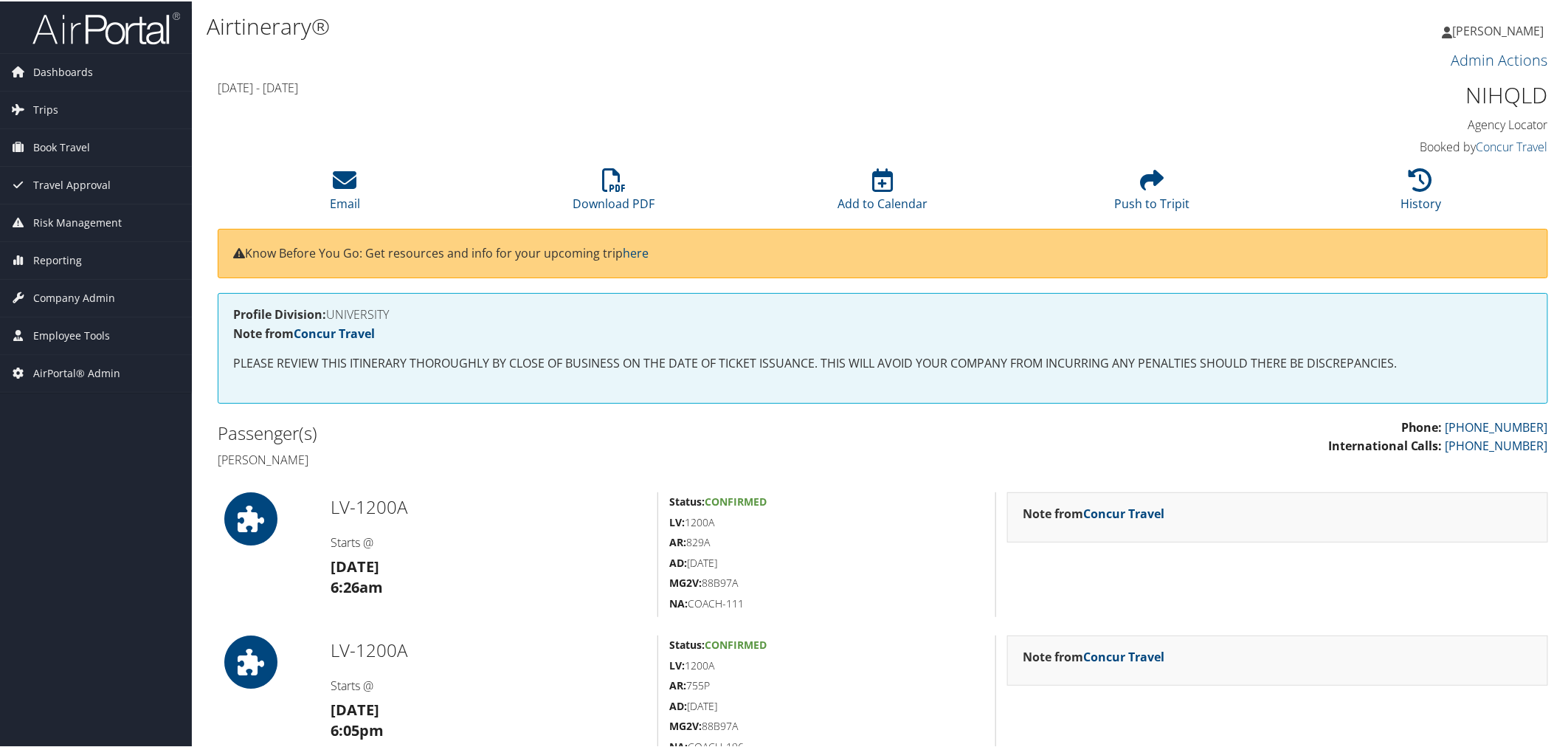
click at [551, 547] on h4 "Starts @" at bounding box center [488, 541] width 316 height 16
click at [591, 194] on link "Download PDF" at bounding box center [614, 192] width 82 height 35
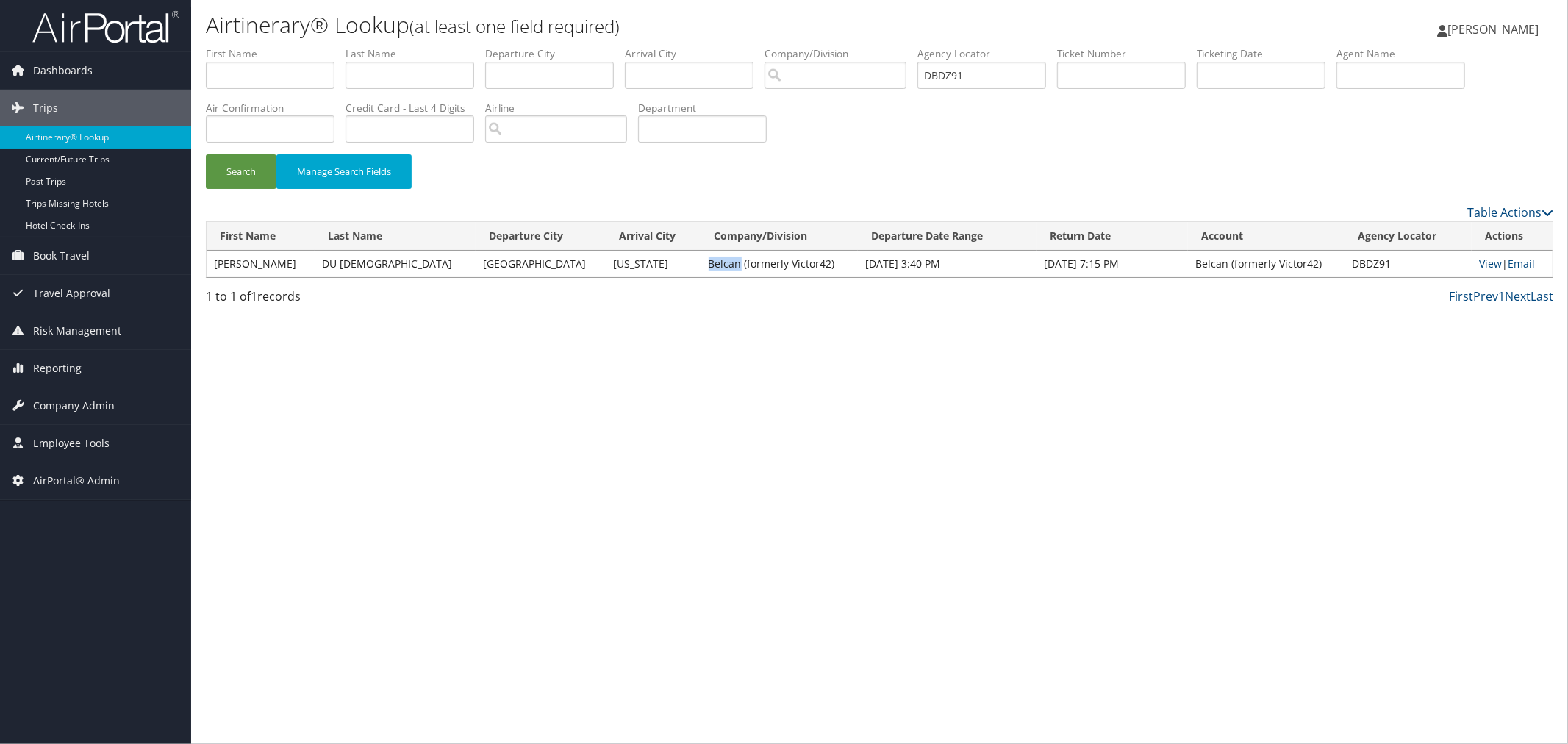
click at [1492, 28] on span "[PERSON_NAME]" at bounding box center [1493, 29] width 91 height 16
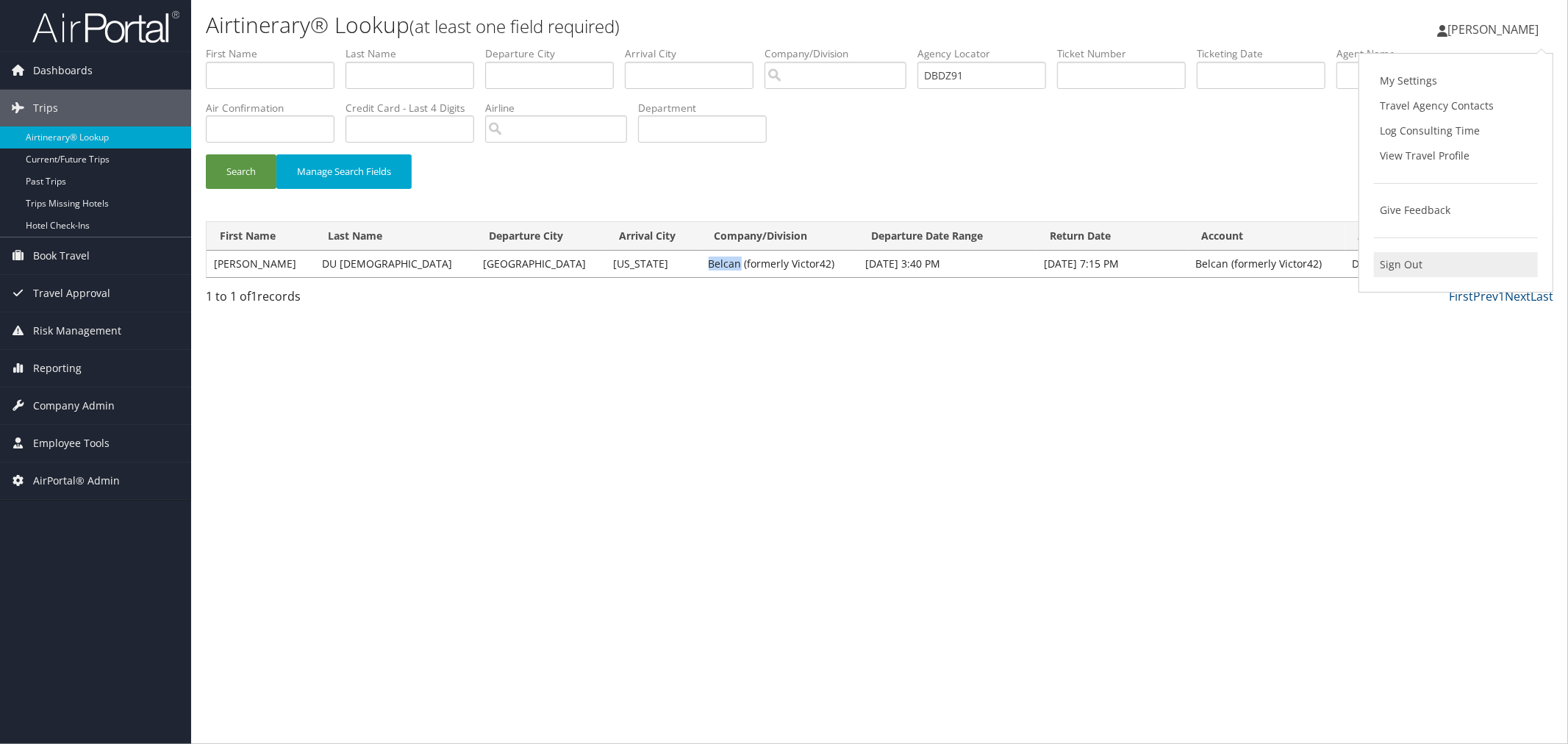
click at [1394, 259] on link "Sign Out" at bounding box center [1456, 264] width 164 height 25
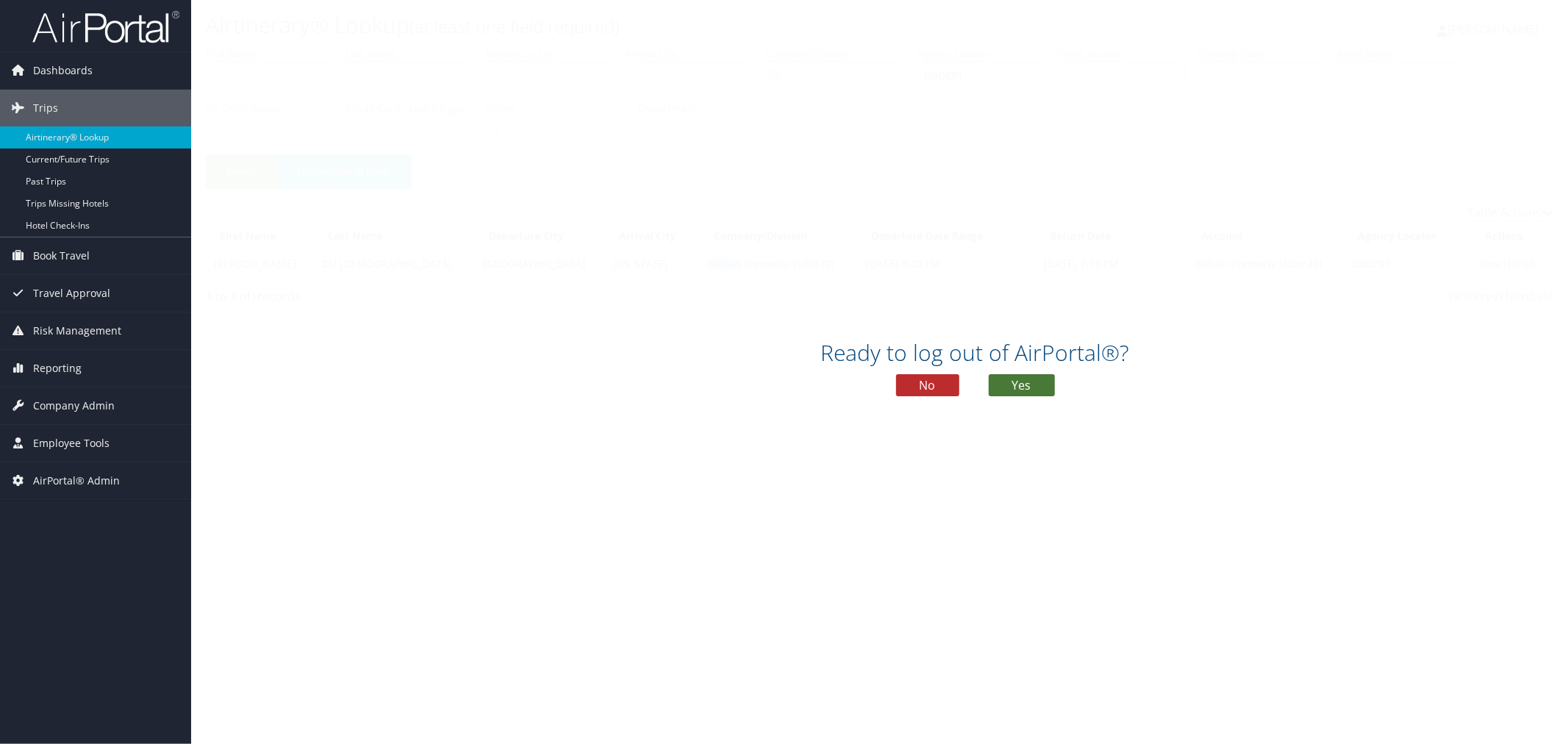
click at [996, 387] on button "Yes" at bounding box center [1022, 385] width 67 height 22
